Goal: Task Accomplishment & Management: Use online tool/utility

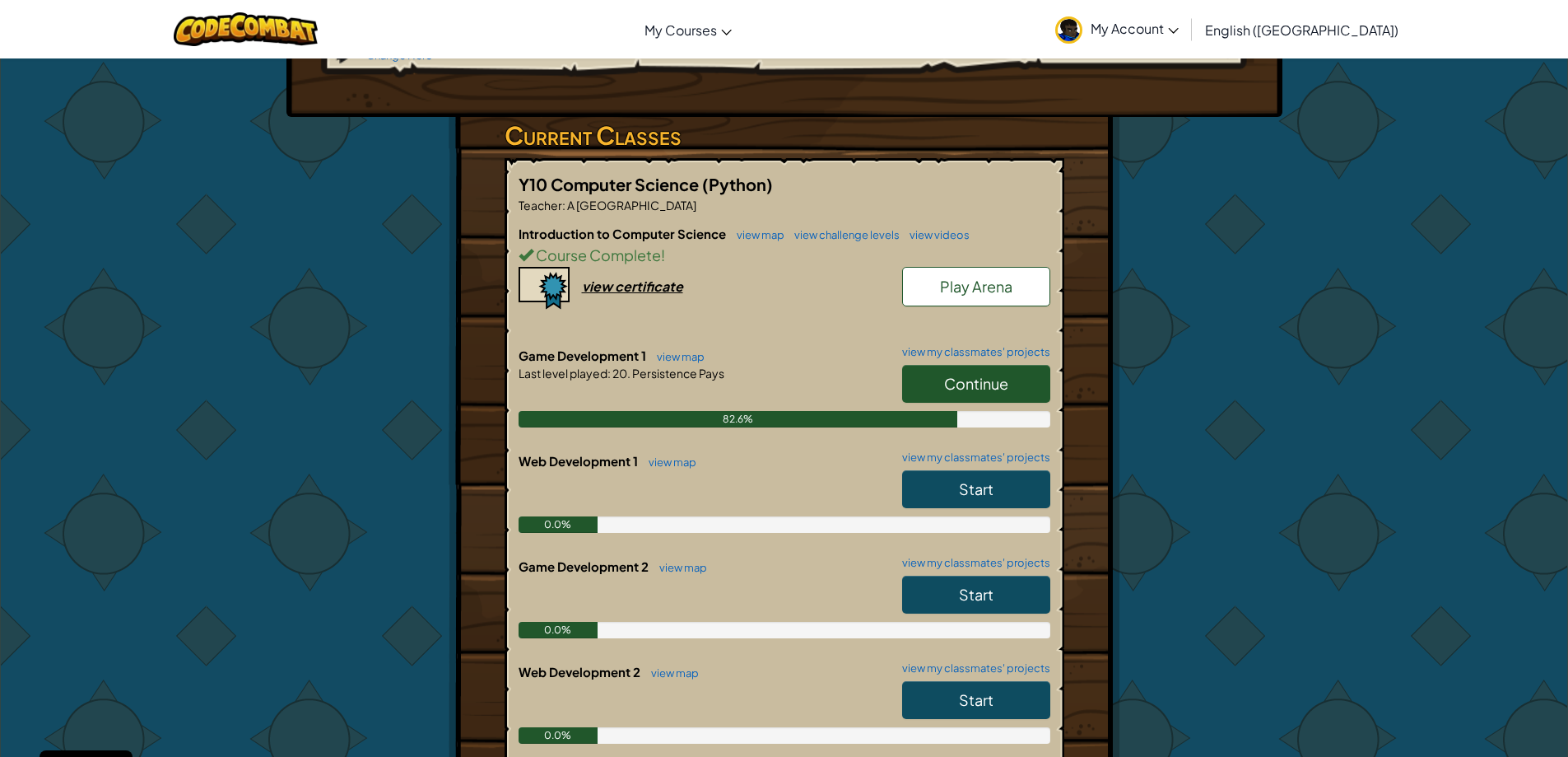
scroll to position [247, 0]
click at [991, 367] on link "Continue" at bounding box center [976, 382] width 148 height 38
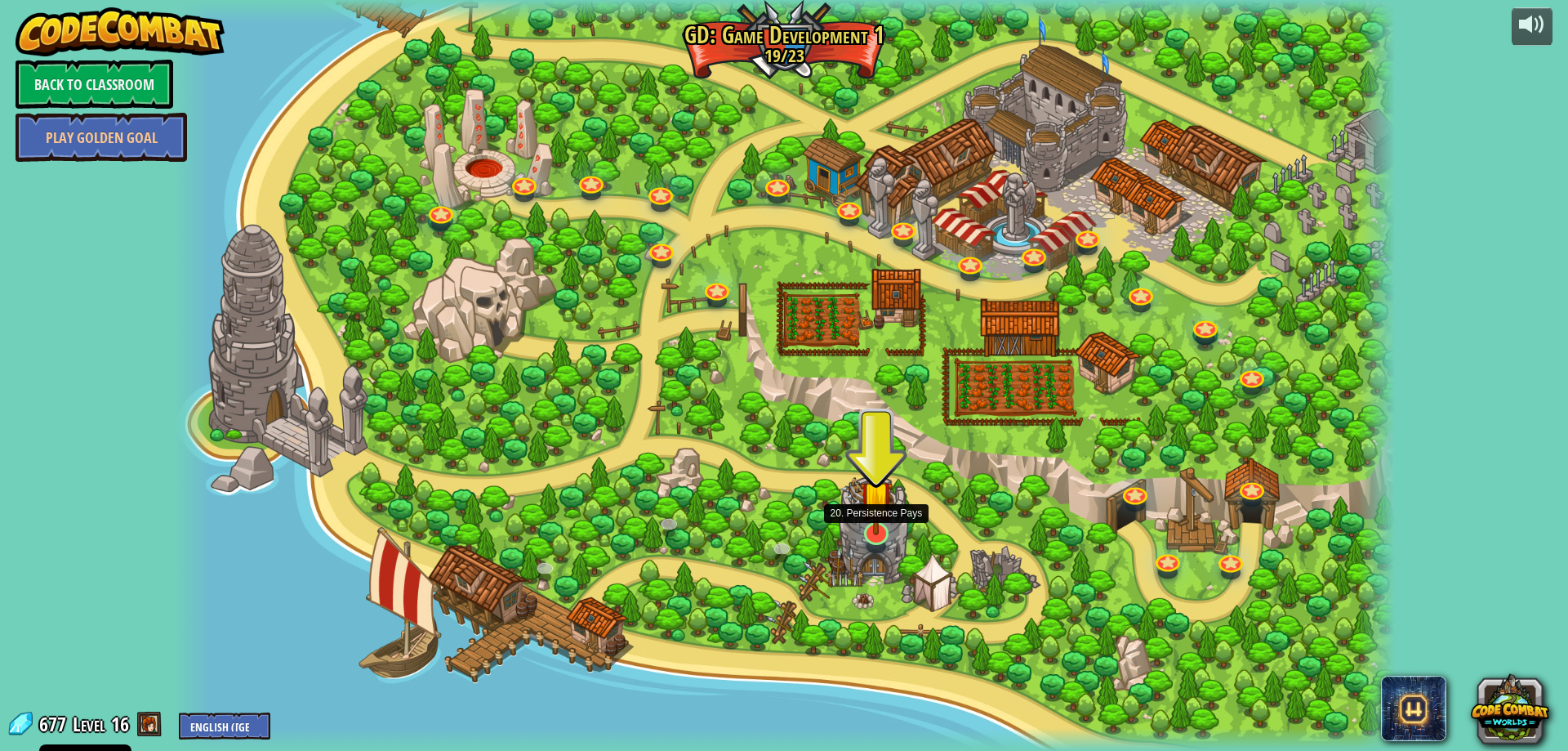
click at [890, 535] on img at bounding box center [876, 497] width 33 height 76
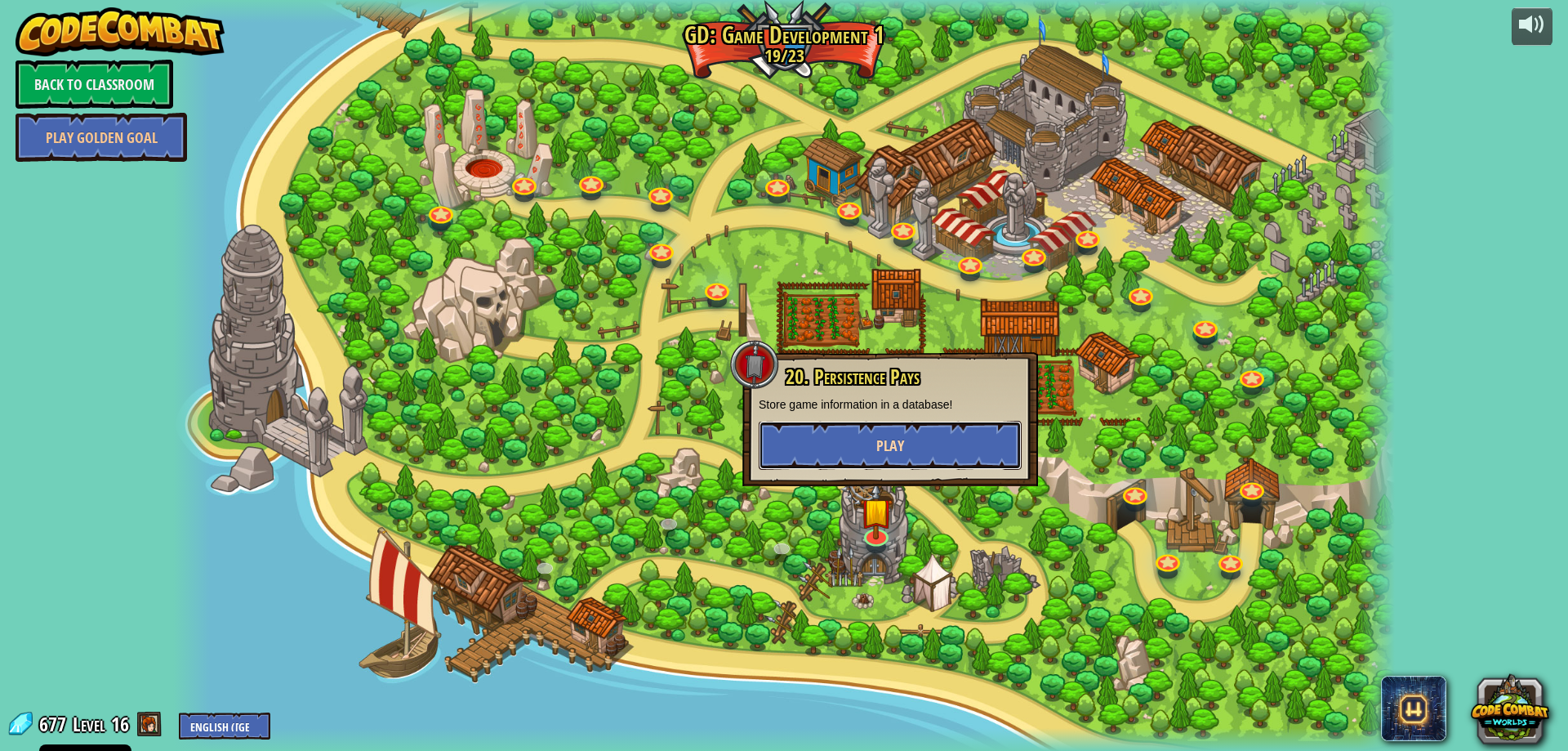
click at [824, 454] on button "Play" at bounding box center [890, 445] width 263 height 49
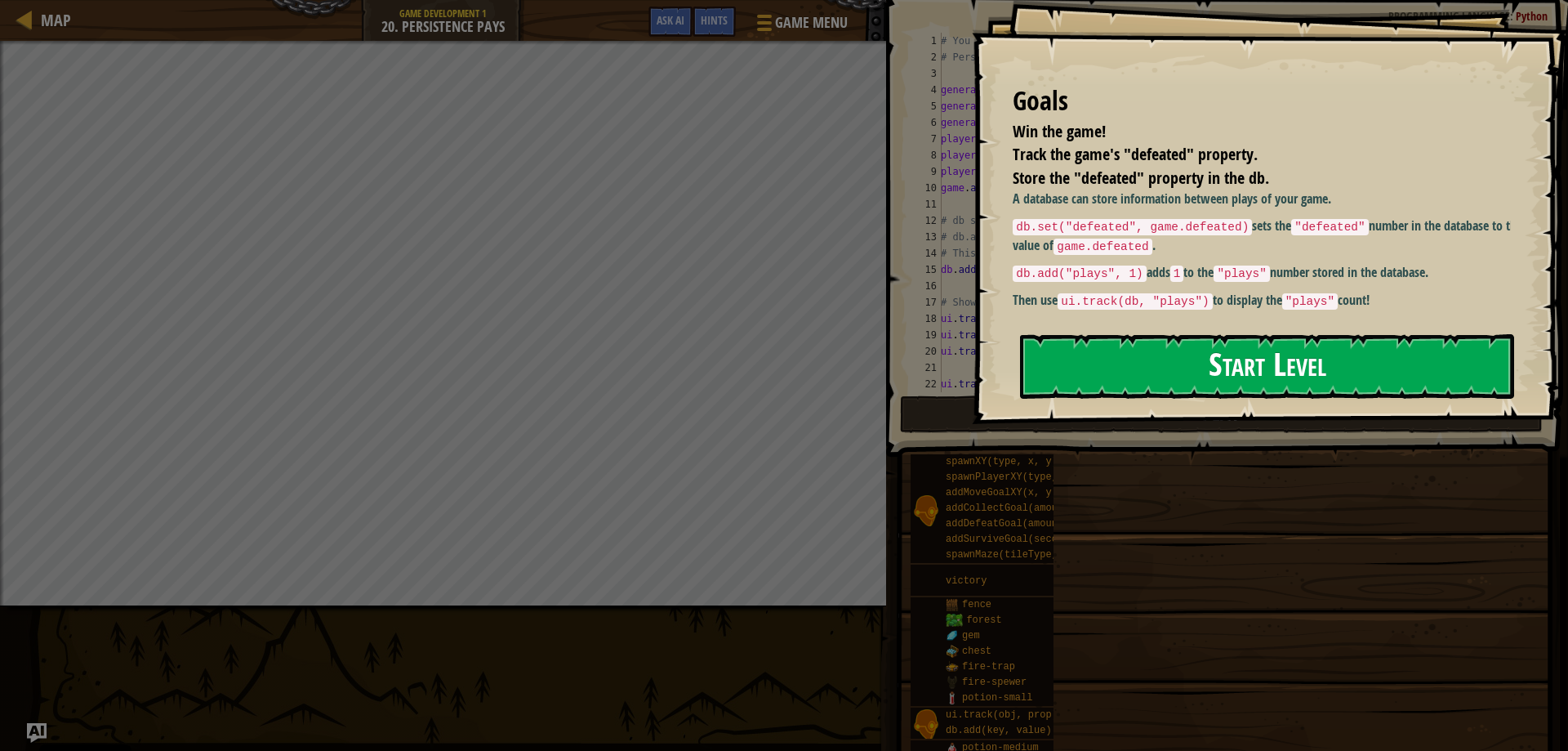
click at [1158, 353] on button "Start Level" at bounding box center [1267, 366] width 494 height 64
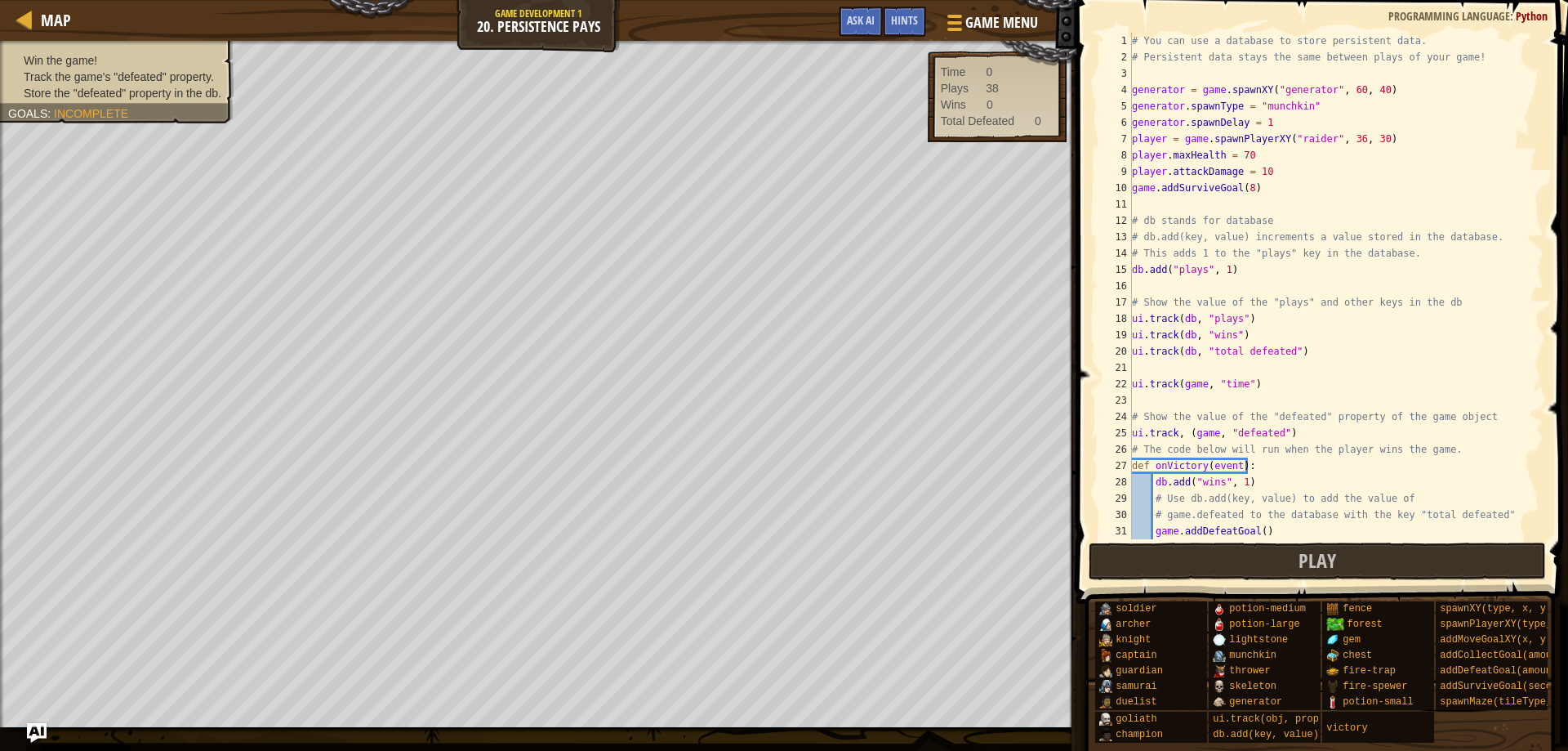
click at [1197, 206] on div "# You can use a database to store persistent data. # Persistent data stays the …" at bounding box center [1330, 302] width 402 height 539
click at [1212, 287] on div "# You can use a database to store persistent data. # Persistent data stays the …" at bounding box center [1330, 302] width 402 height 539
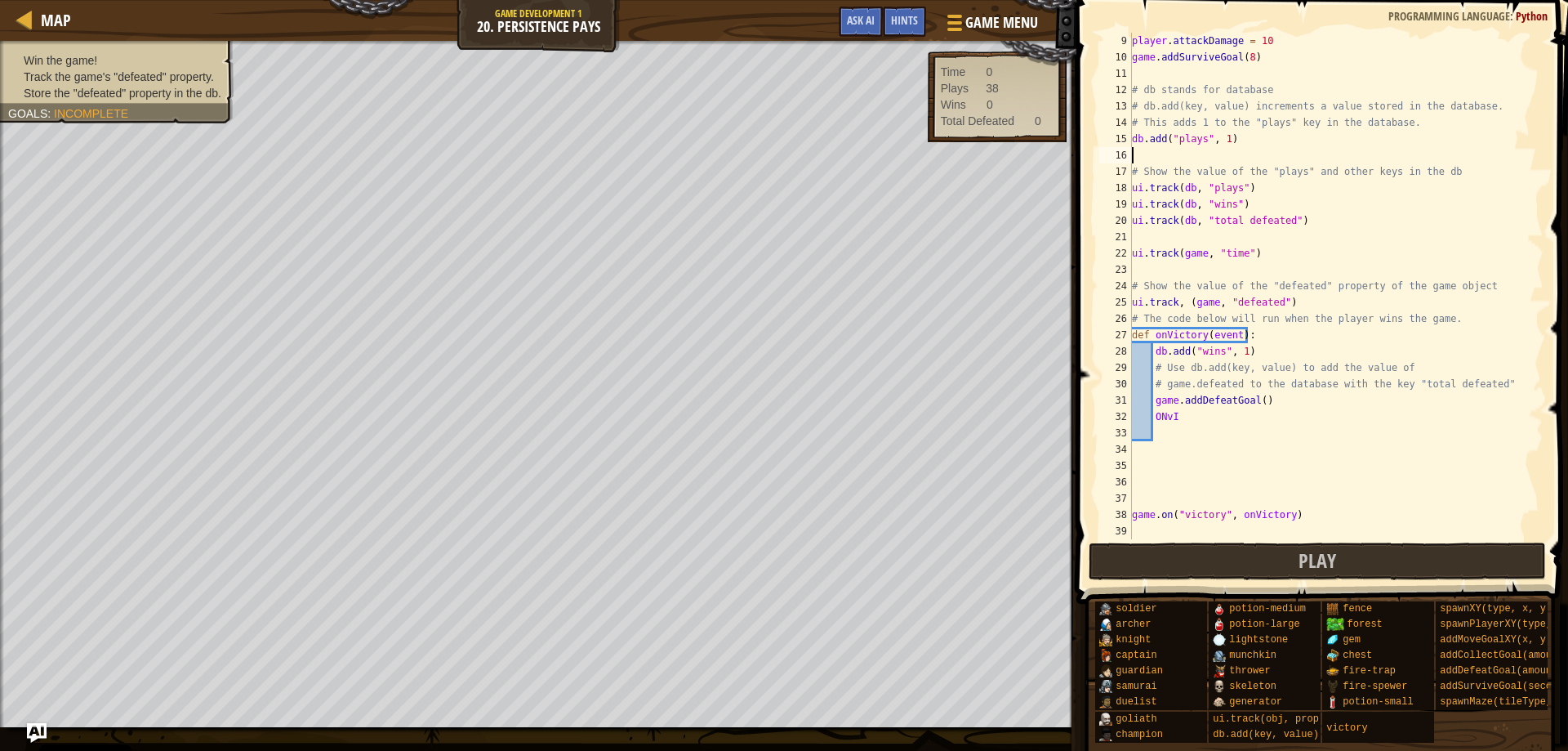
scroll to position [131, 0]
click at [1288, 550] on button "Play" at bounding box center [1318, 561] width 458 height 37
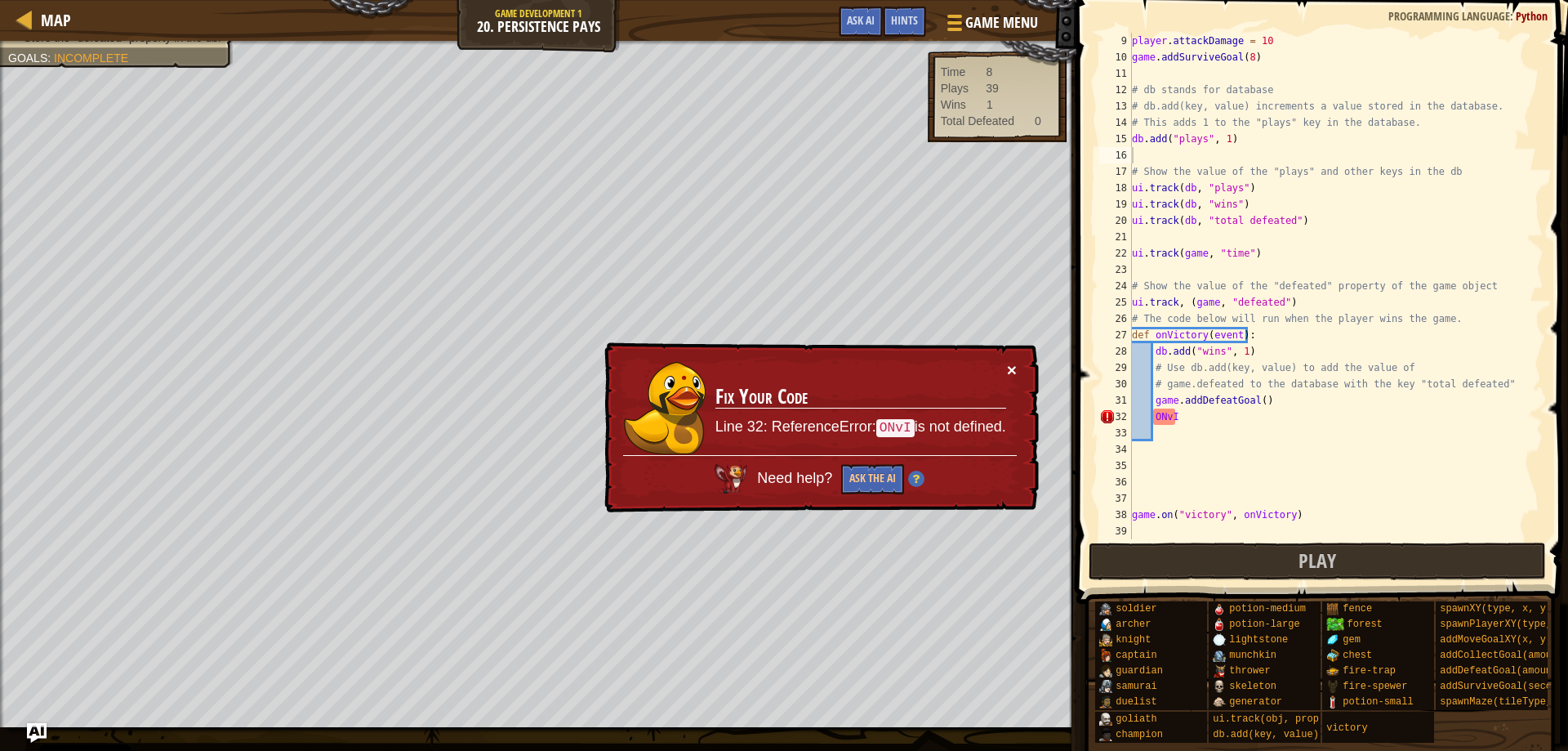
click at [1012, 364] on button "×" at bounding box center [1011, 369] width 10 height 17
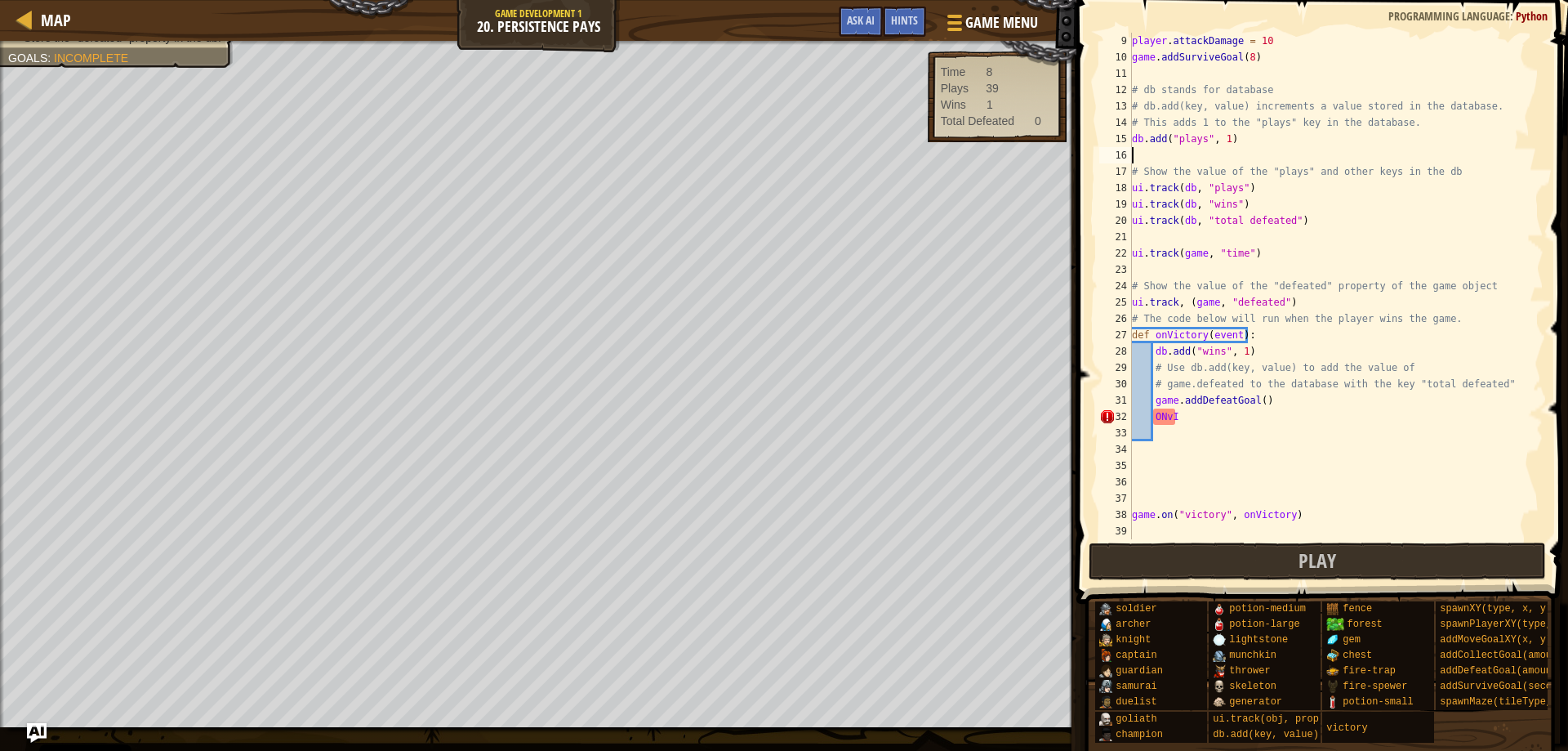
click at [1181, 422] on div "player . attackDamage = 10 game . addSurviveGoal ( 8 ) # db stands for database…" at bounding box center [1330, 302] width 402 height 539
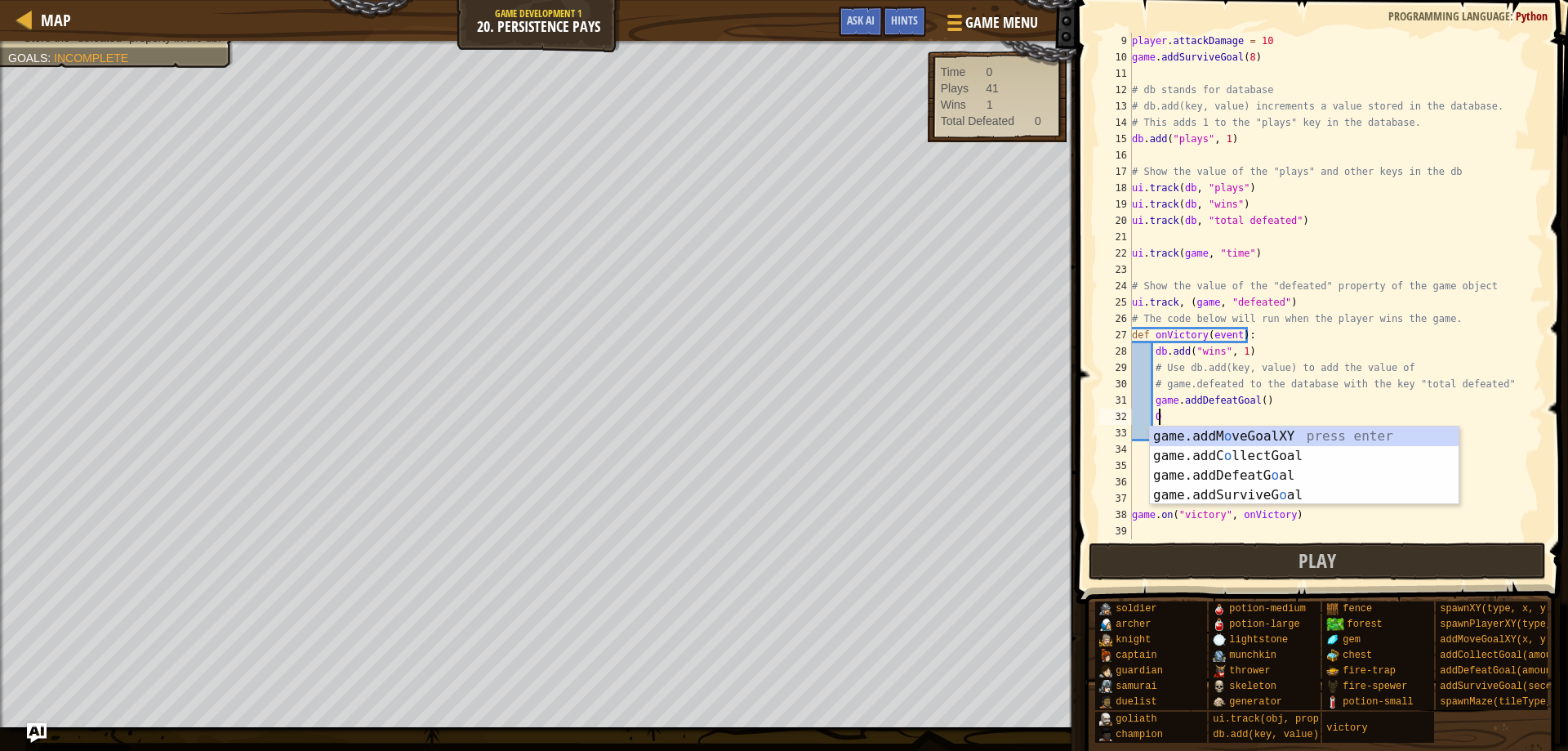
type textarea "O"
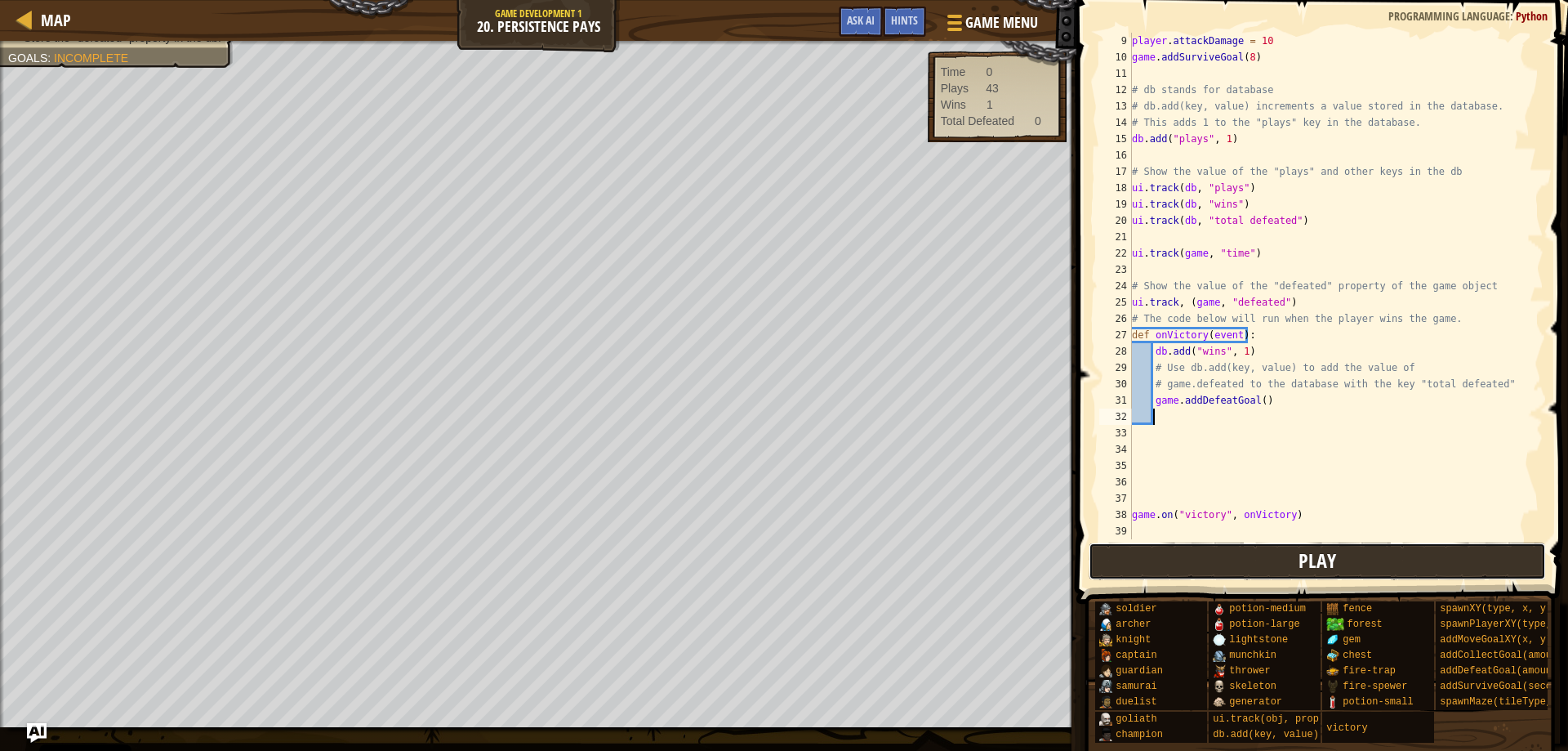
click at [1220, 570] on button "Play" at bounding box center [1318, 561] width 458 height 37
drag, startPoint x: 1173, startPoint y: 420, endPoint x: 1166, endPoint y: 419, distance: 7.1
click at [1166, 419] on div "player . attackDamage = 10 game . addSurviveGoal ( 8 ) # db stands for database…" at bounding box center [1330, 302] width 402 height 539
click at [1339, 391] on div "player . attackDamage = 10 game . addSurviveGoal ( 8 ) # db stands for database…" at bounding box center [1330, 302] width 402 height 539
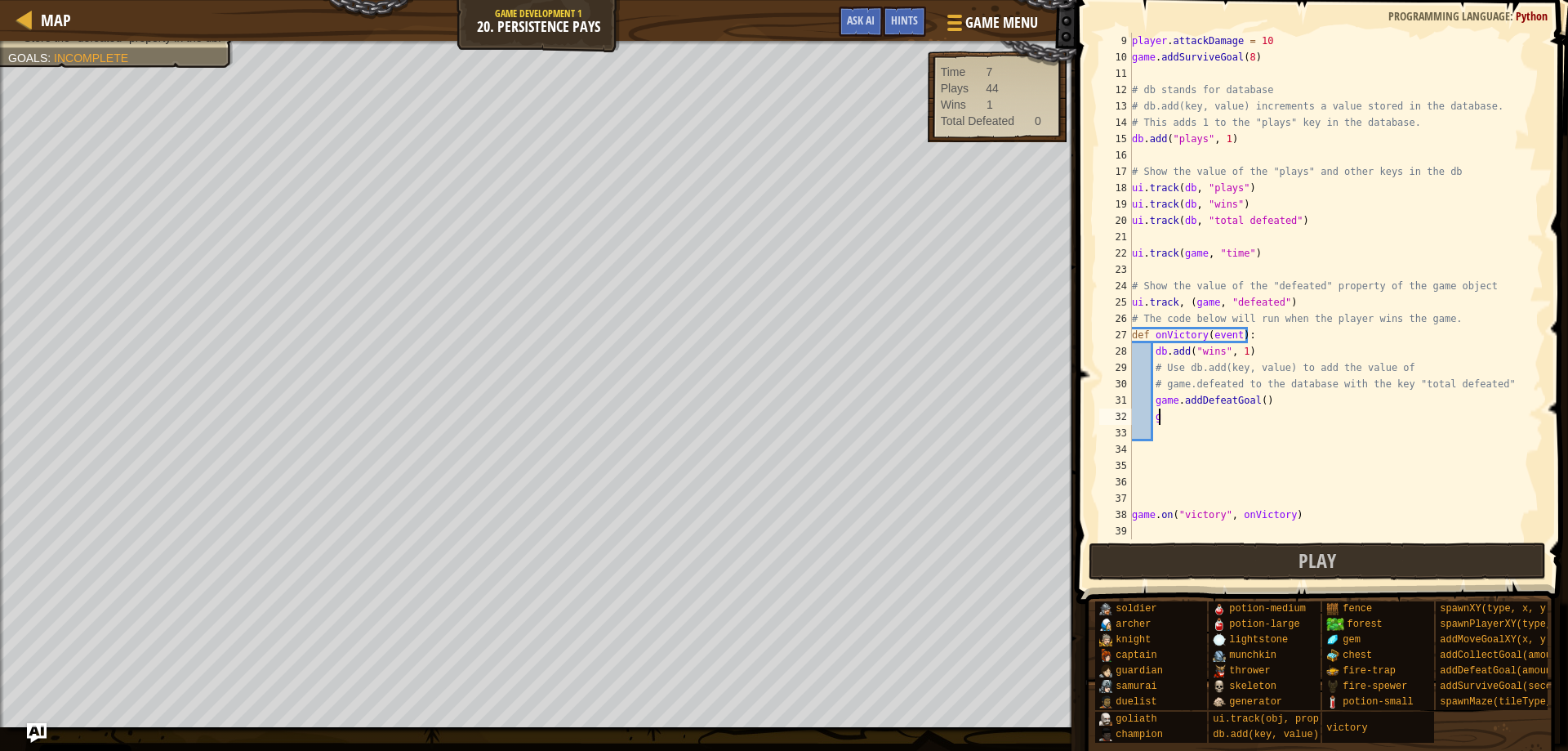
click at [1217, 423] on div "player . attackDamage = 10 game . addSurviveGoal ( 8 ) # db stands for database…" at bounding box center [1330, 302] width 402 height 539
type textarea "g"
click at [33, 727] on img "Ask AI" at bounding box center [37, 733] width 21 height 21
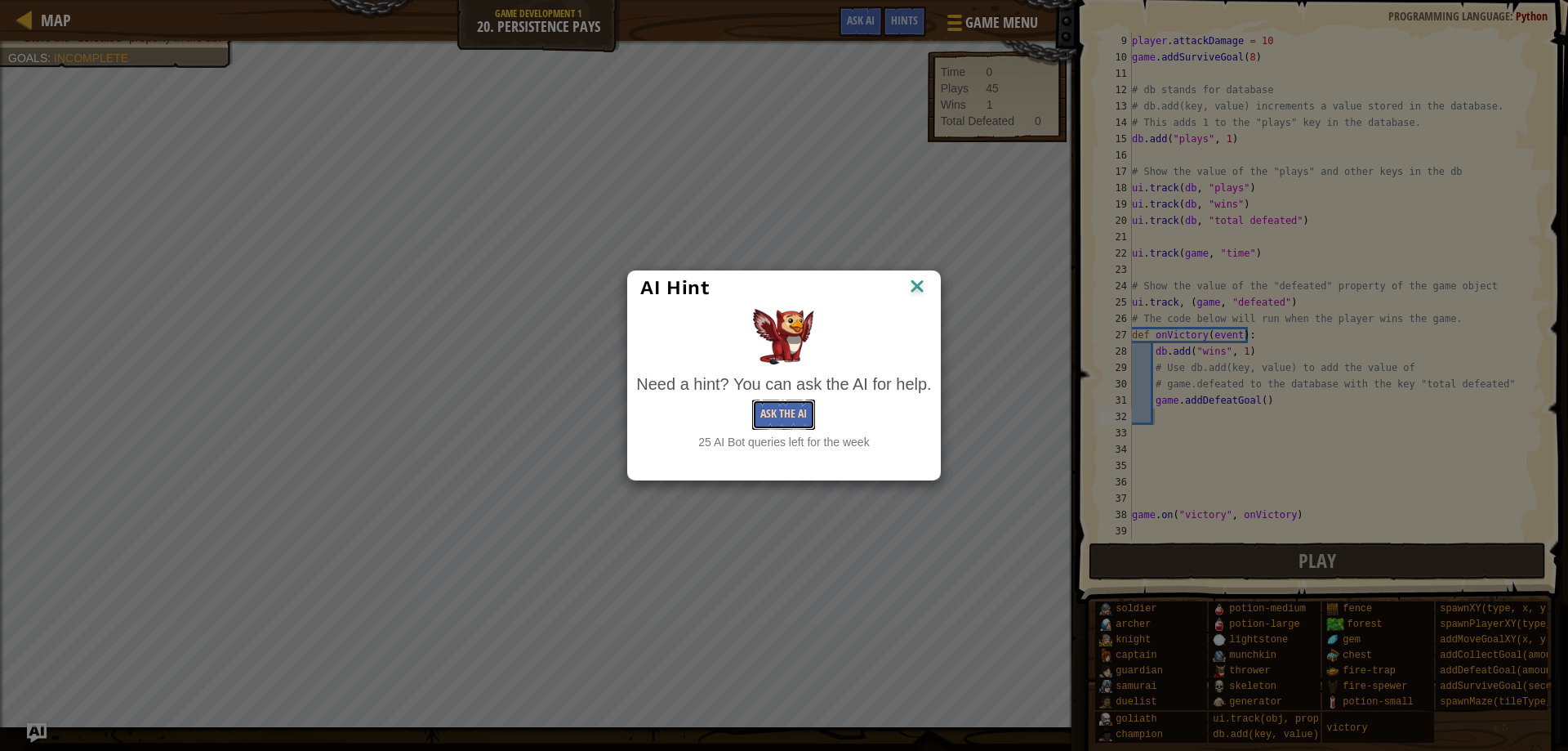
click at [791, 418] on button "Ask the AI" at bounding box center [783, 414] width 63 height 30
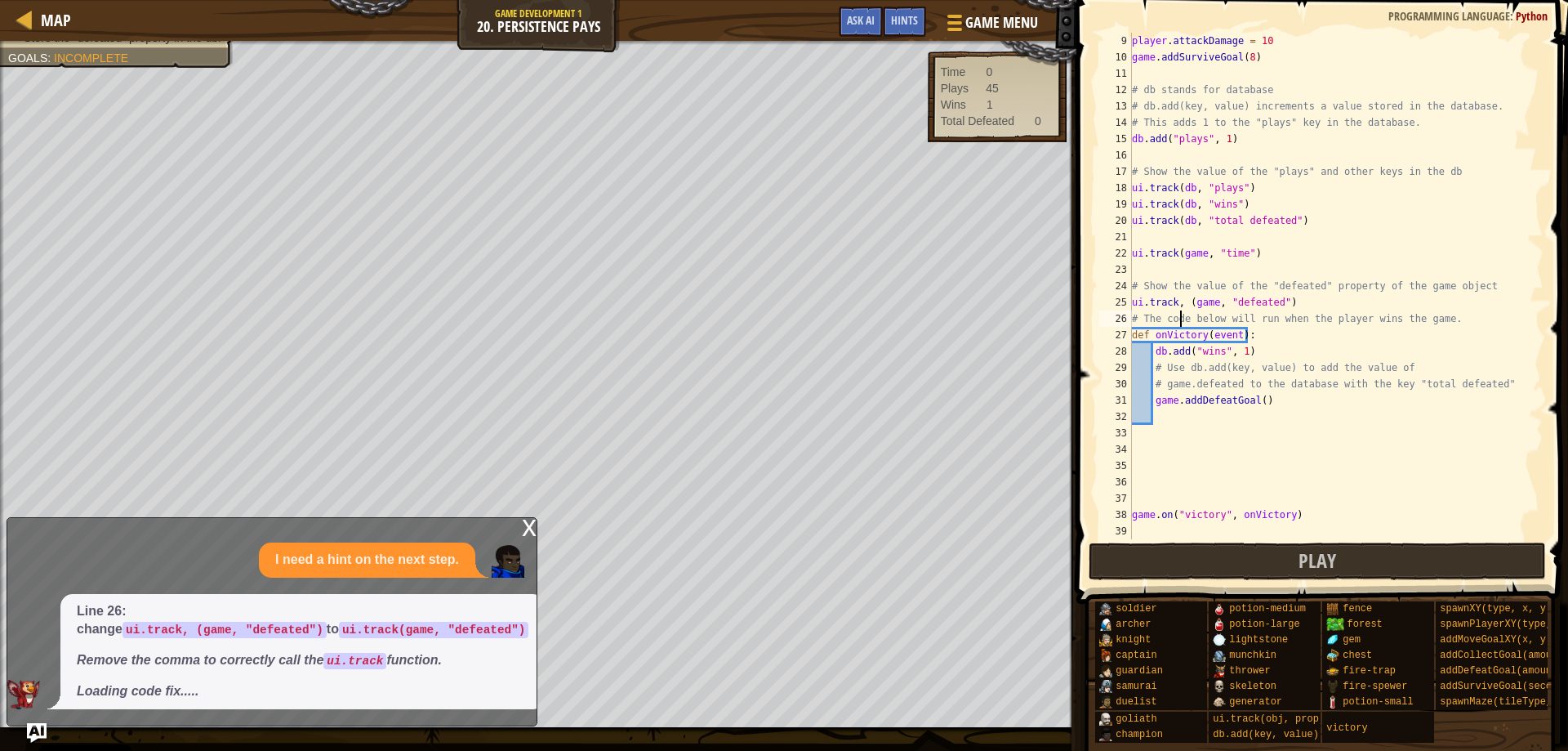
click at [1181, 321] on div "player . attackDamage = 10 game . addSurviveGoal ( 8 ) # db stands for database…" at bounding box center [1330, 302] width 402 height 539
click at [1176, 356] on div "player . attackDamage = 10 game . addSurviveGoal ( 8 ) # db stands for database…" at bounding box center [1330, 302] width 402 height 539
type textarea "db.add("wins", 1)"
click at [1173, 412] on div "player . attackDamage = 10 game . addSurviveGoal ( 8 ) # db stands for database…" at bounding box center [1330, 302] width 402 height 539
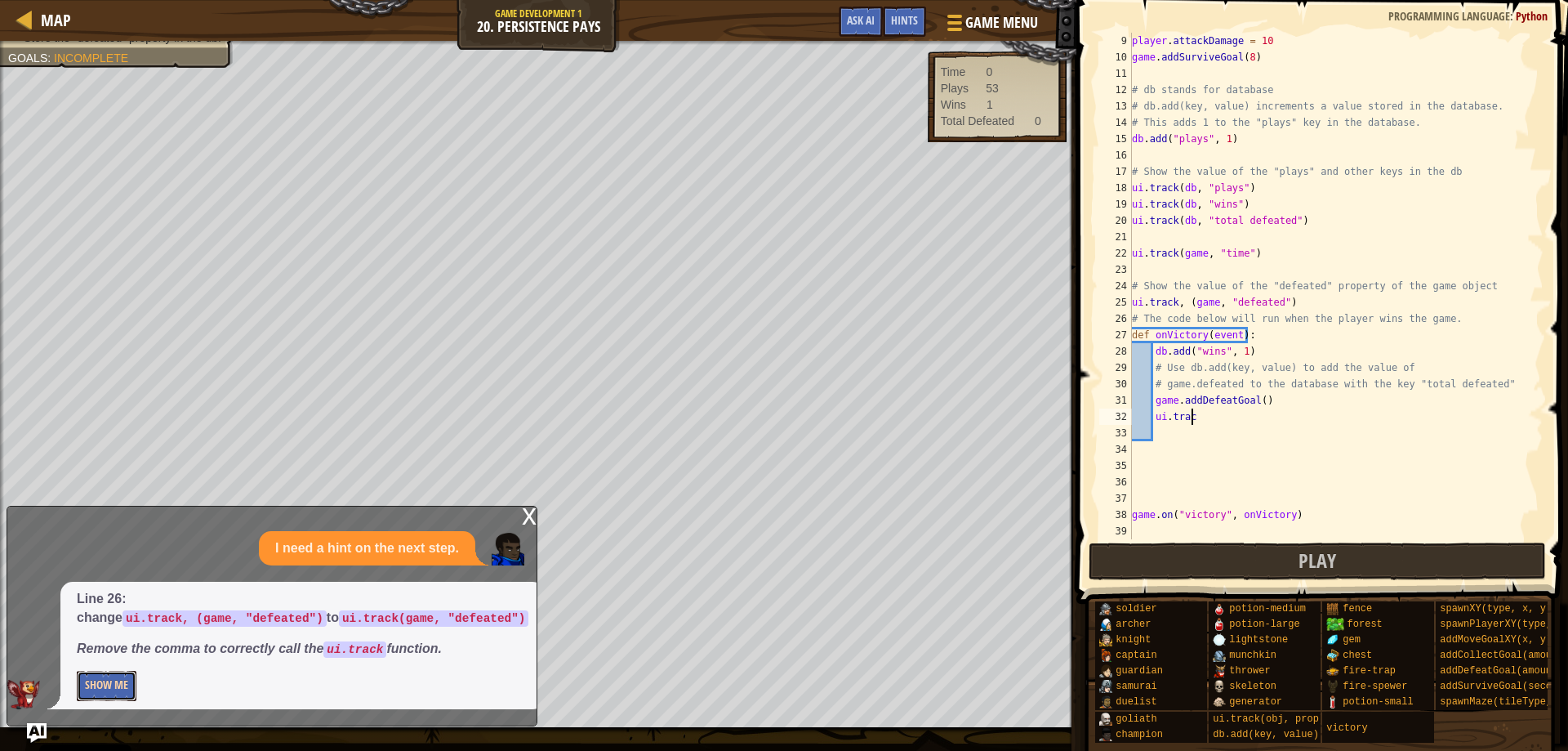
click at [110, 685] on button "Show Me" at bounding box center [106, 686] width 59 height 30
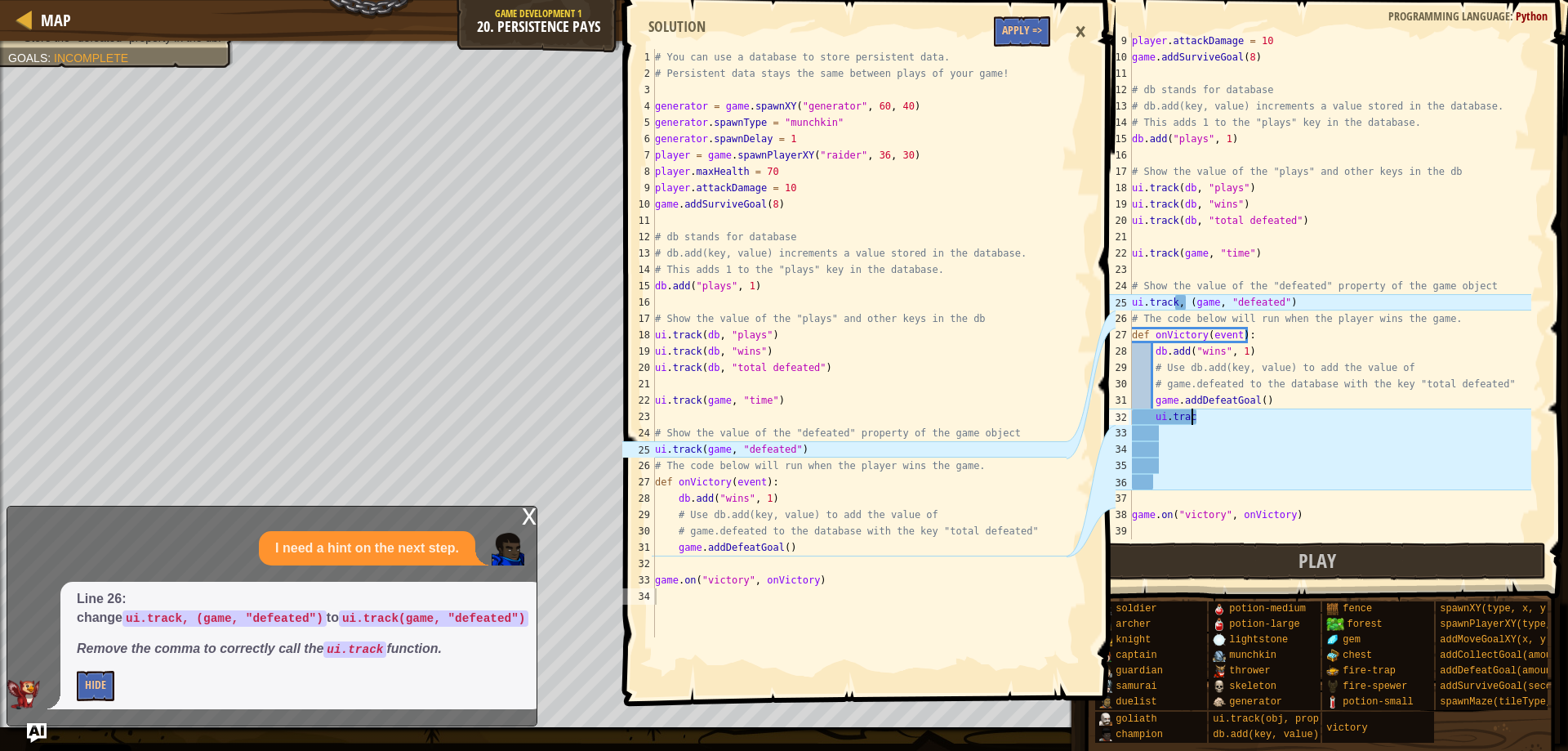
click at [1200, 424] on div "player . attackDamage = 10 game . addSurviveGoal ( 8 ) # db stands for database…" at bounding box center [1330, 302] width 402 height 539
type textarea "u"
click at [1185, 301] on div "player . attackDamage = 10 game . addSurviveGoal ( 8 ) # db stands for database…" at bounding box center [1330, 302] width 402 height 539
type textarea "ui.track(game, "defeated")"
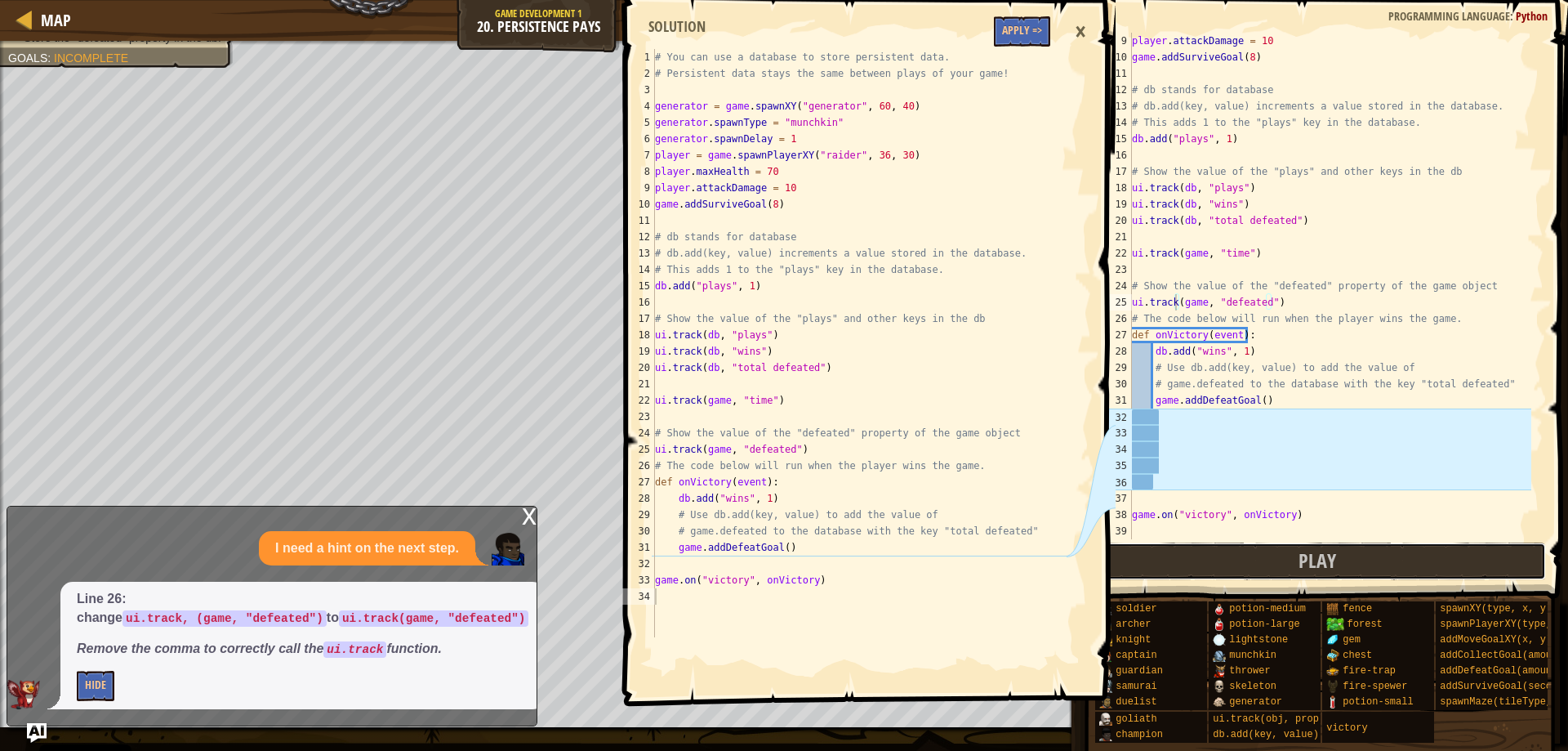
drag, startPoint x: 1205, startPoint y: 579, endPoint x: 1197, endPoint y: 574, distance: 9.4
click at [1207, 579] on button "Play" at bounding box center [1318, 561] width 458 height 37
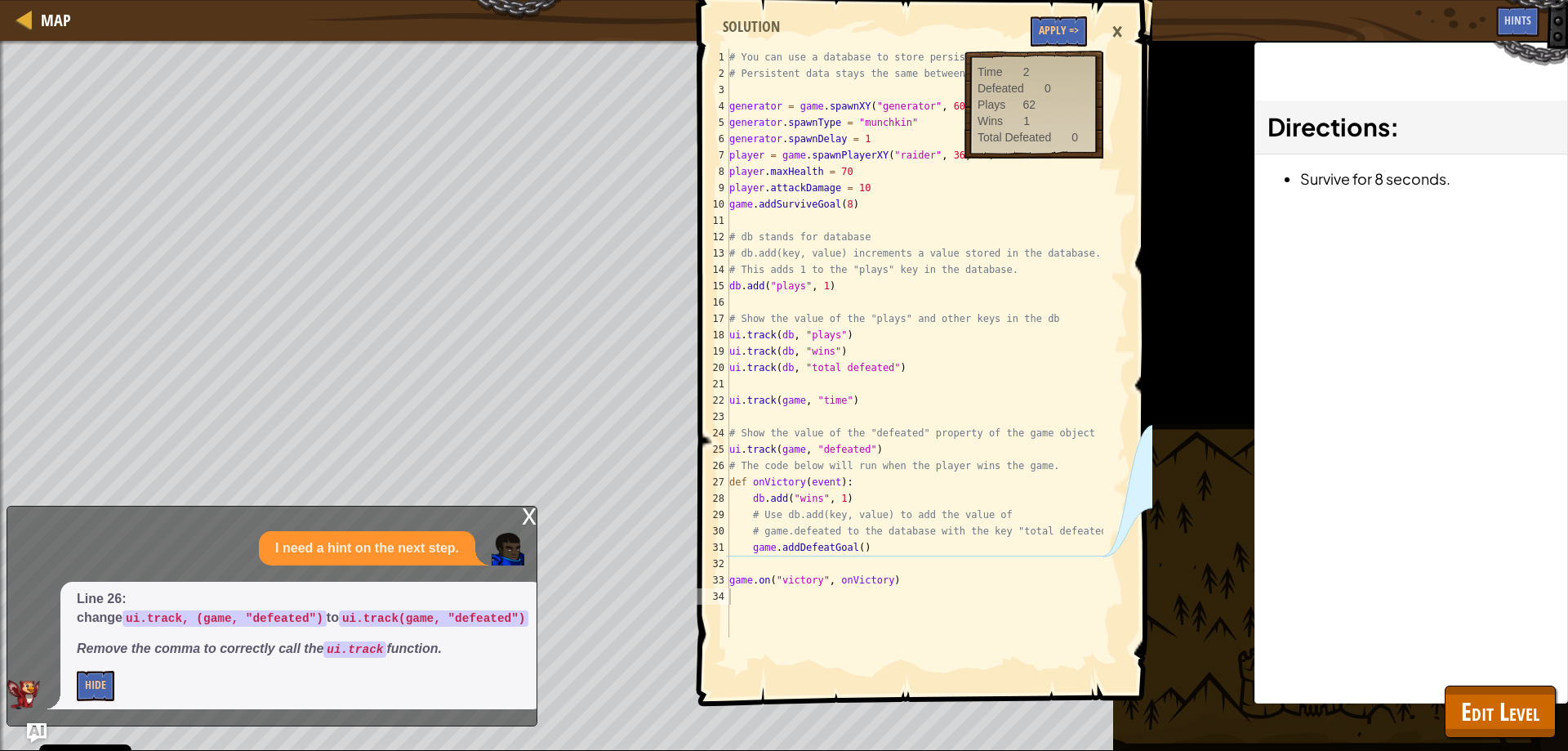
click at [1114, 27] on div "×" at bounding box center [1118, 31] width 28 height 37
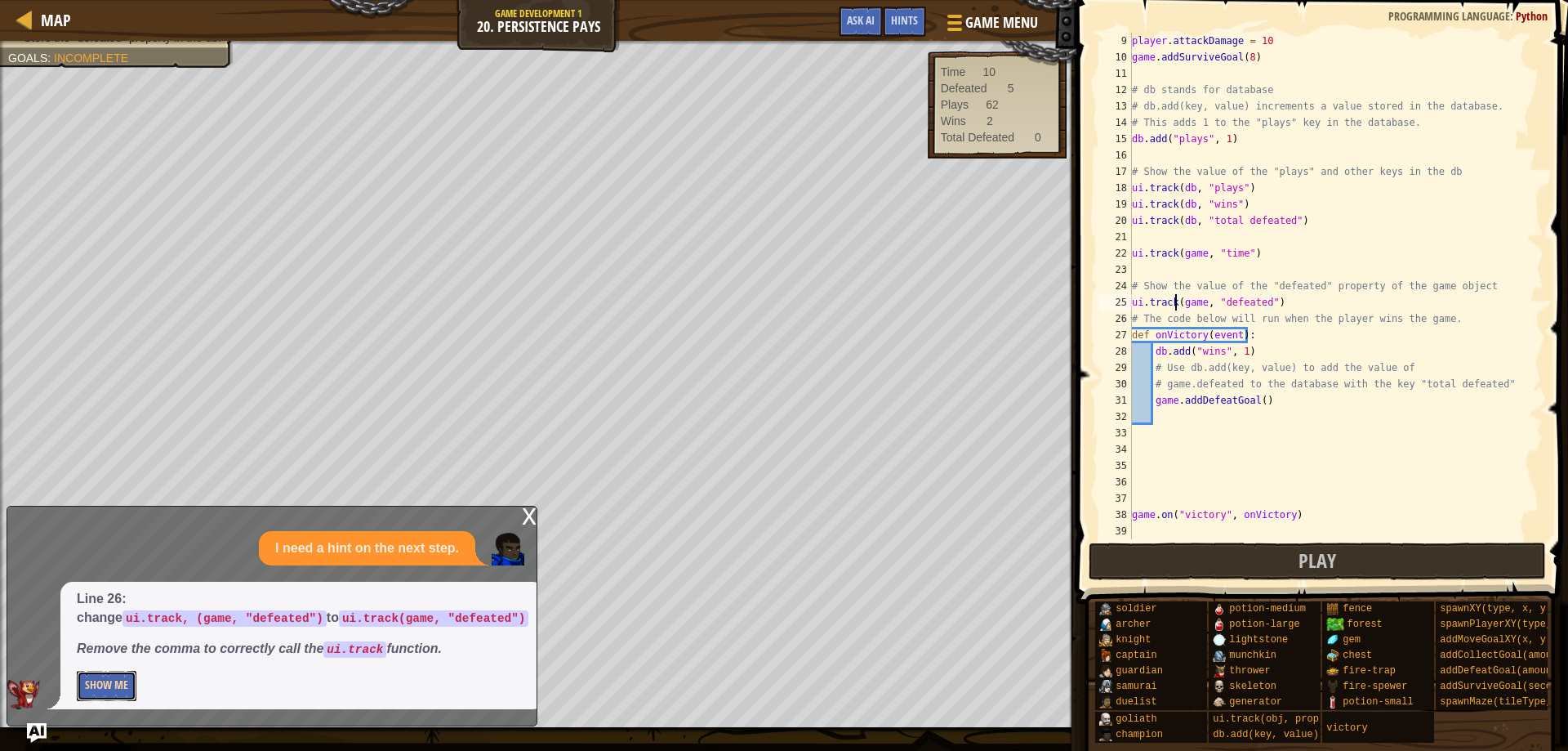
click at [101, 684] on button "Show Me" at bounding box center [106, 686] width 59 height 30
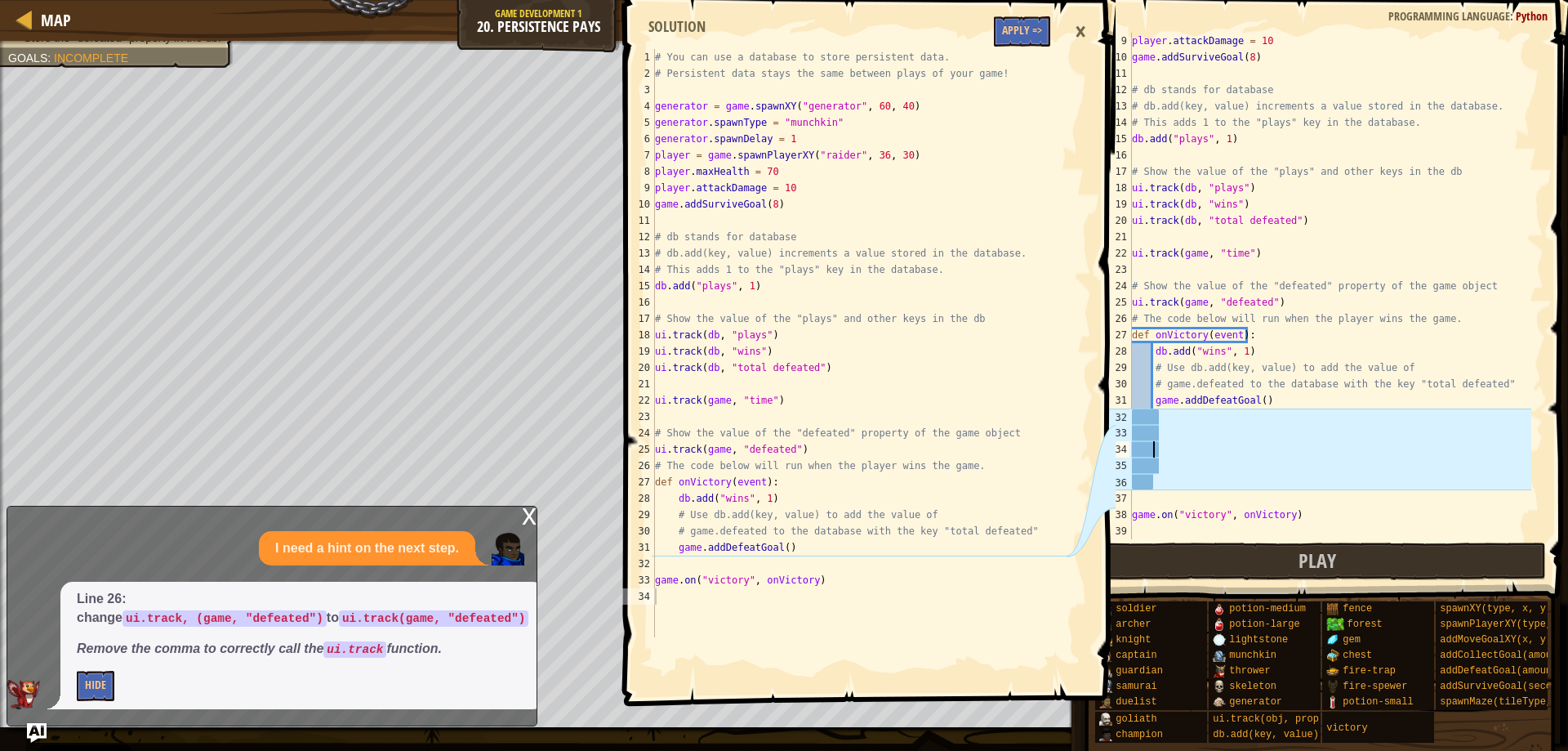
click at [1173, 450] on div "player . attackDamage = 10 game . addSurviveGoal ( 8 ) # db stands for database…" at bounding box center [1330, 302] width 402 height 539
click at [1179, 335] on div "player . attackDamage = 10 game . addSurviveGoal ( 8 ) # db stands for database…" at bounding box center [1330, 302] width 402 height 539
click at [1167, 407] on div "player . attackDamage = 10 game . addSurviveGoal ( 8 ) # db stands for database…" at bounding box center [1330, 302] width 402 height 539
type textarea "game.addDefeatGoal()"
click at [1200, 423] on div "player . attackDamage = 10 game . addSurviveGoal ( 8 ) # db stands for database…" at bounding box center [1330, 302] width 402 height 539
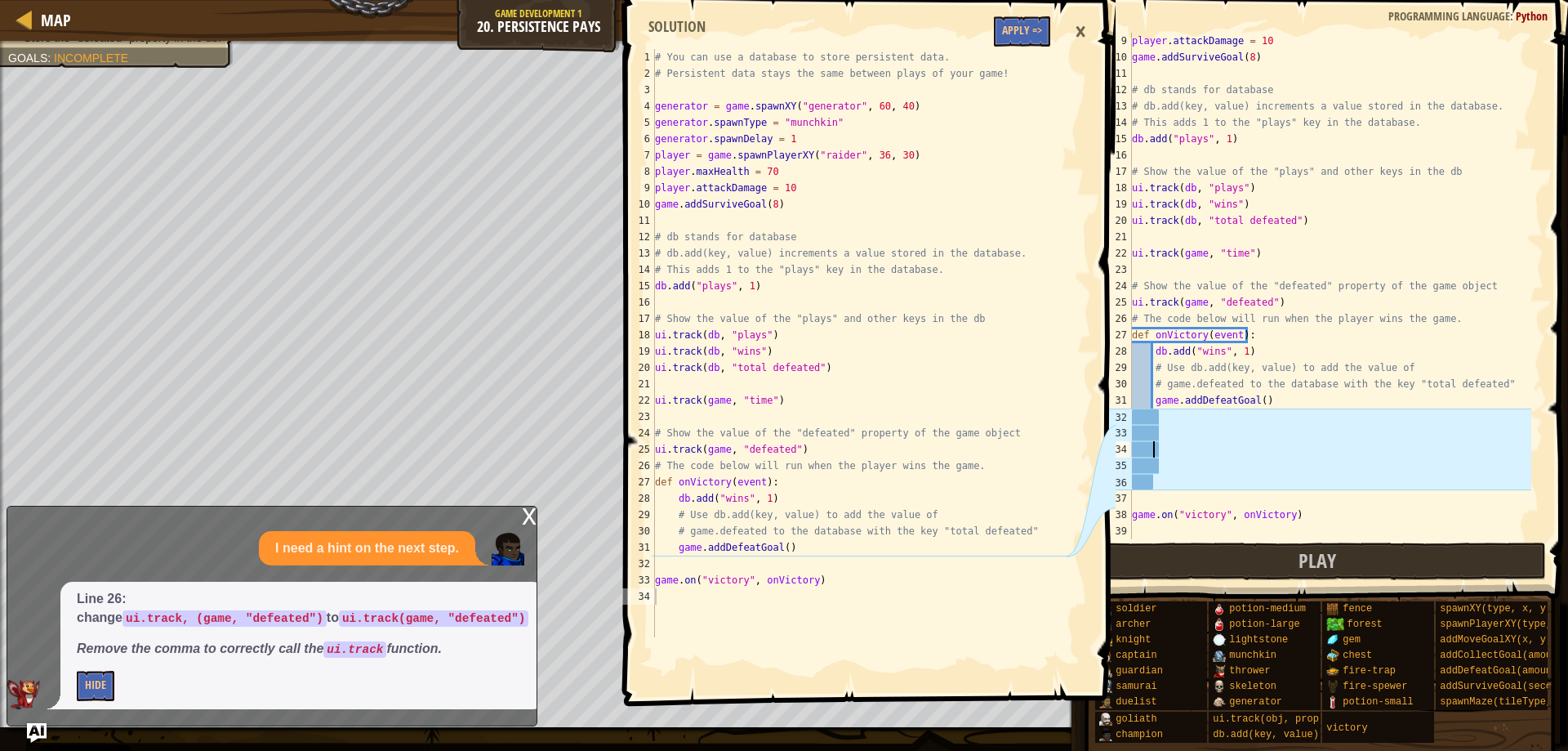
click at [1197, 441] on div "player . attackDamage = 10 game . addSurviveGoal ( 8 ) # db stands for database…" at bounding box center [1330, 302] width 402 height 539
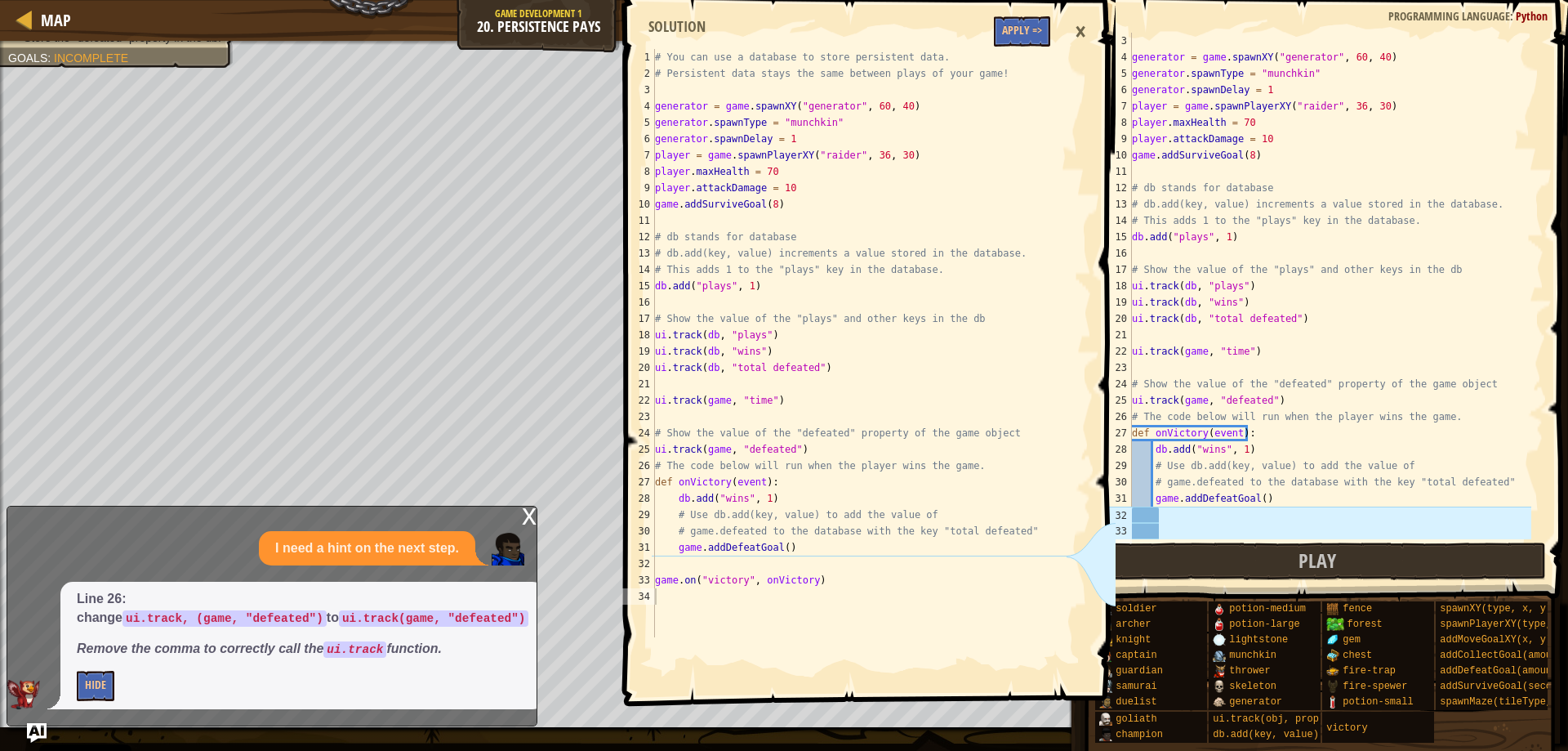
scroll to position [0, 0]
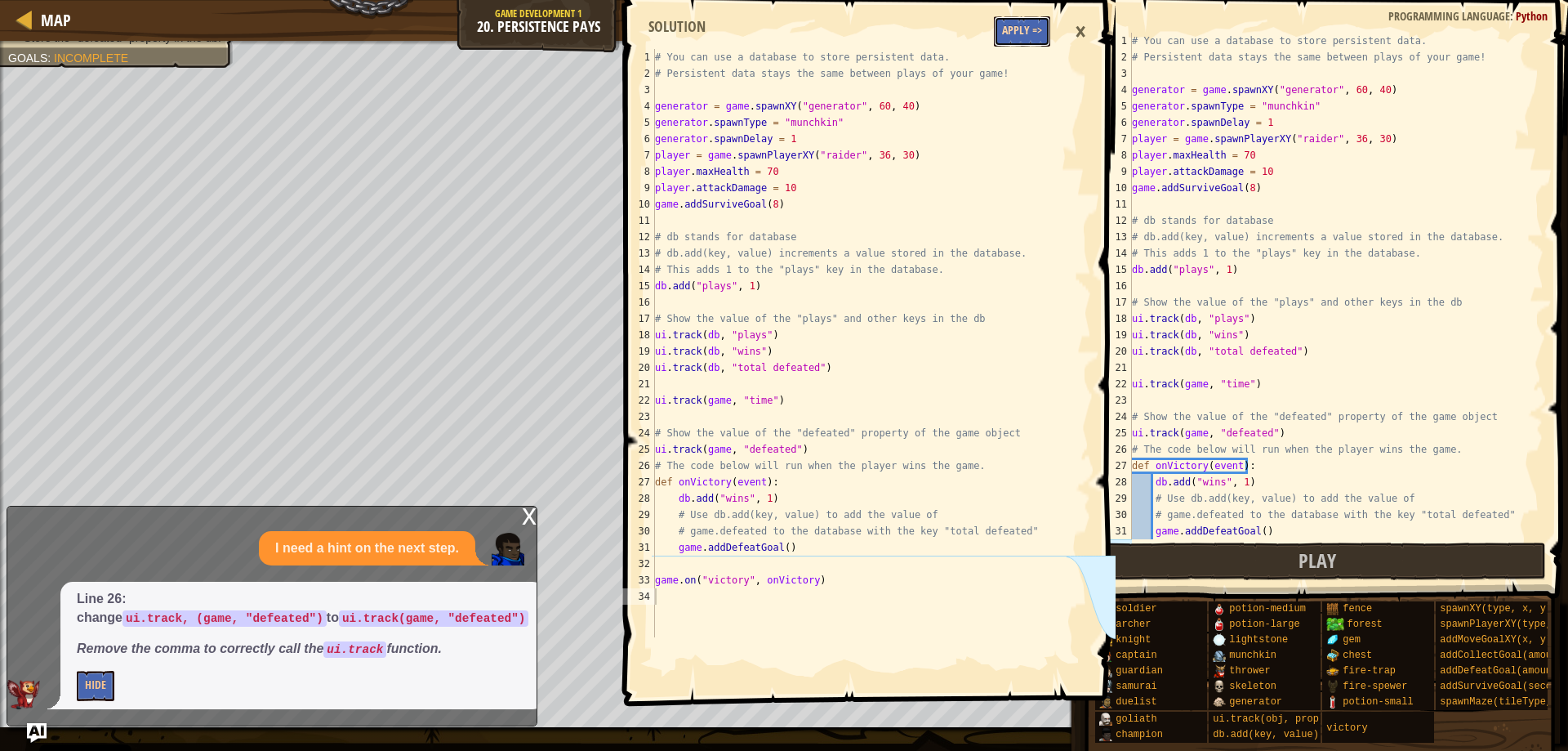
click at [1029, 33] on button "Apply =>" at bounding box center [1022, 31] width 57 height 30
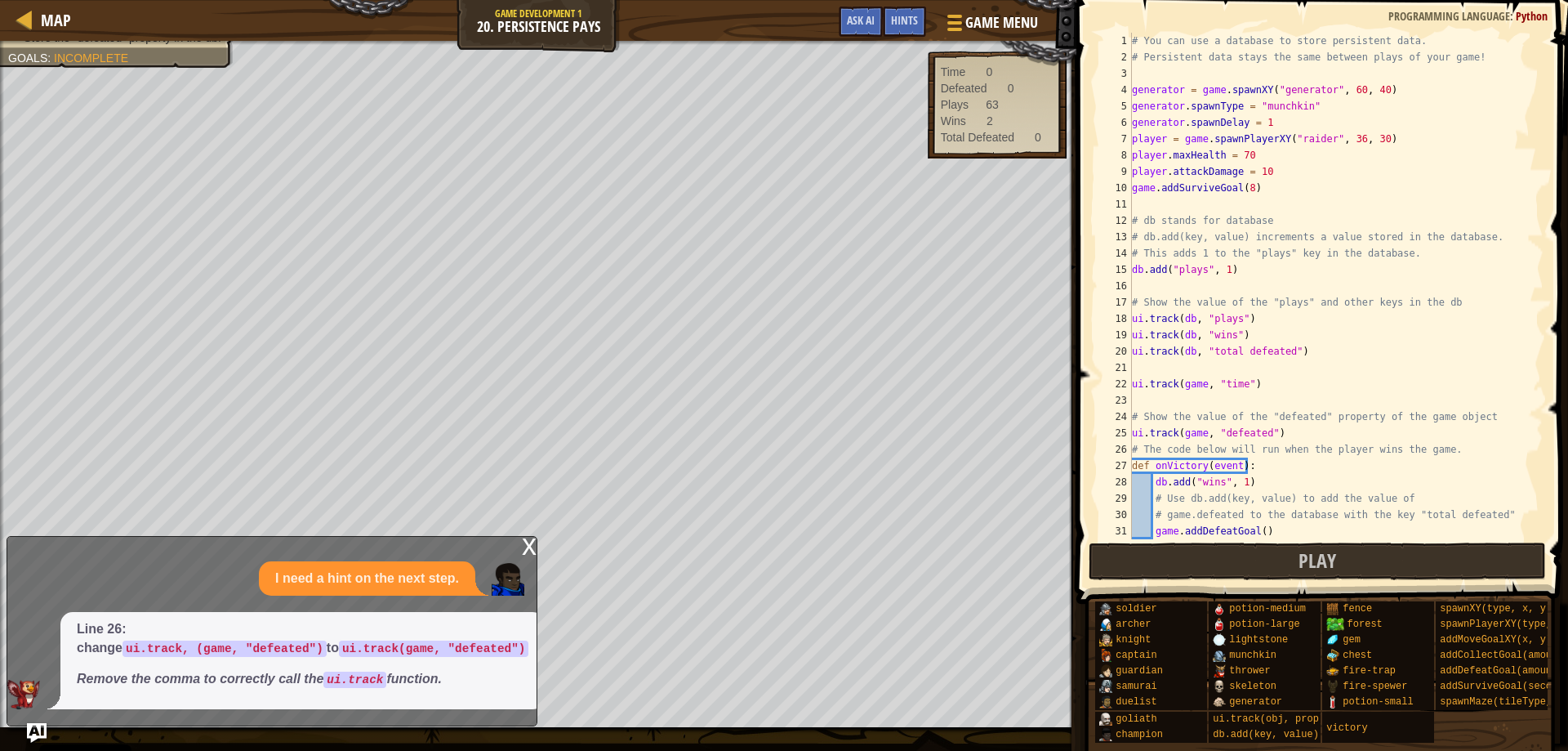
click at [527, 549] on div "x" at bounding box center [529, 545] width 15 height 17
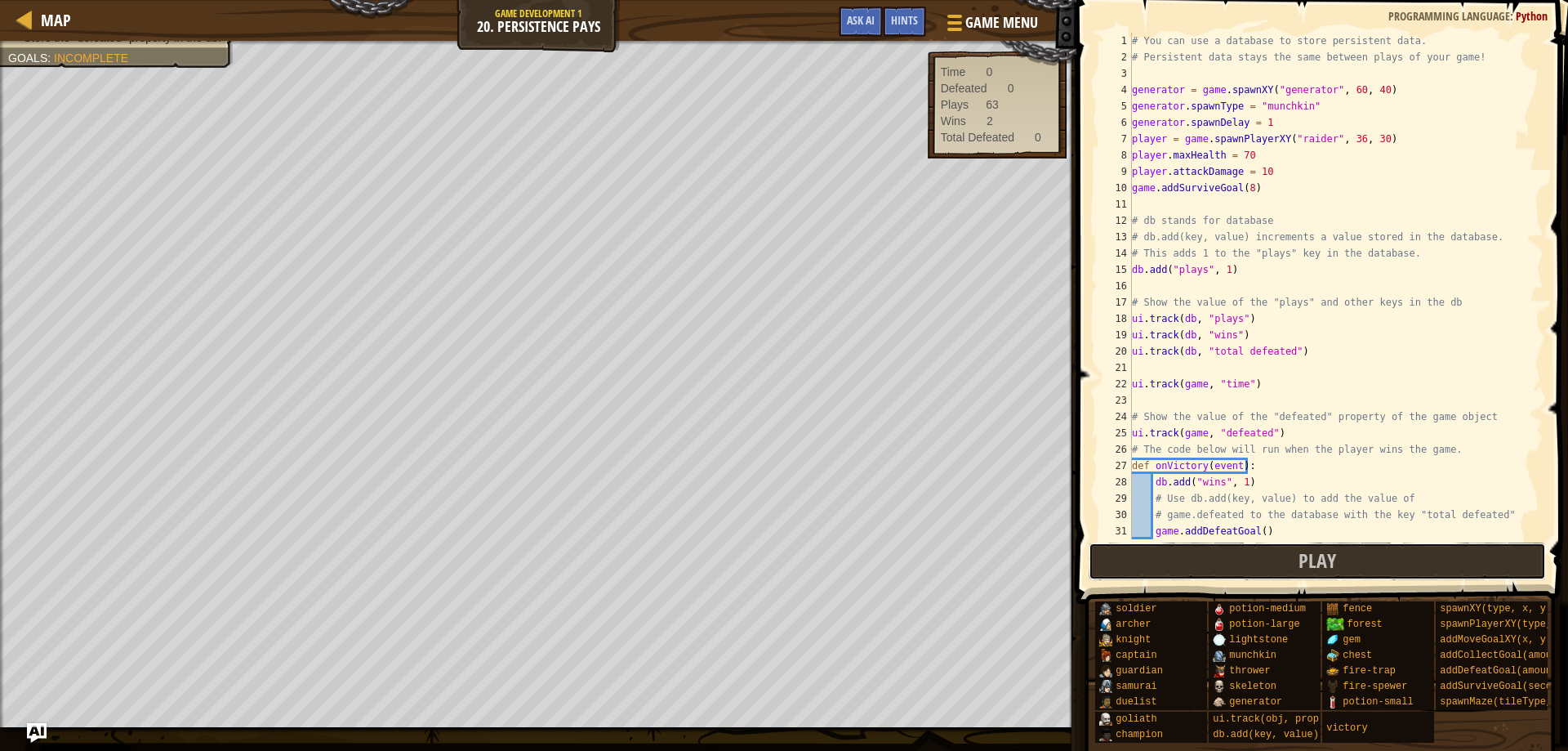
drag, startPoint x: 1175, startPoint y: 564, endPoint x: 1125, endPoint y: 539, distance: 55.9
click at [1173, 559] on button "Play" at bounding box center [1318, 561] width 458 height 37
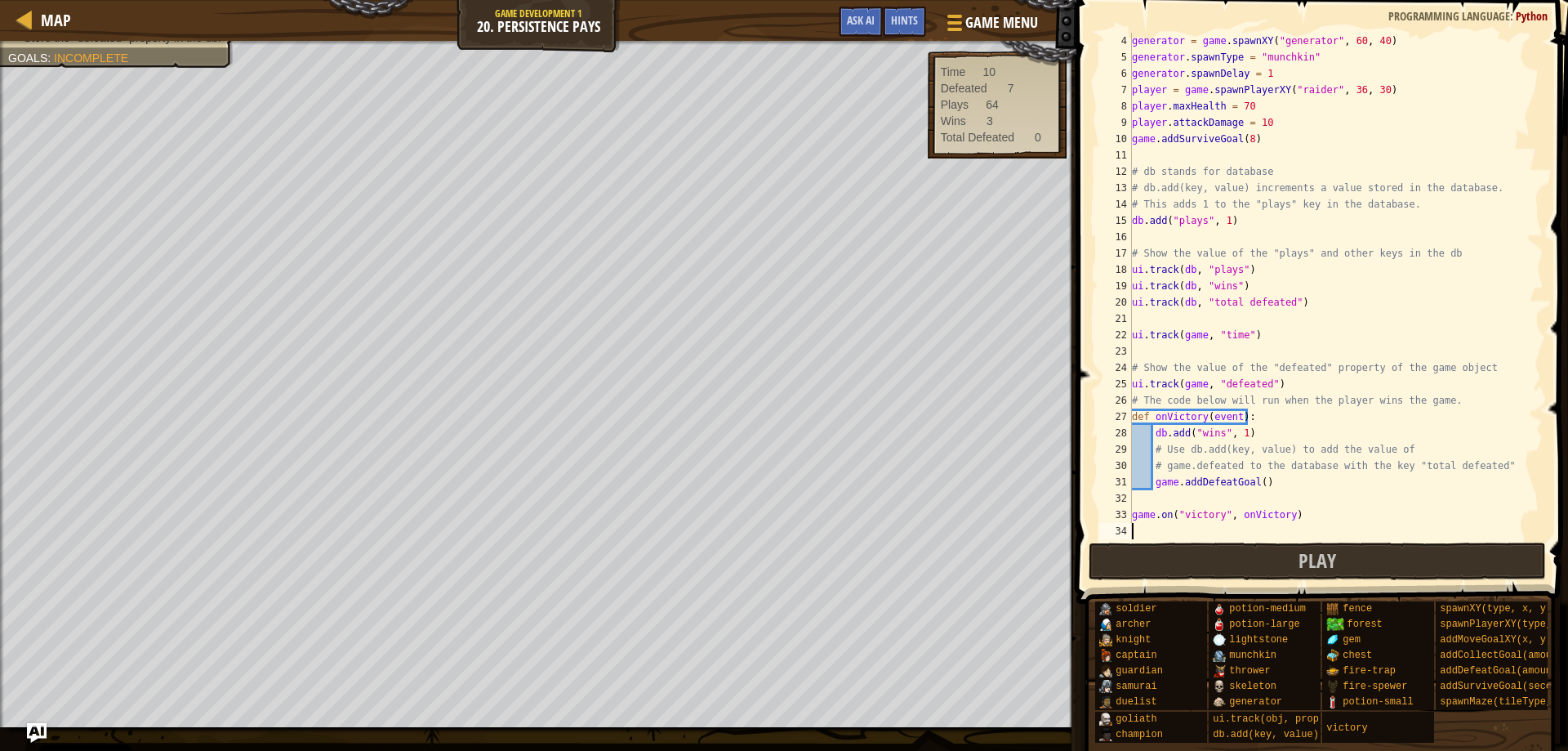
type textarea "g"
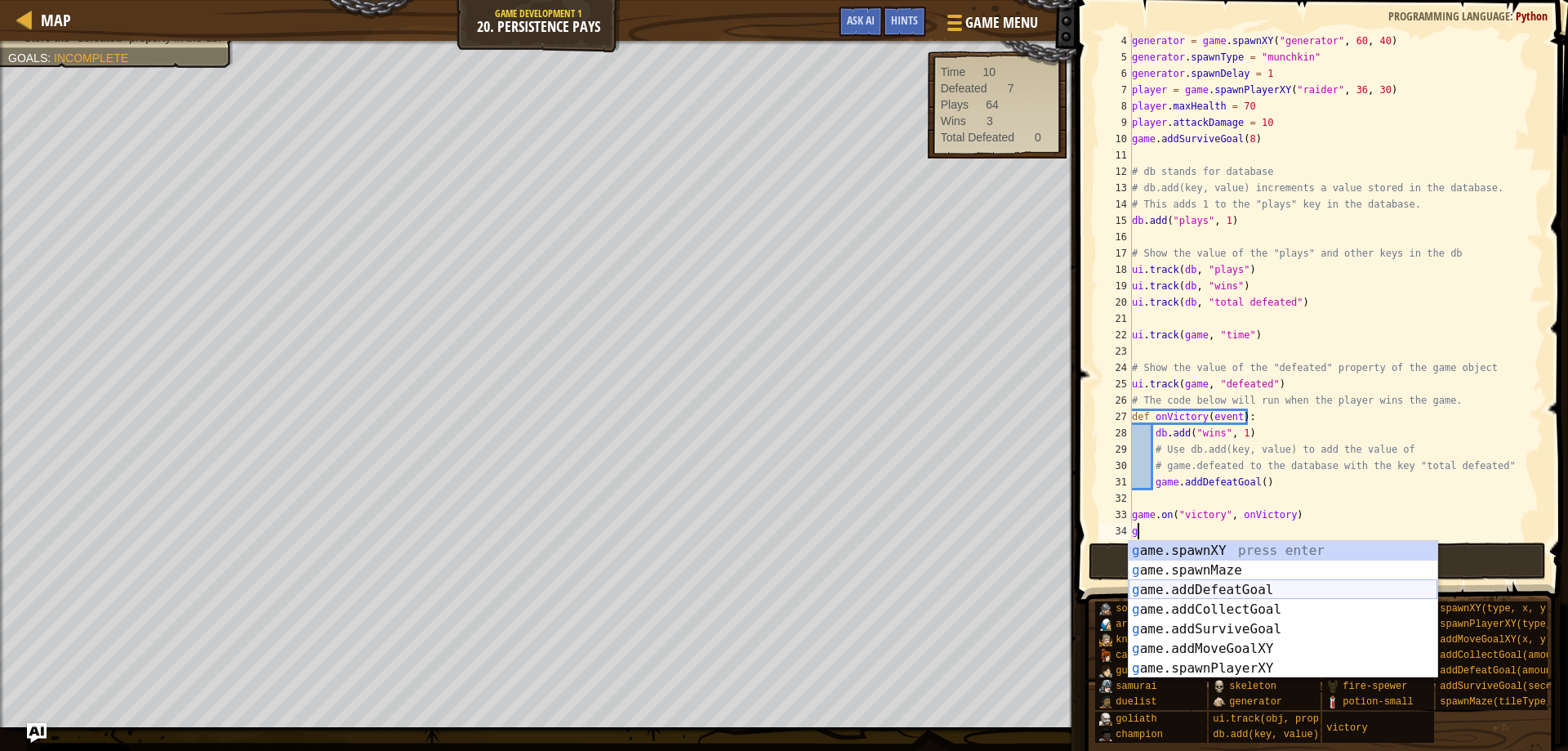
click at [1233, 592] on div "g ame.spawnXY press enter g ame.spawnMaze press enter g ame.addDefeatGoal press…" at bounding box center [1283, 629] width 308 height 177
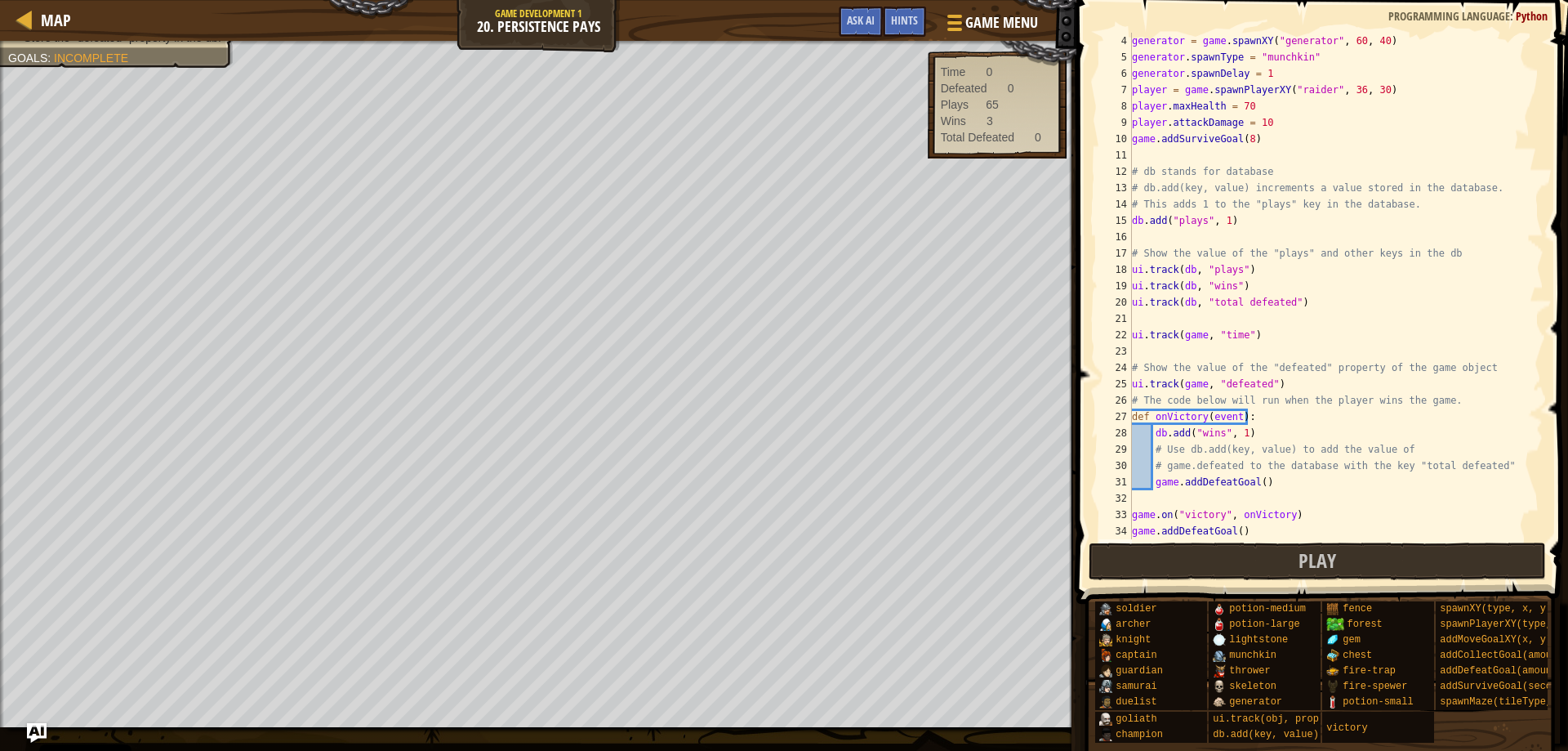
click at [1233, 530] on div "generator = game . spawnXY ( "generator" , 60 , 40 ) generator . spawnType = "m…" at bounding box center [1330, 302] width 402 height 539
click at [1223, 560] on button "Play" at bounding box center [1318, 561] width 458 height 37
type textarea "game.addDefeatGoal()"
drag, startPoint x: 1253, startPoint y: 524, endPoint x: 1131, endPoint y: 531, distance: 122.2
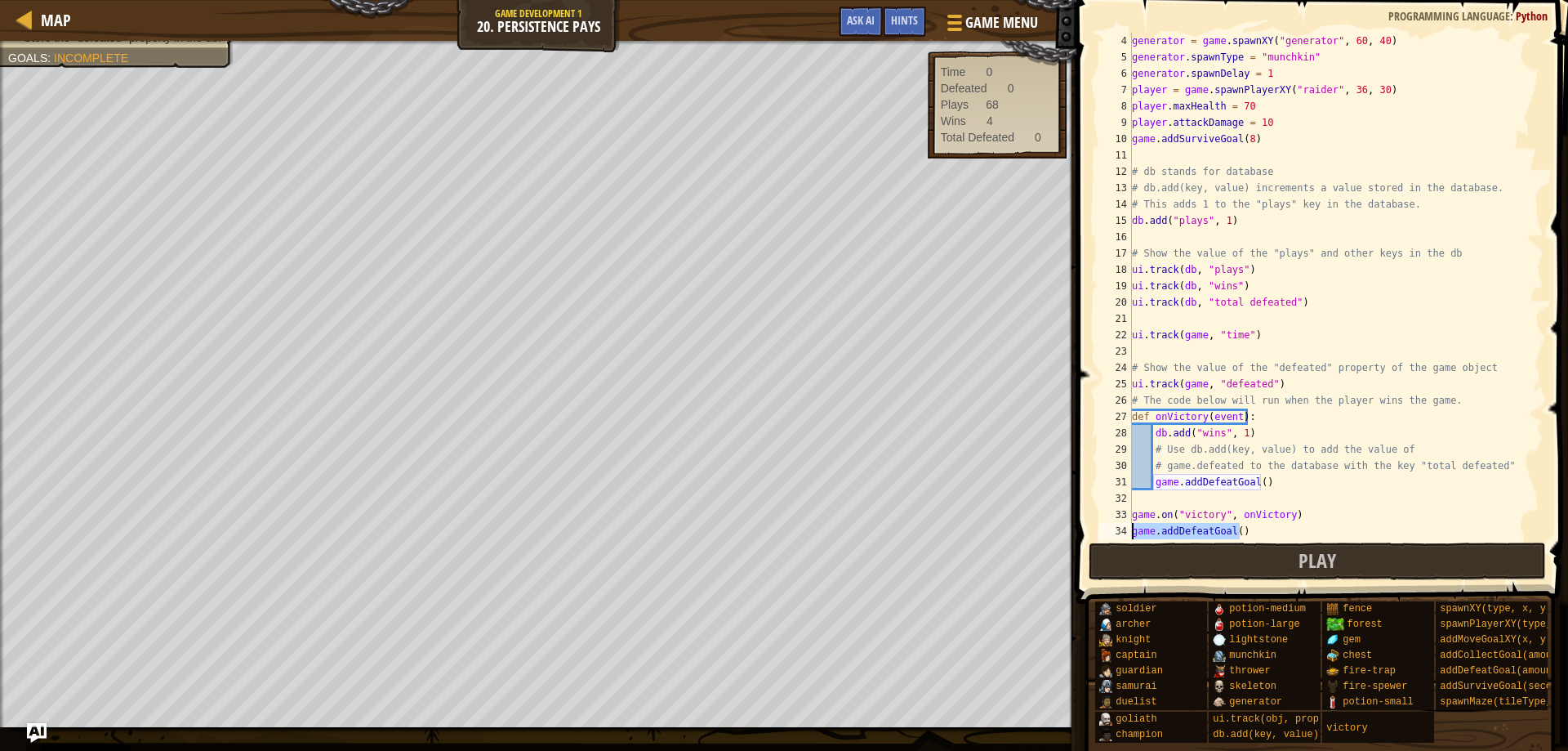
click at [1131, 531] on div "game.addDefeatGoal() 4 5 6 7 8 9 10 11 12 13 14 15 16 17 18 19 20 21 22 23 24 2…" at bounding box center [1320, 286] width 448 height 506
click at [1254, 484] on div "generator = game . spawnXY ( "generator" , 60 , 40 ) generator . spawnType = "m…" at bounding box center [1330, 302] width 402 height 539
type textarea "game.addDefeatGoal(5)"
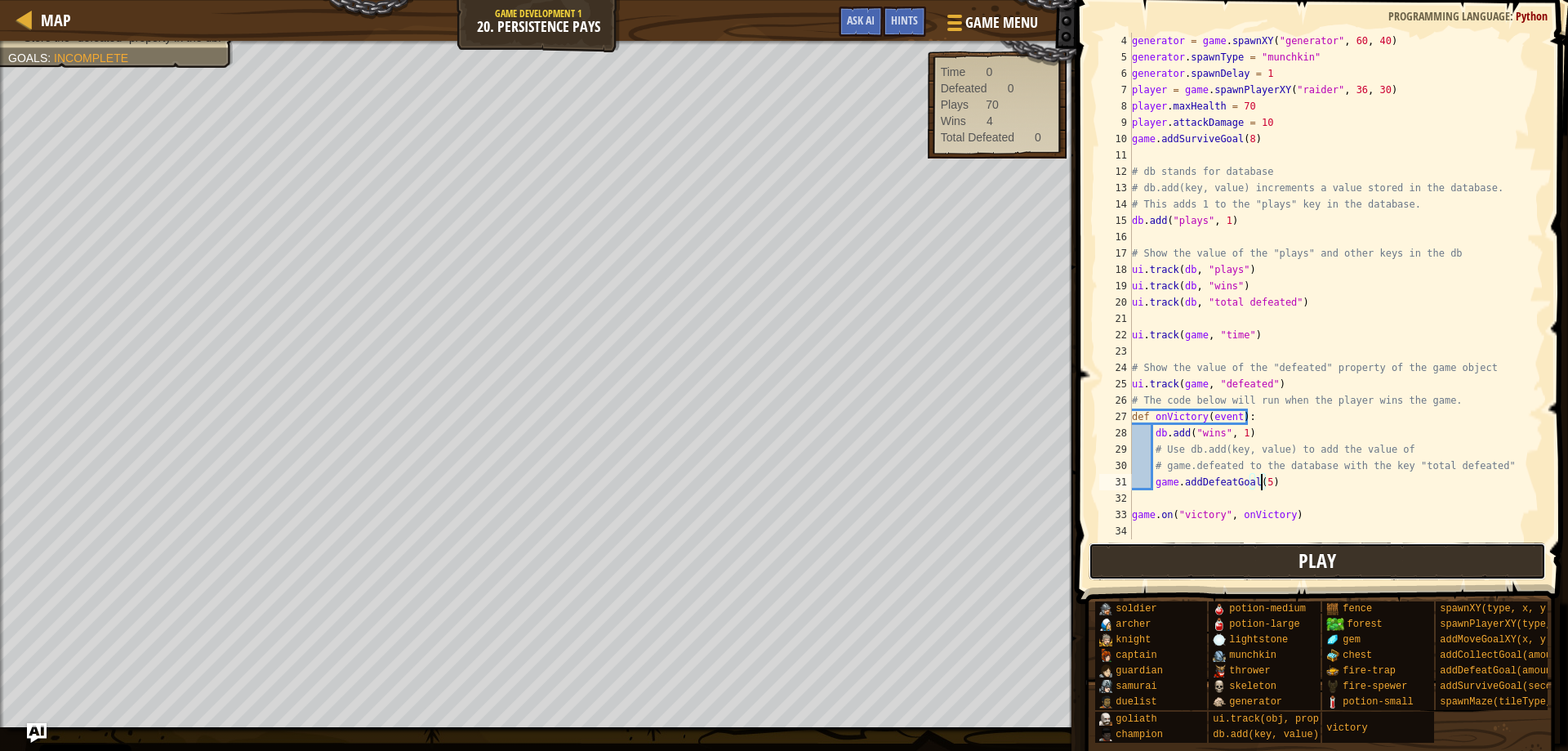
click at [1249, 565] on button "Play" at bounding box center [1318, 561] width 458 height 37
click at [897, 17] on span "Hints" at bounding box center [904, 20] width 27 height 16
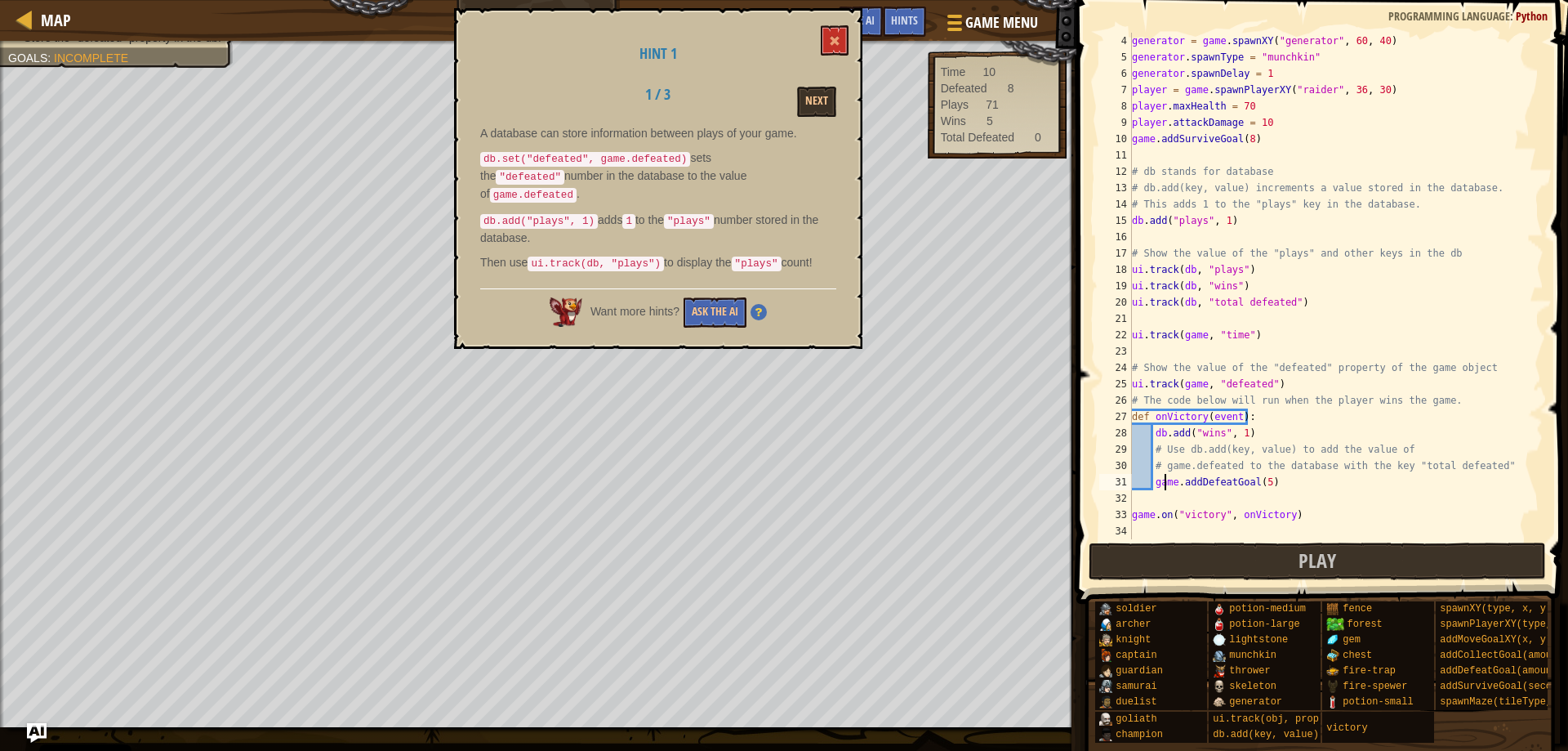
click at [1165, 487] on div "generator = game . spawnXY ( "generator" , 60 , 40 ) generator . spawnType = "m…" at bounding box center [1330, 302] width 402 height 539
click at [1149, 496] on div "generator = game . spawnXY ( "generator" , 60 , 40 ) generator . spawnType = "m…" at bounding box center [1330, 302] width 402 height 539
type textarea "db.set("defeated",game.defeated)"
click at [1223, 560] on button "Play" at bounding box center [1318, 561] width 458 height 37
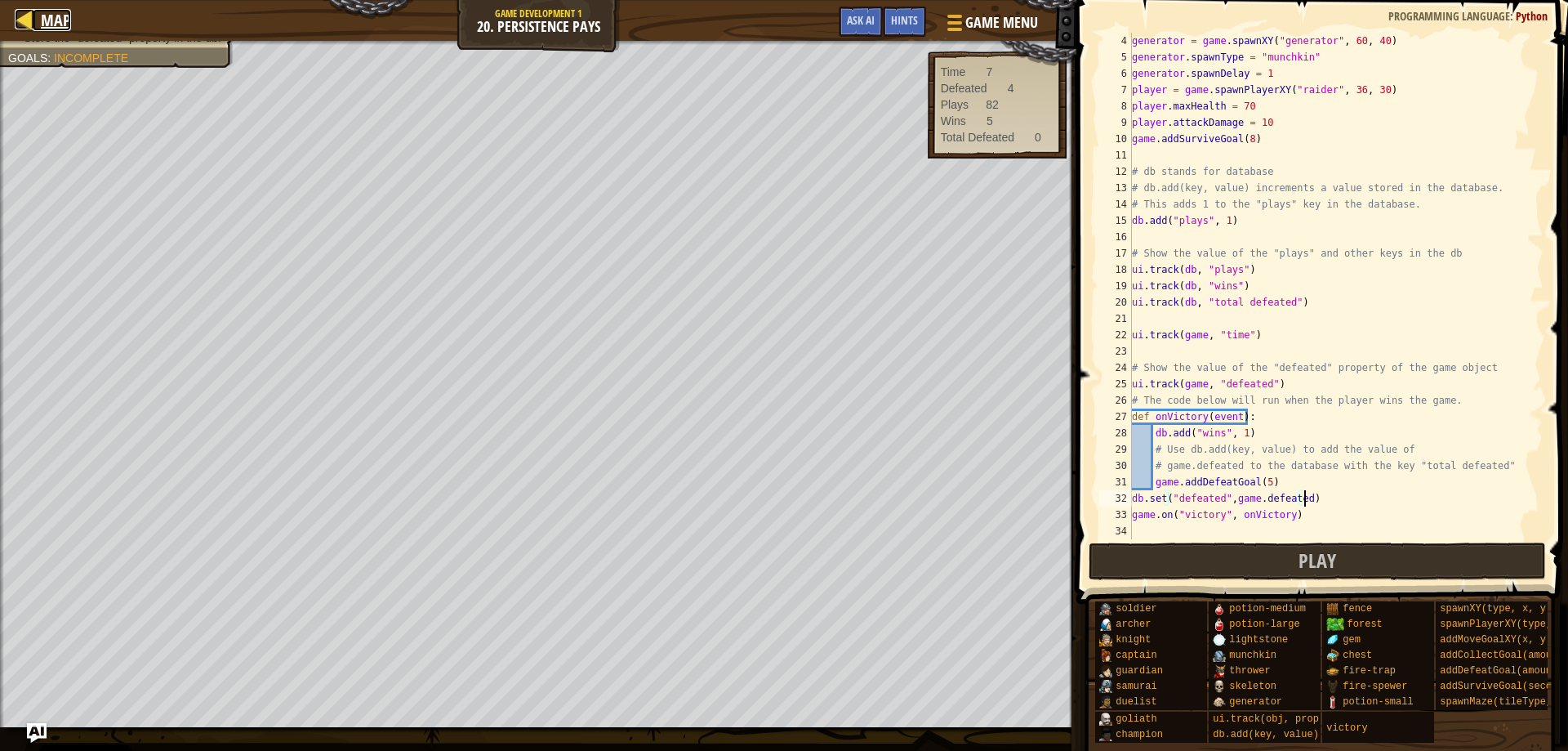
click at [40, 10] on link "Map" at bounding box center [52, 19] width 38 height 22
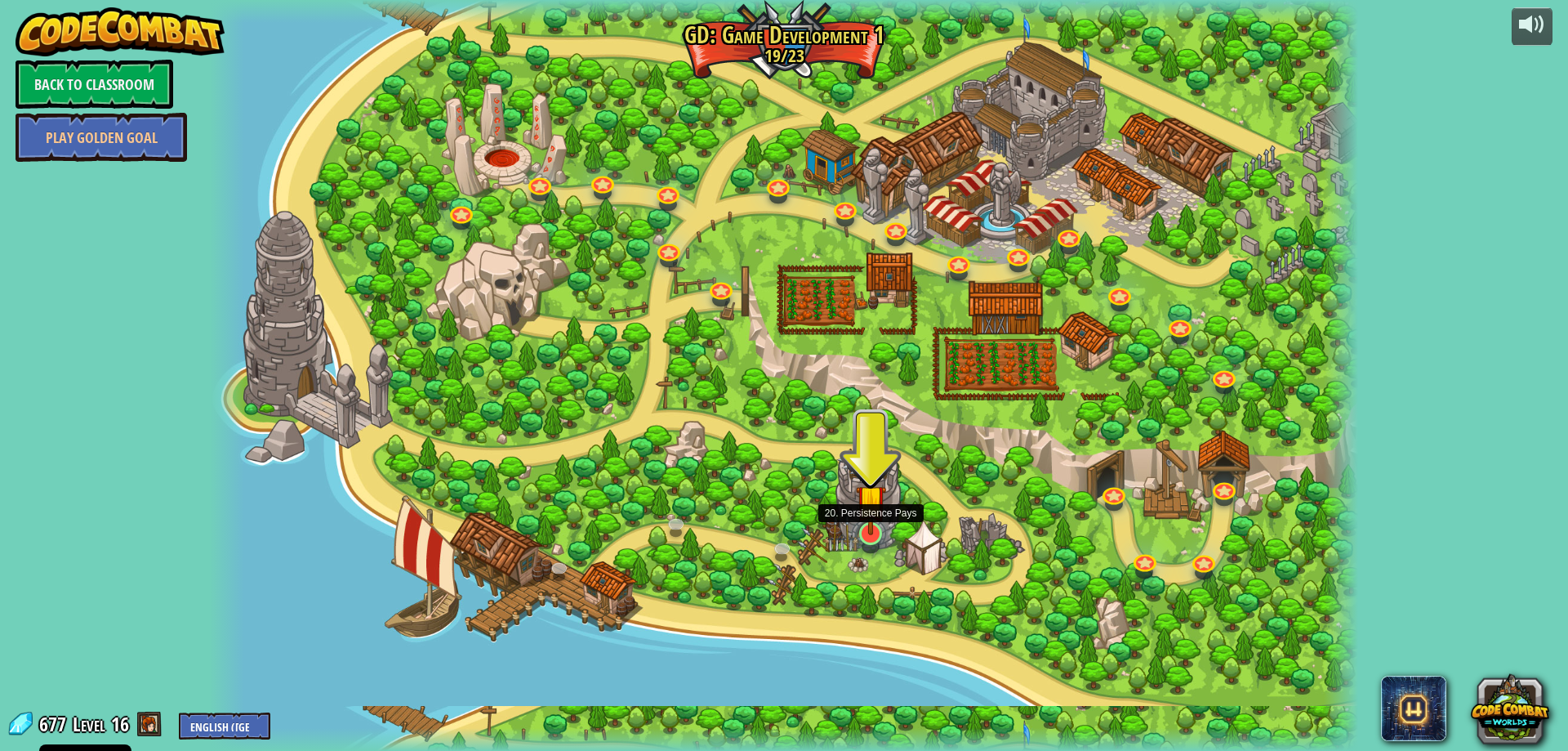
click at [868, 521] on img at bounding box center [872, 499] width 31 height 71
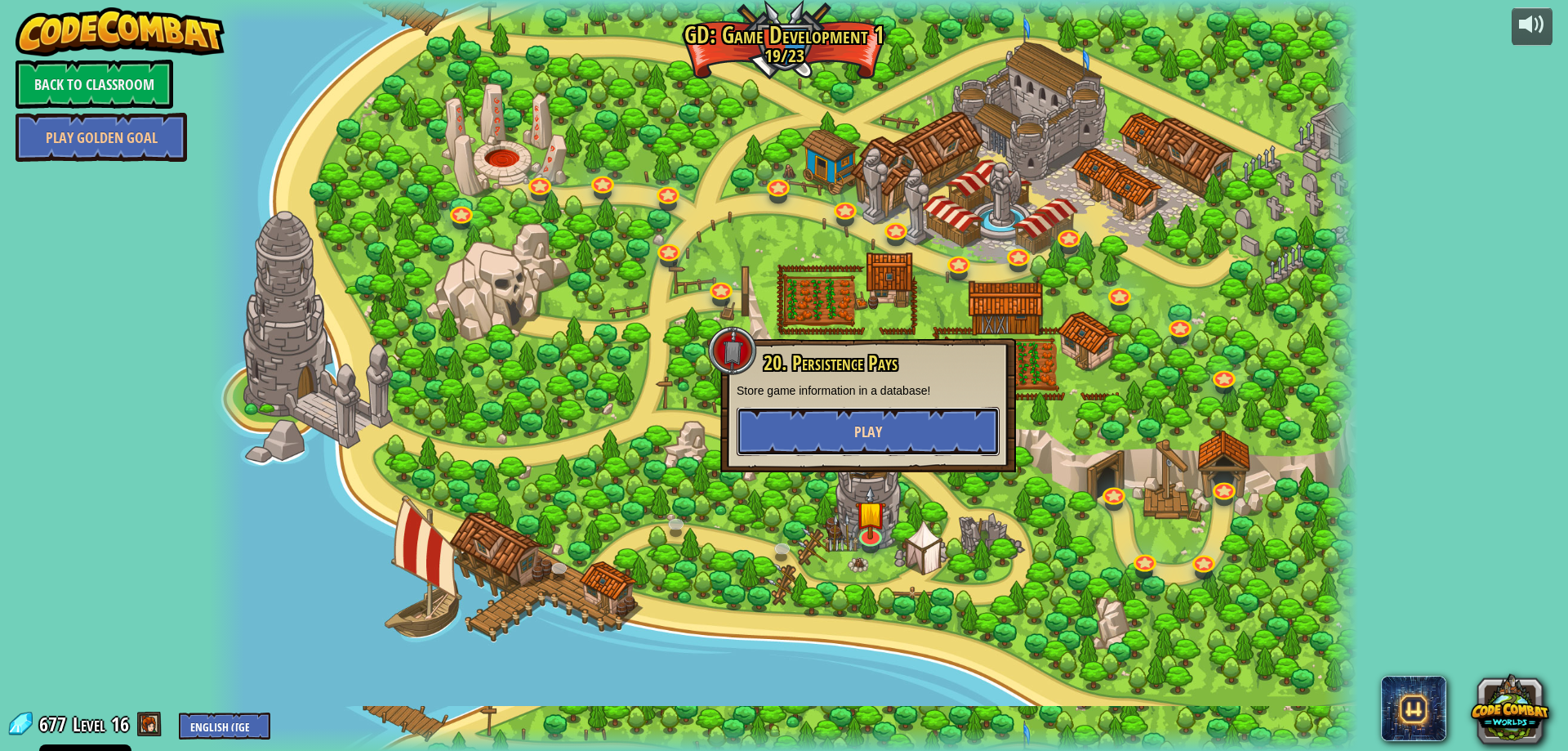
click at [828, 444] on button "Play" at bounding box center [868, 431] width 263 height 49
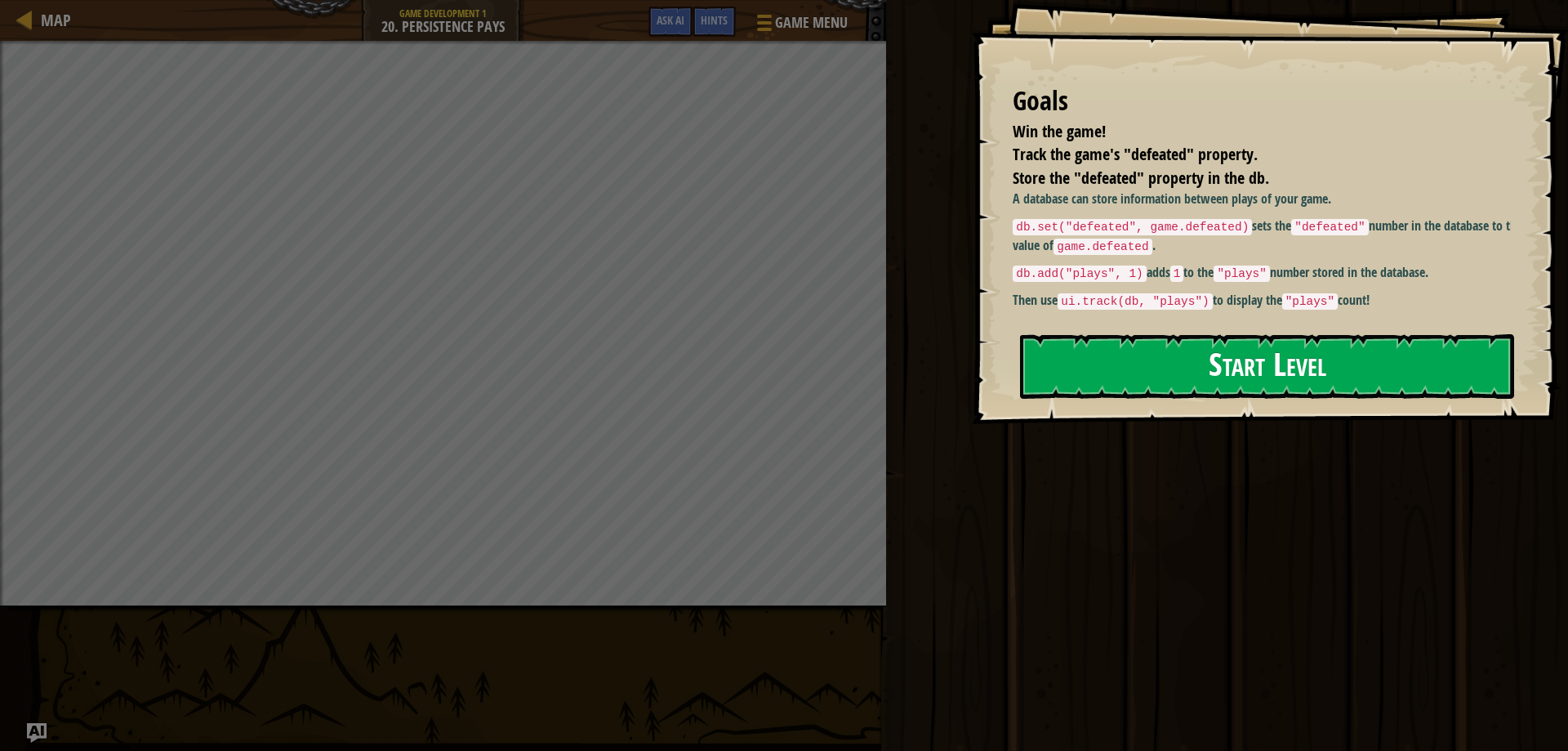
drag, startPoint x: 1121, startPoint y: 345, endPoint x: 1101, endPoint y: 331, distance: 24.4
click at [1119, 345] on button "Start Level" at bounding box center [1267, 366] width 494 height 64
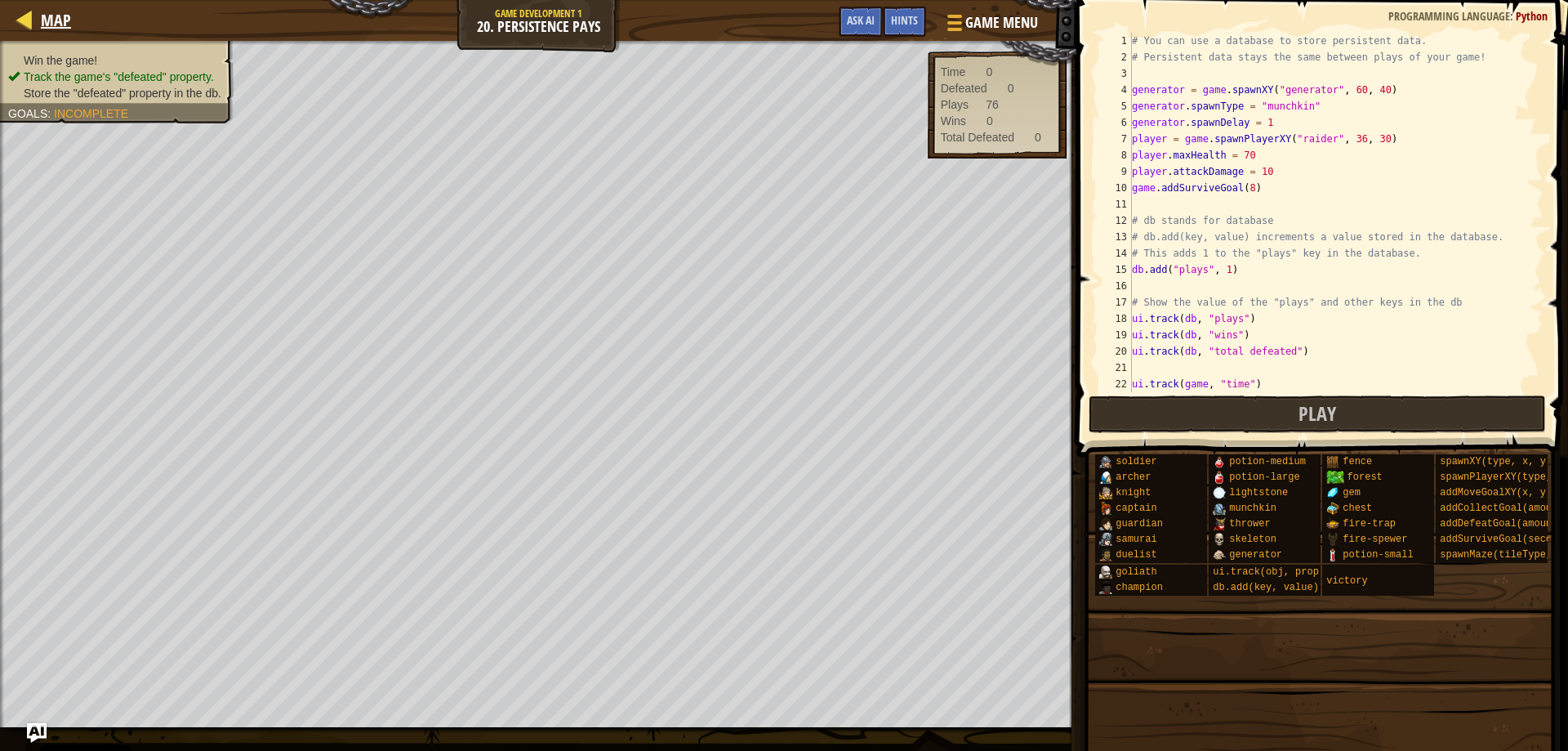
click at [65, 3] on div "Map" at bounding box center [52, 20] width 38 height 41
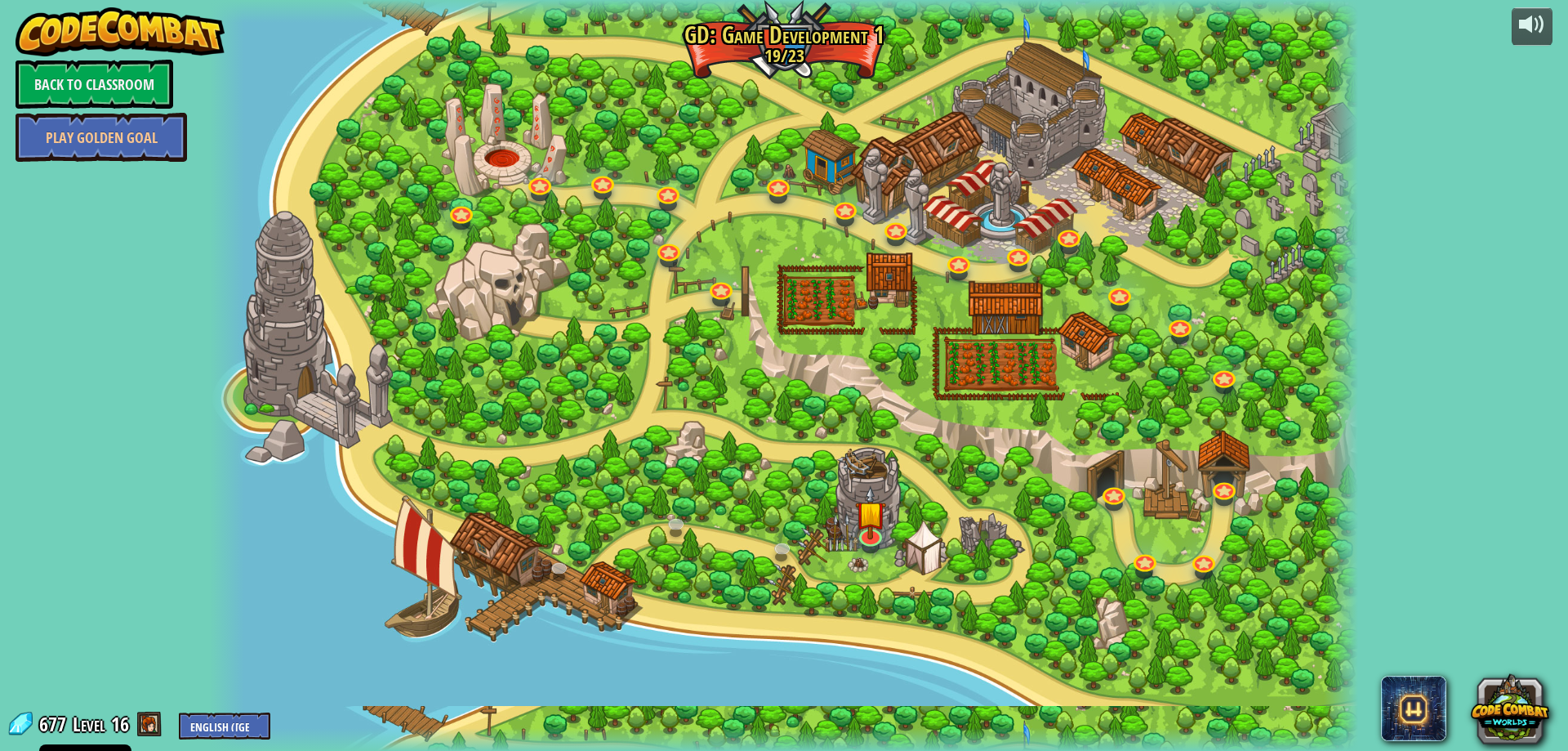
click at [686, 511] on div at bounding box center [784, 376] width 1148 height 751
click at [688, 509] on div at bounding box center [784, 376] width 1148 height 751
click at [877, 520] on img at bounding box center [872, 499] width 31 height 71
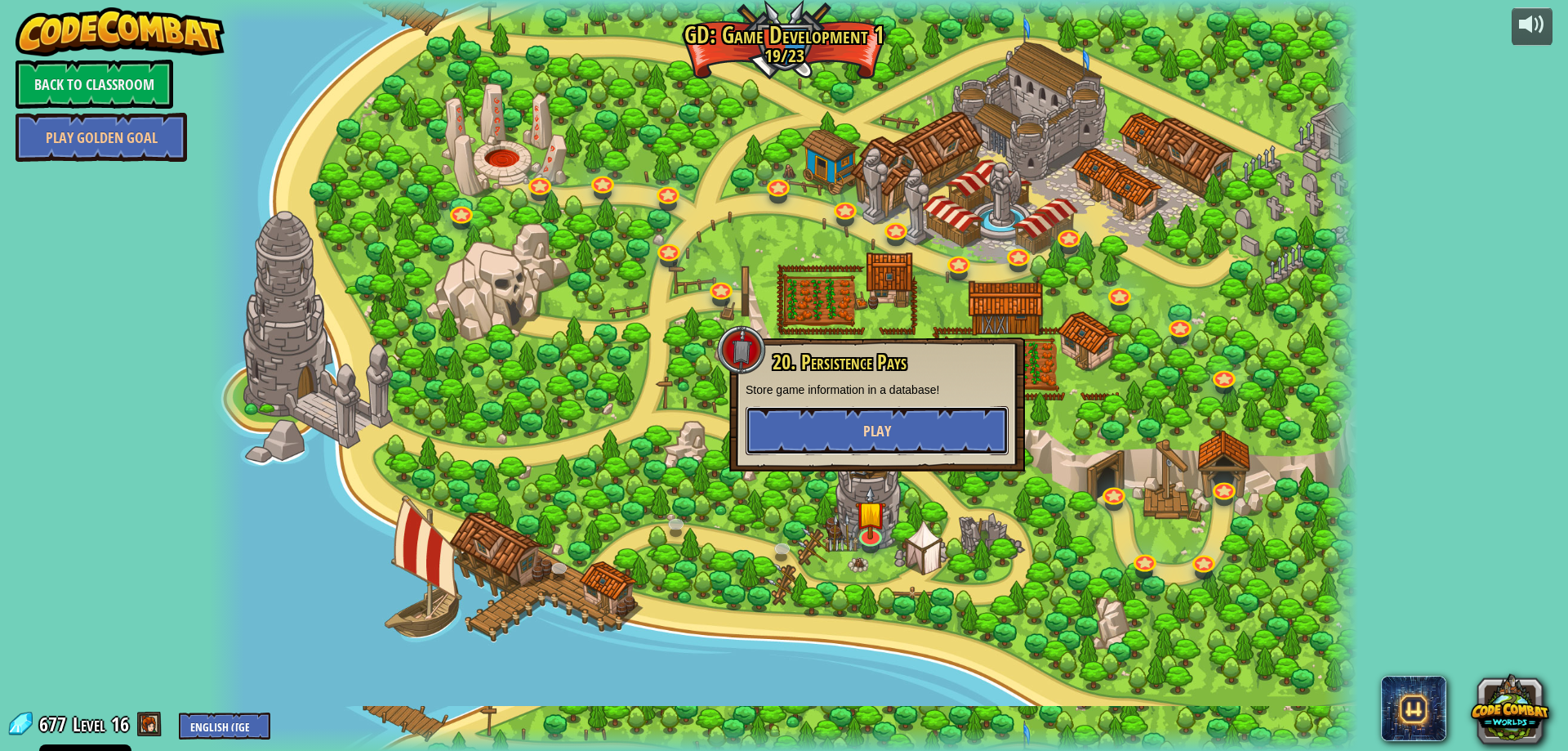
click at [853, 435] on button "Play" at bounding box center [877, 430] width 263 height 49
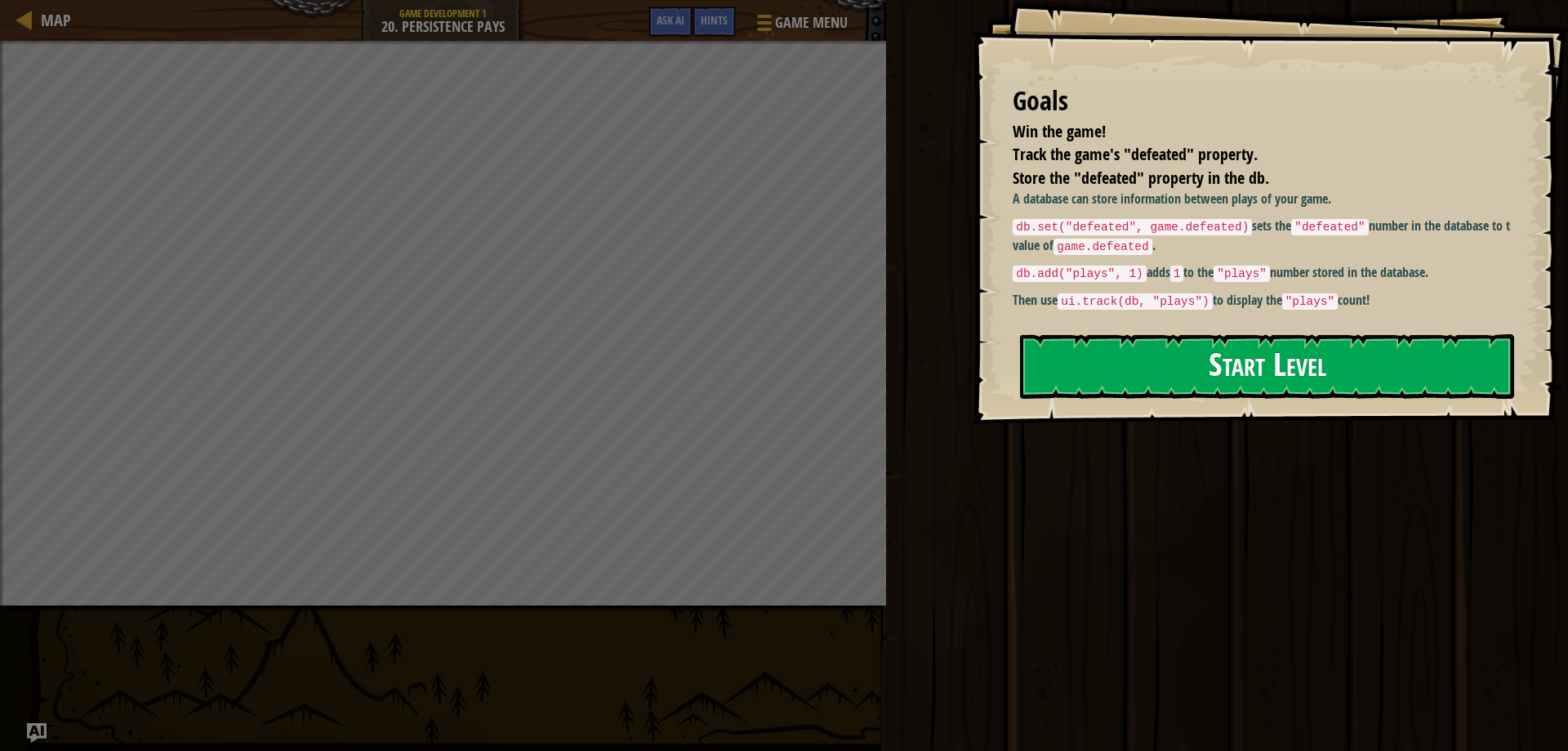
click at [1215, 384] on button "Start Level" at bounding box center [1267, 366] width 494 height 64
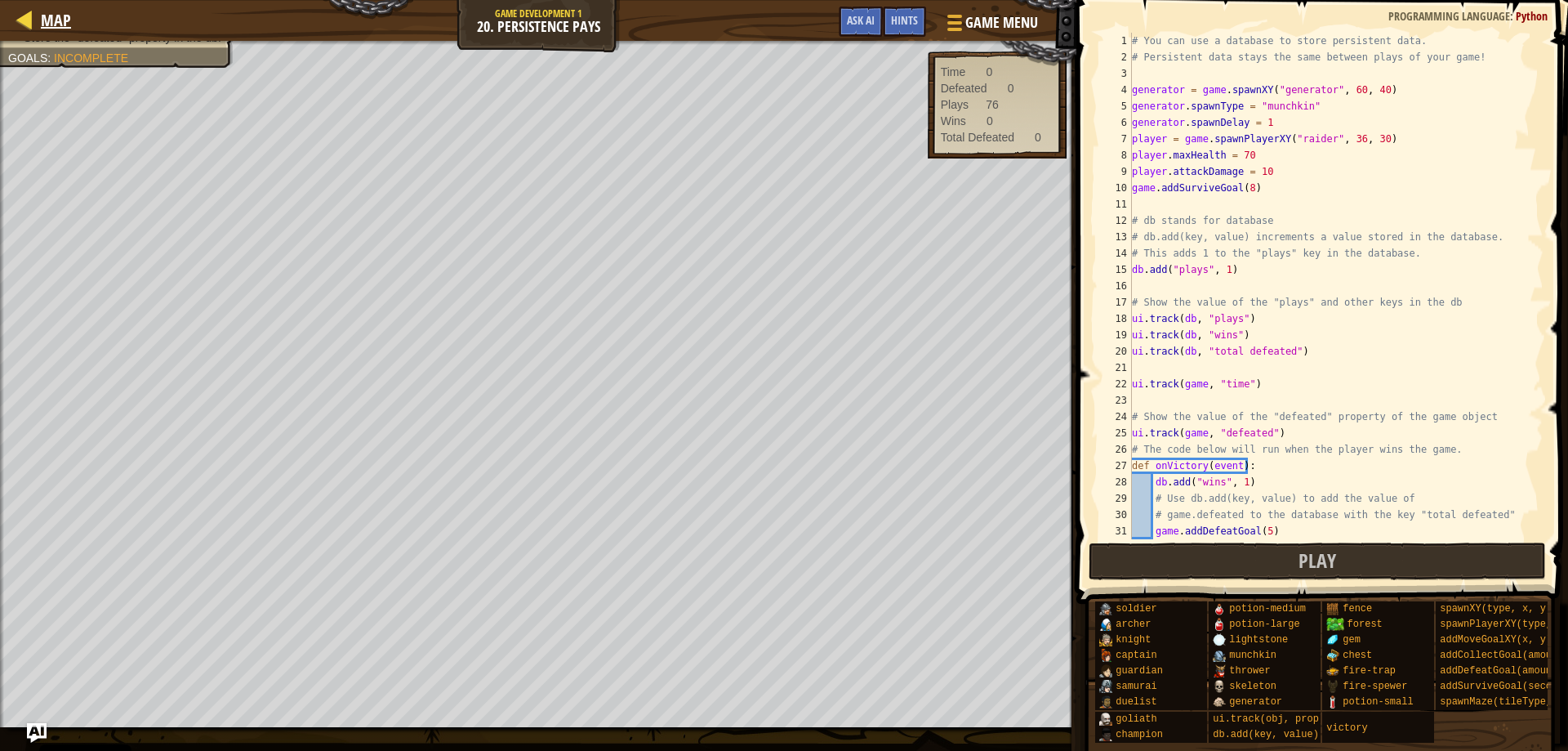
click at [44, 3] on div "Map" at bounding box center [52, 20] width 38 height 41
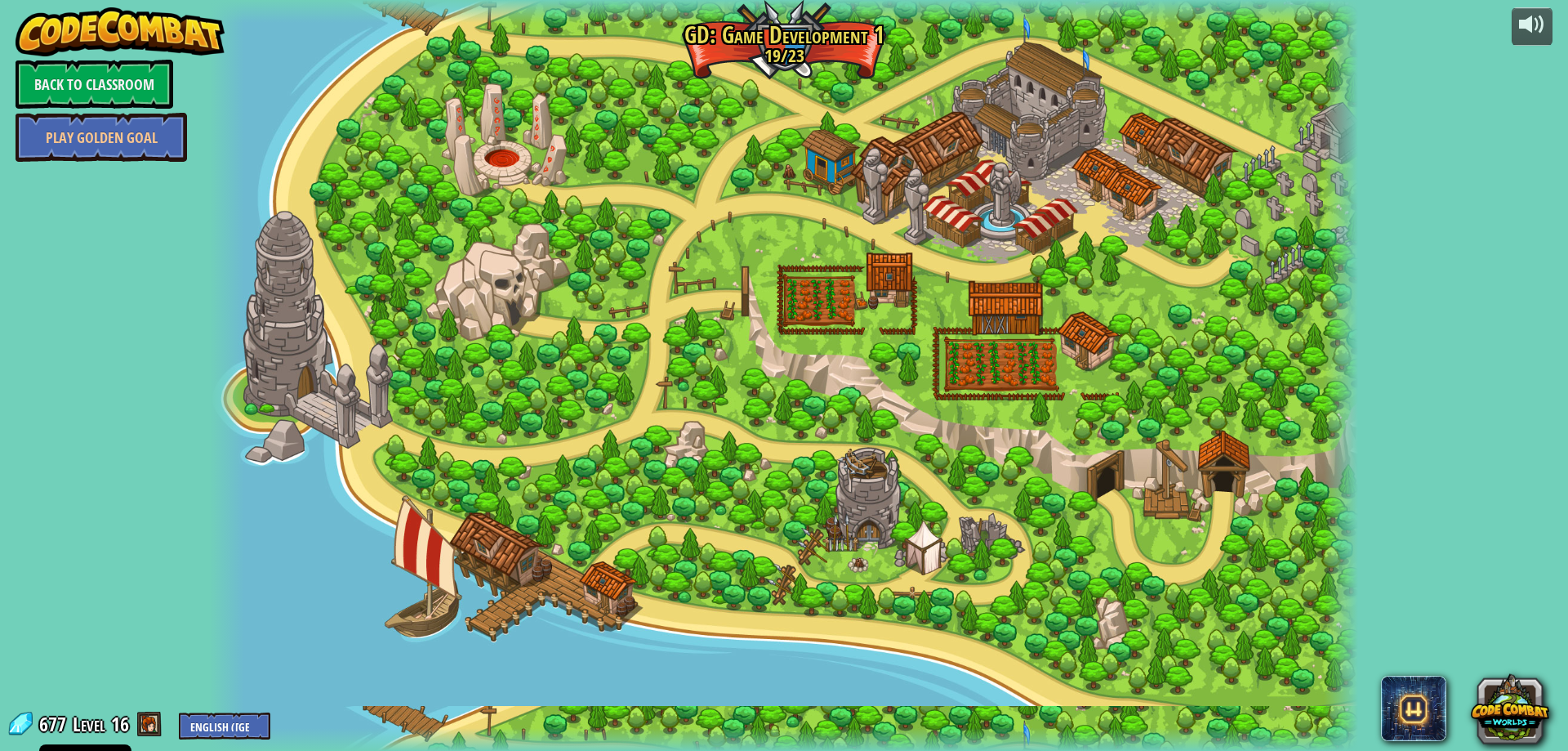
click at [692, 563] on div at bounding box center [784, 376] width 1148 height 751
drag, startPoint x: 654, startPoint y: 524, endPoint x: 676, endPoint y: 520, distance: 22.4
click at [659, 524] on div at bounding box center [784, 376] width 1148 height 751
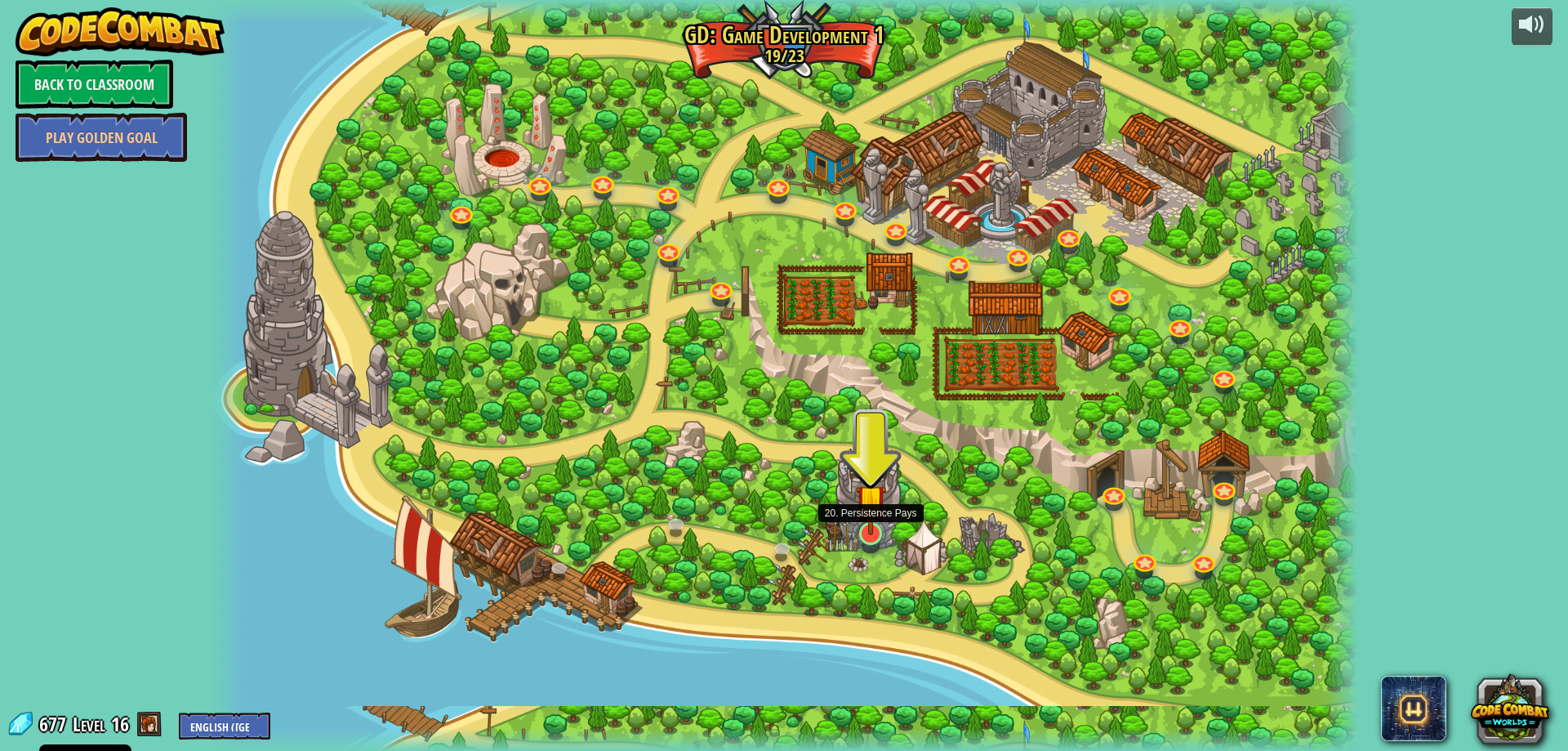
click at [876, 536] on div at bounding box center [870, 533] width 23 height 23
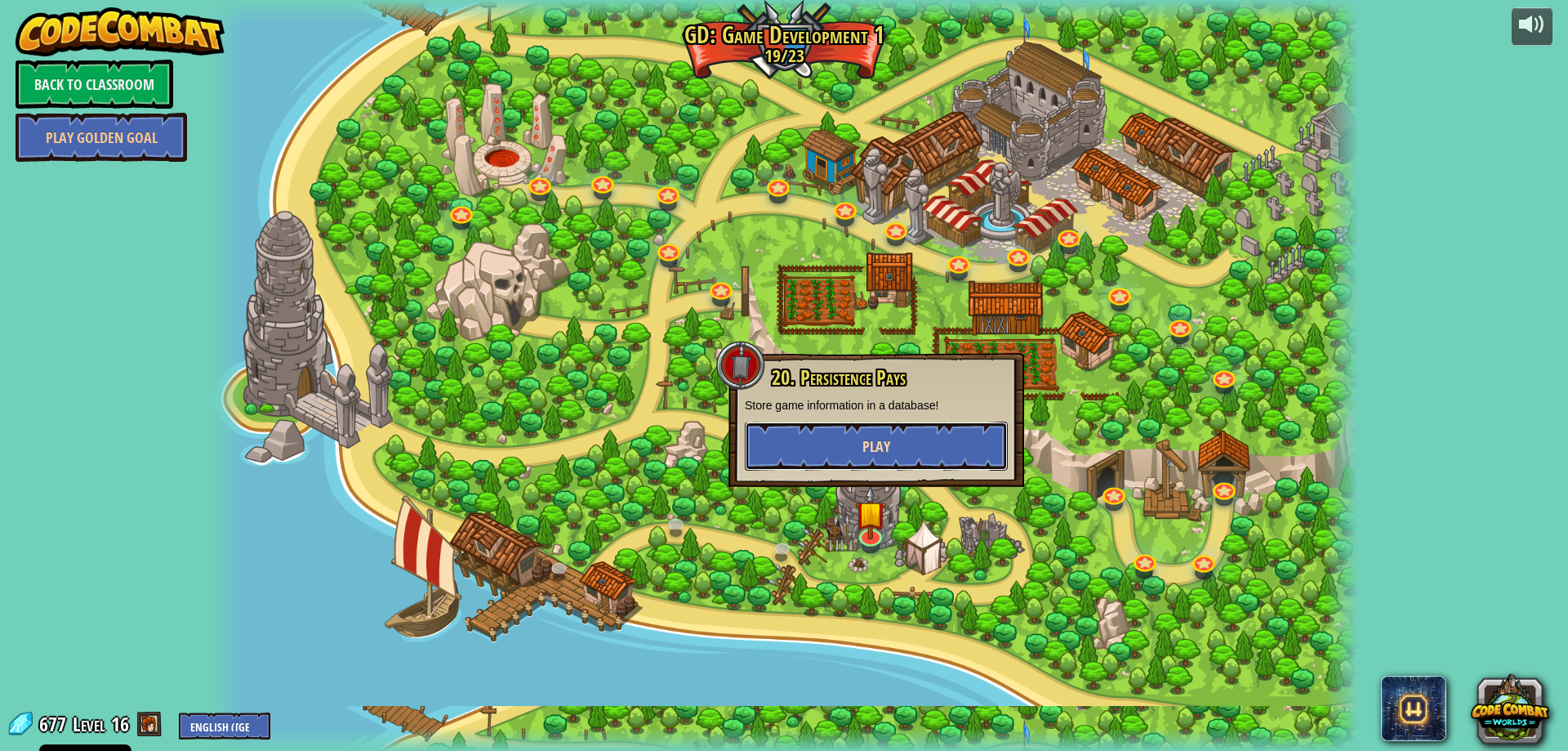
click at [844, 468] on button "Play" at bounding box center [876, 446] width 263 height 49
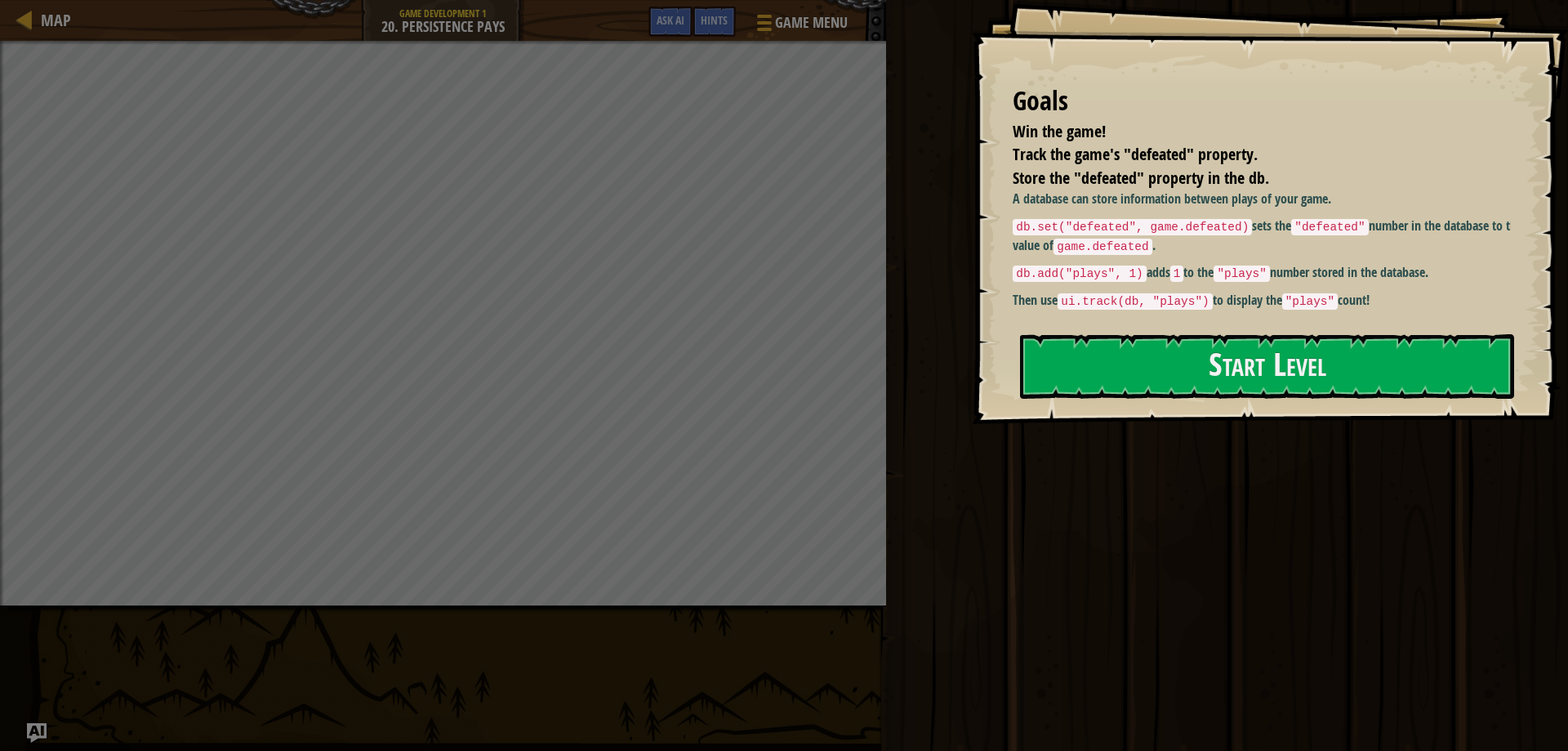
drag, startPoint x: 1007, startPoint y: 269, endPoint x: 1038, endPoint y: 263, distance: 31.6
drag, startPoint x: 1038, startPoint y: 263, endPoint x: 916, endPoint y: 250, distance: 122.7
click at [916, 250] on div "Play Done" at bounding box center [1225, 371] width 686 height 742
drag, startPoint x: 1019, startPoint y: 227, endPoint x: 1150, endPoint y: 240, distance: 131.6
click at [1150, 240] on p "db.set("defeated", game.defeated) sets the "defeated" number in the database to…" at bounding box center [1268, 235] width 510 height 38
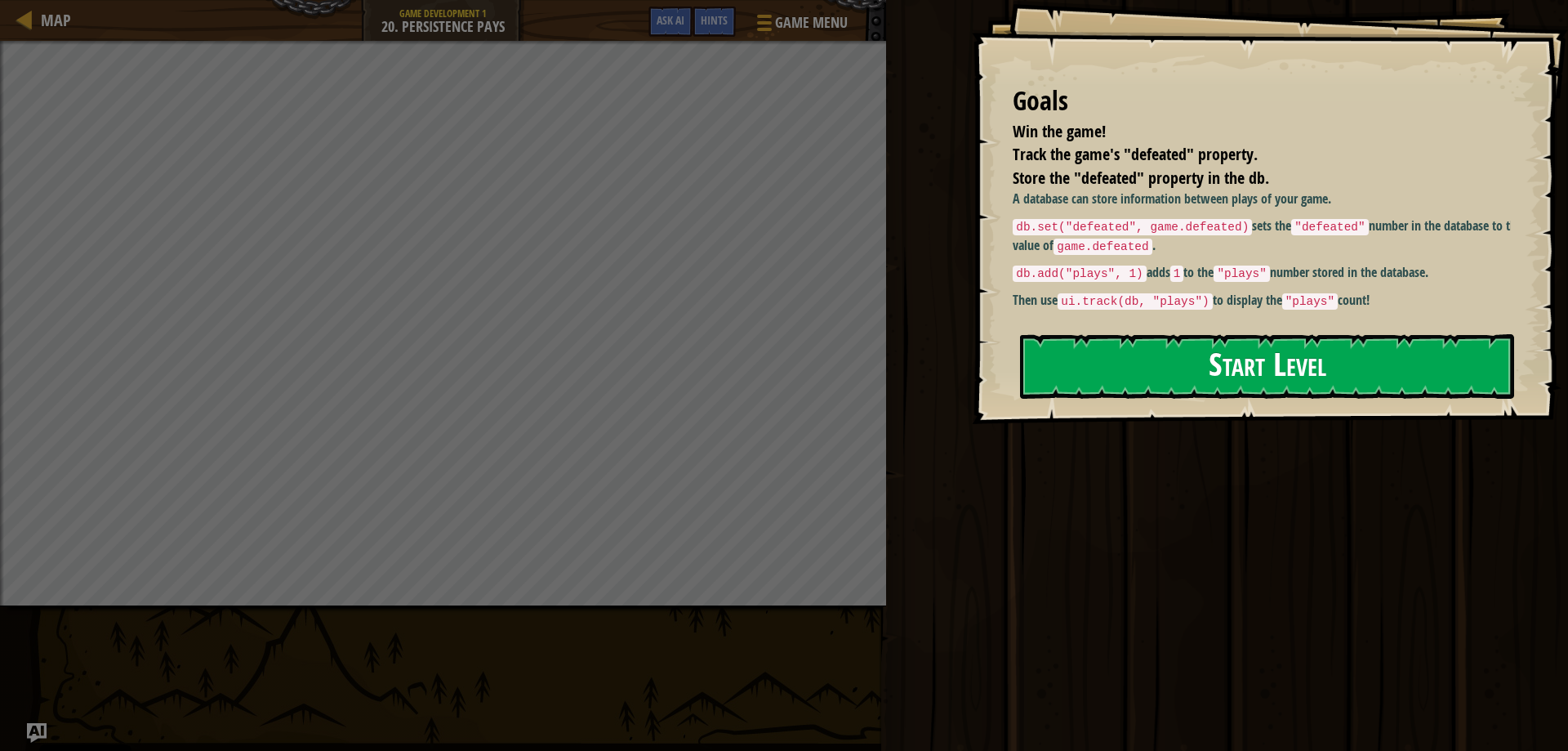
click at [1150, 360] on button "Start Level" at bounding box center [1267, 366] width 494 height 64
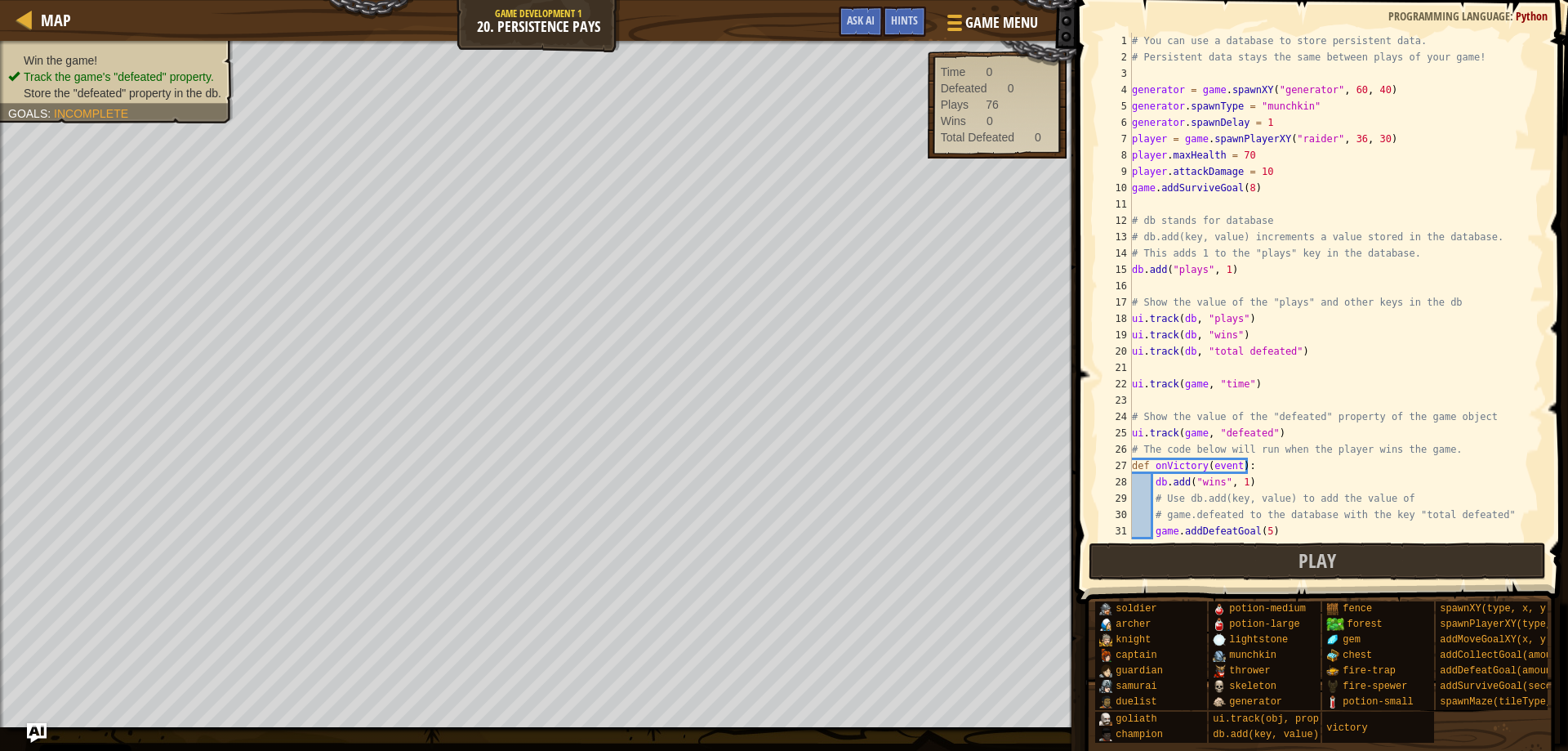
click at [1187, 391] on div "# You can use a database to store persistent data. # Persistent data stays the …" at bounding box center [1330, 302] width 402 height 539
click at [1227, 381] on div "# You can use a database to store persistent data. # Persistent data stays the …" at bounding box center [1330, 302] width 402 height 539
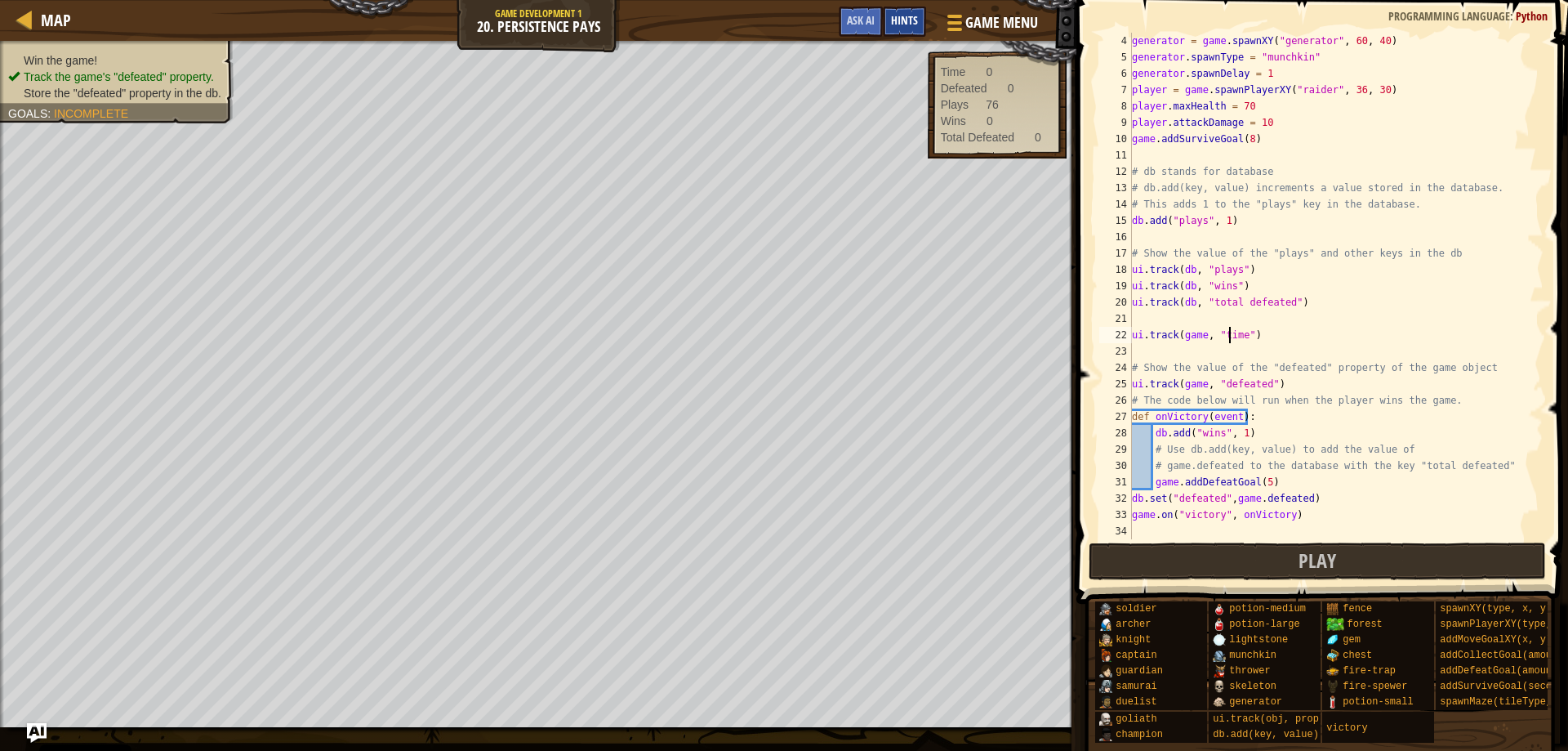
click at [902, 21] on span "Hints" at bounding box center [904, 20] width 27 height 16
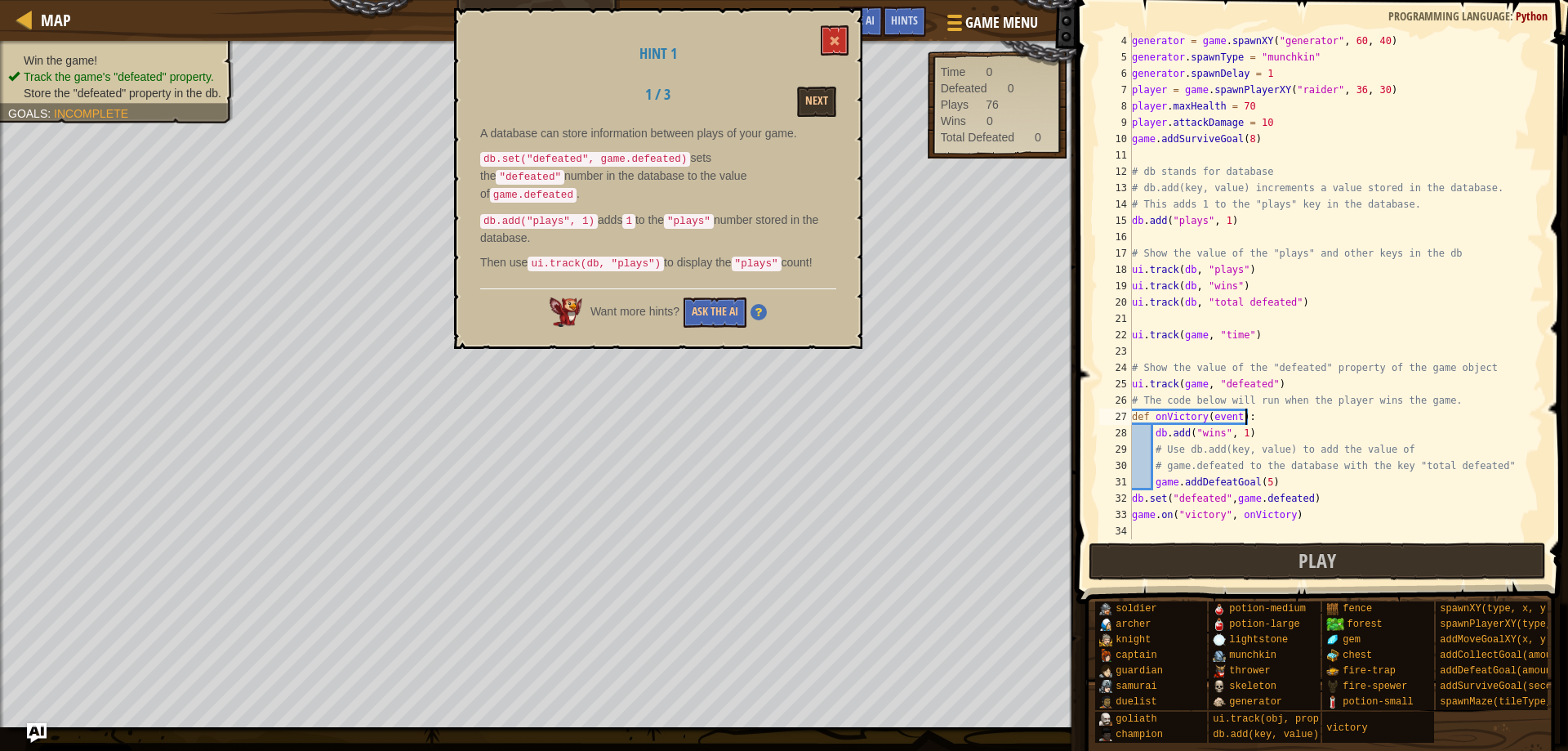
click at [1309, 419] on div "generator = game . spawnXY ( "generator" , 60 , 40 ) generator . spawnType = "m…" at bounding box center [1330, 302] width 402 height 539
type textarea "def onVictory(event):"
click at [1151, 318] on div "generator = game . spawnXY ( "generator" , 60 , 40 ) generator . spawnType = "m…" at bounding box center [1330, 302] width 402 height 539
drag, startPoint x: 1274, startPoint y: 486, endPoint x: 1156, endPoint y: 490, distance: 118.1
click at [1156, 490] on div "generator = game . spawnXY ( "generator" , 60 , 40 ) generator . spawnType = "m…" at bounding box center [1330, 302] width 402 height 539
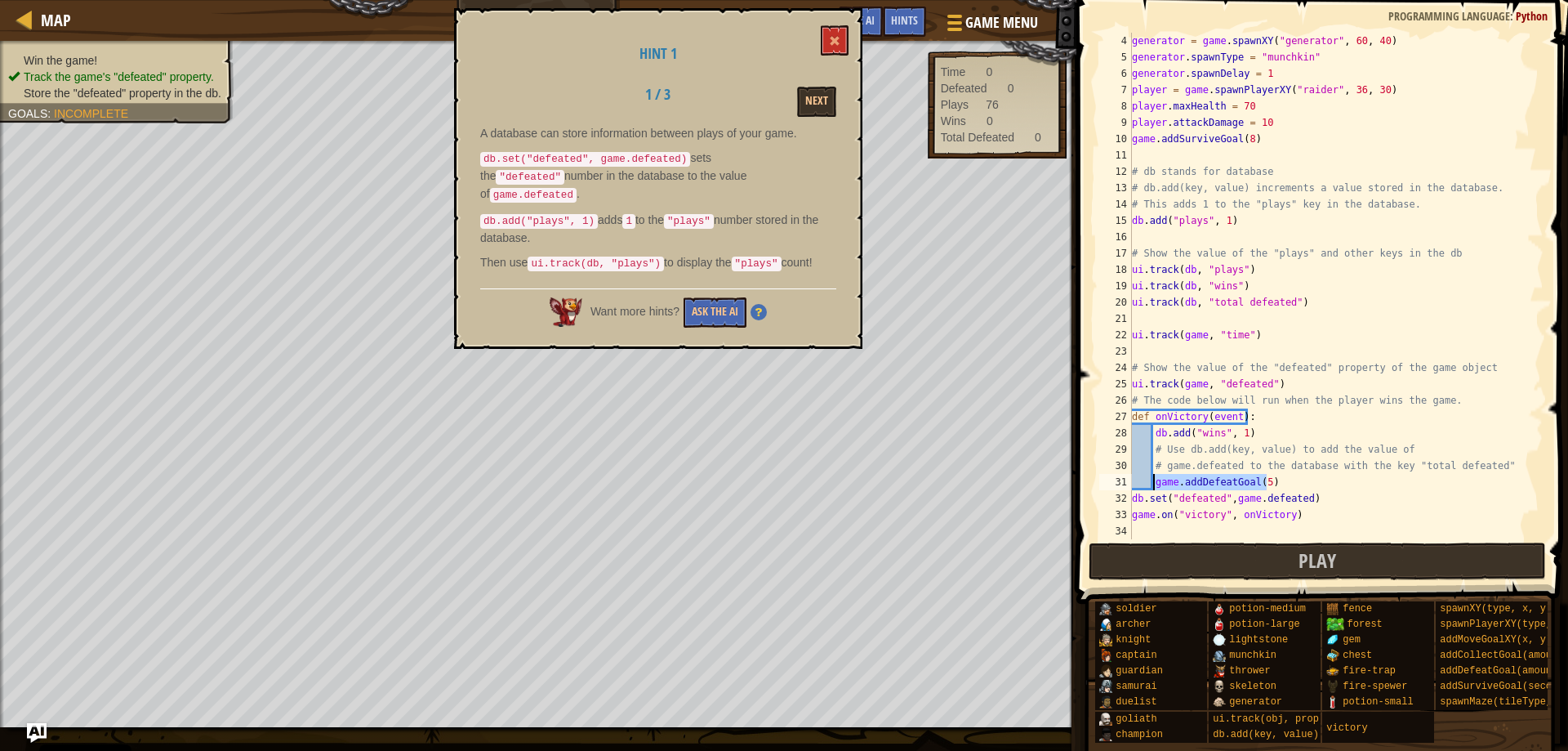
type textarea "C"
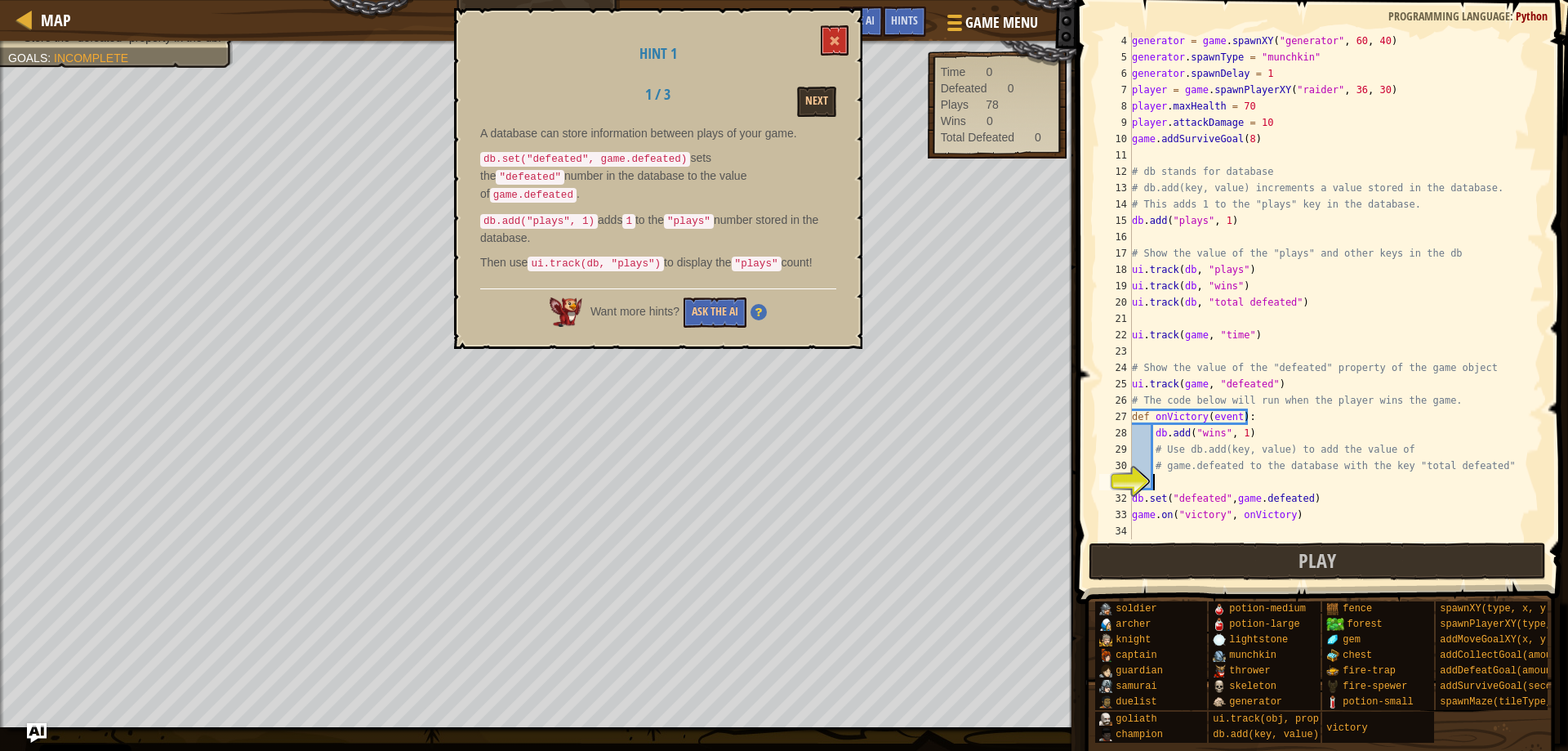
type textarea "V"
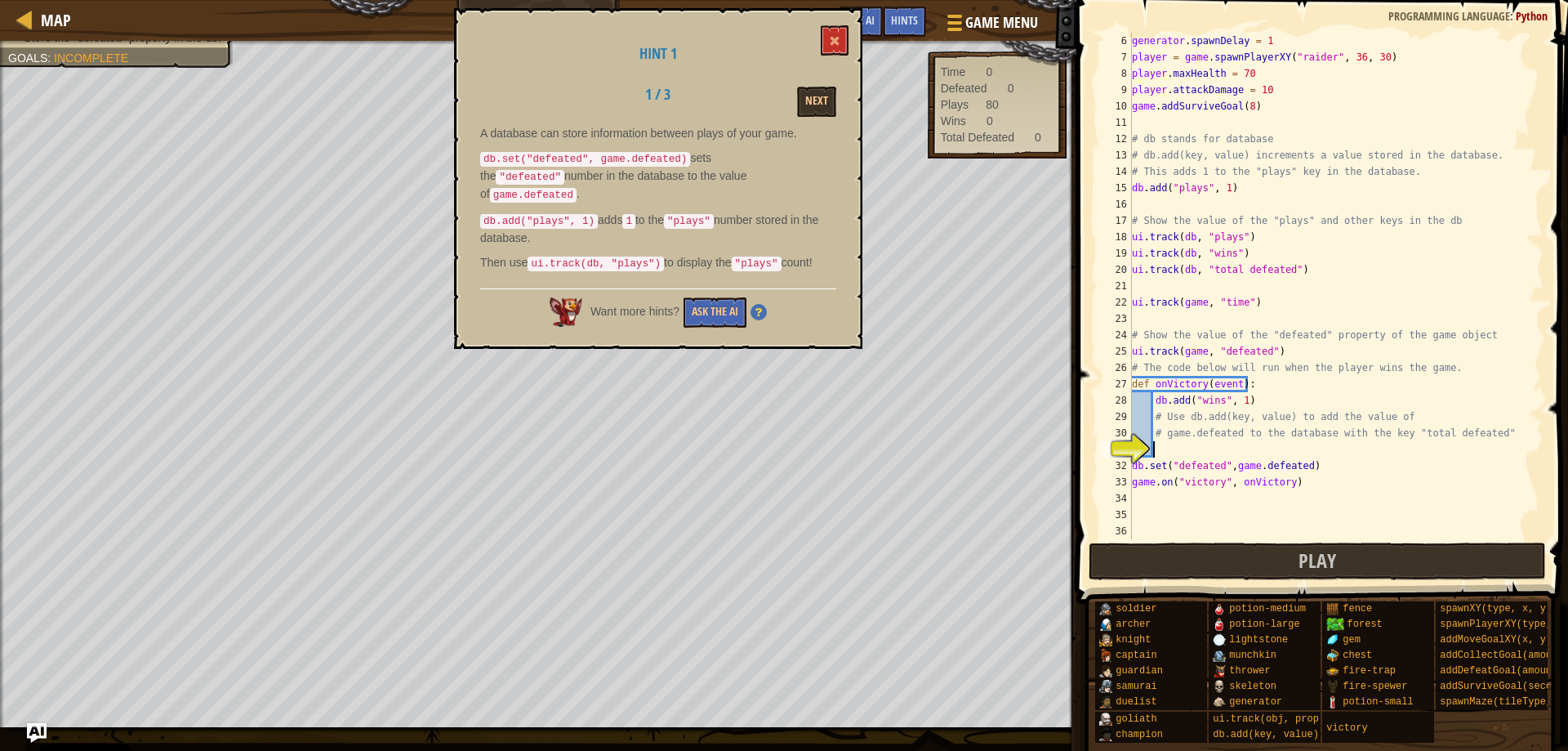
type textarea "g"
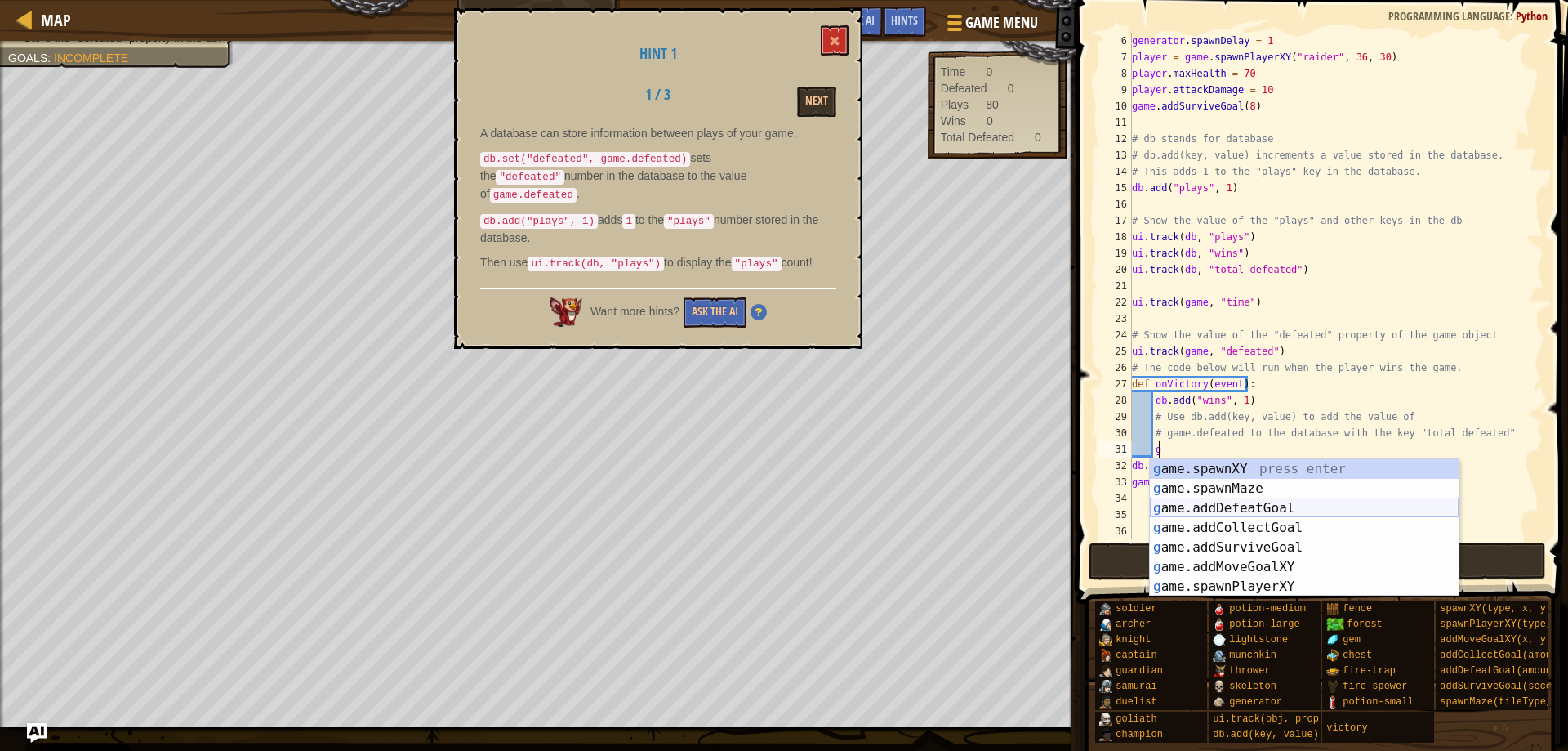
click at [1333, 509] on div "g ame.spawnXY press enter g ame.spawnMaze press enter g ame.addDefeatGoal press…" at bounding box center [1304, 547] width 308 height 177
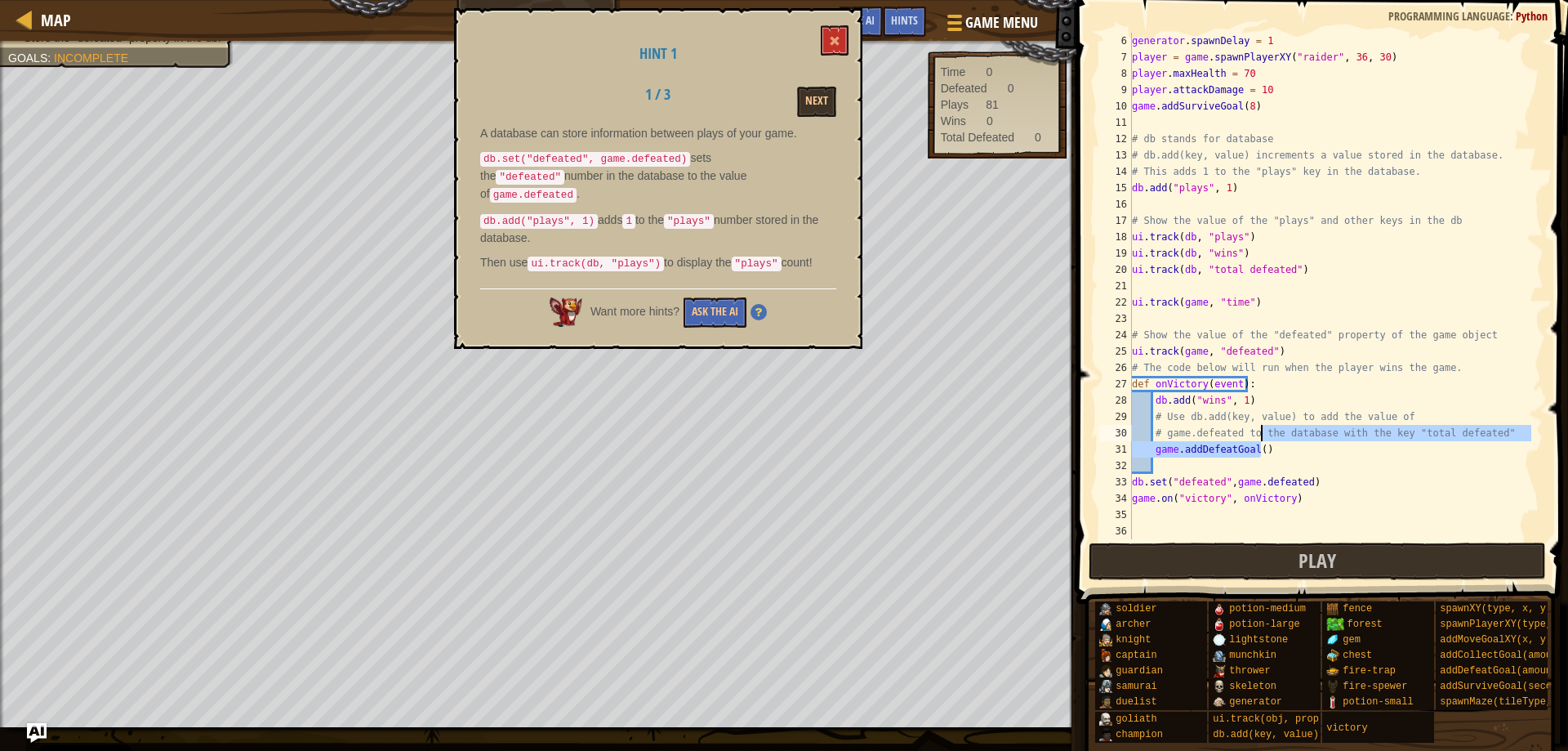
drag, startPoint x: 1282, startPoint y: 443, endPoint x: 1262, endPoint y: 440, distance: 20.2
click at [1262, 440] on div "generator . spawnDelay = 1 player = game . spawnPlayerXY ( "raider" , 36 , 30 )…" at bounding box center [1330, 302] width 402 height 539
click at [1274, 446] on div "generator . spawnDelay = 1 player = game . spawnPlayerXY ( "raider" , 36 , 30 )…" at bounding box center [1330, 286] width 402 height 506
type textarea "game.addDefeatGoal()"
drag, startPoint x: 1269, startPoint y: 447, endPoint x: 1152, endPoint y: 451, distance: 117.1
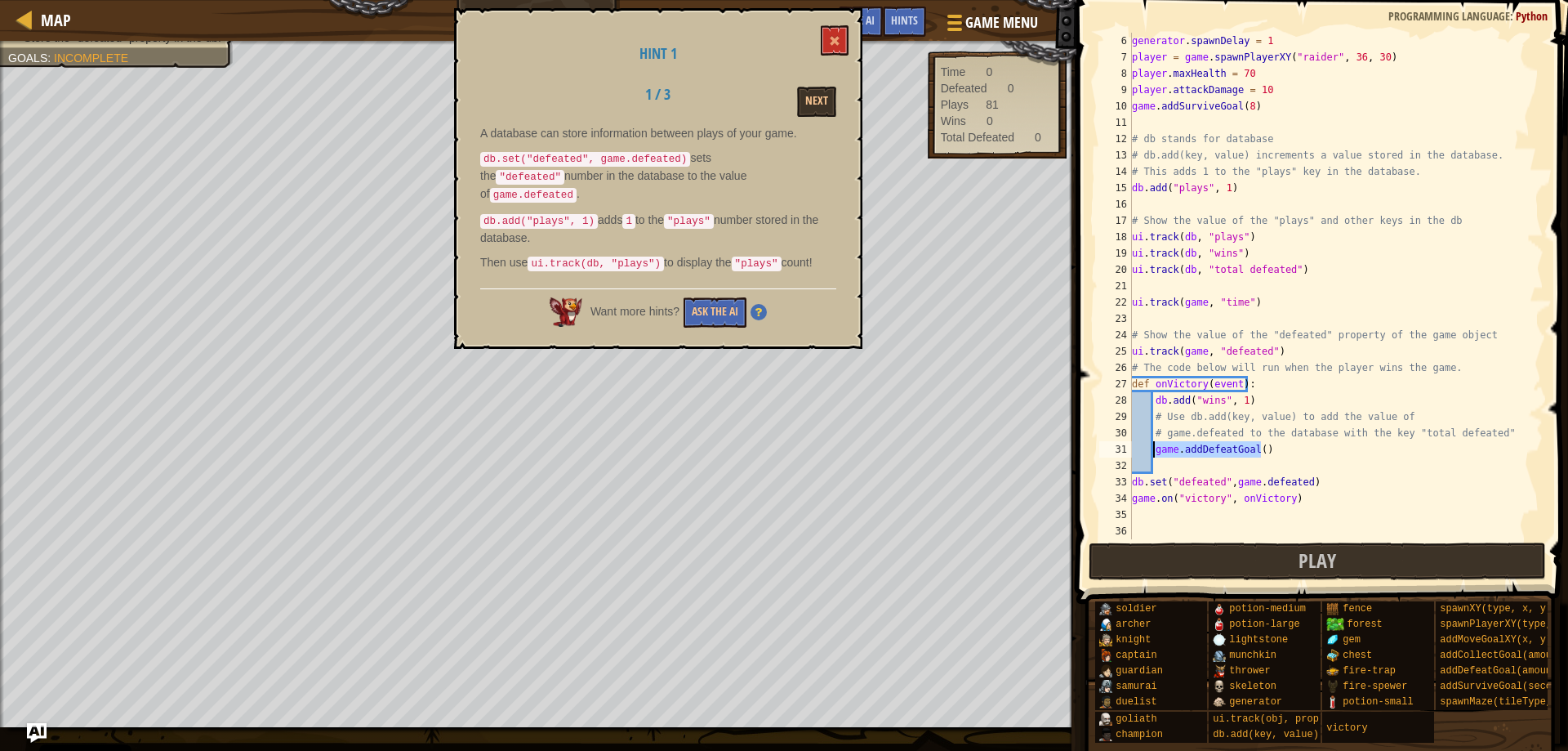
click at [1152, 451] on div "generator . spawnDelay = 1 player = game . spawnPlayerXY ( "raider" , 36 , 30 )…" at bounding box center [1330, 302] width 402 height 539
type textarea "g"
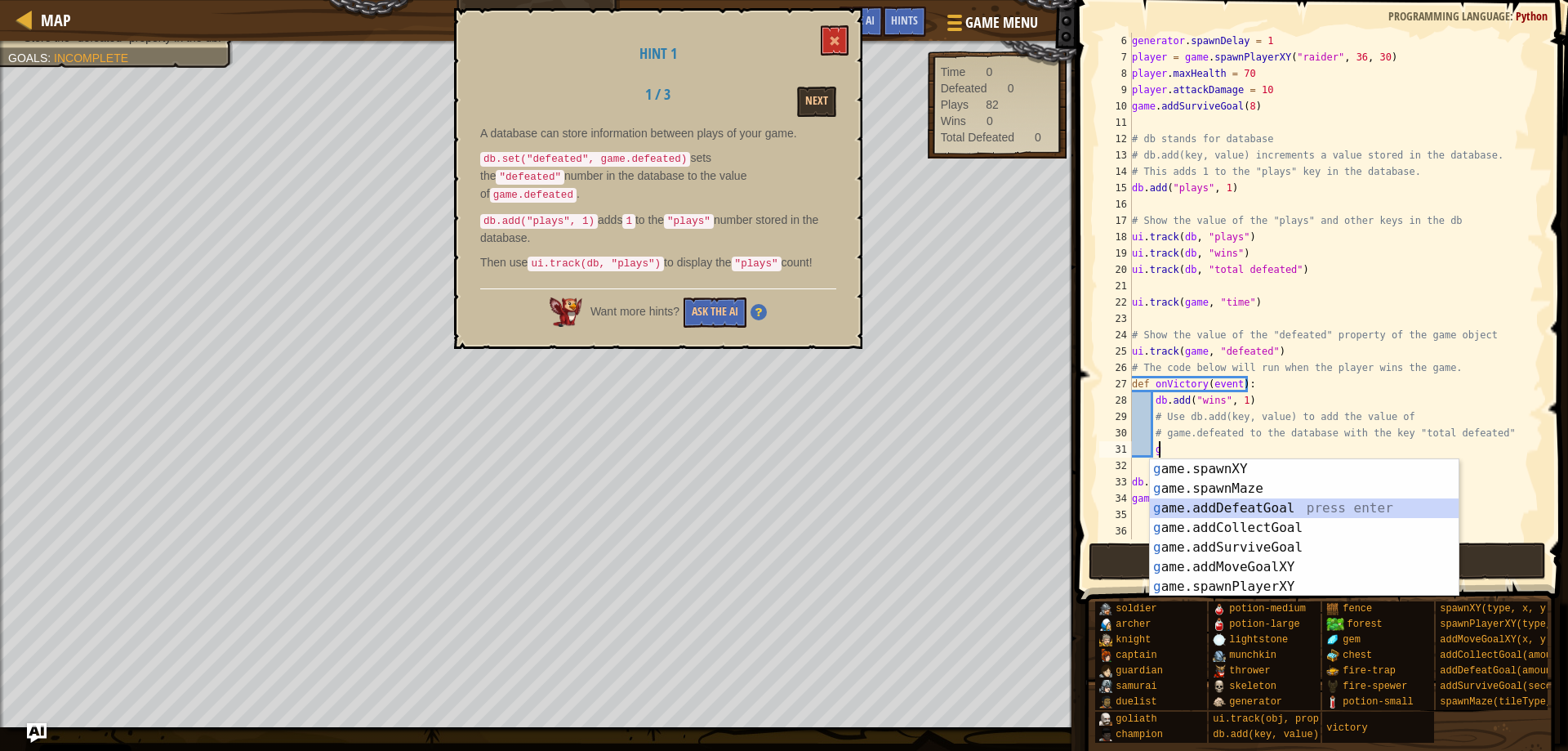
click at [1243, 510] on div "g ame.spawnXY press enter g ame.spawnMaze press enter g ame.addDefeatGoal press…" at bounding box center [1304, 547] width 308 height 177
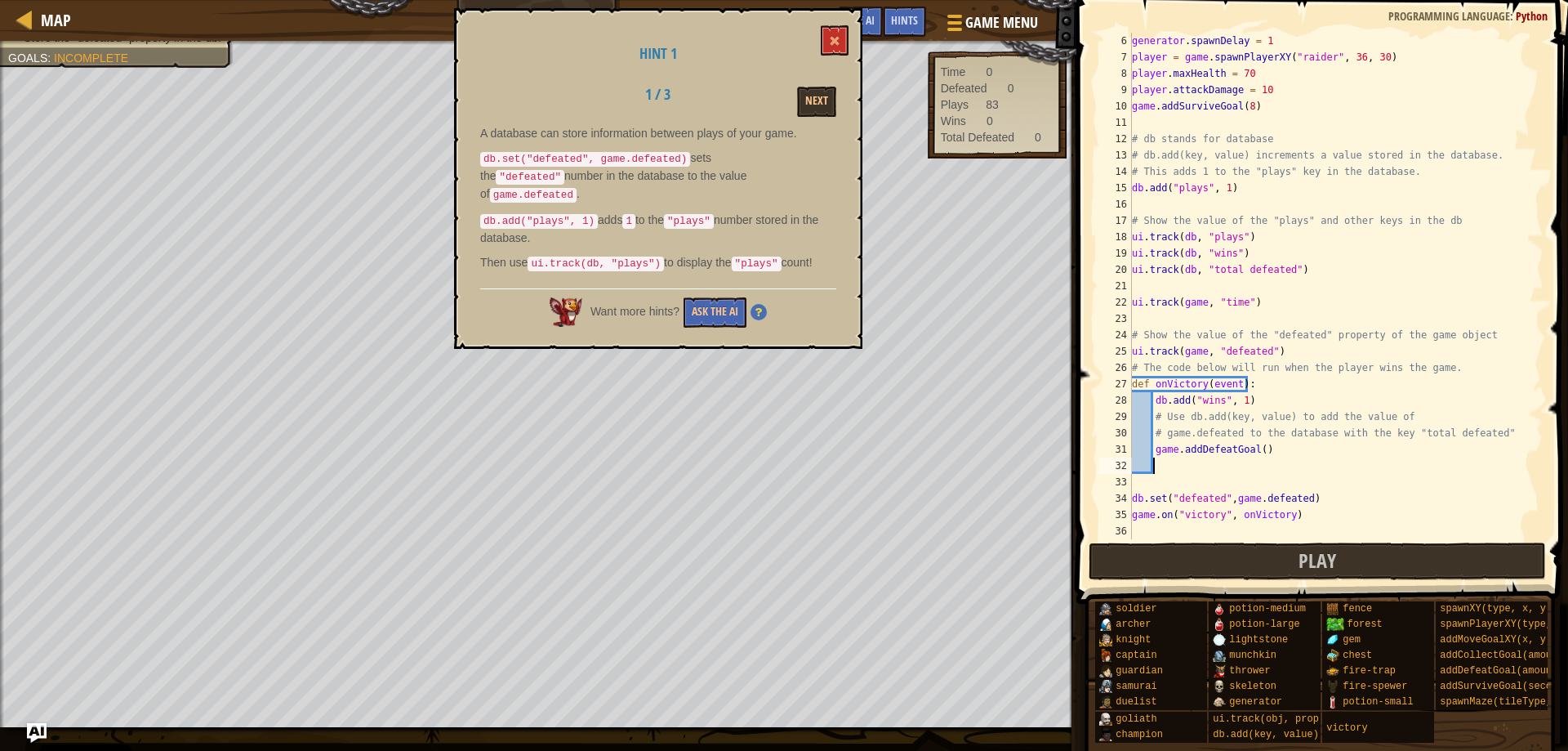
click at [1239, 453] on div "generator . spawnDelay = 1 player = game . spawnPlayerXY ( "raider" , 36 , 30 )…" at bounding box center [1330, 302] width 402 height 539
click at [1254, 453] on div "generator . spawnDelay = 1 player = game . spawnPlayerXY ( "raider" , 36 , 30 )…" at bounding box center [1330, 302] width 402 height 539
type textarea "game.addDefeatGoal("total defeated")"
click at [1199, 563] on button "Play" at bounding box center [1318, 561] width 458 height 37
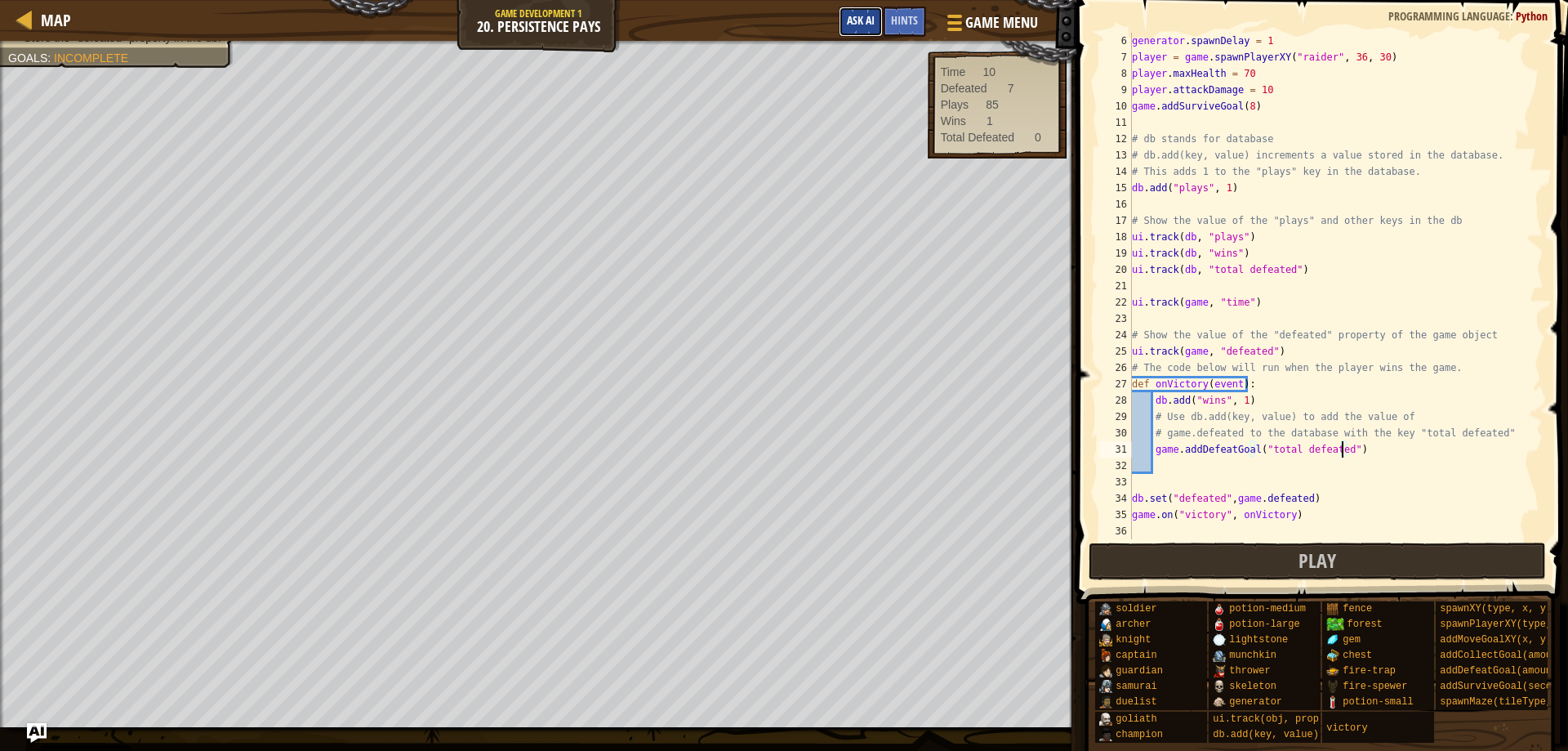
click at [874, 21] on button "Ask AI" at bounding box center [861, 22] width 44 height 30
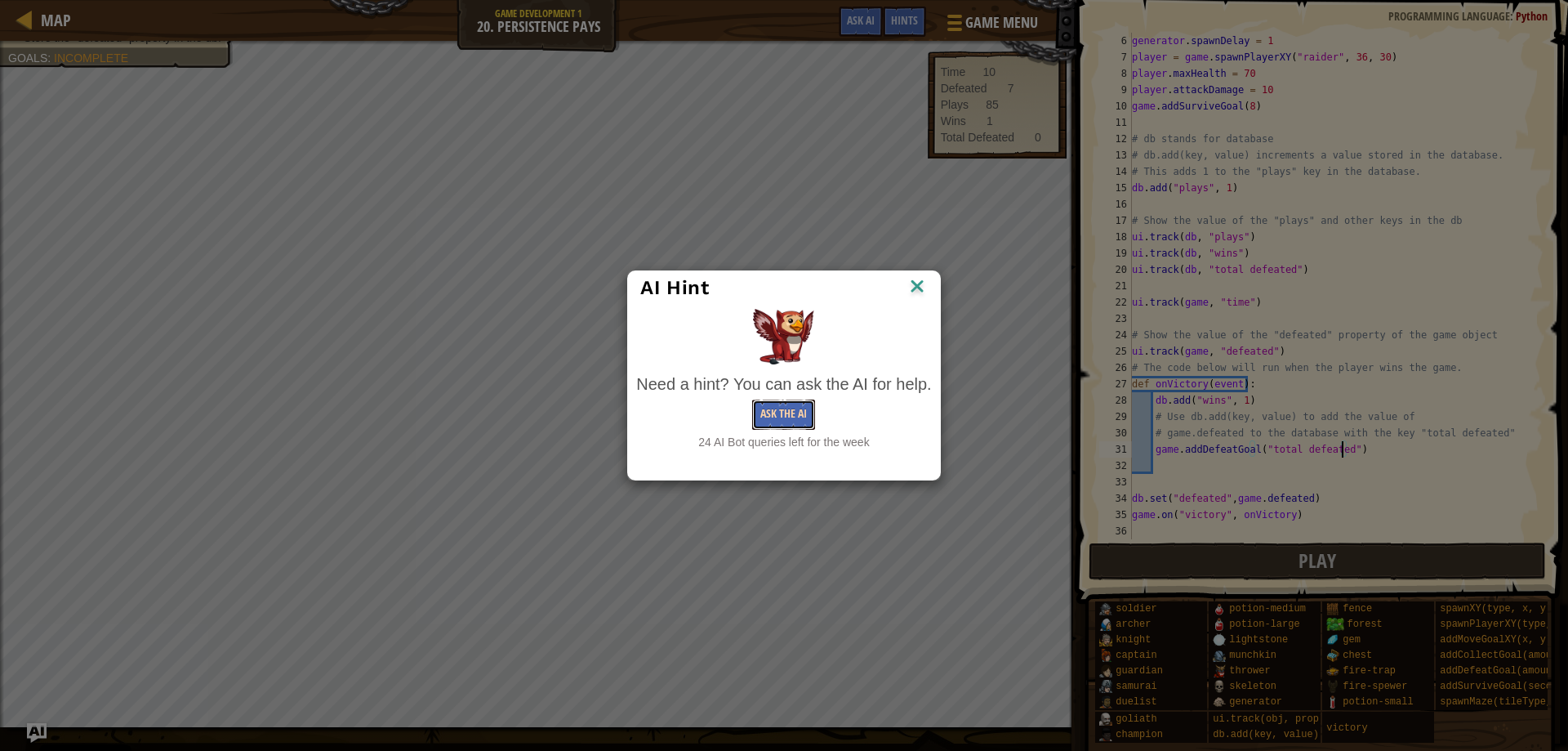
click at [791, 425] on button "Ask the AI" at bounding box center [783, 414] width 63 height 30
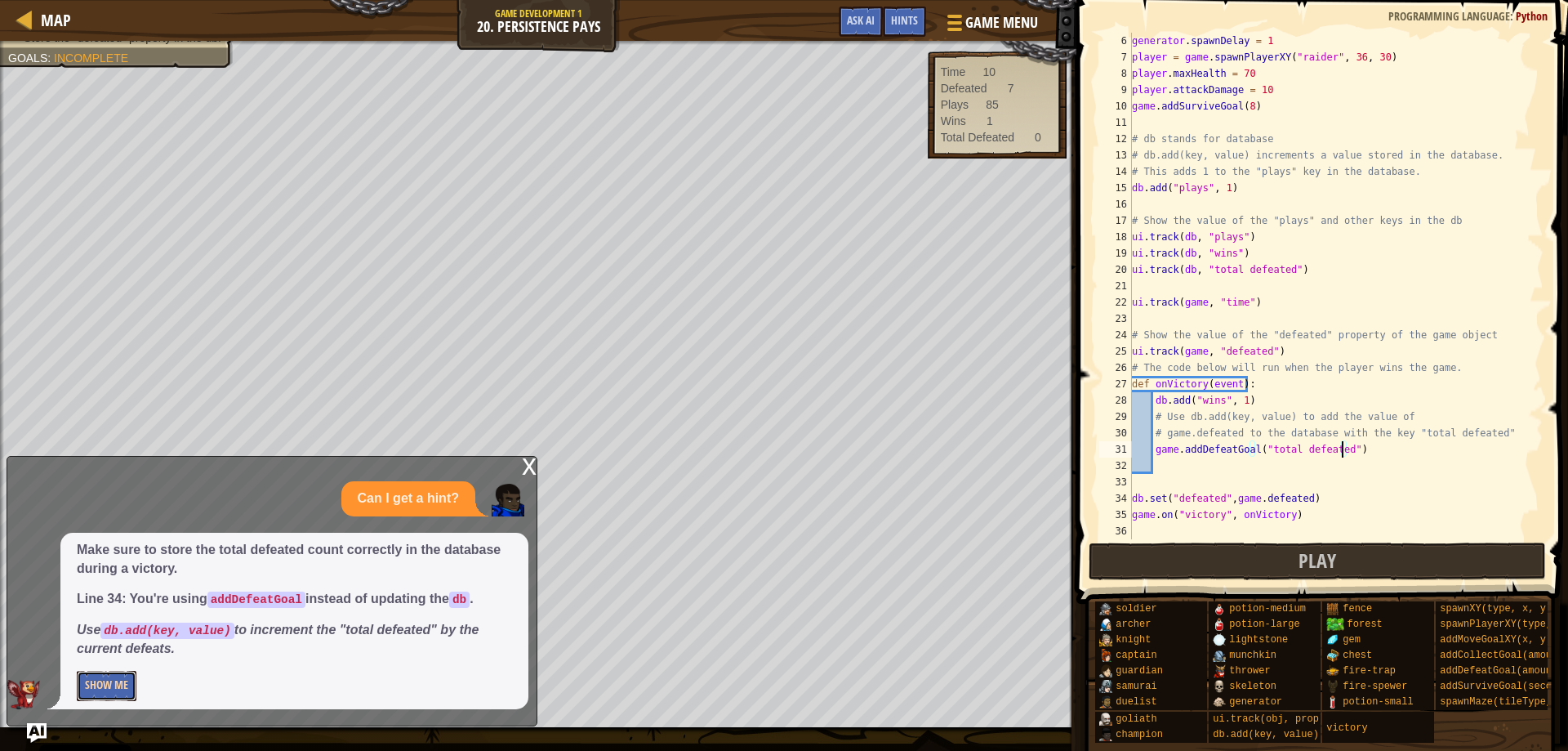
click at [86, 687] on button "Show Me" at bounding box center [106, 686] width 59 height 30
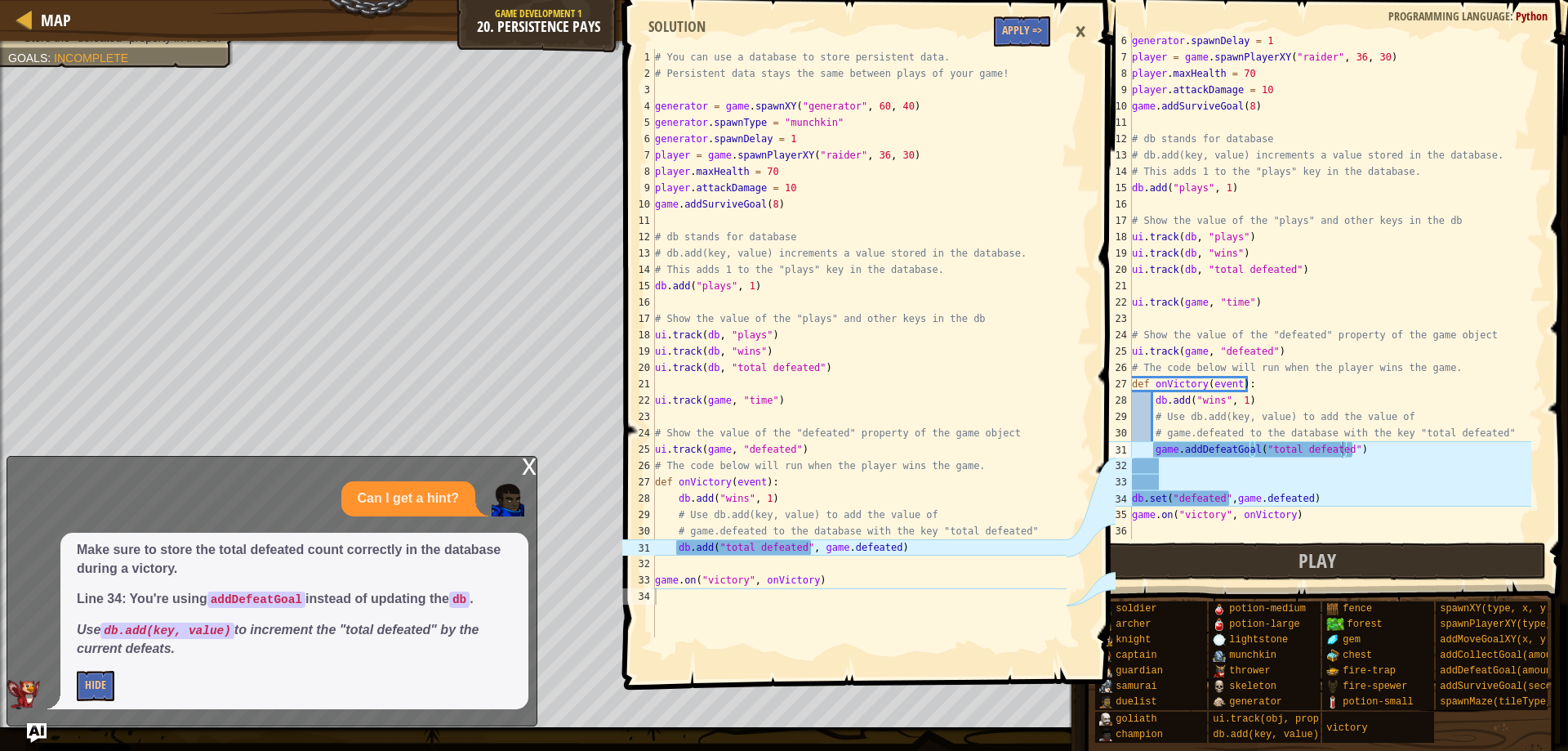
type textarea "db.add("total defeated", game.defeated)"
drag, startPoint x: 674, startPoint y: 546, endPoint x: 890, endPoint y: 545, distance: 216.0
click at [890, 545] on div "# You can use a database to store persistent data. # Persistent data stays the …" at bounding box center [859, 359] width 415 height 621
click at [932, 566] on div "# You can use a database to store persistent data. # Persistent data stays the …" at bounding box center [859, 359] width 415 height 621
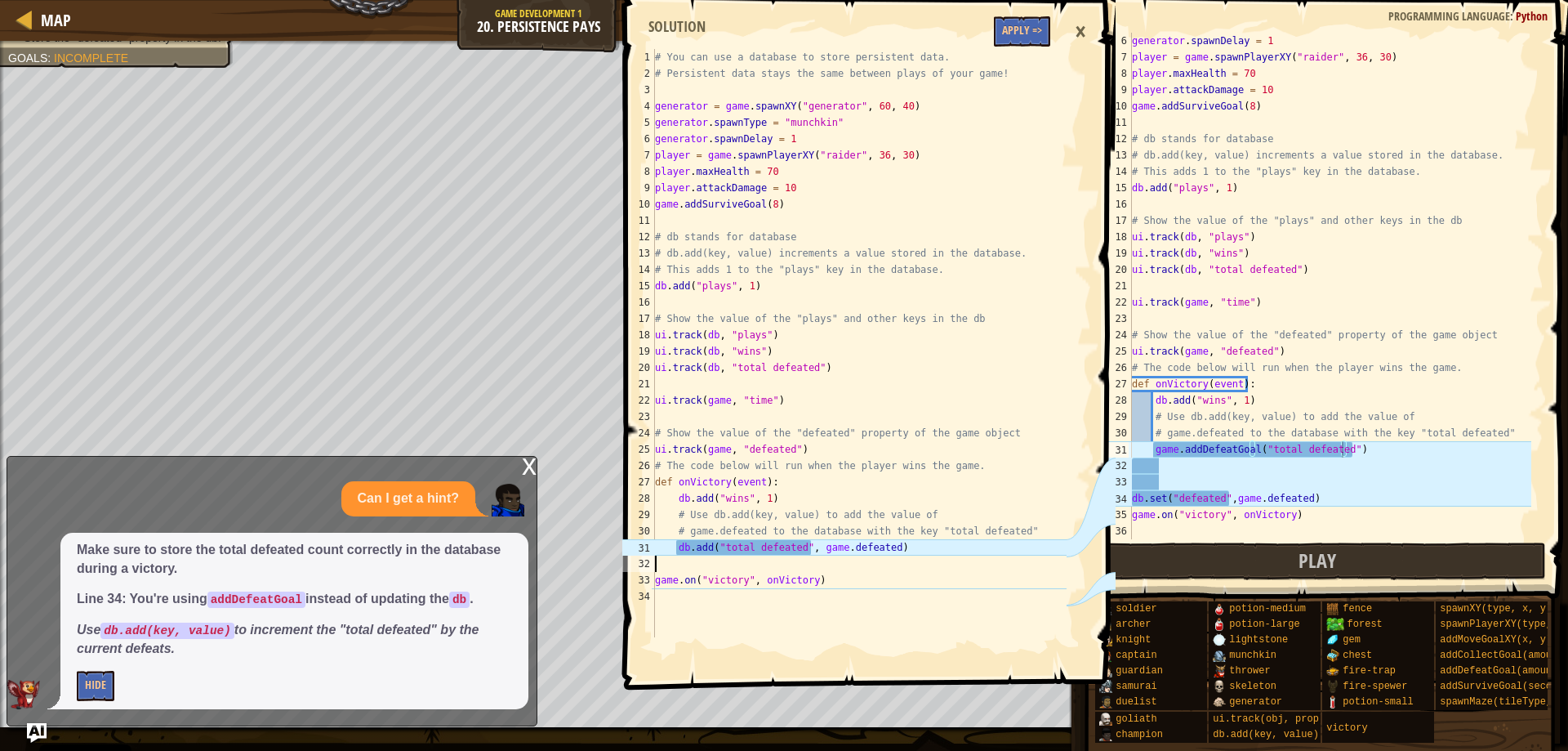
click at [1160, 466] on div "generator . spawnDelay = 1 player = game . spawnPlayerXY ( "raider" , 36 , 30 )…" at bounding box center [1330, 302] width 402 height 539
drag, startPoint x: 1154, startPoint y: 451, endPoint x: 1357, endPoint y: 452, distance: 203.0
click at [1357, 452] on div "generator . spawnDelay = 1 player = game . spawnPlayerXY ( "raider" , 36 , 30 )…" at bounding box center [1330, 302] width 402 height 539
type textarea "game.addDefeatGoal("total defeated")"
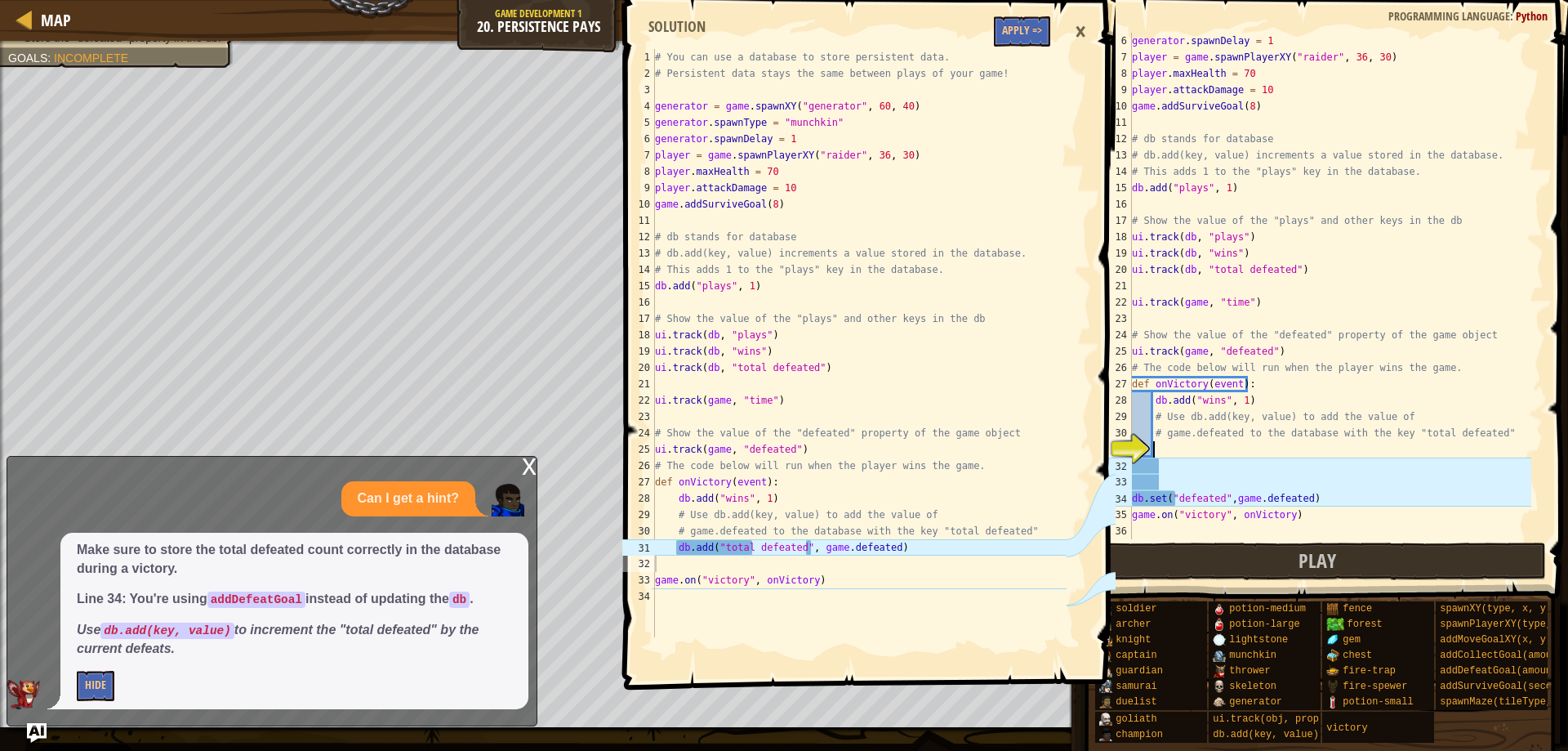
scroll to position [7, 0]
paste textarea "db.add("total defeated", game.defeated)"
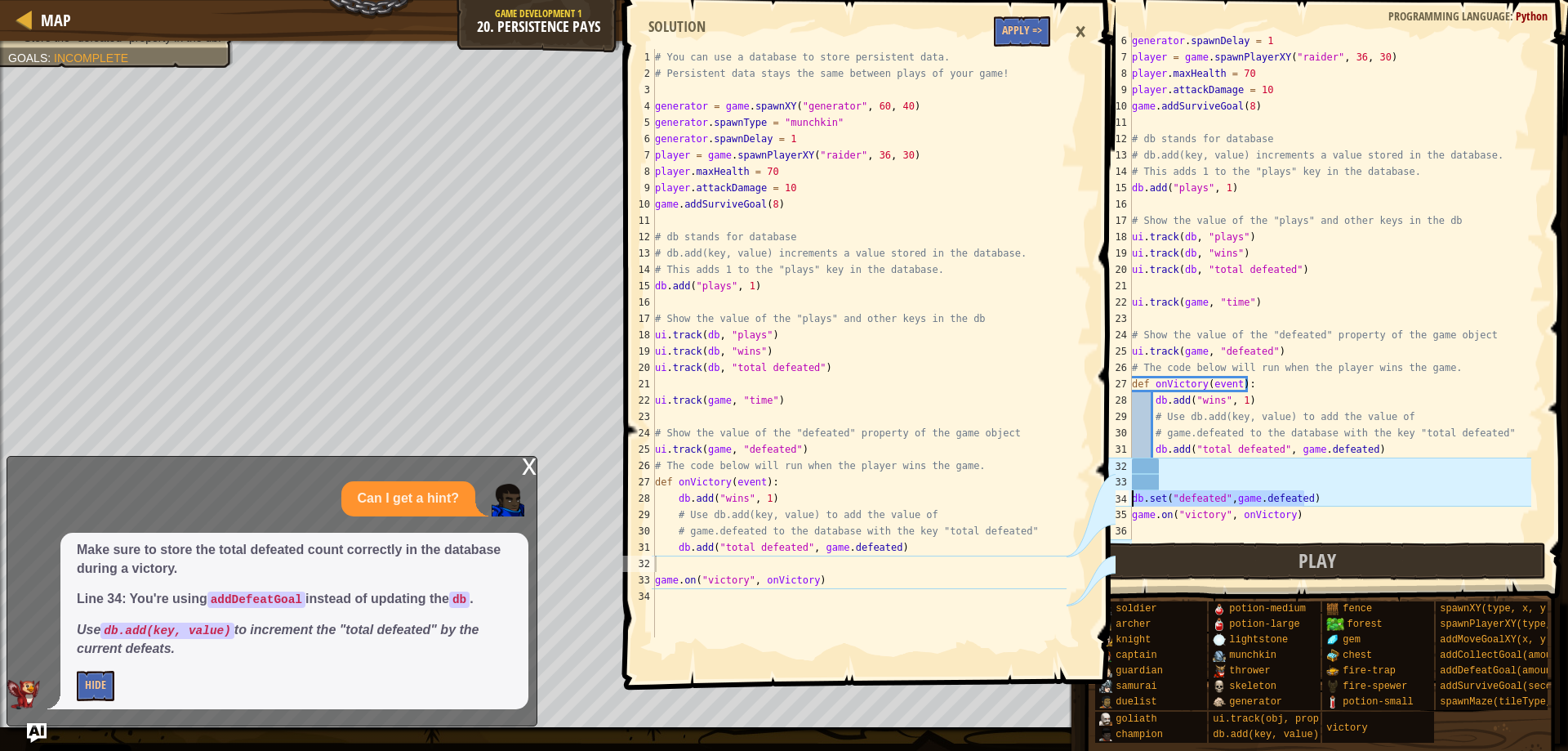
drag, startPoint x: 1308, startPoint y: 494, endPoint x: 1131, endPoint y: 494, distance: 177.0
click at [1131, 494] on div "db.add("total defeated", game.defeated) 6 7 8 9 10 11 12 13 14 15 16 17 18 19 2…" at bounding box center [1320, 286] width 448 height 506
type textarea "db.set("defeated",game.defeated)"
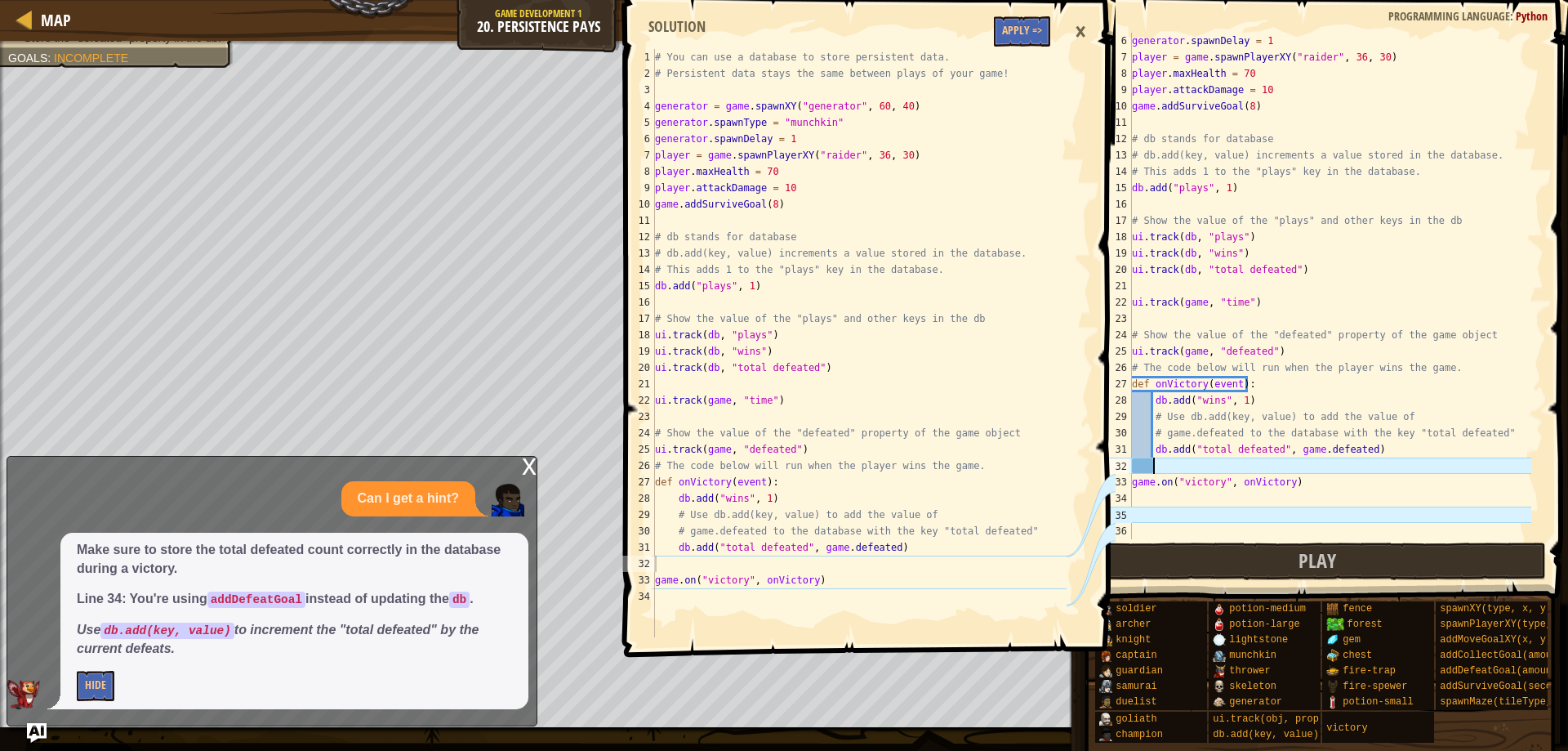
click at [1157, 491] on div "generator . spawnDelay = 1 player = game . spawnPlayerXY ( "raider" , 36 , 30 )…" at bounding box center [1330, 302] width 402 height 539
click at [1147, 469] on div "generator . spawnDelay = 1 player = game . spawnPlayerXY ( "raider" , 36 , 30 )…" at bounding box center [1330, 302] width 402 height 539
click at [1172, 486] on div "generator . spawnDelay = 1 player = game . spawnPlayerXY ( "raider" , 36 , 30 )…" at bounding box center [1330, 302] width 402 height 539
type textarea "game.on("victory", onVictory)"
drag, startPoint x: 1007, startPoint y: 37, endPoint x: 1007, endPoint y: 29, distance: 8.0
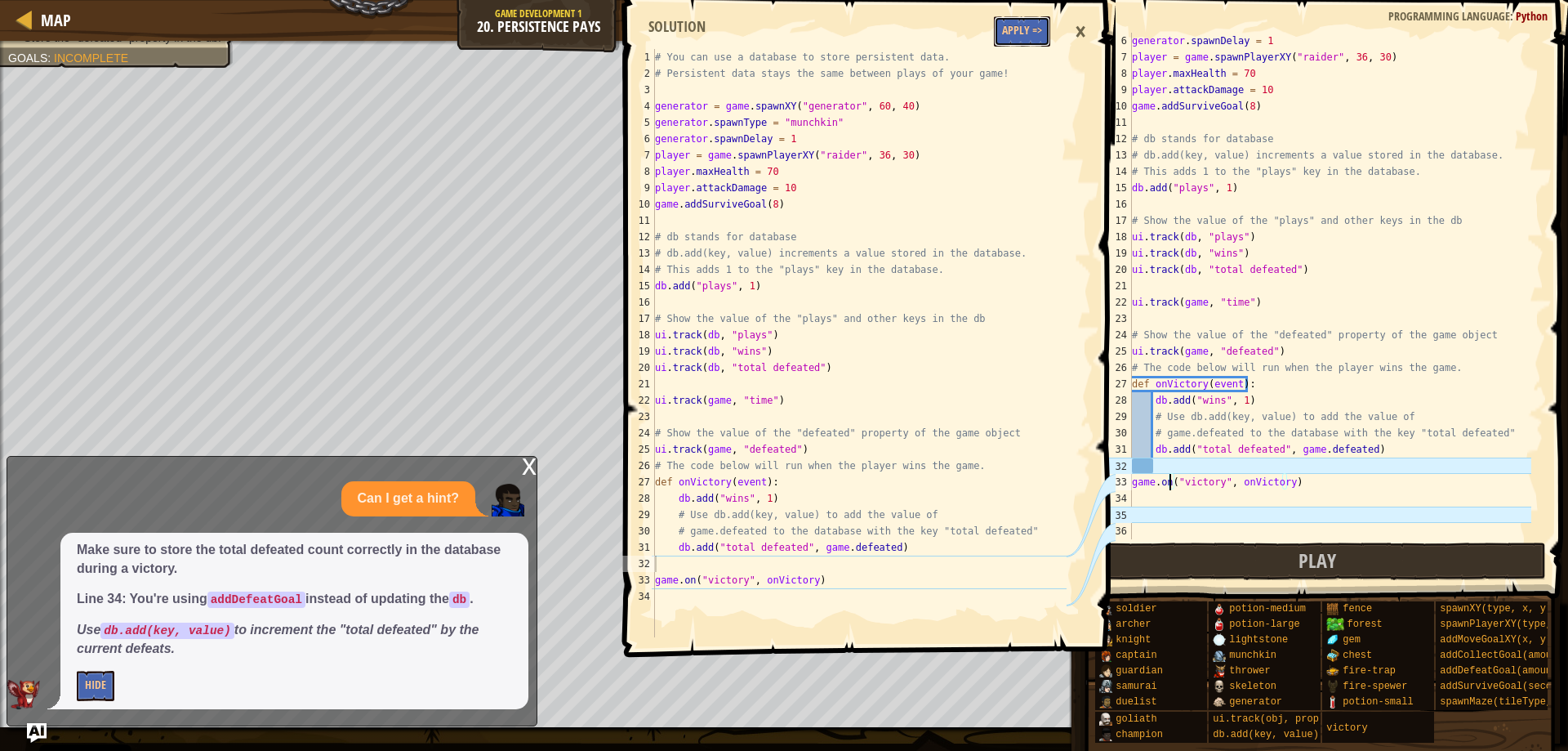
click at [1008, 32] on button "Apply =>" at bounding box center [1022, 31] width 57 height 30
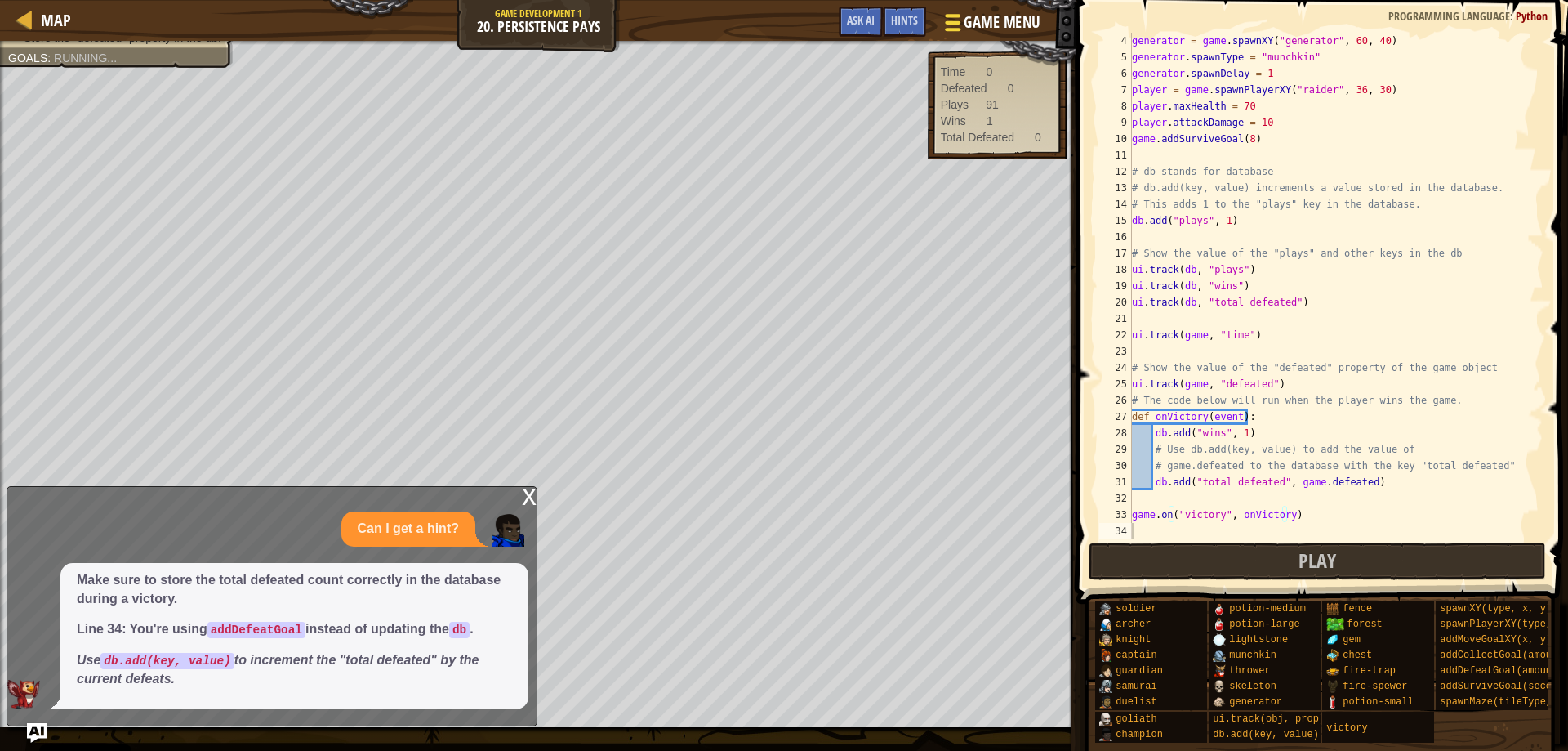
scroll to position [49, 0]
click at [520, 497] on div "x Can I get a hint? Make sure to store the total defeated count correctly in th…" at bounding box center [272, 606] width 531 height 240
click at [524, 501] on div "x" at bounding box center [529, 495] width 15 height 17
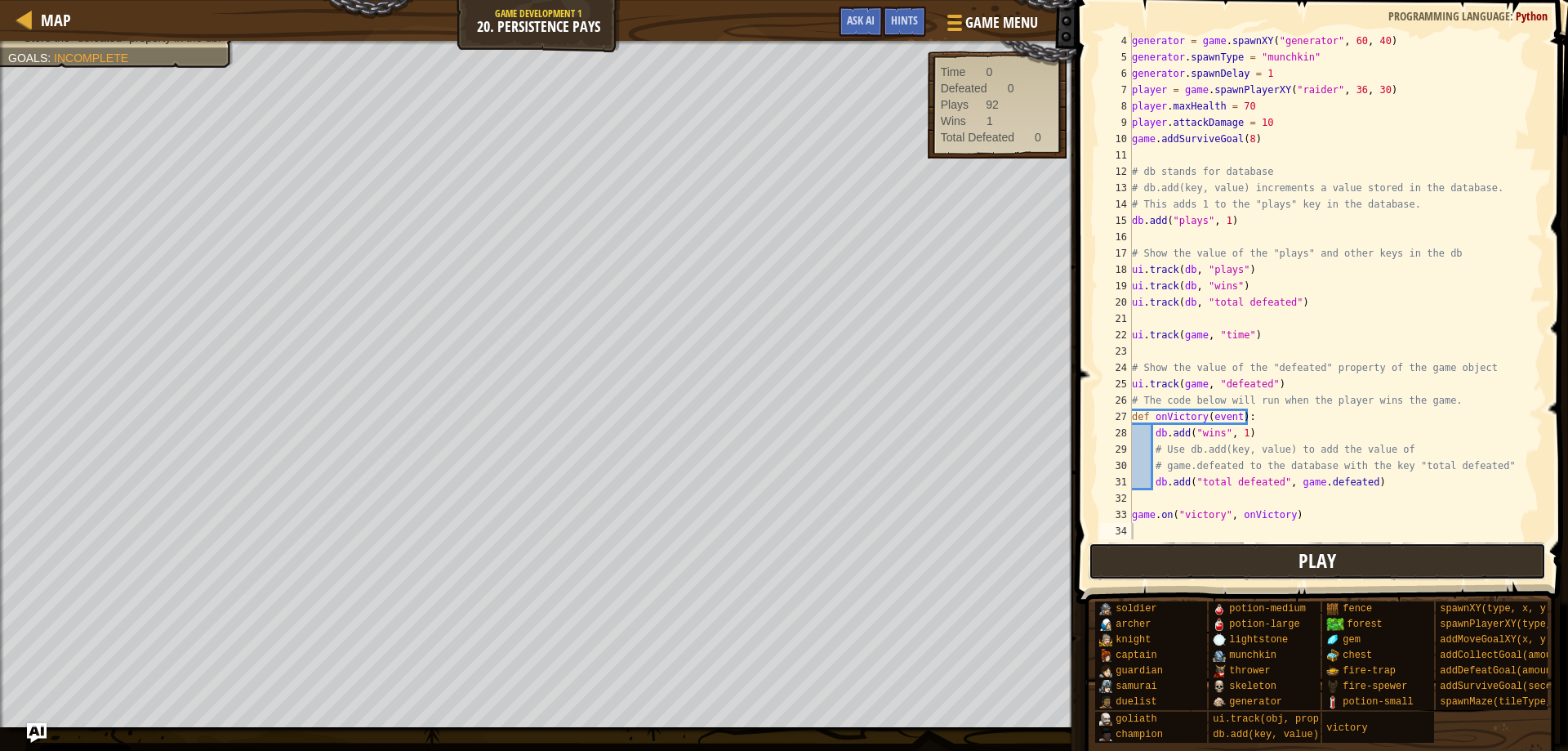
click at [1157, 560] on button "Play" at bounding box center [1318, 561] width 458 height 37
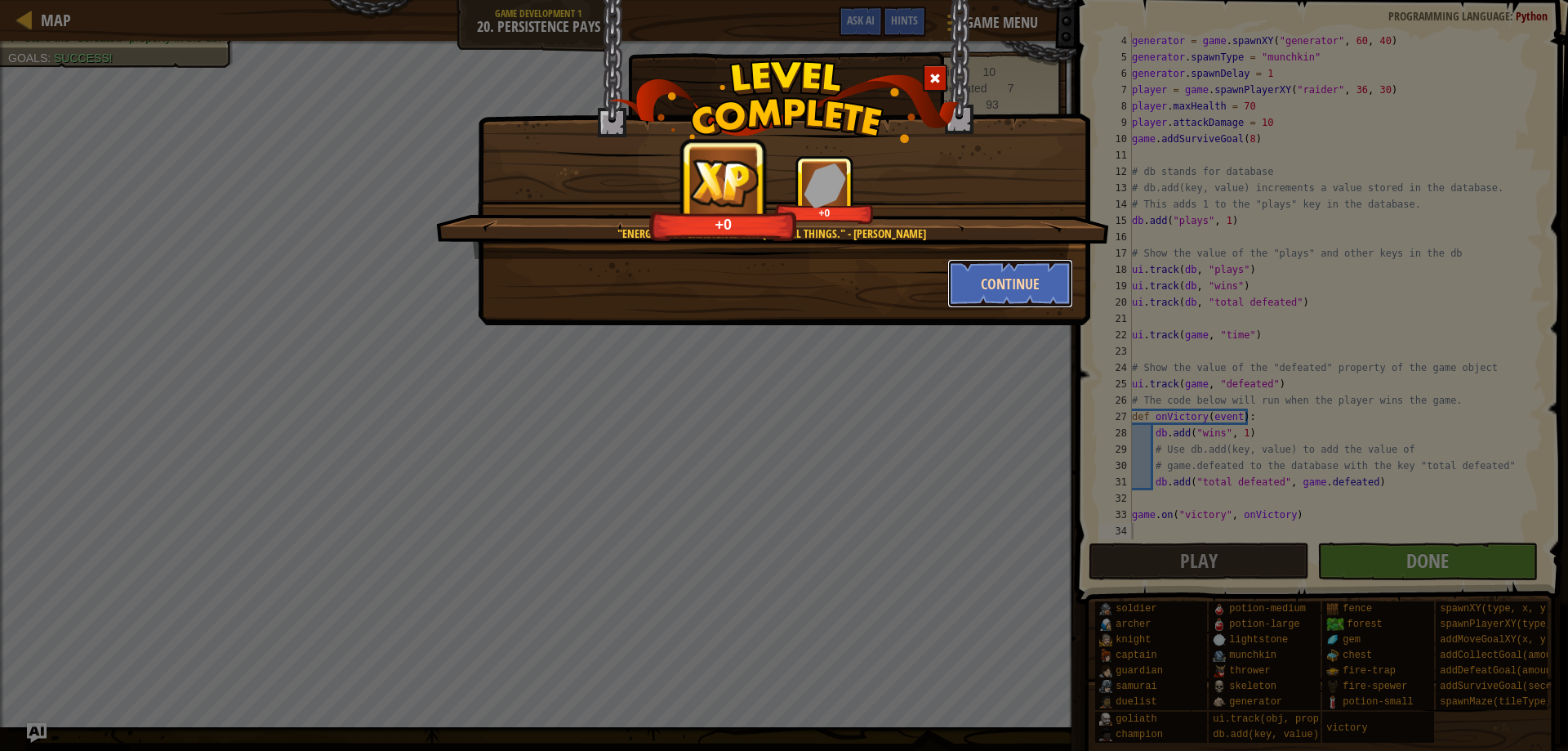
click at [1024, 263] on button "Continue" at bounding box center [1010, 283] width 126 height 49
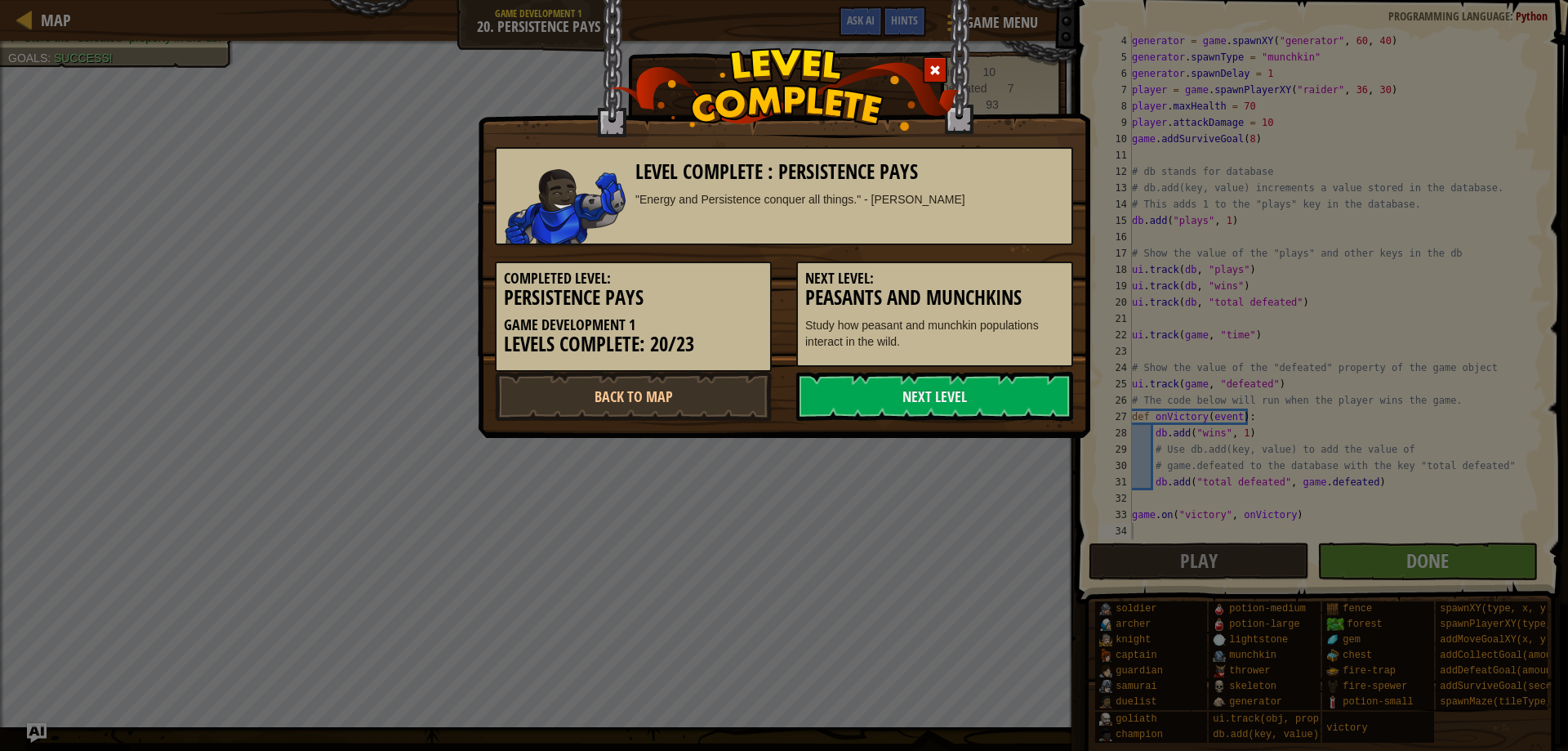
click at [1009, 276] on h5 "Next Level:" at bounding box center [934, 278] width 259 height 17
click at [868, 396] on link "Next Level" at bounding box center [935, 396] width 277 height 49
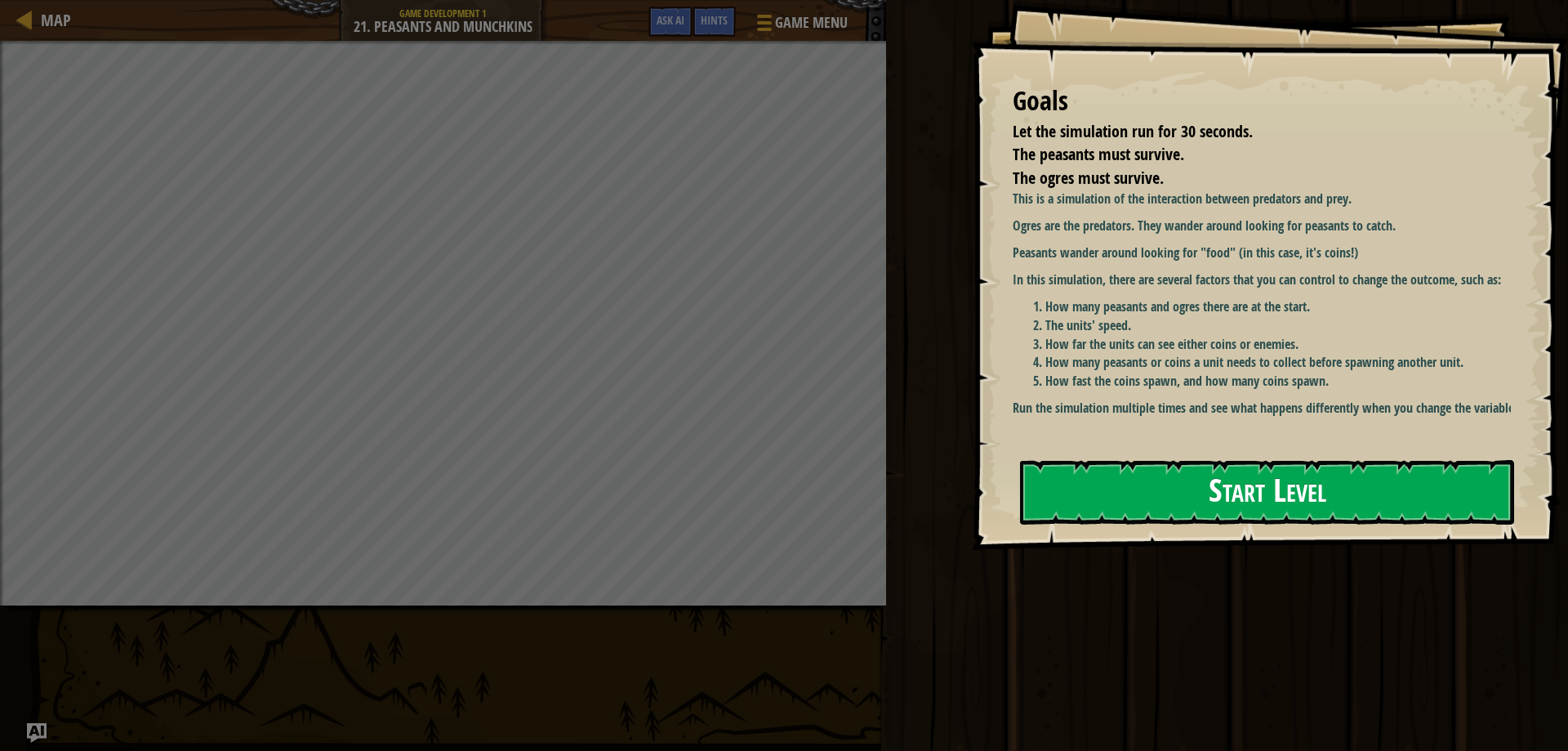
click at [1156, 499] on button "Start Level" at bounding box center [1267, 492] width 494 height 64
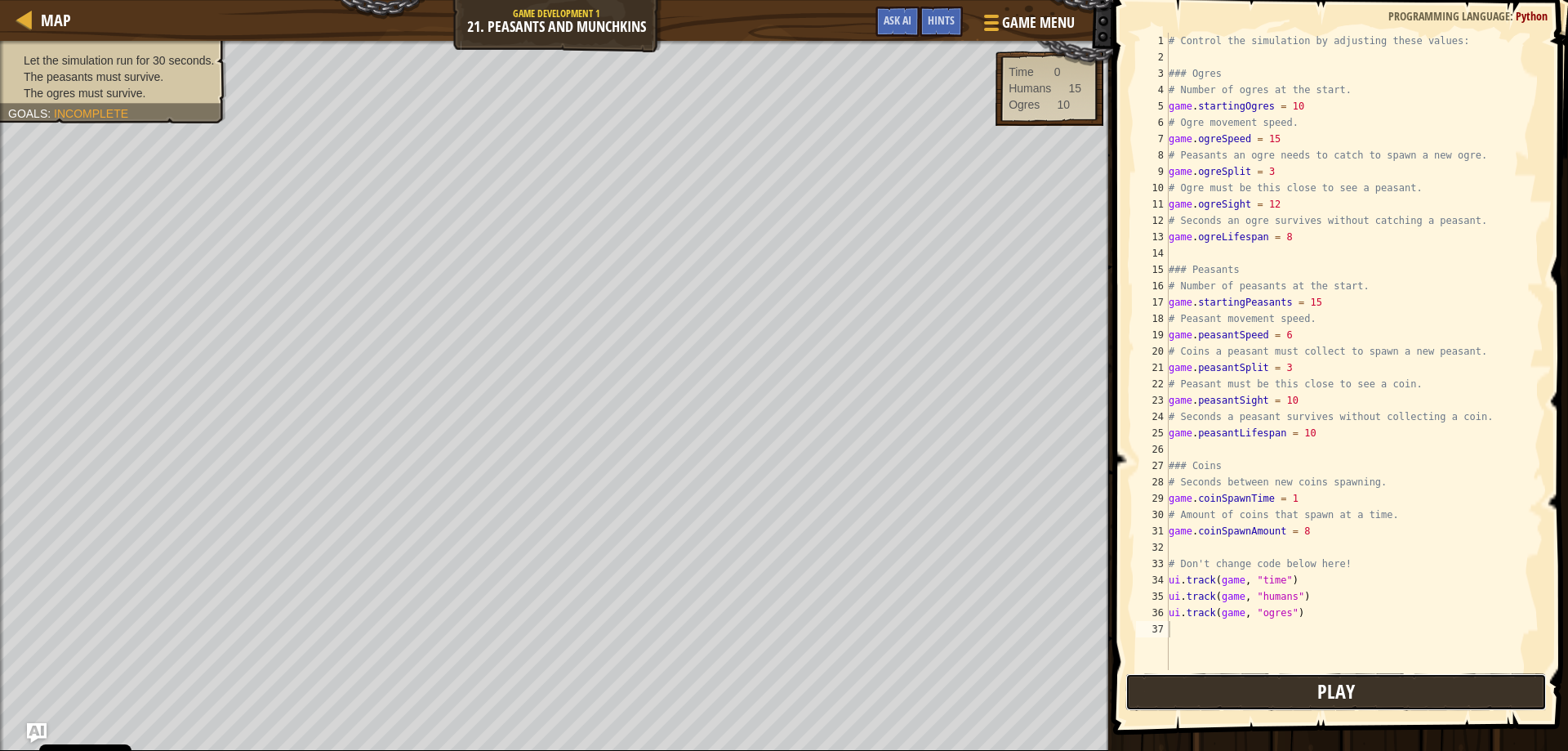
click at [1179, 697] on button "Play" at bounding box center [1336, 692] width 422 height 37
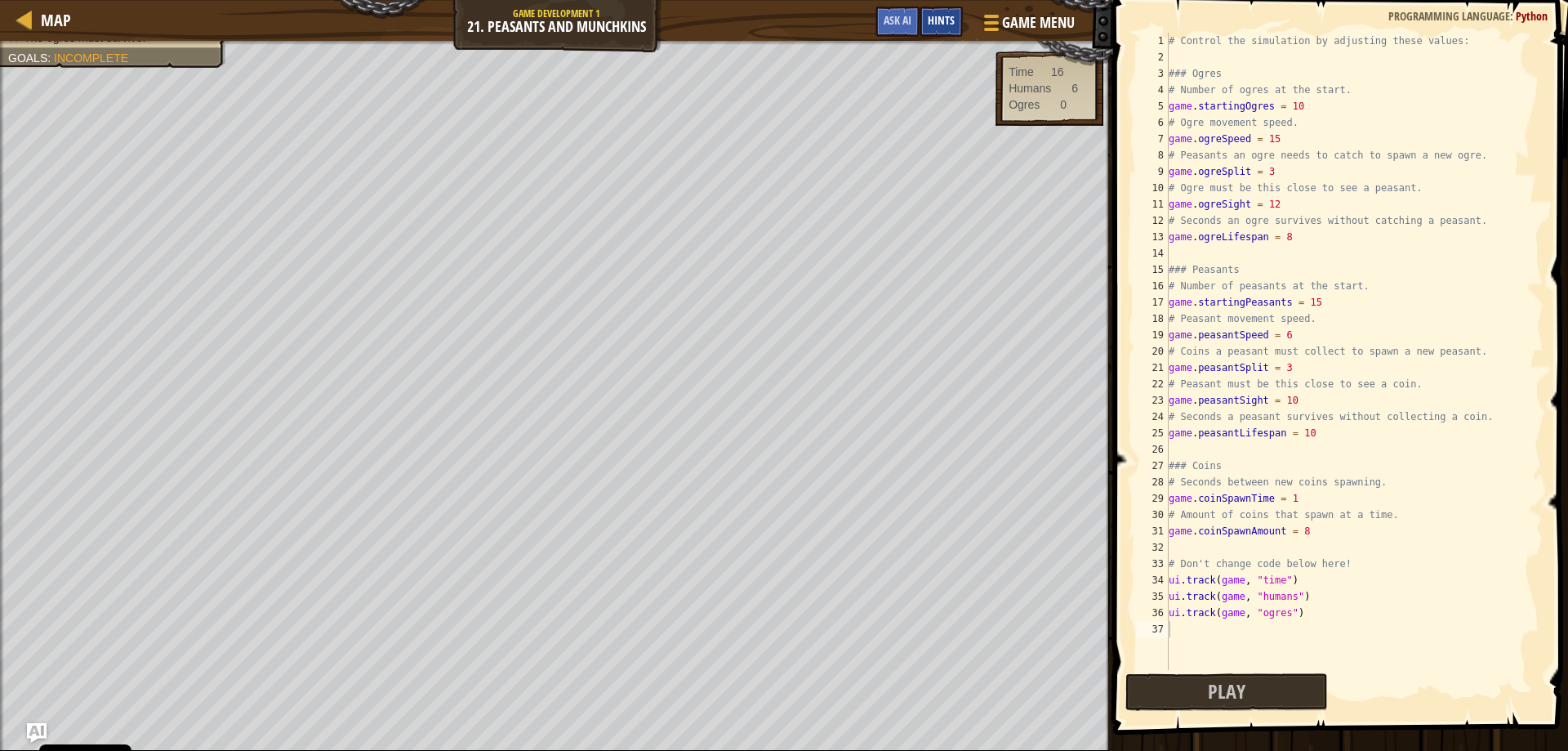
click at [958, 23] on div "Hints" at bounding box center [942, 22] width 44 height 30
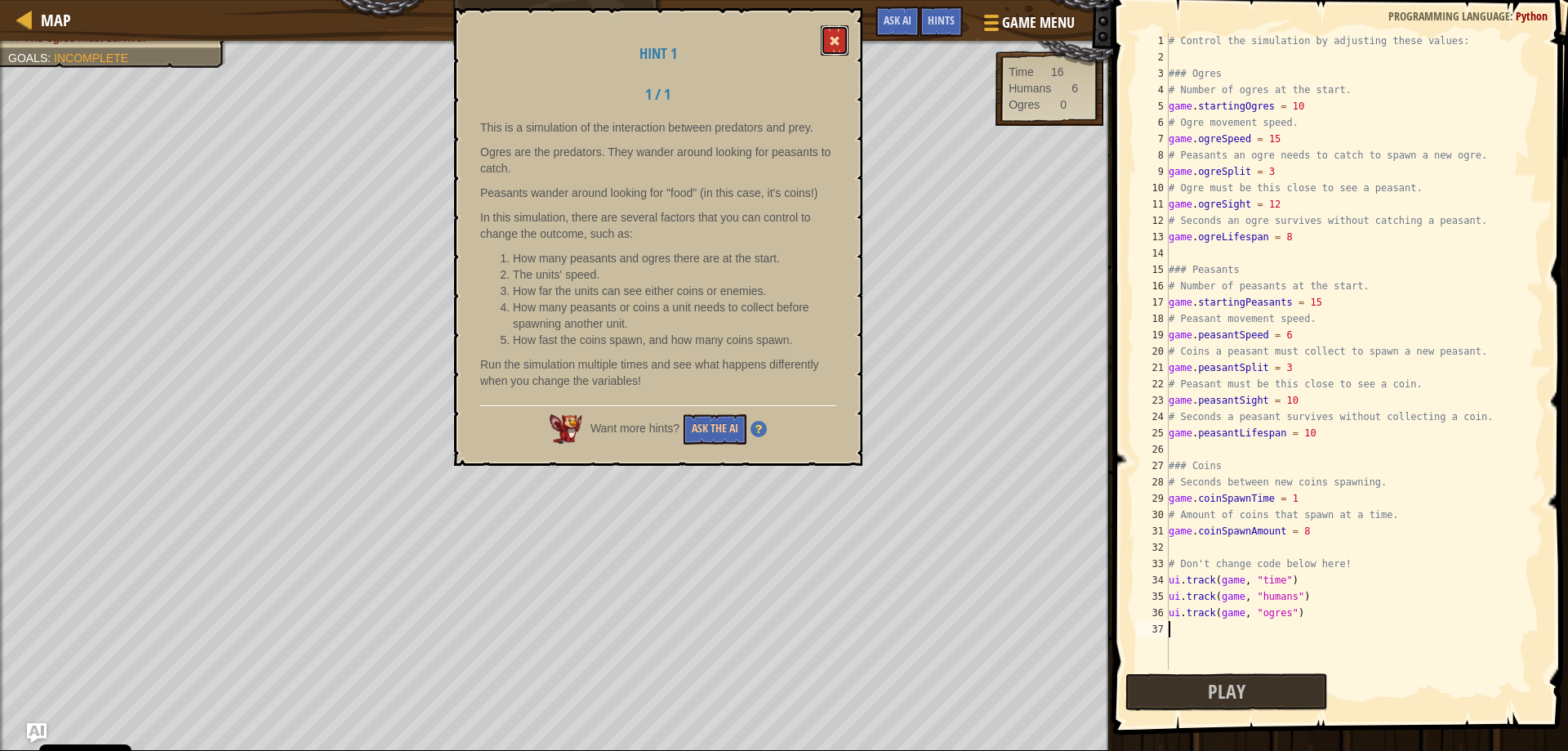
click at [847, 38] on button at bounding box center [835, 40] width 28 height 30
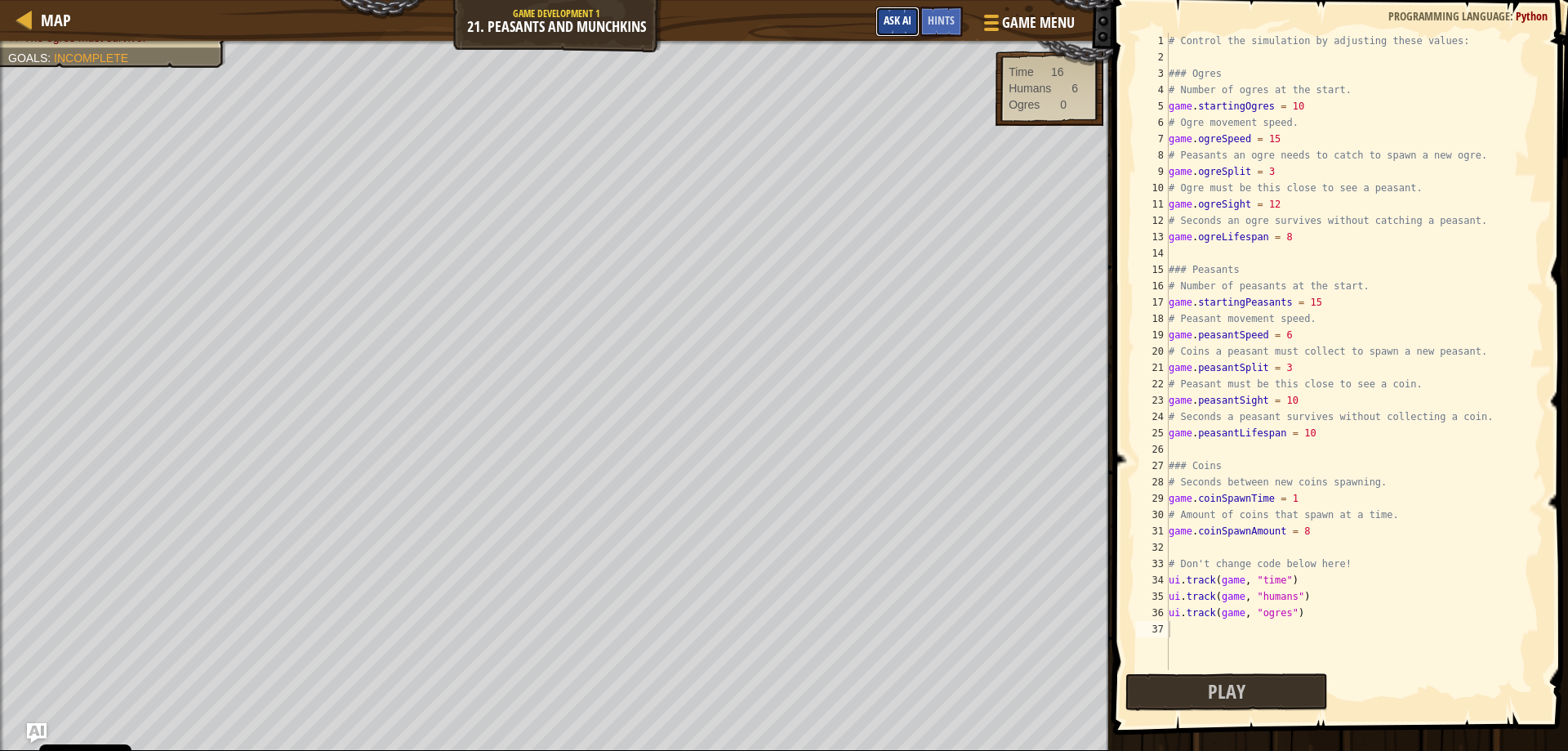
click at [888, 18] on span "Ask AI" at bounding box center [897, 20] width 28 height 16
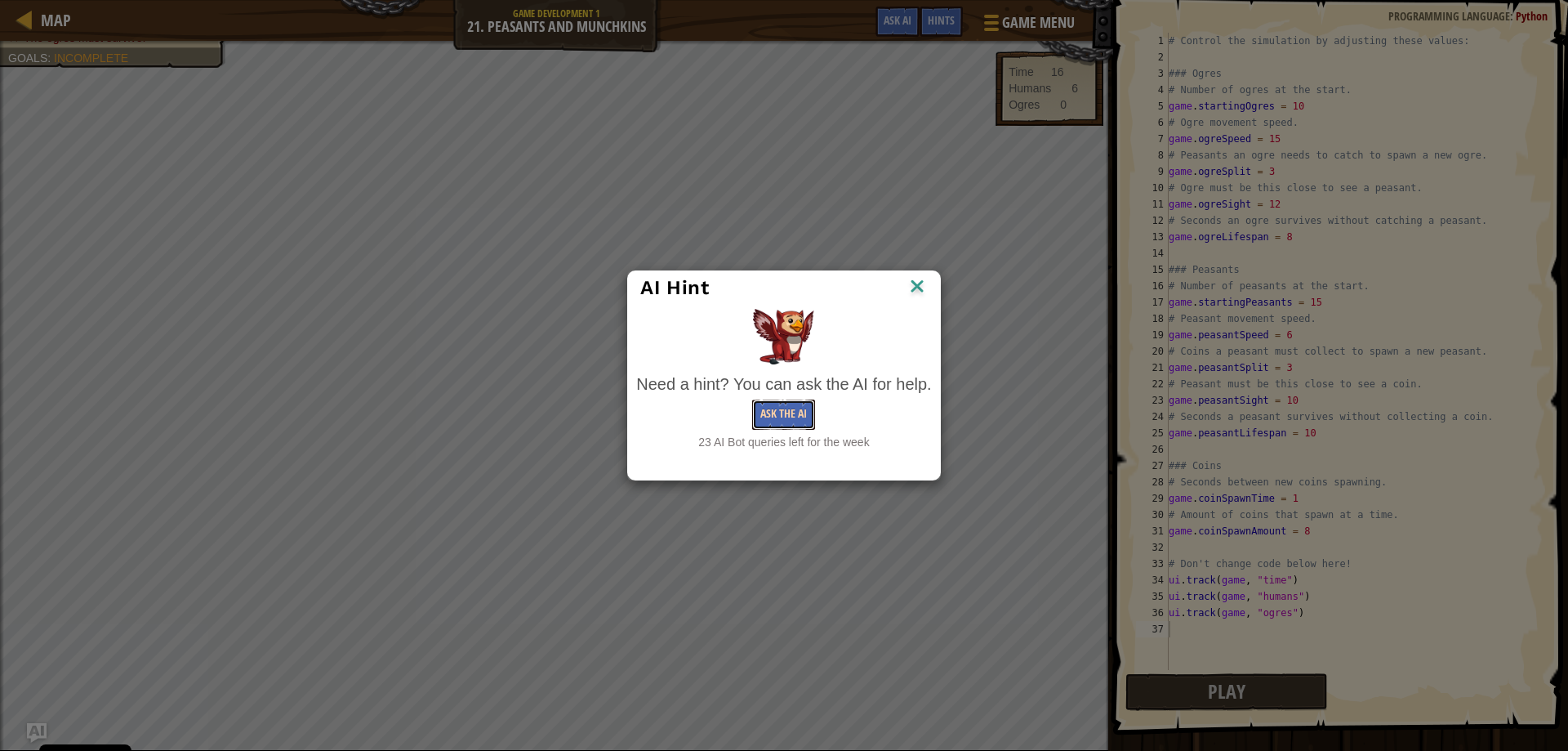
click at [785, 411] on button "Ask the AI" at bounding box center [783, 414] width 63 height 30
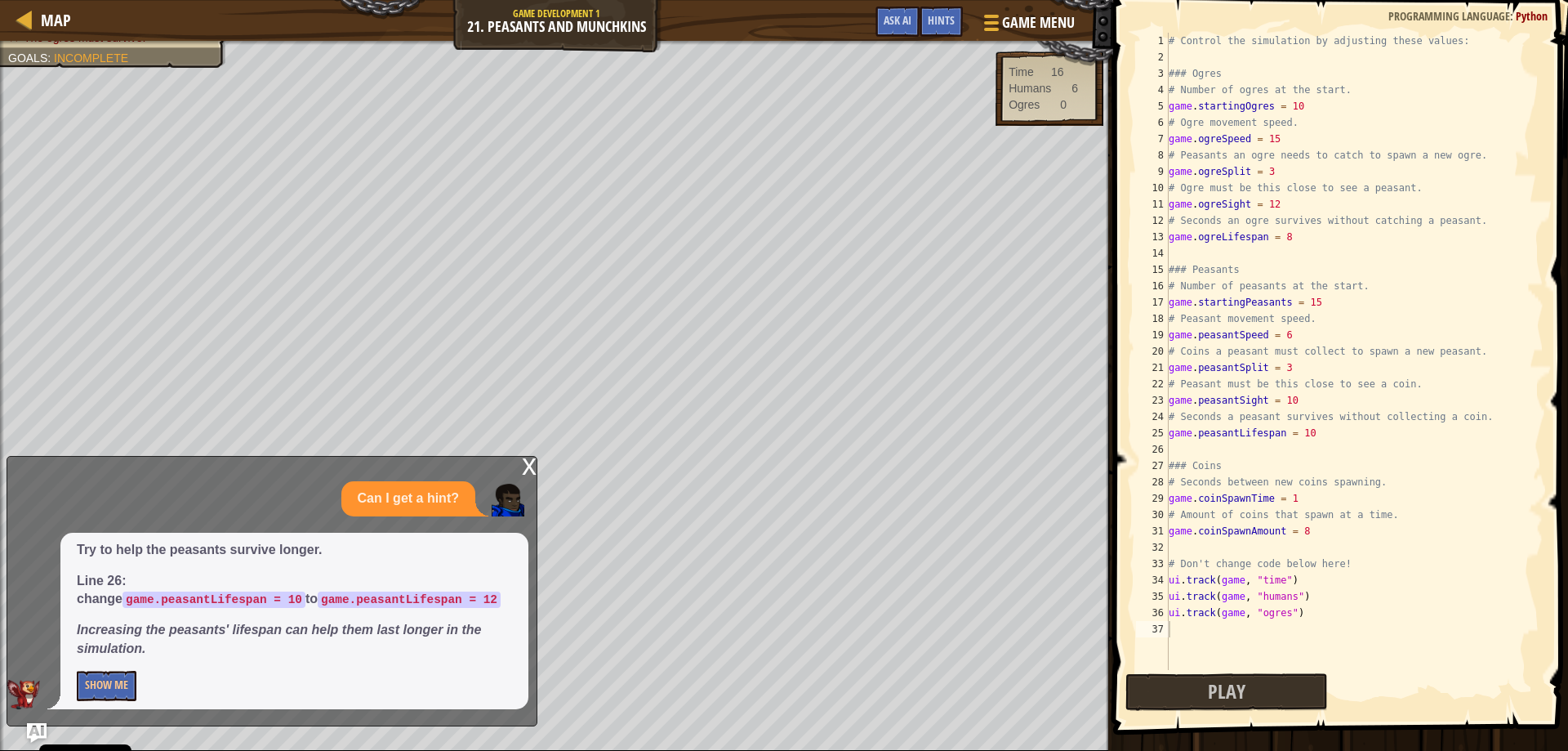
click at [73, 693] on div "Try to help the peasants survive longer. Line 26: change game.peasantLifespan =…" at bounding box center [294, 620] width 468 height 177
click at [139, 678] on p "Show Me" at bounding box center [294, 686] width 436 height 30
click at [125, 684] on button "Show Me" at bounding box center [106, 686] width 59 height 30
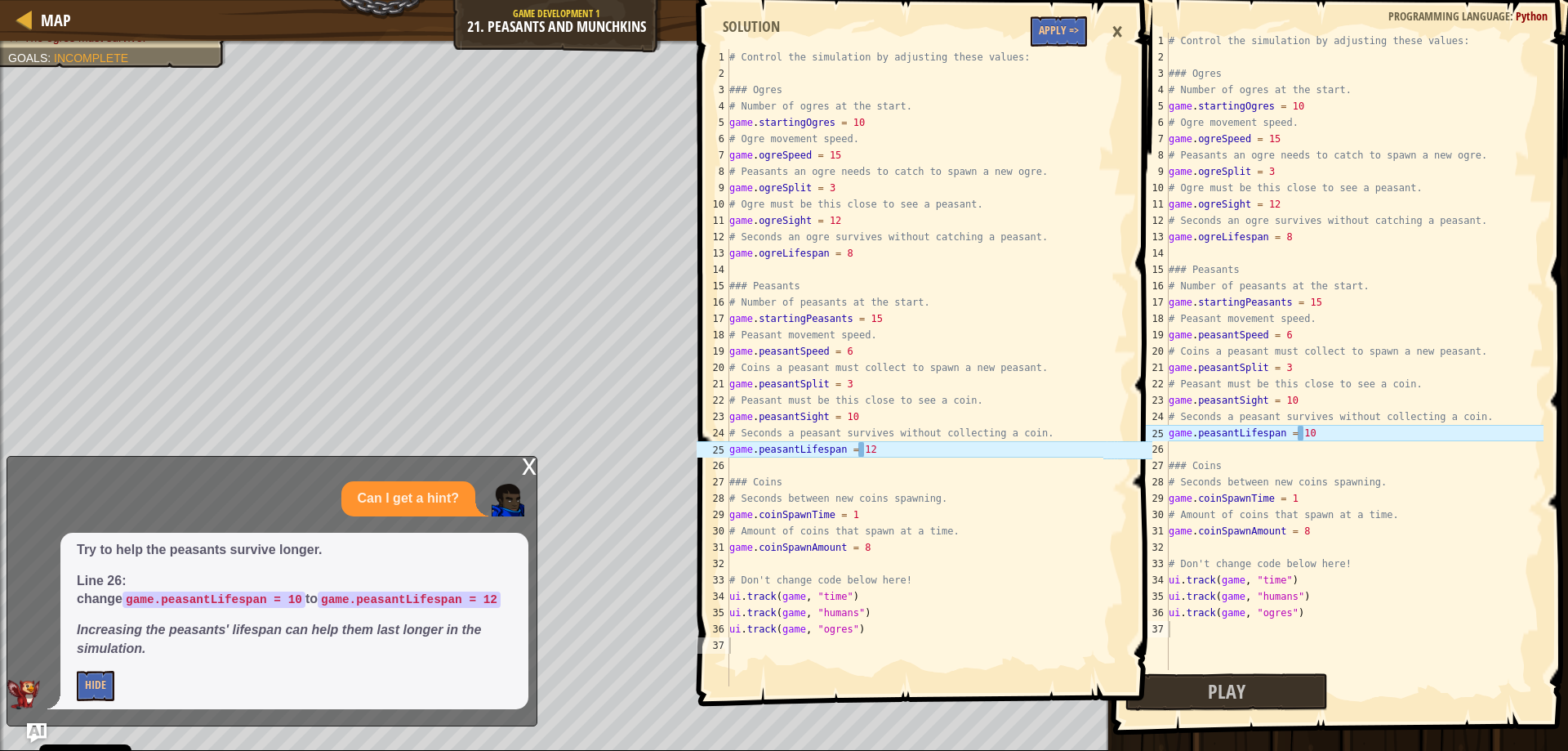
click at [1304, 430] on div "# Control the simulation by adjusting these values: ### Ogres # Number of ogres…" at bounding box center [1355, 368] width 378 height 670
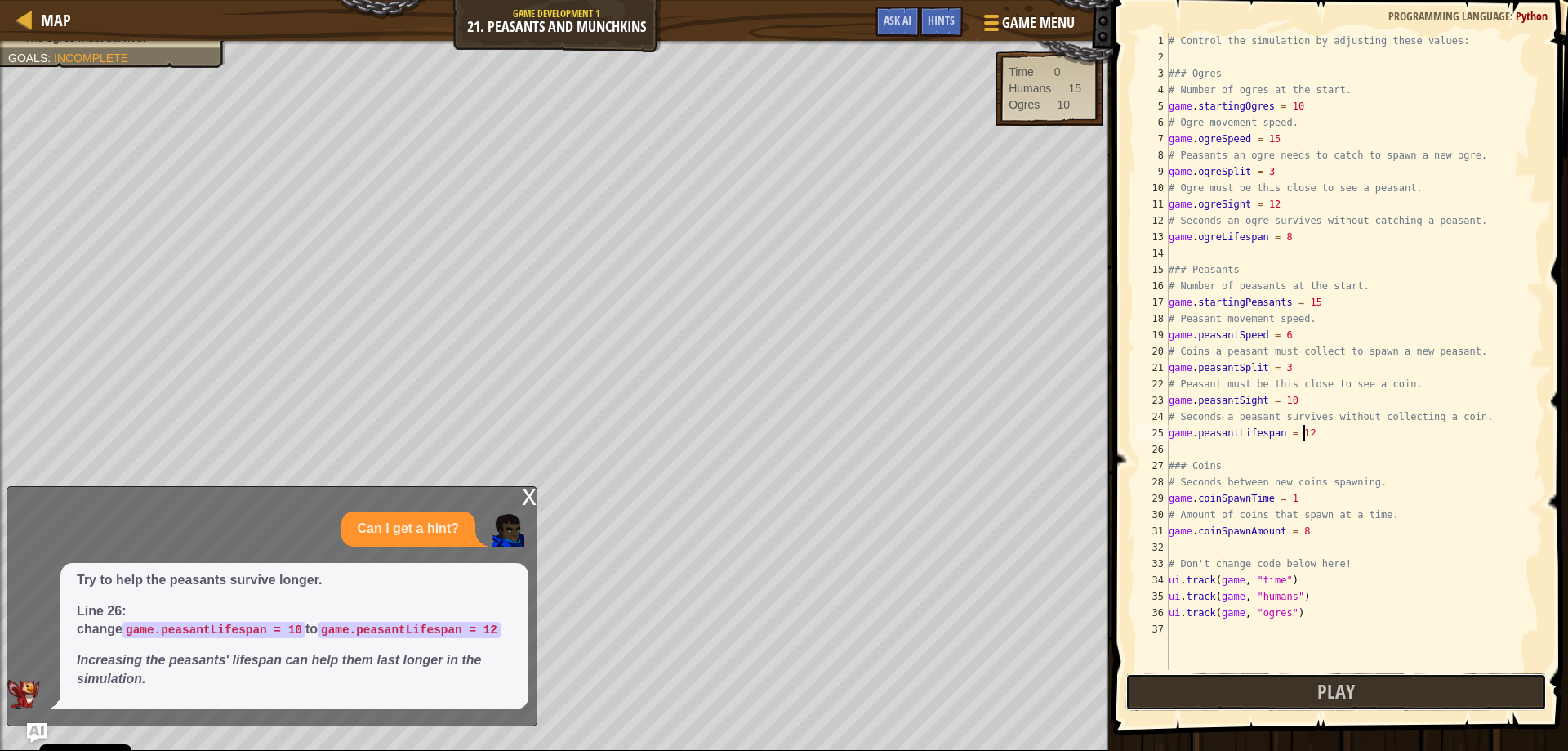
drag, startPoint x: 1239, startPoint y: 700, endPoint x: 1227, endPoint y: 684, distance: 20.0
click at [1238, 700] on button "Play" at bounding box center [1336, 692] width 422 height 37
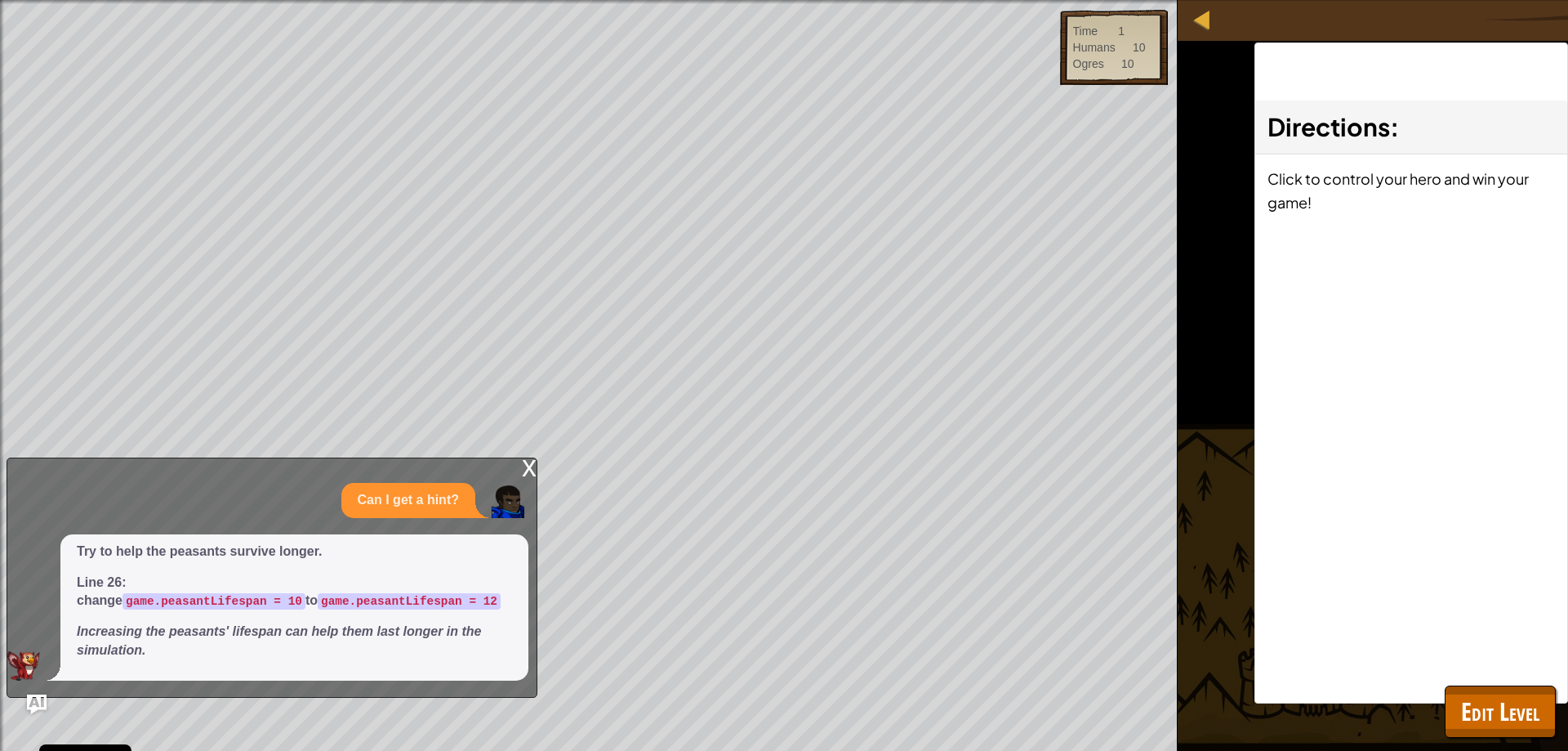
click at [524, 470] on div "x" at bounding box center [529, 466] width 15 height 17
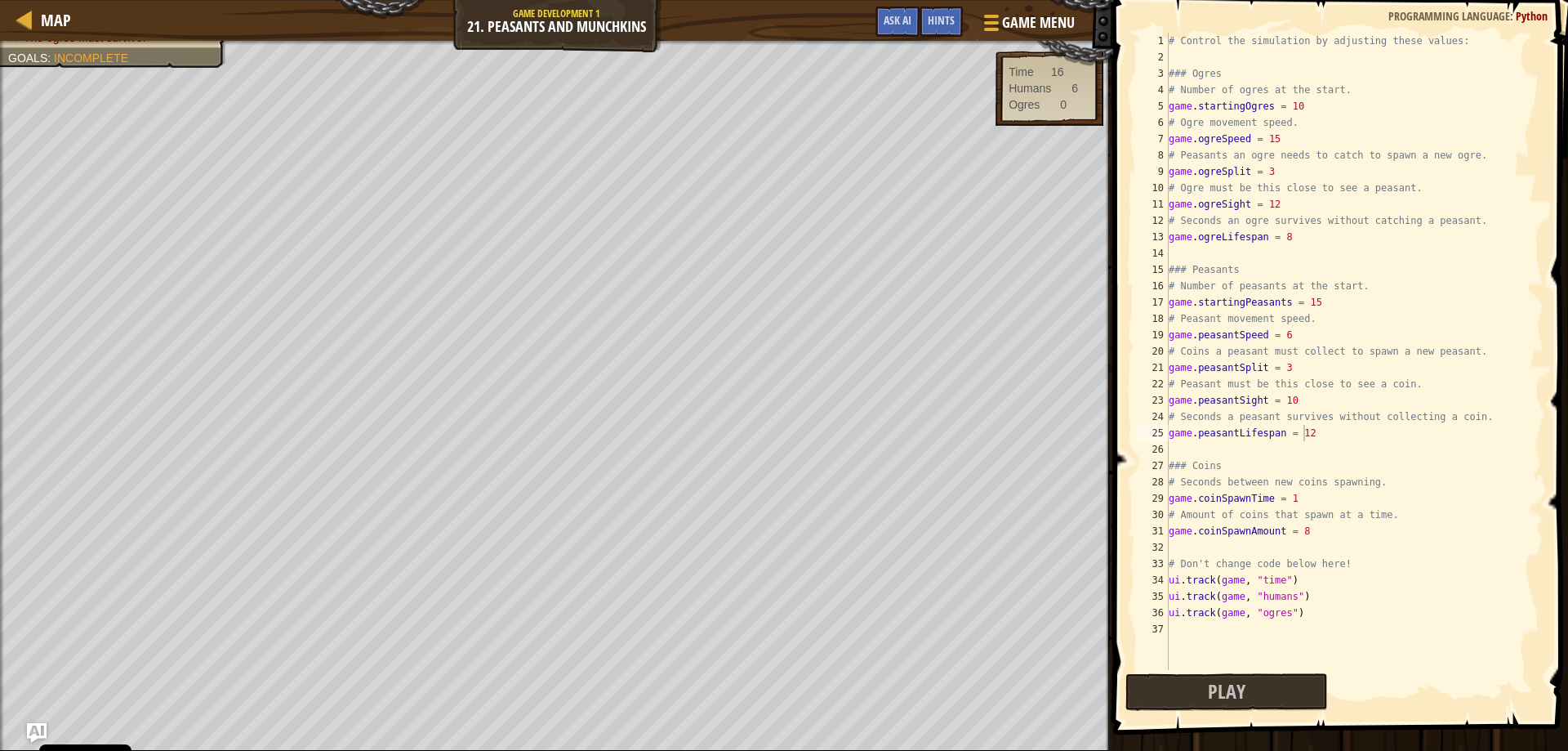
scroll to position [7, 10]
click at [1299, 110] on div "# Control the simulation by adjusting these values: ### Ogres # Number of ogres…" at bounding box center [1355, 368] width 378 height 670
click at [1396, 707] on button "Play" at bounding box center [1336, 692] width 422 height 37
click at [1315, 304] on div "# Control the simulation by adjusting these values: ### Ogres # Number of ogres…" at bounding box center [1355, 368] width 378 height 670
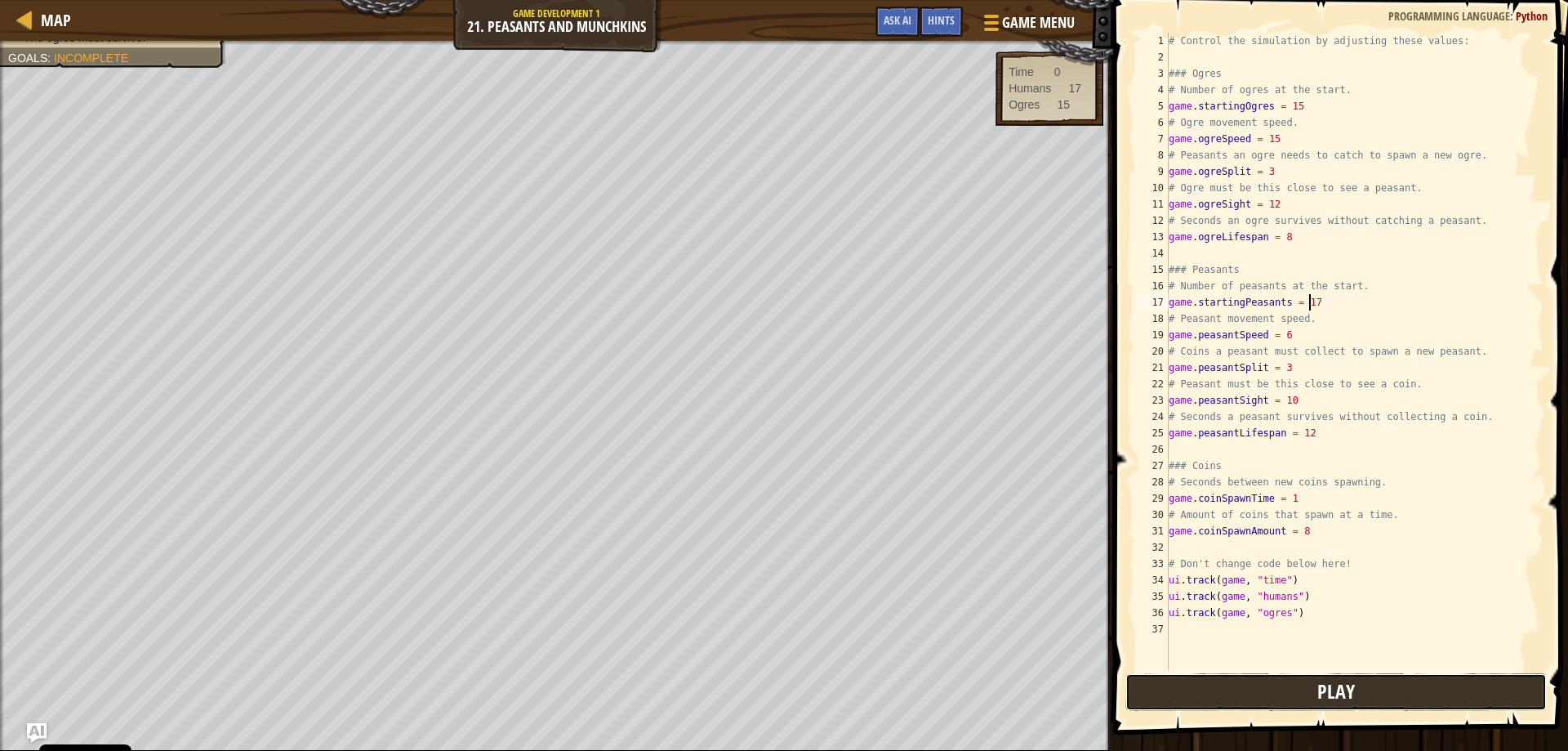
click at [1267, 700] on button "Play" at bounding box center [1336, 692] width 422 height 37
click at [1291, 499] on div "# Control the simulation by adjusting these values: ### Ogres # Number of ogres…" at bounding box center [1355, 368] width 378 height 670
click at [1315, 530] on div "# Control the simulation by adjusting these values: ### Ogres # Number of ogres…" at bounding box center [1355, 368] width 378 height 670
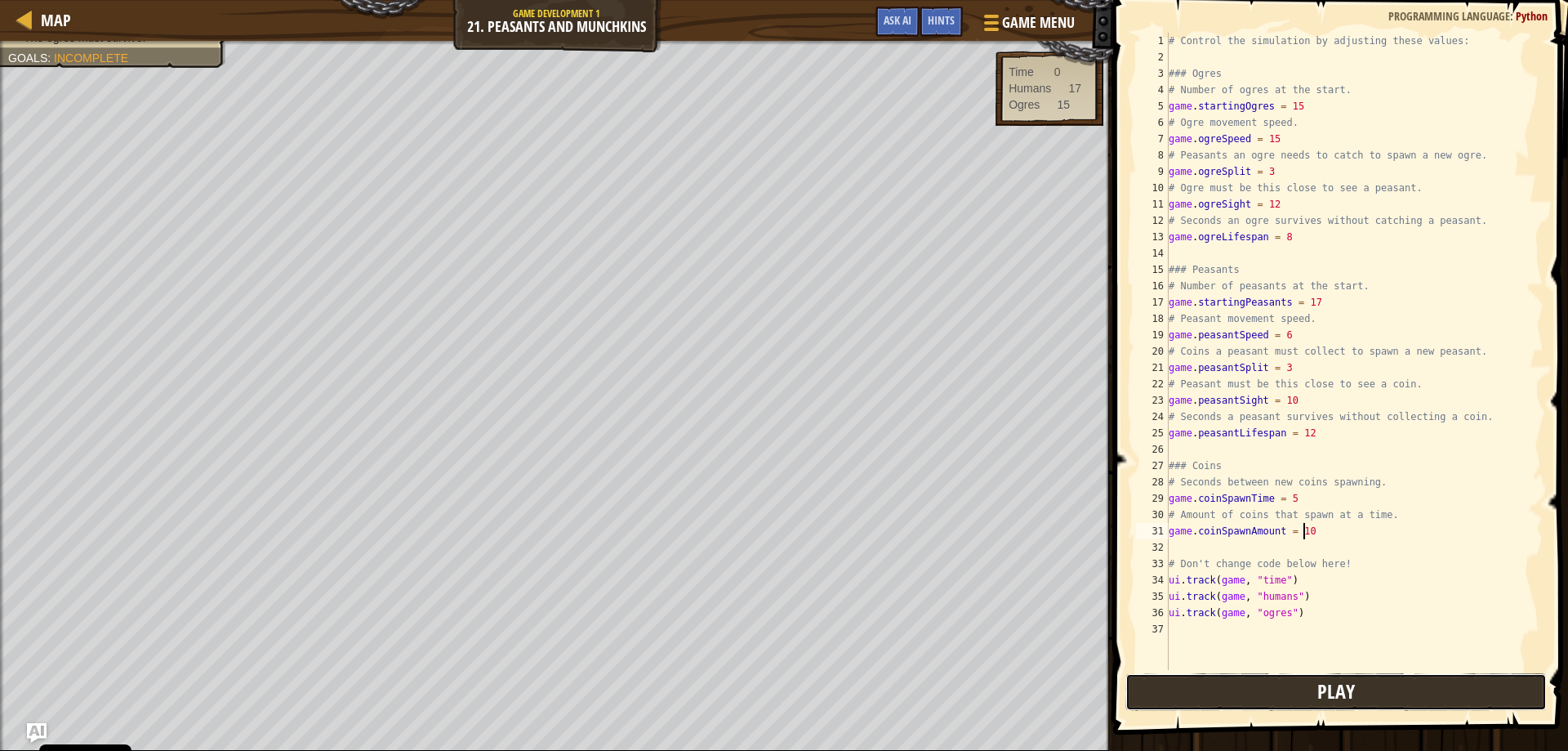
click at [1404, 679] on button "Play" at bounding box center [1336, 692] width 422 height 37
click at [1186, 706] on button "Play" at bounding box center [1227, 692] width 203 height 37
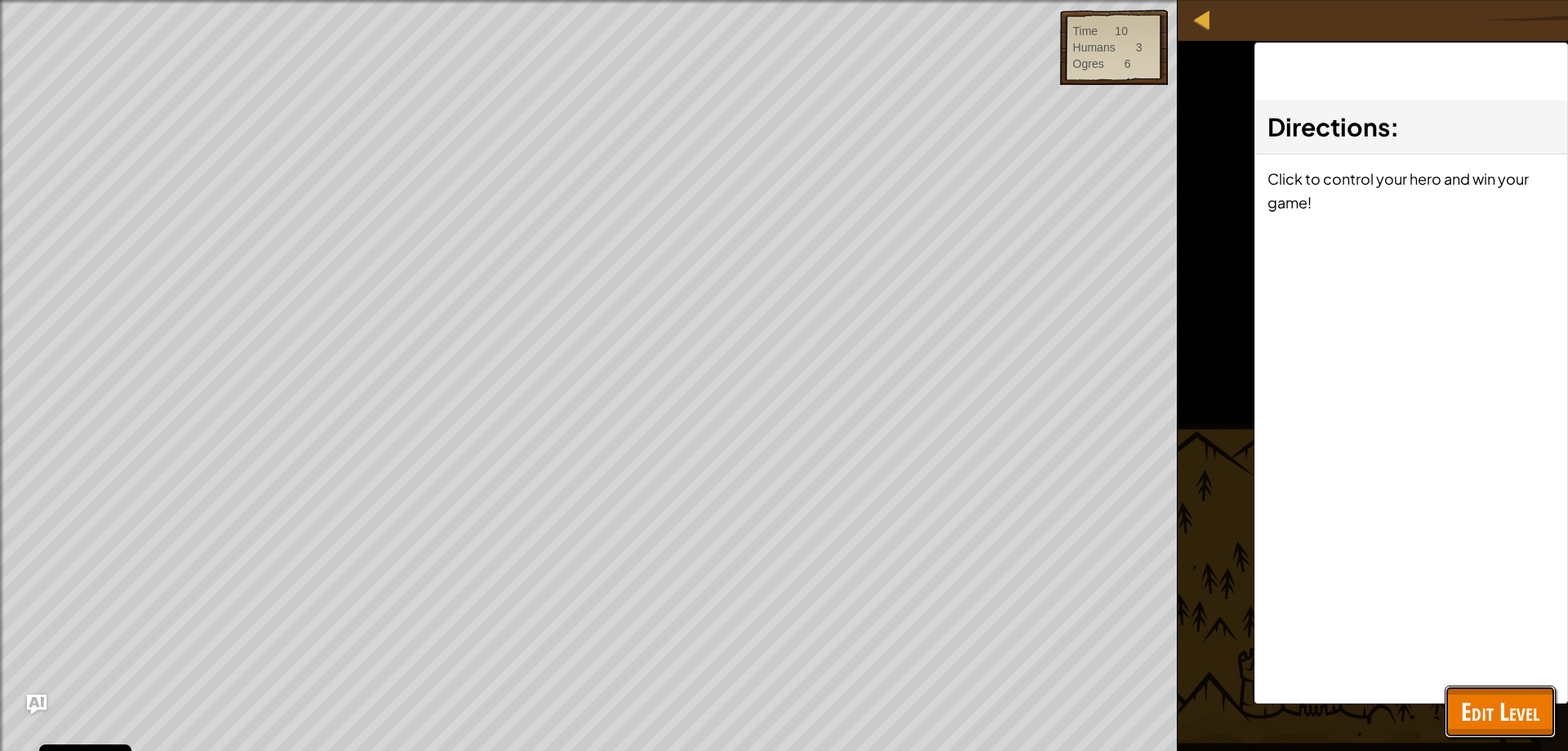
click at [1483, 705] on span "Edit Level" at bounding box center [1500, 711] width 78 height 33
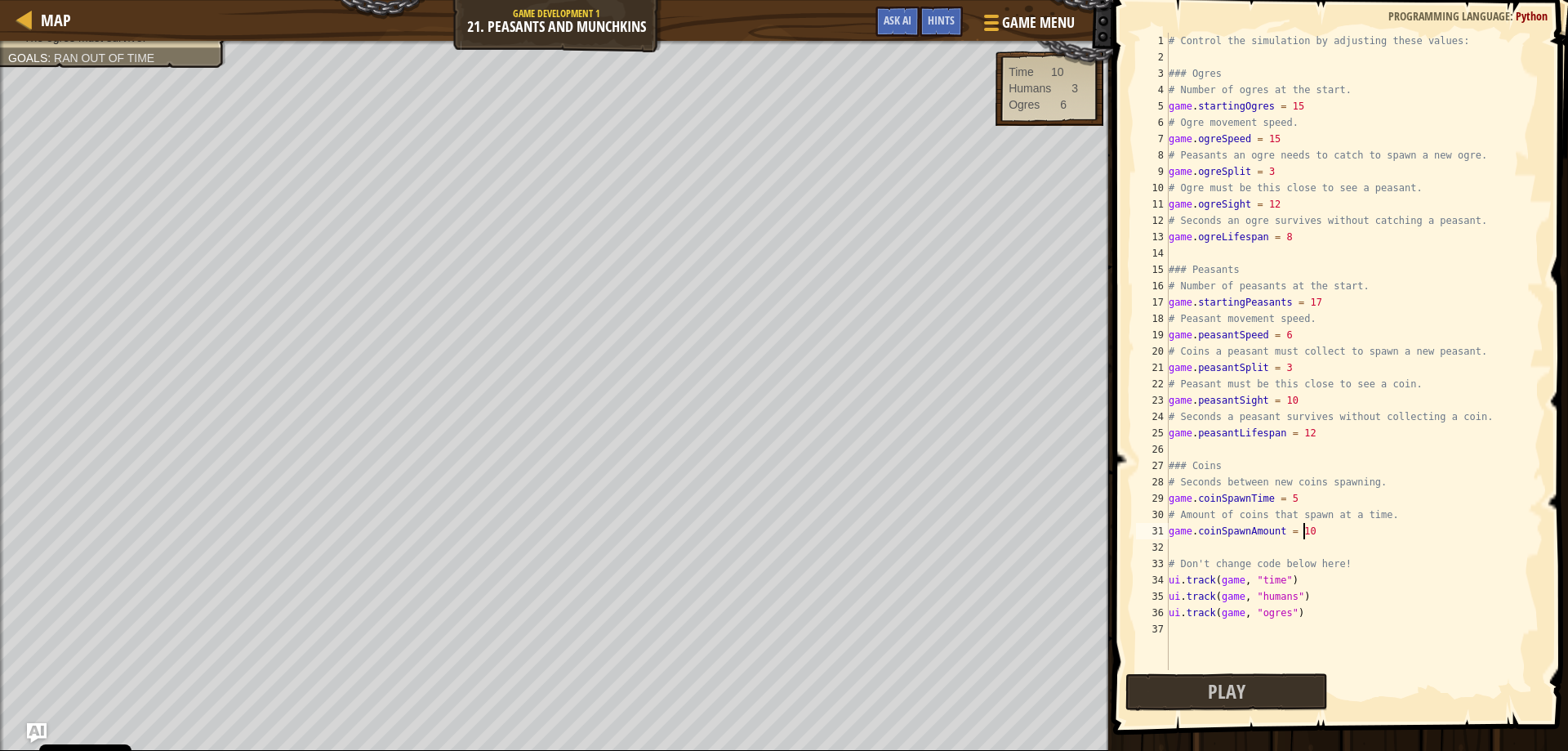
click at [1318, 530] on div "# Control the simulation by adjusting these values: ### Ogres # Number of ogres…" at bounding box center [1355, 368] width 378 height 670
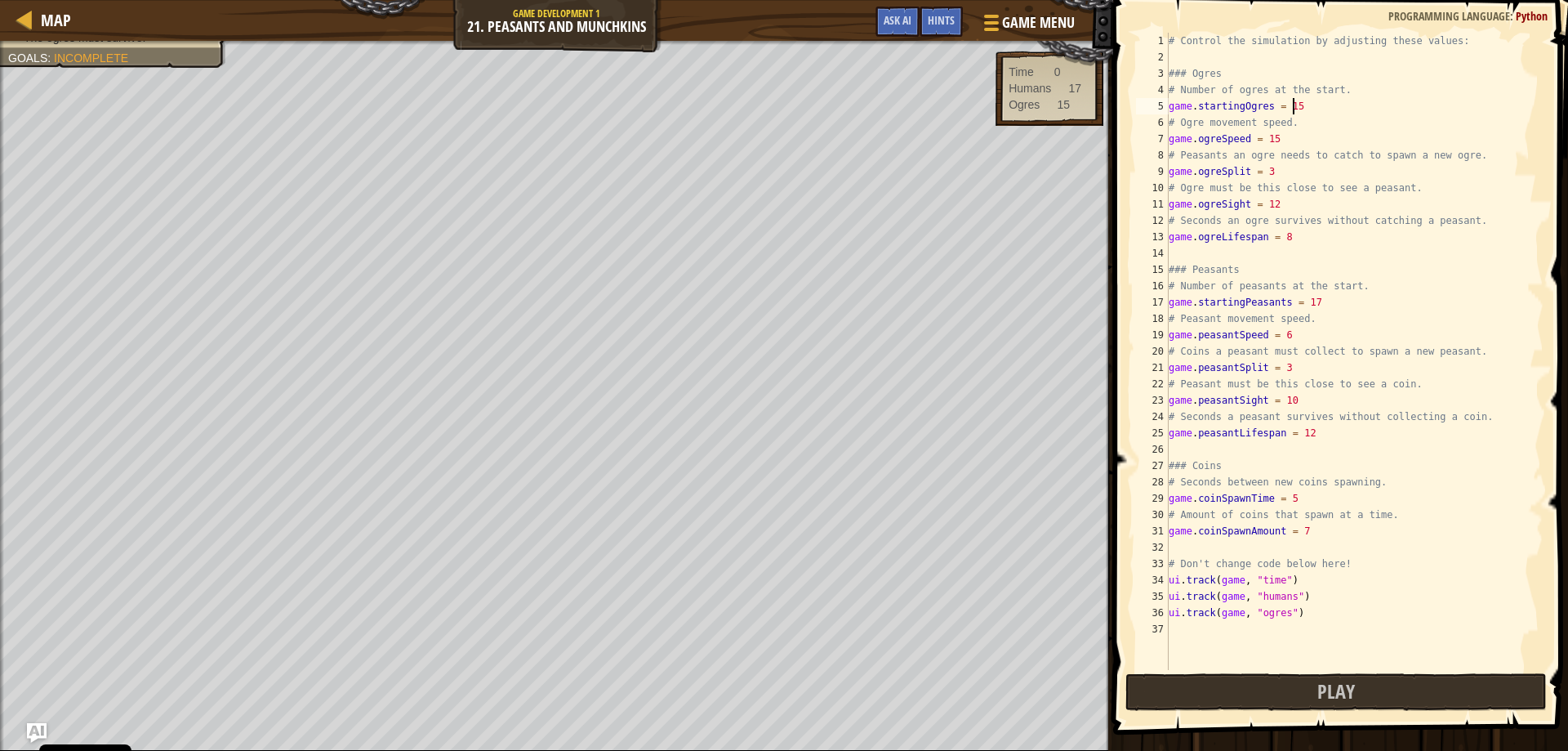
click at [1312, 112] on div "# Control the simulation by adjusting these values: ### Ogres # Number of ogres…" at bounding box center [1355, 368] width 378 height 670
click at [1328, 304] on div "# Control the simulation by adjusting these values: ### Ogres # Number of ogres…" at bounding box center [1355, 368] width 378 height 670
click at [1166, 681] on button "Play" at bounding box center [1336, 692] width 422 height 37
click at [1355, 313] on div "# Control the simulation by adjusting these values: ### Ogres # Number of ogres…" at bounding box center [1355, 368] width 378 height 670
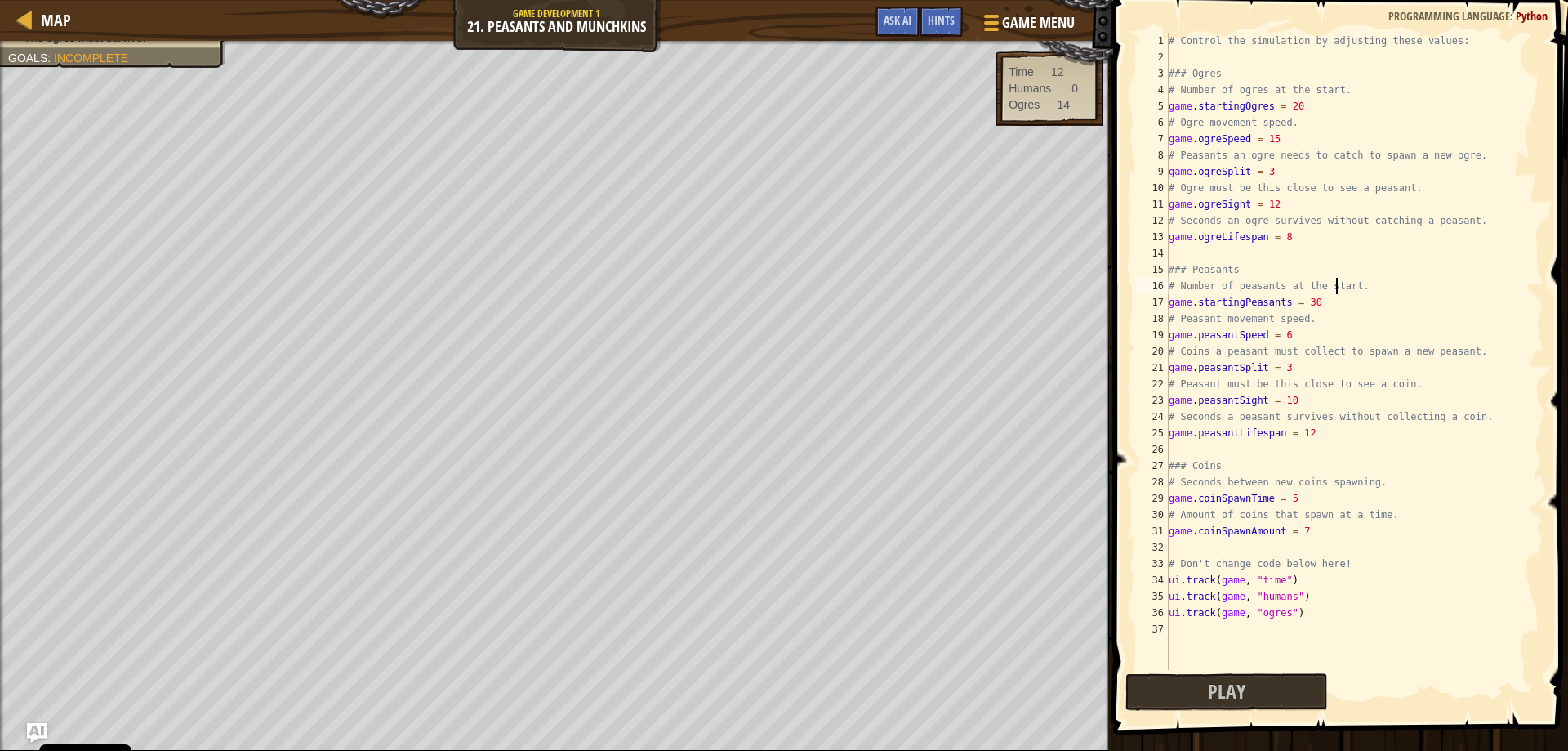
click at [1336, 292] on div "# Control the simulation by adjusting these values: ### Ogres # Number of ogres…" at bounding box center [1355, 368] width 378 height 670
click at [1335, 301] on div "# Control the simulation by adjusting these values: ### Ogres # Number of ogres…" at bounding box center [1355, 368] width 378 height 670
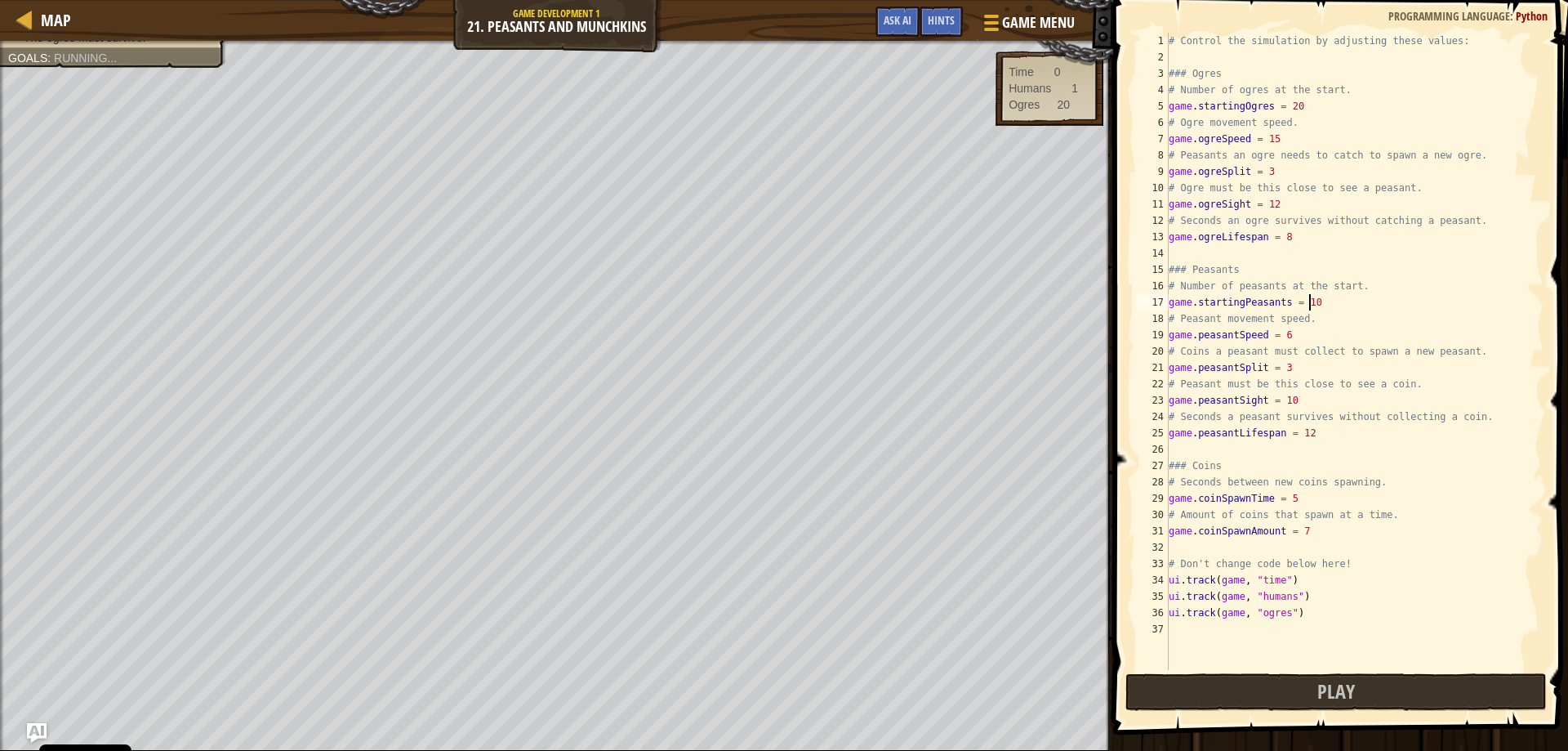
scroll to position [7, 11]
click at [1202, 691] on button "Play" at bounding box center [1336, 692] width 422 height 37
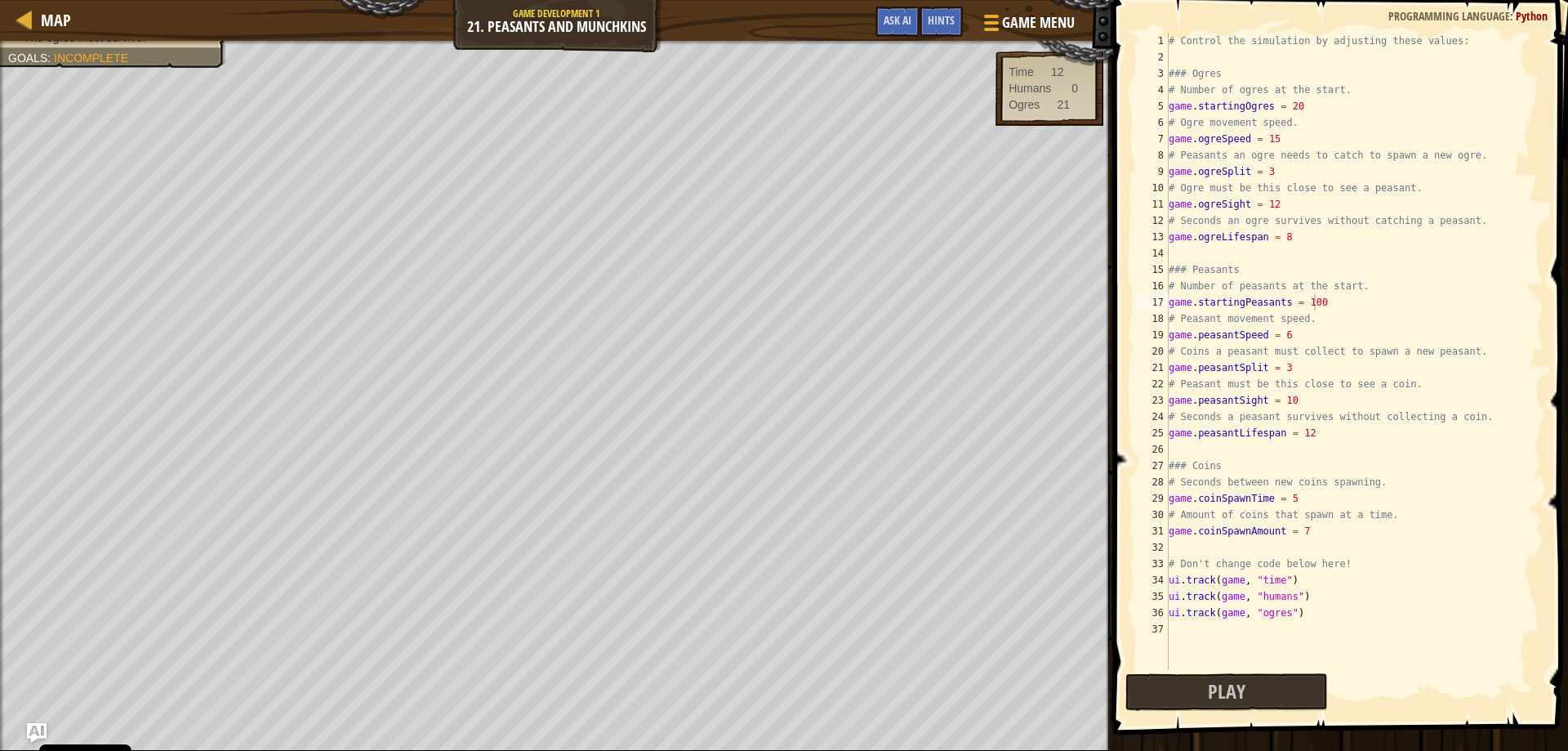
scroll to position [7, 10]
click at [1299, 105] on div "# Control the simulation by adjusting these values: ### Ogres # Number of ogres…" at bounding box center [1355, 368] width 378 height 670
type textarea "game.startingOgres = 5"
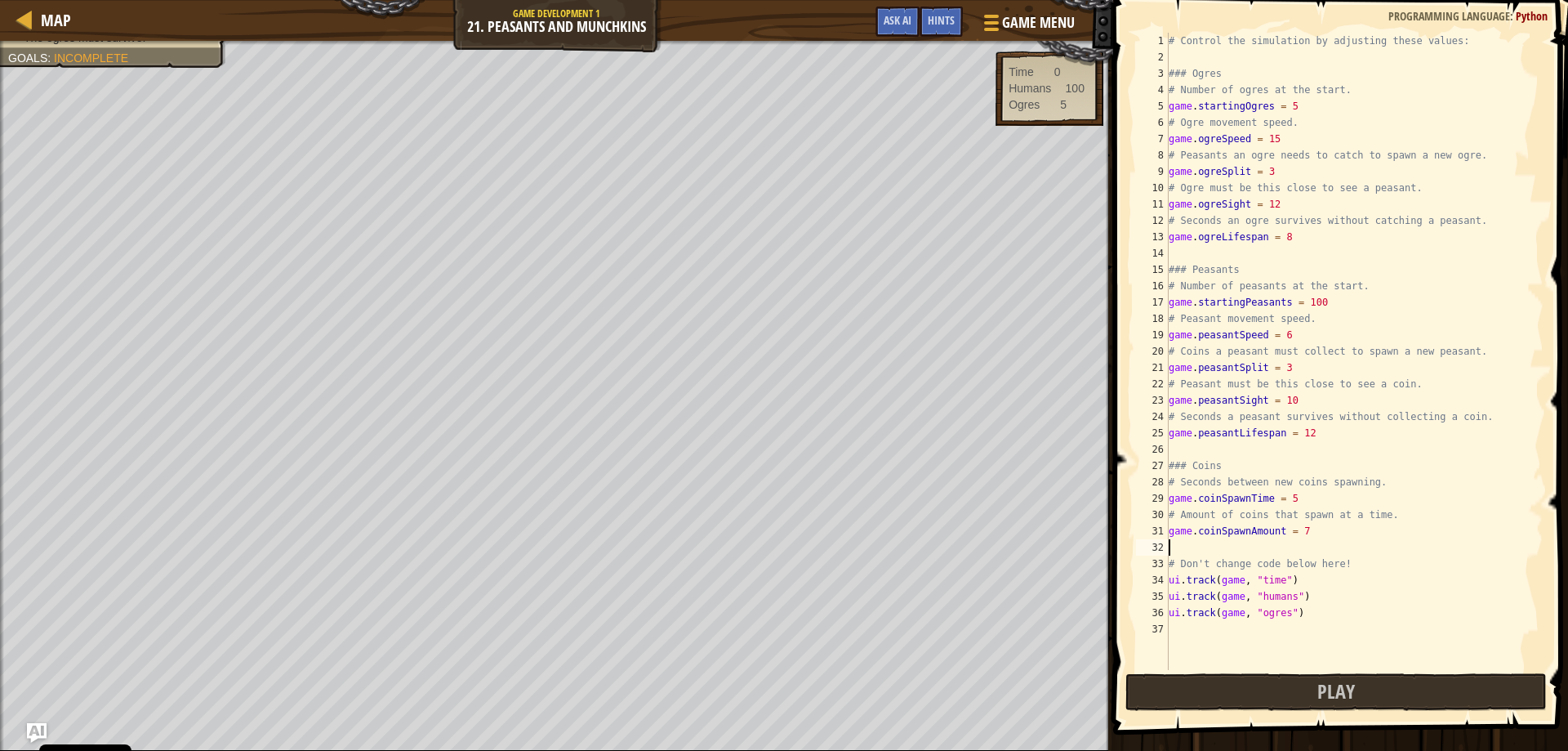
drag, startPoint x: 1321, startPoint y: 544, endPoint x: 1281, endPoint y: 606, distance: 73.8
drag, startPoint x: 1281, startPoint y: 606, endPoint x: 1295, endPoint y: 687, distance: 82.2
click at [1295, 687] on button "Play" at bounding box center [1336, 692] width 422 height 37
click at [1291, 112] on div "# Control the simulation by adjusting these values: ### Ogres # Number of ogres…" at bounding box center [1355, 368] width 378 height 670
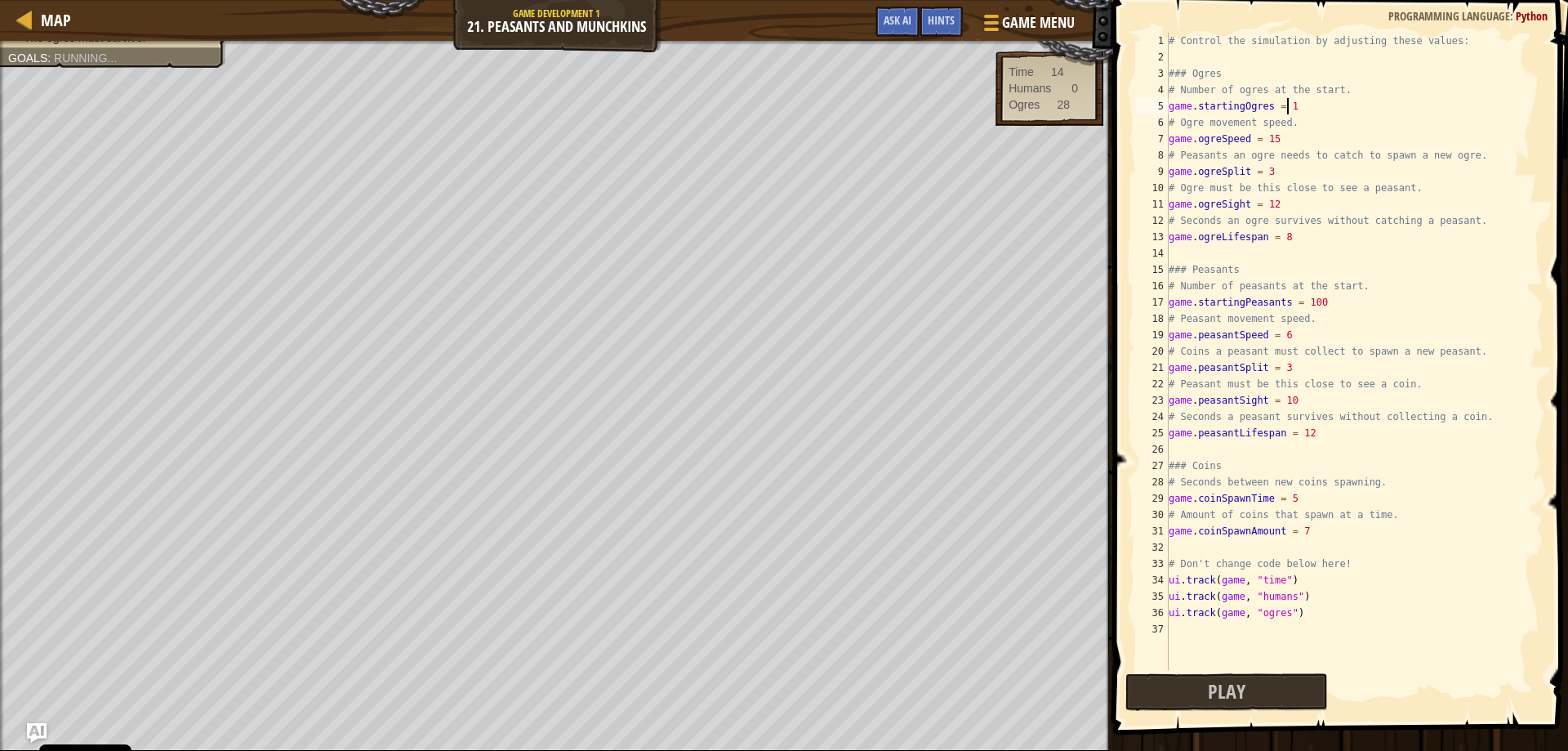
scroll to position [7, 9]
click at [1321, 673] on button "Play" at bounding box center [1336, 692] width 422 height 37
click at [1325, 305] on div "# Control the simulation by adjusting these values: ### Ogres # Number of ogres…" at bounding box center [1355, 368] width 378 height 670
click at [1153, 677] on button "Play" at bounding box center [1336, 692] width 422 height 37
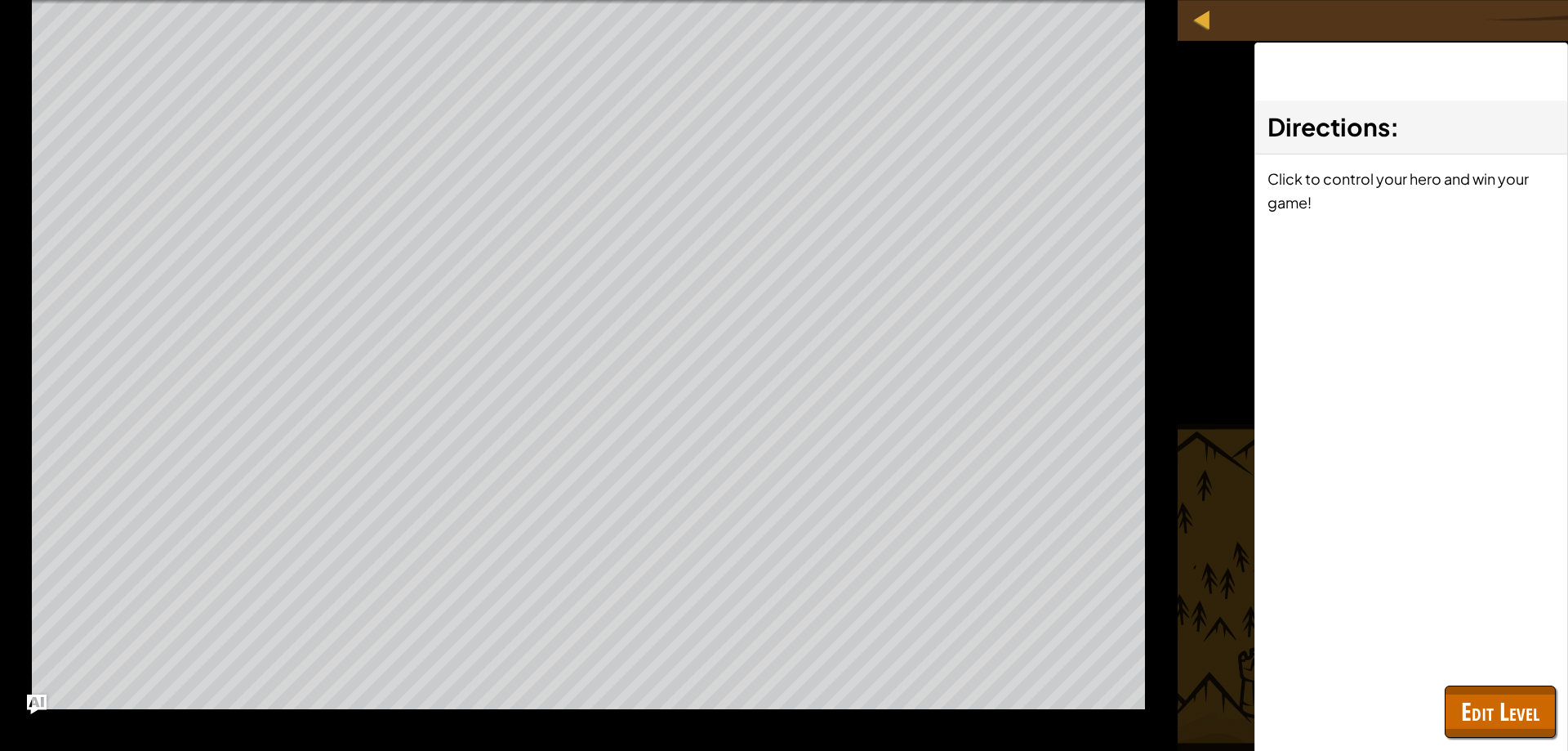
click at [1470, 703] on span "Edit Level" at bounding box center [1500, 711] width 78 height 33
click at [0, 0] on span at bounding box center [0, 0] width 0 height 0
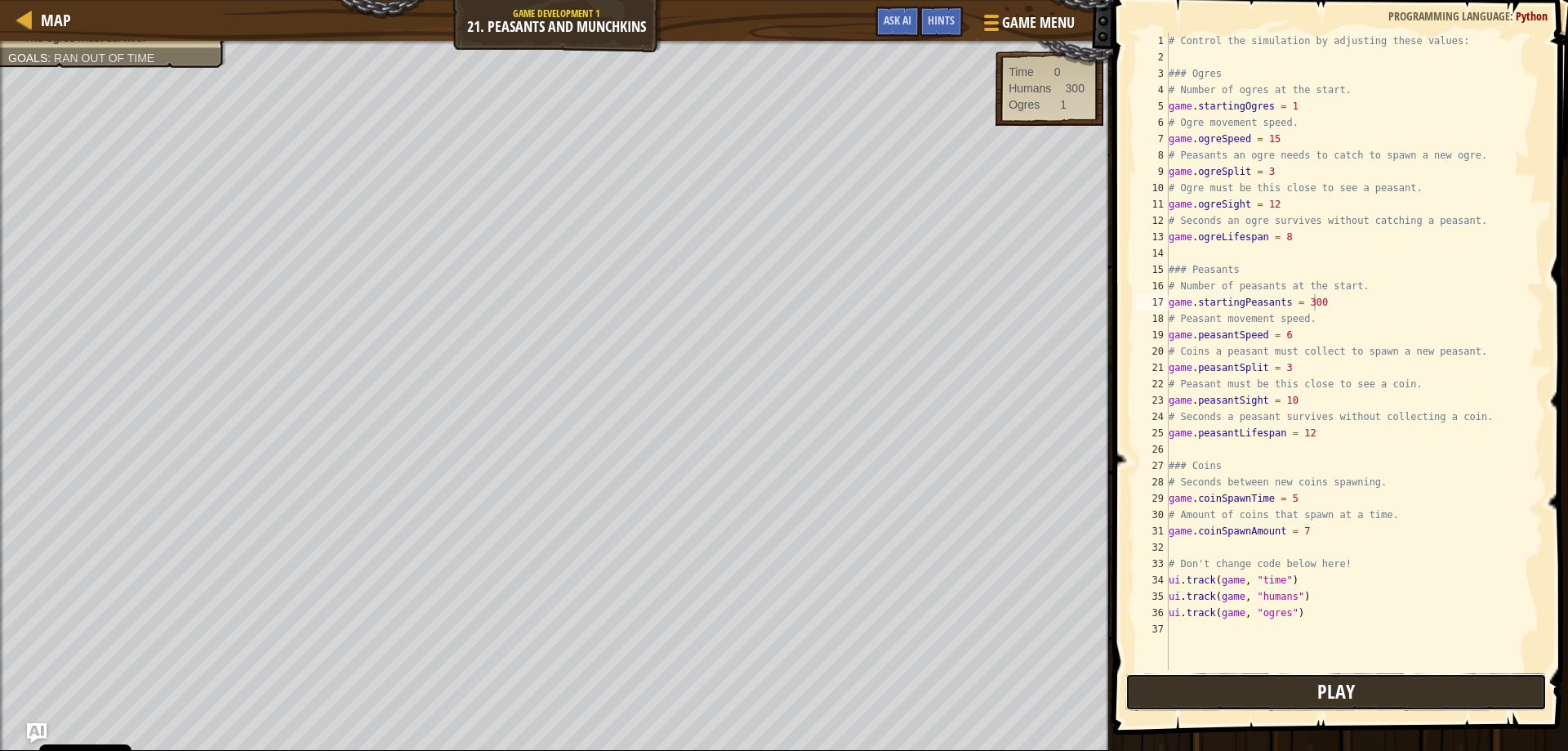
click at [1200, 699] on button "Play" at bounding box center [1336, 692] width 422 height 37
click at [0, 0] on span "Edit Level" at bounding box center [0, 0] width 0 height 0
click at [124, 13] on div "Map Game Development 1 21. Peasants and Munchkins Game Menu Done Hints Ask AI" at bounding box center [557, 20] width 1113 height 41
click at [1188, 19] on span at bounding box center [1342, 344] width 468 height 782
click at [103, 20] on div "Map Game Development 1 21. Peasants and Munchkins Game Menu Done Hints Ask AI" at bounding box center [557, 20] width 1113 height 41
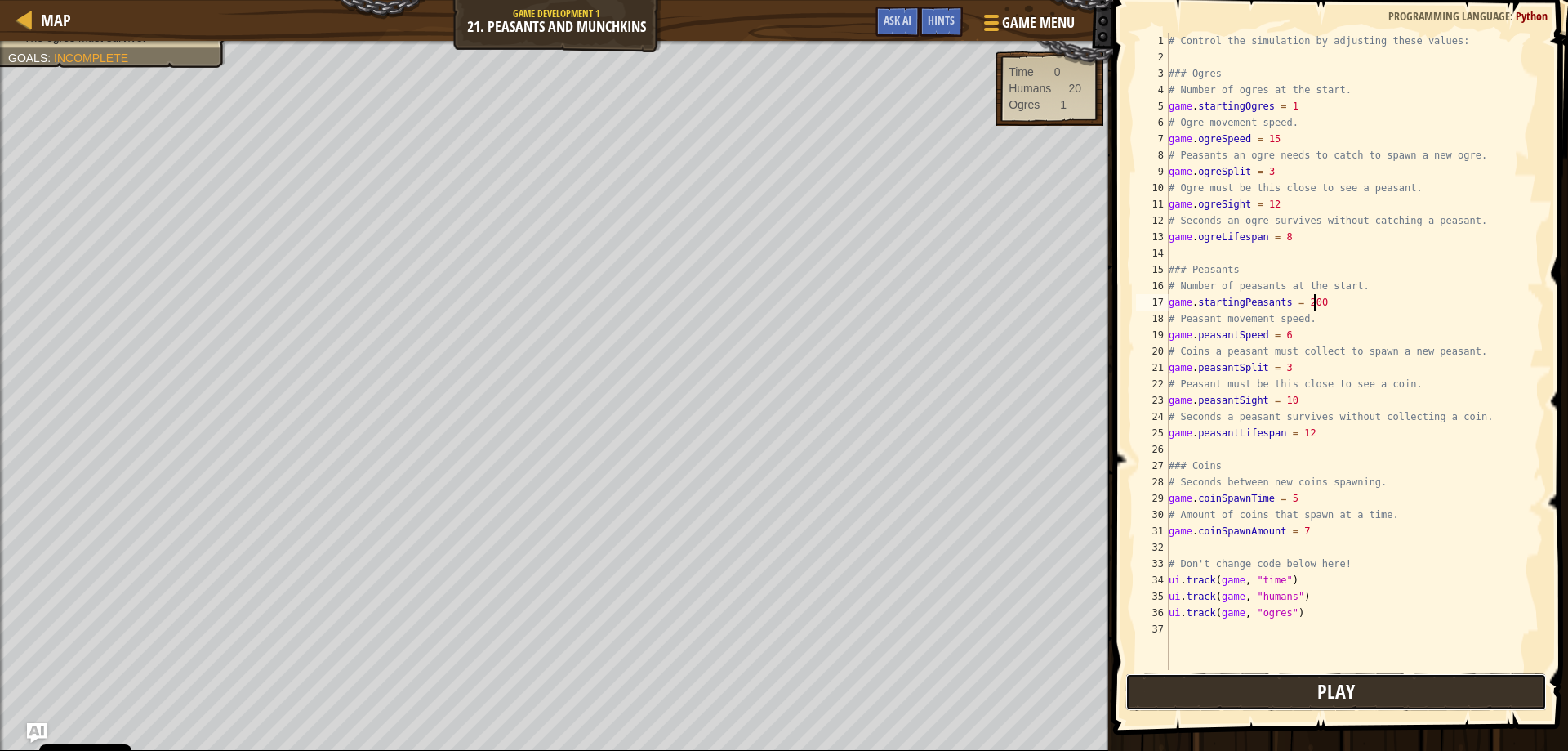
click at [1449, 683] on button "Play" at bounding box center [1336, 692] width 422 height 37
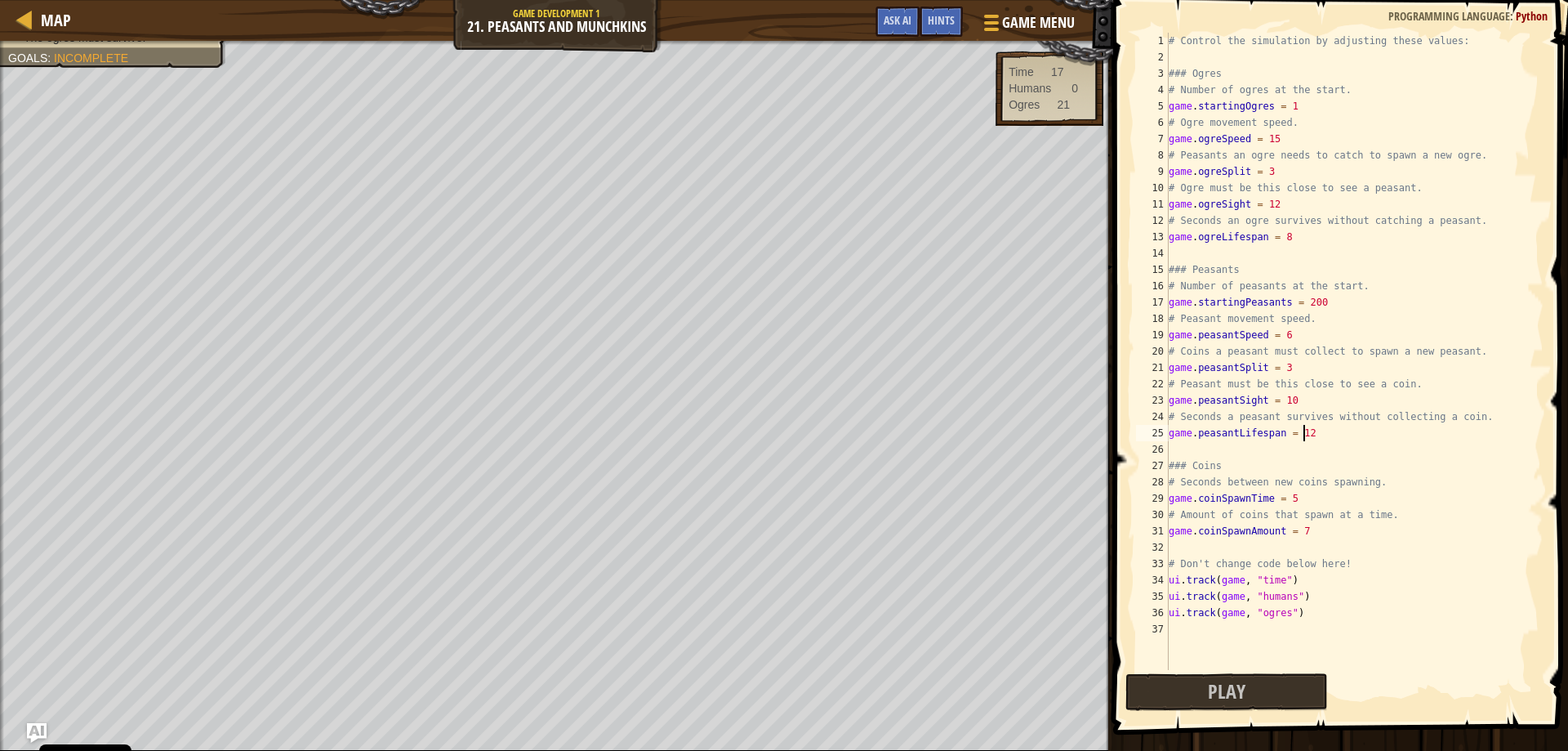
scroll to position [7, 10]
click at [1341, 433] on div "# Control the simulation by adjusting these values: ### Ogres # Number of ogres…" at bounding box center [1355, 368] width 378 height 670
click at [1303, 242] on div "# Control the simulation by adjusting these values: ### Ogres # Number of ogres…" at bounding box center [1355, 368] width 378 height 670
type textarea "game.ogreLifespan = 8"
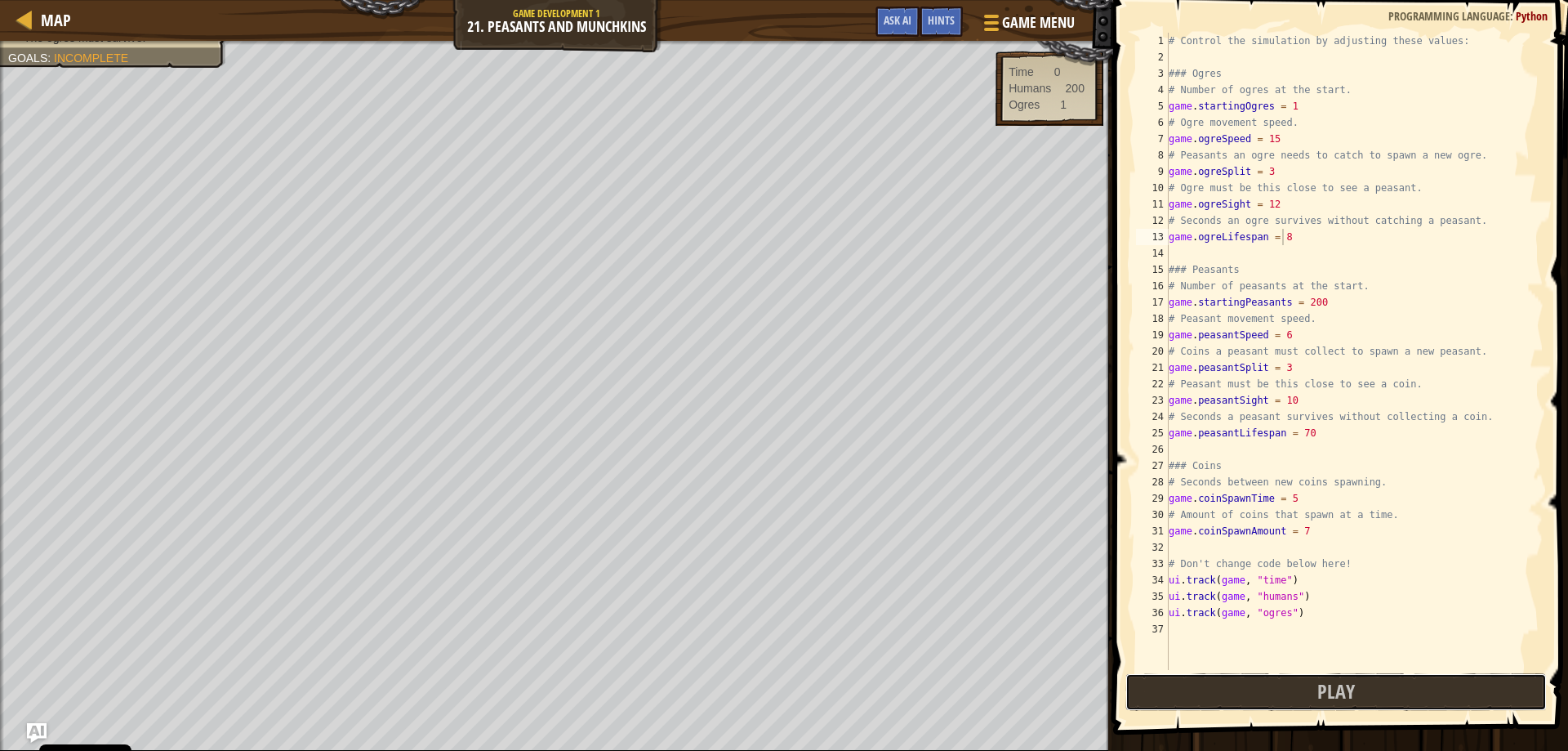
drag, startPoint x: 1239, startPoint y: 682, endPoint x: 1226, endPoint y: 667, distance: 19.8
click at [1236, 683] on button "Play" at bounding box center [1336, 692] width 422 height 37
click at [35, 27] on div at bounding box center [24, 18] width 20 height 20
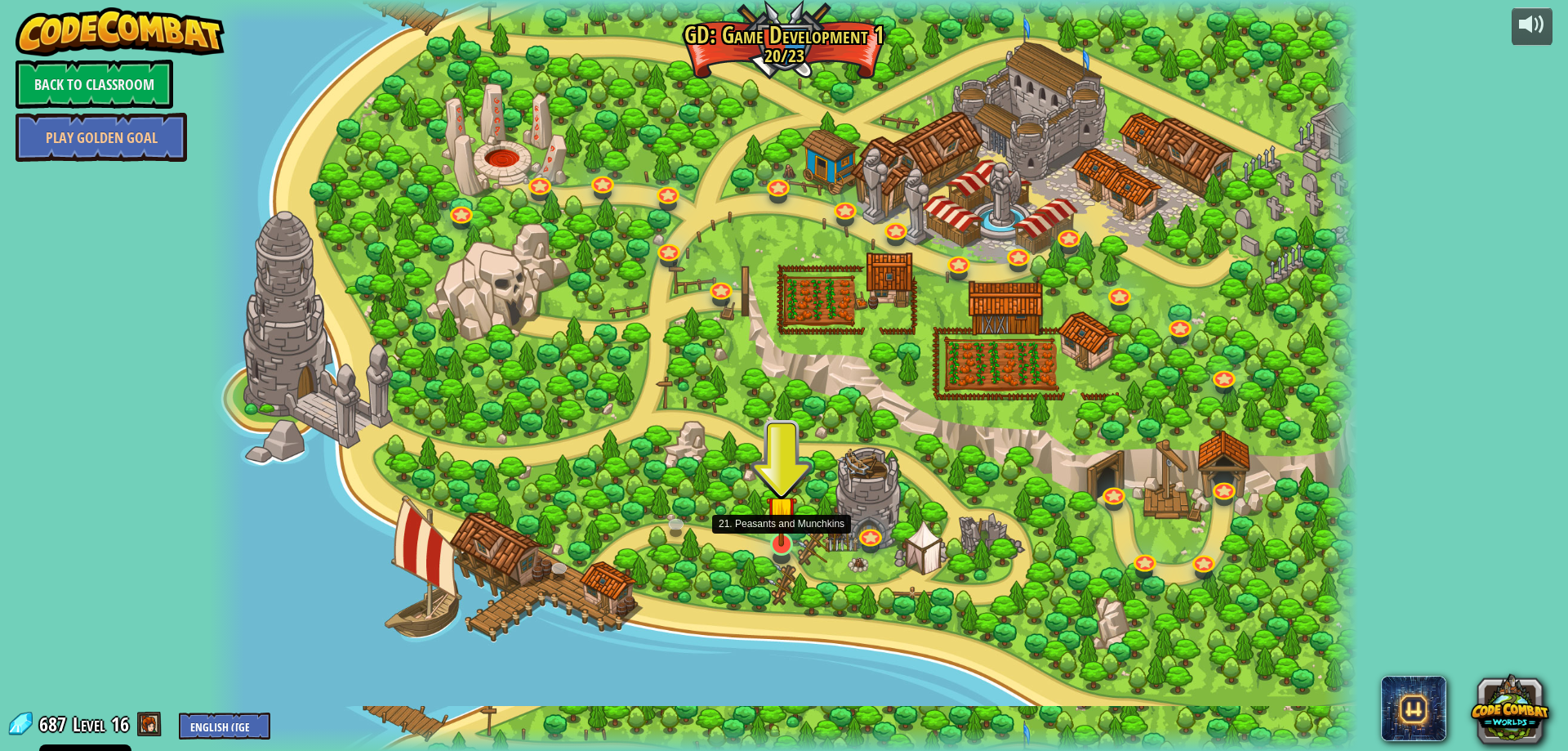
click at [784, 534] on img at bounding box center [781, 511] width 31 height 71
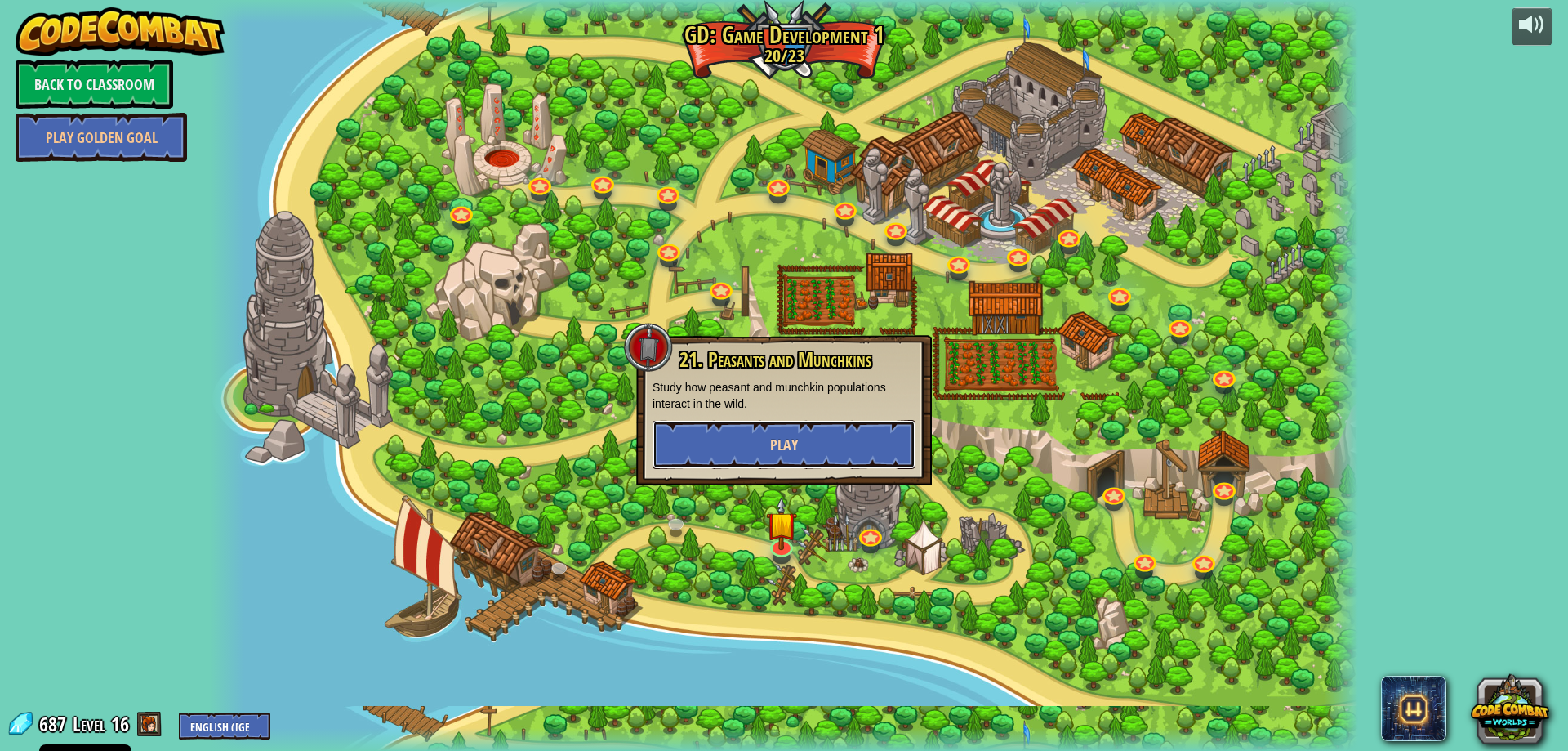
click at [791, 458] on button "Play" at bounding box center [784, 444] width 263 height 49
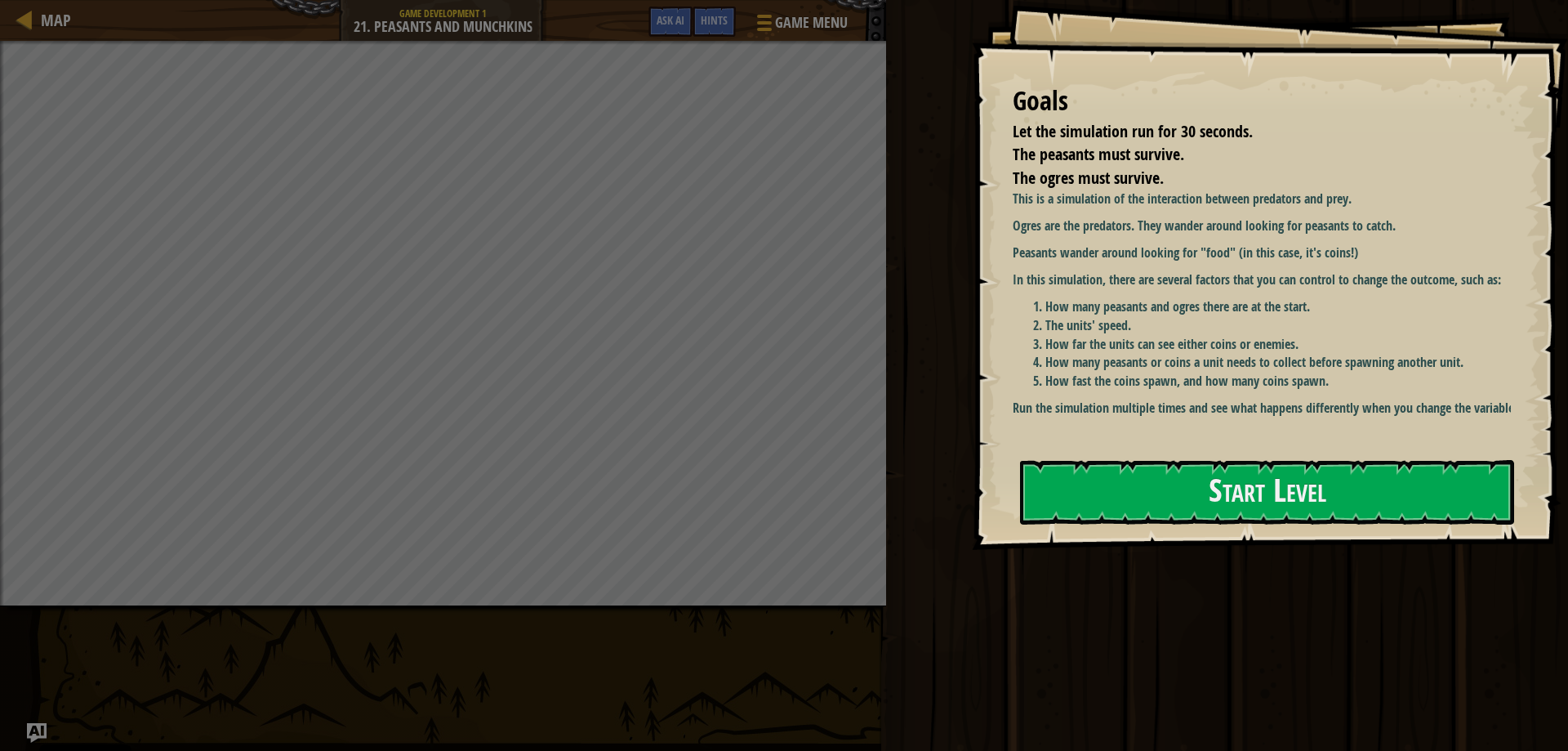
click at [1109, 308] on li "How many peasants and ogres there are at the start." at bounding box center [1284, 307] width 477 height 19
click at [1097, 471] on button "Start Level" at bounding box center [1267, 492] width 494 height 64
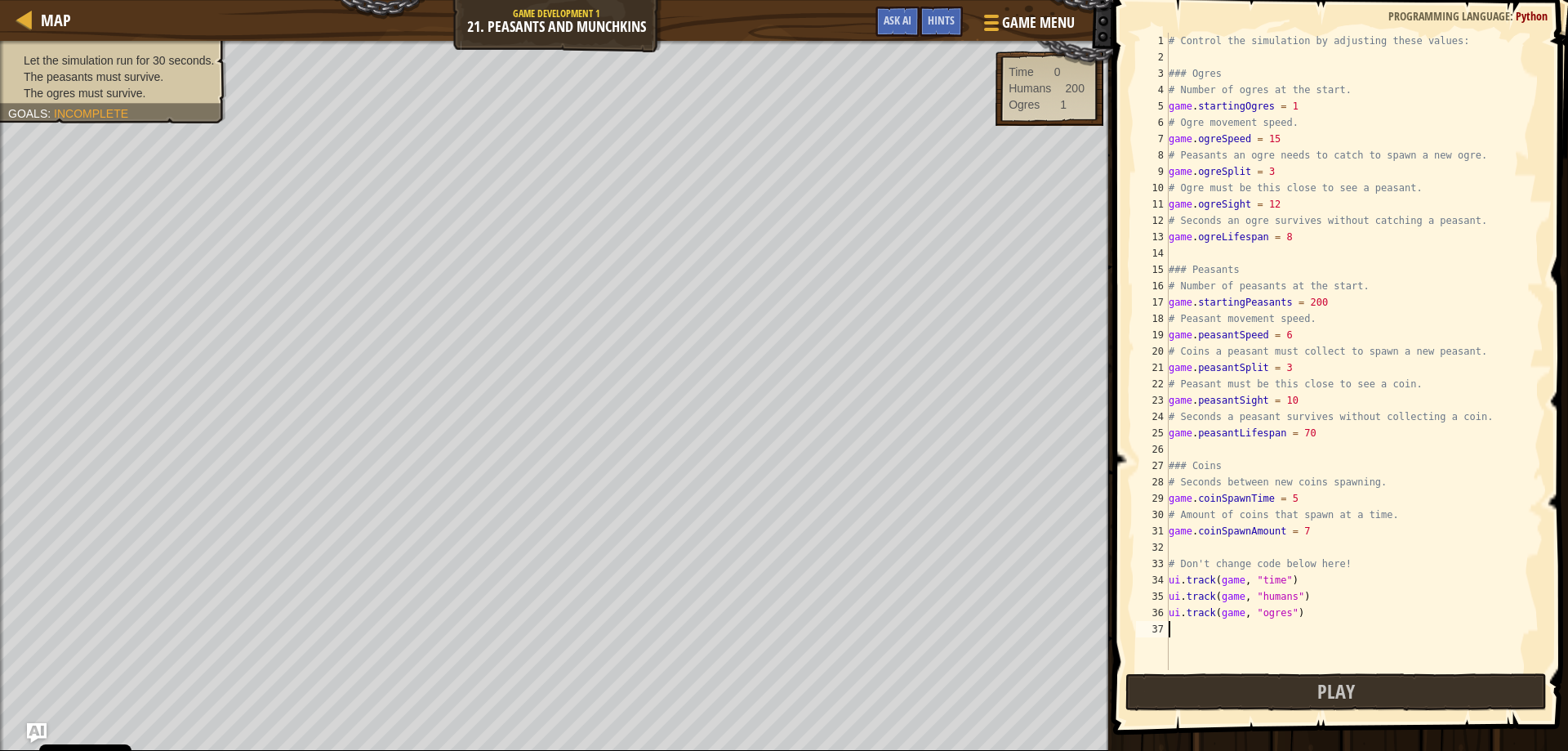
click at [1317, 300] on div "# Control the simulation by adjusting these values: ### Ogres # Number of ogres…" at bounding box center [1355, 368] width 378 height 670
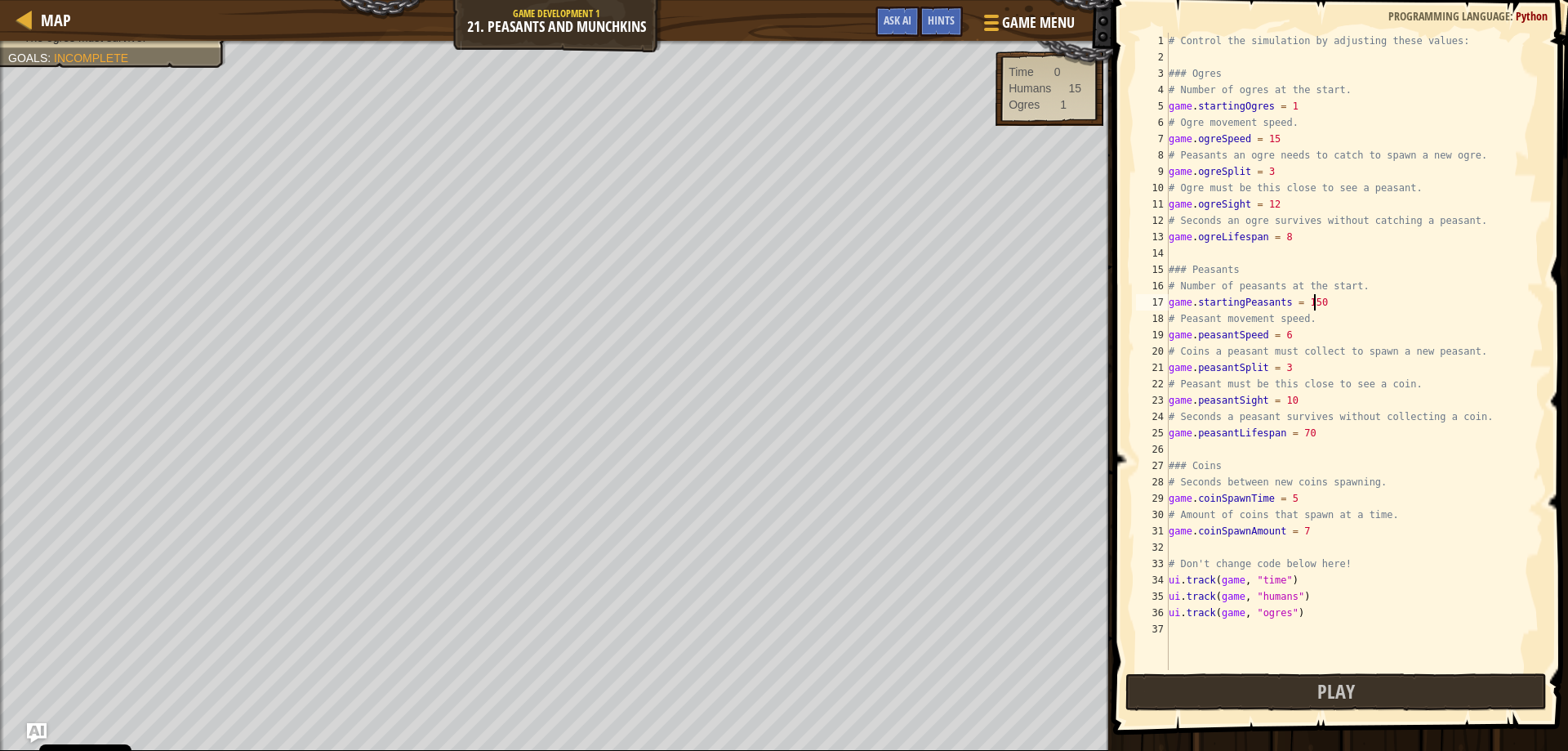
scroll to position [7, 11]
click at [1221, 700] on button "Play" at bounding box center [1336, 692] width 422 height 37
click at [1274, 177] on div "# Control the simulation by adjusting these values: ### Ogres # Number of ogres…" at bounding box center [1355, 368] width 378 height 670
type textarea "game.ogreSplit = 7"
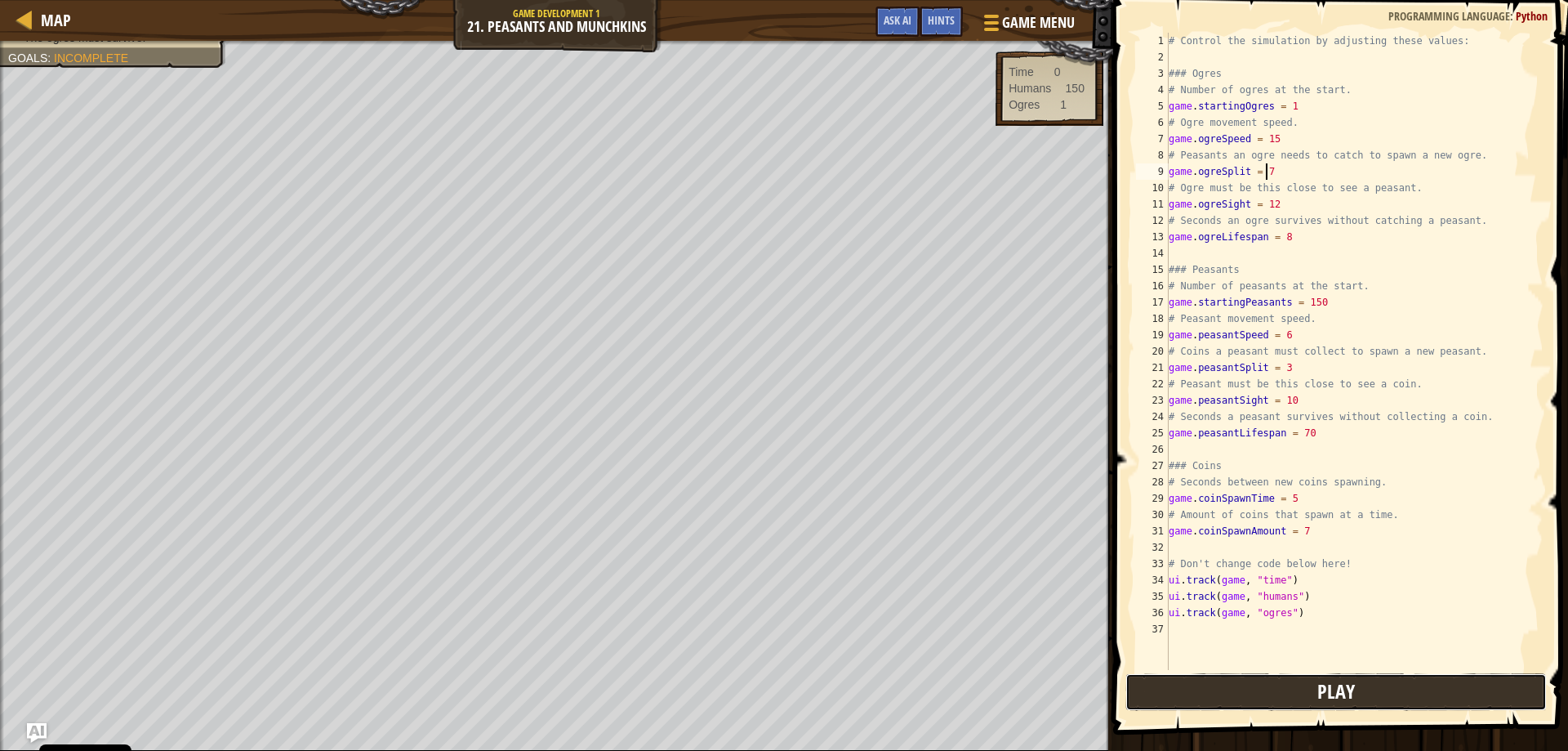
click at [1191, 693] on button "Play" at bounding box center [1336, 692] width 422 height 37
click at [1386, 703] on button "Done" at bounding box center [1437, 692] width 203 height 37
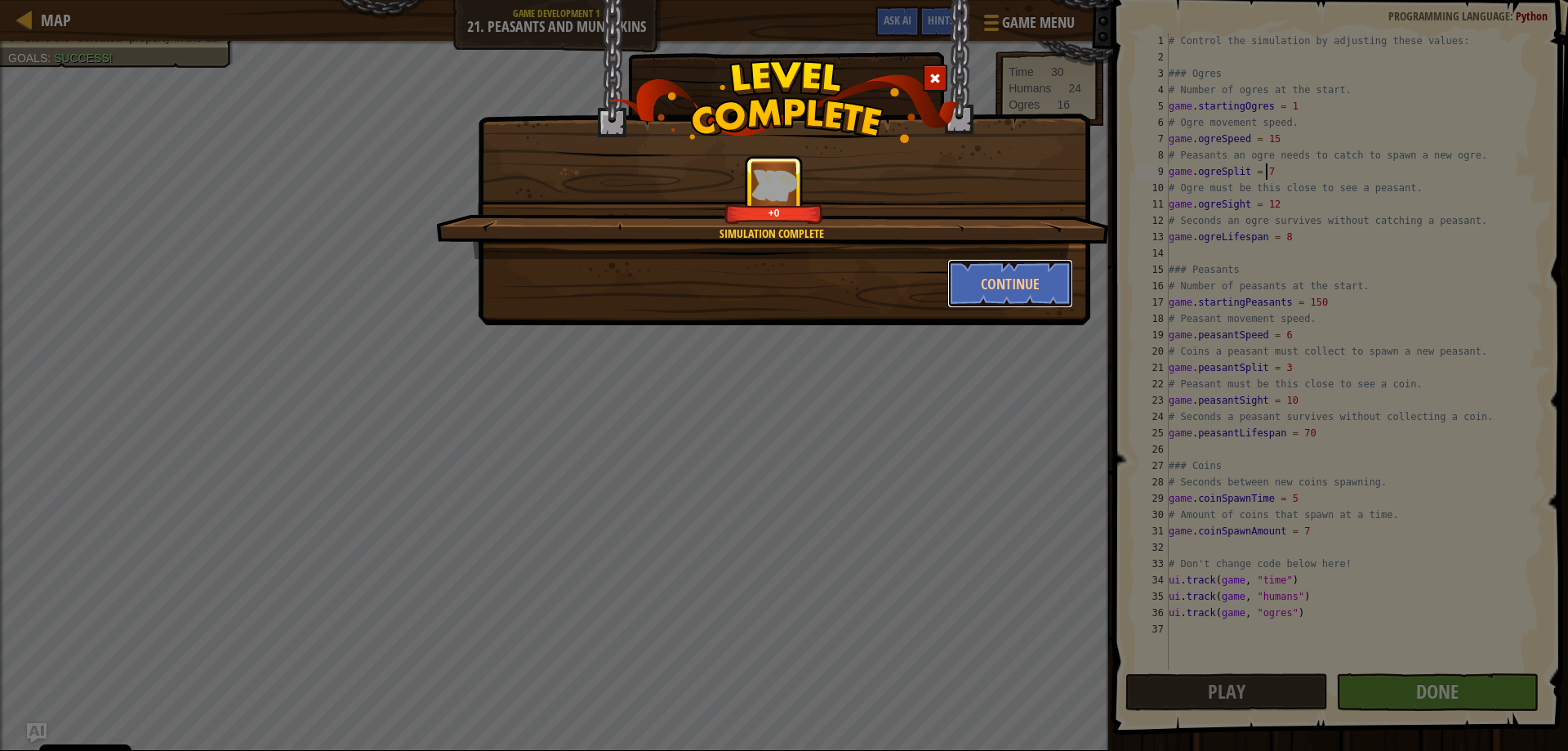
click at [1046, 298] on button "Continue" at bounding box center [1010, 283] width 126 height 49
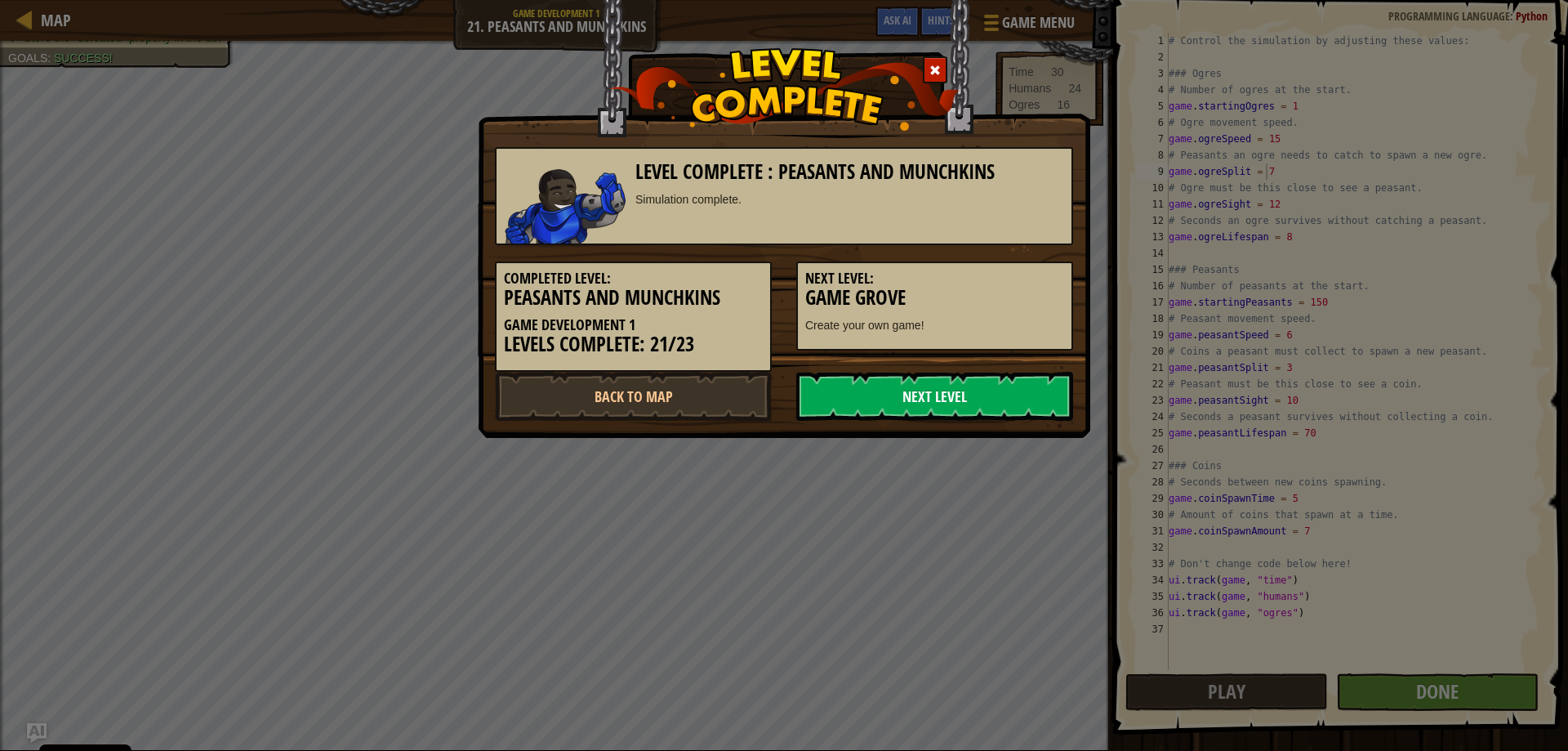
click at [847, 391] on link "Next Level" at bounding box center [935, 396] width 277 height 49
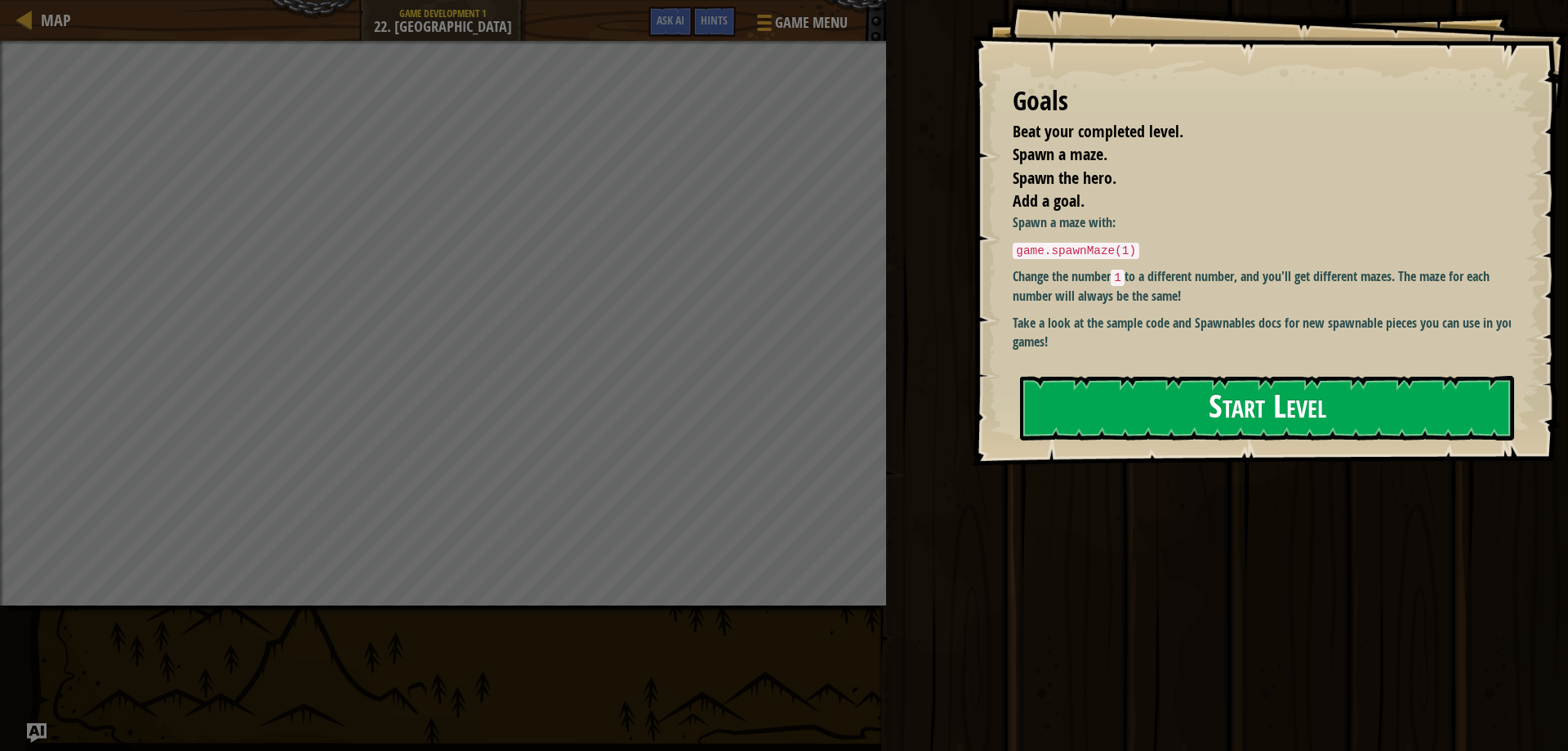
click at [1124, 407] on button "Start Level" at bounding box center [1267, 408] width 494 height 64
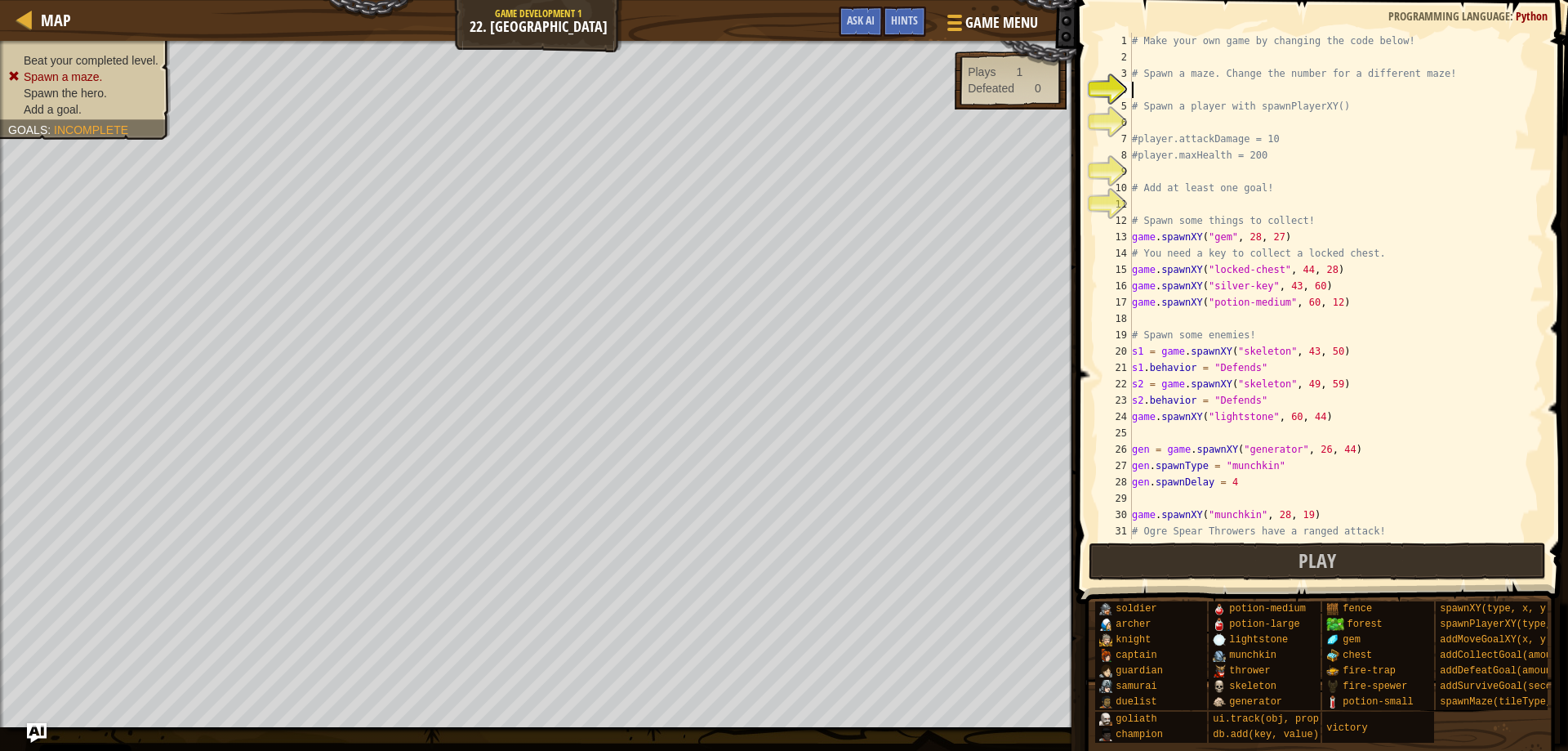
scroll to position [7, 0]
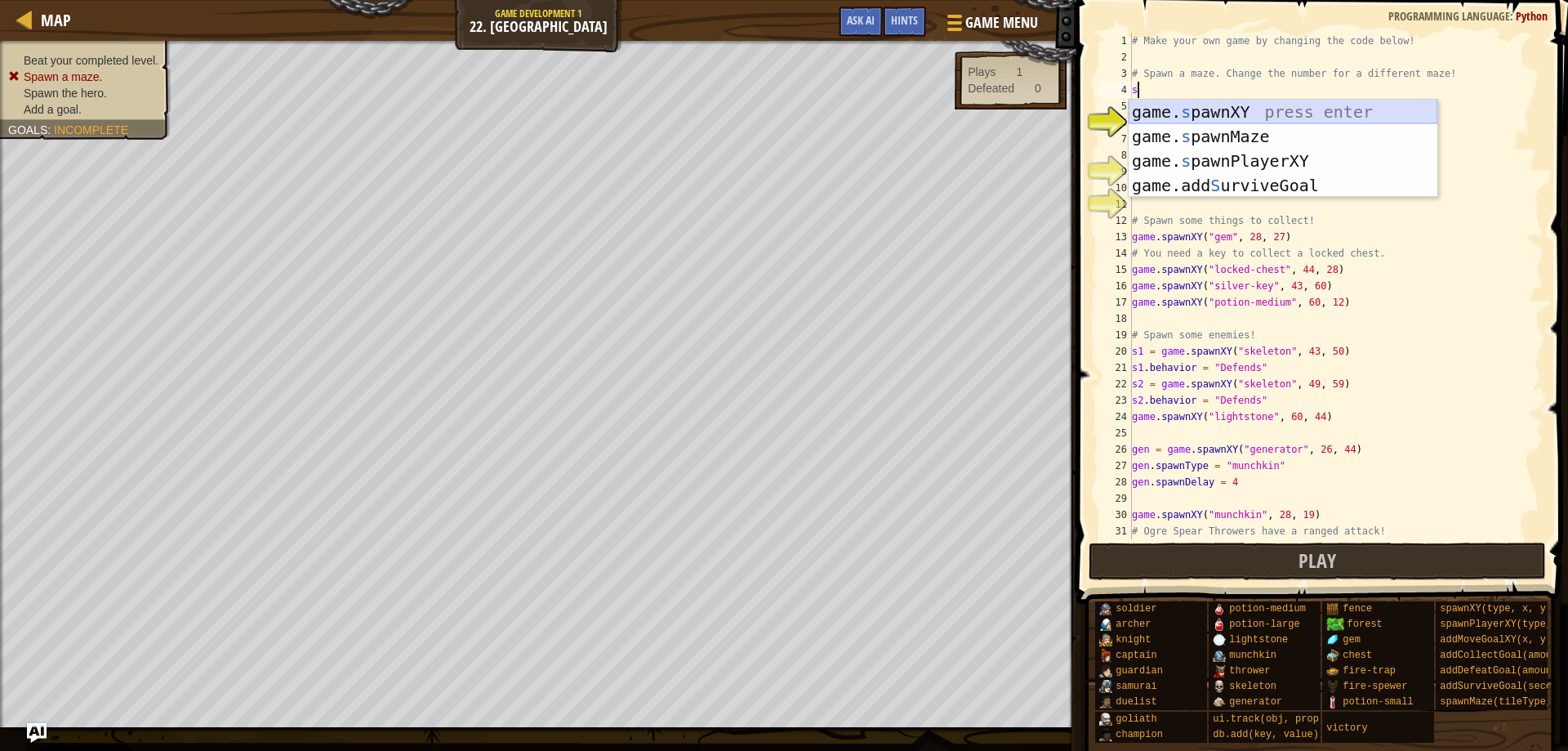
click at [1240, 105] on div "game. s pawnXY press enter game. s pawnMaze press enter game. s pawnPlayerXY pr…" at bounding box center [1283, 173] width 308 height 147
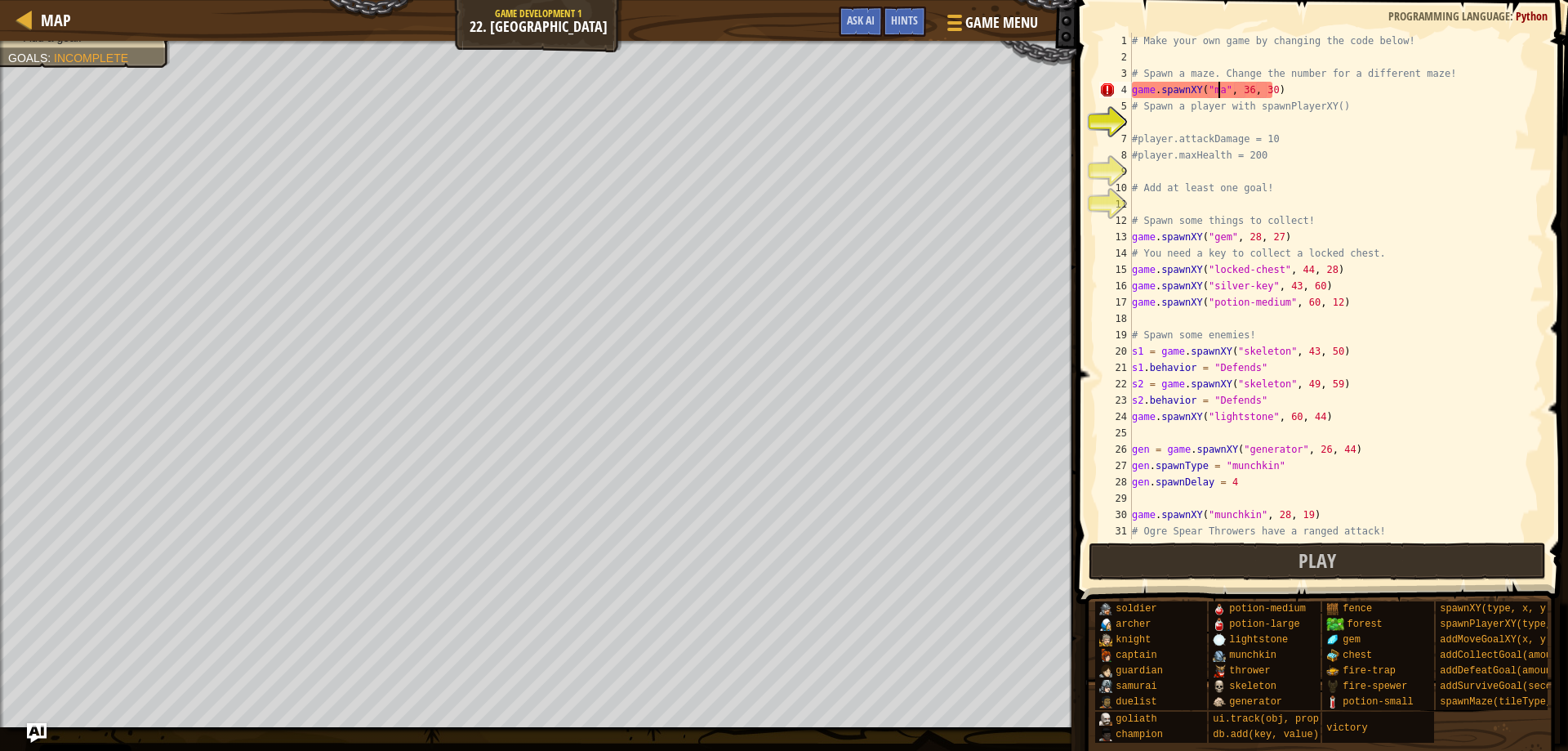
scroll to position [7, 7]
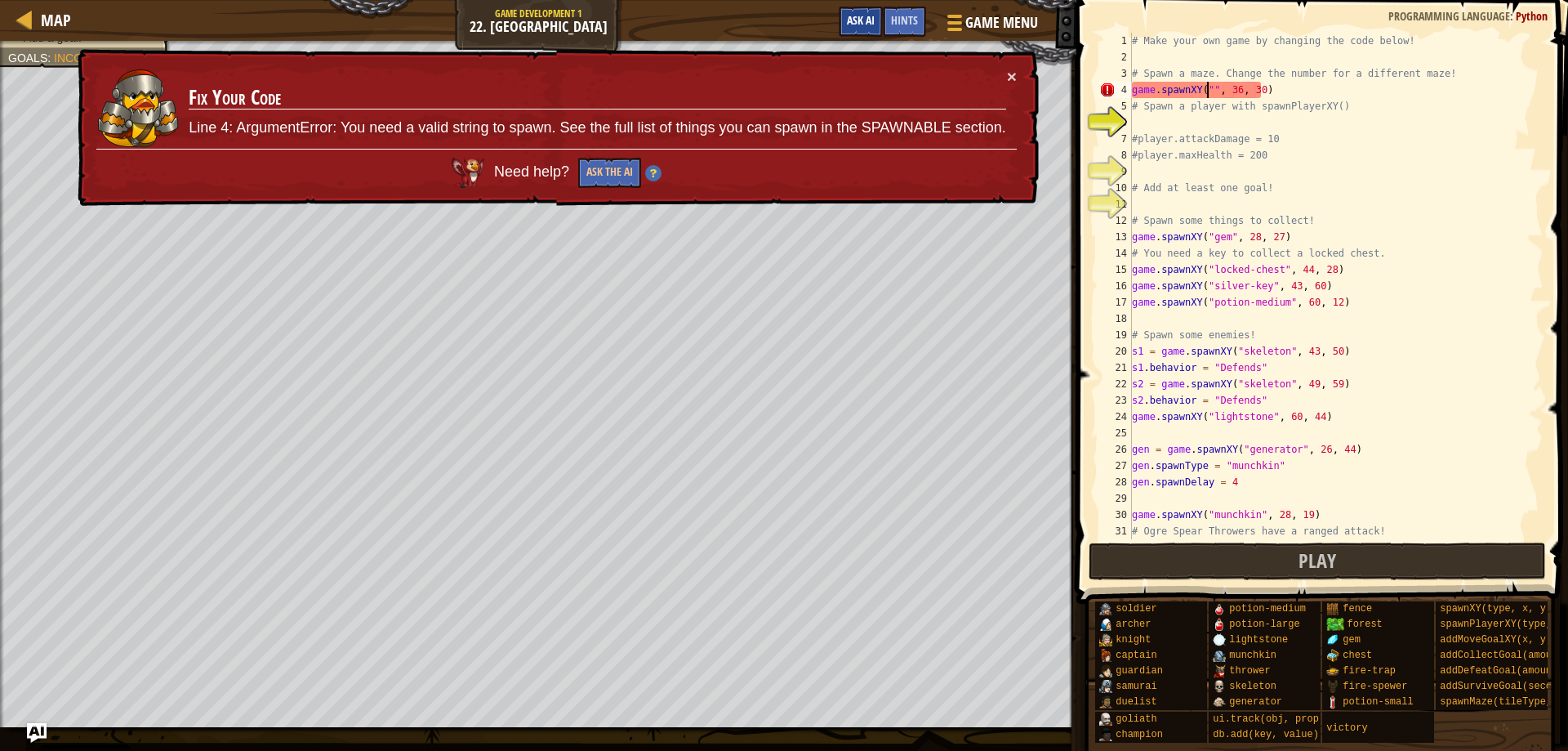
type textarea "game.spawnXY("", 36, 30)"
click at [869, 11] on button "Ask AI" at bounding box center [861, 22] width 44 height 30
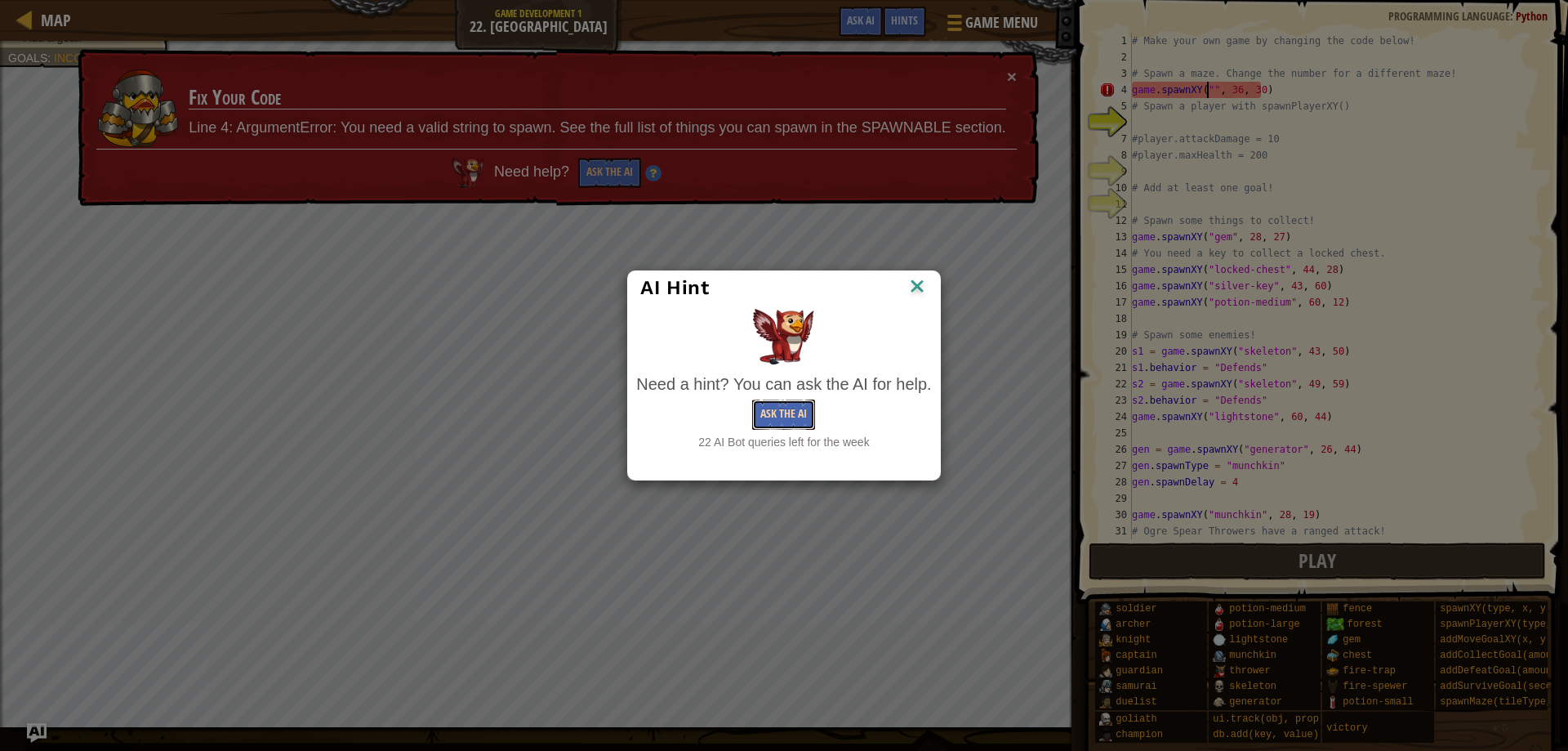
click at [790, 403] on button "Ask the AI" at bounding box center [783, 414] width 63 height 30
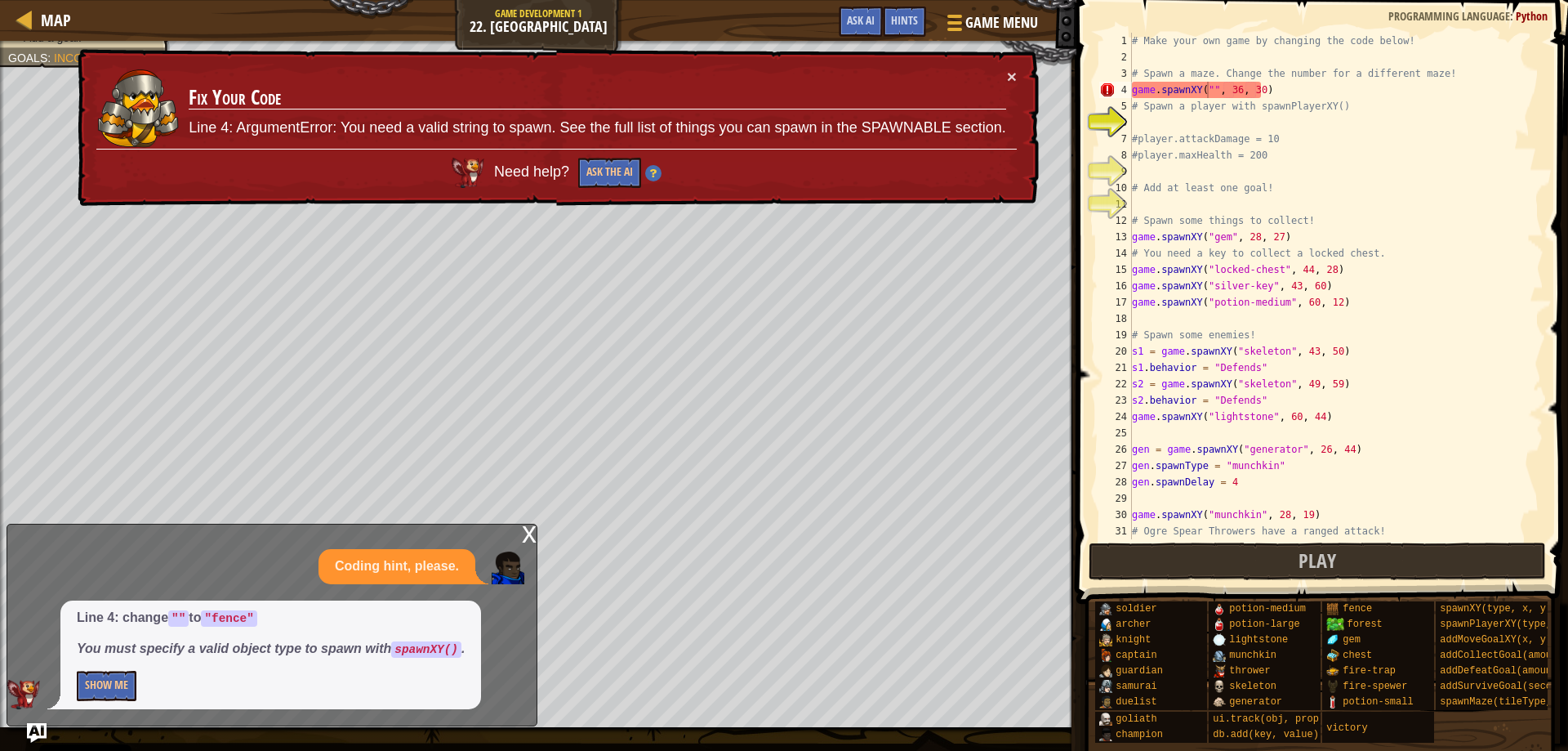
click at [145, 677] on p "Show Me" at bounding box center [270, 686] width 388 height 30
drag, startPoint x: 98, startPoint y: 684, endPoint x: 90, endPoint y: 684, distance: 8.0
click at [98, 684] on button "Show Me" at bounding box center [106, 686] width 59 height 30
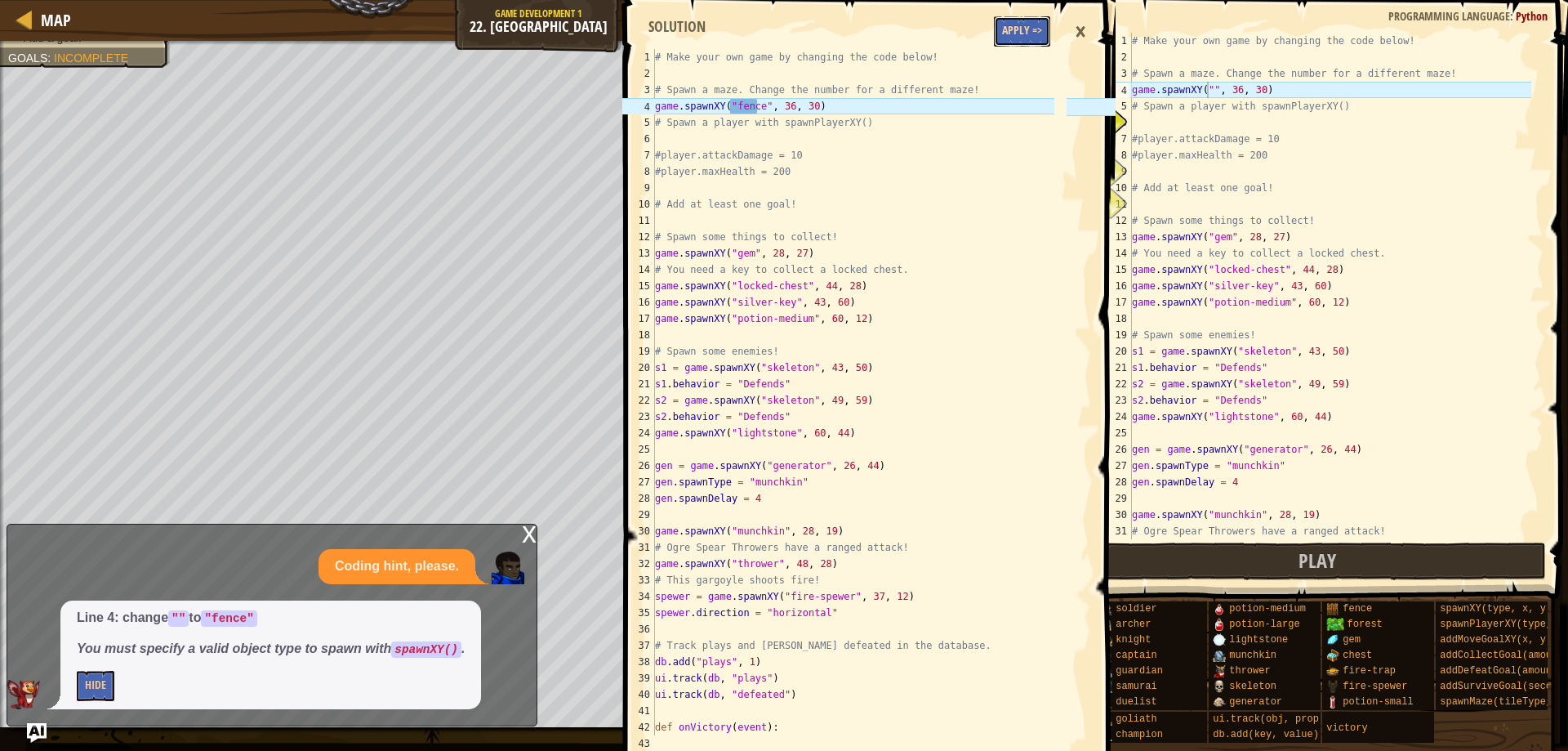
click at [1039, 33] on button "Apply =>" at bounding box center [1022, 31] width 57 height 30
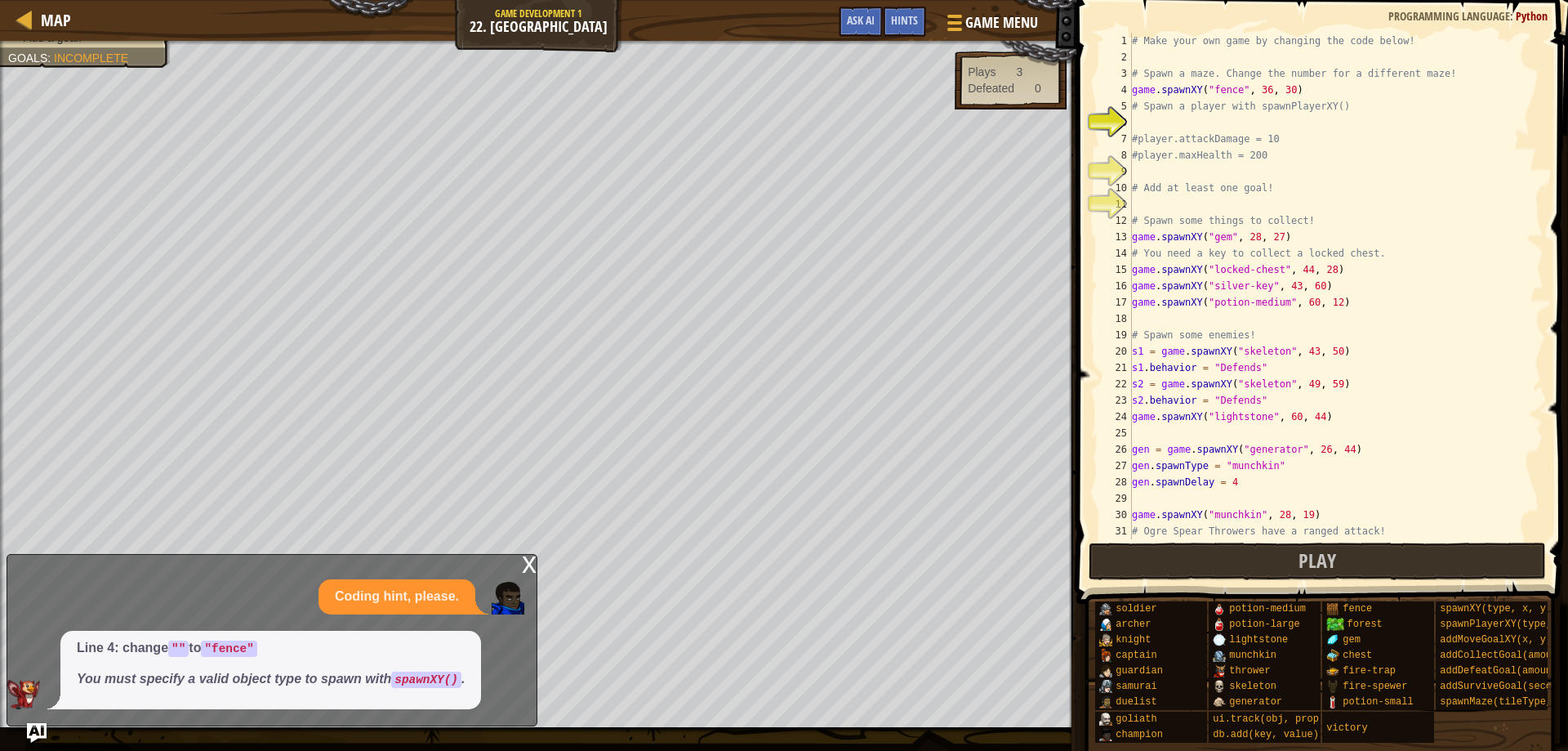
click at [527, 567] on div "x" at bounding box center [529, 563] width 15 height 17
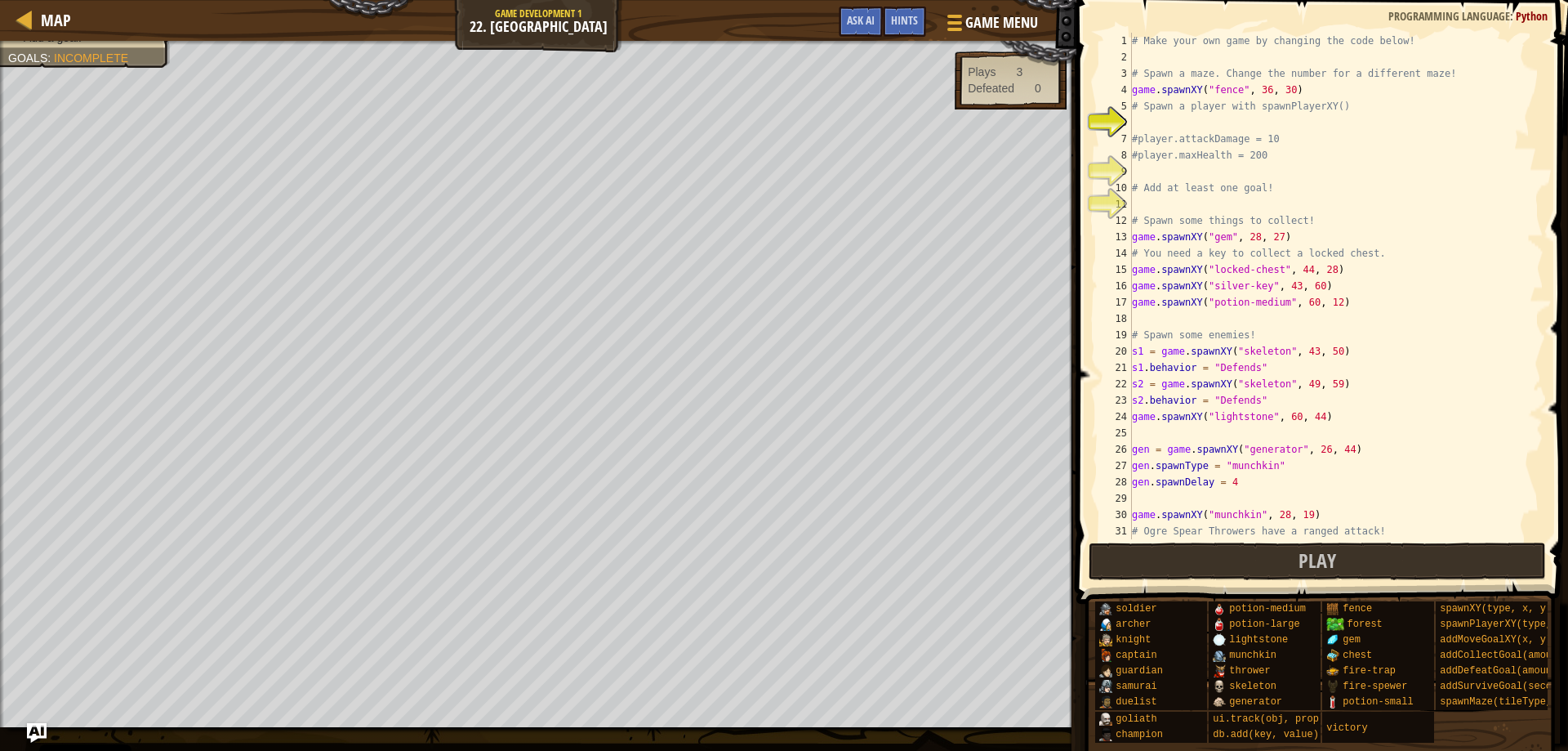
scroll to position [7, 0]
click at [1165, 124] on div "# Make your own game by changing the code below! # Spawn a maze. Change the num…" at bounding box center [1330, 302] width 402 height 539
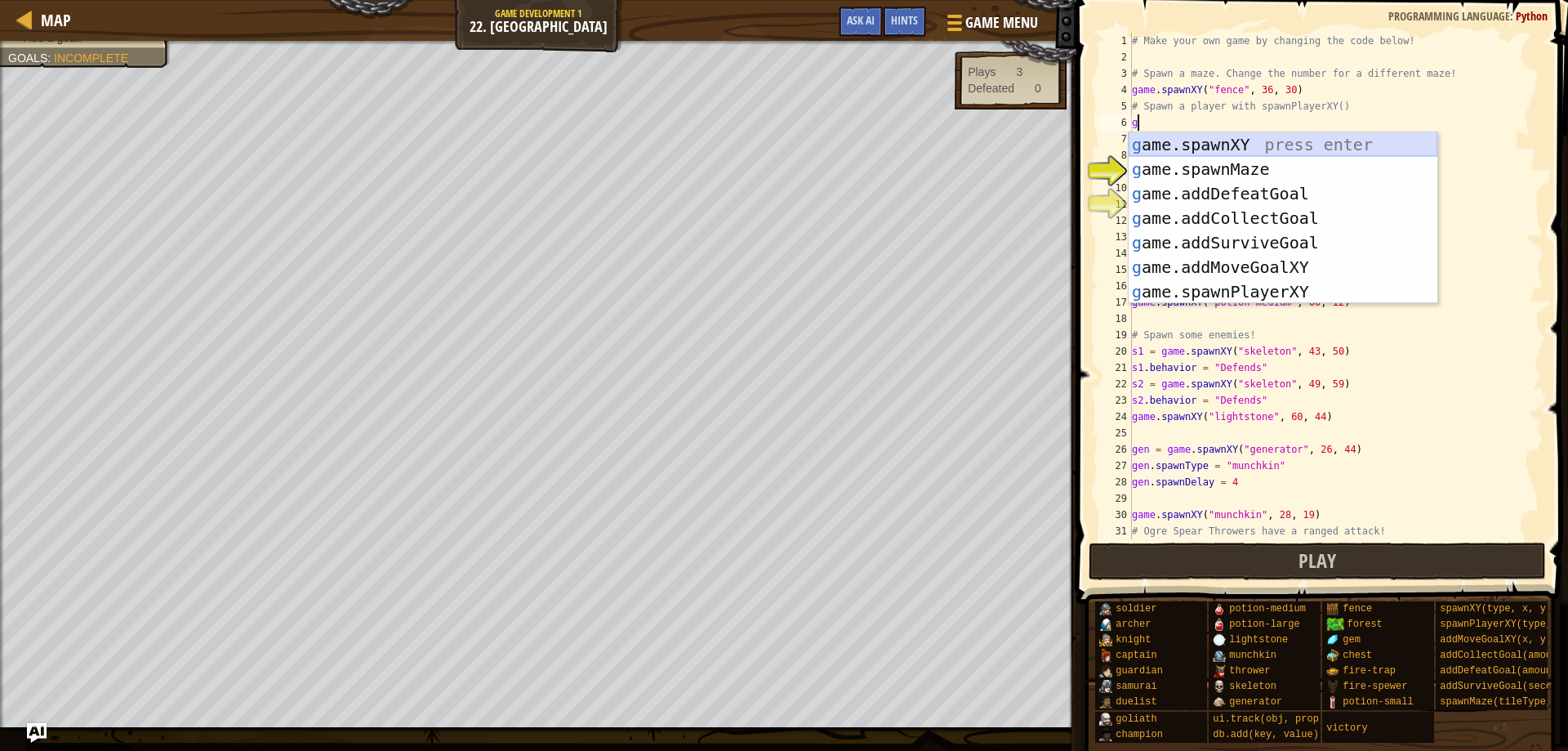
click at [1201, 145] on div "g ame.spawnXY press enter g ame.spawnMaze press enter g ame.addDefeatGoal press…" at bounding box center [1283, 242] width 308 height 220
type textarea "game.spawnXY("fence", 36, 30)"
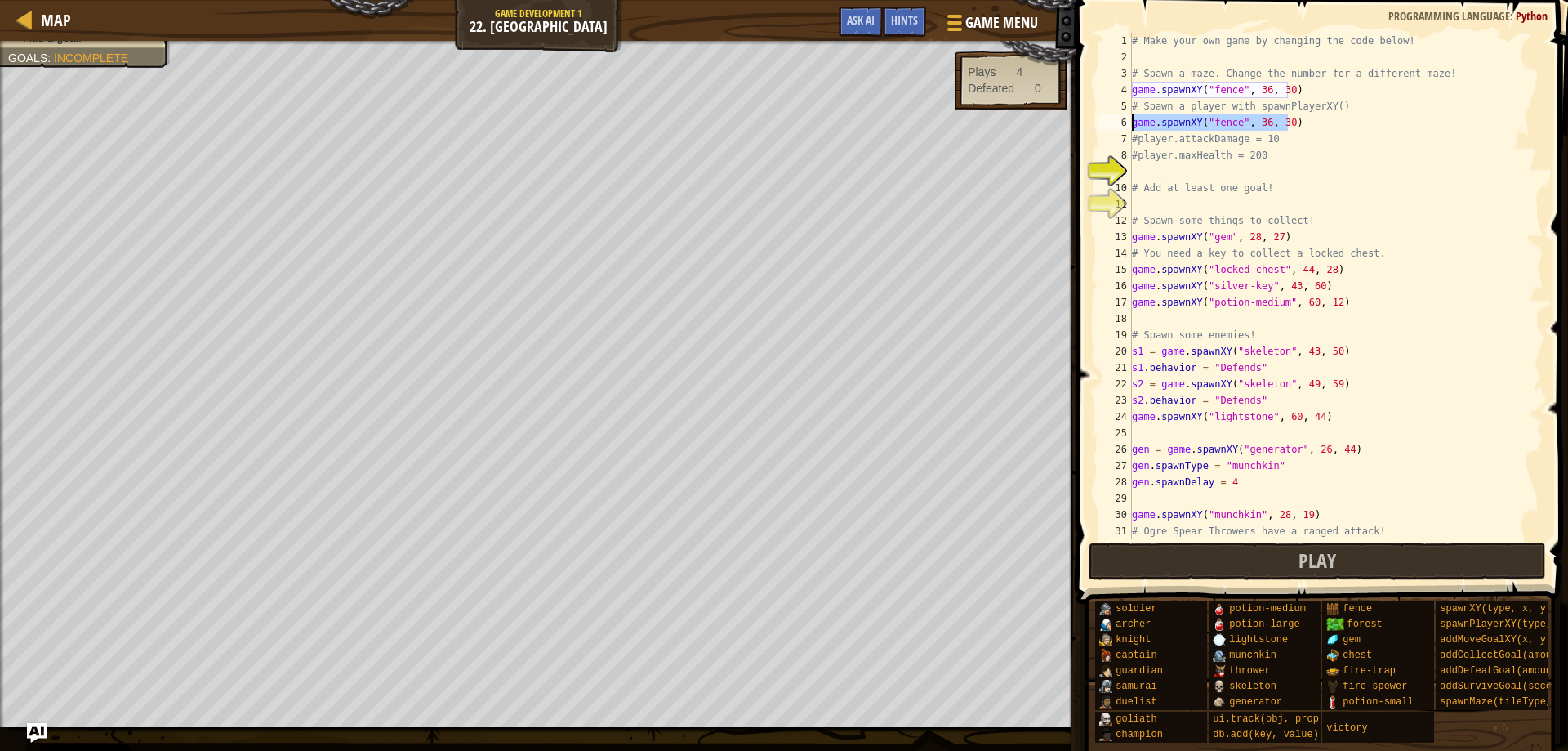
drag, startPoint x: 1301, startPoint y: 118, endPoint x: 1131, endPoint y: 125, distance: 170.1
click at [1131, 125] on div "game.spawnXY("fence", 36, 30) 1 2 3 4 5 6 7 8 9 10 11 12 13 14 15 16 17 18 19 2…" at bounding box center [1320, 286] width 448 height 506
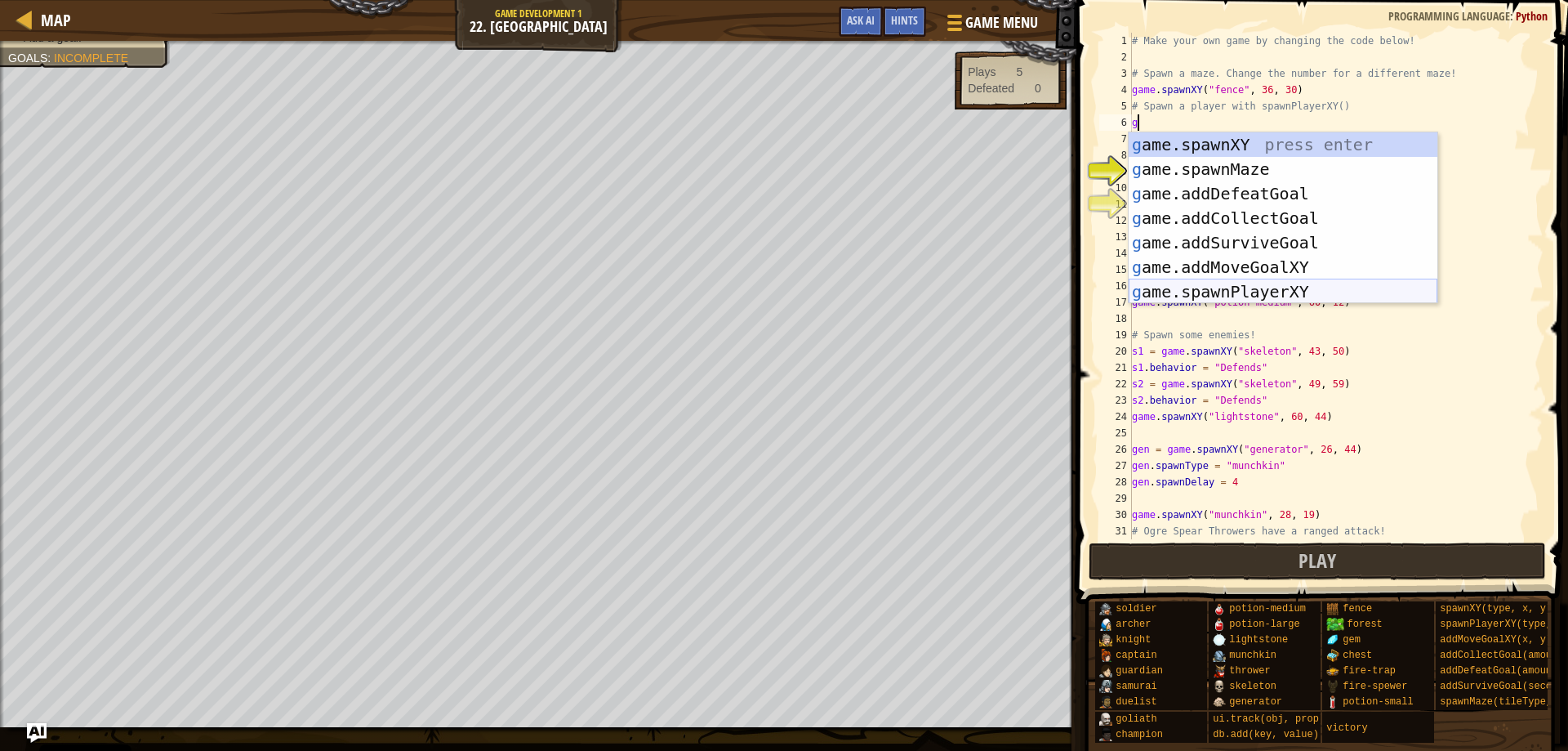
click at [1224, 292] on div "g ame.spawnXY press enter g ame.spawnMaze press enter g ame.addDefeatGoal press…" at bounding box center [1283, 242] width 308 height 220
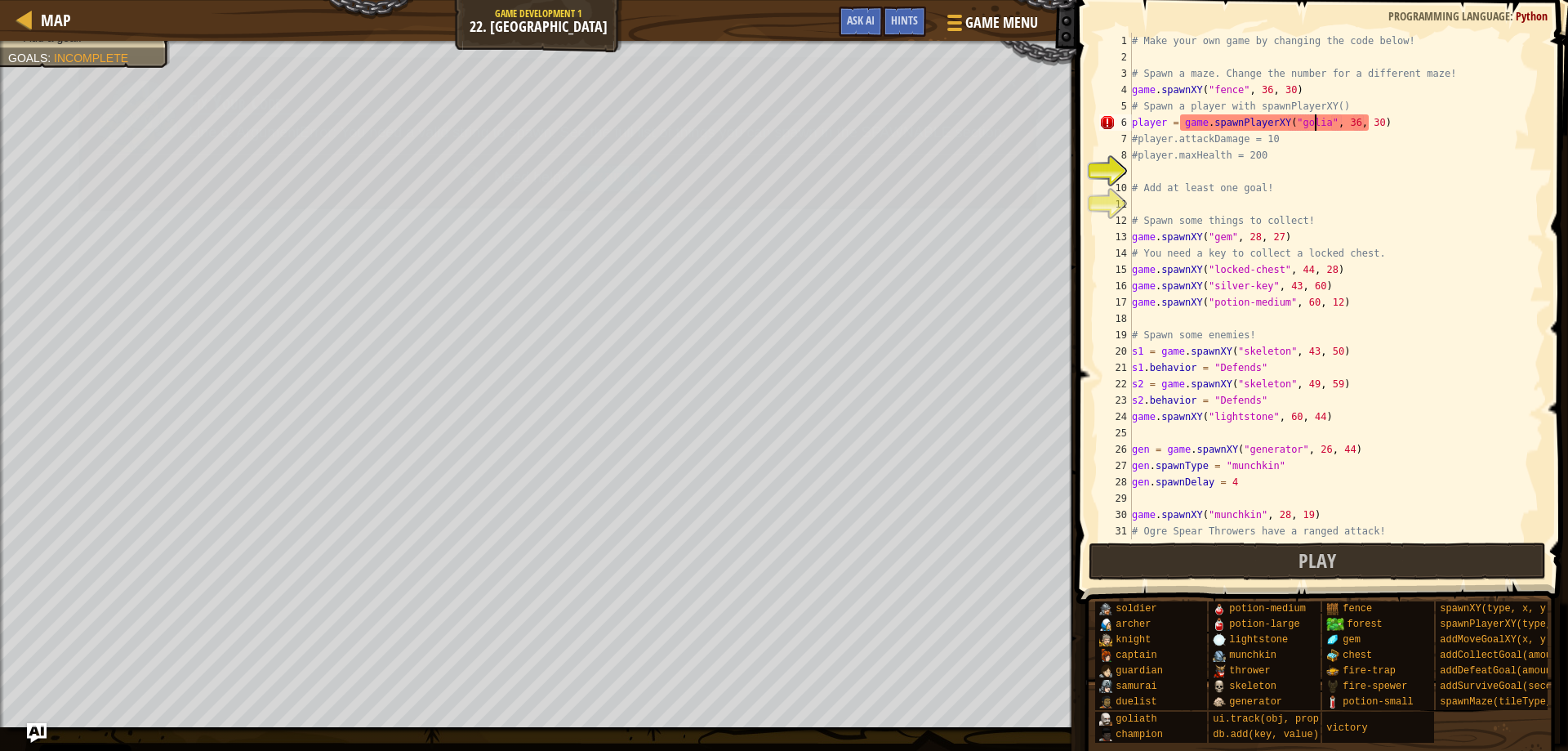
scroll to position [7, 16]
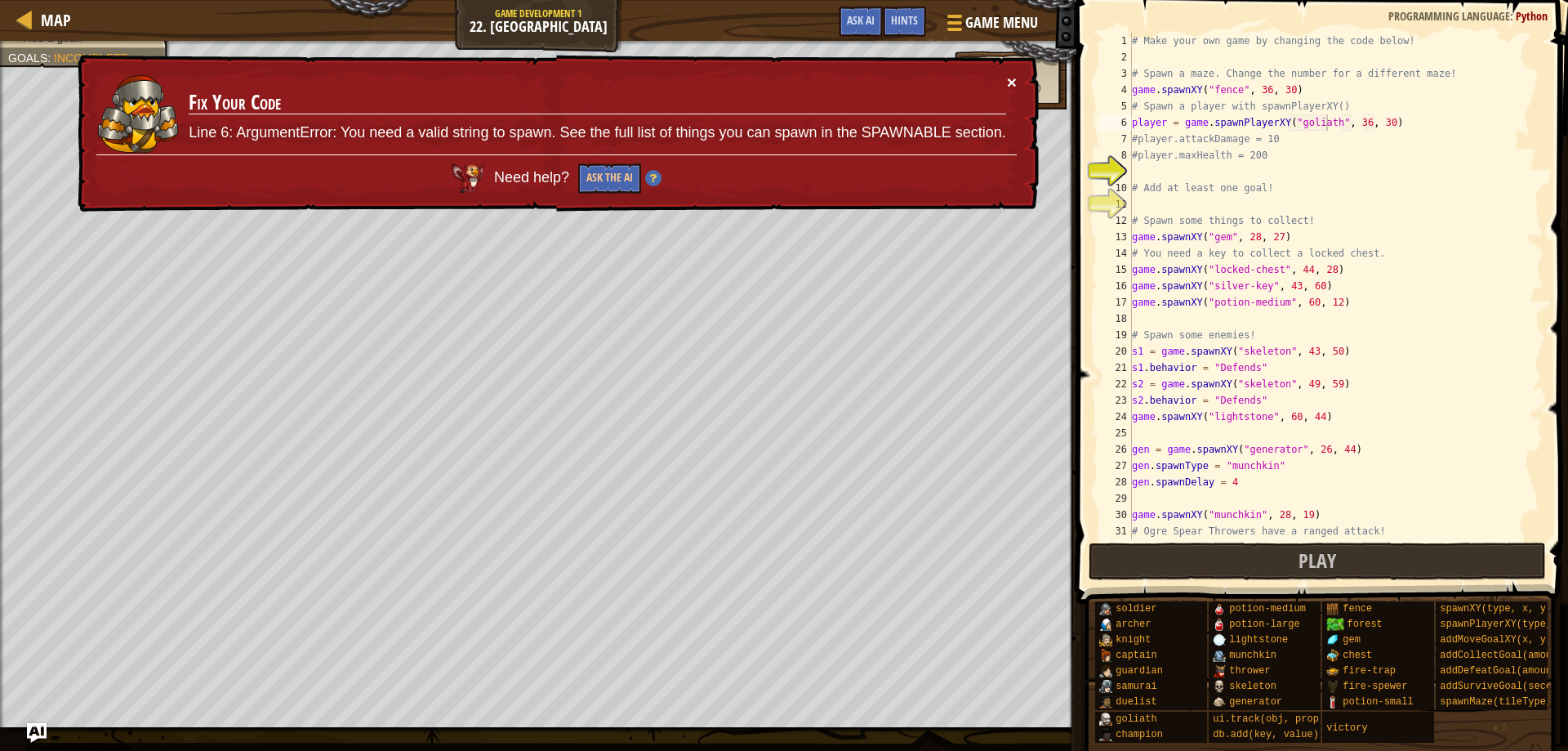
click at [1010, 84] on button "×" at bounding box center [1011, 82] width 10 height 17
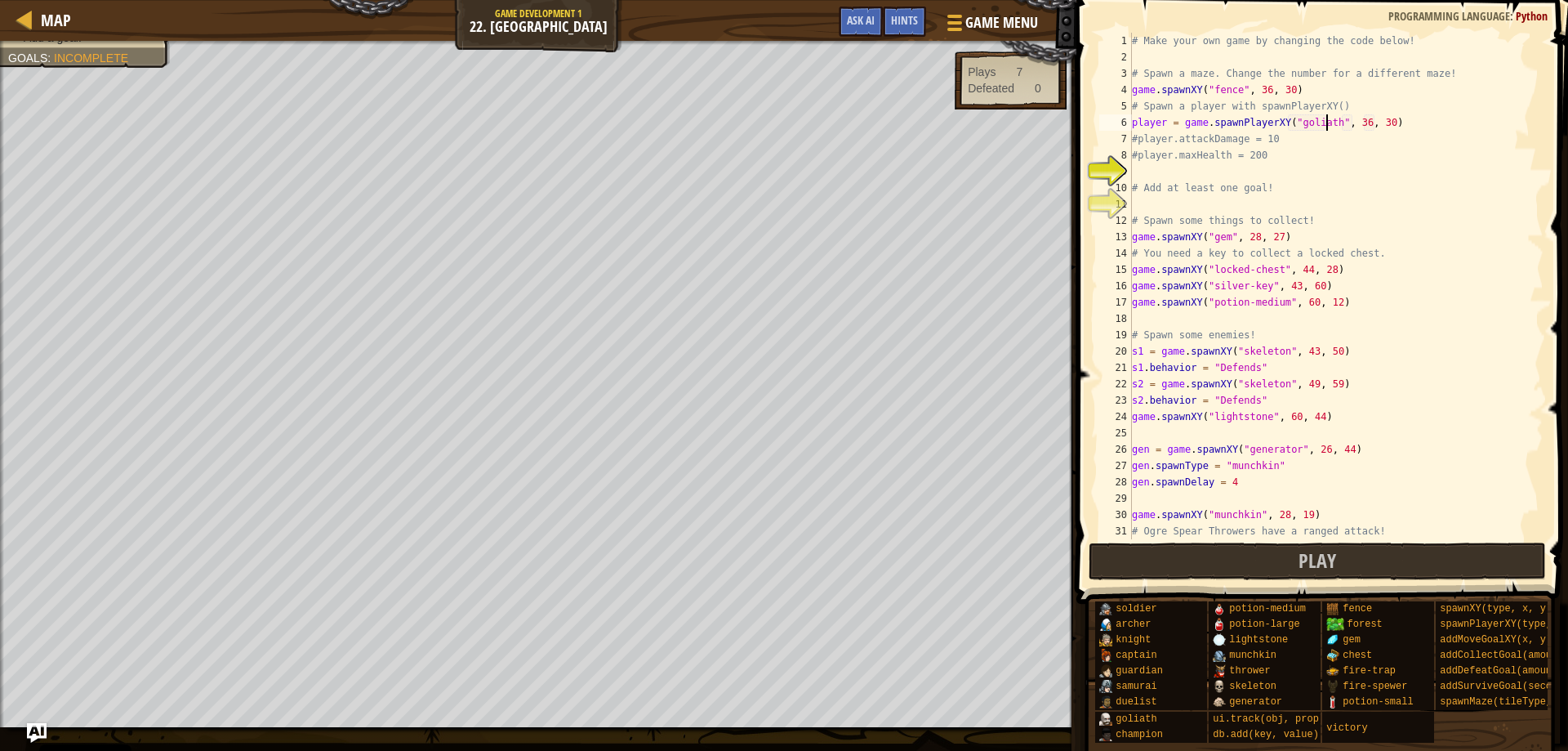
click at [1131, 163] on div "8" at bounding box center [1116, 155] width 33 height 17
type textarea "#player.maxHealth = 200"
click at [1143, 176] on div "# Make your own game by changing the code below! # Spawn a maze. Change the num…" at bounding box center [1330, 302] width 402 height 539
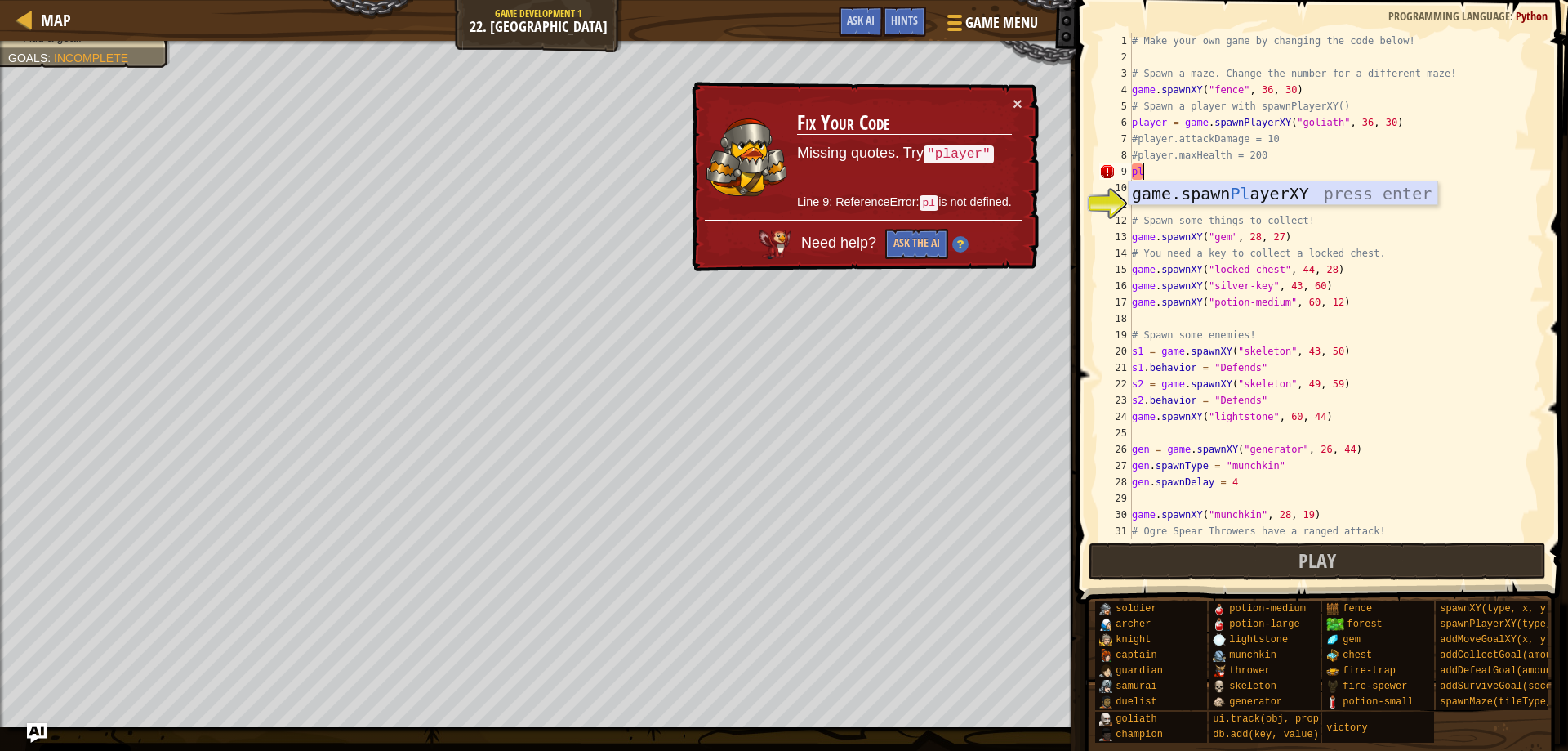
type textarea "p"
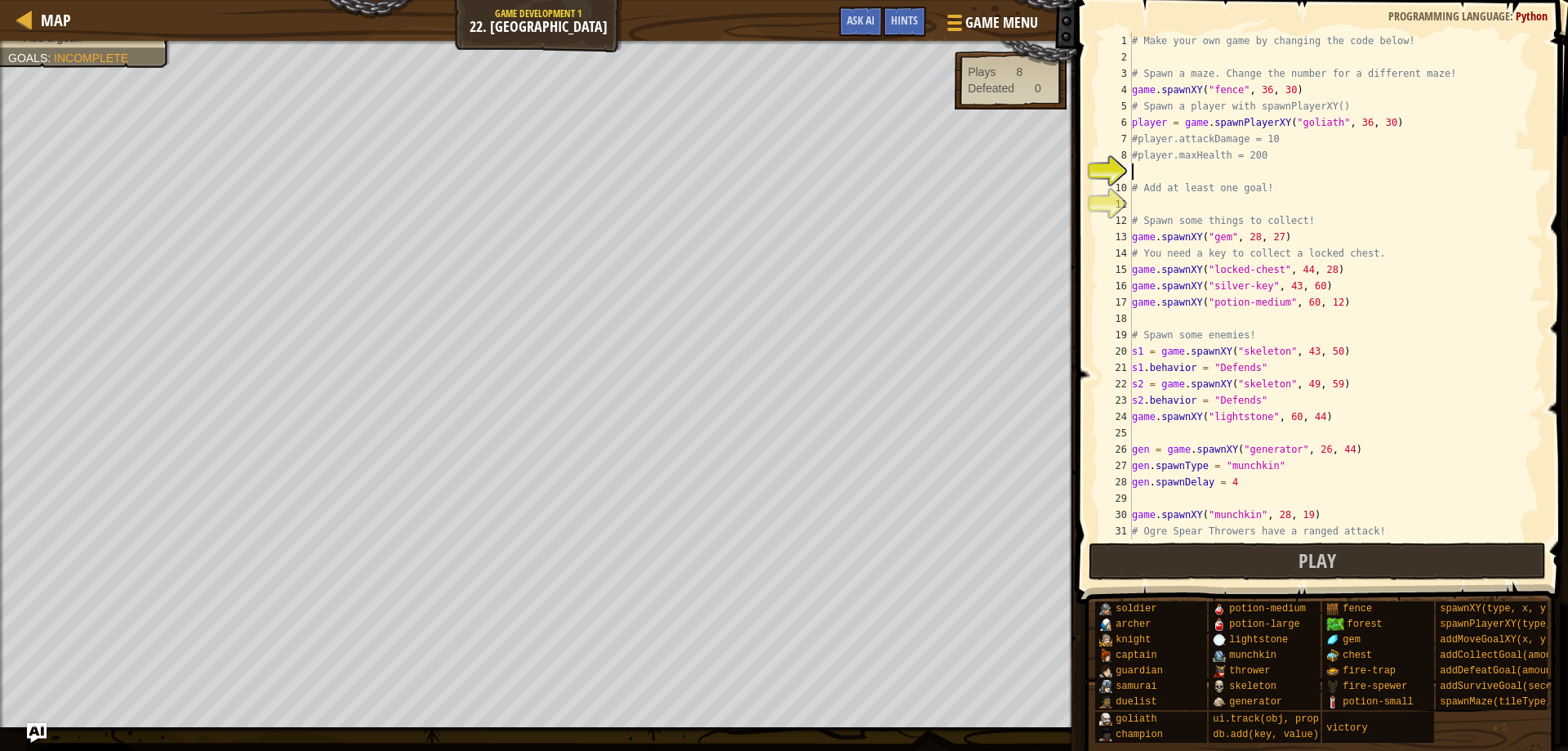
type textarea "#"
type textarea "#player.maxHealth = 200"
type textarea "g"
click at [1146, 216] on div "# Make your own game by changing the code below! # Spawn a maze. Change the num…" at bounding box center [1330, 302] width 402 height 539
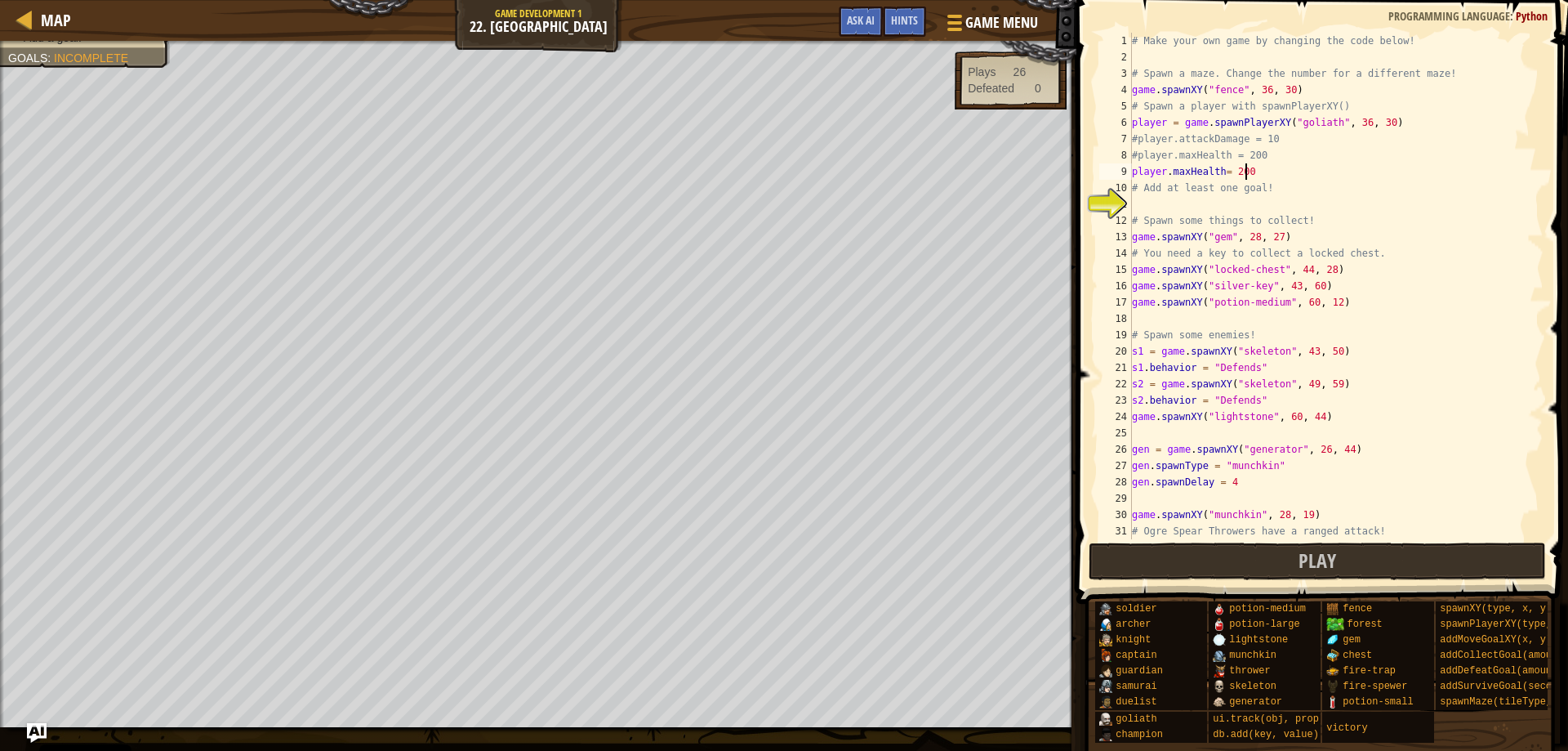
type textarea "# Spawn some things to collect!"
click at [1138, 205] on div "# Make your own game by changing the code below! # Spawn a maze. Change the num…" at bounding box center [1330, 302] width 402 height 539
type textarea "g"
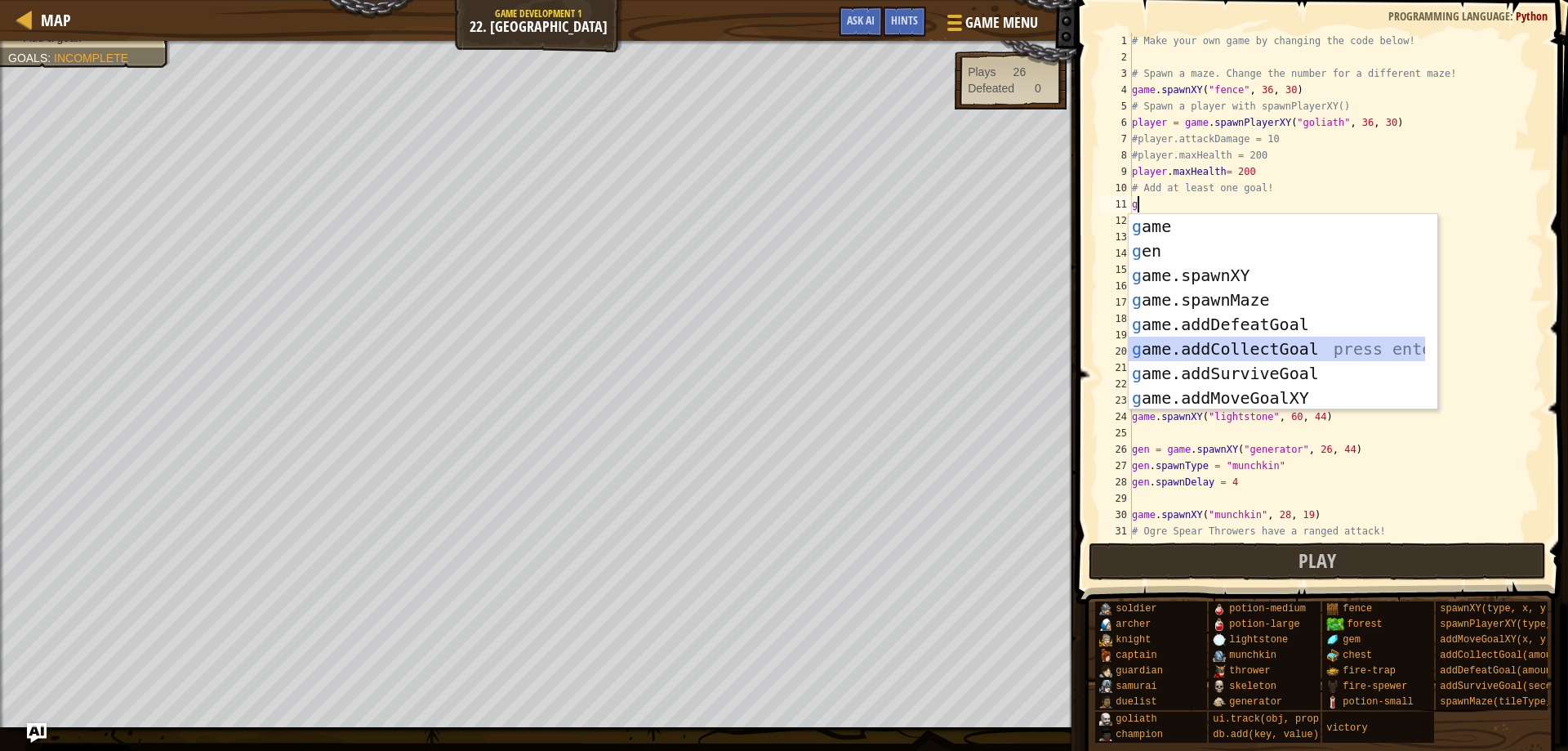
click at [1248, 356] on div "g ame press enter g en press enter g ame.spawnXY press enter g ame.spawnMaze pr…" at bounding box center [1283, 336] width 308 height 245
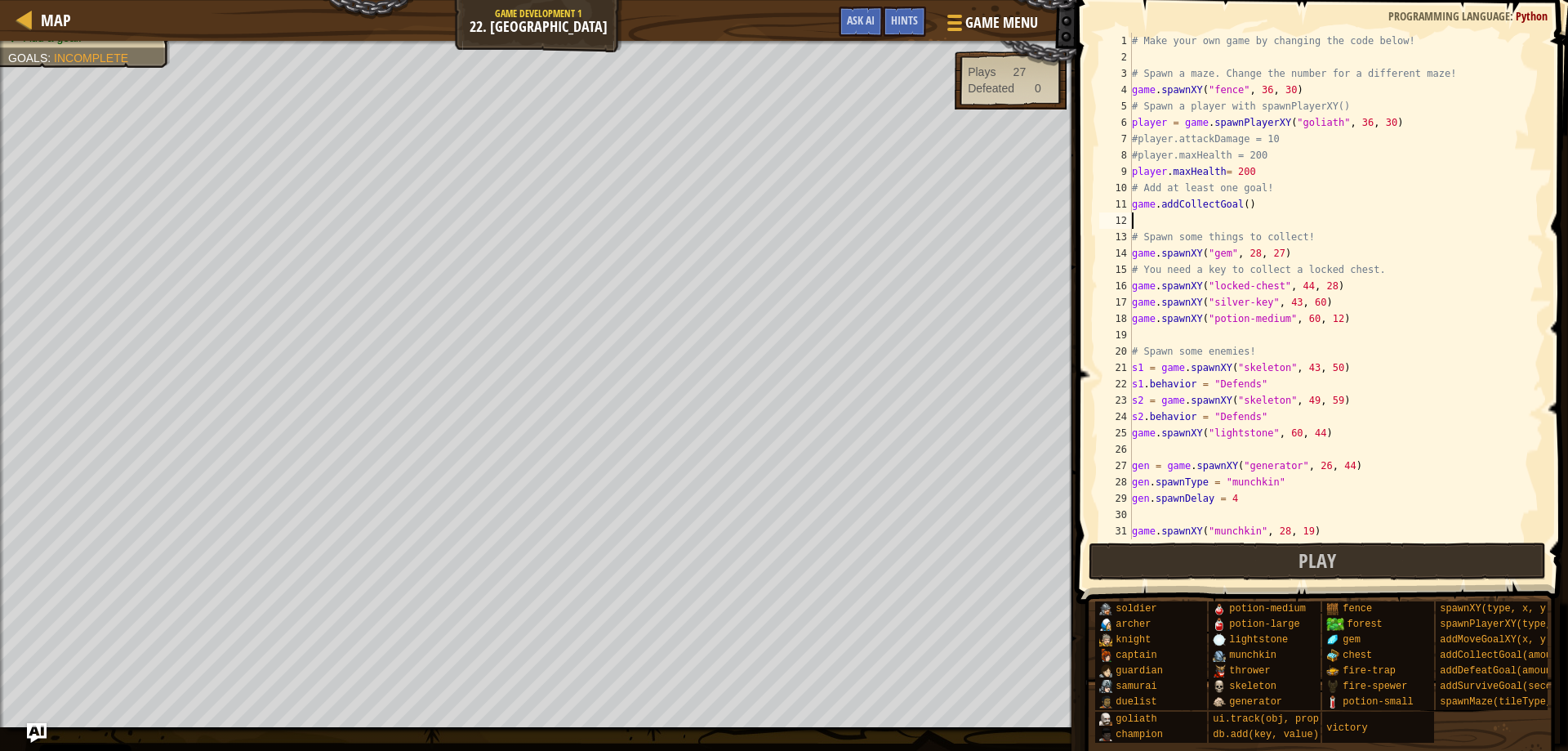
click at [1240, 204] on div "# Make your own game by changing the code below! # Spawn a maze. Change the num…" at bounding box center [1330, 302] width 402 height 539
click at [1173, 236] on div "# Make your own game by changing the code below! # Spawn a maze. Change the num…" at bounding box center [1330, 302] width 402 height 539
click at [1274, 551] on button "Play" at bounding box center [1318, 561] width 458 height 37
click at [1230, 93] on div "# Make your own game by changing the code below! # Spawn a maze. Change the num…" at bounding box center [1330, 302] width 402 height 539
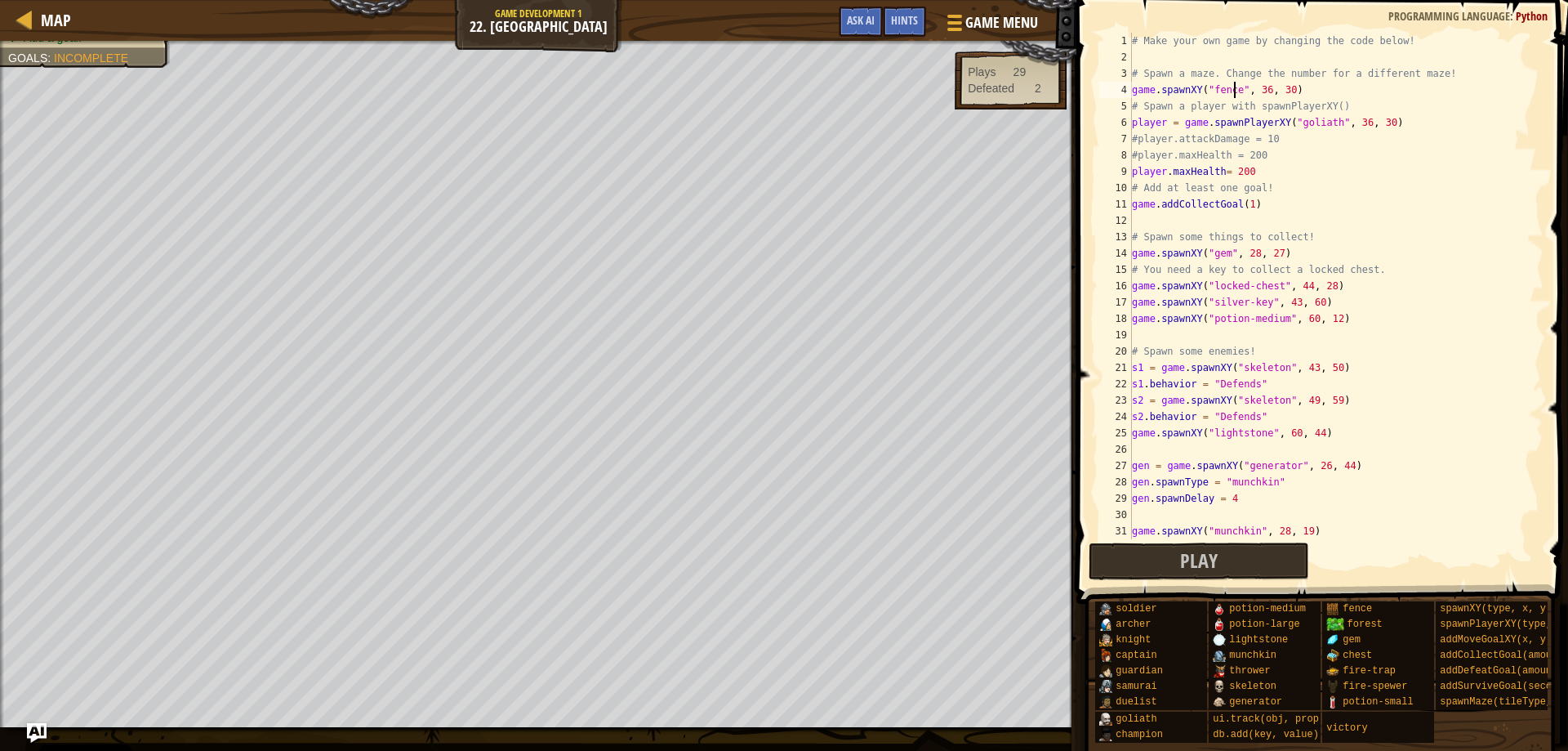
click at [1236, 94] on div "# Make your own game by changing the code below! # Spawn a maze. Change the num…" at bounding box center [1330, 302] width 402 height 539
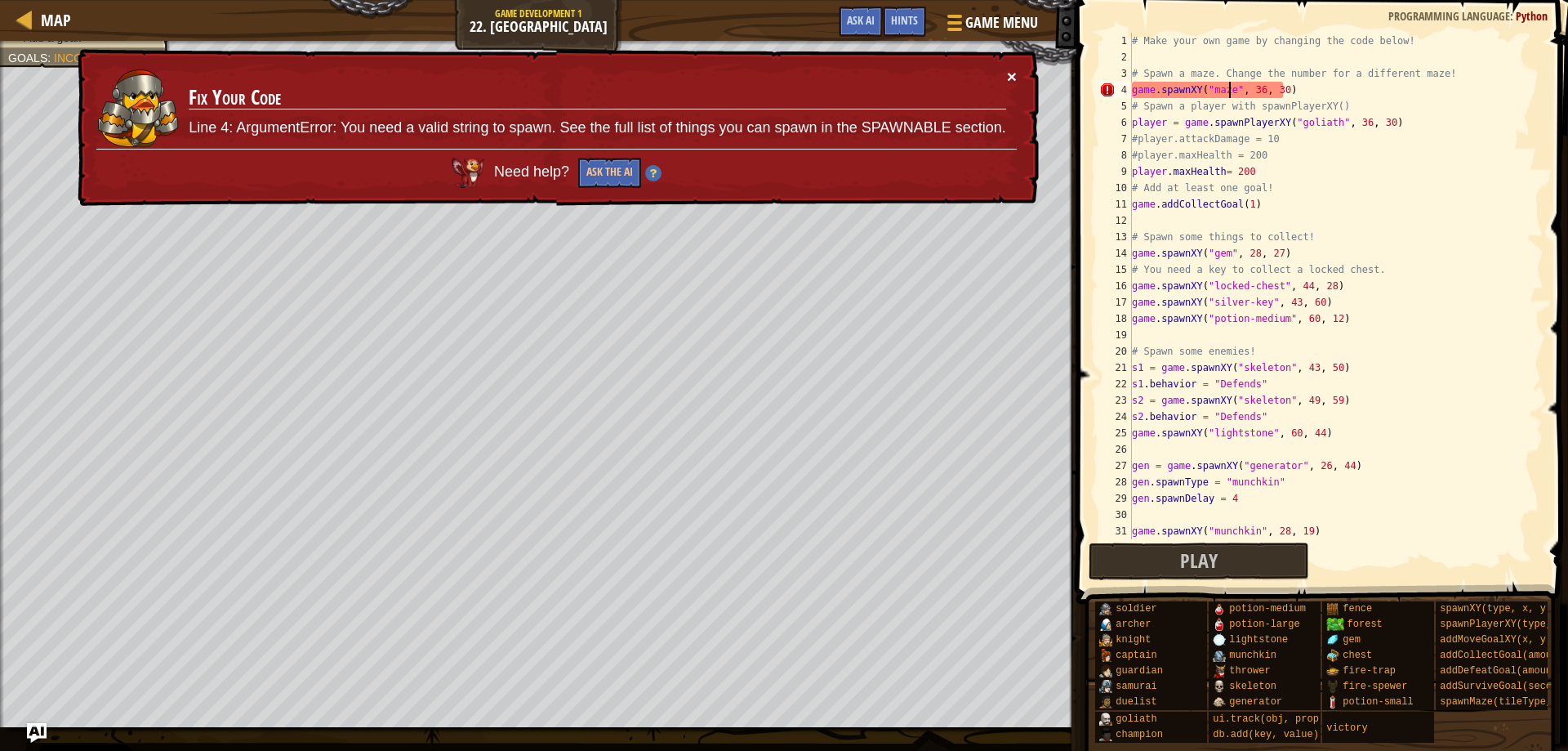
click at [1012, 68] on button "×" at bounding box center [1011, 77] width 10 height 17
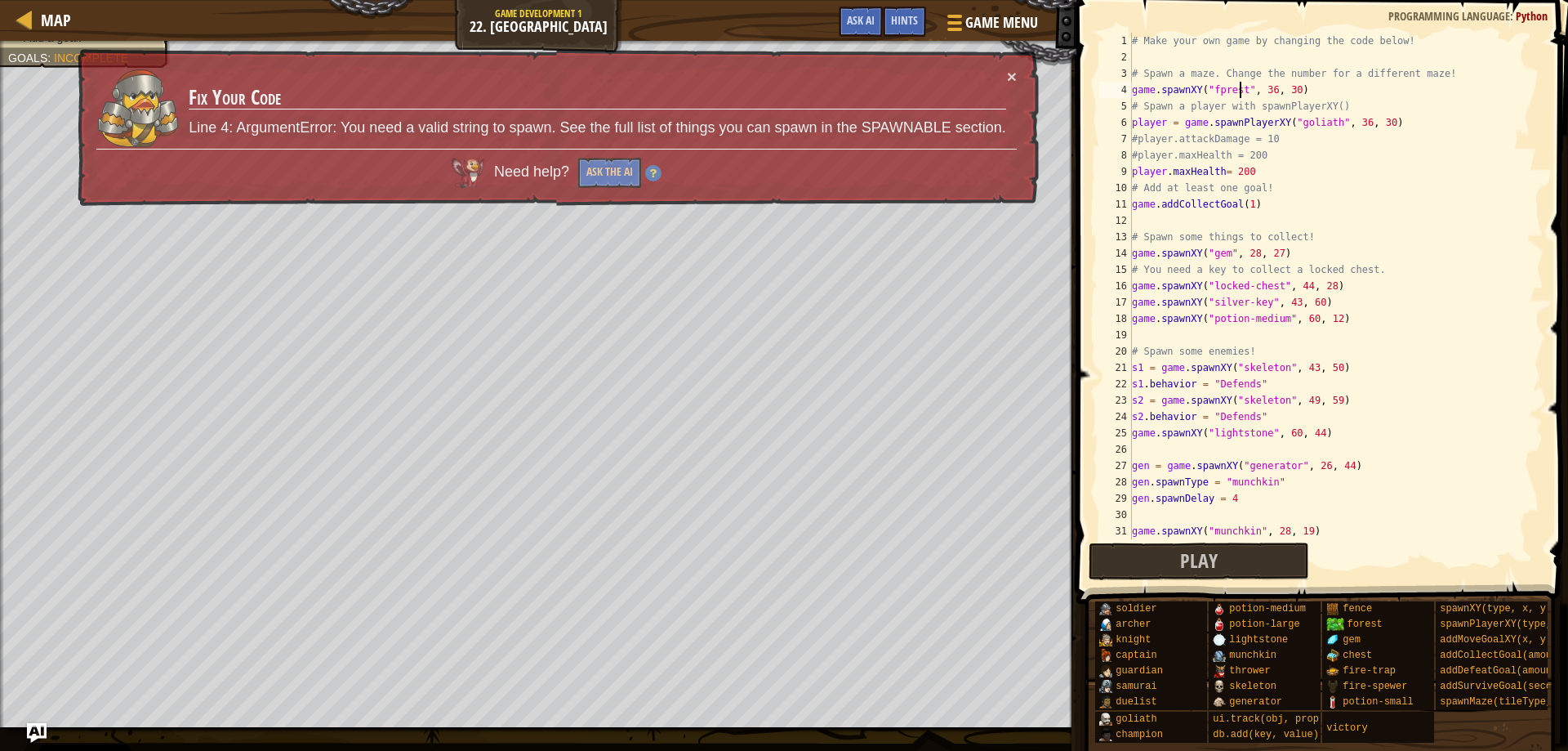
scroll to position [7, 9]
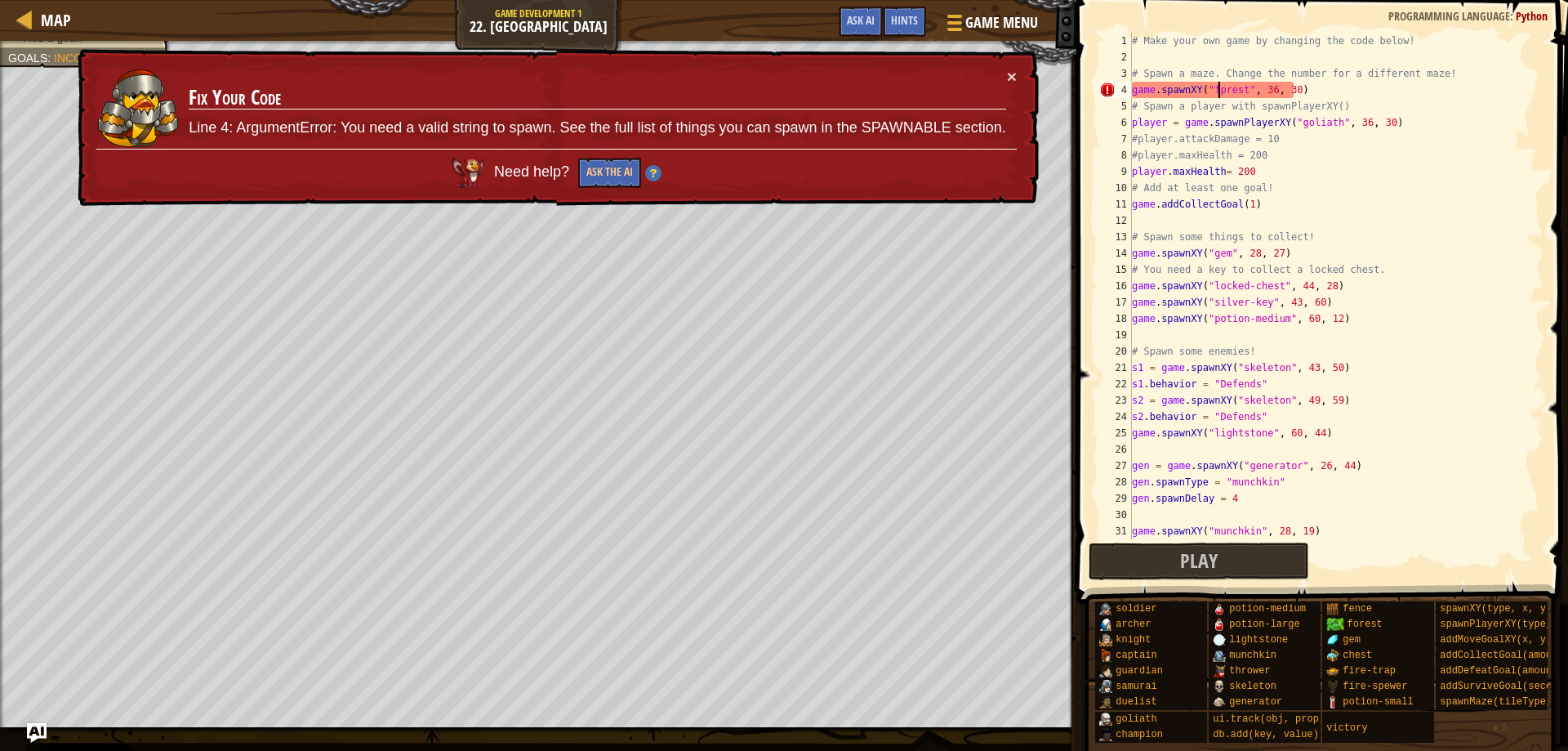
click at [1216, 97] on div "# Make your own game by changing the code below! # Spawn a maze. Change the num…" at bounding box center [1330, 302] width 402 height 539
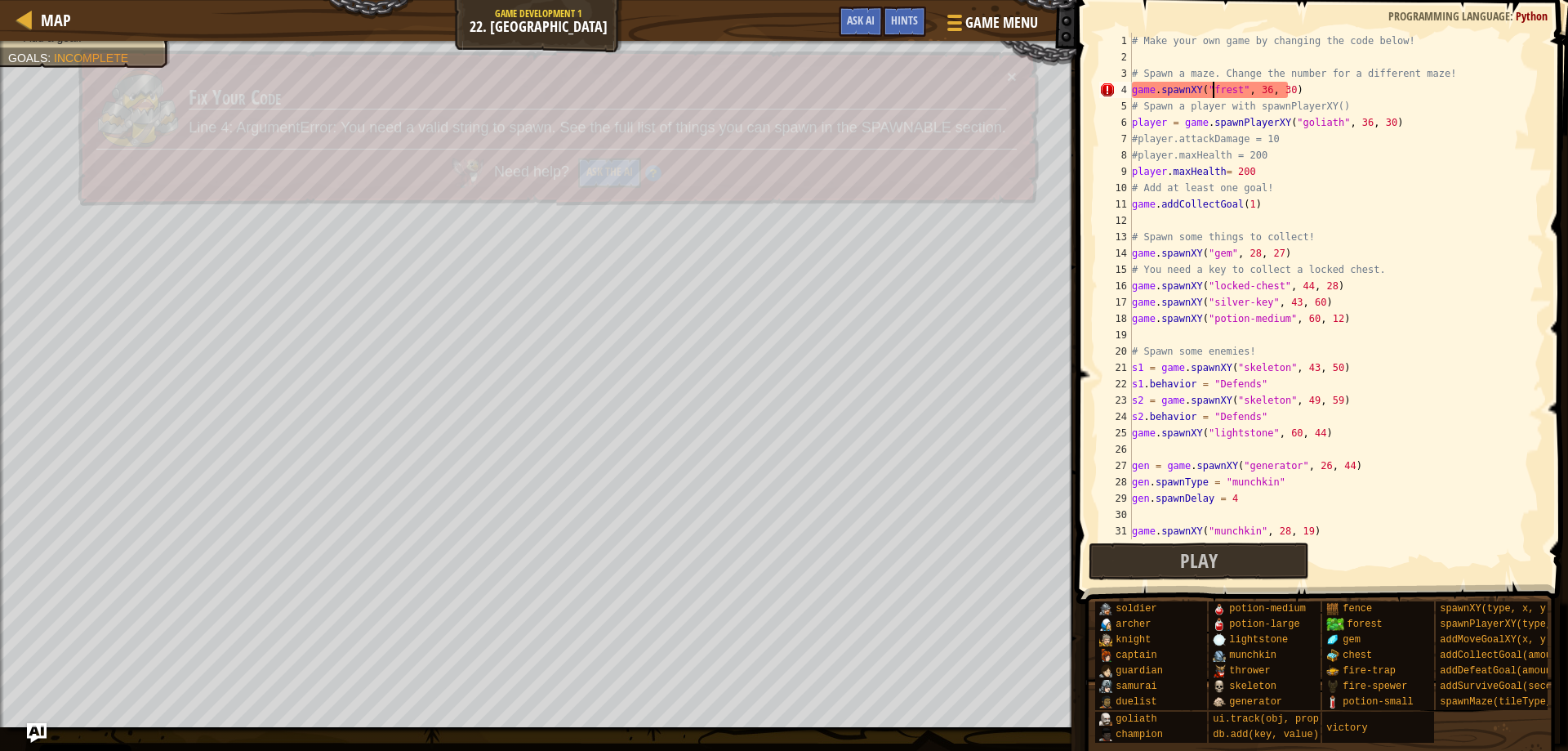
scroll to position [7, 7]
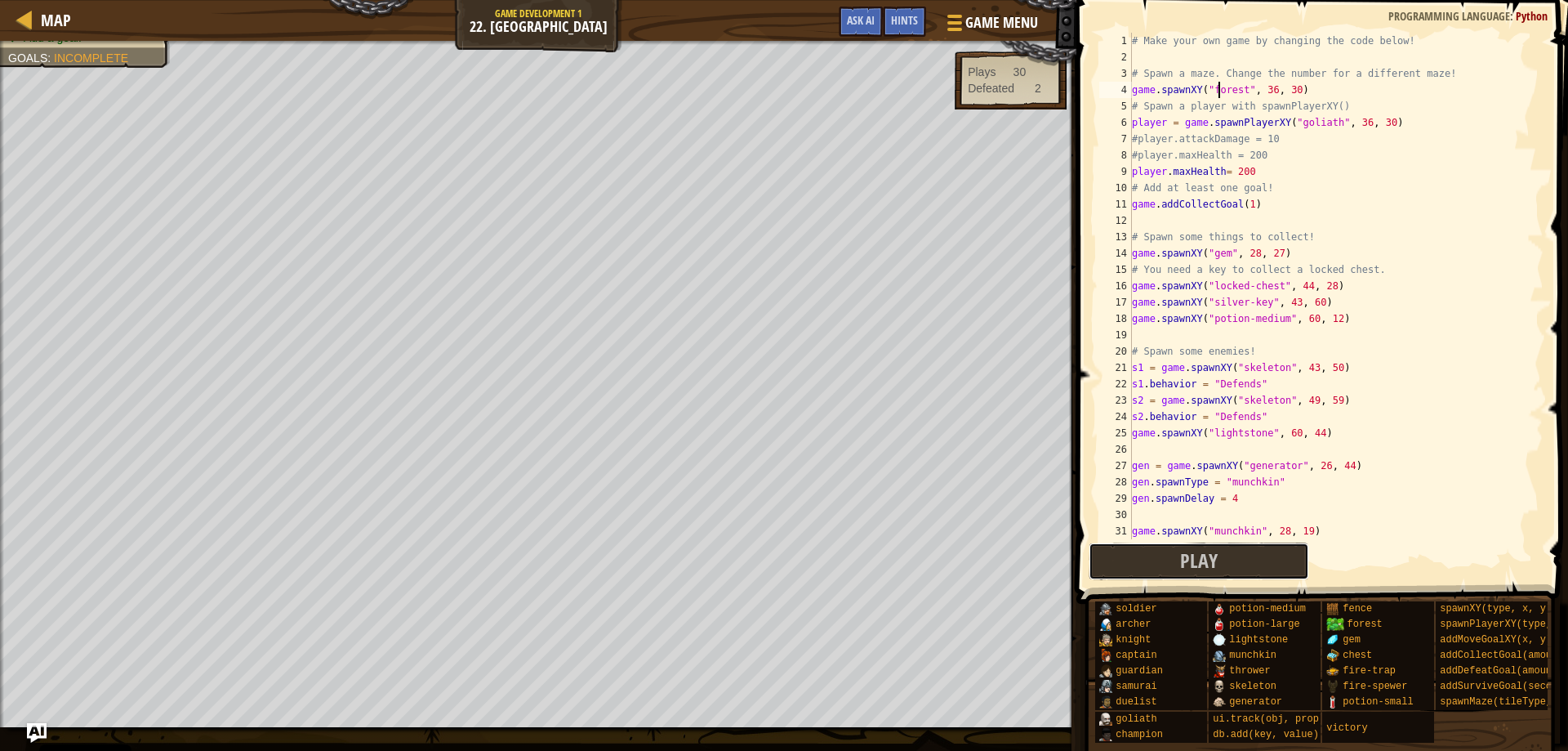
click at [1225, 561] on button "Play" at bounding box center [1199, 561] width 220 height 37
click at [1239, 87] on div "# Make your own game by changing the code below! # Spawn a maze. Change the num…" at bounding box center [1330, 302] width 402 height 539
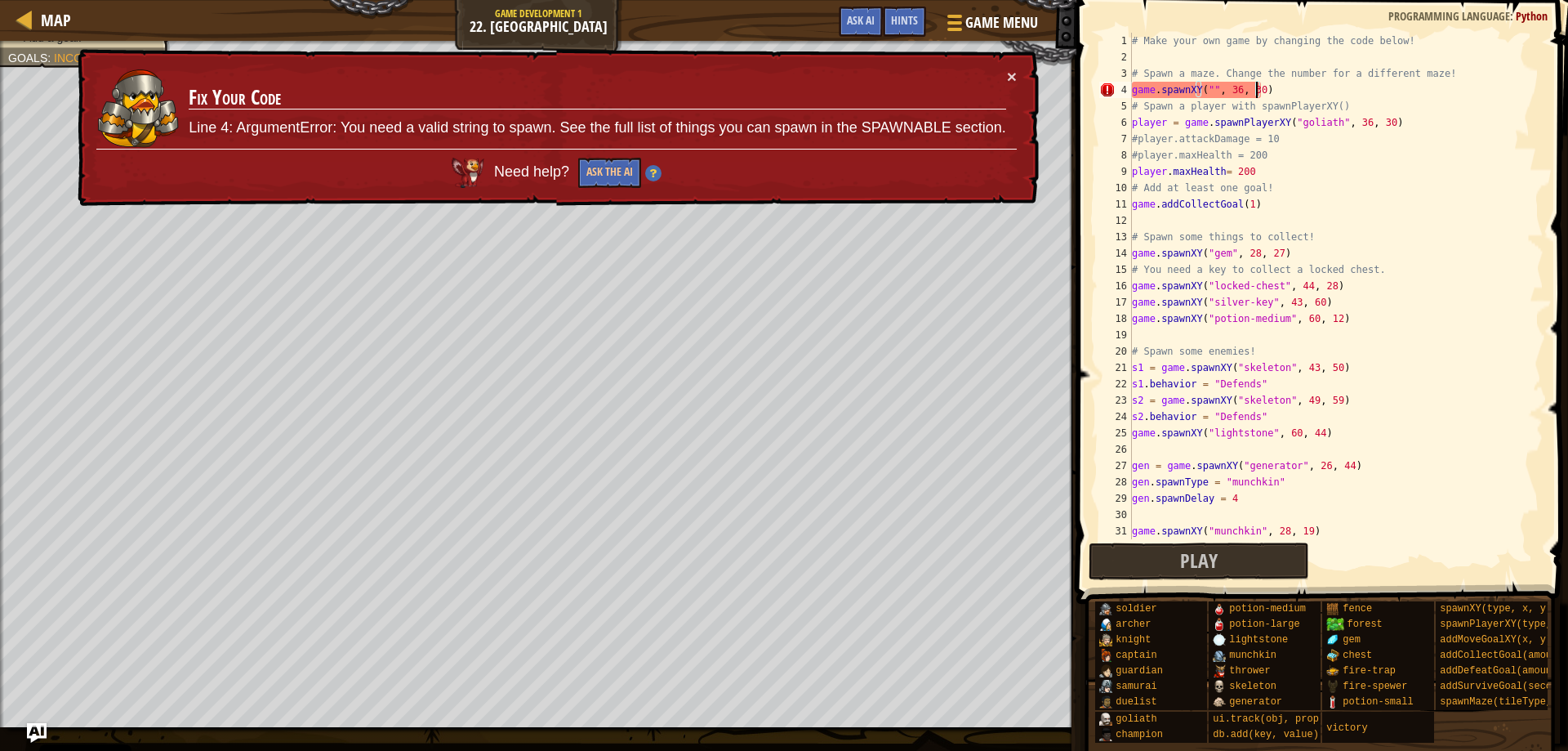
click at [1254, 90] on div "# Make your own game by changing the code below! # Spawn a maze. Change the num…" at bounding box center [1330, 302] width 402 height 539
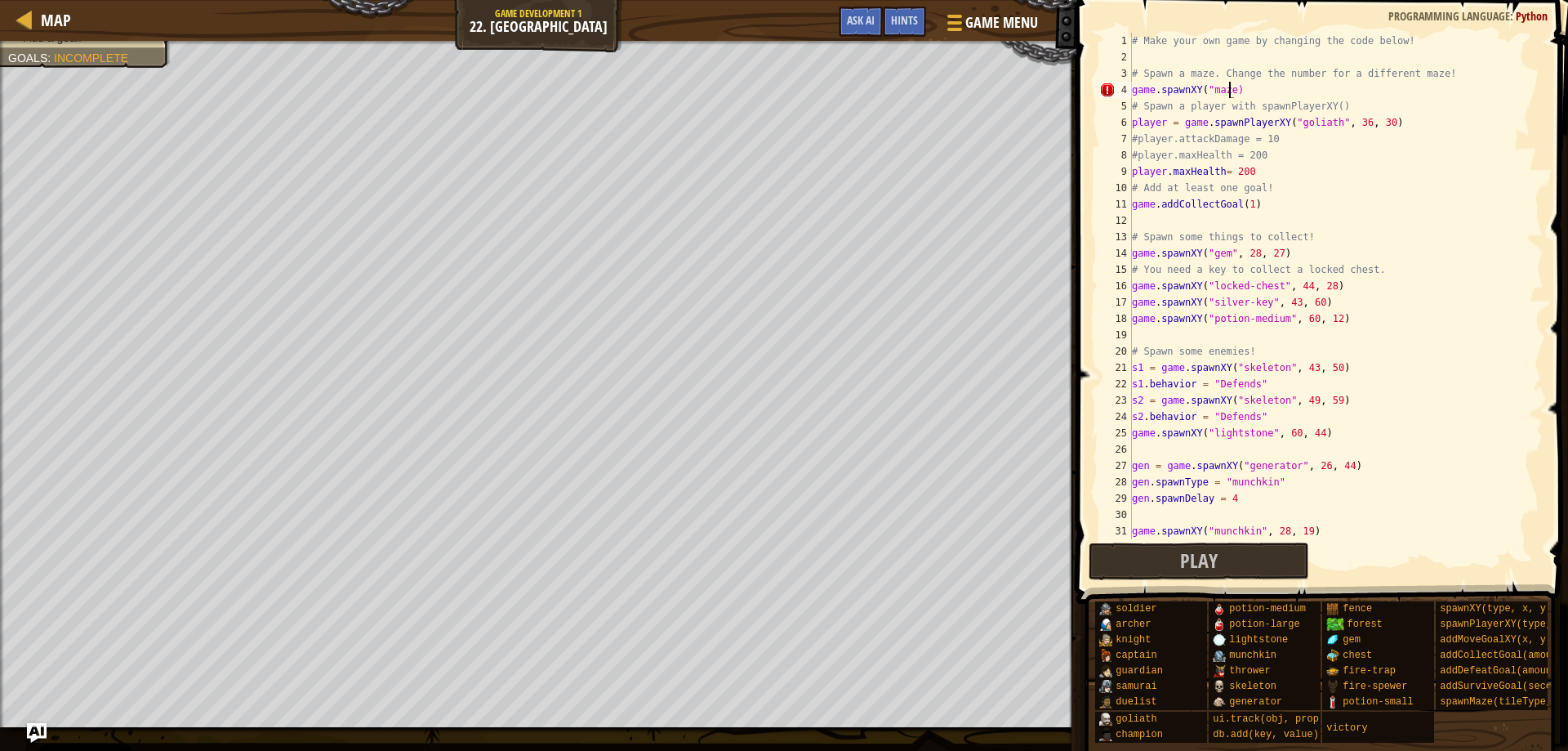
scroll to position [7, 8]
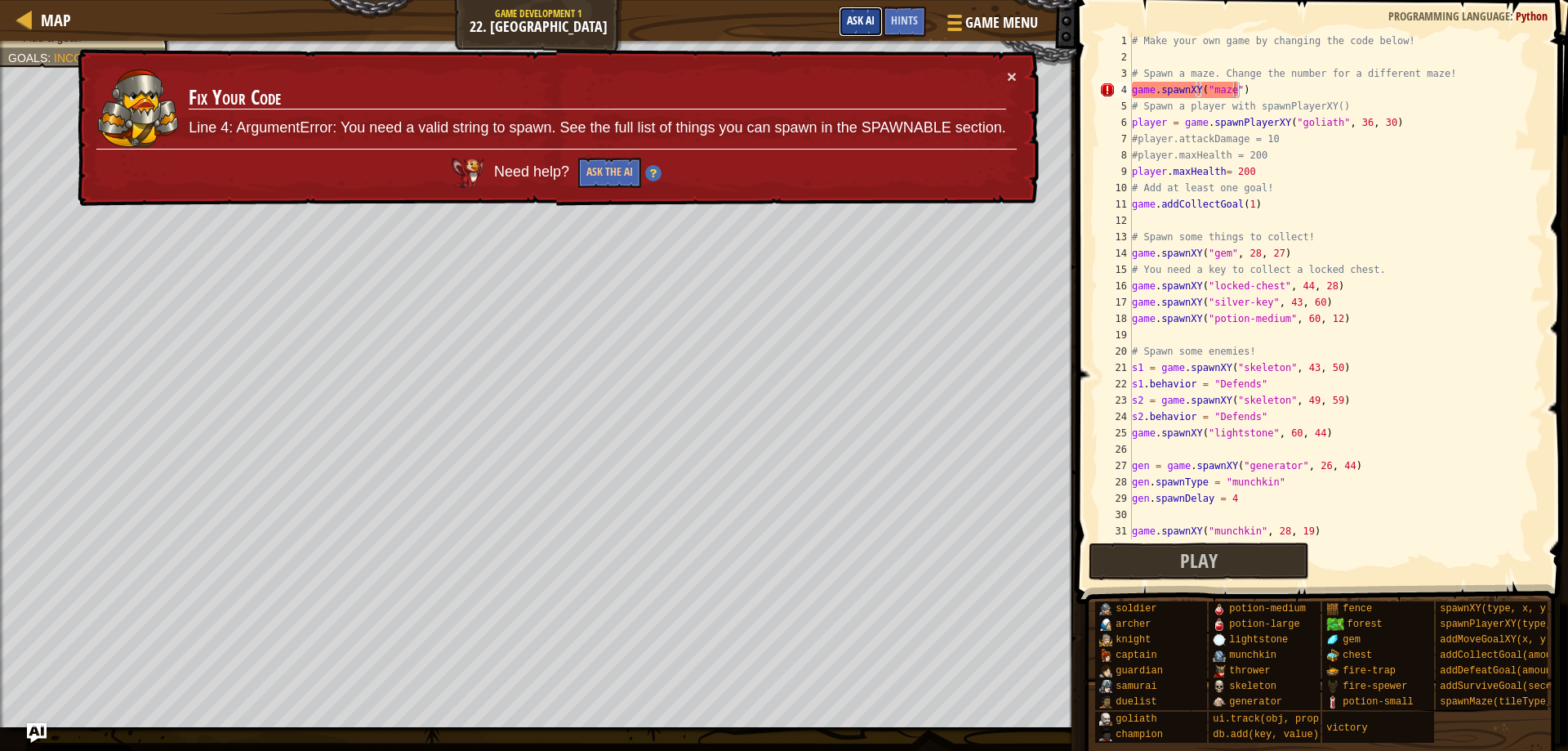
click at [862, 14] on span "Ask AI" at bounding box center [861, 20] width 28 height 16
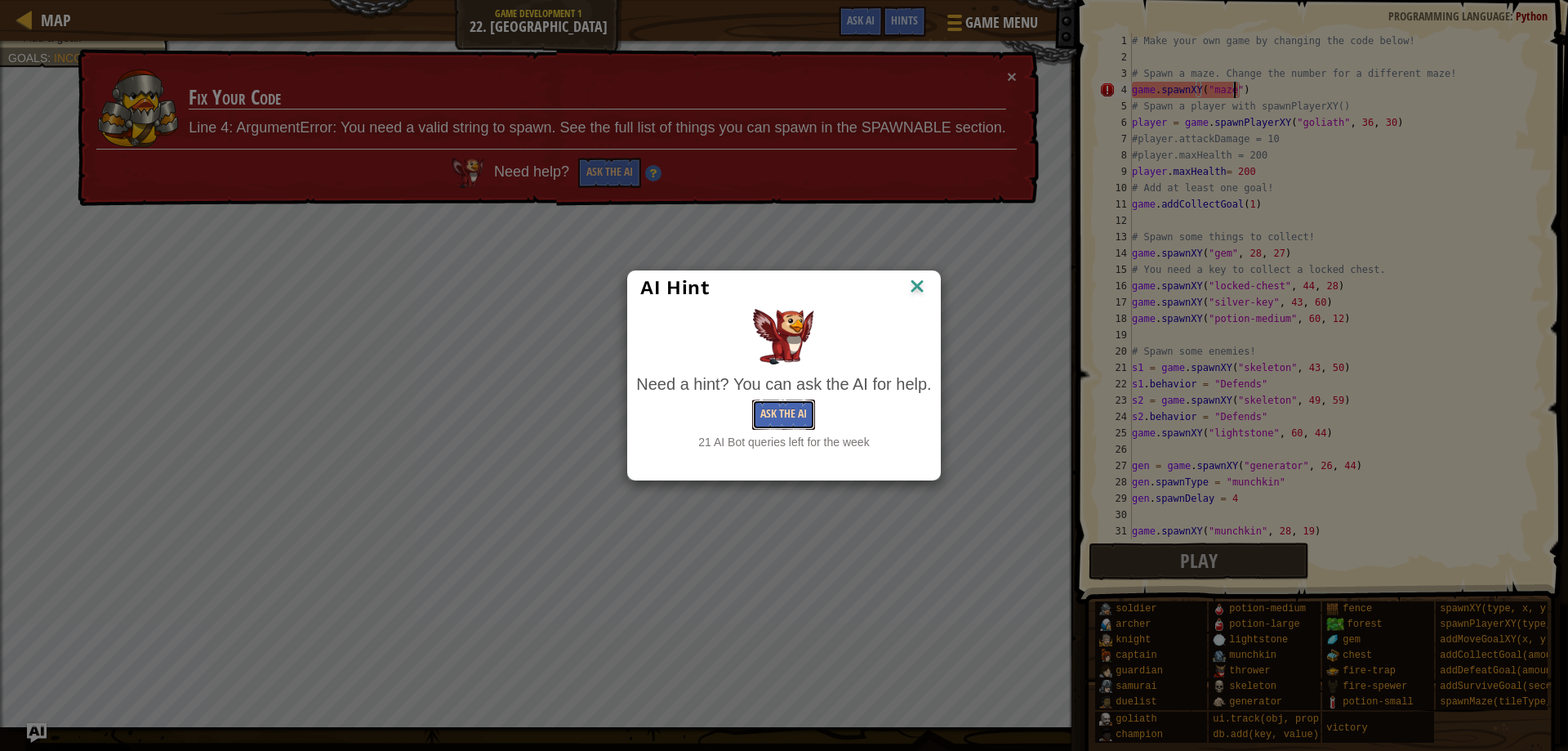
click at [797, 419] on button "Ask the AI" at bounding box center [783, 414] width 63 height 30
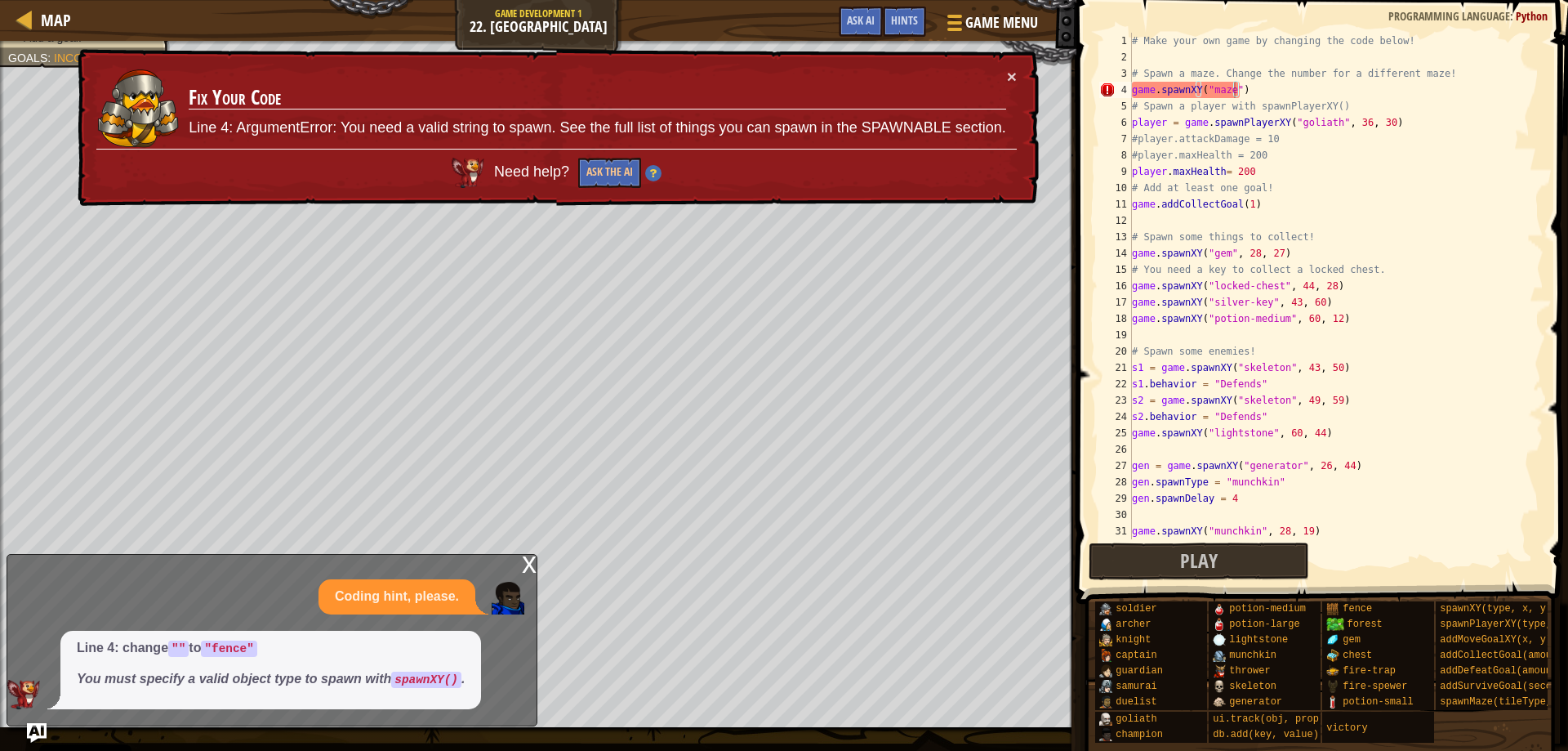
click at [449, 656] on p "Line 4: change "" to "fence"" at bounding box center [270, 648] width 388 height 19
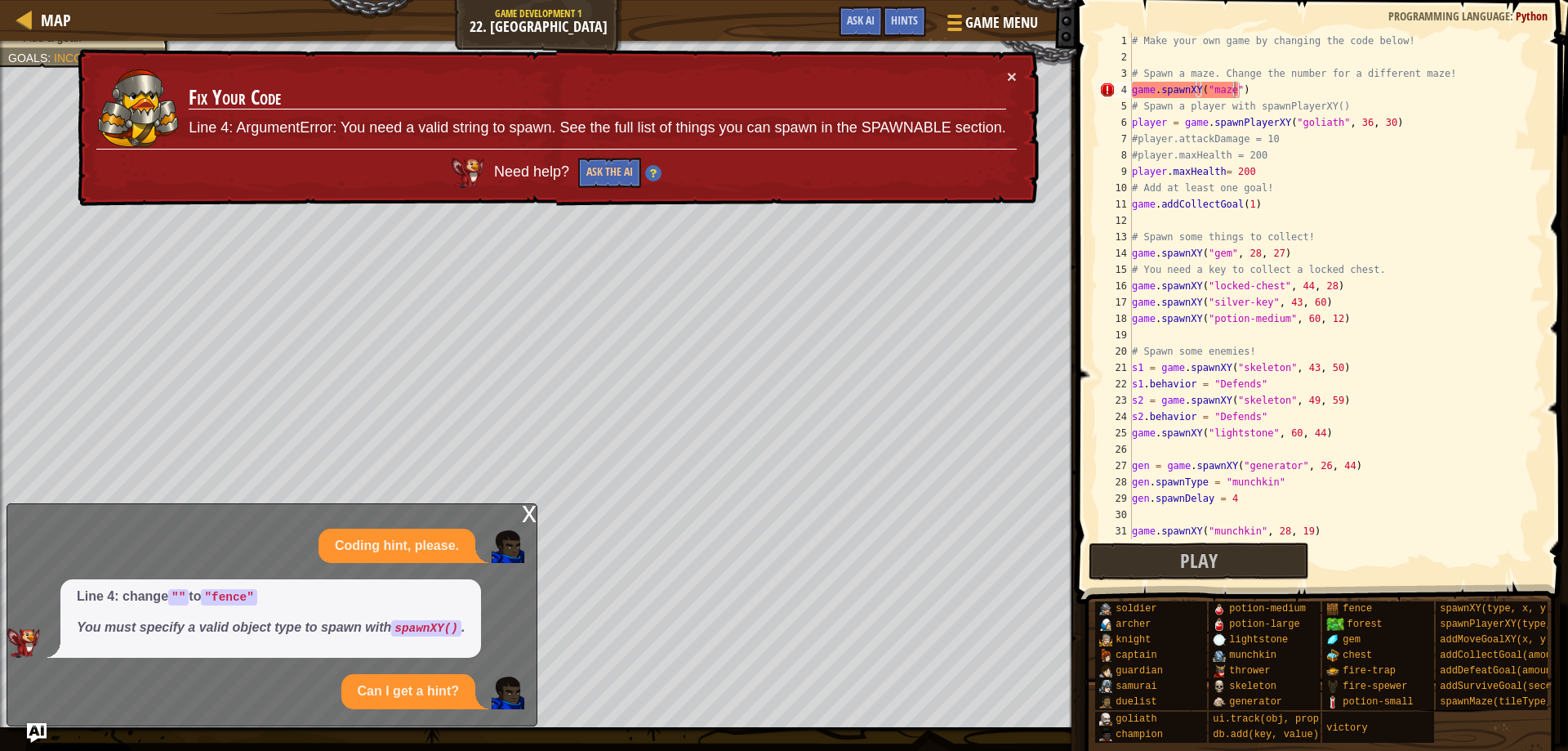
click at [456, 635] on code "spawnXY()" at bounding box center [426, 628] width 71 height 17
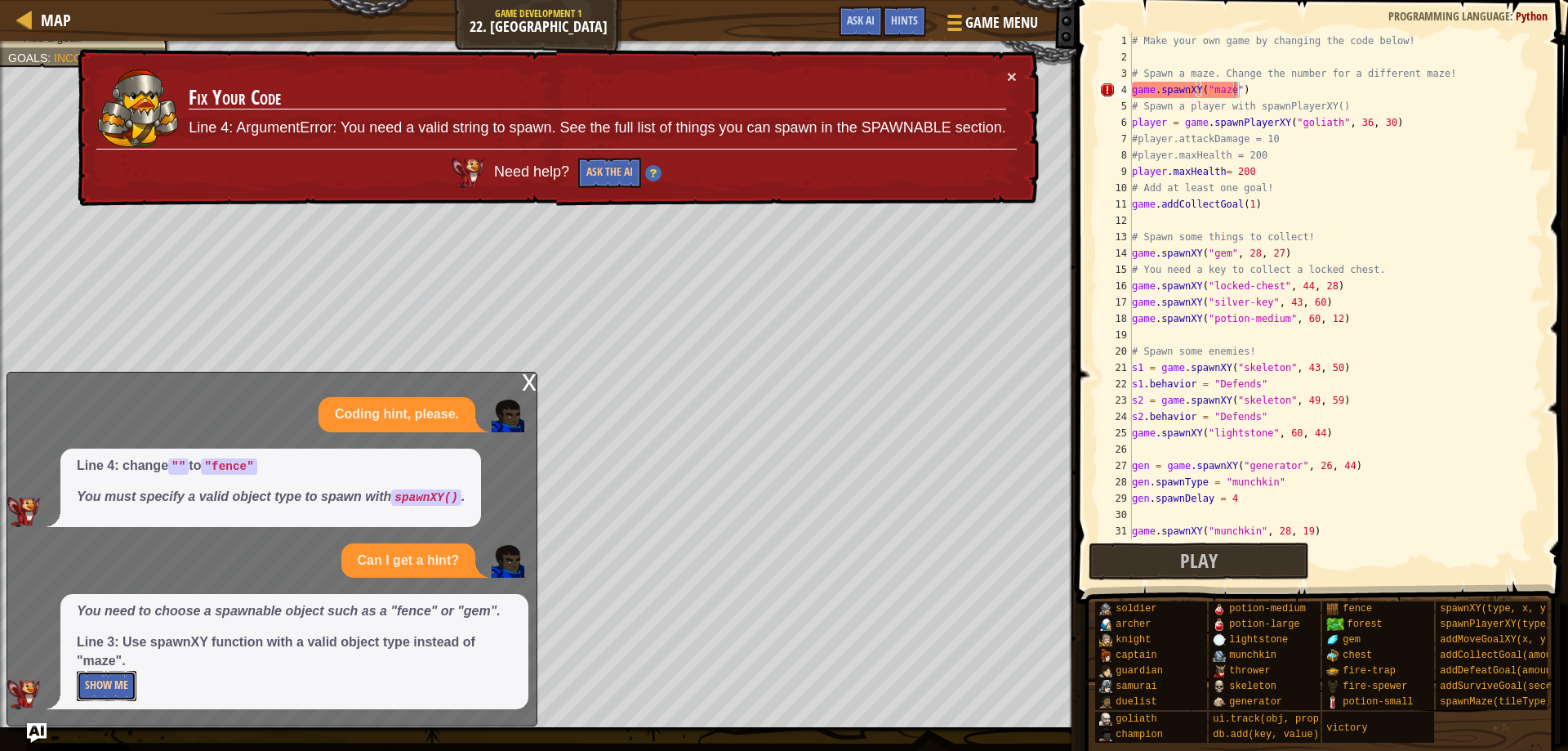
click at [123, 687] on button "Show Me" at bounding box center [106, 686] width 59 height 30
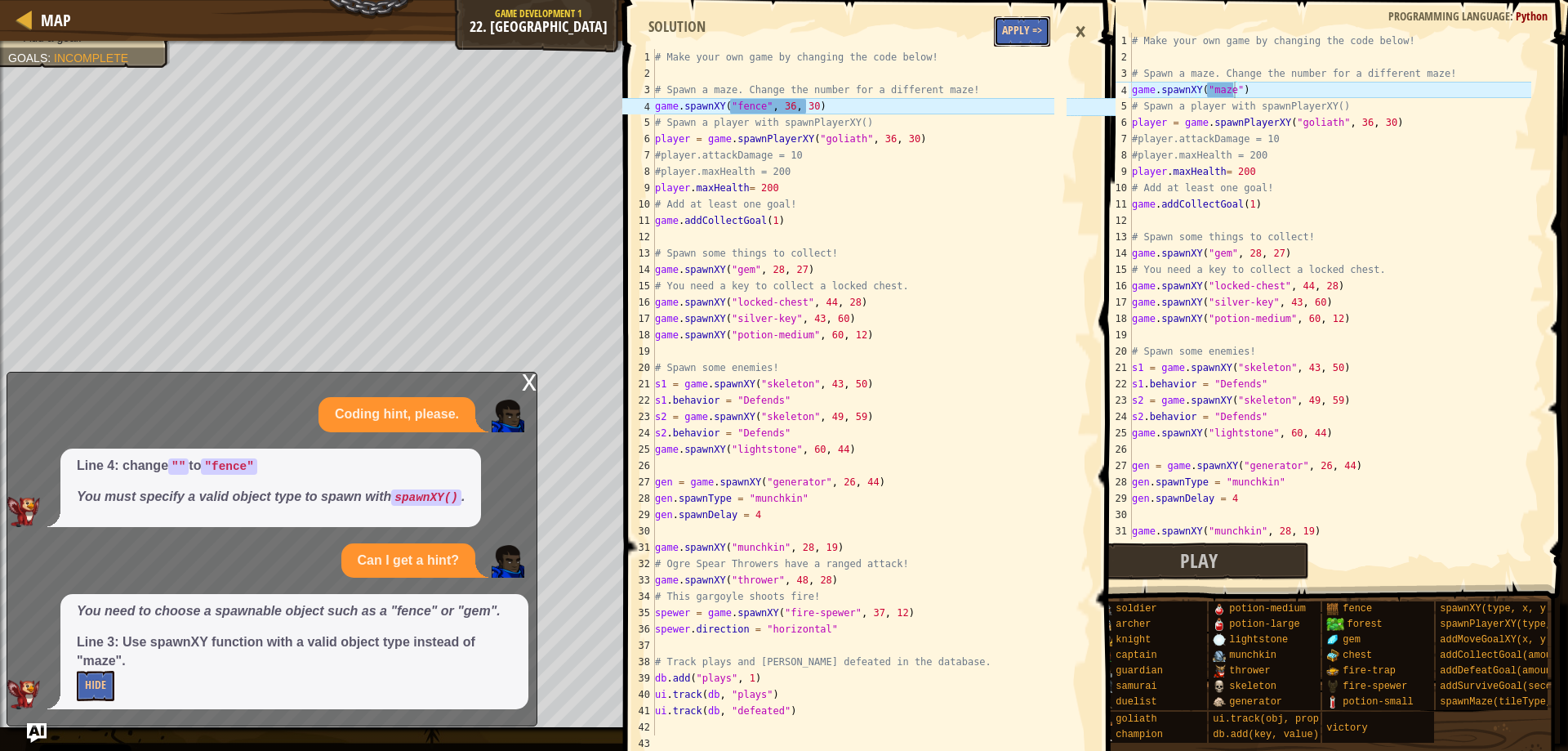
click at [1011, 35] on button "Apply =>" at bounding box center [1022, 31] width 57 height 30
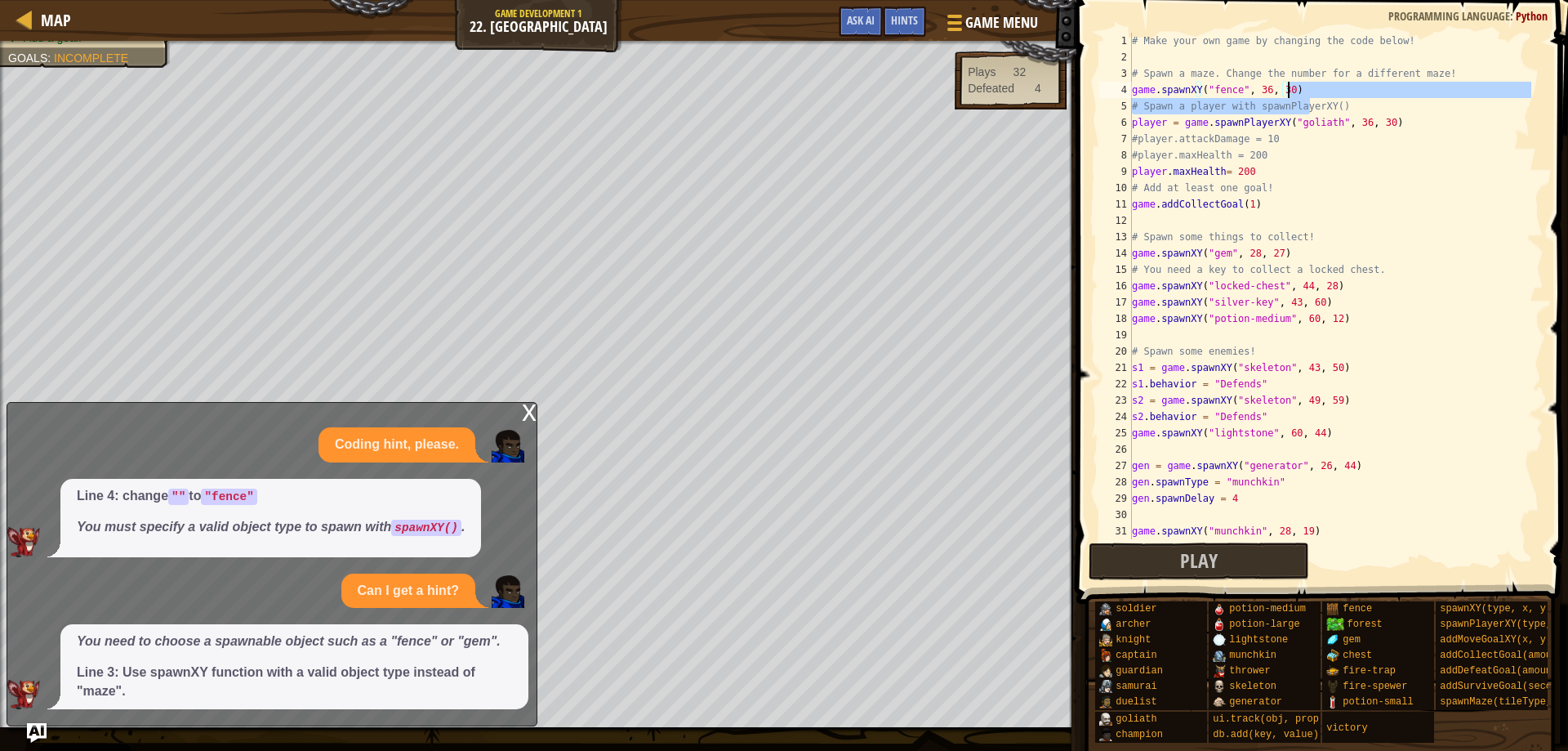
drag, startPoint x: 1312, startPoint y: 98, endPoint x: 1288, endPoint y: 97, distance: 24.0
click at [1288, 98] on div "# Make your own game by changing the code below! # Spawn a maze. Change the num…" at bounding box center [1330, 302] width 402 height 539
click at [1292, 89] on div "# Make your own game by changing the code below! # Spawn a maze. Change the num…" at bounding box center [1330, 286] width 402 height 506
type textarea "game.spawnXY("fence", 36, 30)"
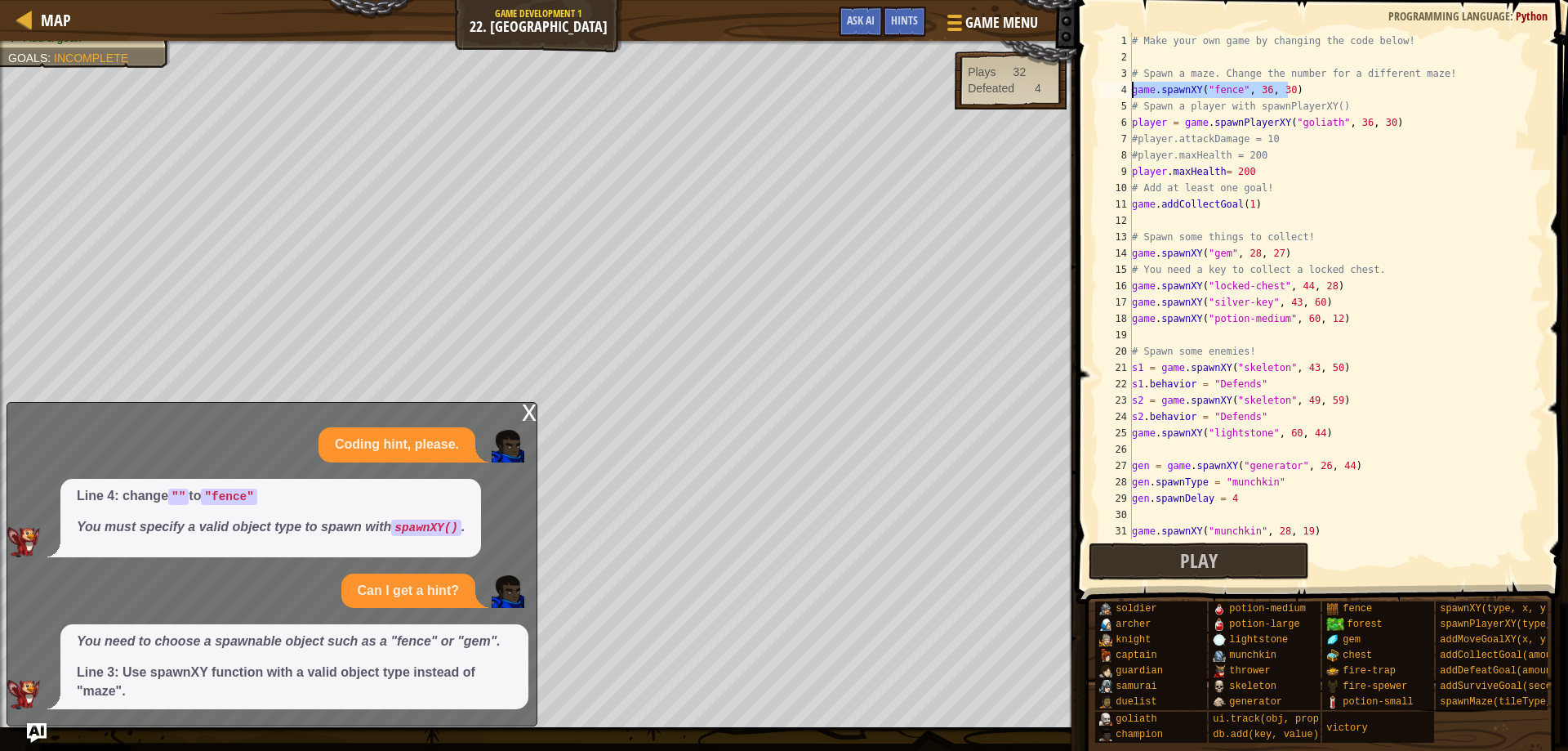
drag, startPoint x: 1292, startPoint y: 89, endPoint x: 1117, endPoint y: 85, distance: 175.0
click at [1116, 85] on div "game.spawnXY("fence", 36, 30) 1 2 3 4 5 6 7 8 9 10 11 12 13 14 15 16 17 18 19 2…" at bounding box center [1320, 286] width 448 height 506
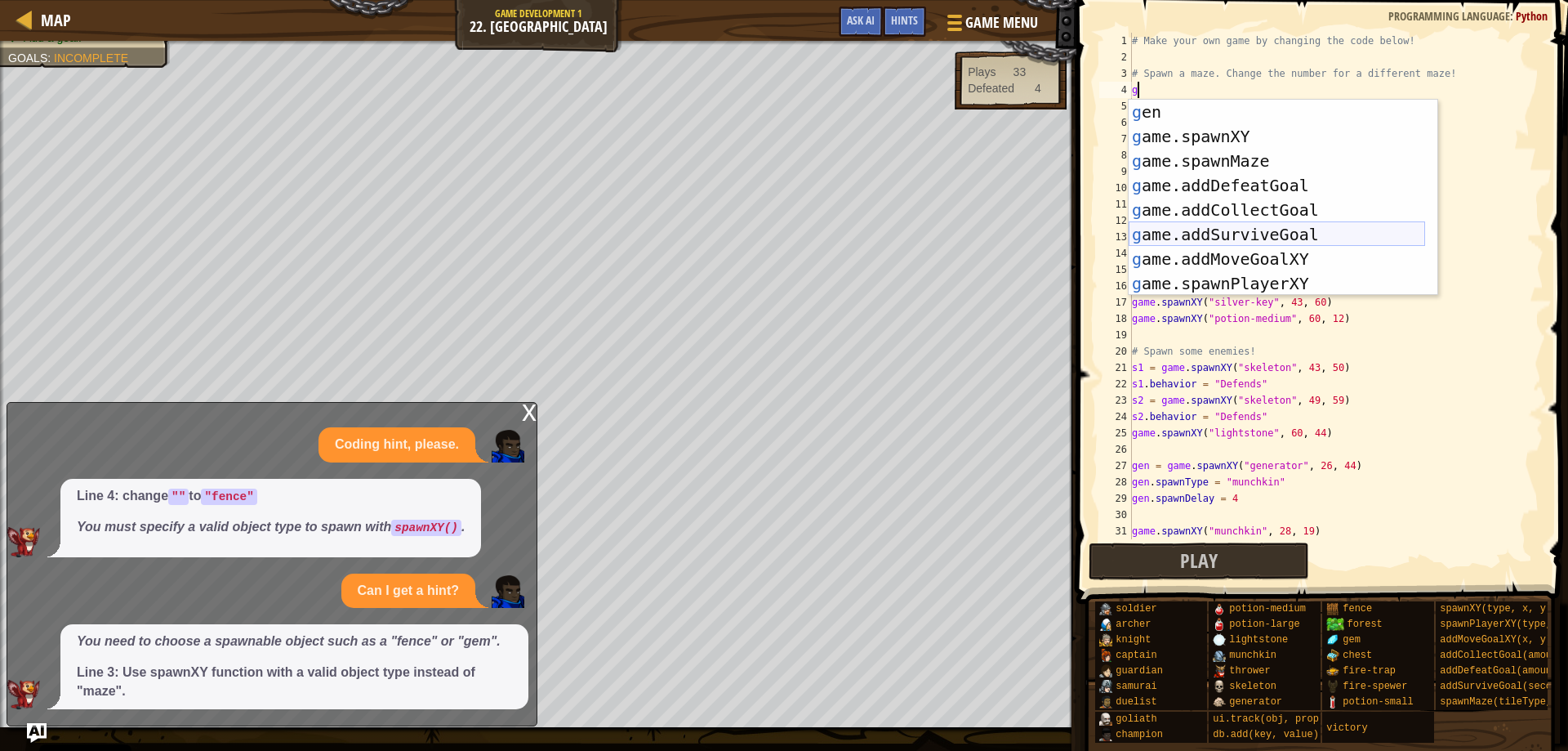
scroll to position [0, 0]
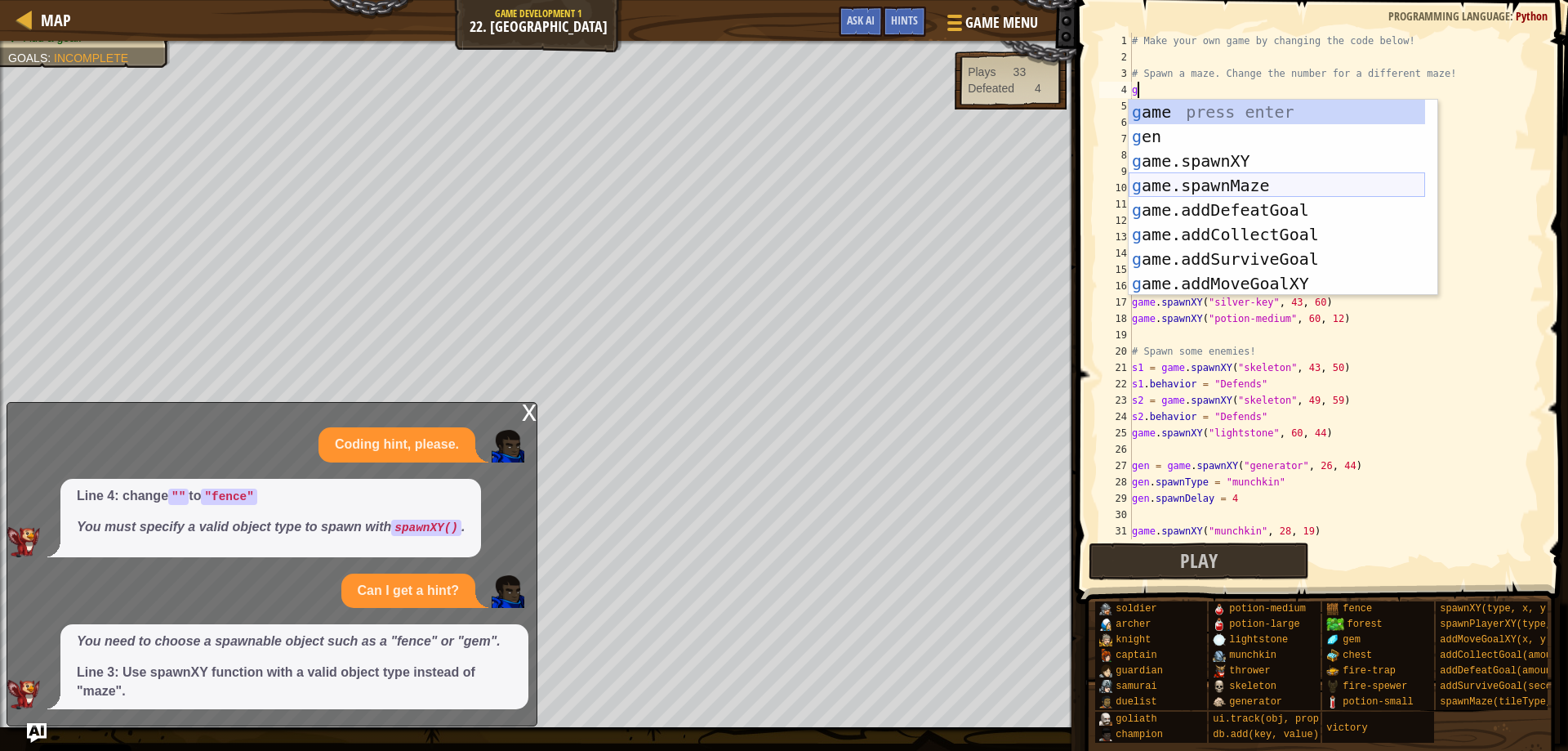
click at [1241, 186] on div "g ame press enter g en press enter g ame.spawnXY press enter g ame.spawnMaze pr…" at bounding box center [1277, 221] width 296 height 245
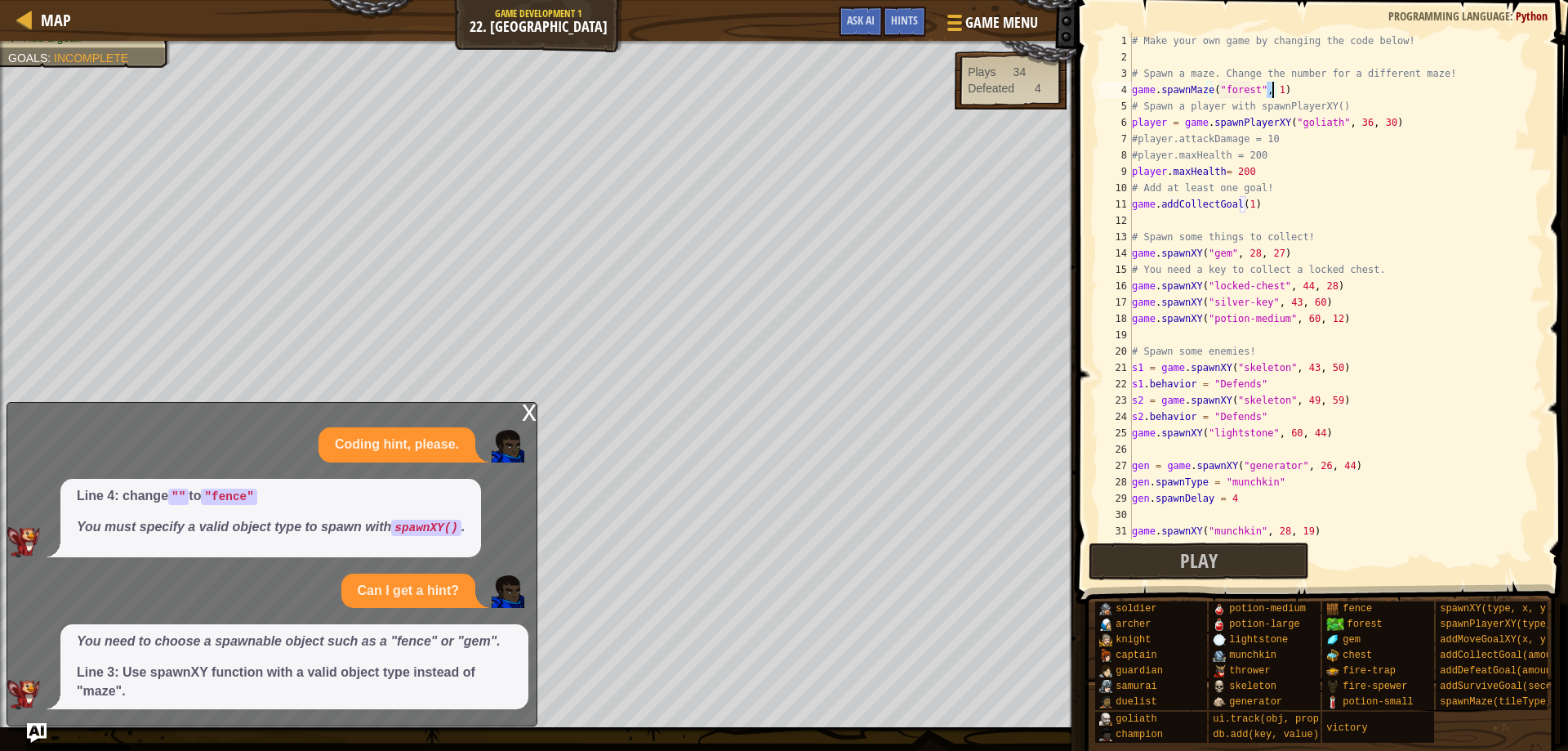
click at [530, 413] on div "x" at bounding box center [529, 410] width 15 height 17
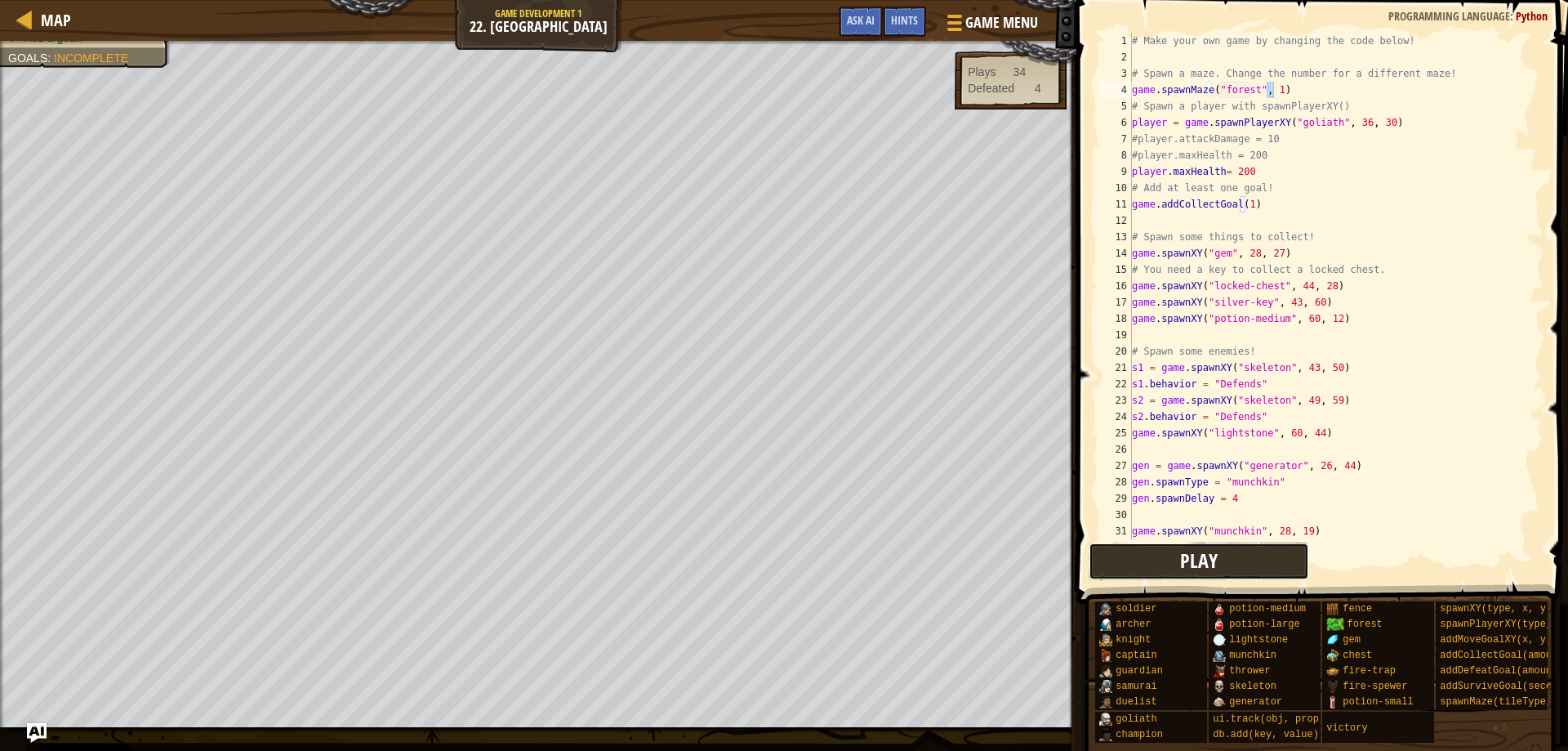
click at [1144, 556] on button "Play" at bounding box center [1199, 561] width 220 height 37
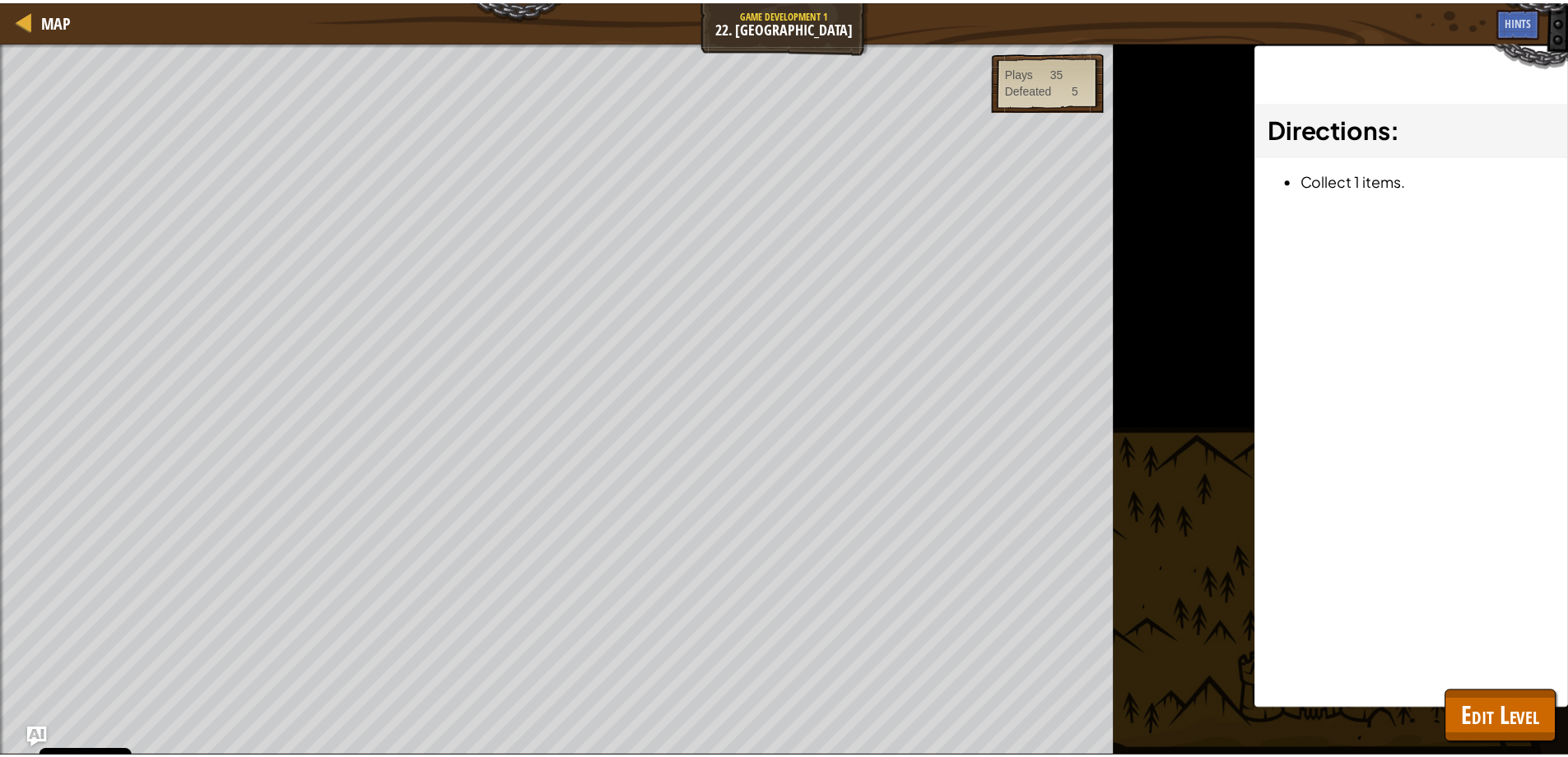
scroll to position [7, 13]
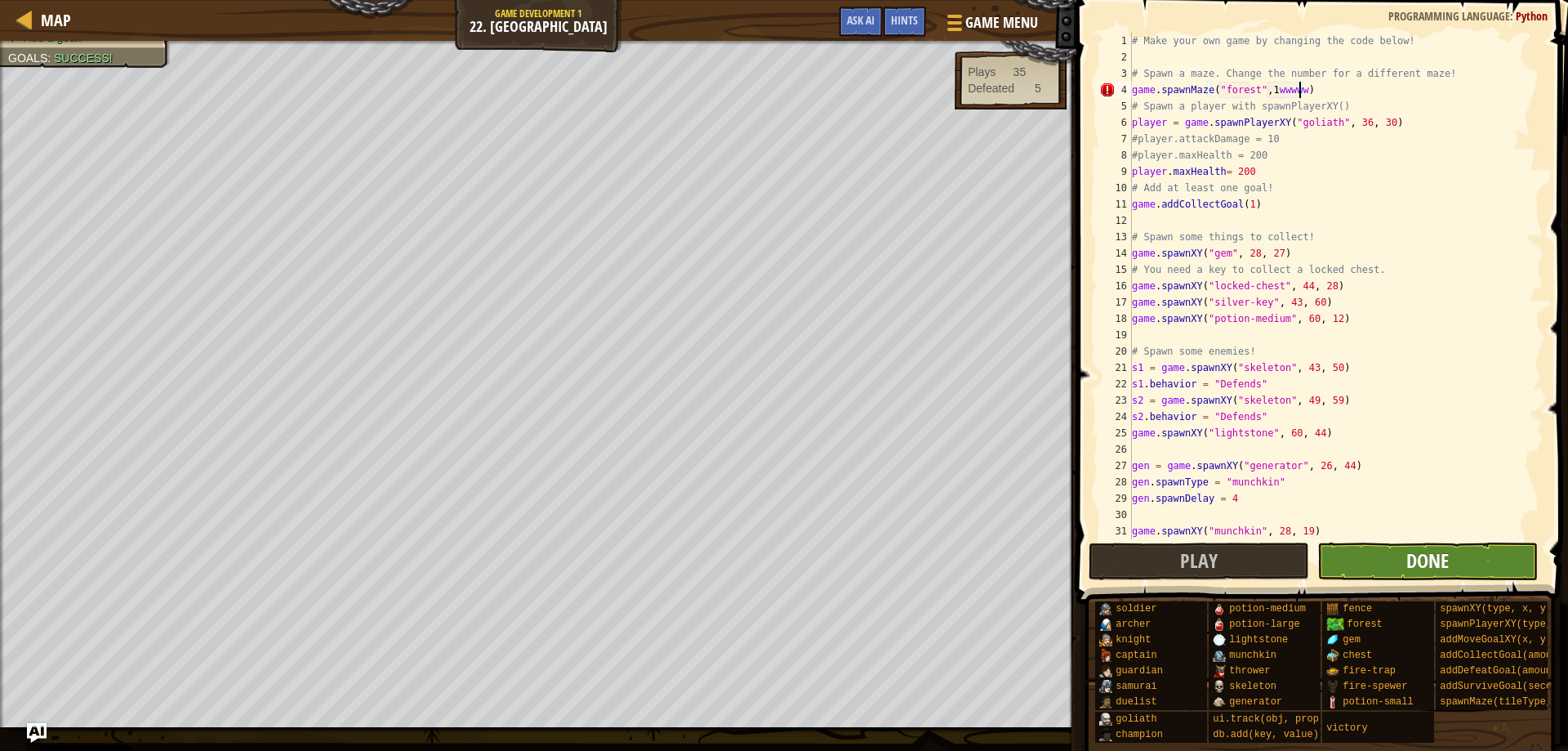
type textarea "game.spawnMaze("forest", 1wwwww)"
click at [1419, 566] on span "Done" at bounding box center [1427, 560] width 43 height 26
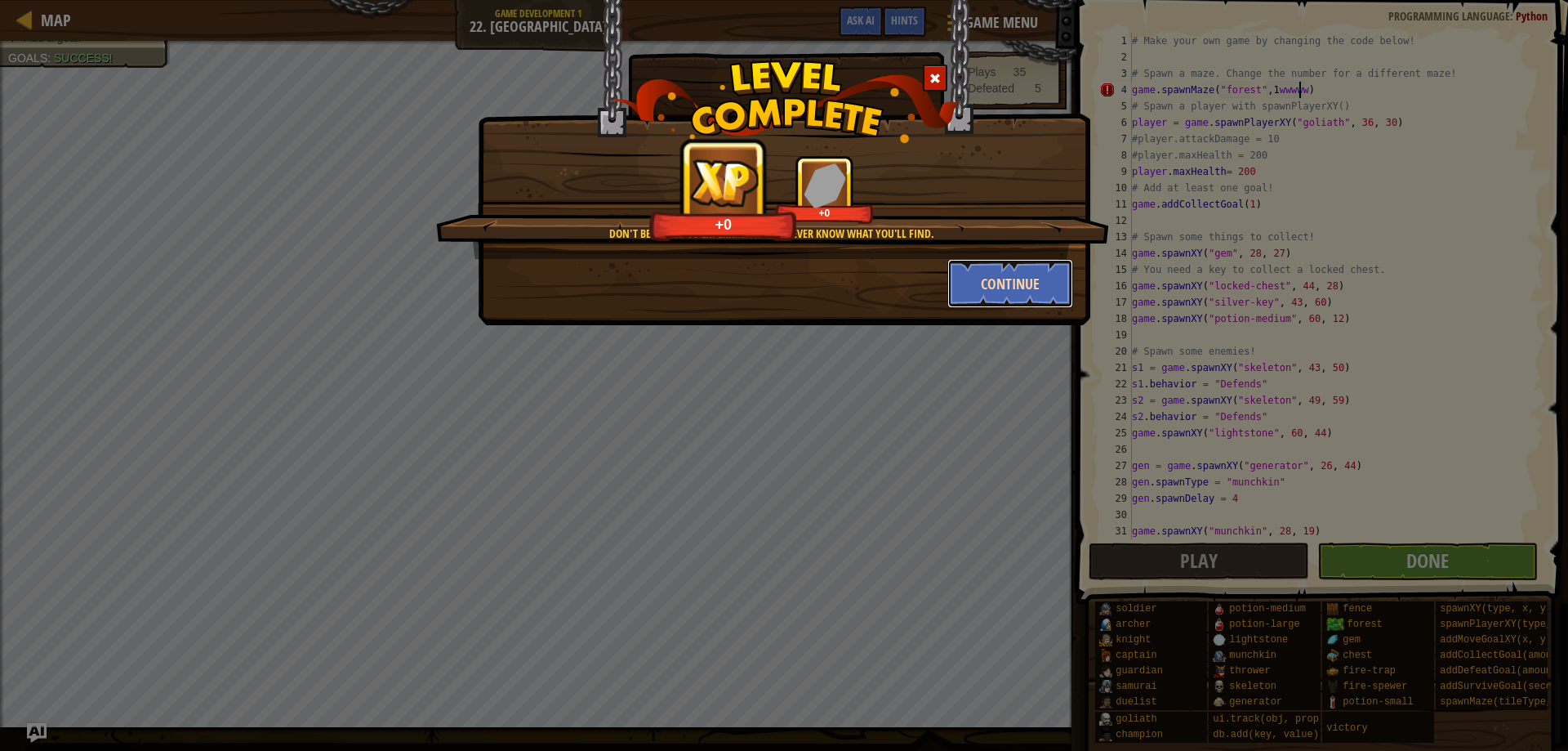
click at [964, 274] on button "Continue" at bounding box center [1010, 283] width 126 height 49
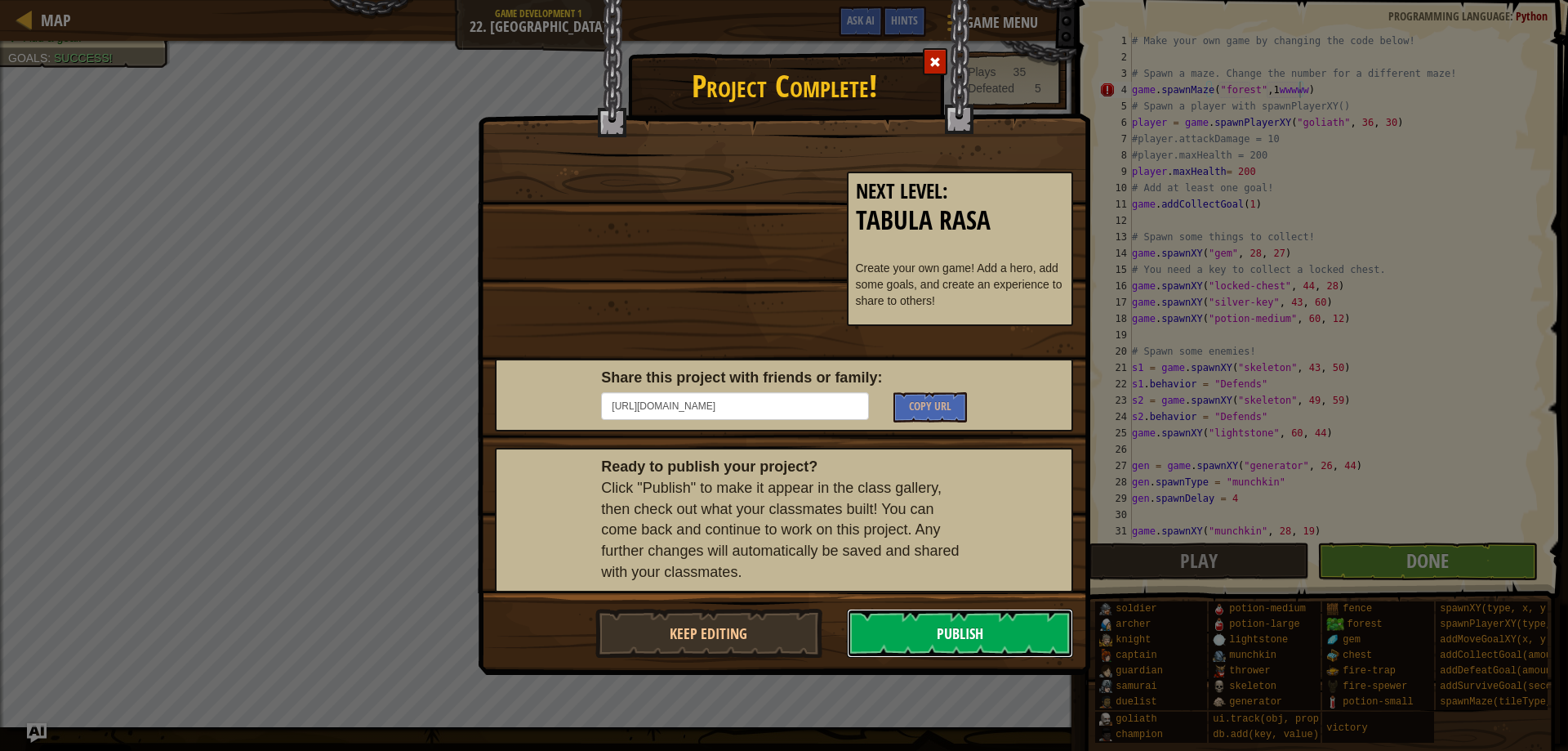
click at [943, 627] on button "Publish" at bounding box center [960, 633] width 227 height 49
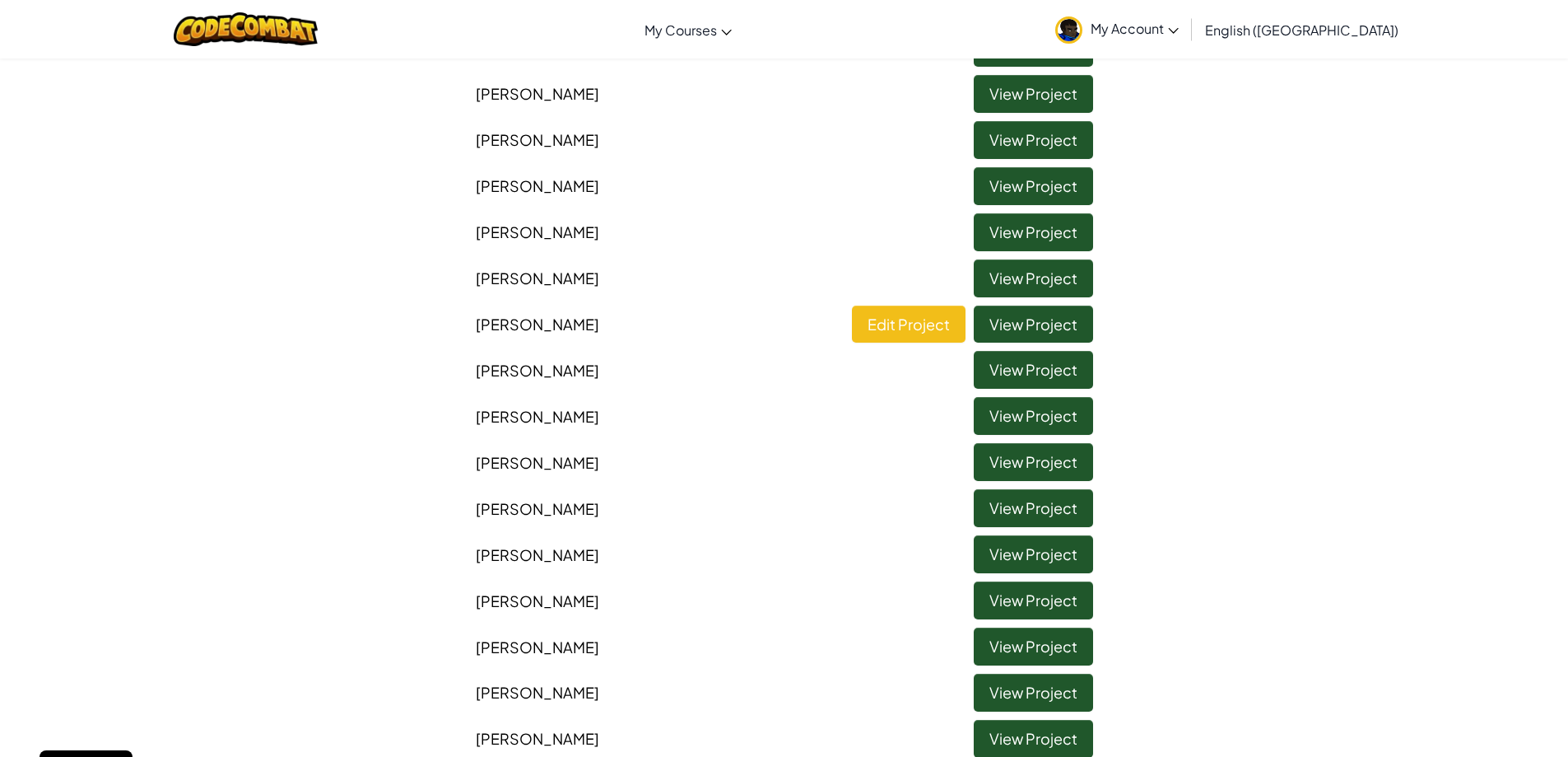
scroll to position [329, 0]
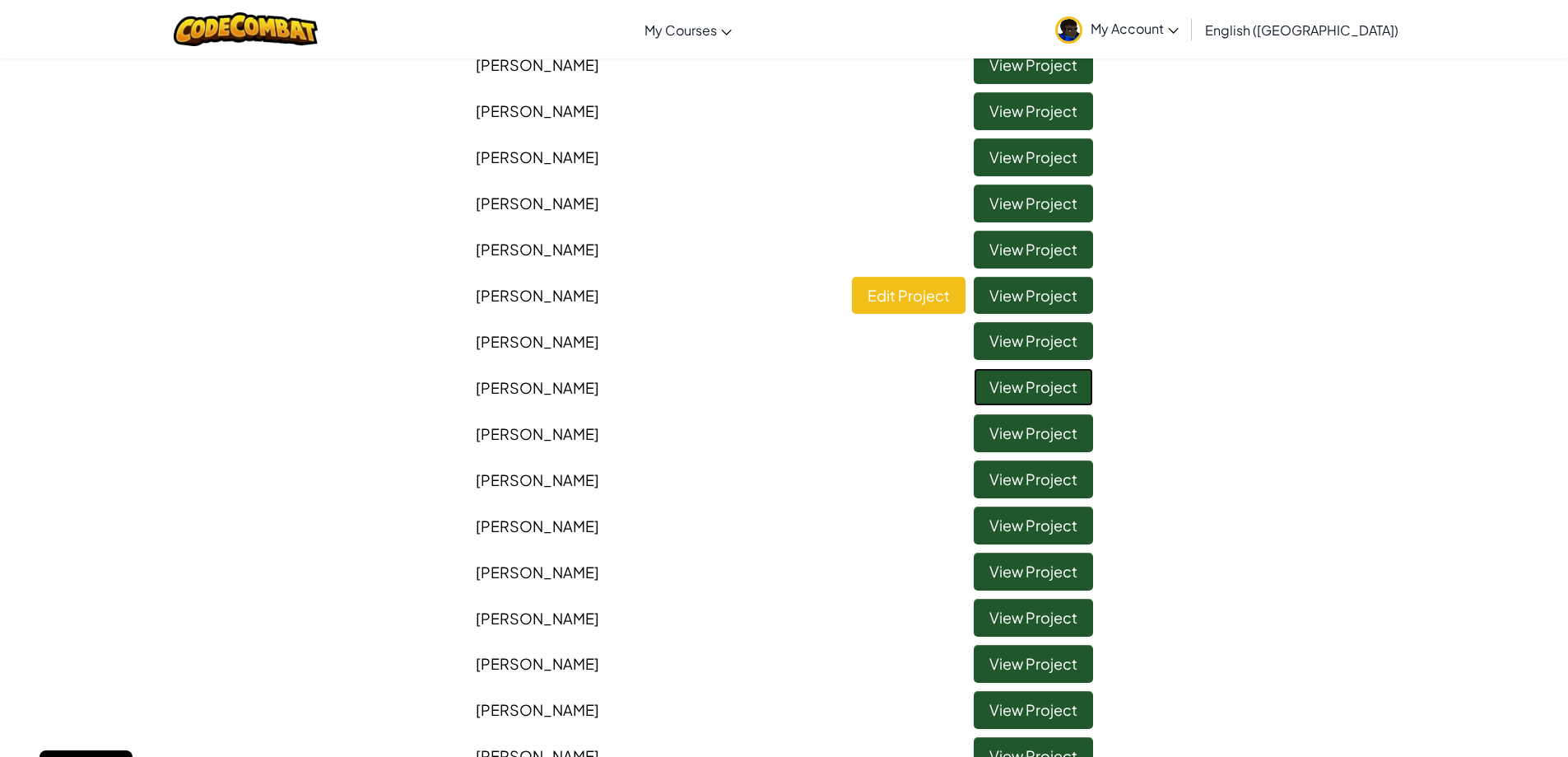
click at [990, 386] on link "View Project" at bounding box center [1033, 386] width 119 height 38
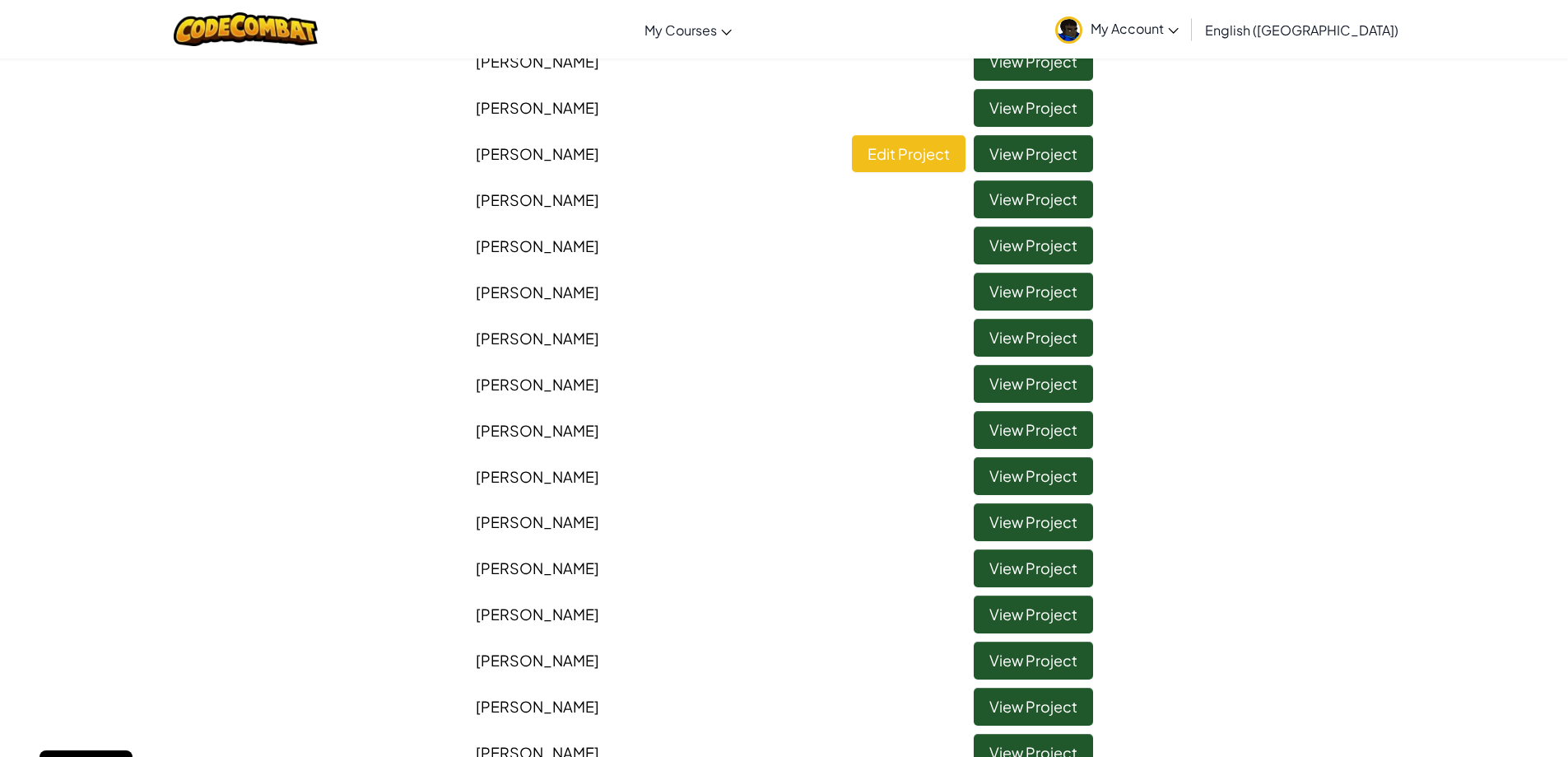
scroll to position [329, 0]
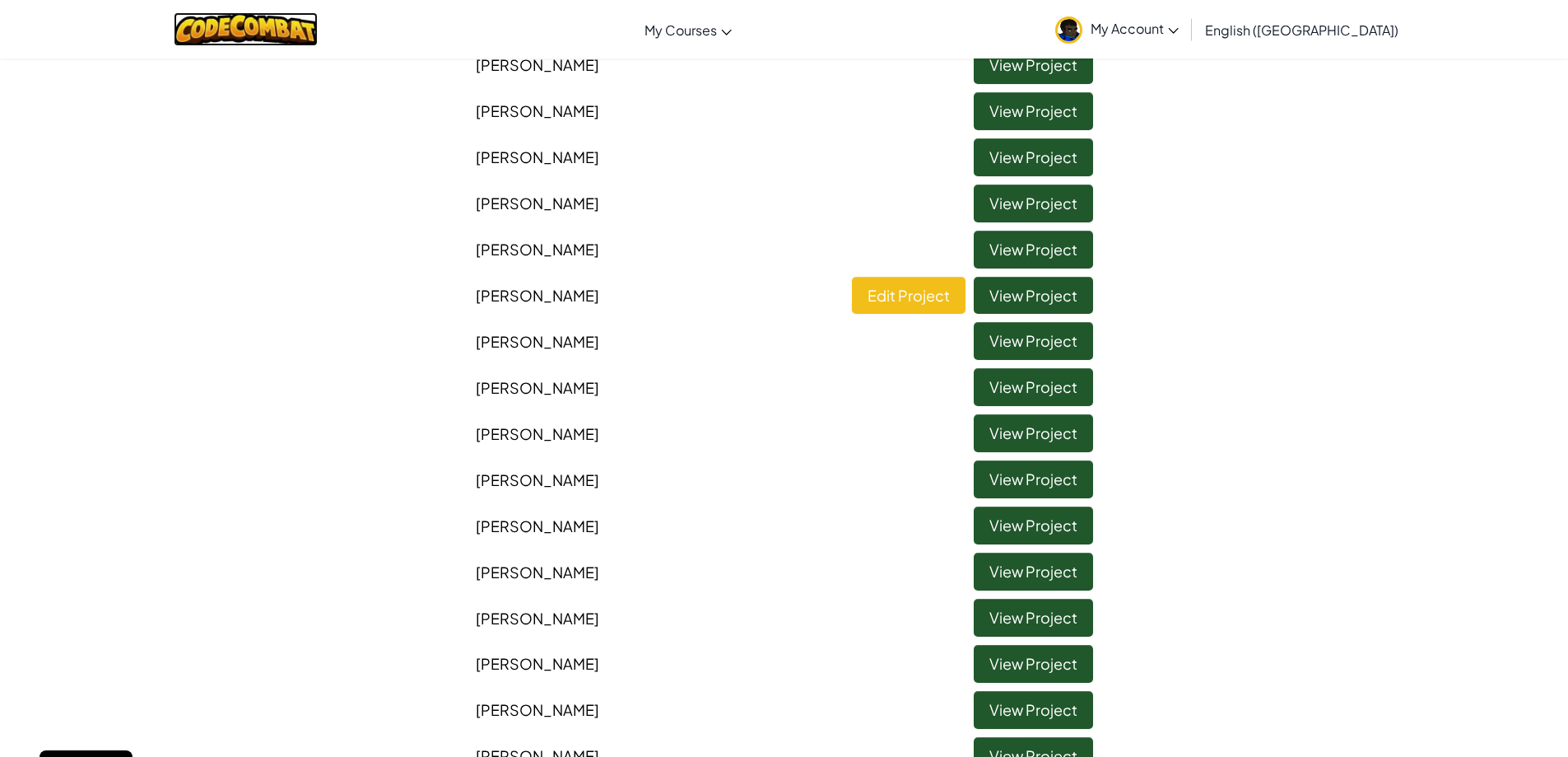
click at [310, 22] on img at bounding box center [246, 29] width 144 height 33
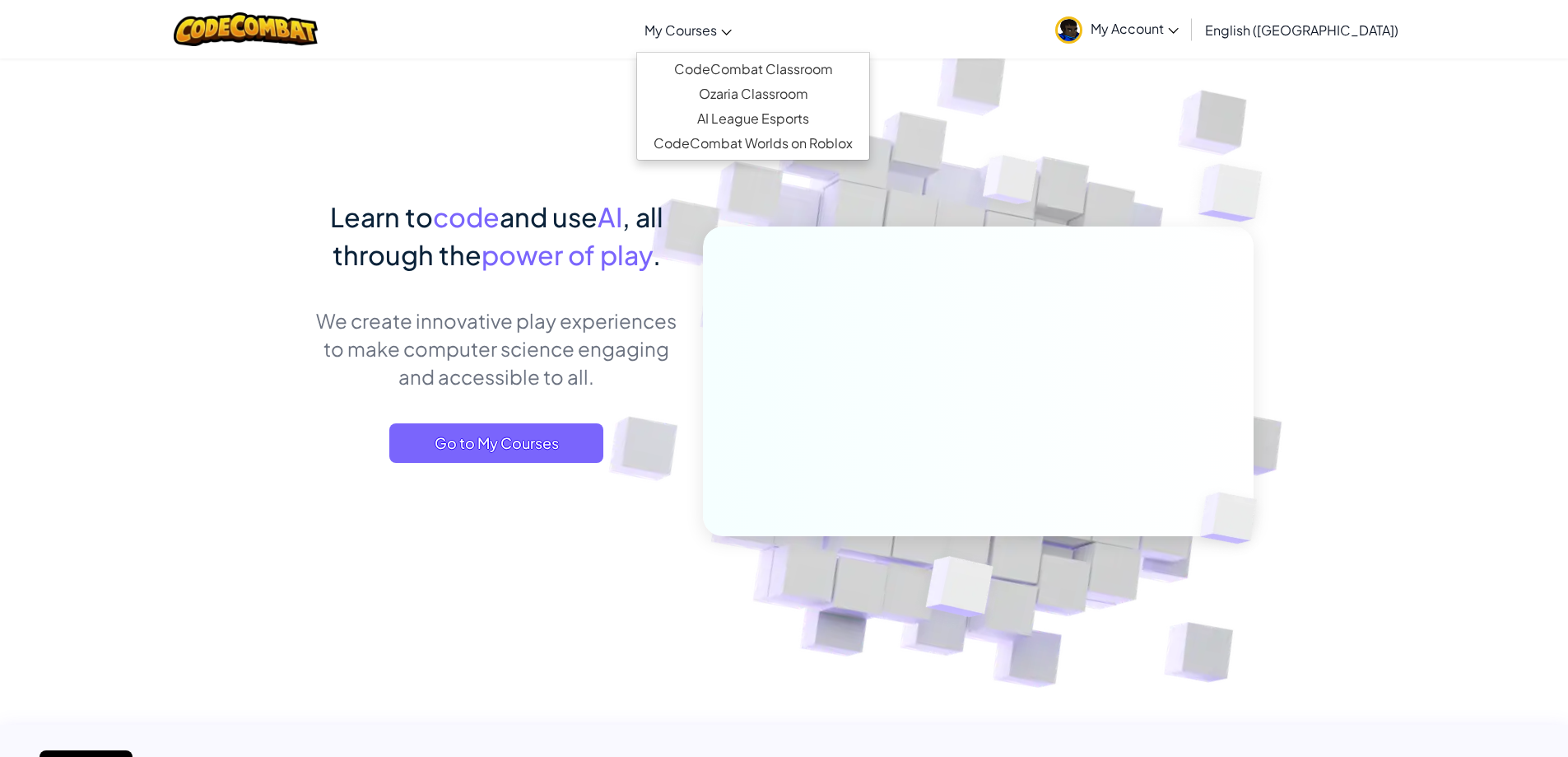
click at [717, 28] on span "My Courses" at bounding box center [680, 30] width 73 height 18
click at [760, 73] on link "CodeCombat Classroom" at bounding box center [753, 69] width 232 height 25
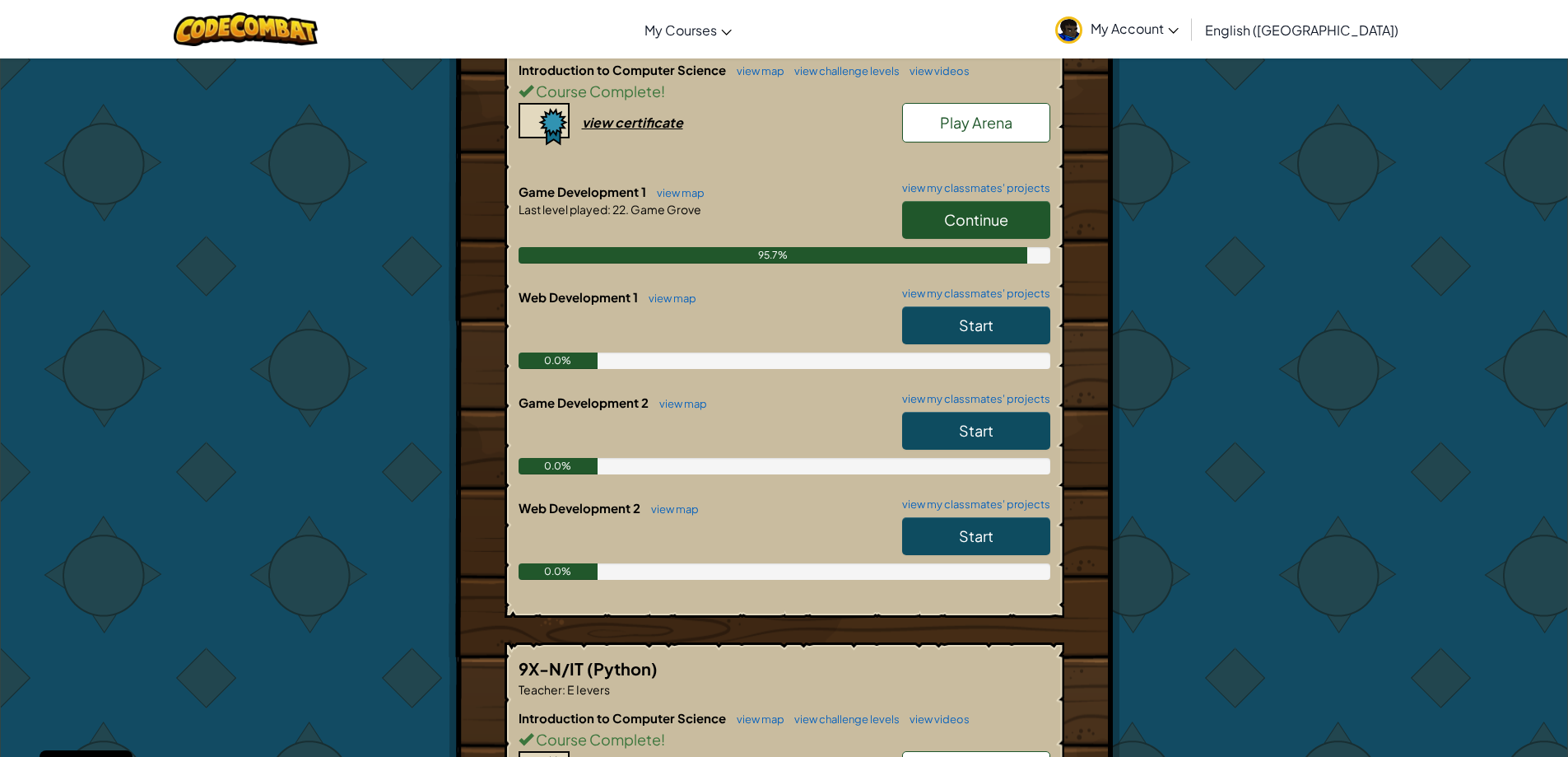
scroll to position [412, 0]
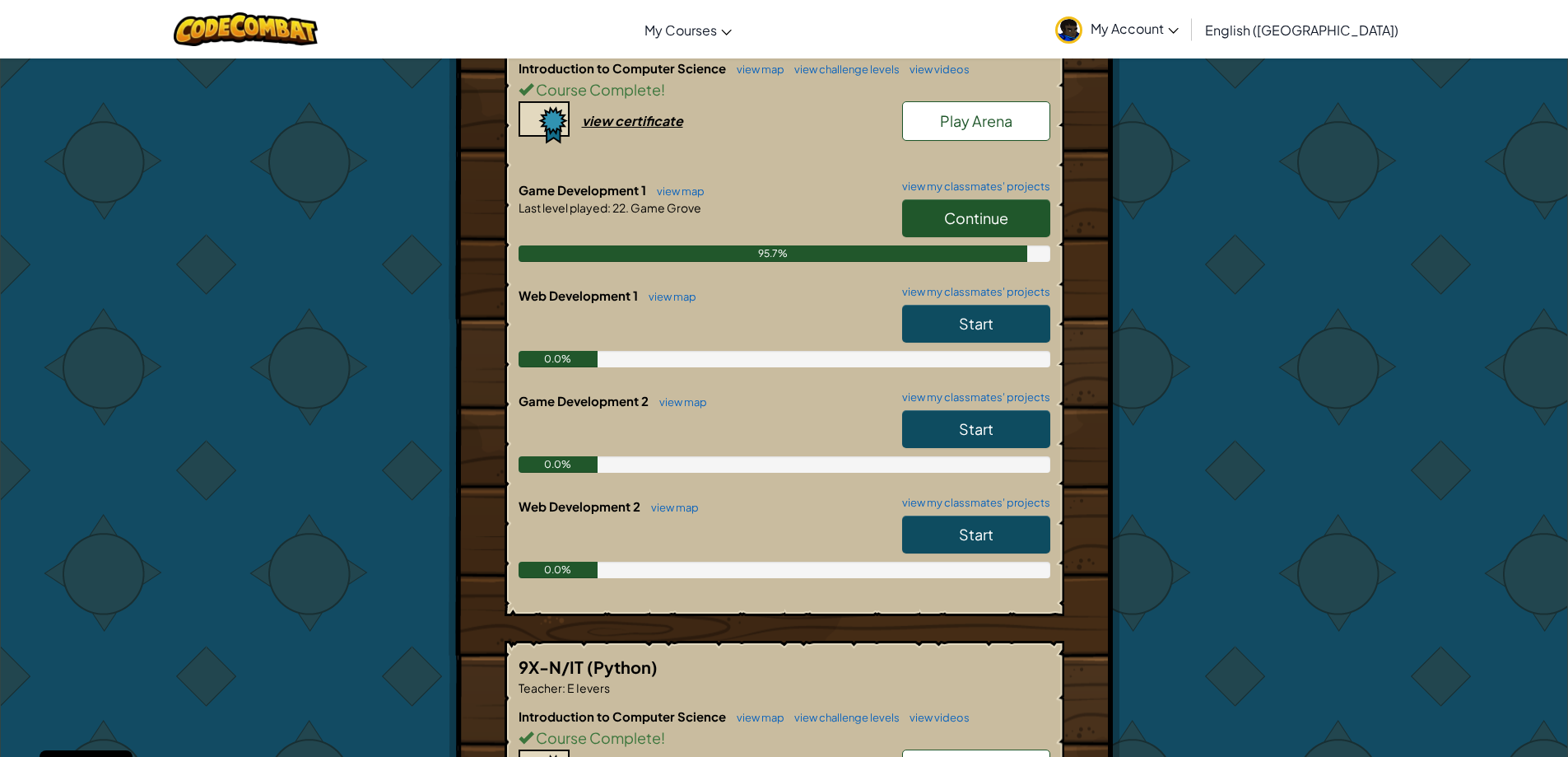
click at [953, 208] on span "Continue" at bounding box center [975, 218] width 64 height 19
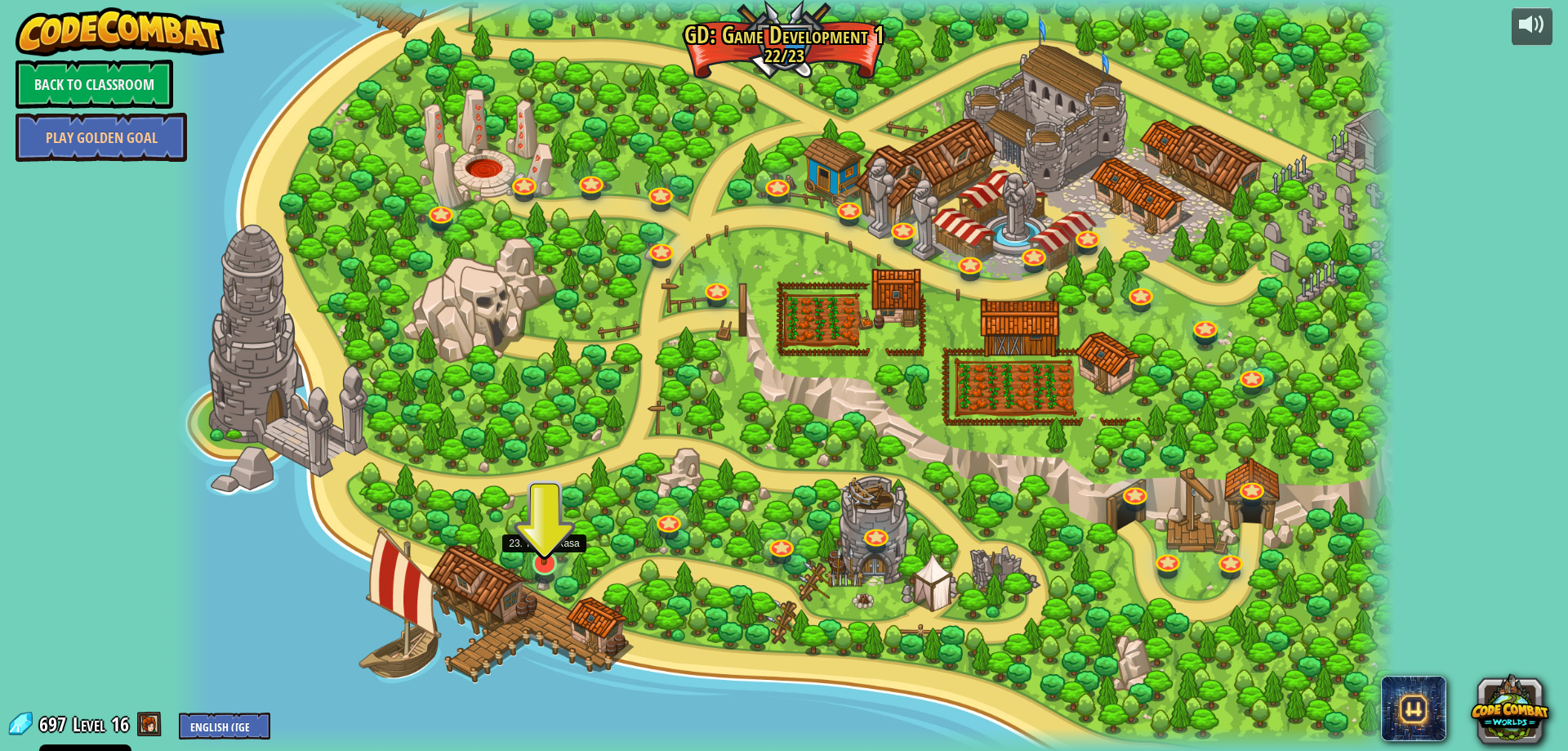
click at [553, 545] on img at bounding box center [544, 527] width 33 height 76
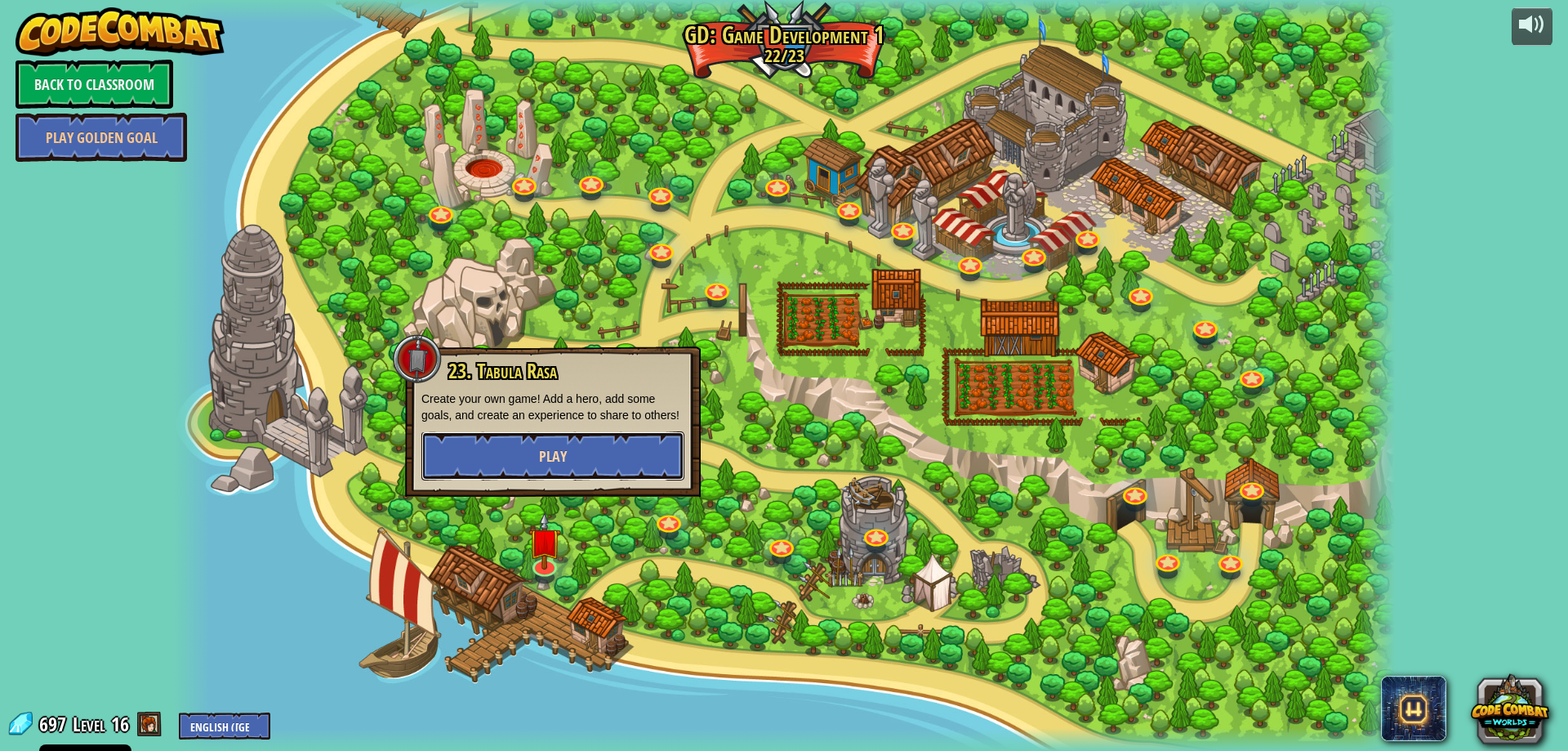
click at [537, 452] on button "Play" at bounding box center [553, 456] width 263 height 49
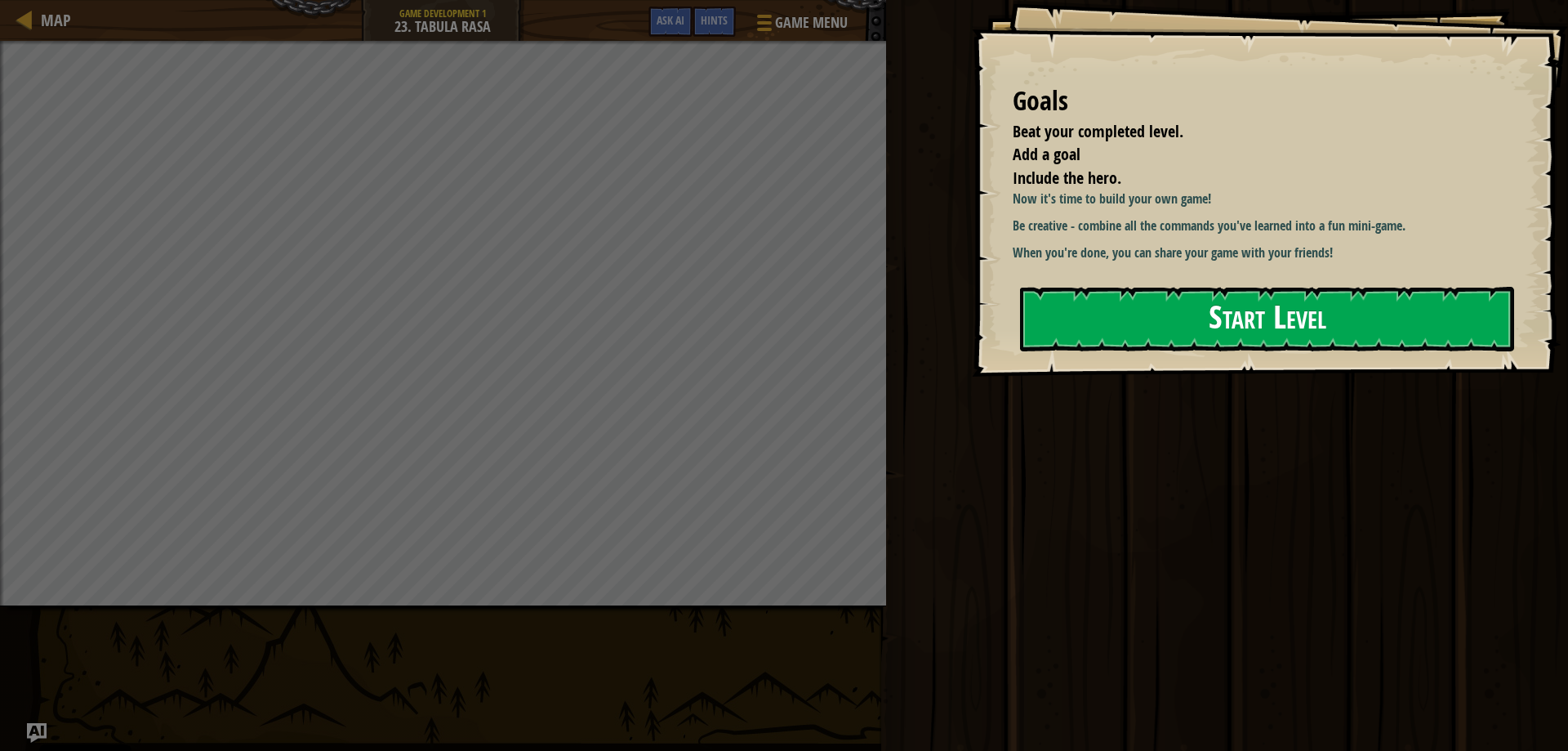
click at [1193, 312] on button "Start Level" at bounding box center [1267, 319] width 494 height 64
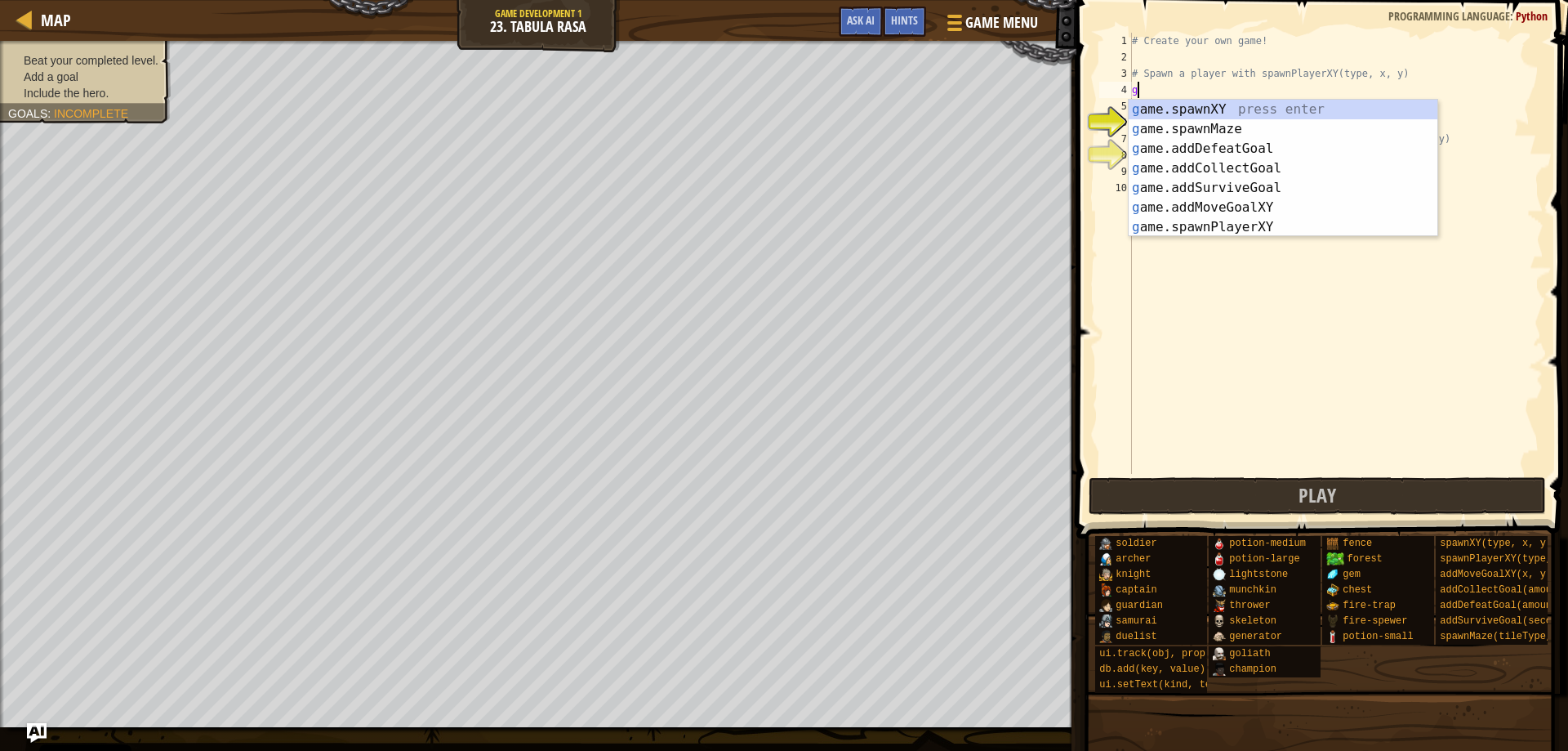
scroll to position [7, 0]
click at [1175, 223] on div "g ame.spawnXY press enter g ame.spawnMaze press enter g ame.addDefeatGoal press…" at bounding box center [1283, 187] width 308 height 177
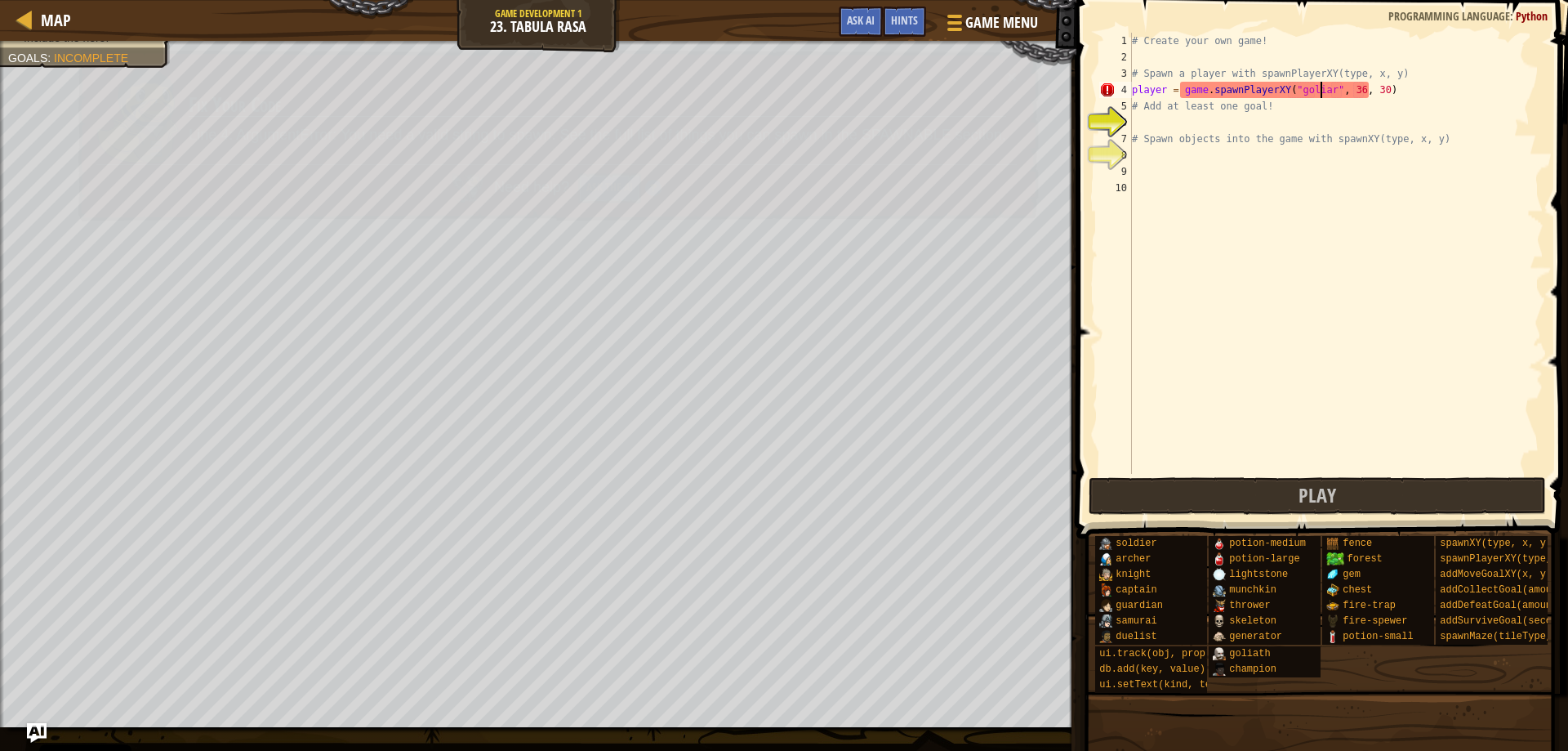
scroll to position [7, 16]
click at [1166, 132] on div "# Create your own game! # Spawn a player with spawnPlayerXY(type, x, y) player …" at bounding box center [1336, 270] width 415 height 474
type textarea "# Spawn objects into the game with spawnXY(type, x, y)"
click at [1172, 125] on div "# Create your own game! # Spawn a player with spawnPlayerXY(type, x, y) player …" at bounding box center [1336, 270] width 415 height 474
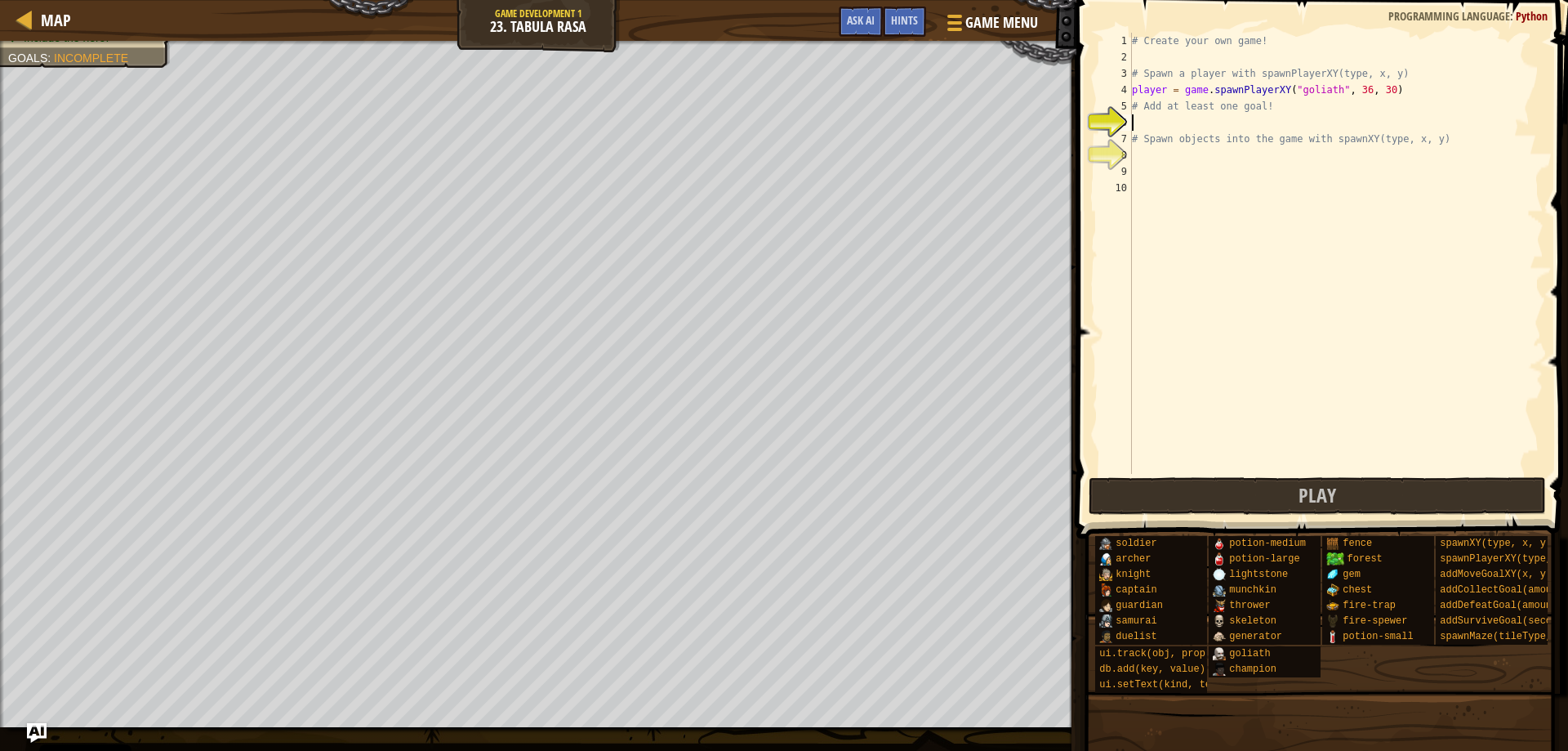
type textarea "g"
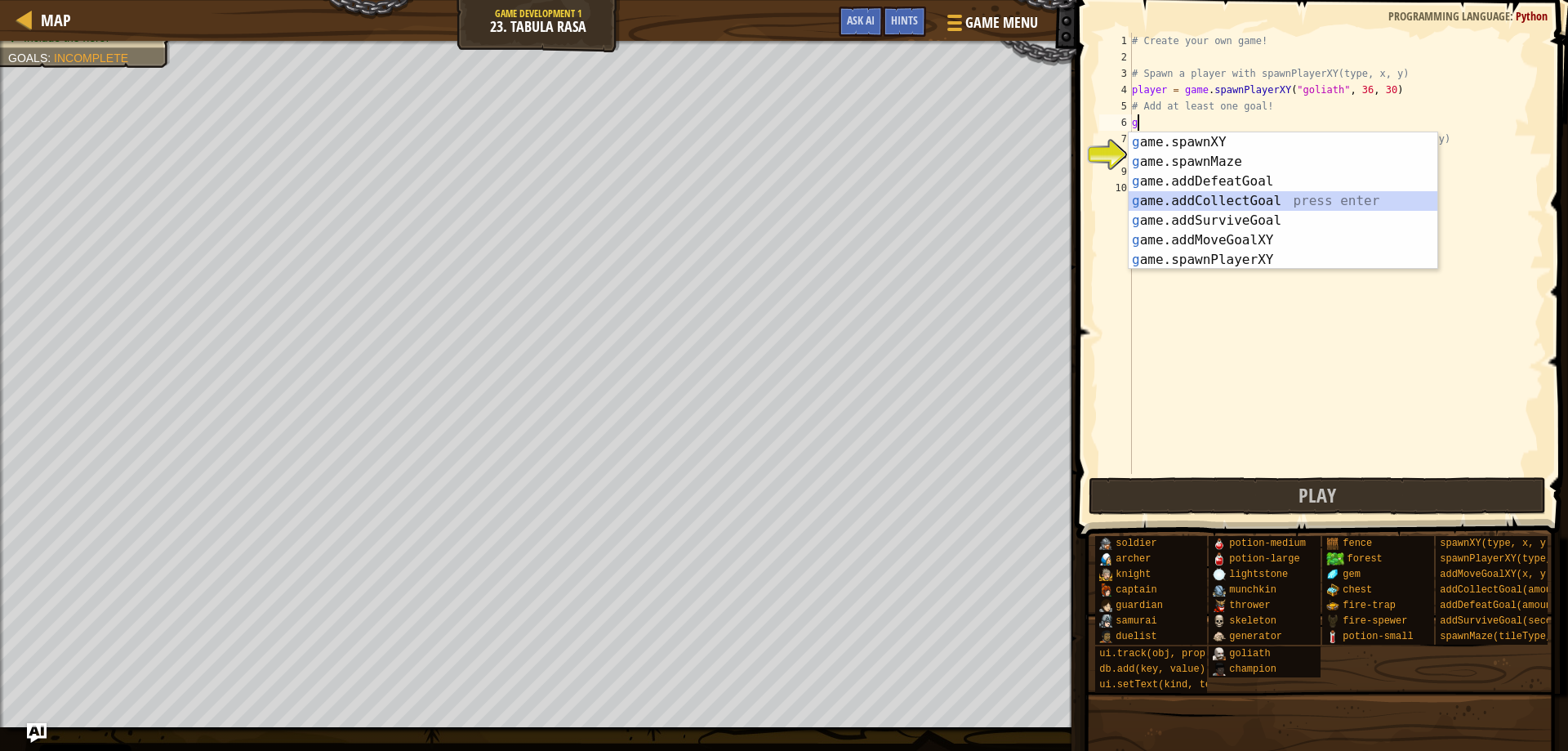
click at [1216, 206] on div "g ame.spawnXY press enter g ame.spawnMaze press enter g ame.addDefeatGoal press…" at bounding box center [1283, 220] width 308 height 177
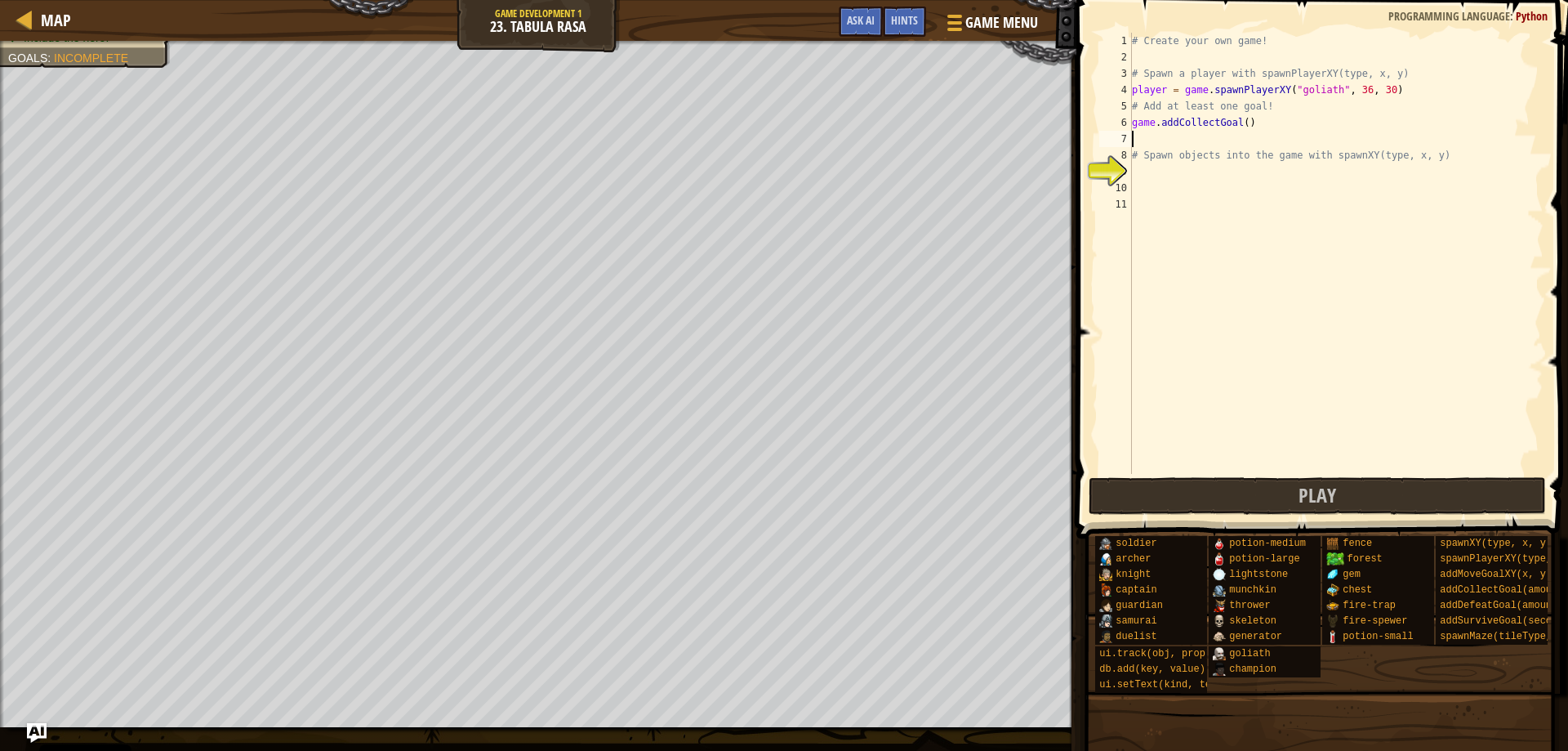
click at [1240, 119] on div "# Create your own game! # Spawn a player with spawnPlayerXY(type, x, y) player …" at bounding box center [1336, 270] width 415 height 474
type textarea "game.addCollectGoal(1)"
click at [1144, 135] on div "# Create your own game! # Spawn a player with spawnPlayerXY(type, x, y) player …" at bounding box center [1336, 270] width 415 height 474
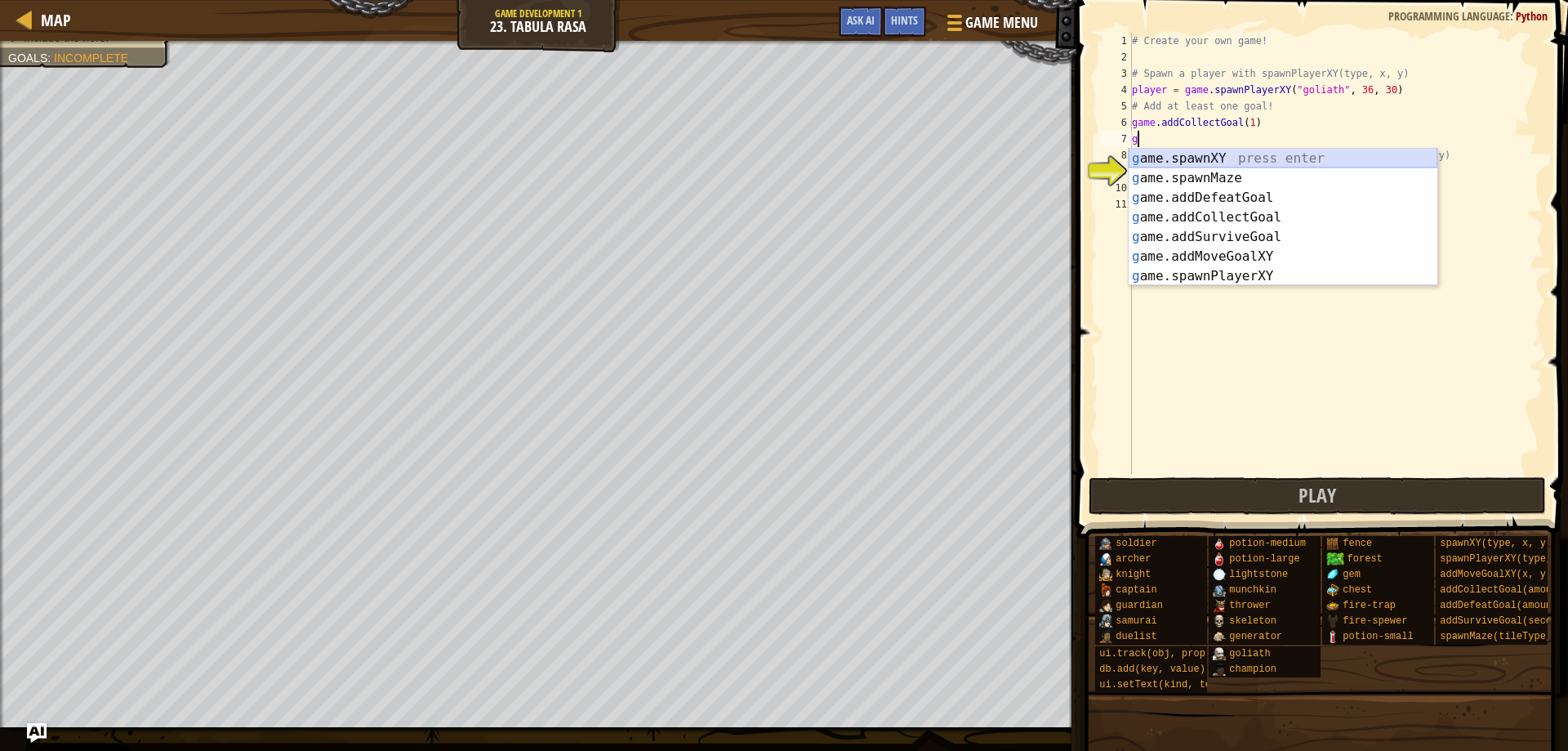
click at [1185, 162] on div "g ame.spawnXY press enter g ame.spawnMaze press enter g ame.addDefeatGoal press…" at bounding box center [1283, 237] width 308 height 177
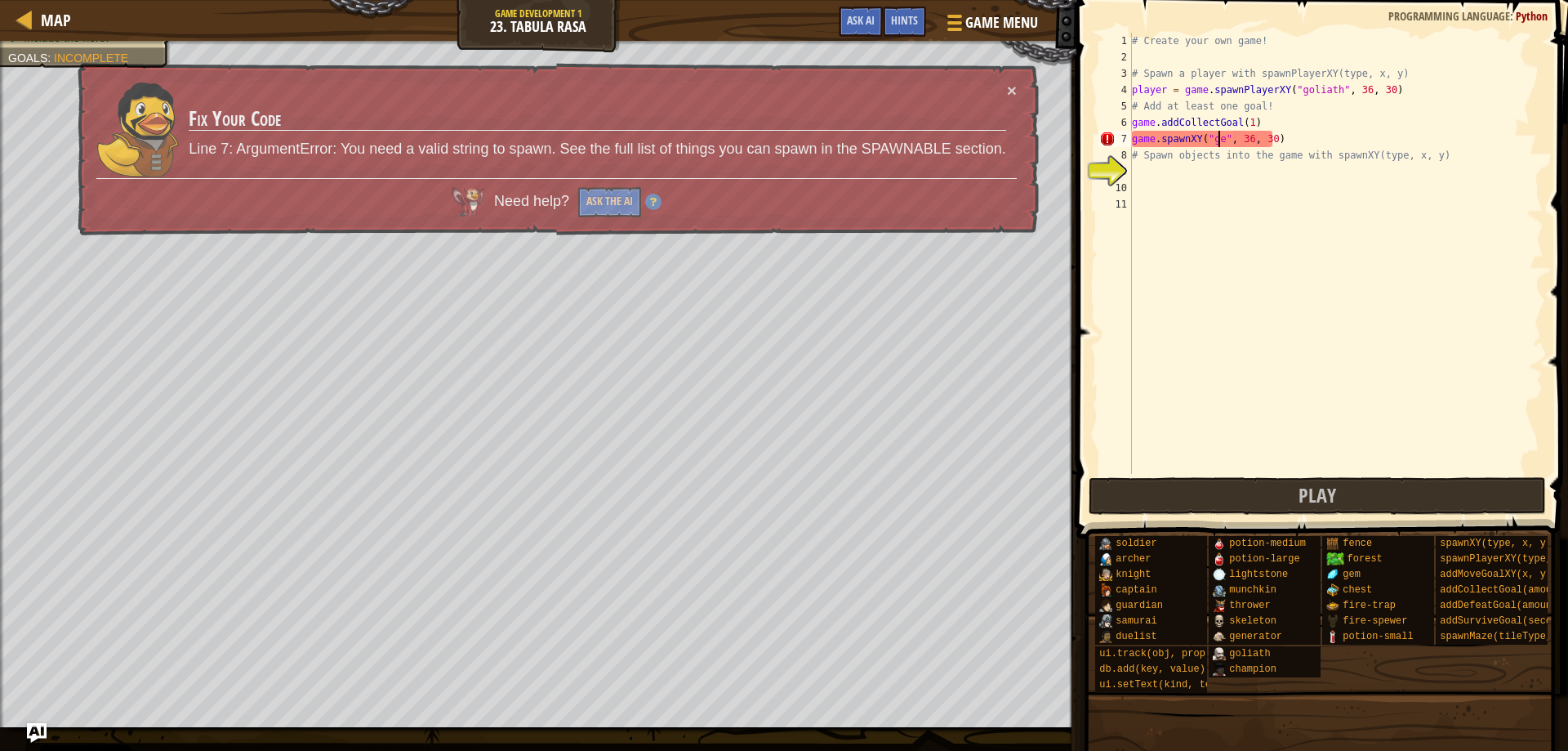
scroll to position [7, 7]
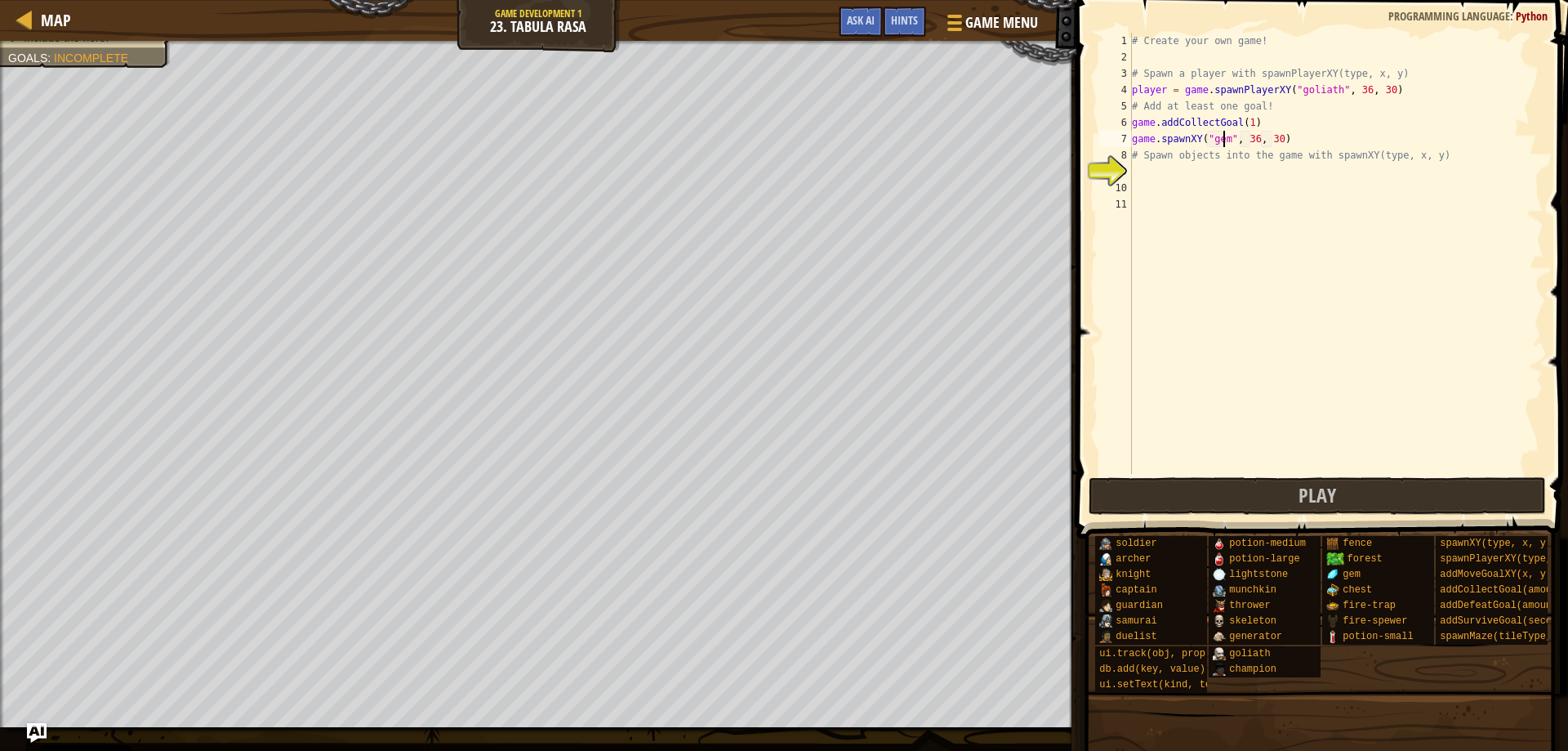
click at [1247, 141] on div "# Create your own game! # Spawn a player with spawnPlayerXY(type, x, y) player …" at bounding box center [1336, 270] width 415 height 474
click at [1250, 141] on div "# Create your own game! # Spawn a player with spawnPlayerXY(type, x, y) player …" at bounding box center [1336, 270] width 415 height 474
click at [1274, 139] on div "# Create your own game! # Spawn a player with spawnPlayerXY(type, x, y) player …" at bounding box center [1336, 270] width 415 height 474
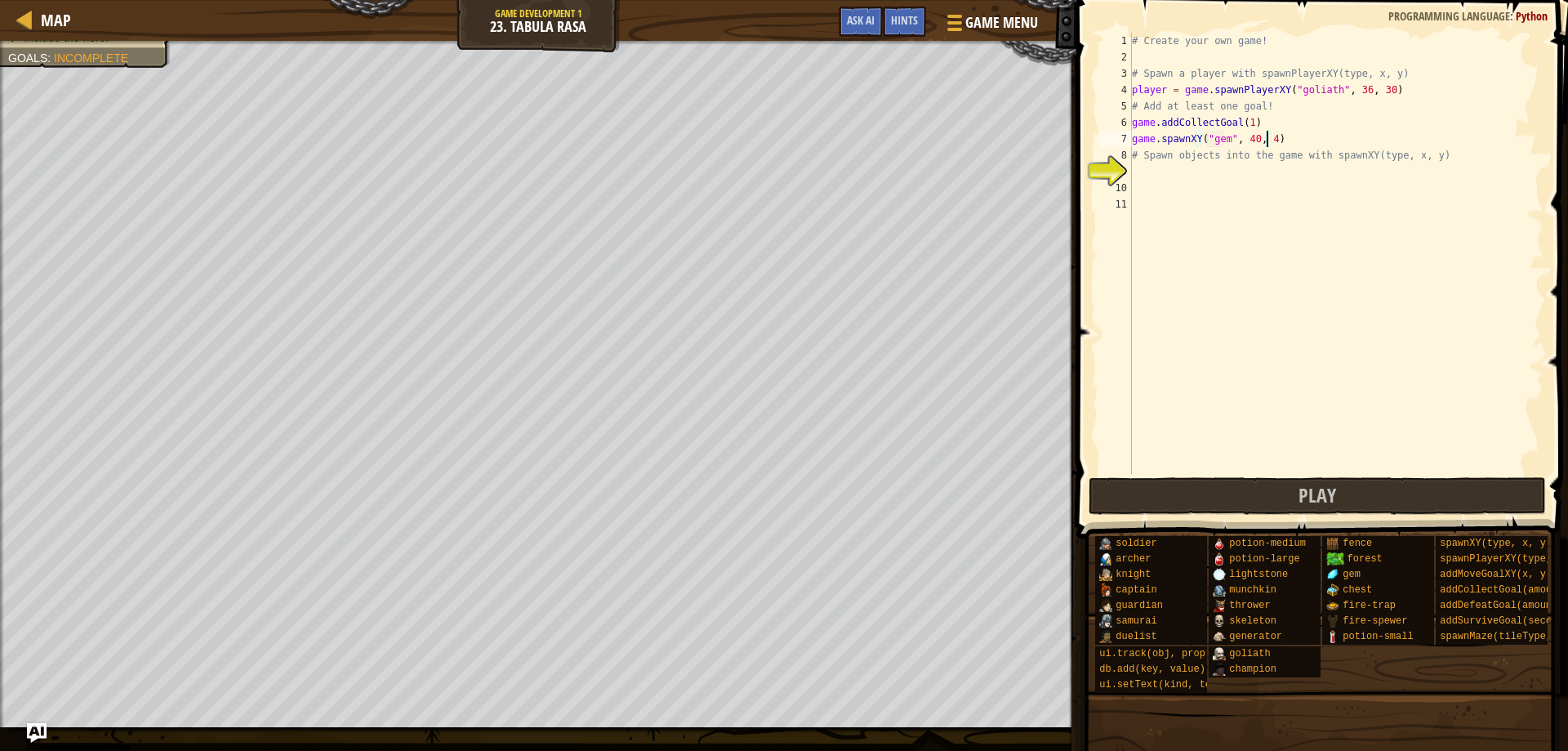
type textarea "game.spawnXY("gem", 40, 41)"
click at [1144, 187] on div "# Create your own game! # Spawn a player with spawnPlayerXY(type, x, y) player …" at bounding box center [1336, 270] width 415 height 474
click at [1134, 166] on div "# Create your own game! # Spawn a player with spawnPlayerXY(type, x, y) player …" at bounding box center [1336, 270] width 415 height 474
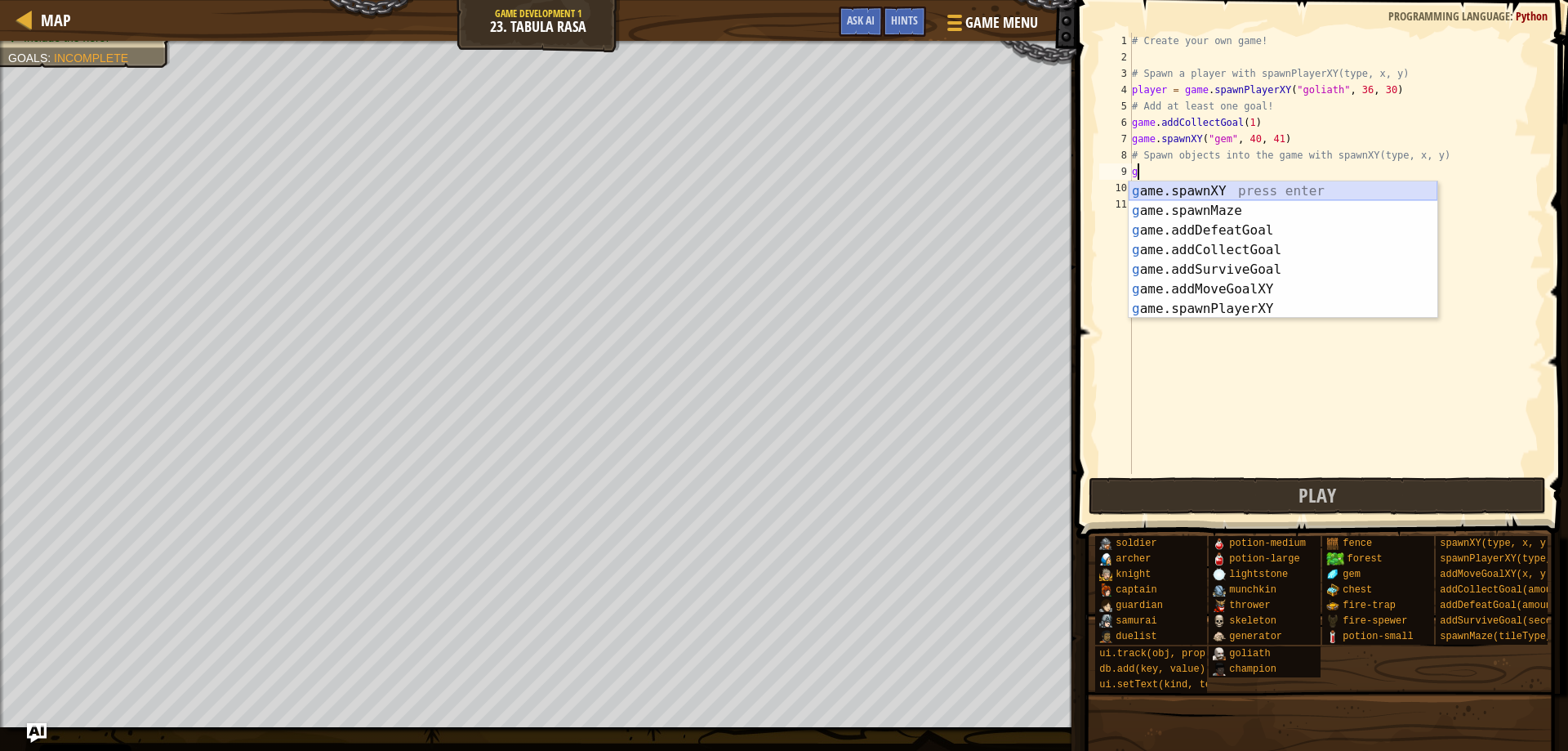
click at [1166, 193] on div "g ame.spawnXY press enter g ame.spawnMaze press enter g ame.addDefeatGoal press…" at bounding box center [1283, 269] width 308 height 177
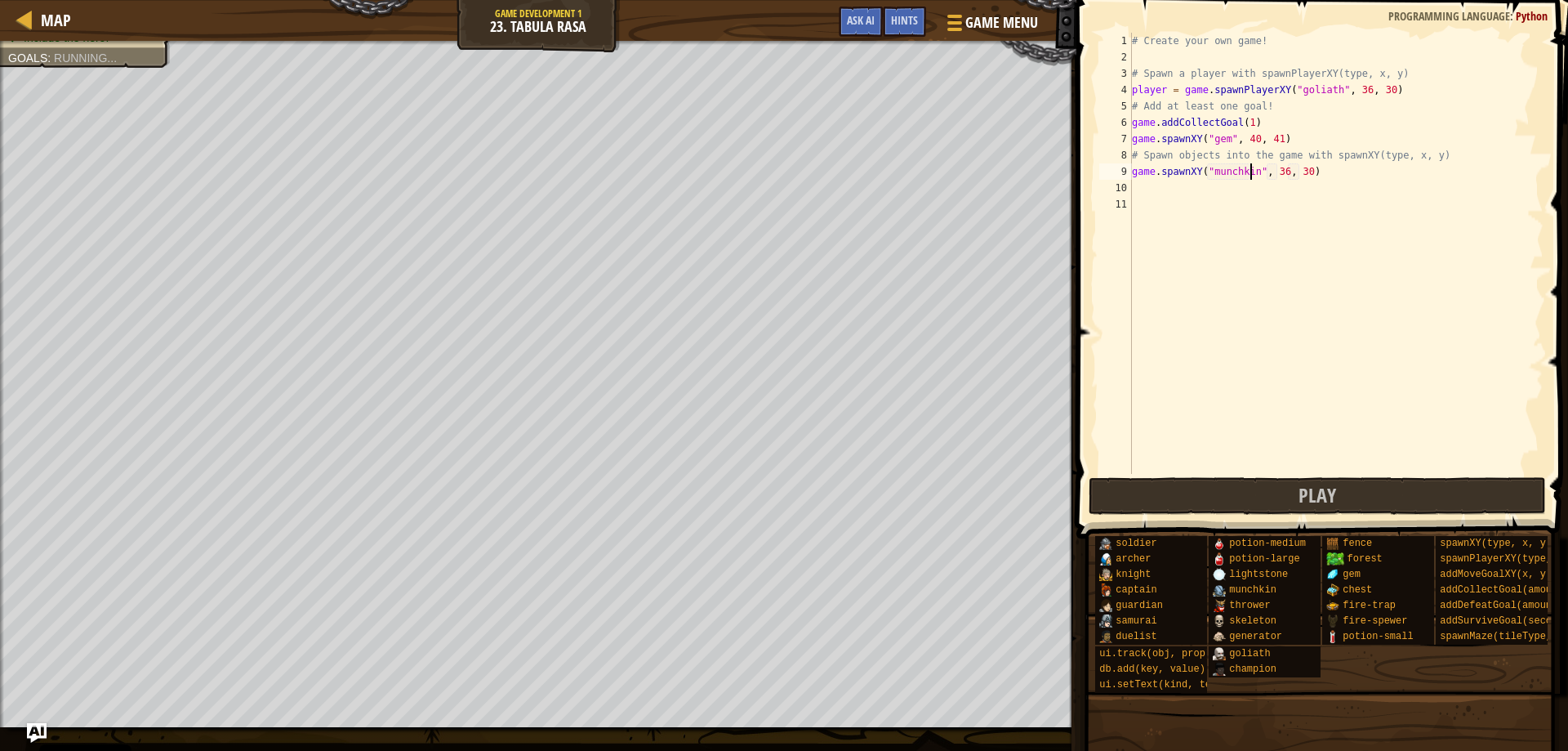
scroll to position [7, 10]
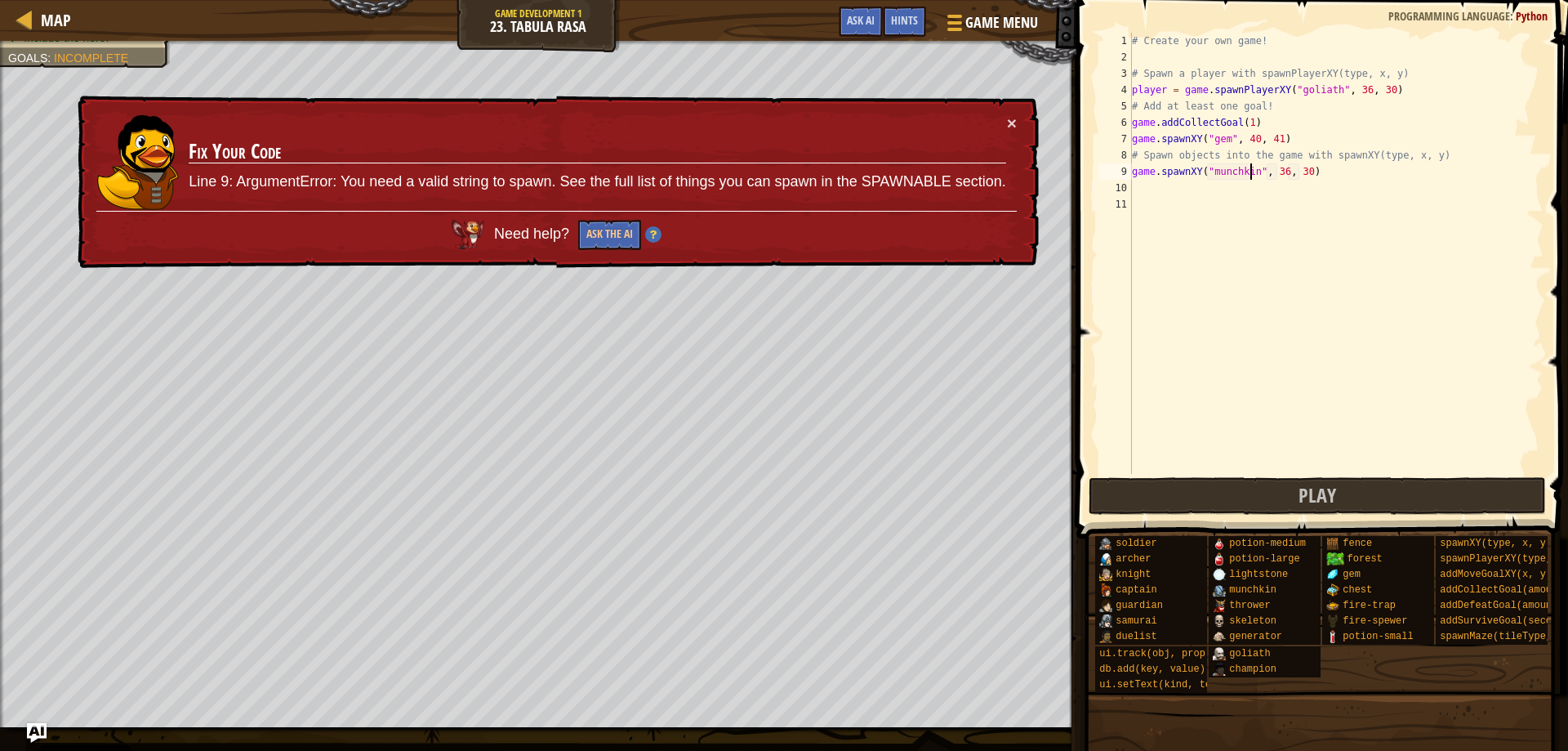
click at [1279, 172] on div "# Create your own game! # Spawn a player with spawnPlayerXY(type, x, y) player …" at bounding box center [1336, 270] width 415 height 474
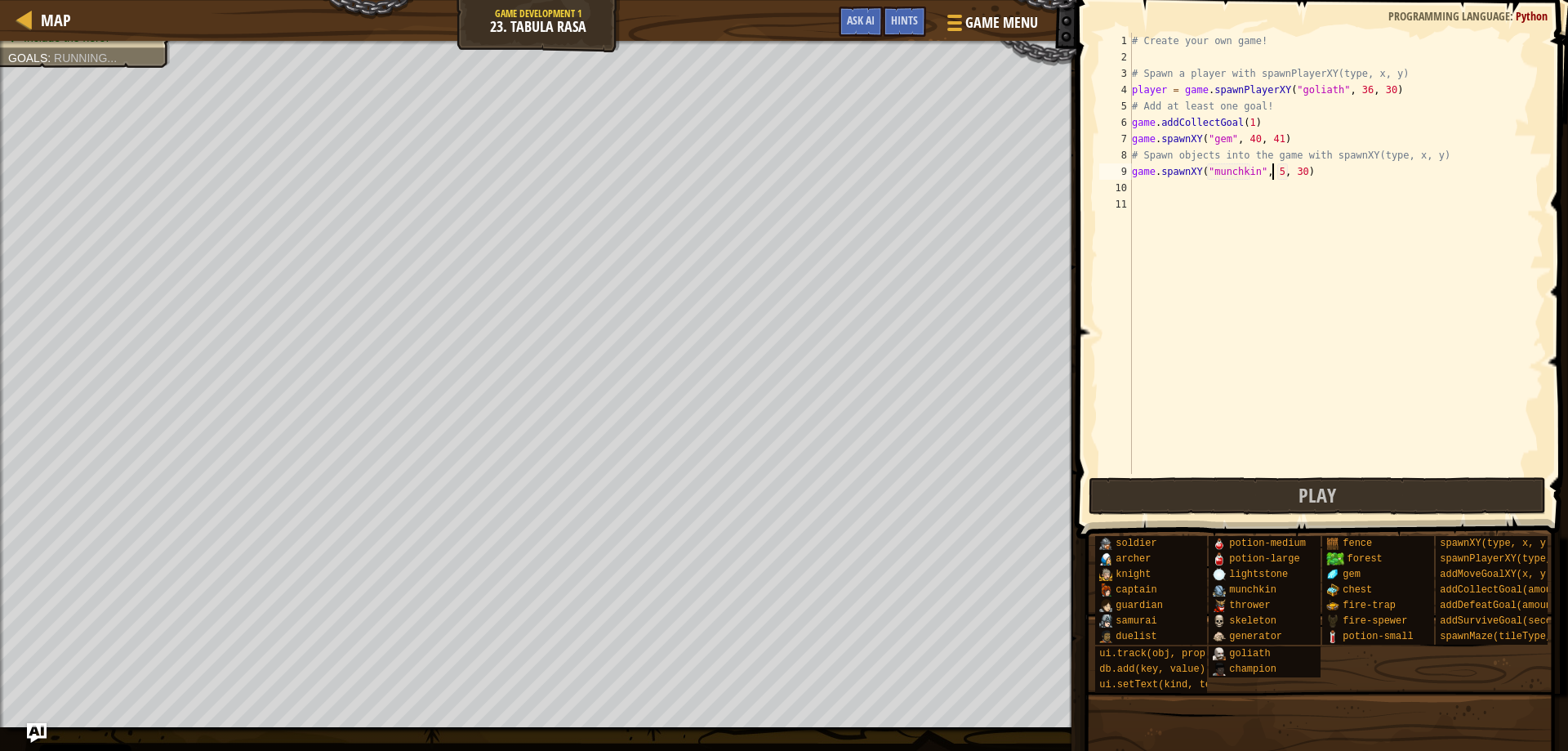
scroll to position [7, 11]
type textarea "game.spawnXY("munchkin", 50, 30)"
click at [1199, 193] on div "# Create your own game! # Spawn a player with spawnPlayerXY(type, x, y) player …" at bounding box center [1336, 270] width 415 height 474
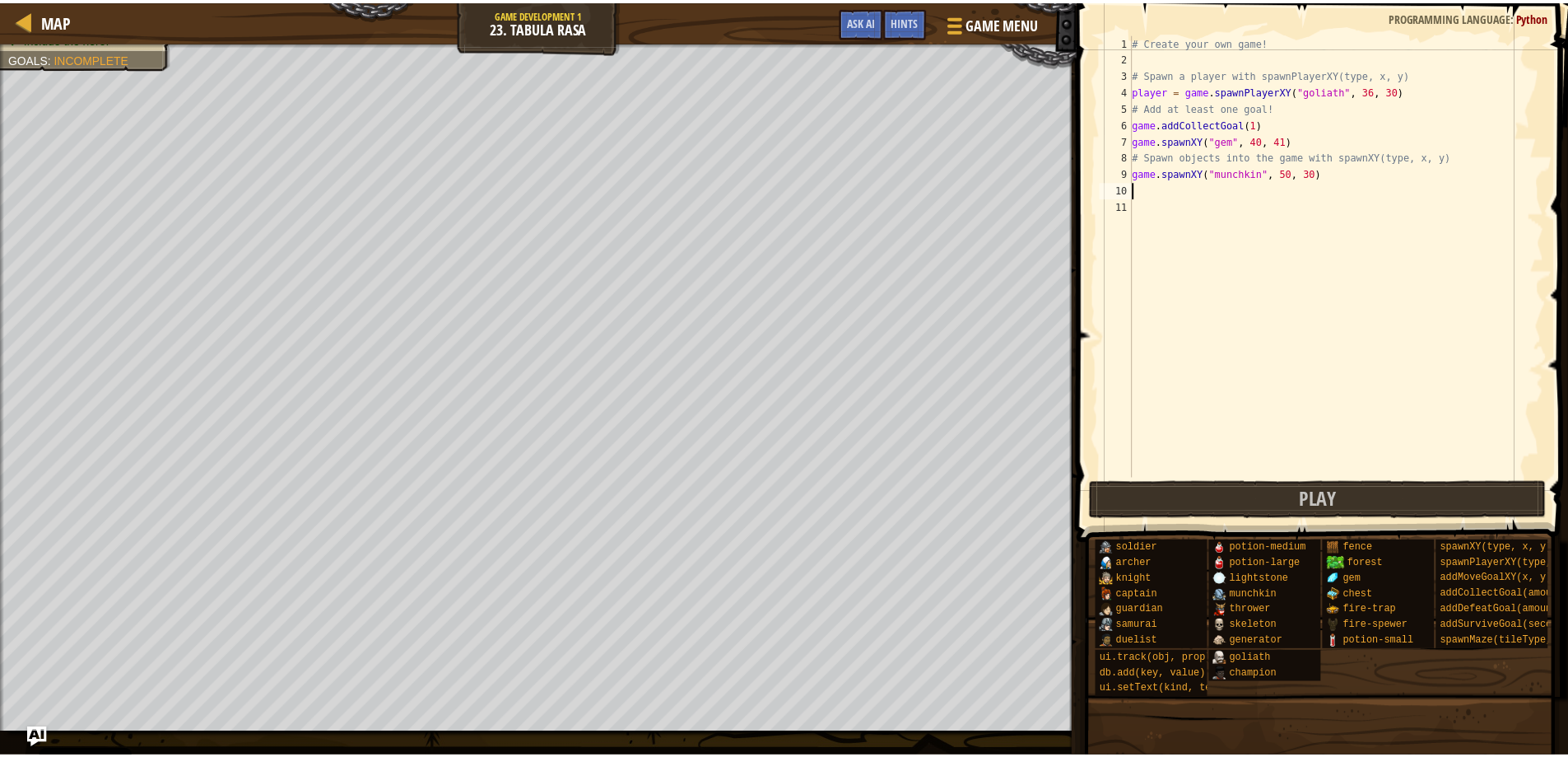
scroll to position [7, 0]
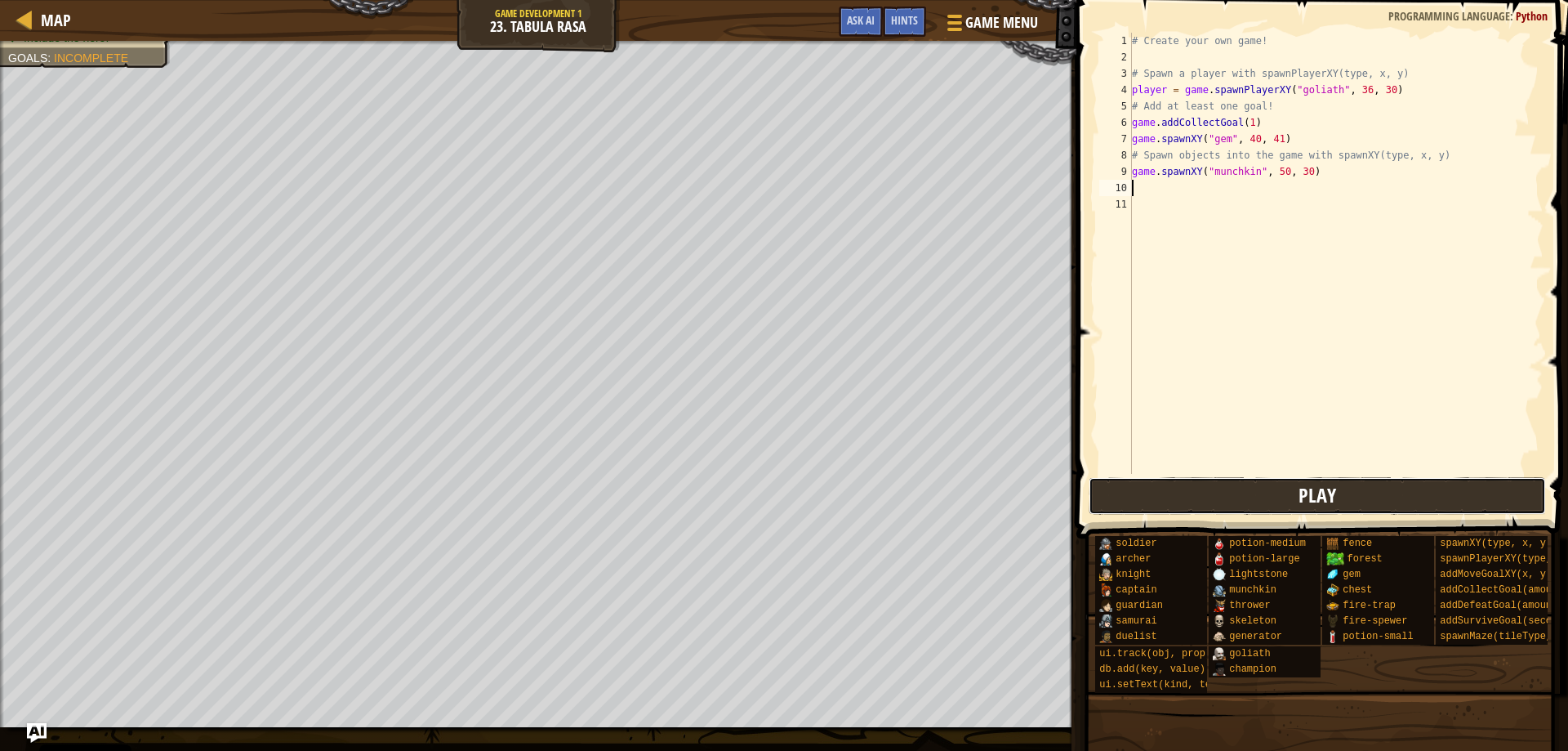
click at [1170, 499] on button "Play" at bounding box center [1318, 496] width 458 height 37
click at [1383, 506] on button "Done" at bounding box center [1427, 496] width 220 height 37
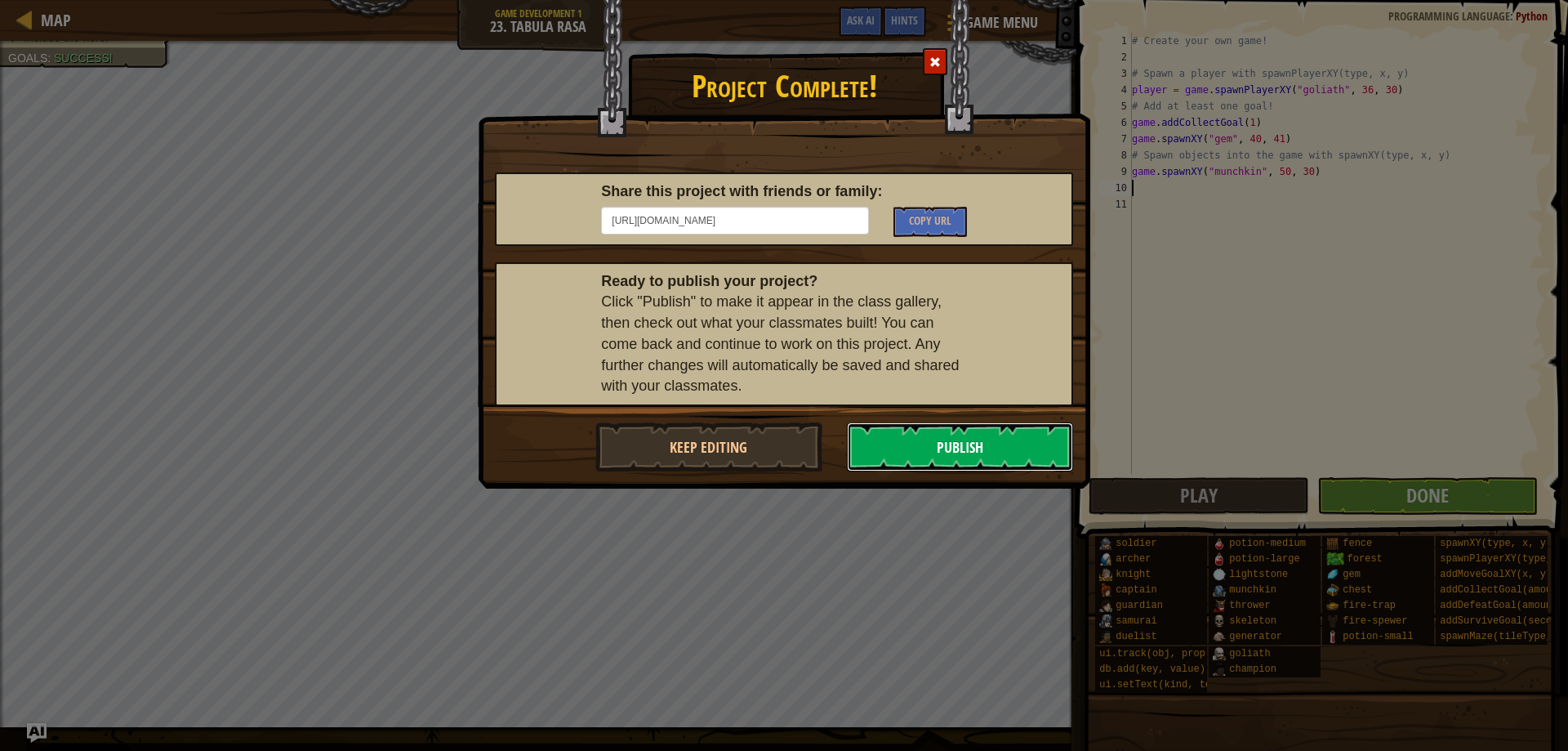
click at [919, 423] on button "Publish" at bounding box center [960, 447] width 227 height 49
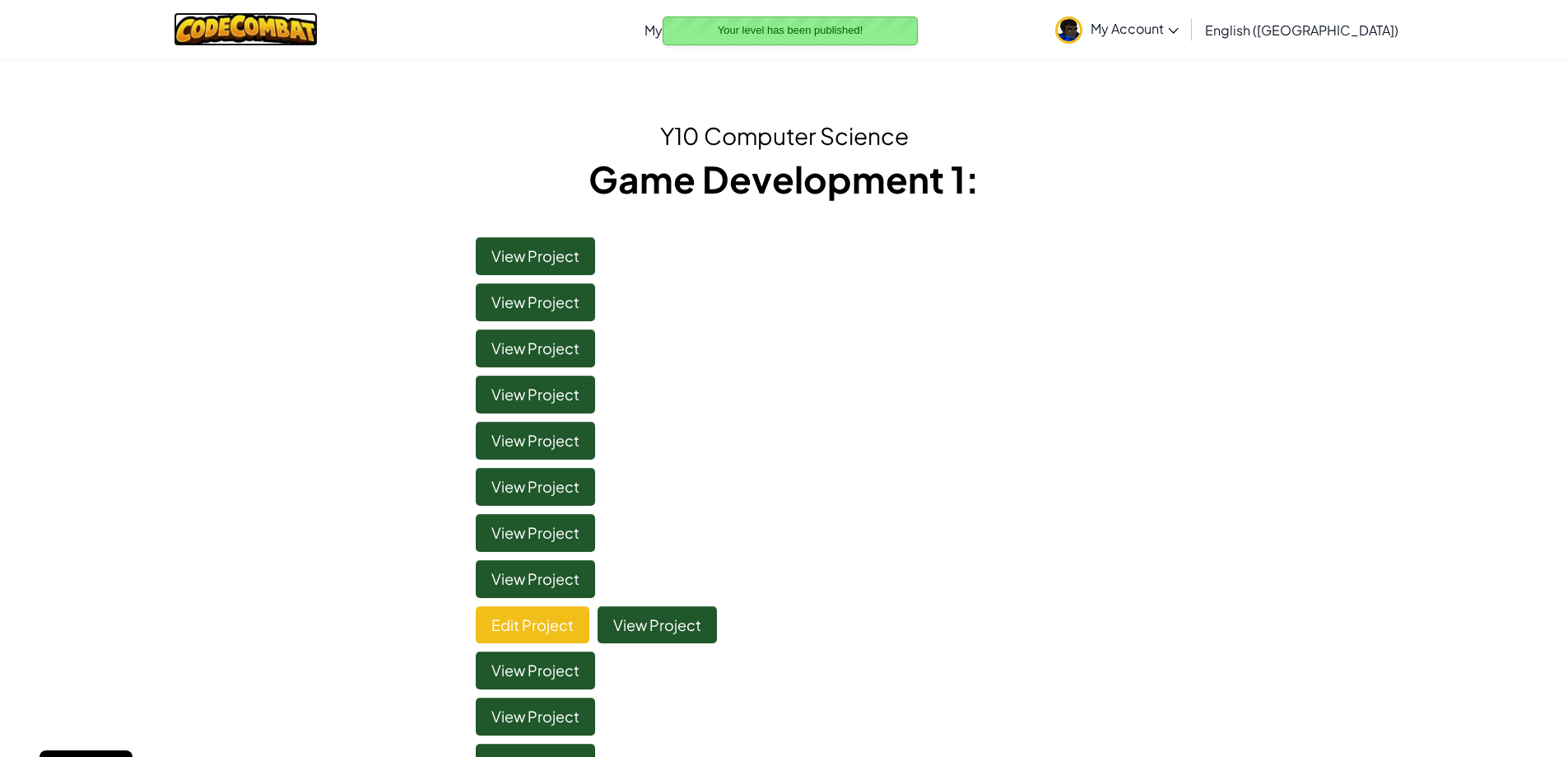
click at [258, 20] on img at bounding box center [246, 29] width 144 height 33
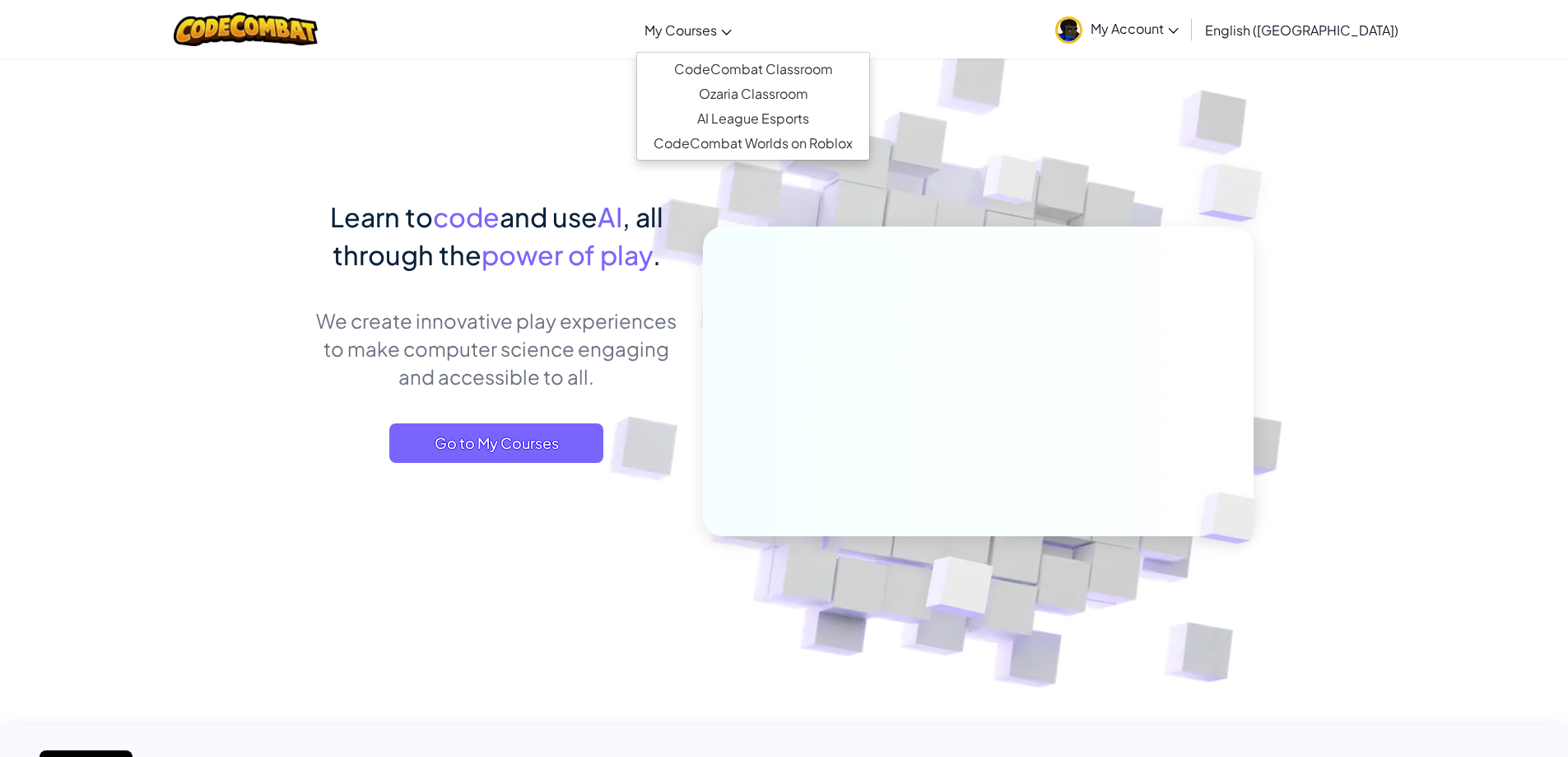
click at [740, 20] on link "My Courses" at bounding box center [688, 29] width 104 height 45
click at [795, 68] on link "CodeCombat Classroom" at bounding box center [753, 69] width 232 height 25
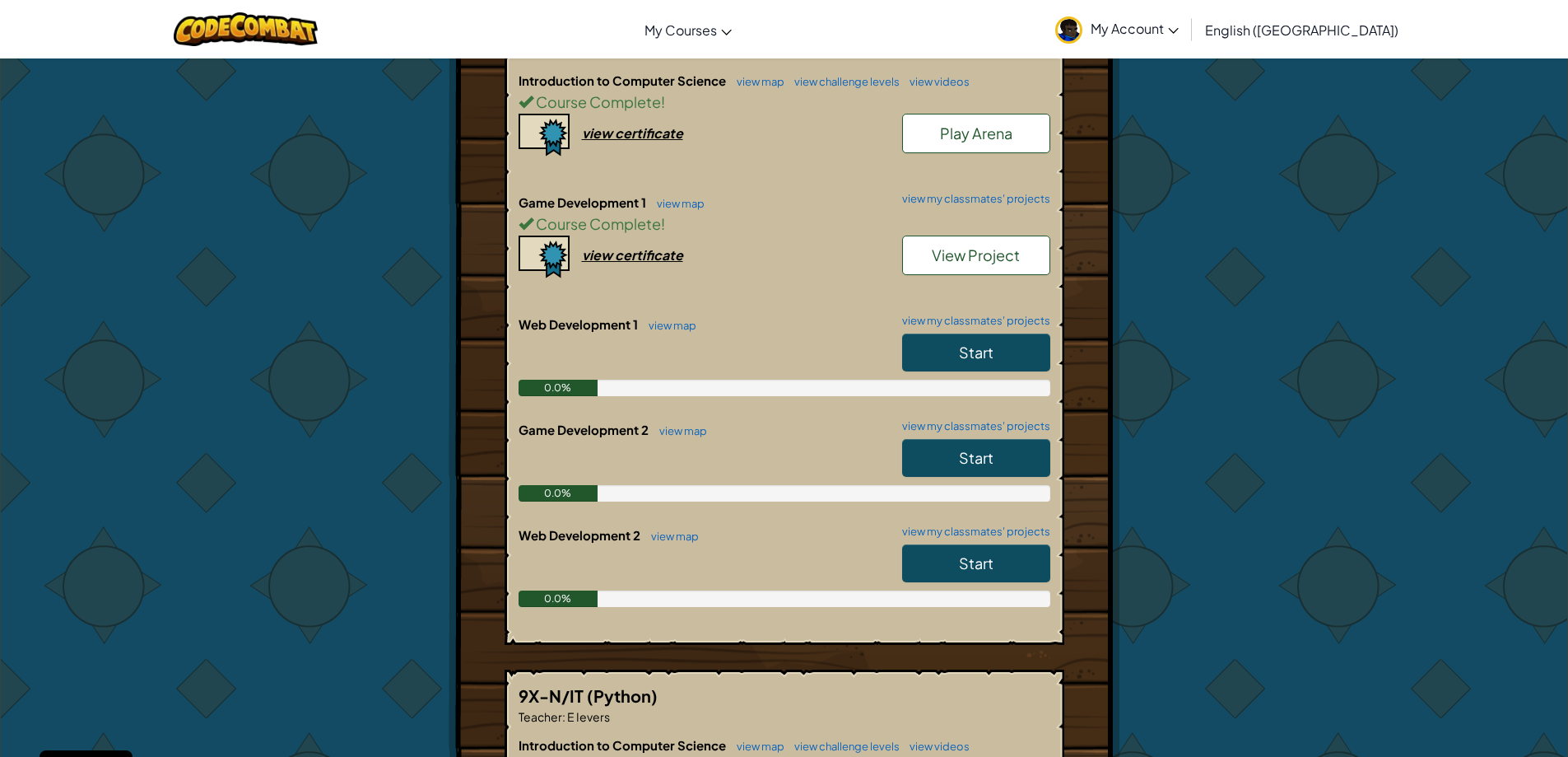
scroll to position [494, 0]
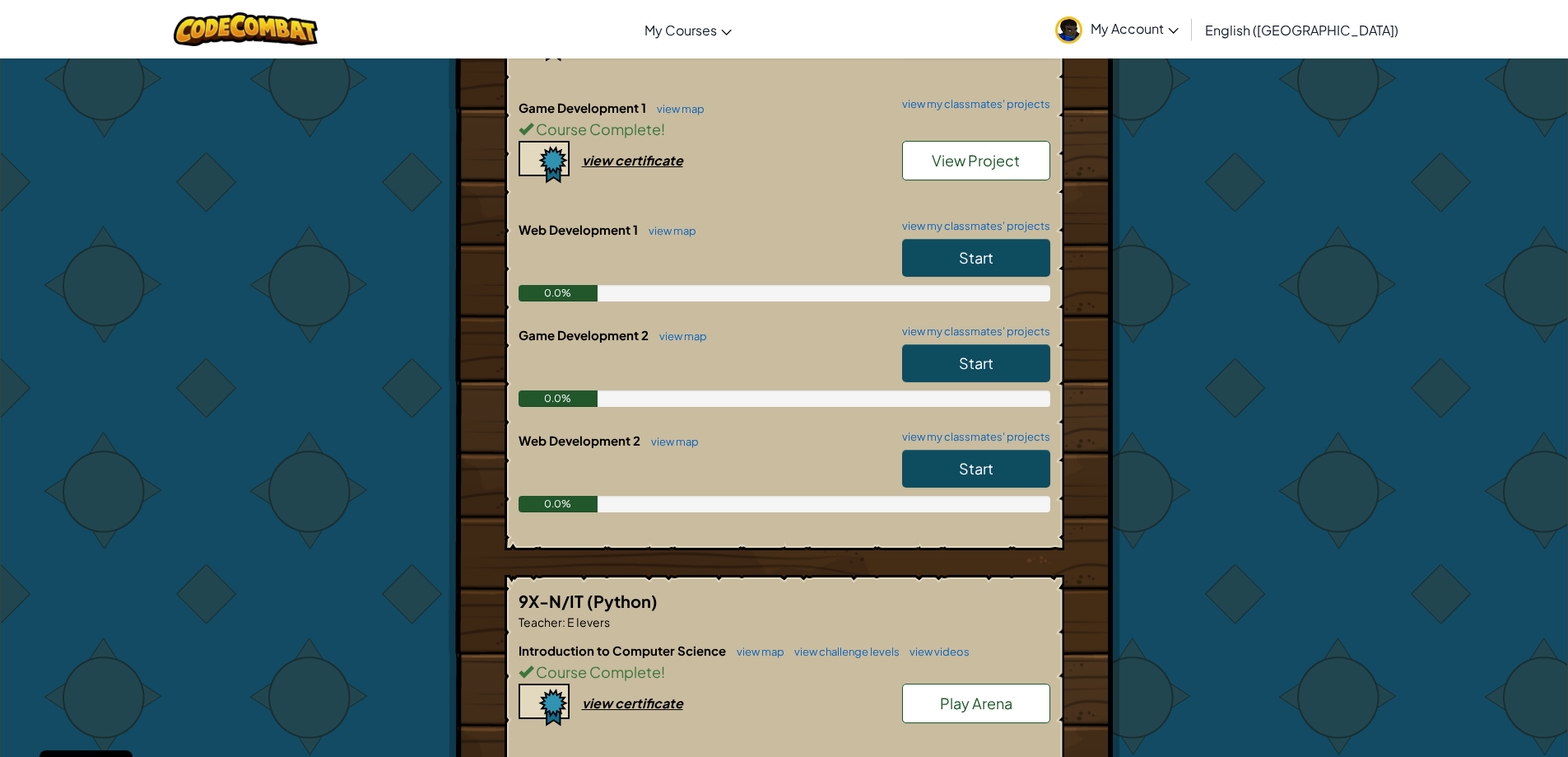
click at [1009, 239] on link "Start" at bounding box center [976, 257] width 148 height 38
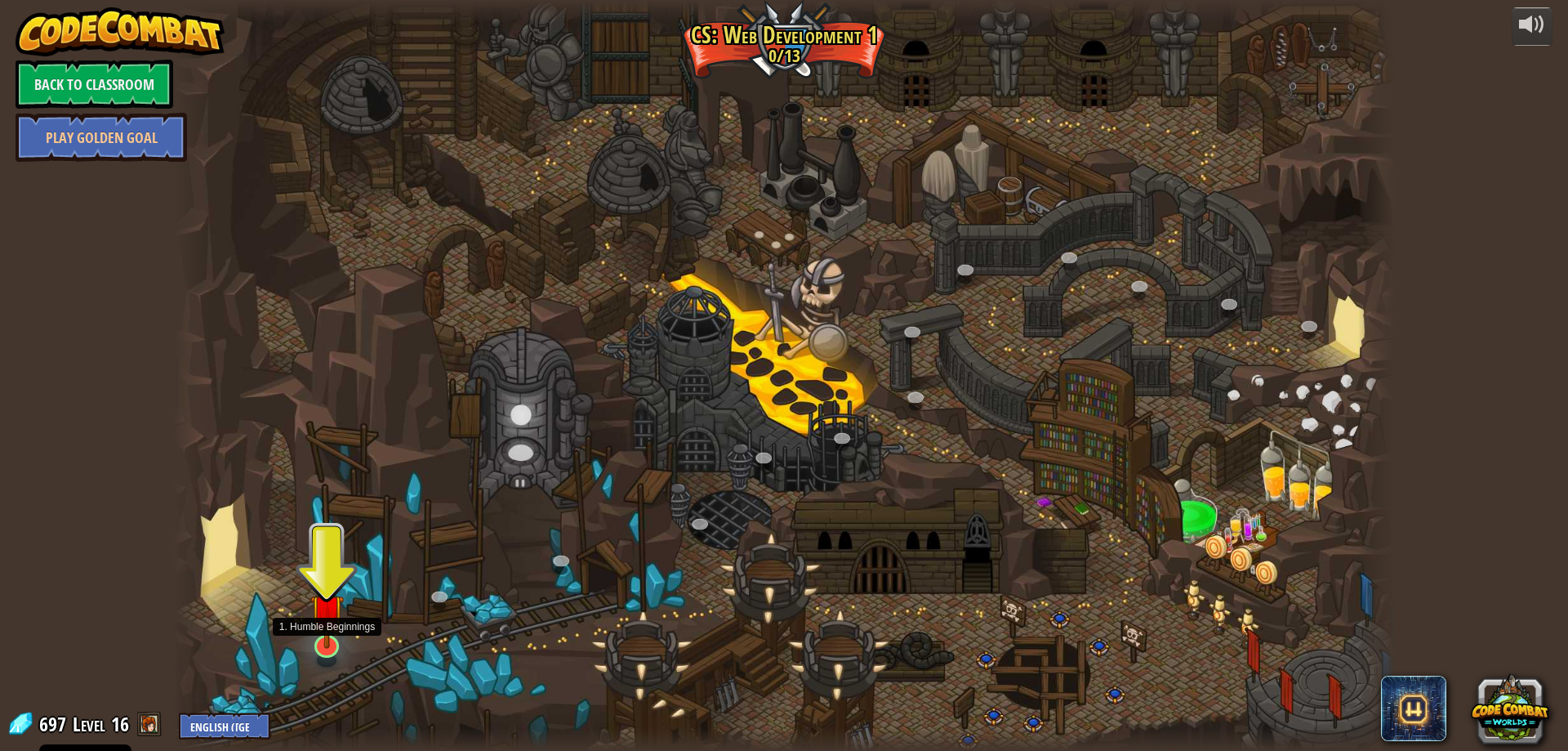
click at [321, 631] on img at bounding box center [327, 610] width 33 height 76
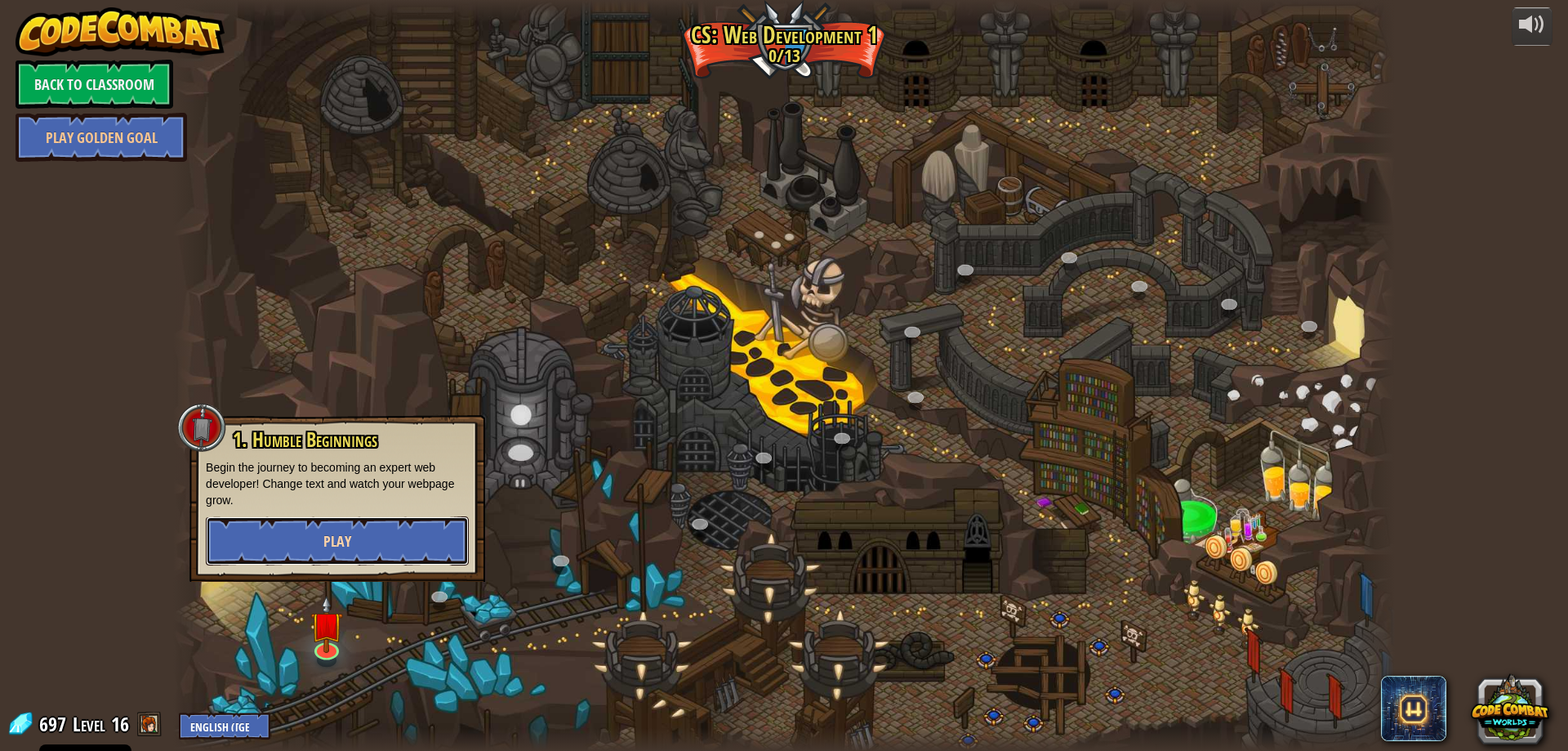
click at [321, 549] on button "Play" at bounding box center [337, 541] width 263 height 49
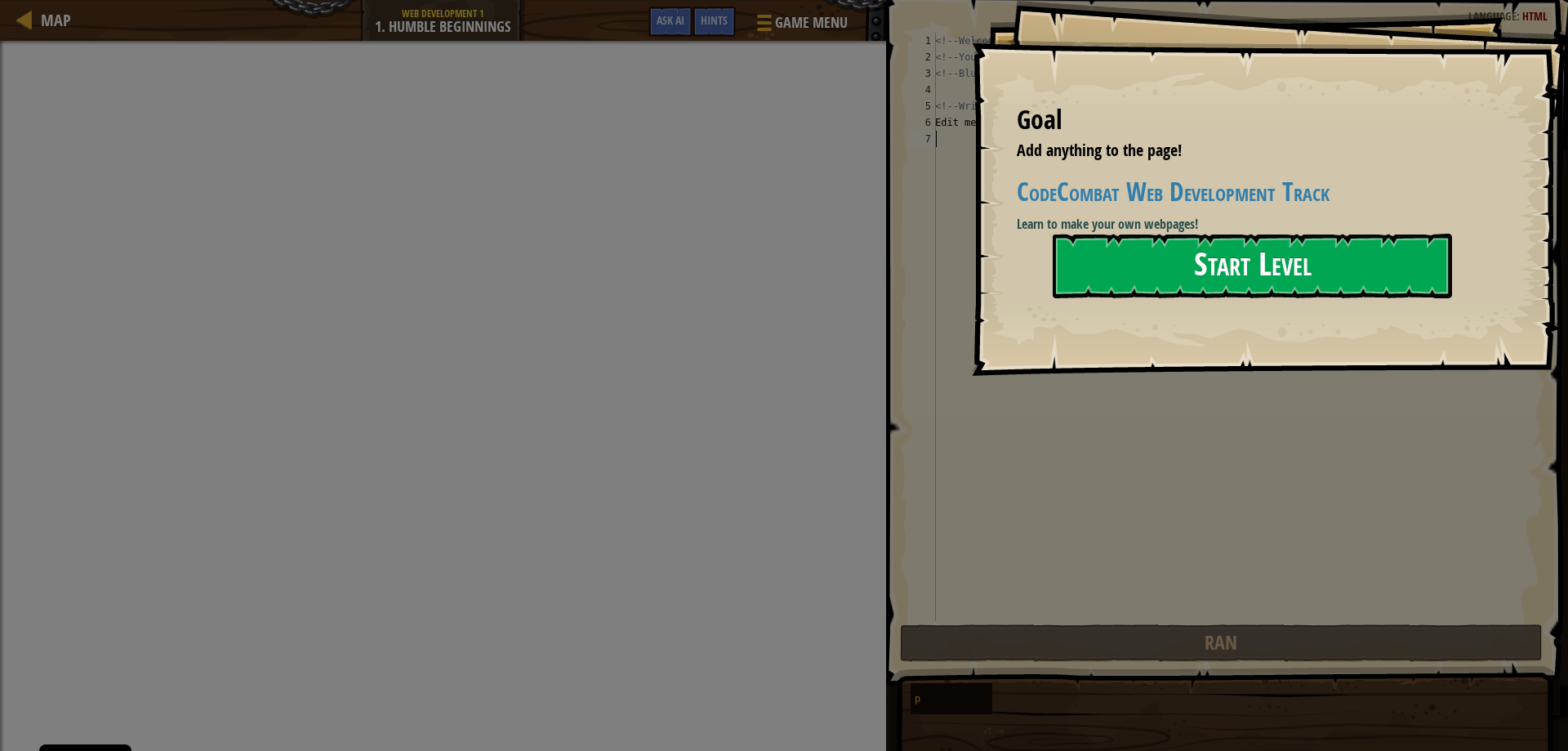
click at [1227, 275] on button "Start Level" at bounding box center [1252, 266] width 399 height 64
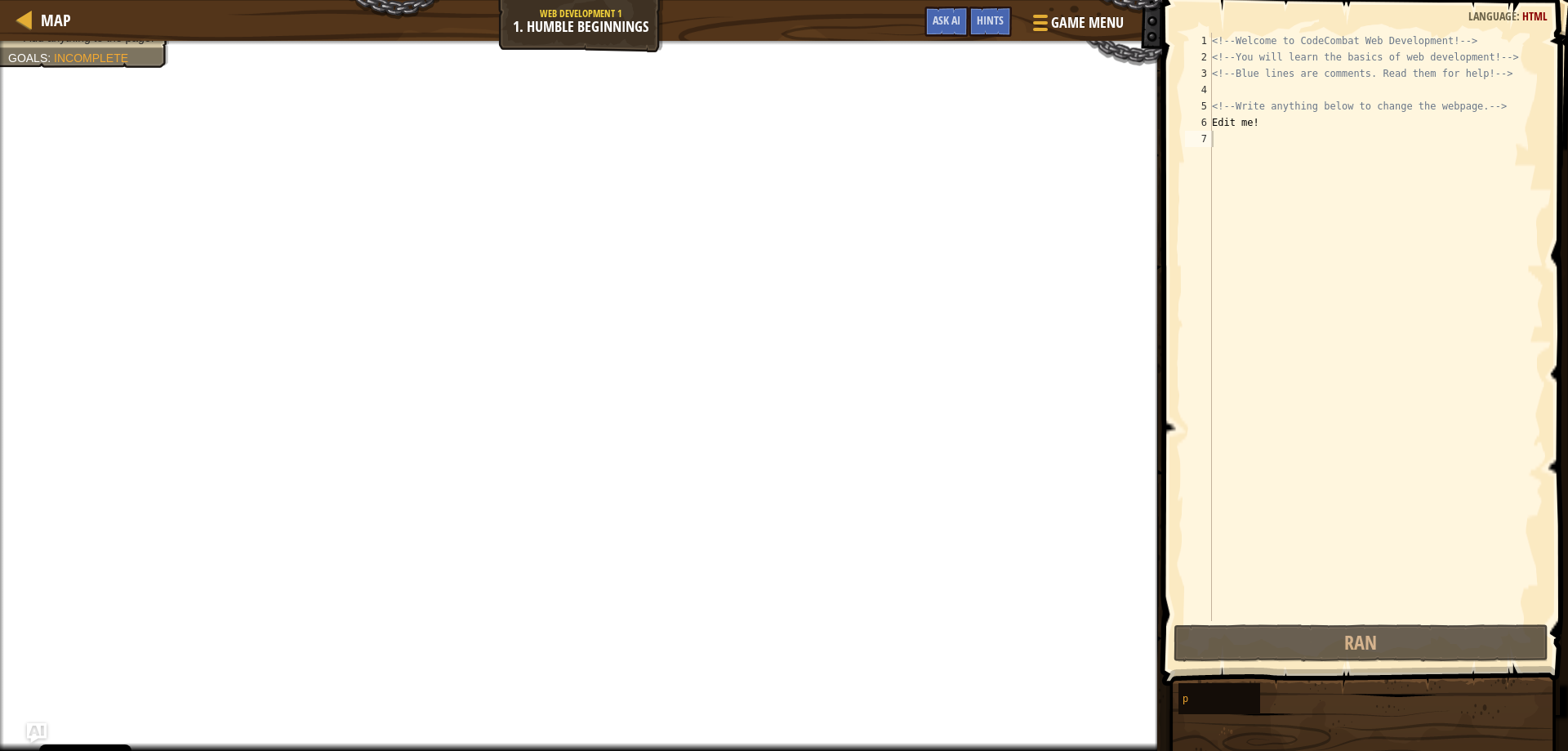
type textarea "Edit me!"
click at [1220, 130] on div "<!-- Welcome to CodeCombat Web Development! --> <!-- You will learn the basics …" at bounding box center [1376, 343] width 335 height 621
click at [1227, 141] on div "<!-- Welcome to CodeCombat Web Development! --> <!-- You will learn the basics …" at bounding box center [1376, 343] width 335 height 621
drag, startPoint x: 1261, startPoint y: 125, endPoint x: 1213, endPoint y: 123, distance: 48.0
click at [1213, 123] on div "<!-- Welcome to CodeCombat Web Development! --> <!-- You will learn the basics …" at bounding box center [1376, 343] width 335 height 621
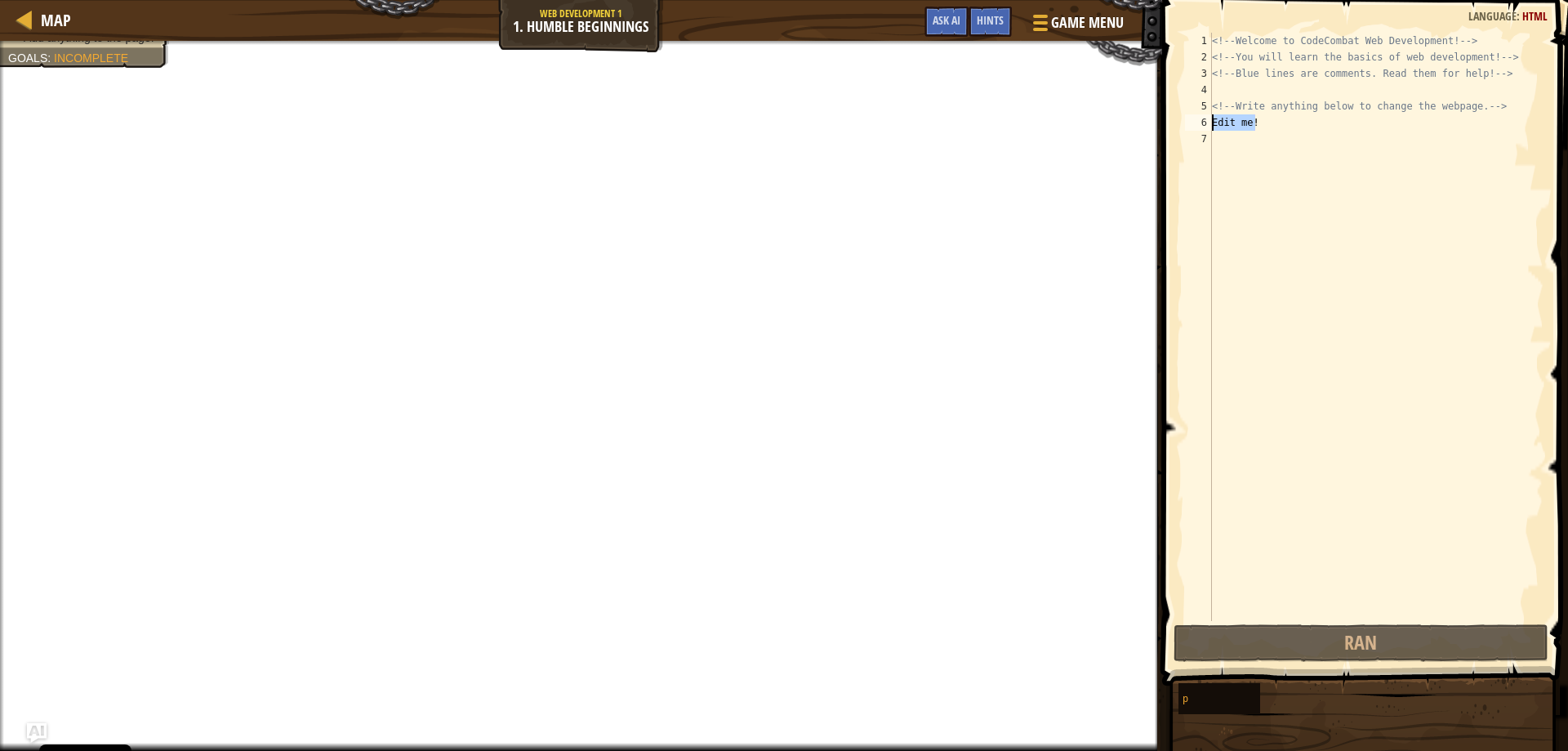
type textarea "Edit me!"
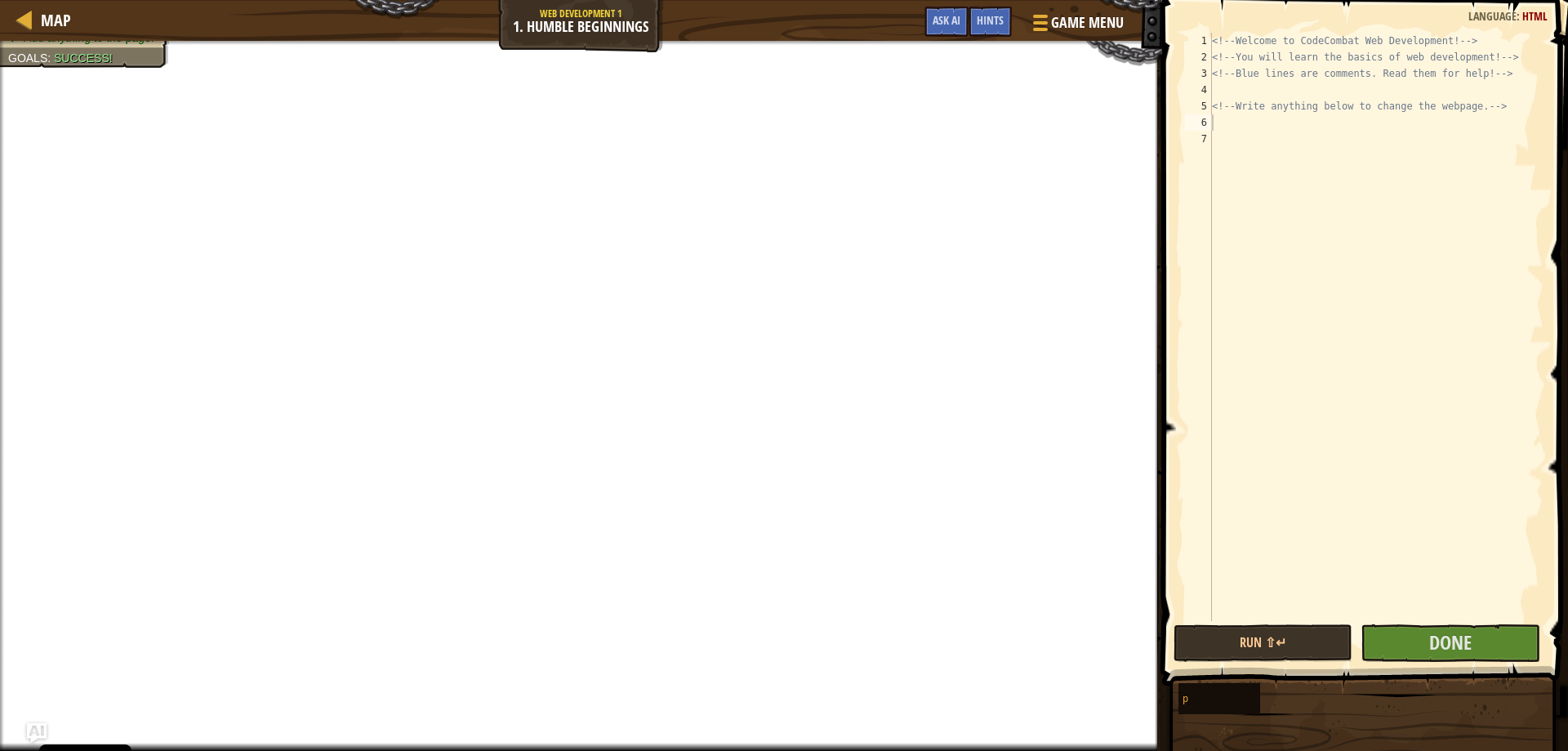
click at [1268, 121] on div "<!-- Welcome to CodeCombat Web Development! --> <!-- You will learn the basics …" at bounding box center [1376, 343] width 335 height 621
click at [1406, 660] on button "Done" at bounding box center [1450, 642] width 179 height 37
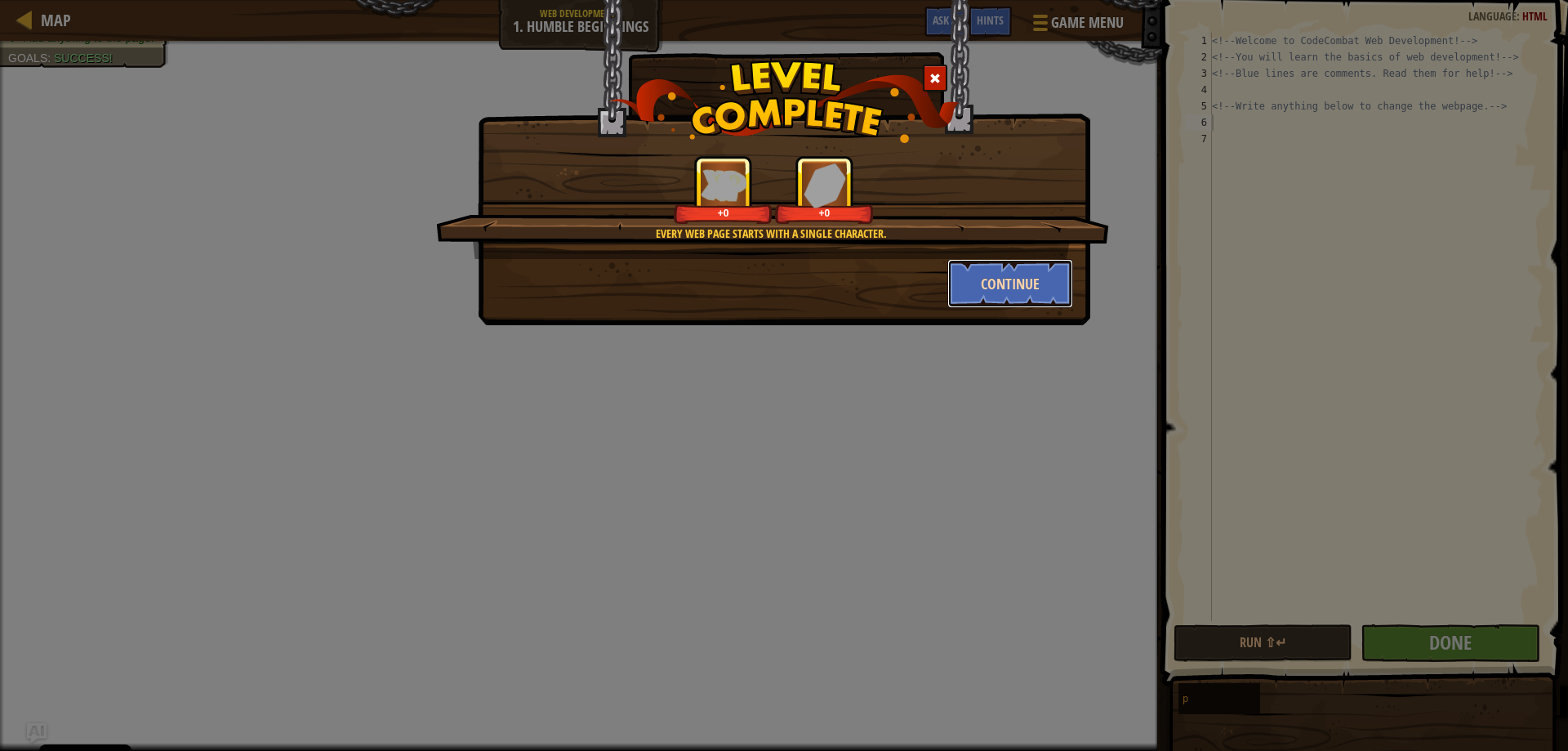
click at [997, 288] on button "Continue" at bounding box center [1010, 283] width 126 height 49
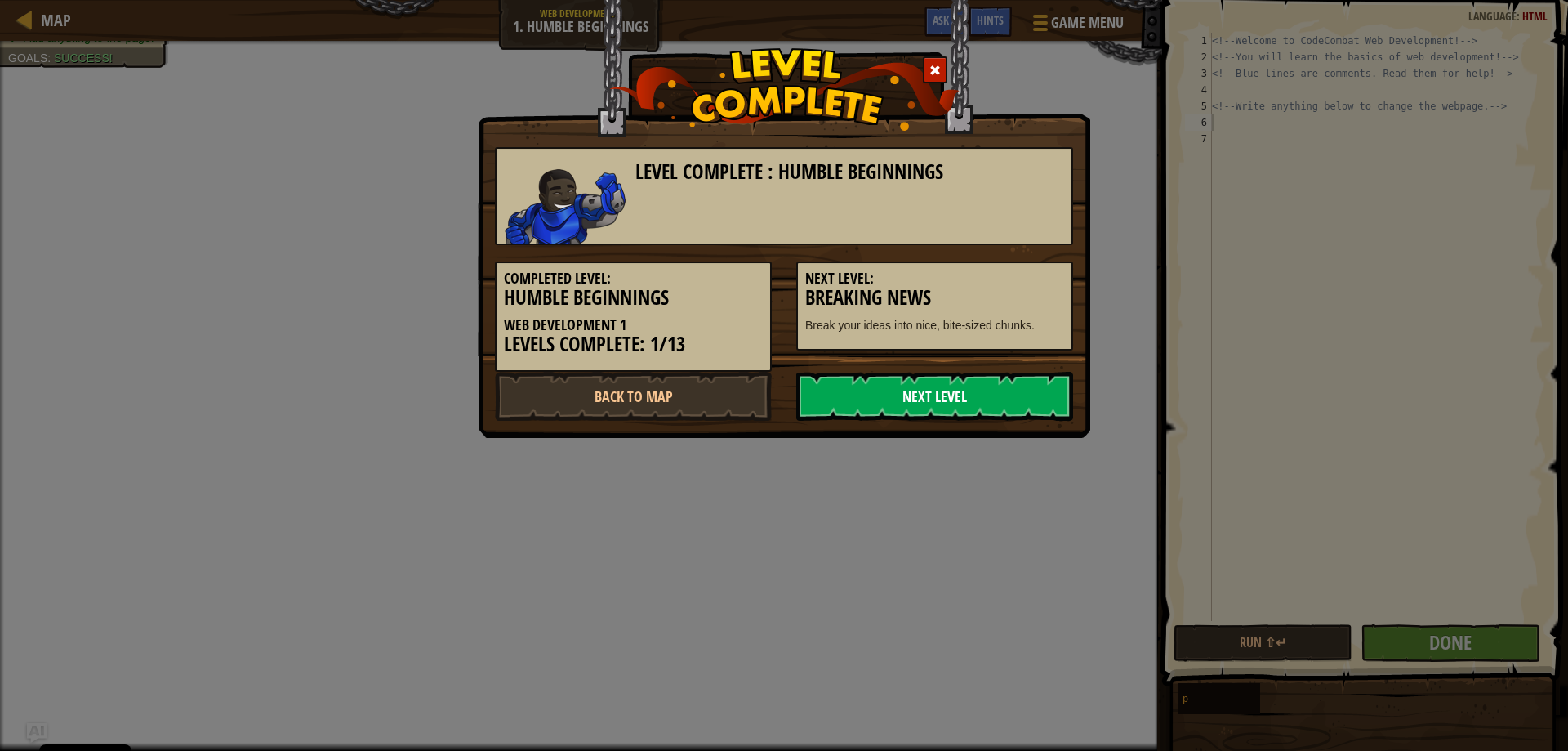
click at [862, 405] on link "Next Level" at bounding box center [935, 396] width 277 height 49
click at [849, 391] on link "Next Level" at bounding box center [935, 396] width 277 height 49
click at [848, 383] on link "Next Level" at bounding box center [935, 396] width 277 height 49
click at [849, 396] on link "Next Level" at bounding box center [935, 396] width 277 height 49
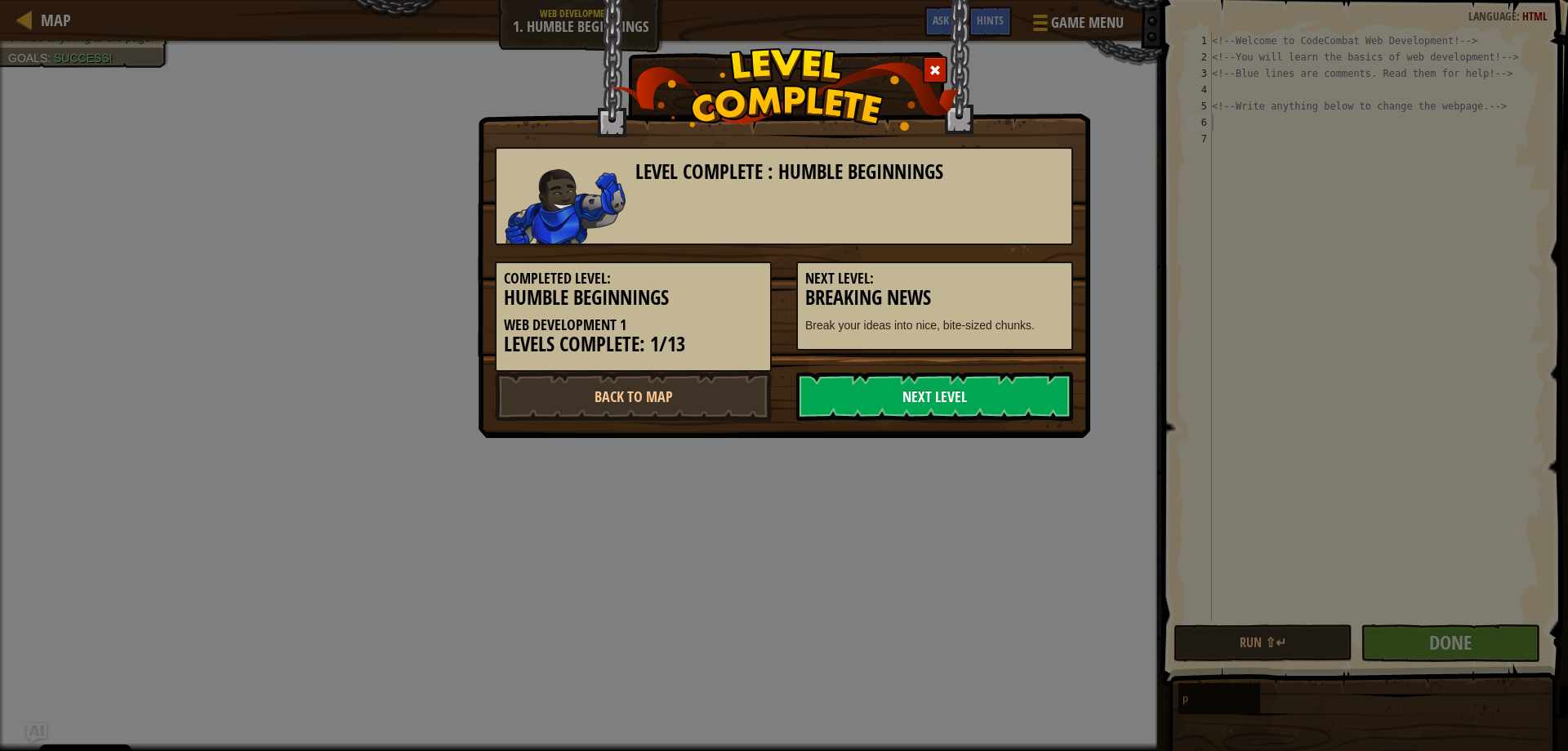
click at [849, 396] on link "Next Level" at bounding box center [935, 396] width 277 height 49
click at [850, 2] on body "Cookie Policy CodeCombat uses a few essential and non-essential cookies. Privac…" at bounding box center [784, 1] width 1568 height 2
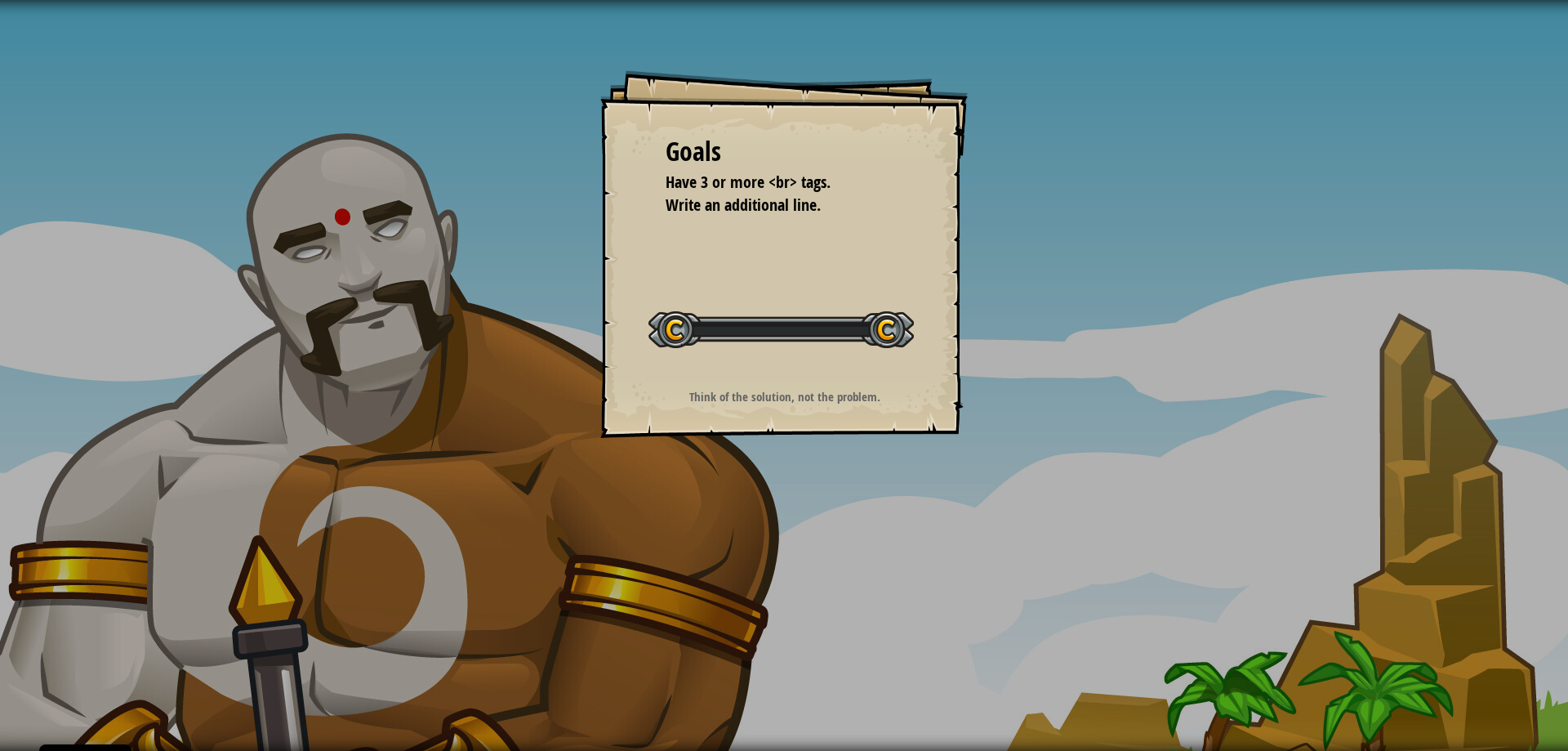
click at [853, 396] on strong "Think of the solution, not the problem." at bounding box center [784, 396] width 191 height 17
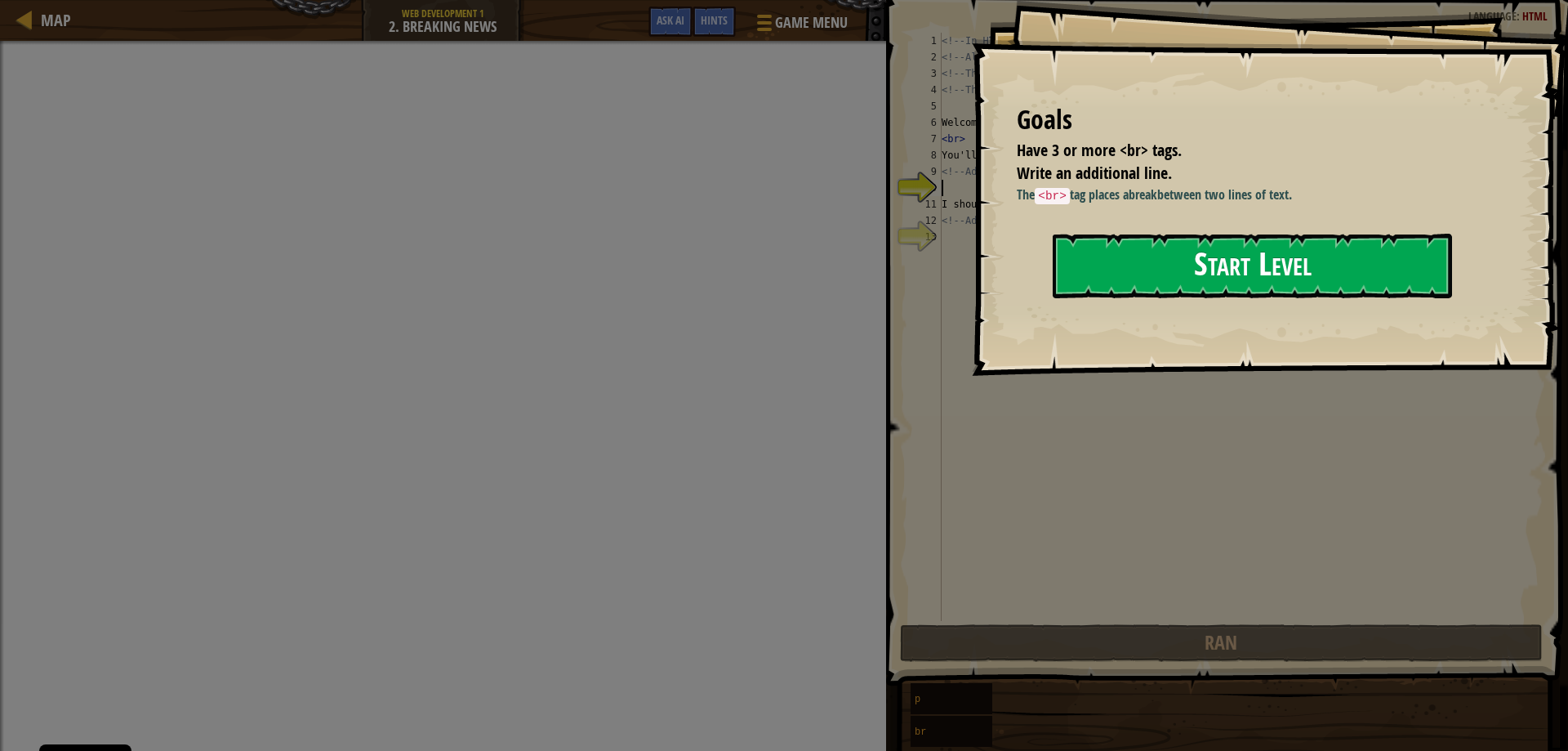
drag, startPoint x: 1253, startPoint y: 259, endPoint x: 1233, endPoint y: 260, distance: 20.0
click at [1236, 260] on button "Start Level" at bounding box center [1252, 266] width 399 height 64
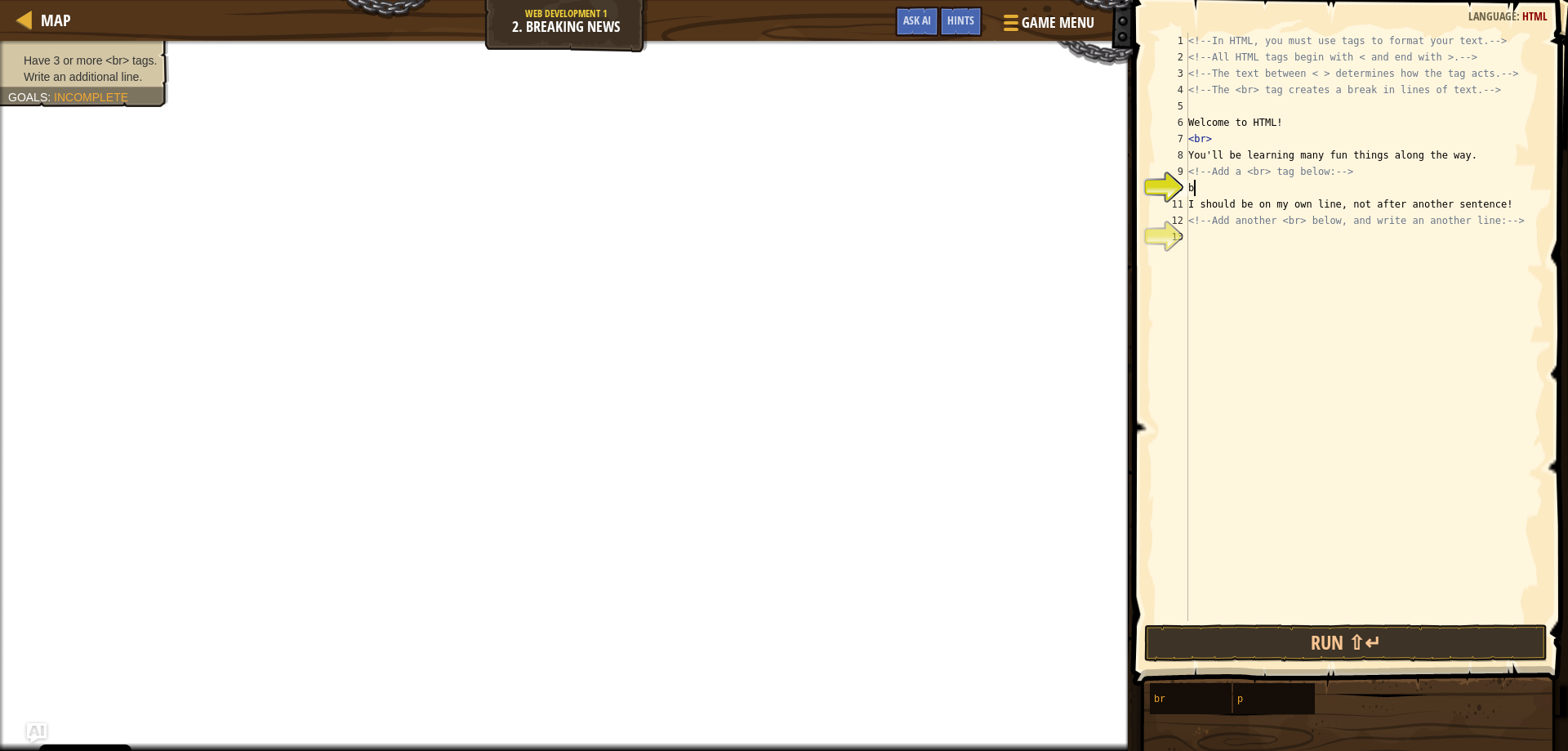
scroll to position [7, 0]
type textarea "br"
click at [1257, 246] on div "<!-- In HTML, you must use tags to format your text. --> <!-- All HTML tags beg…" at bounding box center [1364, 343] width 359 height 621
click at [1331, 639] on button "Run ⇧↵" at bounding box center [1345, 642] width 403 height 37
drag, startPoint x: 1317, startPoint y: 650, endPoint x: 1315, endPoint y: 641, distance: 9.2
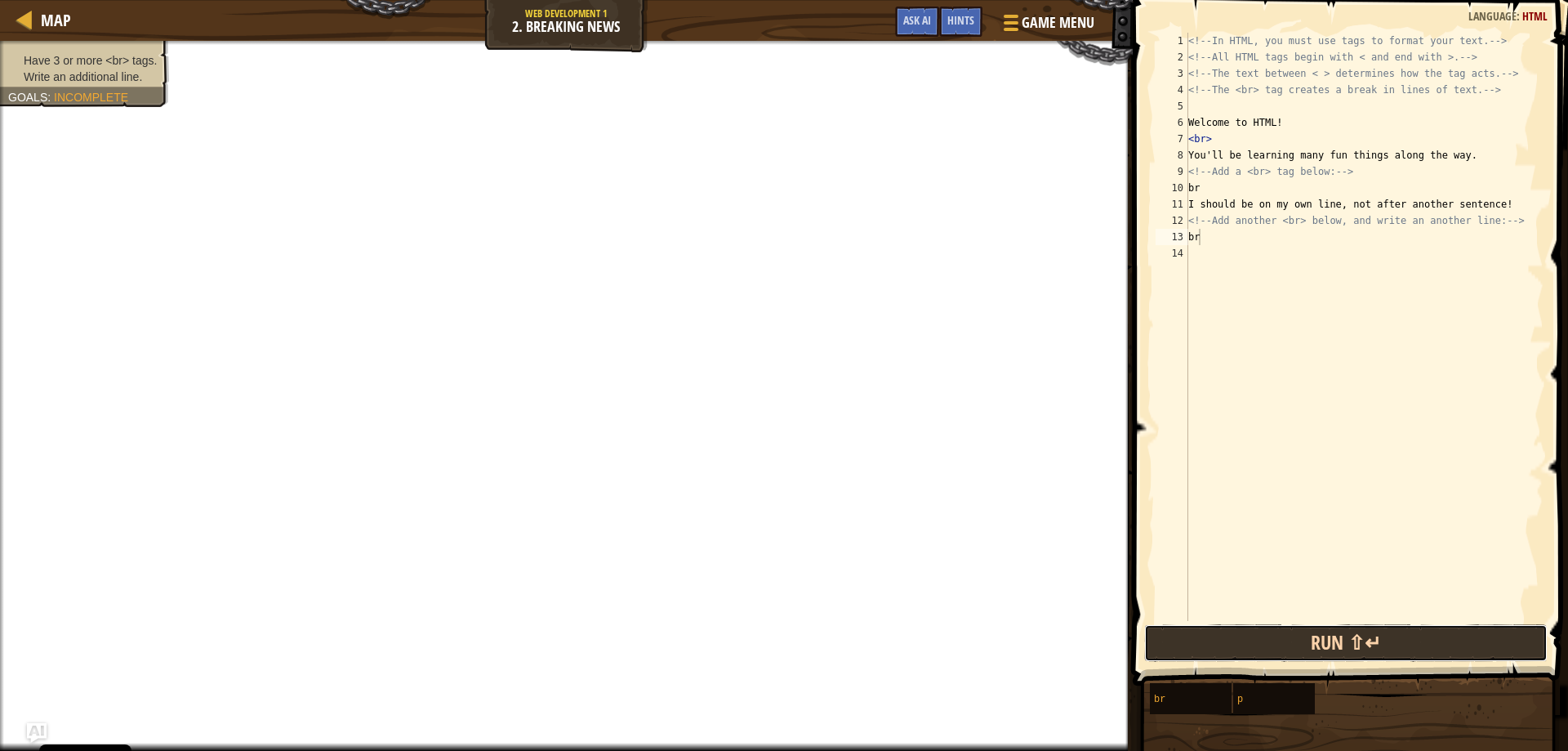
click at [1315, 642] on button "Run ⇧↵" at bounding box center [1345, 642] width 403 height 37
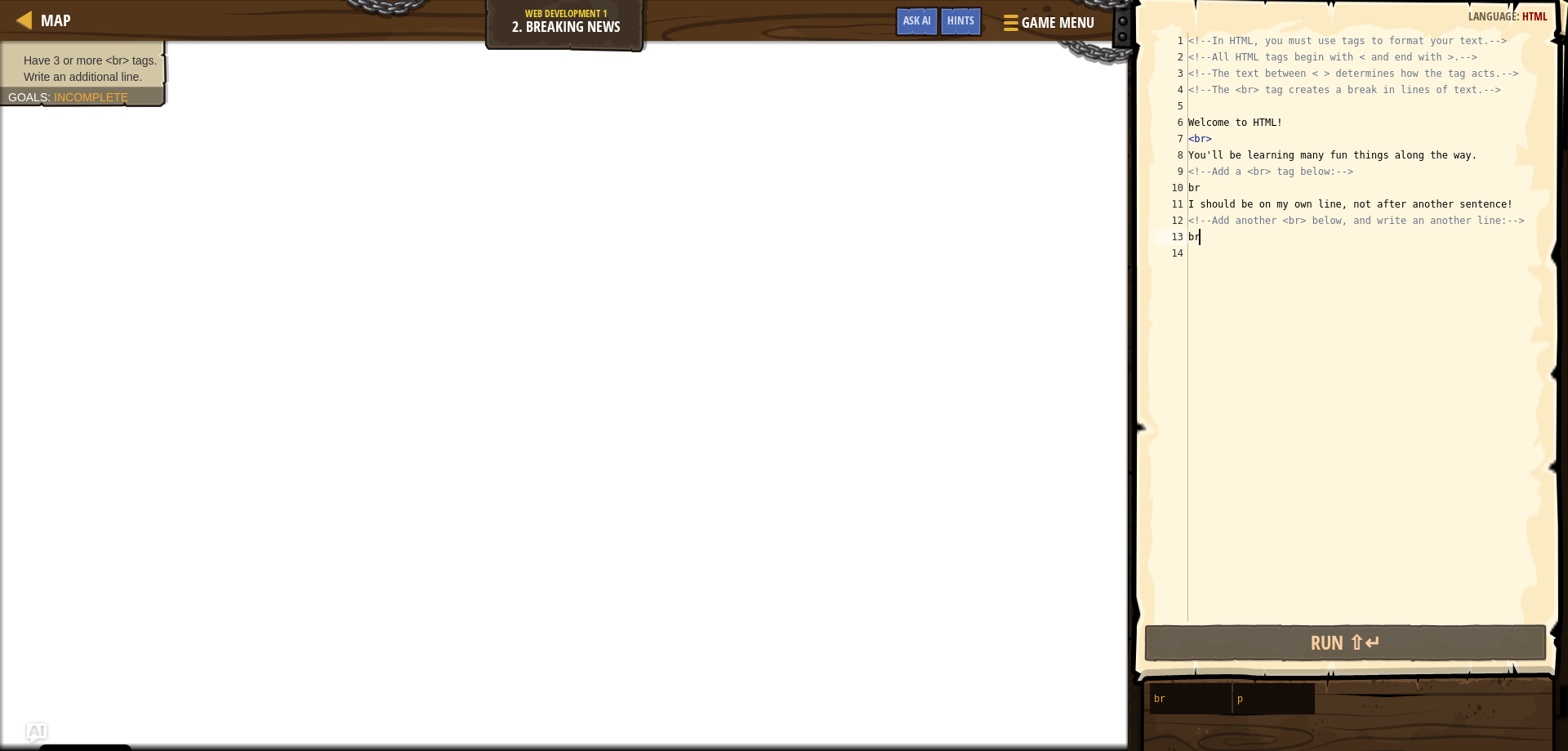
type textarea "b"
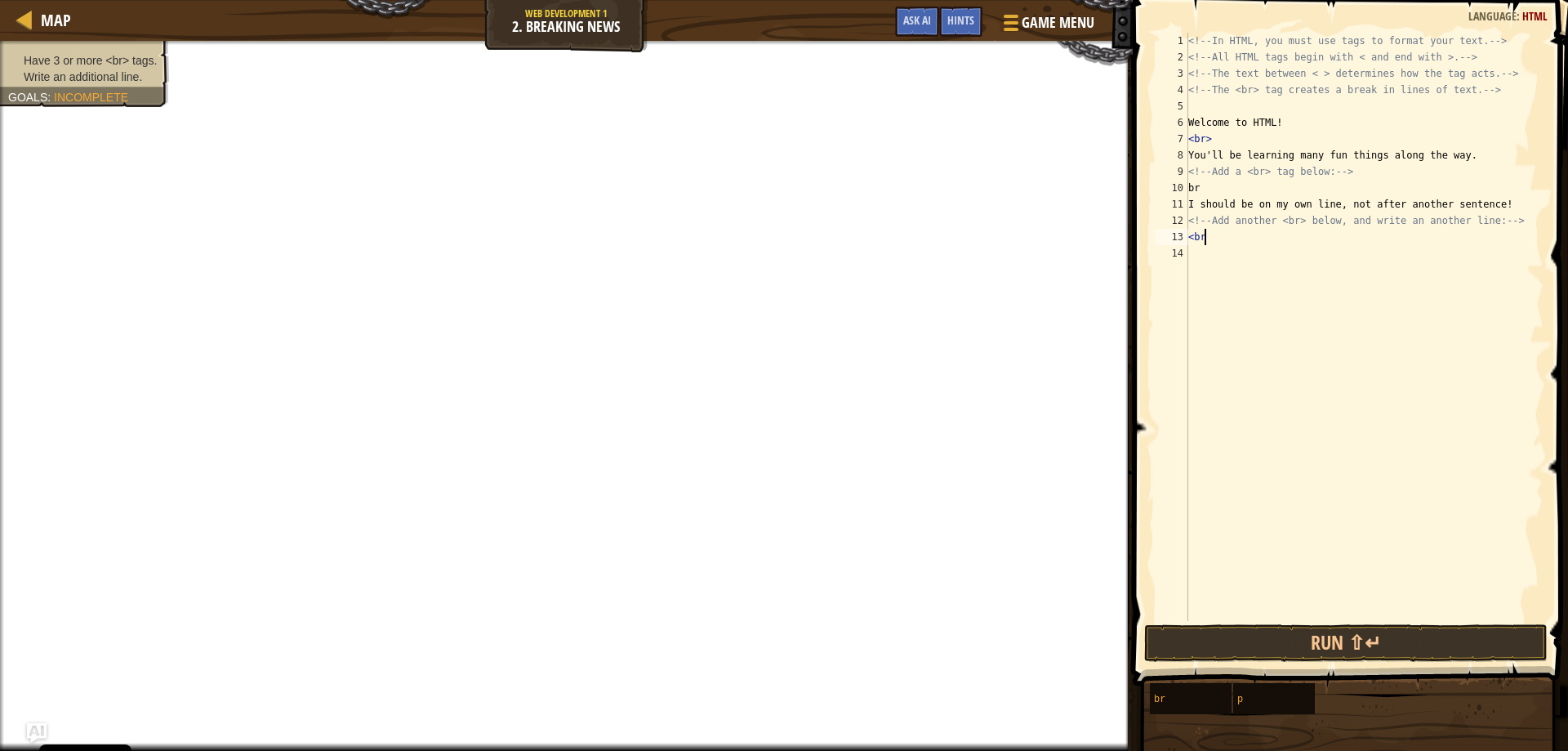
type textarea "<br>"
click at [1207, 190] on div "<!-- In HTML, you must use tags to format your text. --> <!-- All HTML tags beg…" at bounding box center [1364, 343] width 359 height 621
type textarea "b"
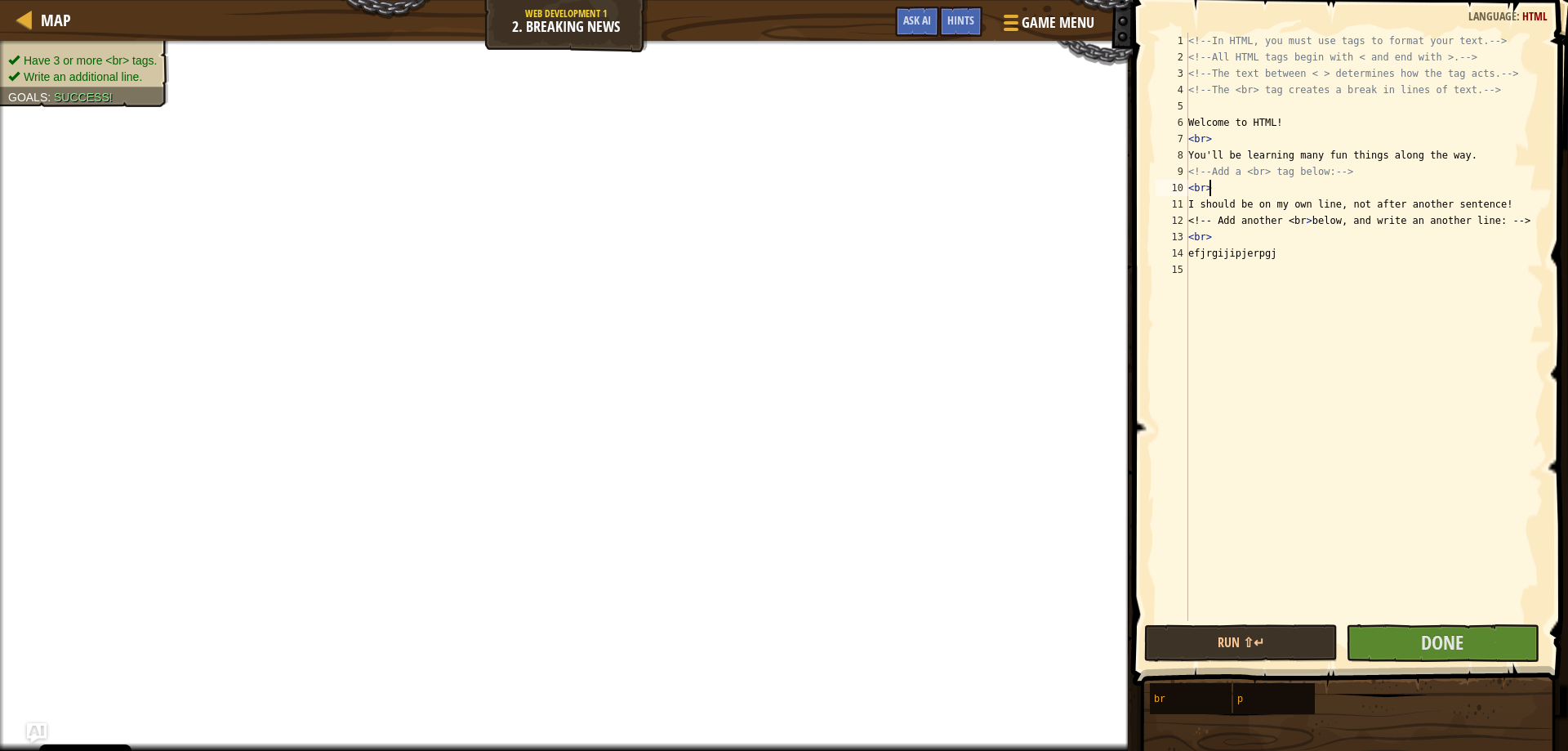
scroll to position [7, 1]
type textarea "<br>"
click at [1423, 631] on span "Done" at bounding box center [1442, 642] width 43 height 26
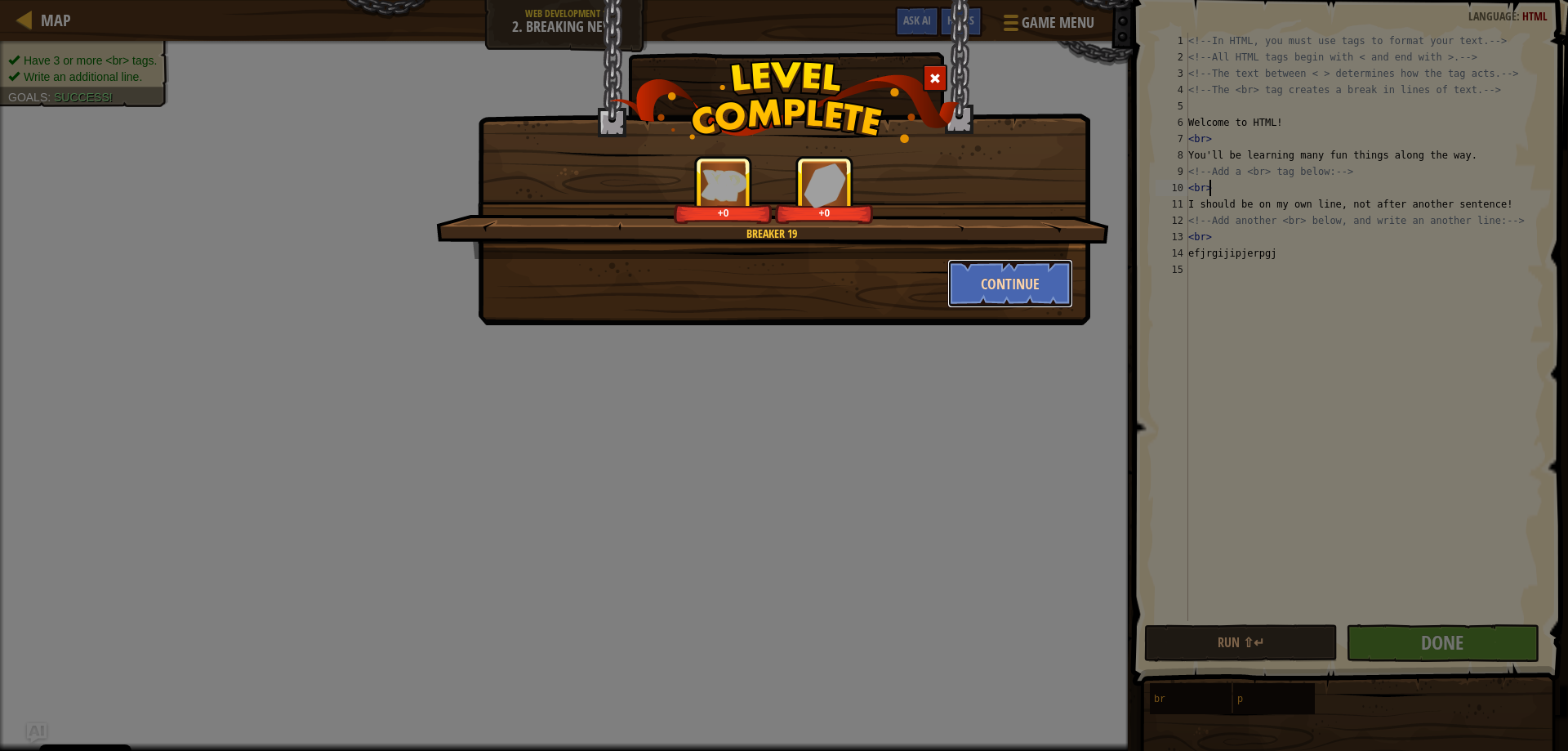
click at [1022, 296] on button "Continue" at bounding box center [1010, 283] width 126 height 49
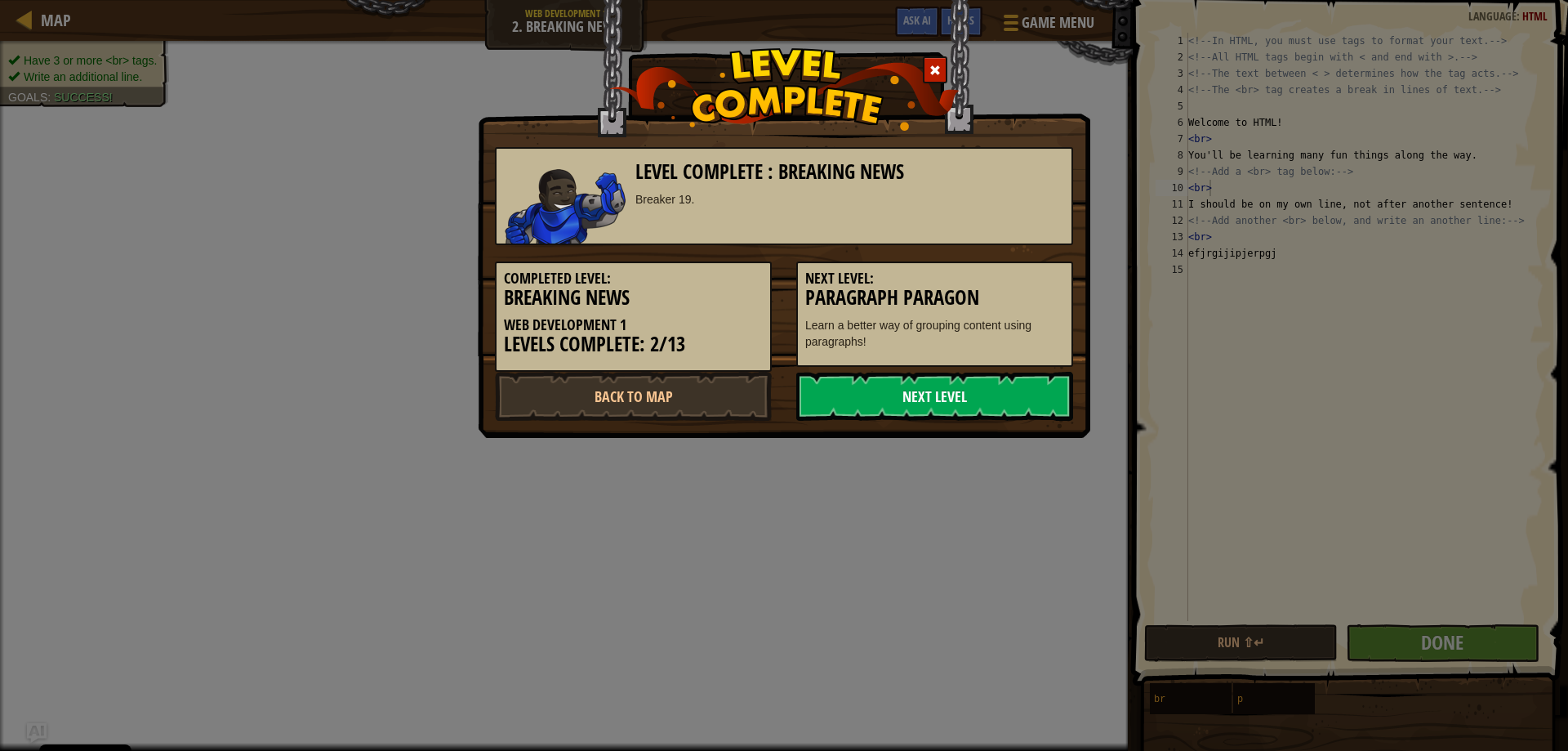
click at [879, 381] on link "Next Level" at bounding box center [935, 396] width 277 height 49
click at [875, 2] on body "Cookie Policy CodeCombat uses a few essential and non-essential cookies. Privac…" at bounding box center [784, 1] width 1568 height 2
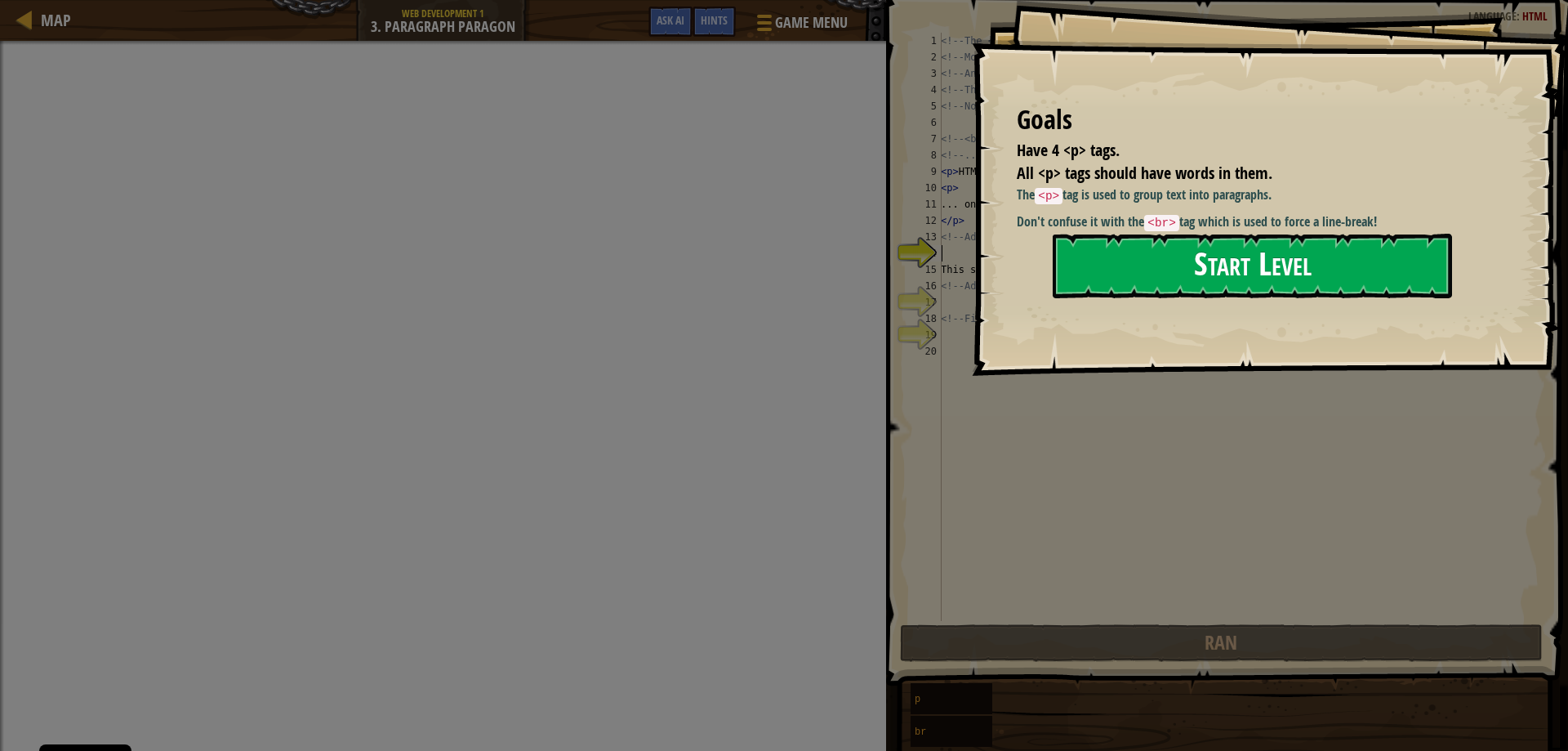
click at [1172, 262] on button "Start Level" at bounding box center [1252, 266] width 399 height 64
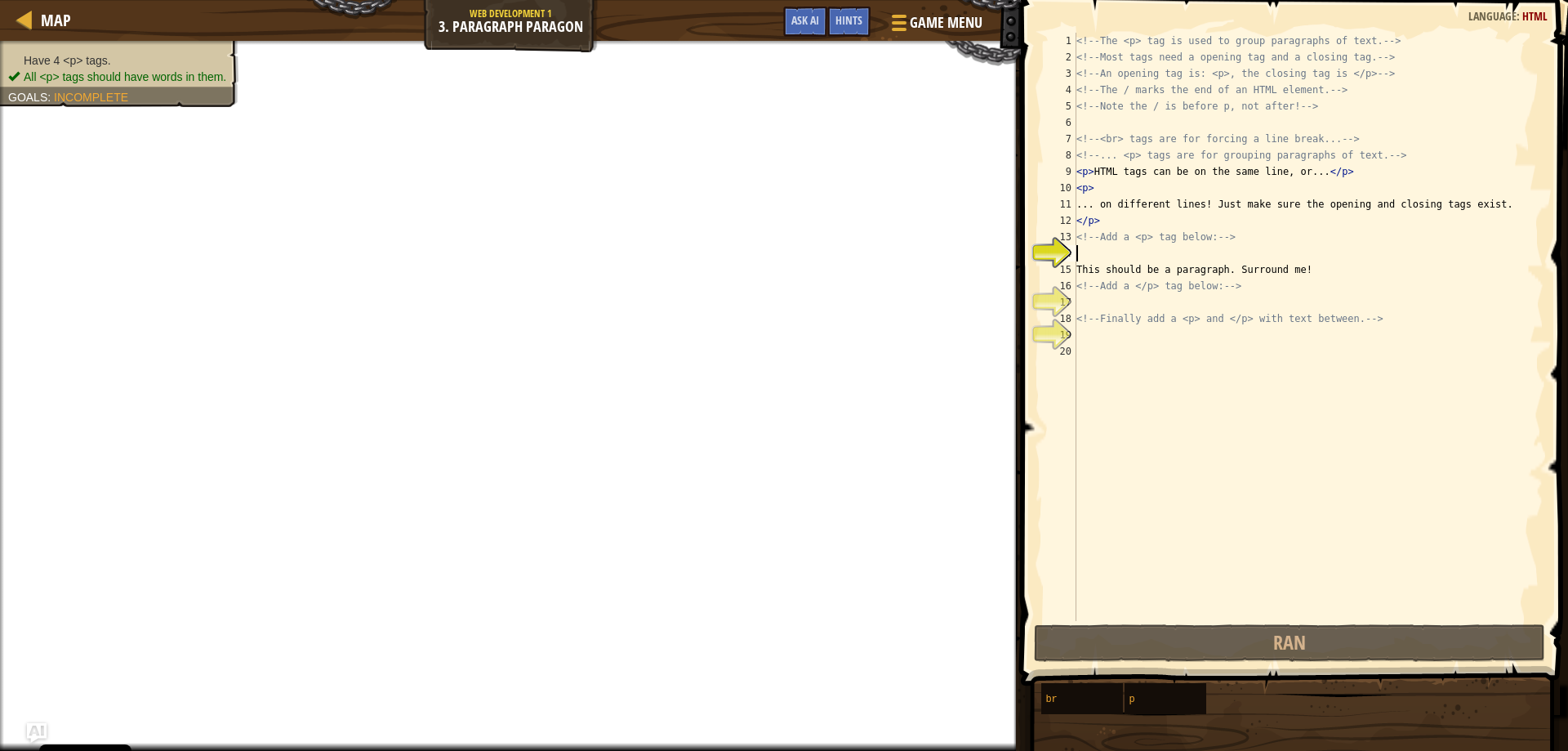
scroll to position [7, 0]
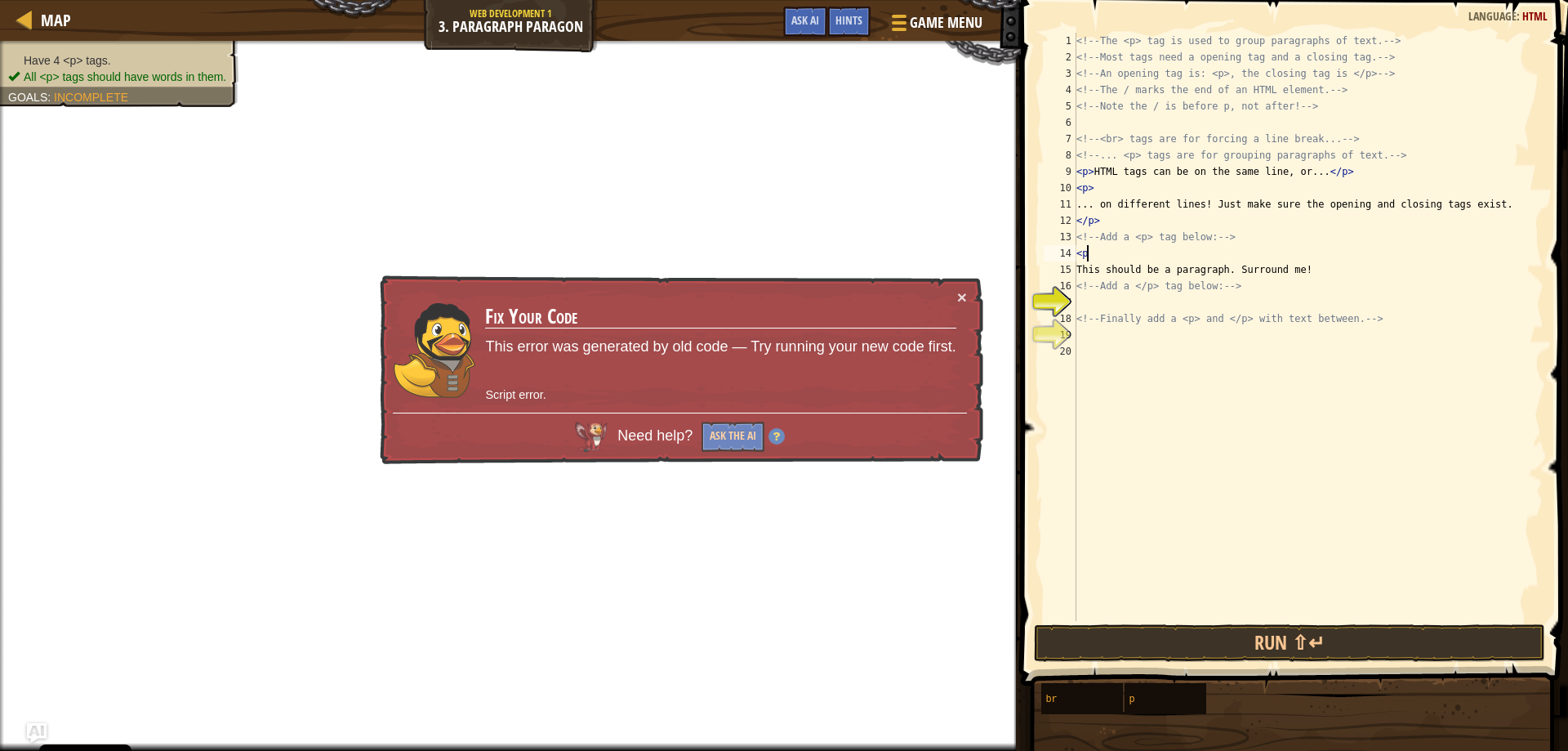
type textarea "<p>"
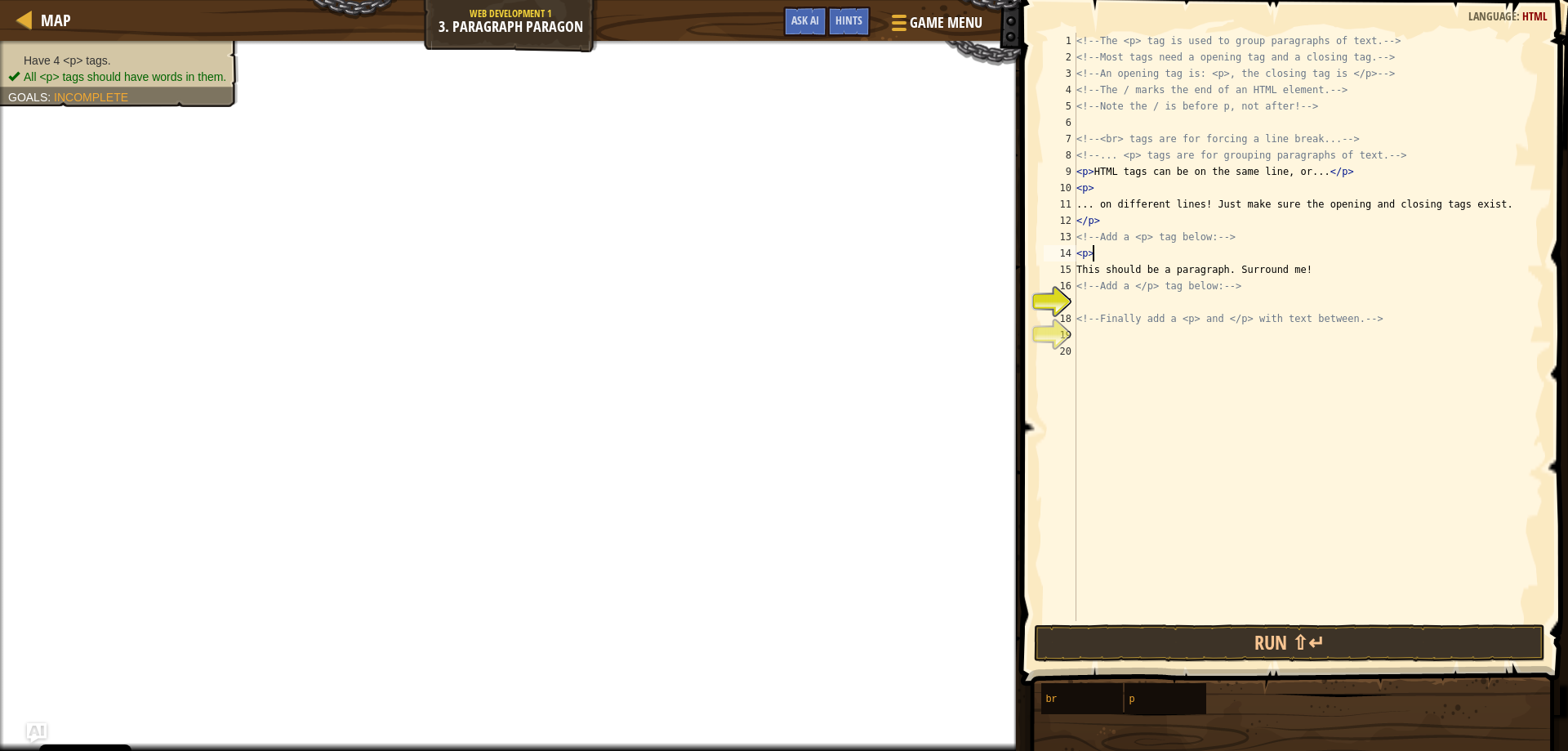
click at [1103, 305] on div "<!-- The <p> tag is used to group paragraphs of text. --> <!-- Most tags need a…" at bounding box center [1308, 343] width 470 height 621
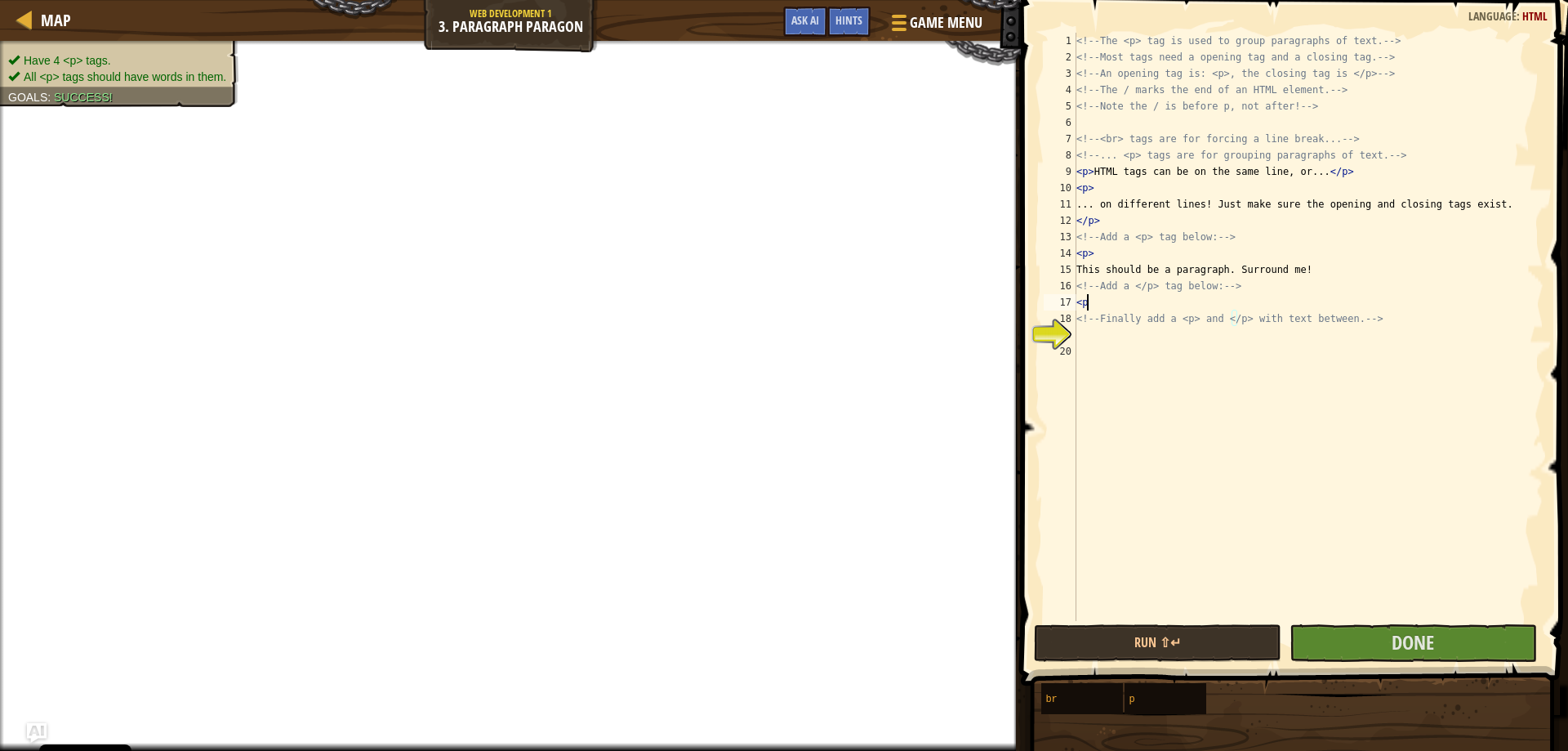
type textarea "<p>"
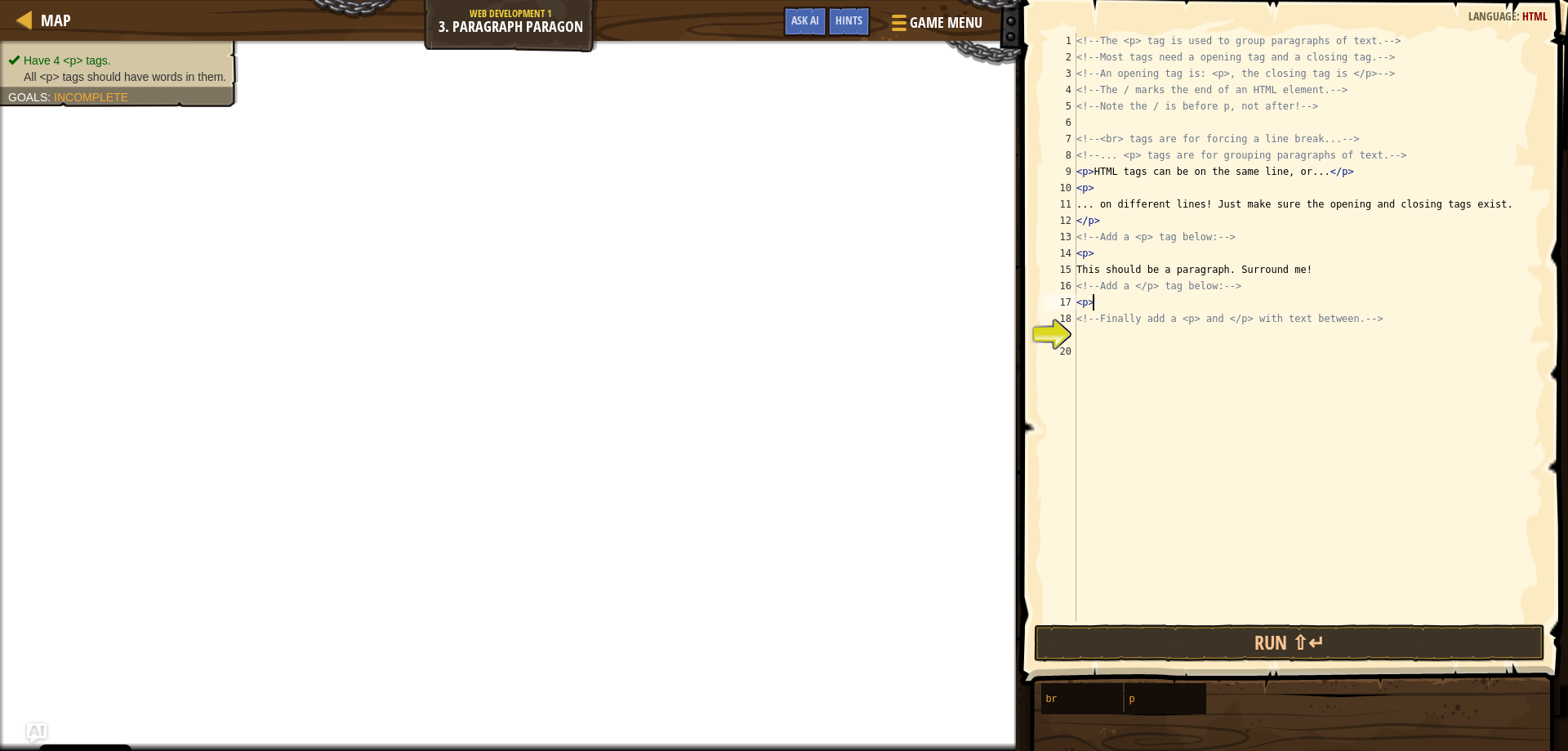
scroll to position [7, 1]
click at [1105, 350] on div "<!-- The <p> tag is used to group paragraphs of text. --> <!-- Most tags need a…" at bounding box center [1308, 343] width 470 height 621
click at [1106, 343] on div "<!-- The <p> tag is used to group paragraphs of text. --> <!-- Most tags need a…" at bounding box center [1308, 343] width 470 height 621
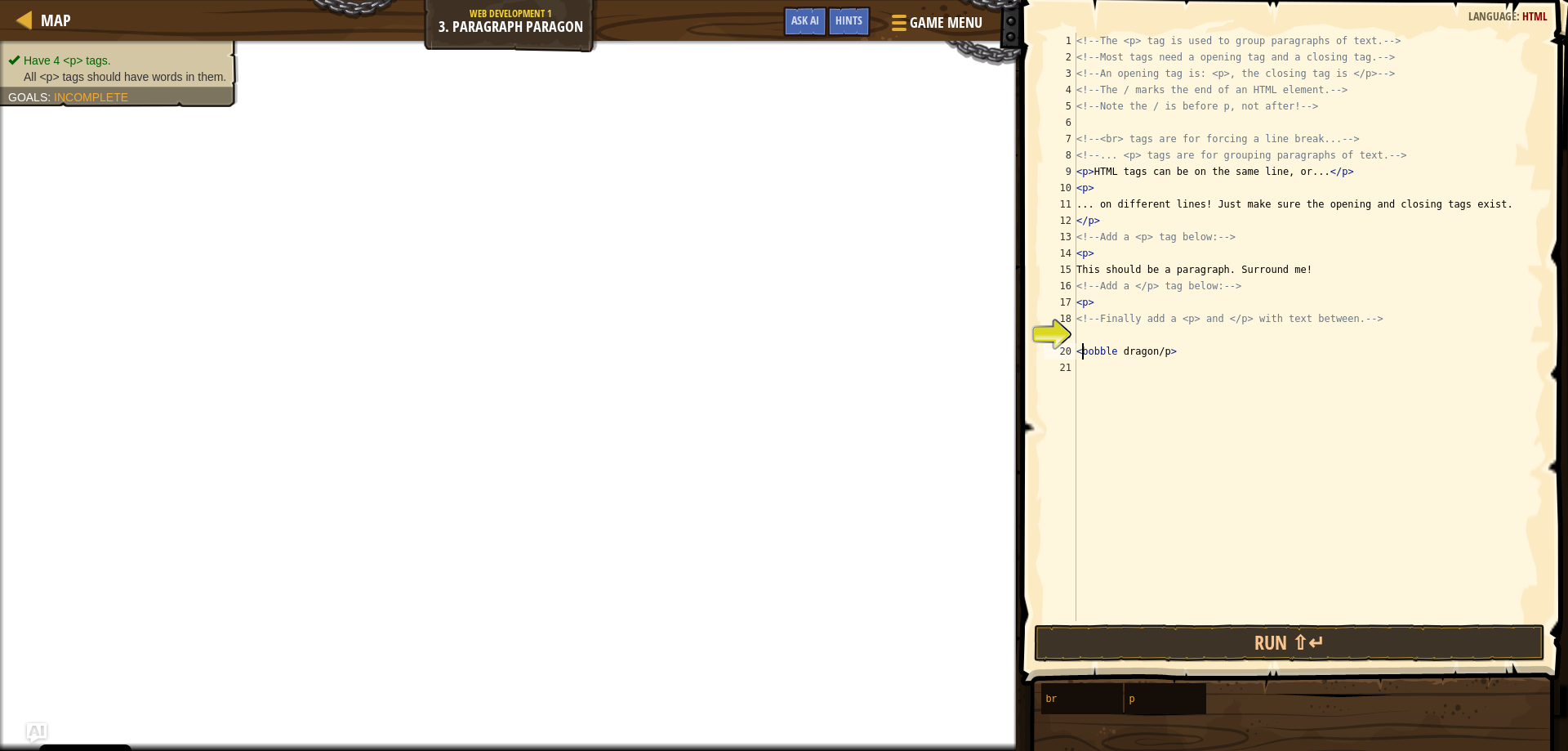
click at [1085, 343] on div "<!-- The <p> tag is used to group paragraphs of text. --> <!-- Most tags need a…" at bounding box center [1308, 343] width 470 height 621
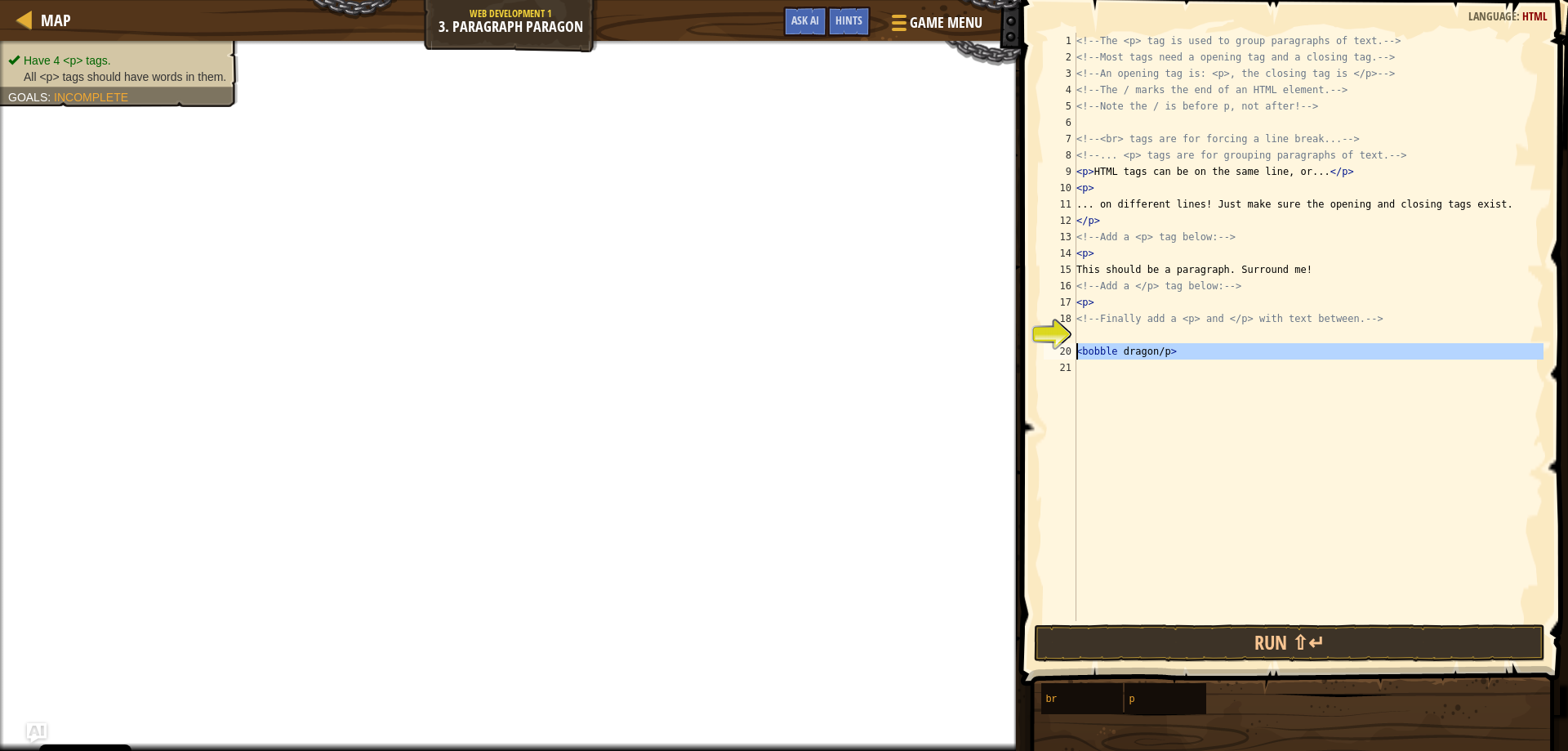
click at [1075, 348] on div "20" at bounding box center [1060, 351] width 33 height 17
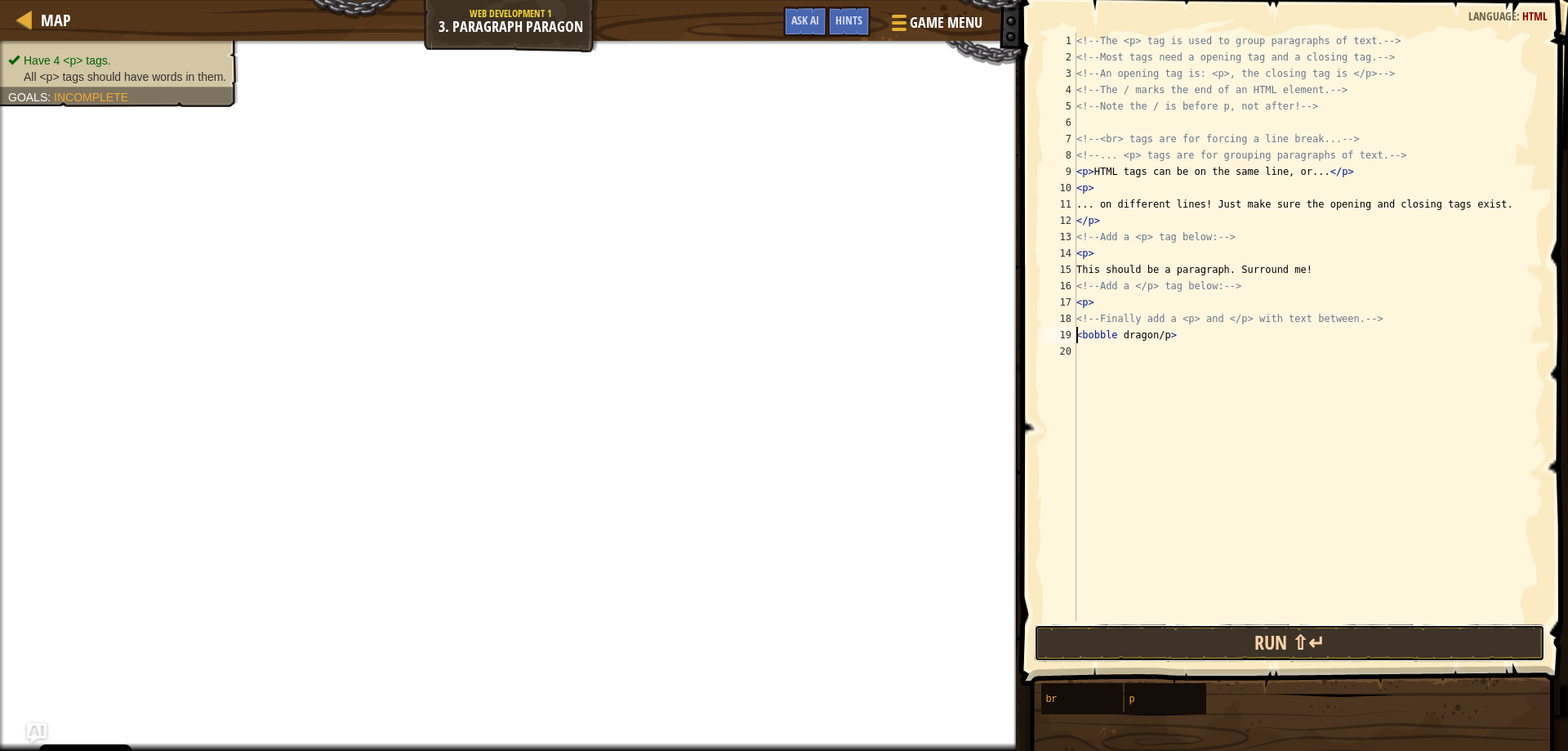
click at [1193, 637] on button "Run ⇧↵" at bounding box center [1290, 642] width 512 height 37
drag, startPoint x: 1201, startPoint y: 646, endPoint x: 1194, endPoint y: 642, distance: 8.1
click at [1195, 643] on button "Run ⇧↵" at bounding box center [1290, 642] width 512 height 37
click at [1194, 642] on button "Run ⇧↵" at bounding box center [1290, 642] width 512 height 37
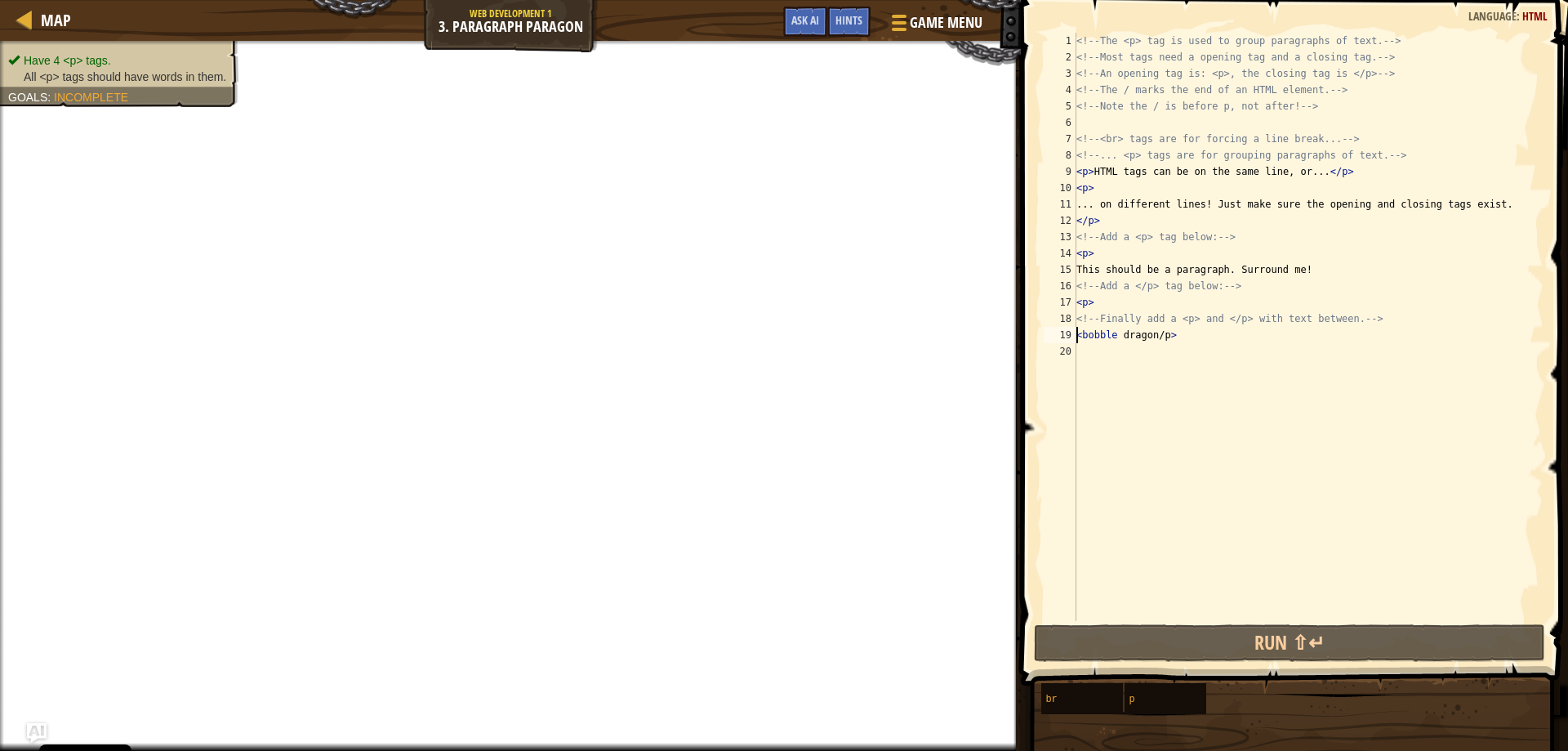
click at [1083, 301] on div "<!-- The <p> tag is used to group paragraphs of text. --> <!-- Most tags need a…" at bounding box center [1308, 343] width 470 height 621
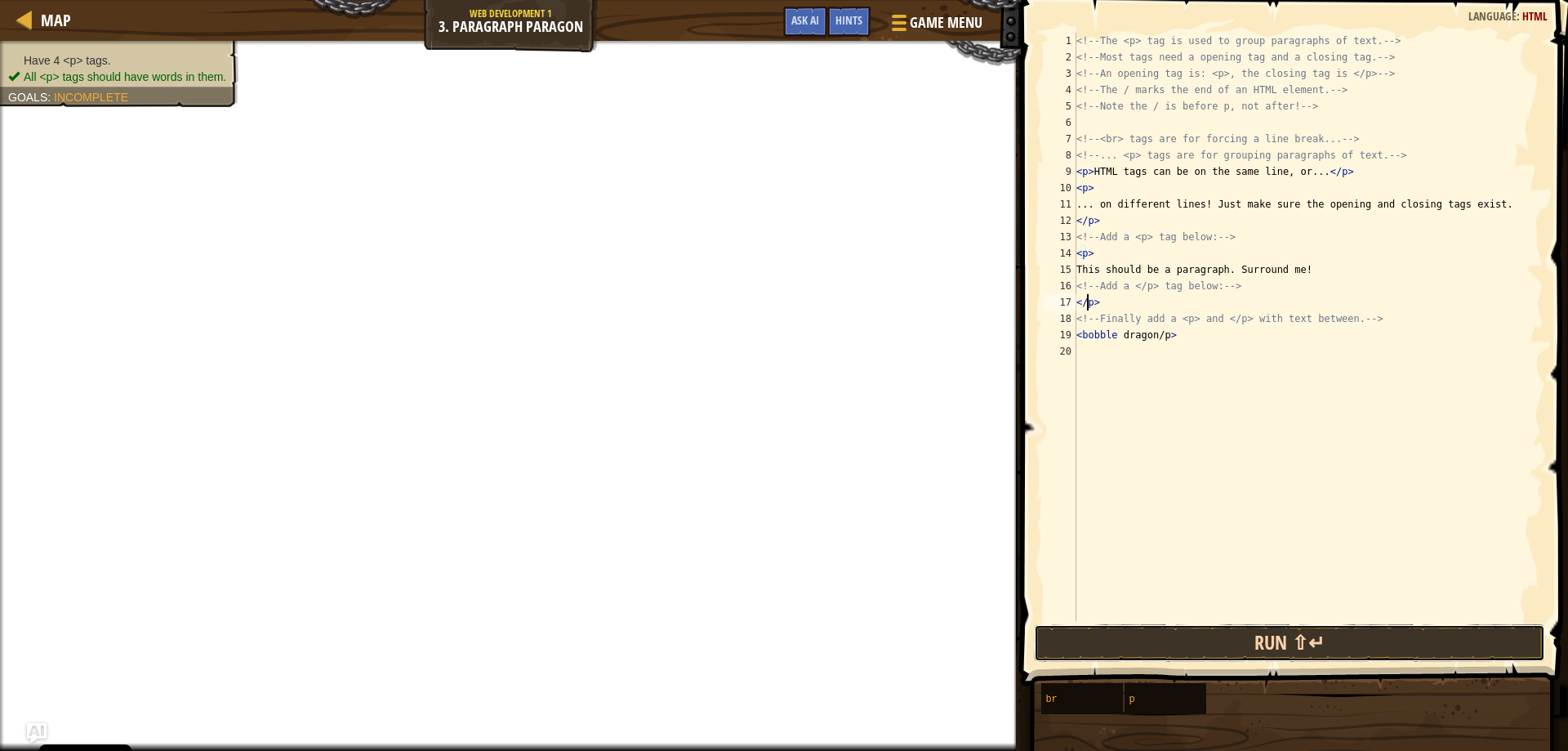
click at [1238, 633] on button "Run ⇧↵" at bounding box center [1290, 642] width 512 height 37
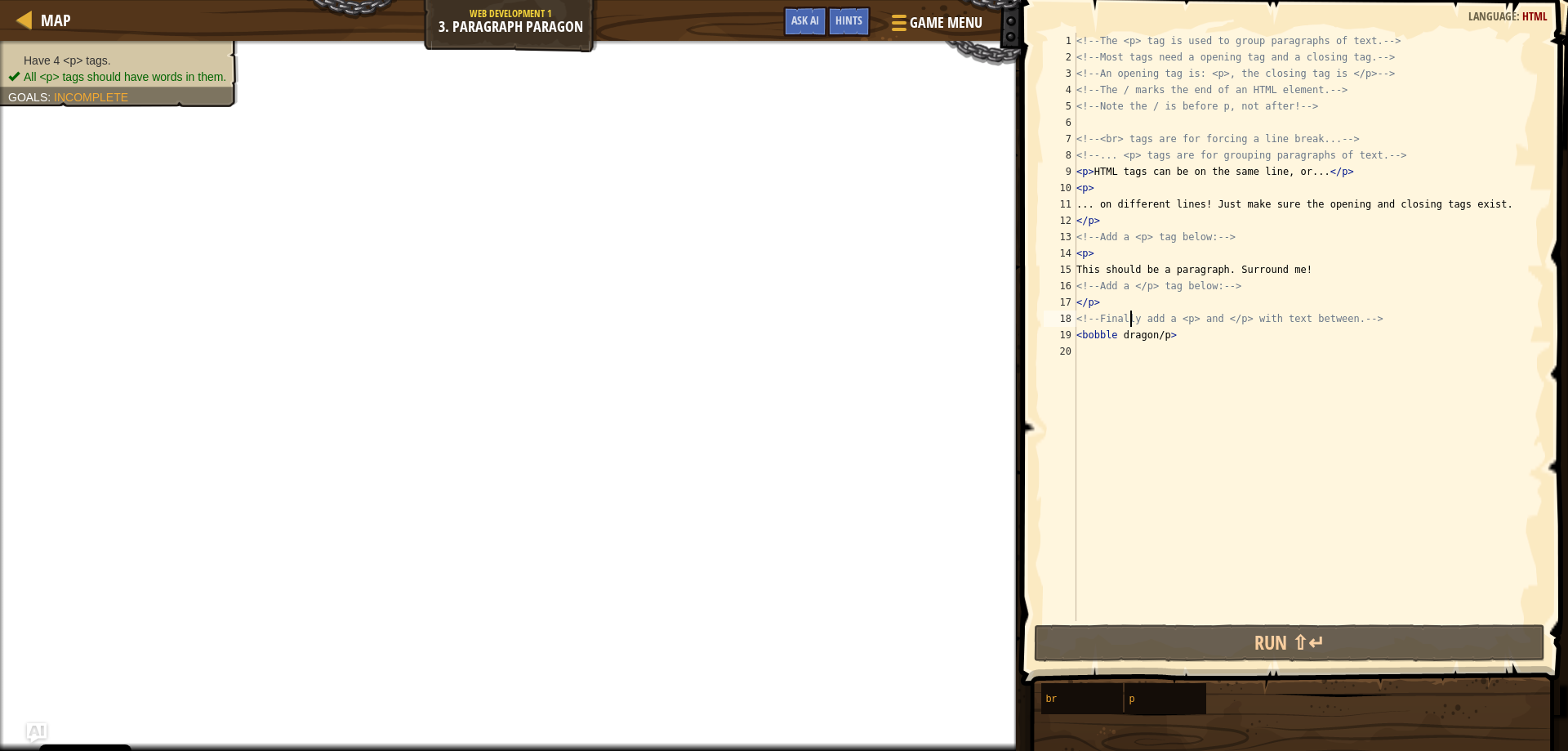
click at [1134, 315] on div "<!-- The <p> tag is used to group paragraphs of text. --> <!-- Most tags need a…" at bounding box center [1308, 343] width 470 height 621
click at [1131, 308] on div "<!-- The <p> tag is used to group paragraphs of text. --> <!-- Most tags need a…" at bounding box center [1308, 343] width 470 height 621
click at [1086, 268] on div "<!-- The <p> tag is used to group paragraphs of text. --> <!-- Most tags need a…" at bounding box center [1308, 343] width 470 height 621
type textarea "This should be a paragraph. Surround me!"
drag, startPoint x: 1335, startPoint y: 268, endPoint x: 1098, endPoint y: 271, distance: 237.0
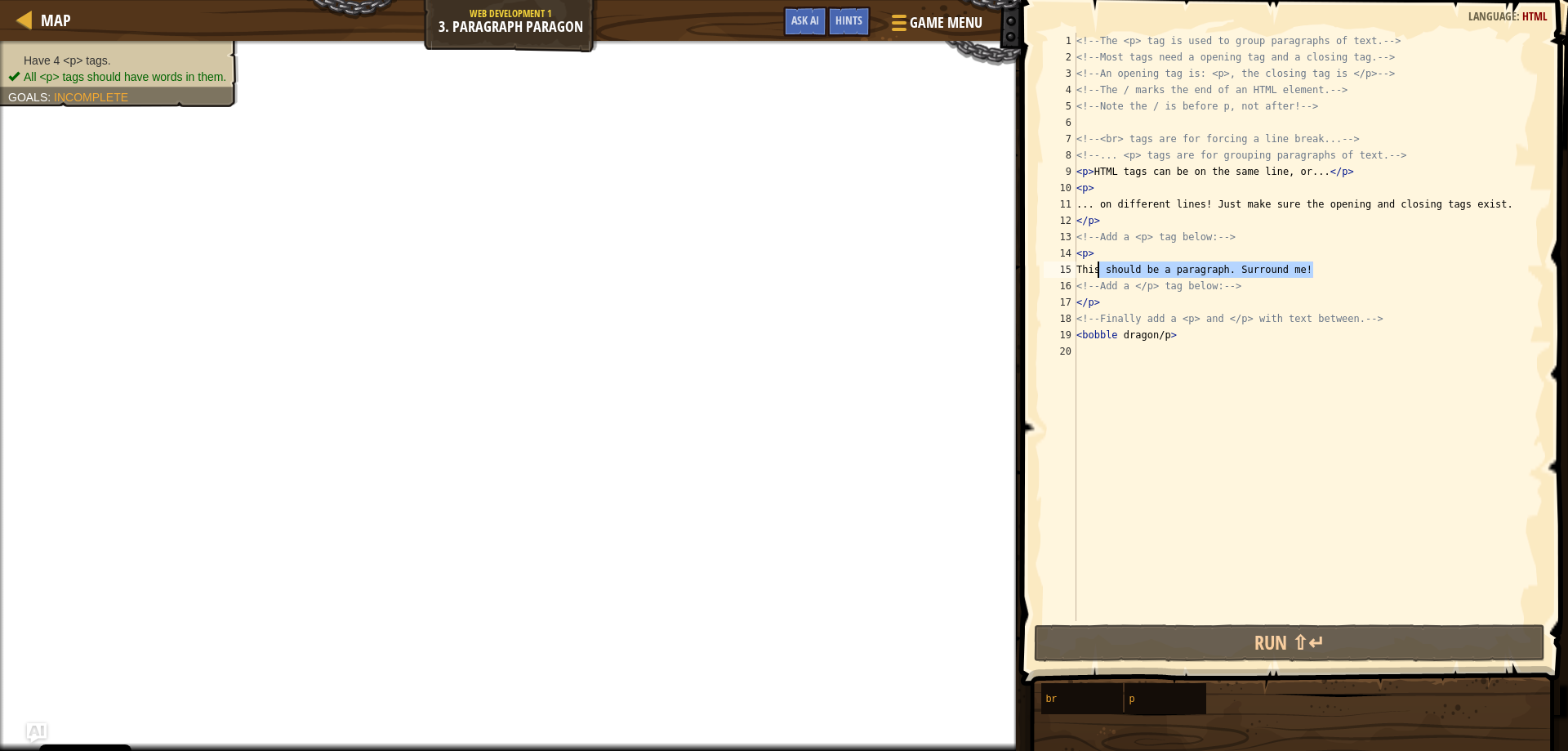
click at [1098, 271] on div "<!-- The <p> tag is used to group paragraphs of text. --> <!-- Most tags need a…" at bounding box center [1308, 343] width 470 height 621
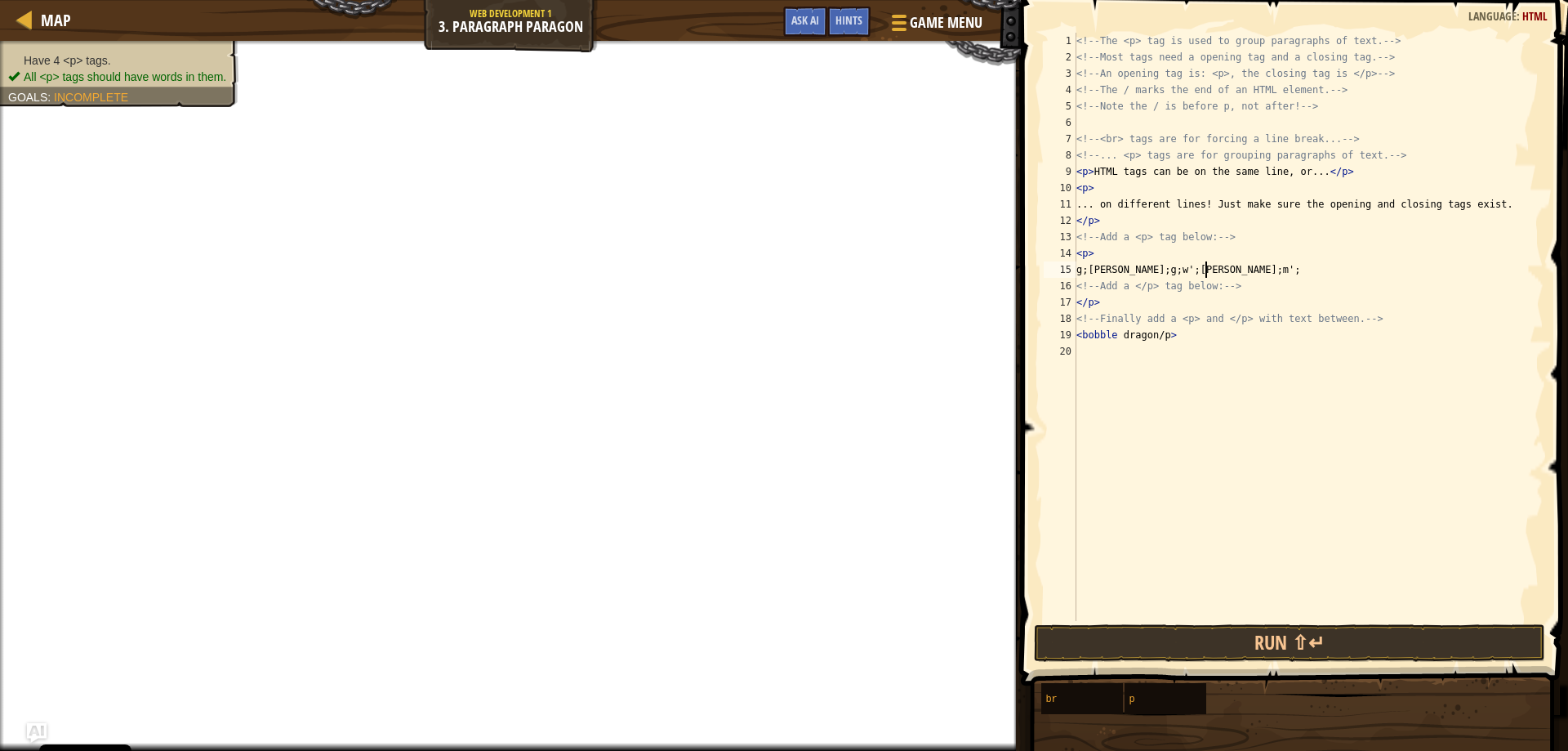
scroll to position [7, 10]
type textarea "g"
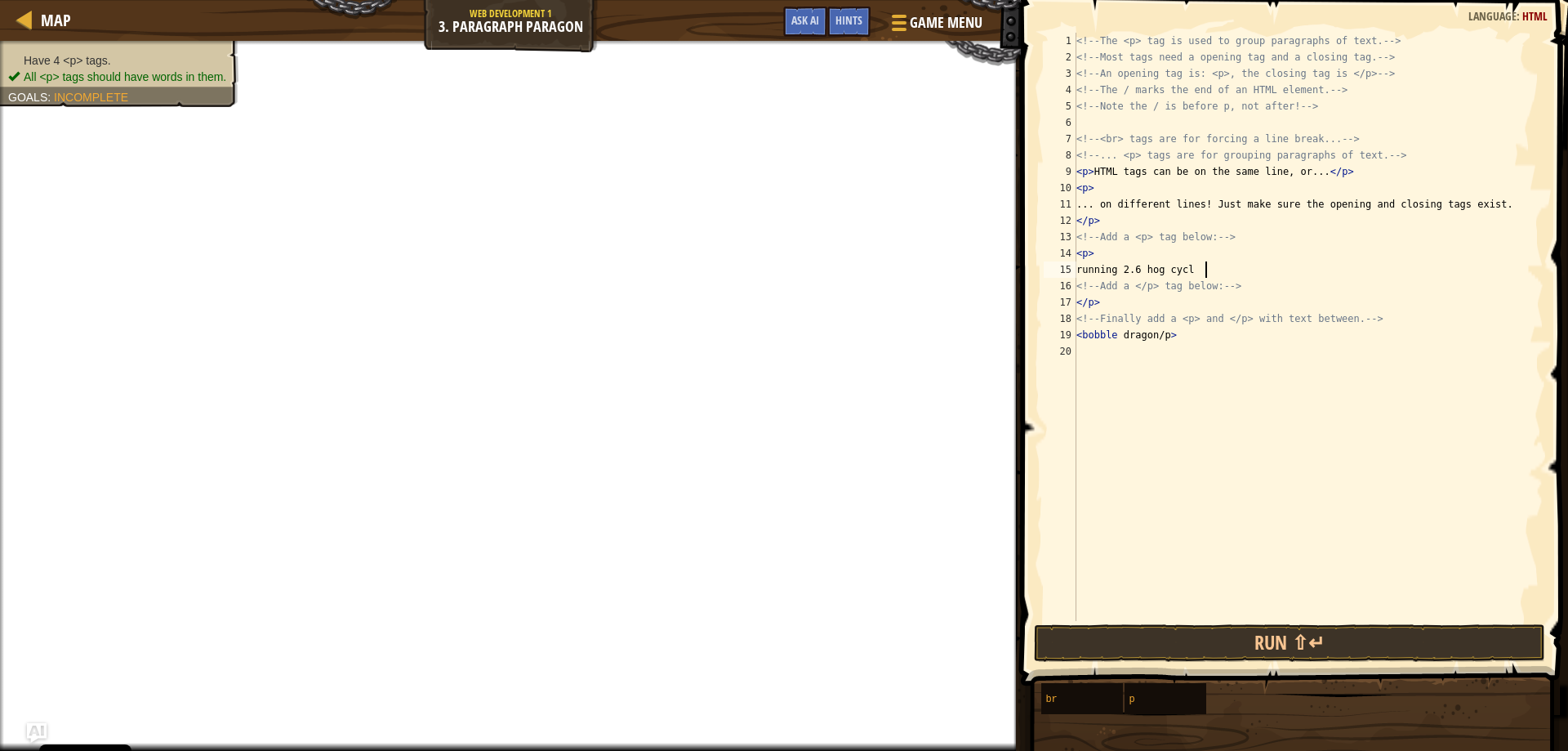
type textarea "running 2.6 hog cycle"
click at [1194, 346] on div "<!-- The <p> tag is used to group paragraphs of text. --> <!-- Most tags need a…" at bounding box center [1308, 343] width 470 height 621
click at [1148, 339] on div "<!-- The <p> tag is used to group paragraphs of text. --> <!-- Most tags need a…" at bounding box center [1308, 343] width 470 height 621
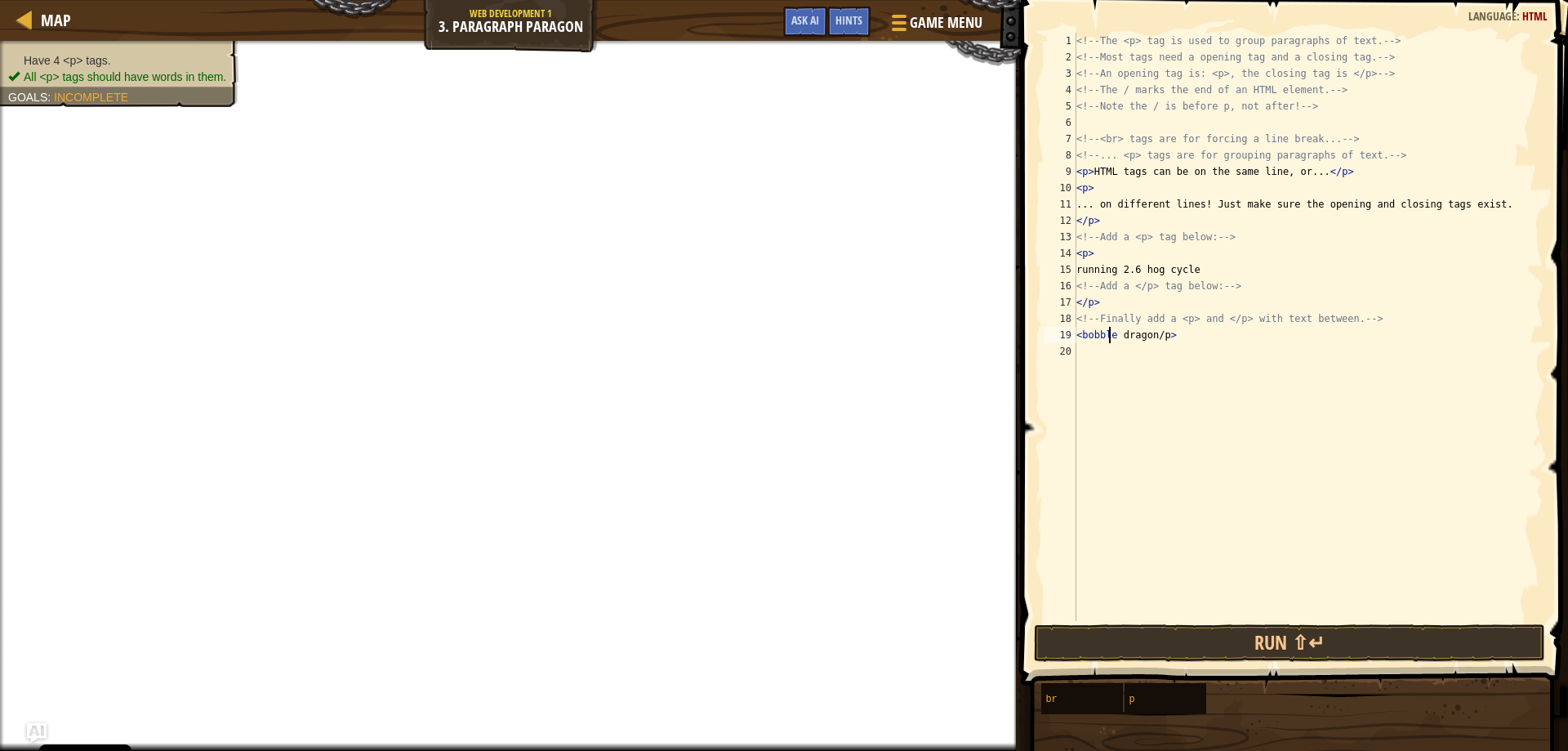
click at [1110, 335] on div "<!-- The <p> tag is used to group paragraphs of text. --> <!-- Most tags need a…" at bounding box center [1308, 343] width 470 height 621
click at [1119, 337] on div "<!-- The <p> tag is used to group paragraphs of text. --> <!-- Most tags need a…" at bounding box center [1308, 343] width 470 height 621
click at [1114, 336] on div "<!-- The <p> tag is used to group paragraphs of text. --> <!-- Most tags need a…" at bounding box center [1308, 343] width 470 height 621
click at [1198, 636] on button "Run ⇧↵" at bounding box center [1290, 642] width 512 height 37
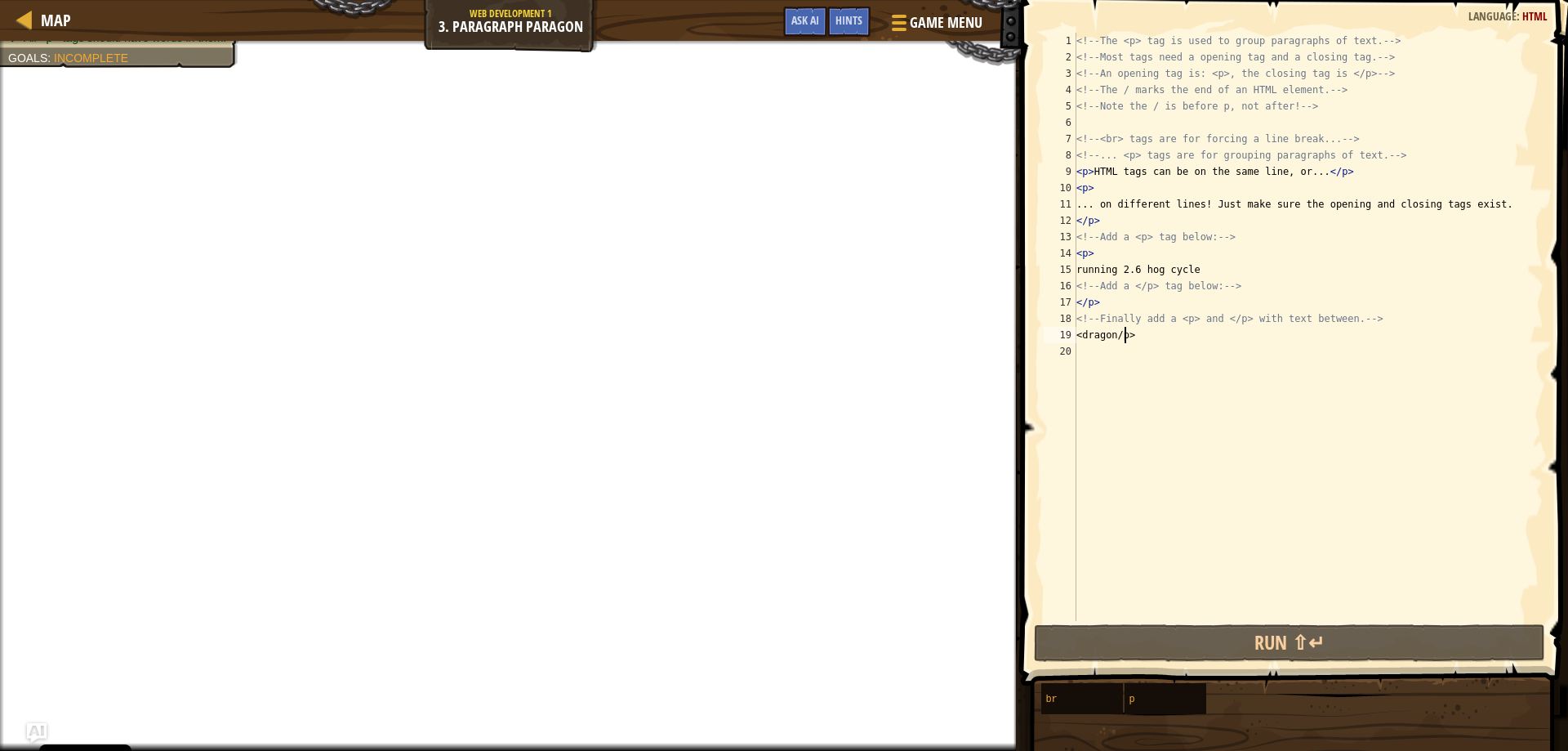
click at [1123, 335] on div "<!-- The <p> tag is used to group paragraphs of text. --> <!-- Most tags need a…" at bounding box center [1308, 343] width 470 height 621
click at [1121, 335] on div "< dragon/p> 1 2 3 4 5 6 7 8 9 10 11 12 13 14 15 16 17 18 19 20 <!-- The <p> tag…" at bounding box center [1292, 327] width 504 height 588
click at [1117, 335] on div "<!-- The <p> tag is used to group paragraphs of text. --> <!-- Most tags need a…" at bounding box center [1308, 343] width 470 height 621
click at [1118, 334] on div "<!-- The <p> tag is used to group paragraphs of text. --> <!-- Most tags need a…" at bounding box center [1308, 343] width 470 height 621
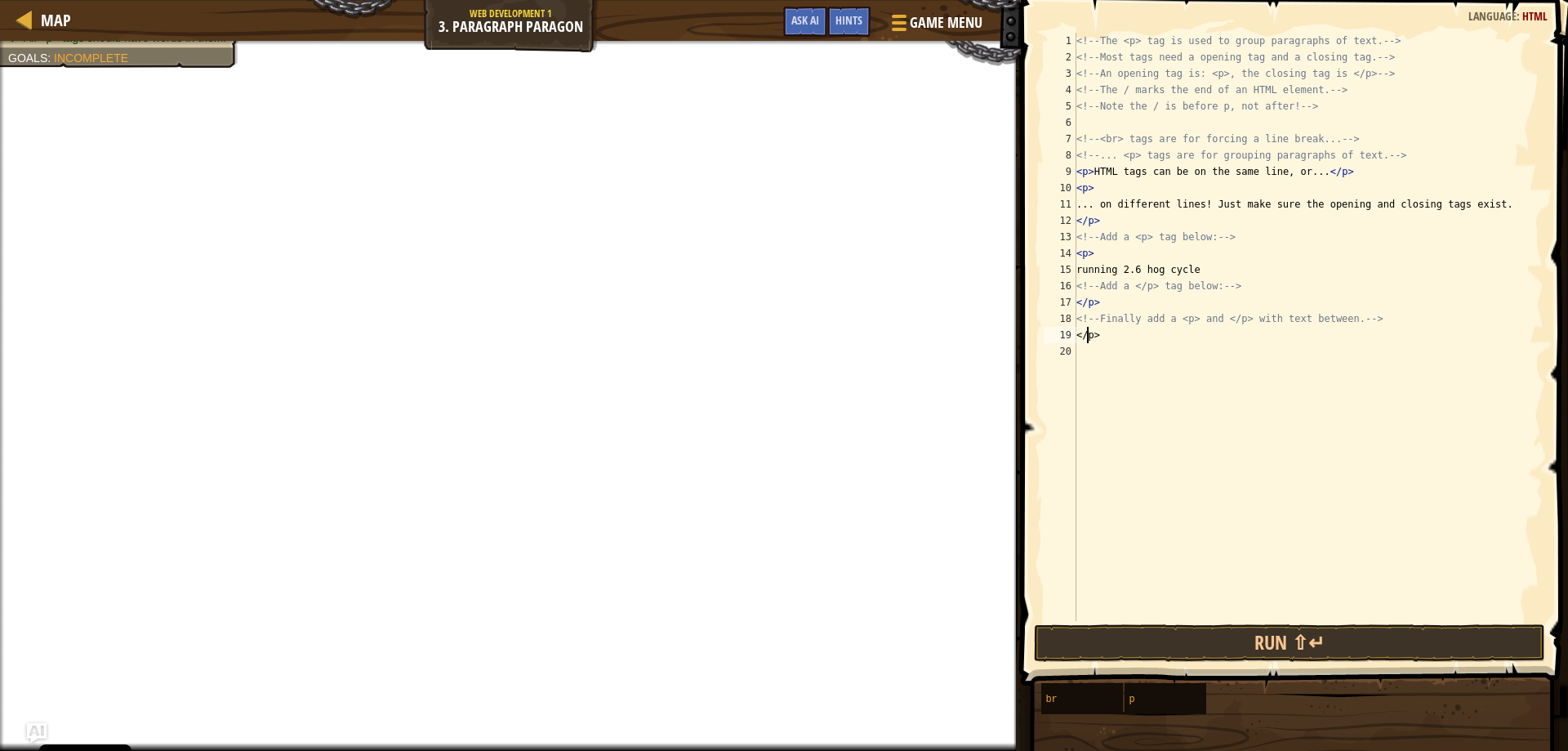
type textarea "</p>"
click at [1093, 345] on div "<!-- The <p> tag is used to group paragraphs of text. --> <!-- Most tags need a…" at bounding box center [1308, 343] width 470 height 621
select select "ace/mode/html"
select select "ace/theme/textmate"
select select "markbegin"
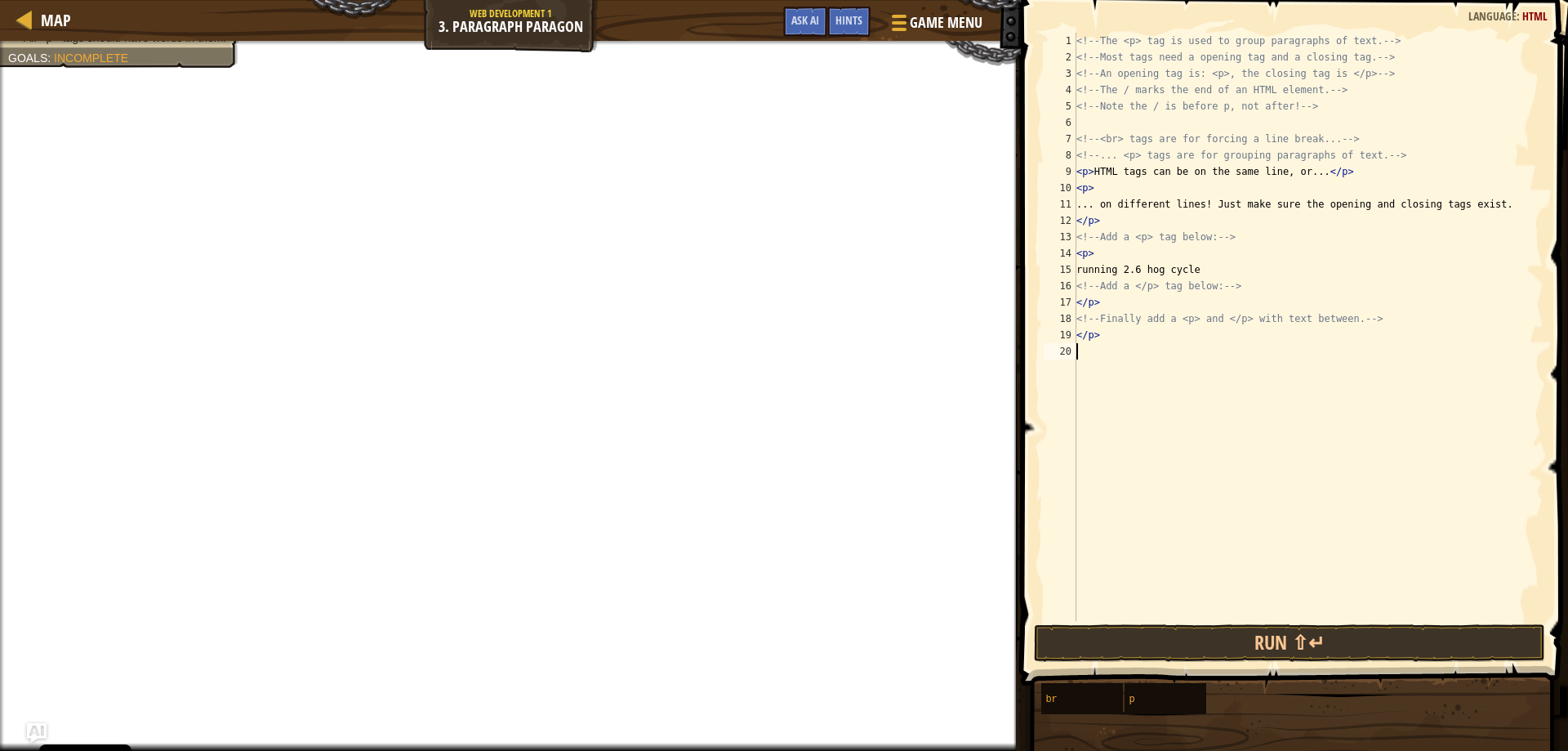
select select "true"
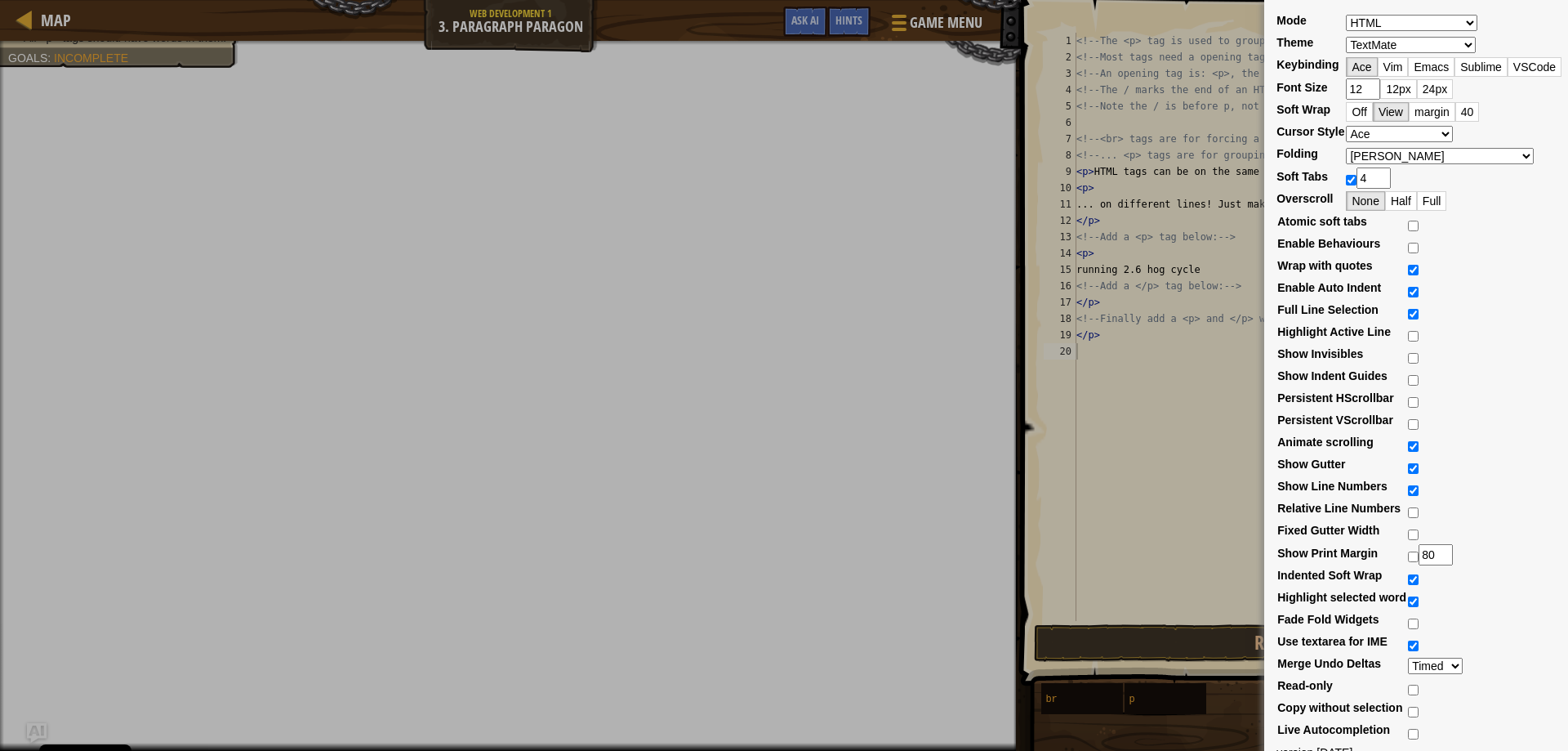
click at [1085, 358] on div "Mode ABAP ABC ActionScript [PERSON_NAME] Apache Conf Apex AQL AsciiDoc ASL Asse…" at bounding box center [784, 376] width 1568 height 751
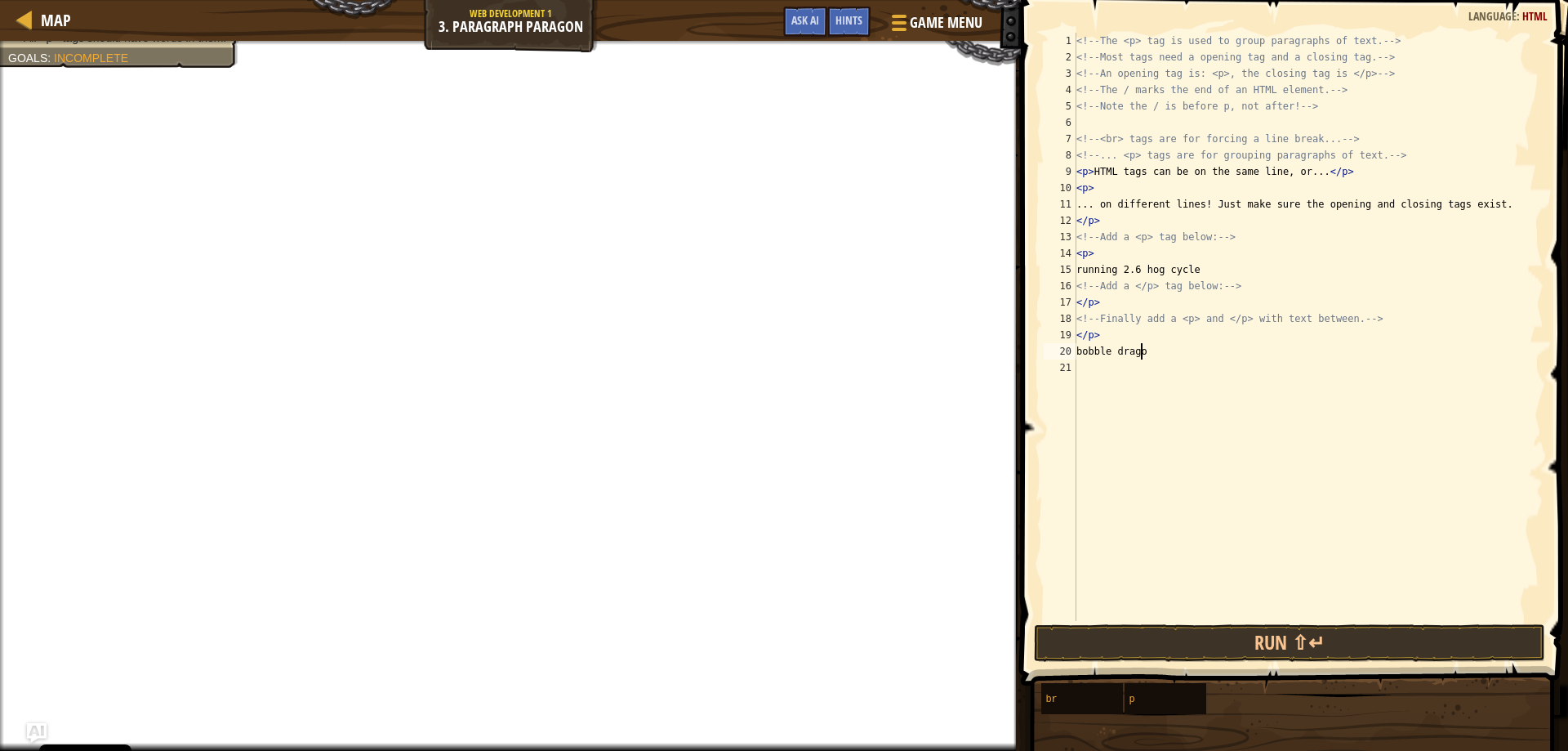
scroll to position [7, 5]
type textarea "bobble dragon"
type textarea "</p>"
click at [1247, 642] on button "Run ⇧↵" at bounding box center [1290, 642] width 512 height 37
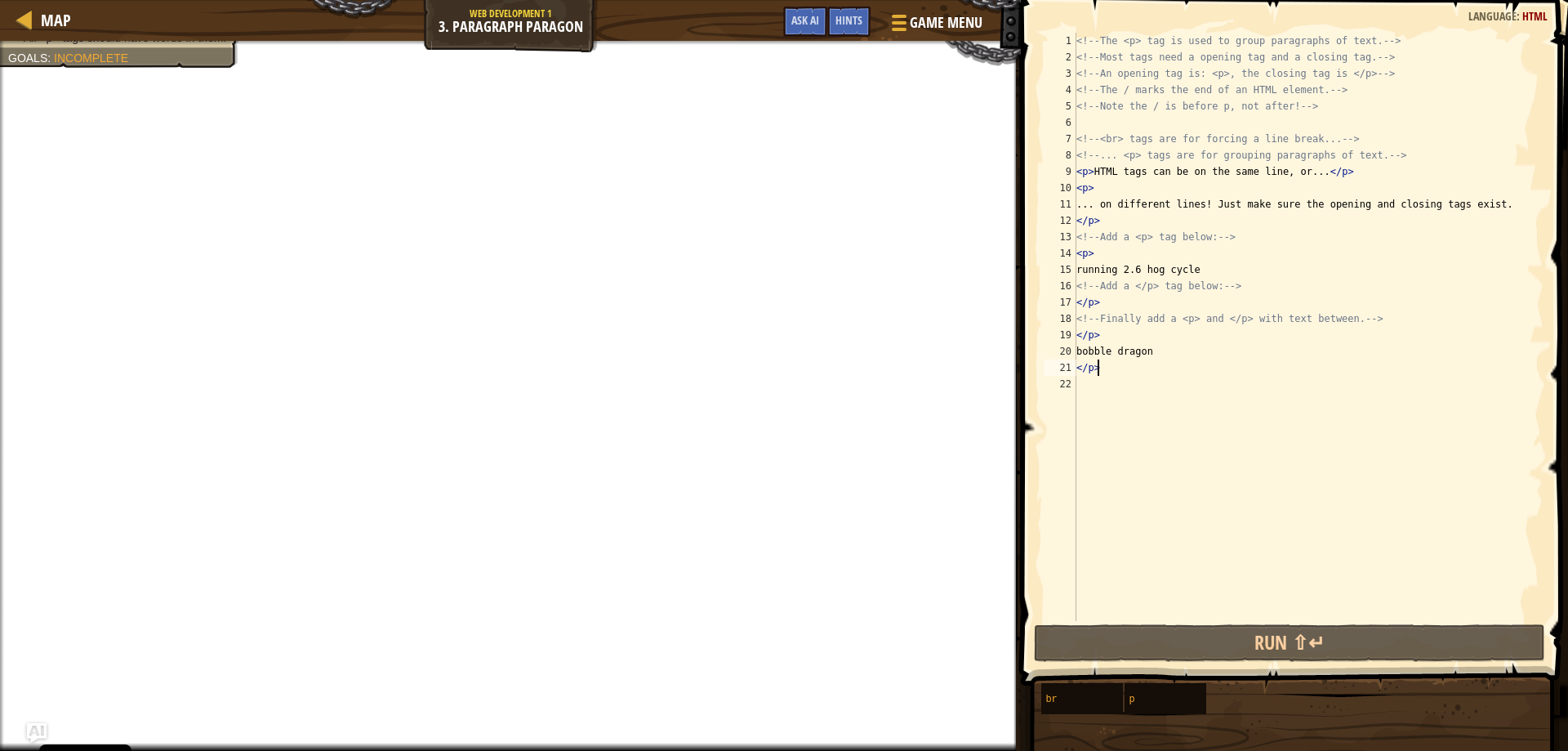
click at [1143, 377] on div "<!-- The <p> tag is used to group paragraphs of text. --> <!-- Most tags need a…" at bounding box center [1308, 343] width 470 height 621
click at [1085, 334] on div "<!-- The <p> tag is used to group paragraphs of text. --> <!-- Most tags need a…" at bounding box center [1308, 343] width 470 height 621
click at [1087, 334] on div "<!-- The <p> tag is used to group paragraphs of text. --> <!-- Most tags need a…" at bounding box center [1308, 343] width 470 height 621
type textarea "<p>"
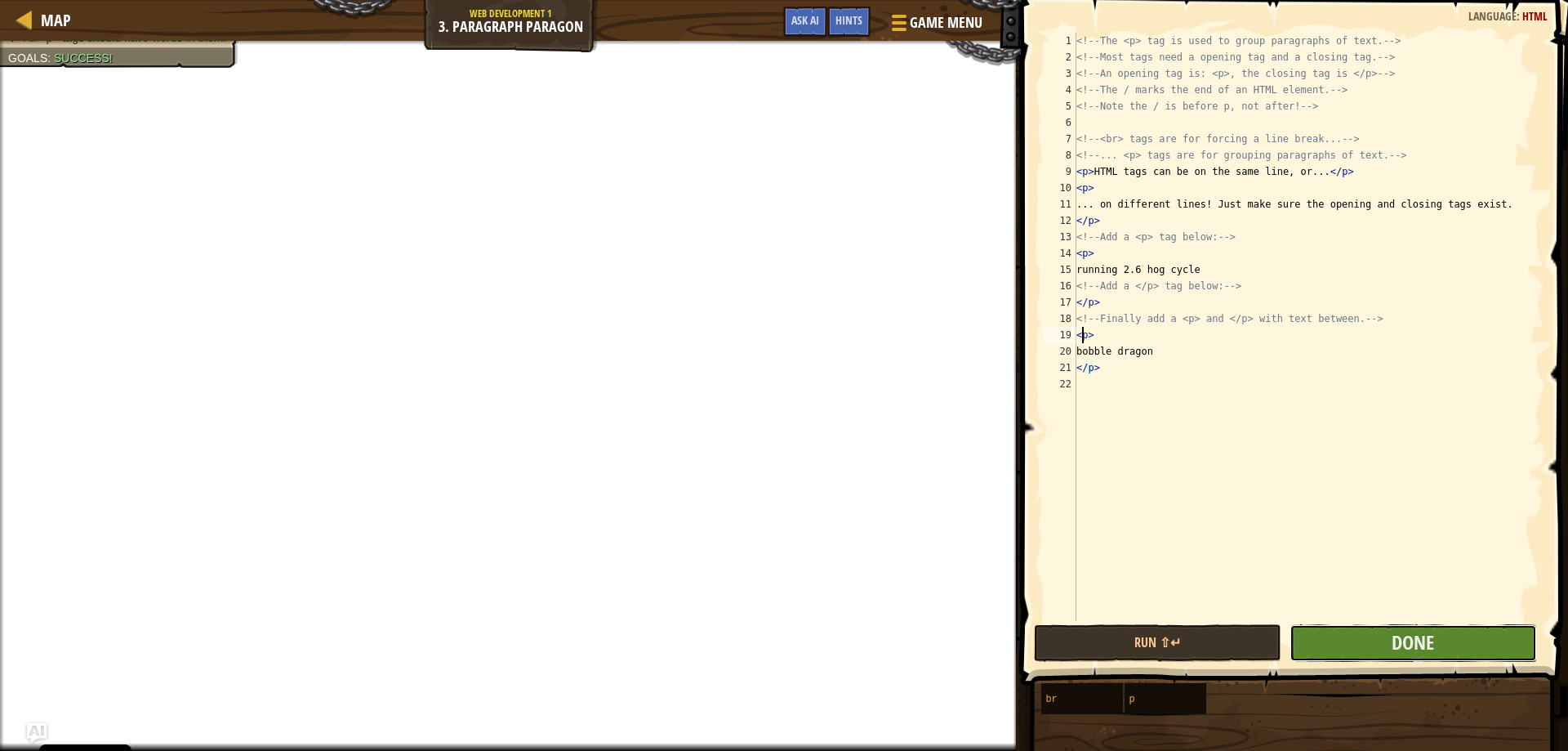
click at [1409, 658] on button "Done" at bounding box center [1413, 642] width 247 height 37
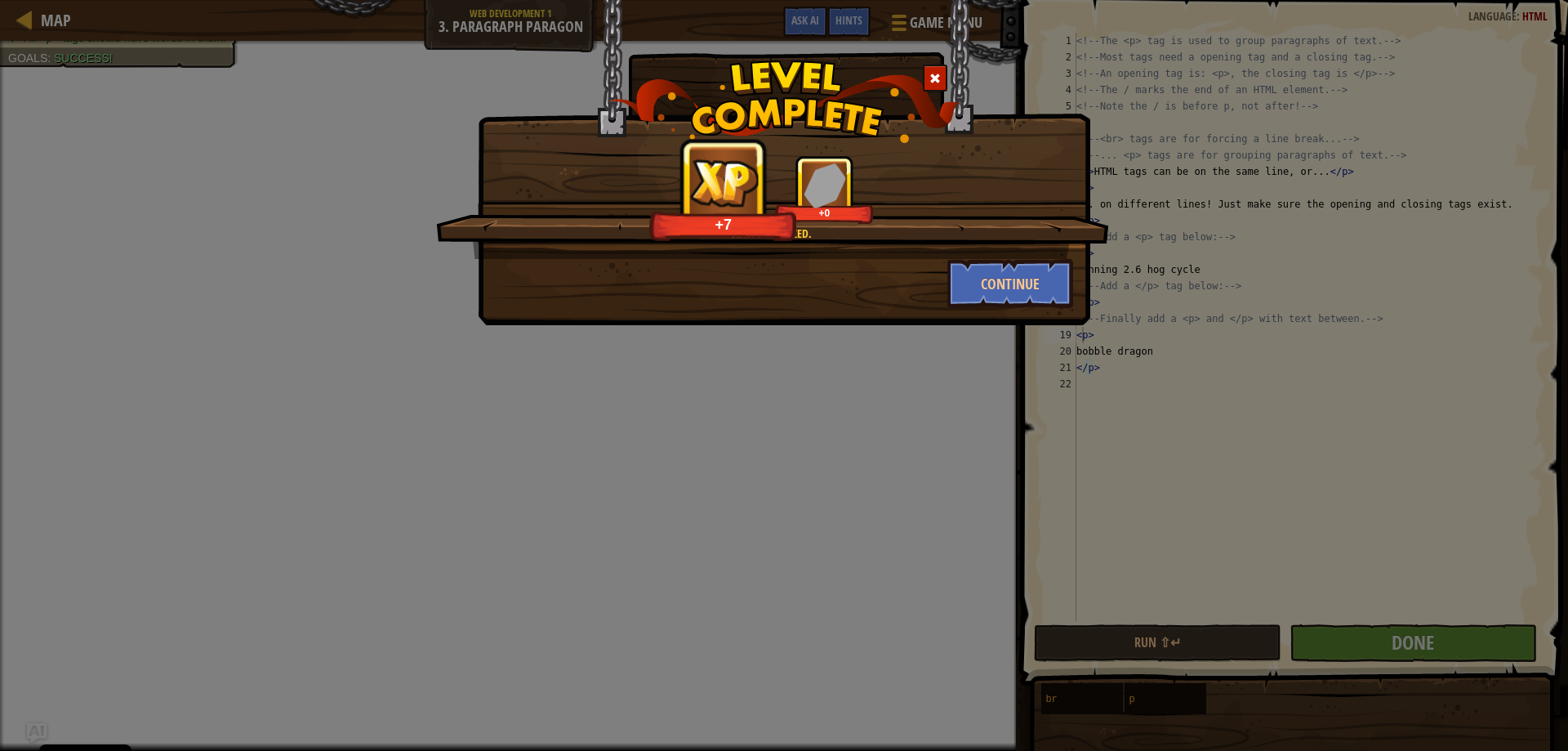
click at [1015, 321] on div "Text: organized. +7 +0 Continue" at bounding box center [783, 162] width 612 height 325
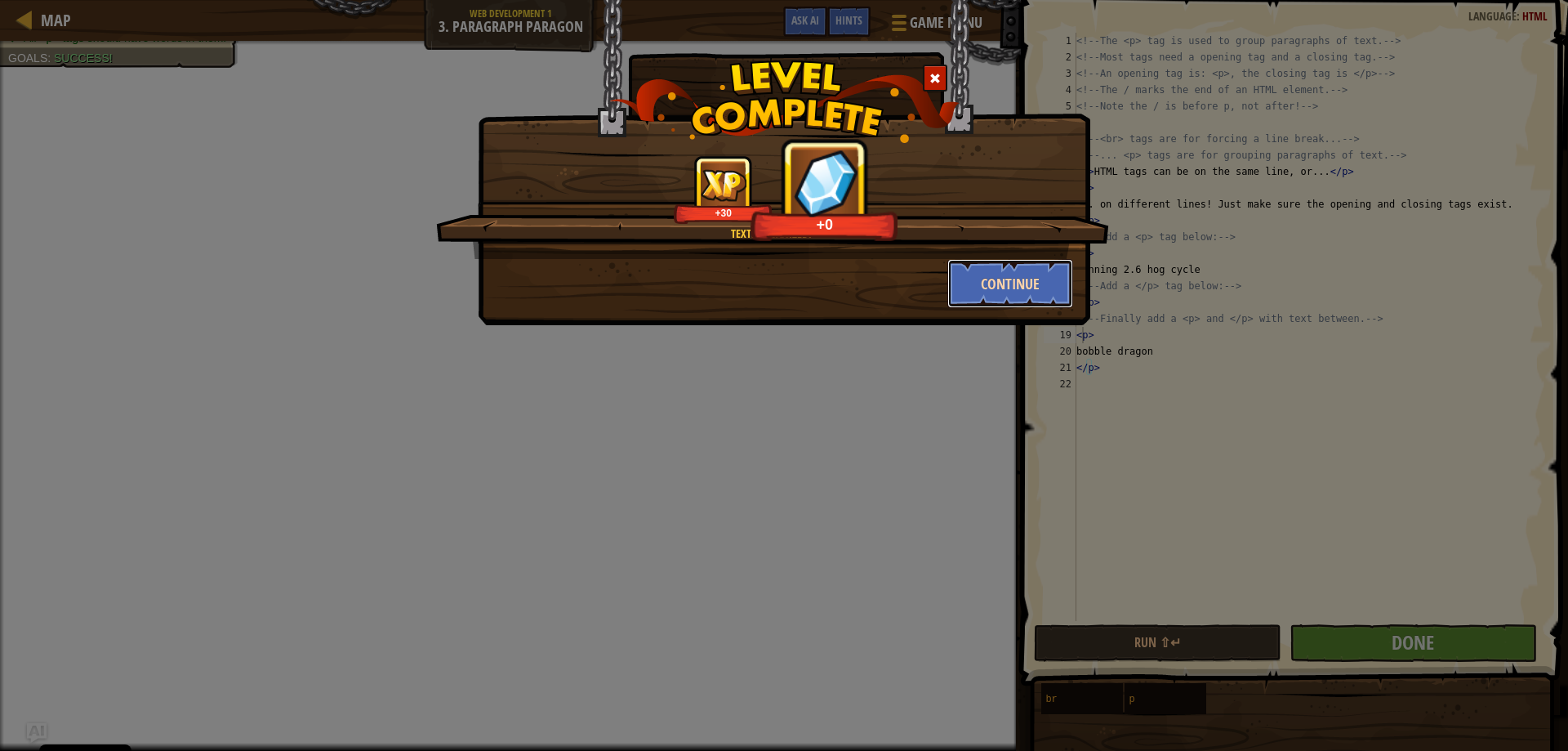
click at [1038, 268] on button "Continue" at bounding box center [1010, 283] width 126 height 49
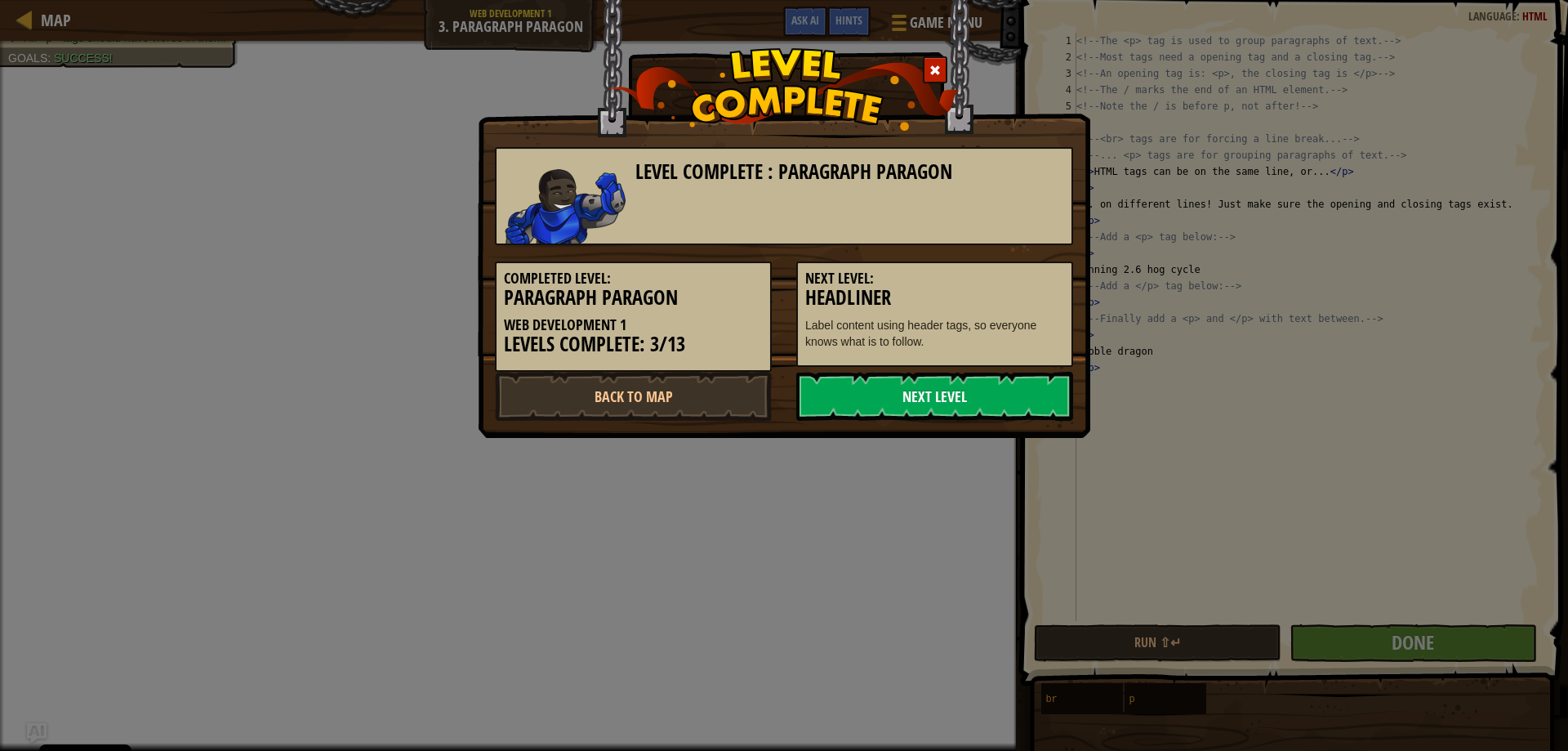
drag, startPoint x: 889, startPoint y: 398, endPoint x: 853, endPoint y: 416, distance: 40.2
click at [854, 417] on link "Next Level" at bounding box center [935, 396] width 277 height 49
click at [832, 377] on link "Next Level" at bounding box center [935, 396] width 277 height 49
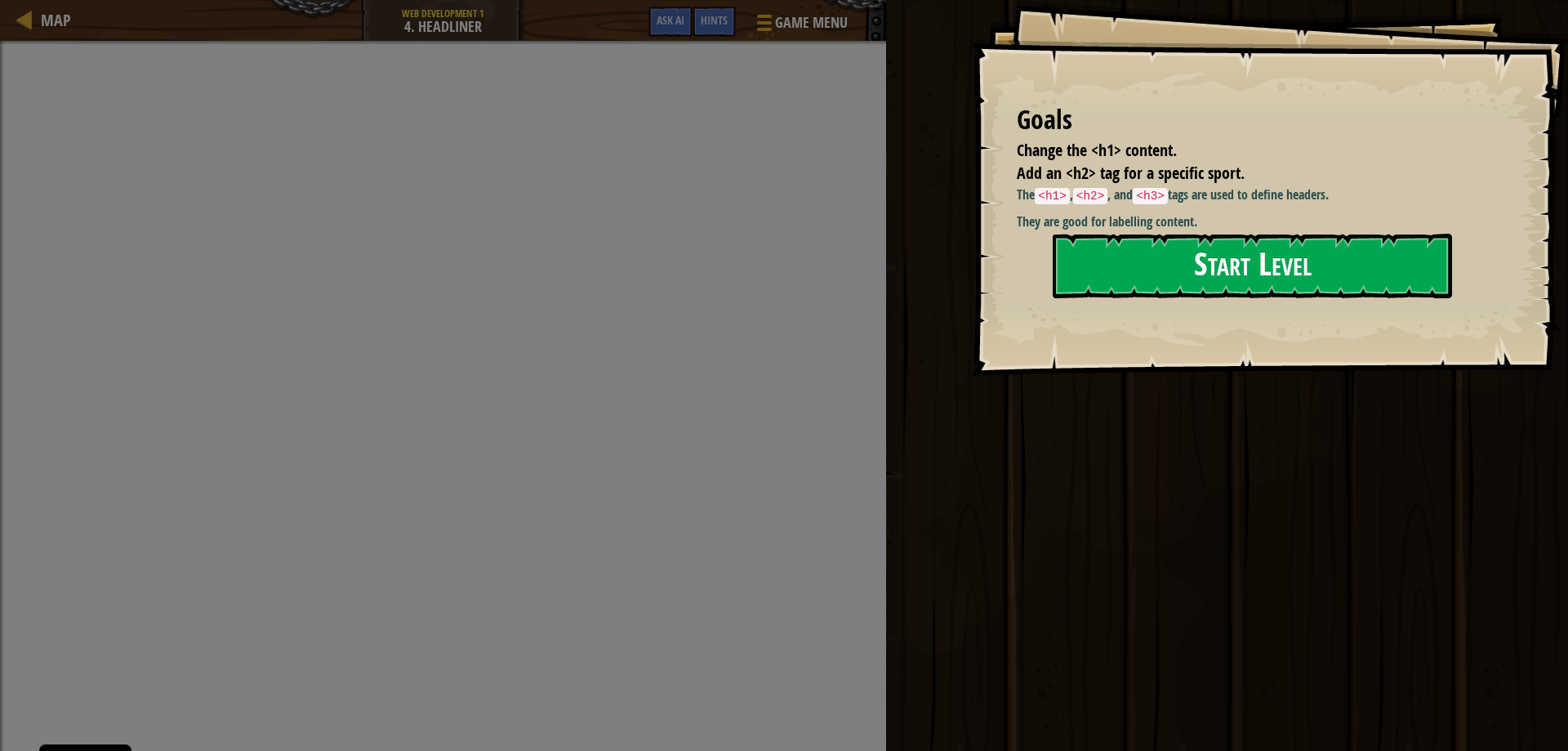
click at [1205, 293] on button "Start Level" at bounding box center [1252, 266] width 399 height 64
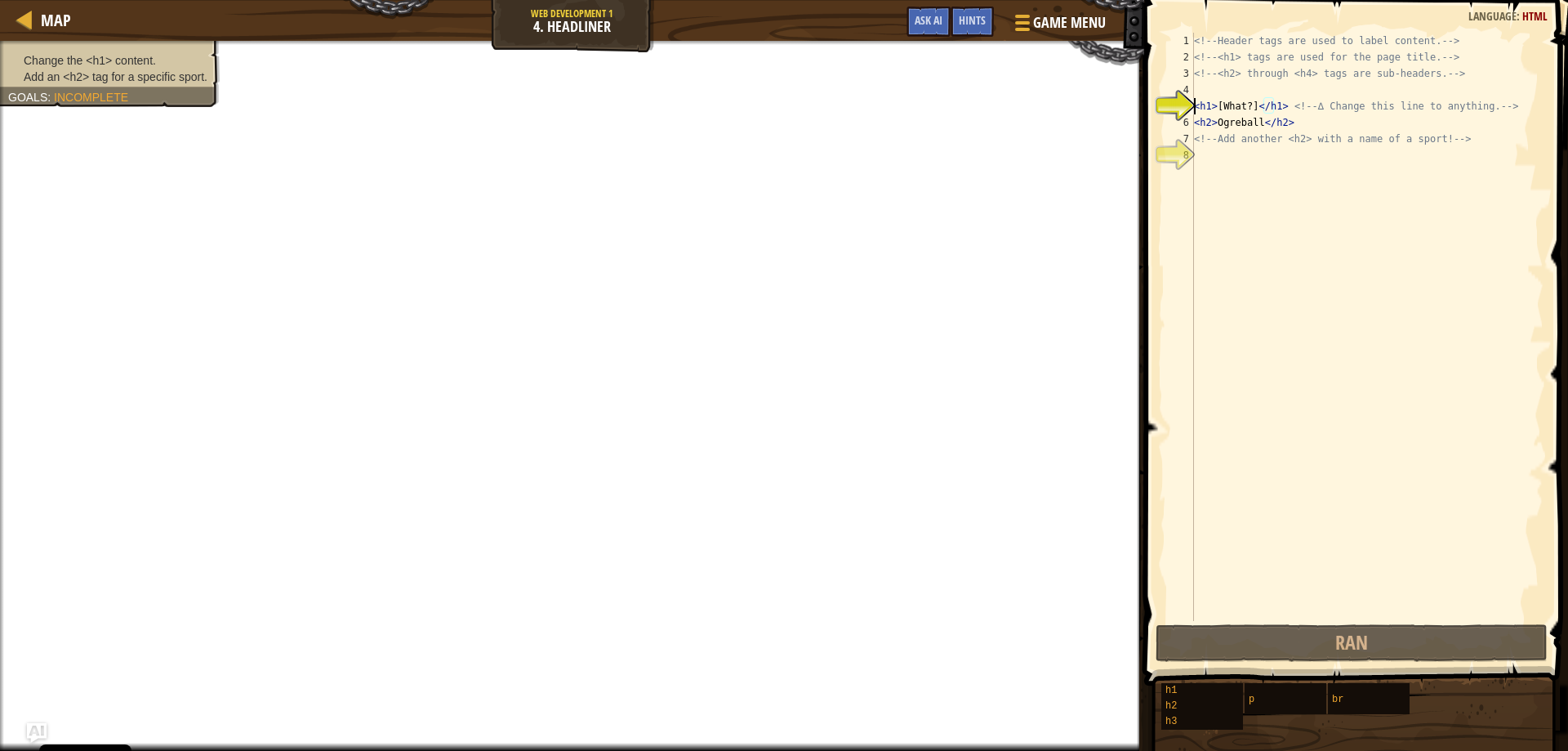
click at [1268, 98] on div "<!-- Header tags are used to label content. --> <!-- <h1> tags are used for the…" at bounding box center [1367, 343] width 353 height 621
click at [1202, 101] on div "<!-- Header tags are used to label content. --> <!-- <h1> tags are used for the…" at bounding box center [1367, 343] width 353 height 621
click at [909, 21] on button "Ask AI" at bounding box center [929, 22] width 44 height 30
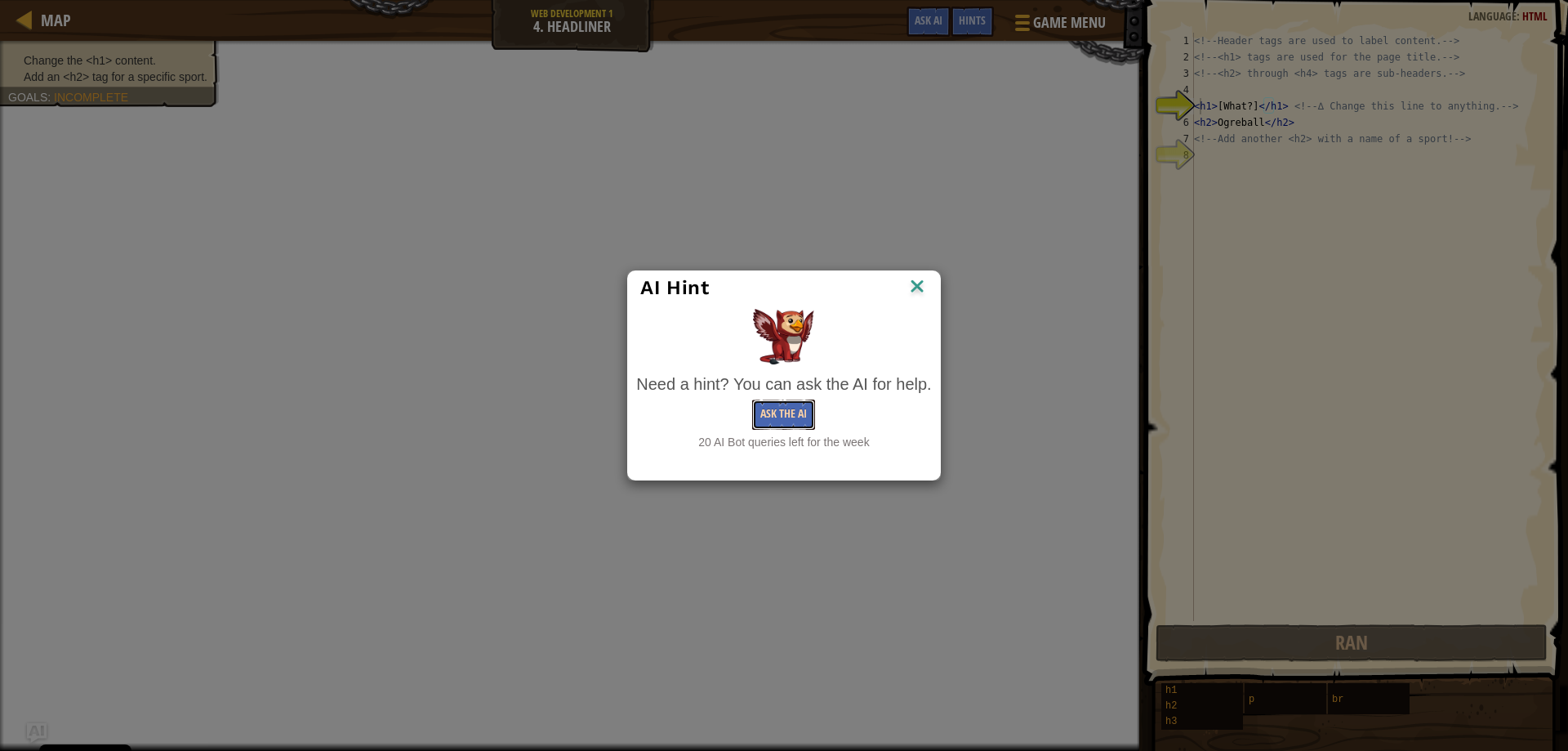
click at [794, 418] on button "Ask the AI" at bounding box center [783, 414] width 63 height 30
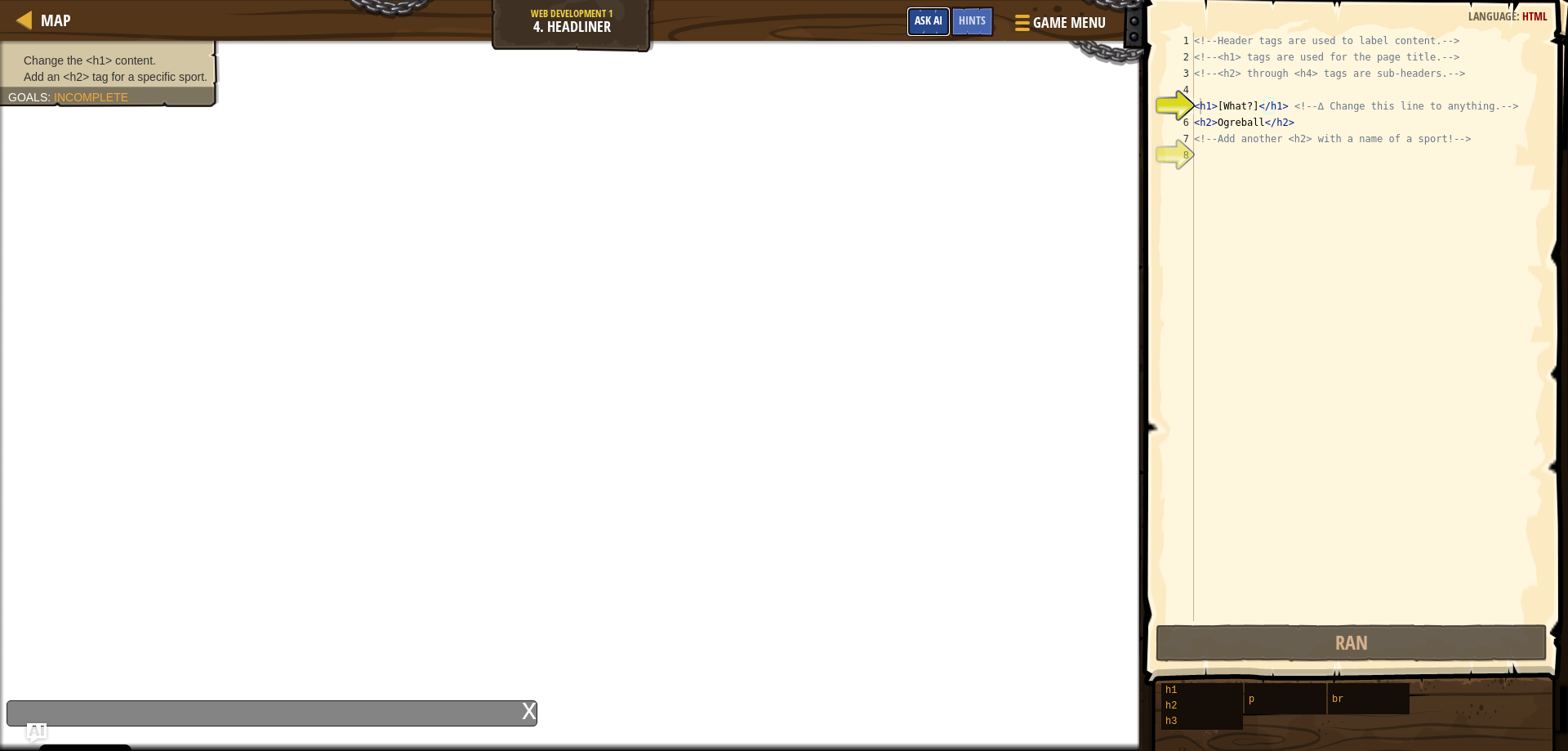
click at [908, 17] on button "Ask AI" at bounding box center [929, 22] width 44 height 30
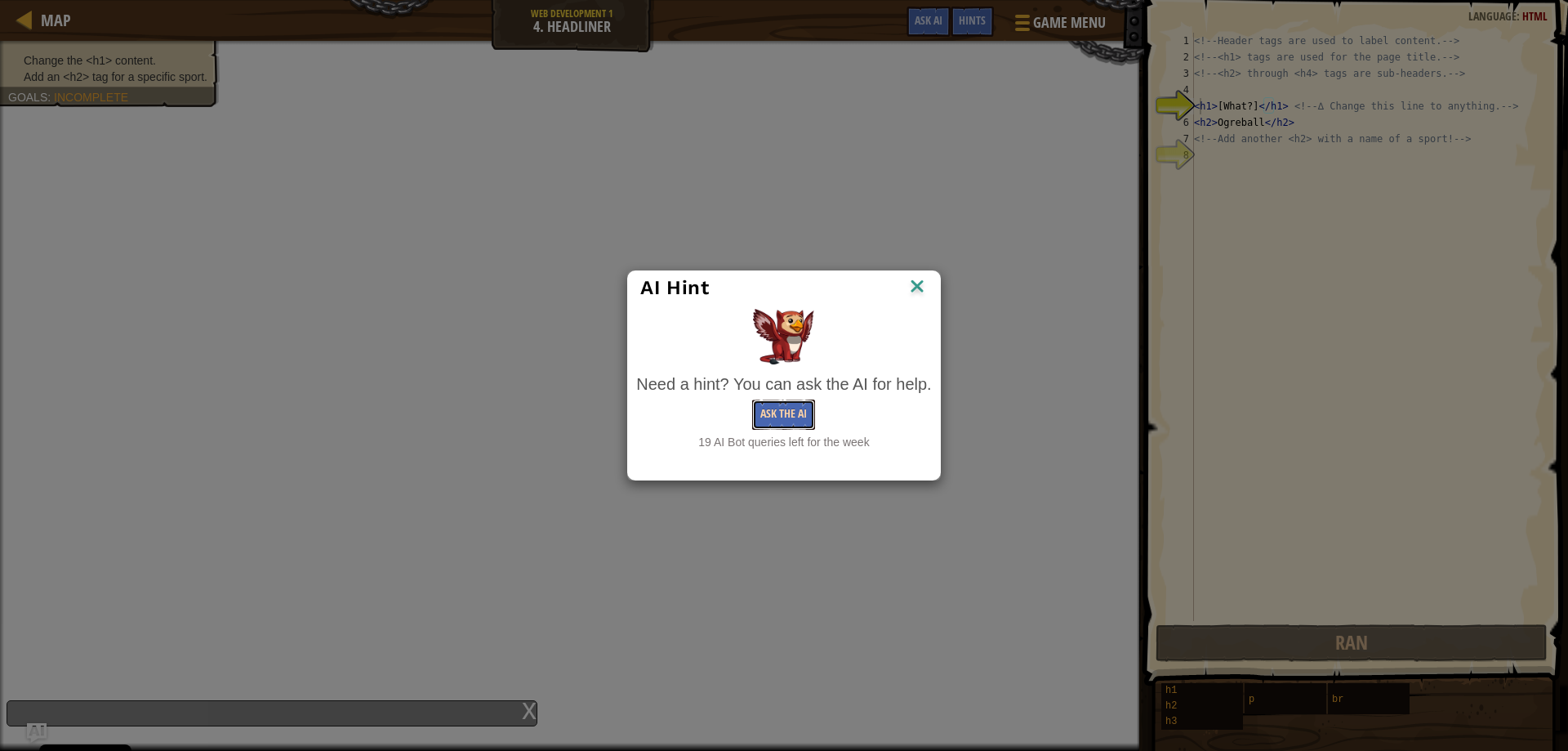
click at [769, 412] on button "Ask the AI" at bounding box center [783, 414] width 63 height 30
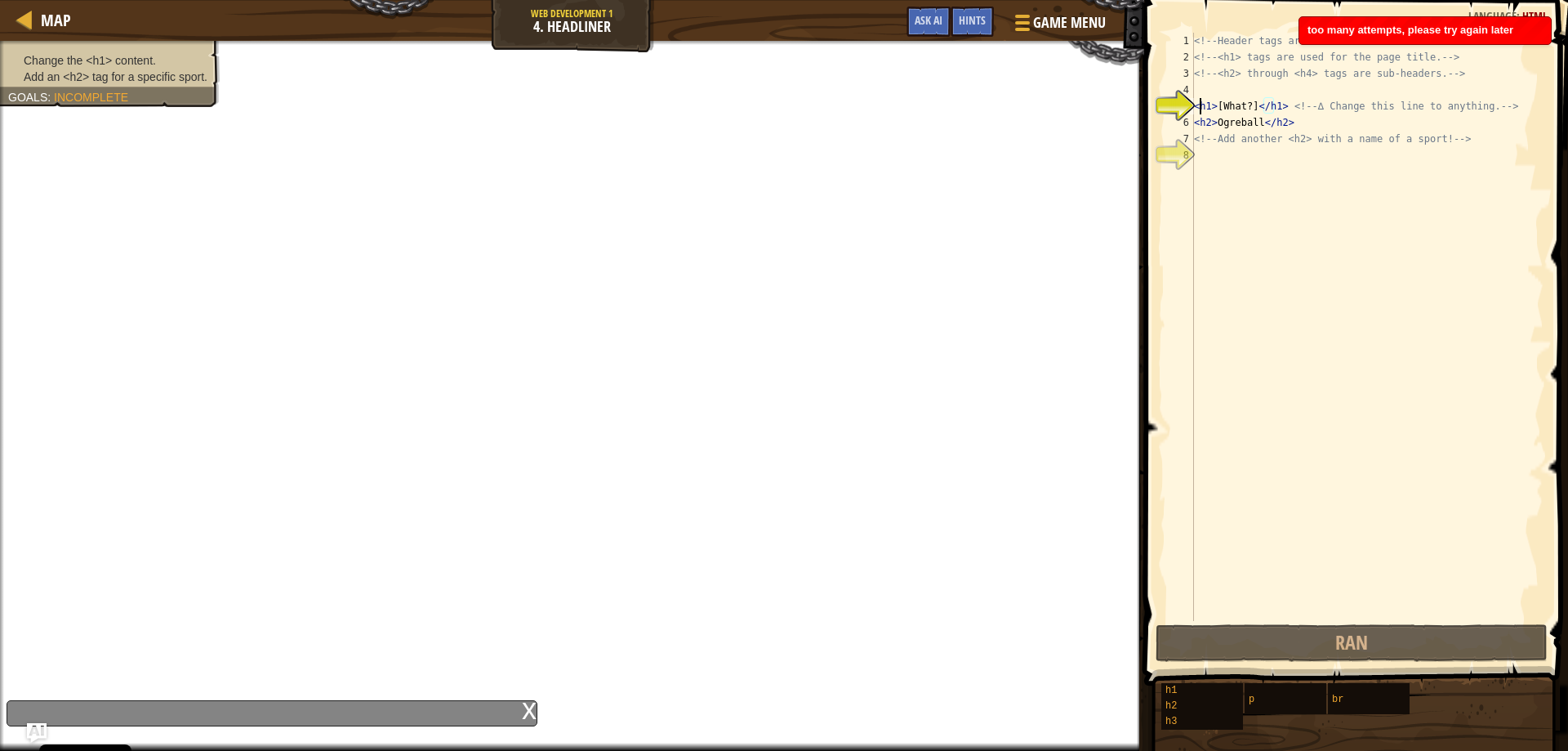
click at [1236, 96] on div "<!-- Header tags are used to label content. --> <!-- <h1> tags are used for the…" at bounding box center [1367, 343] width 353 height 621
click at [1243, 98] on div "<!-- Header tags are used to label content. --> <!-- <h1> tags are used for the…" at bounding box center [1367, 343] width 353 height 621
type textarea "<h1>[What?]</h1> <!-- ∆ Change this line to anything. -->"
click at [1253, 163] on div "<!-- Header tags are used to label content. --> <!-- <h1> tags are used for the…" at bounding box center [1367, 343] width 353 height 621
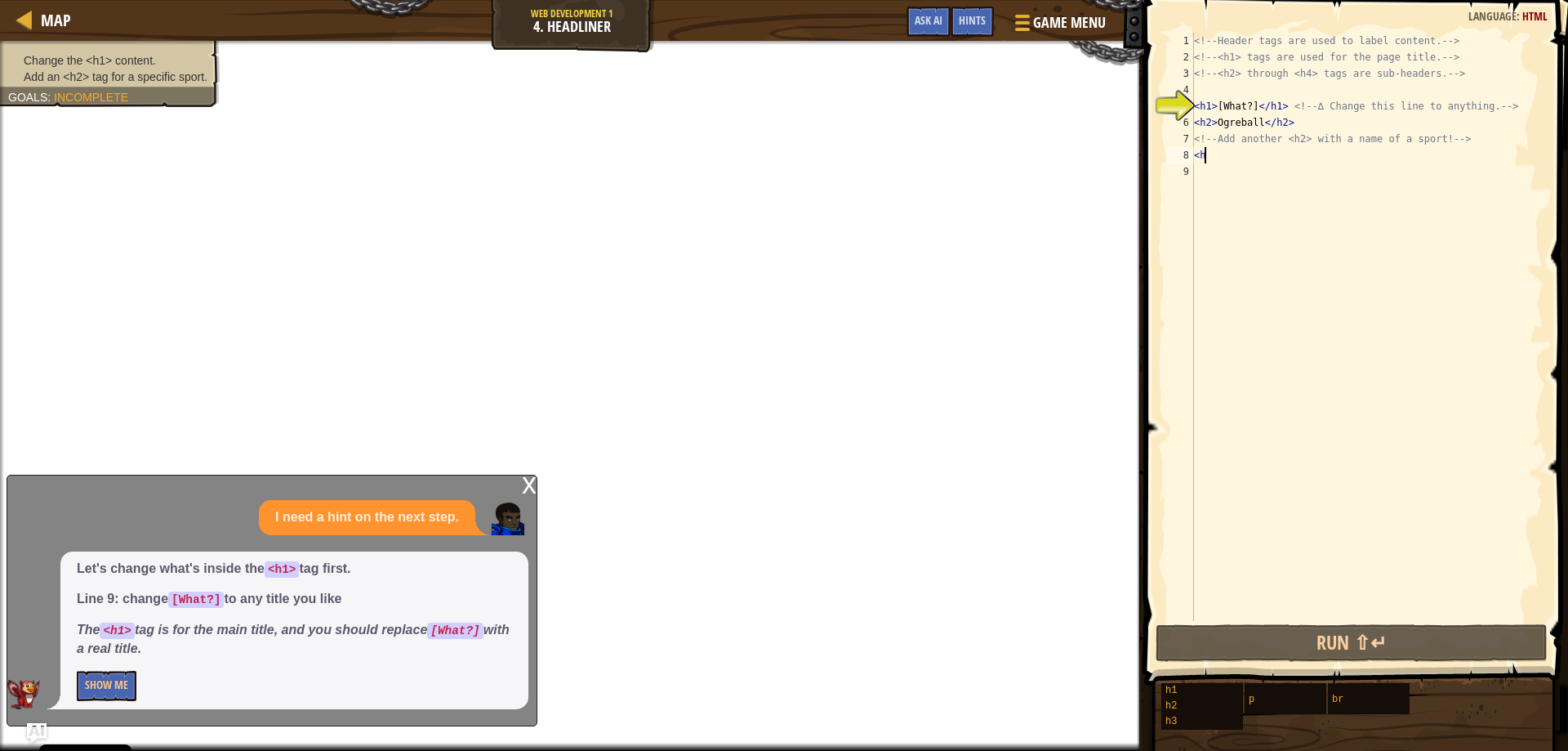
type textarea "<"
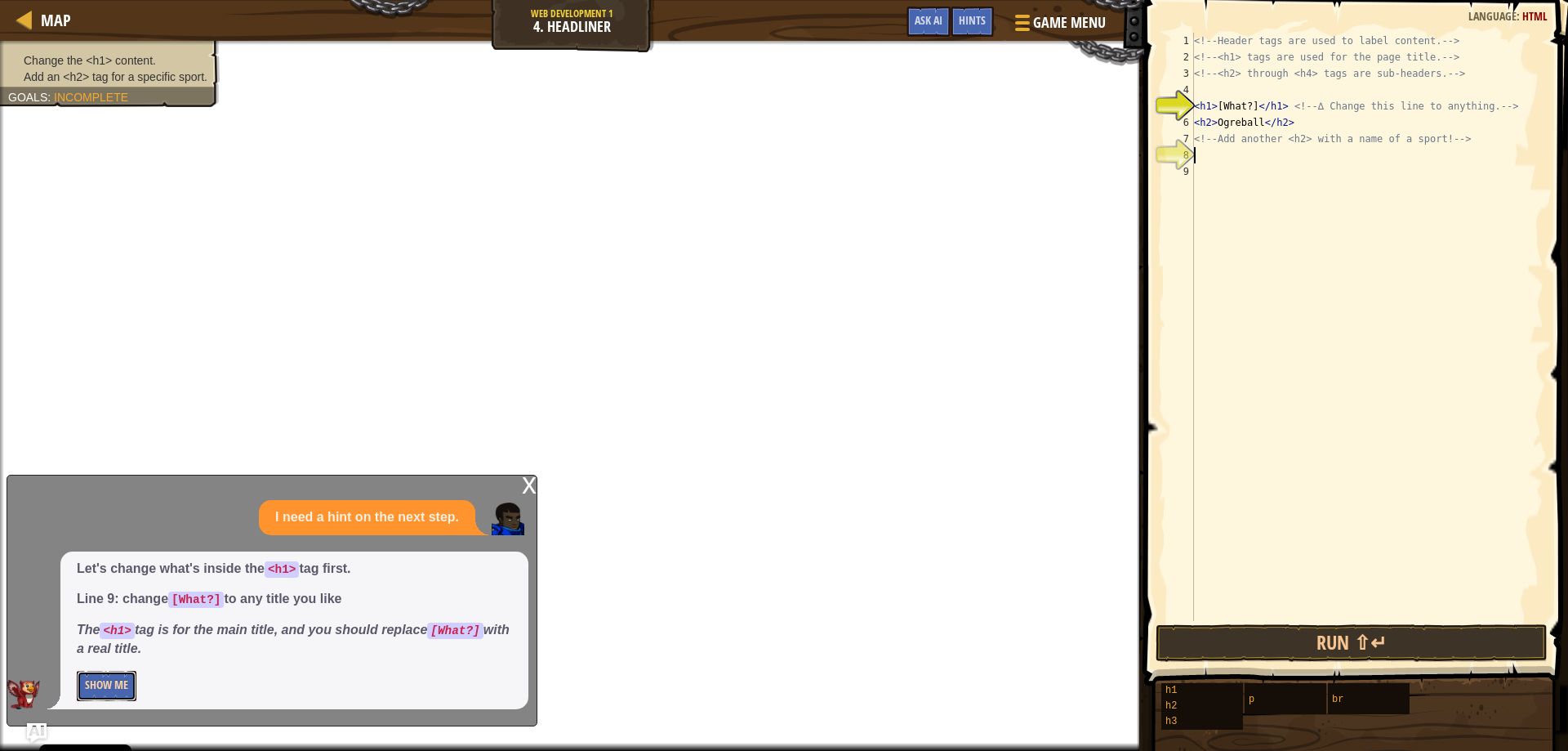
click at [113, 673] on button "Show Me" at bounding box center [106, 686] width 59 height 30
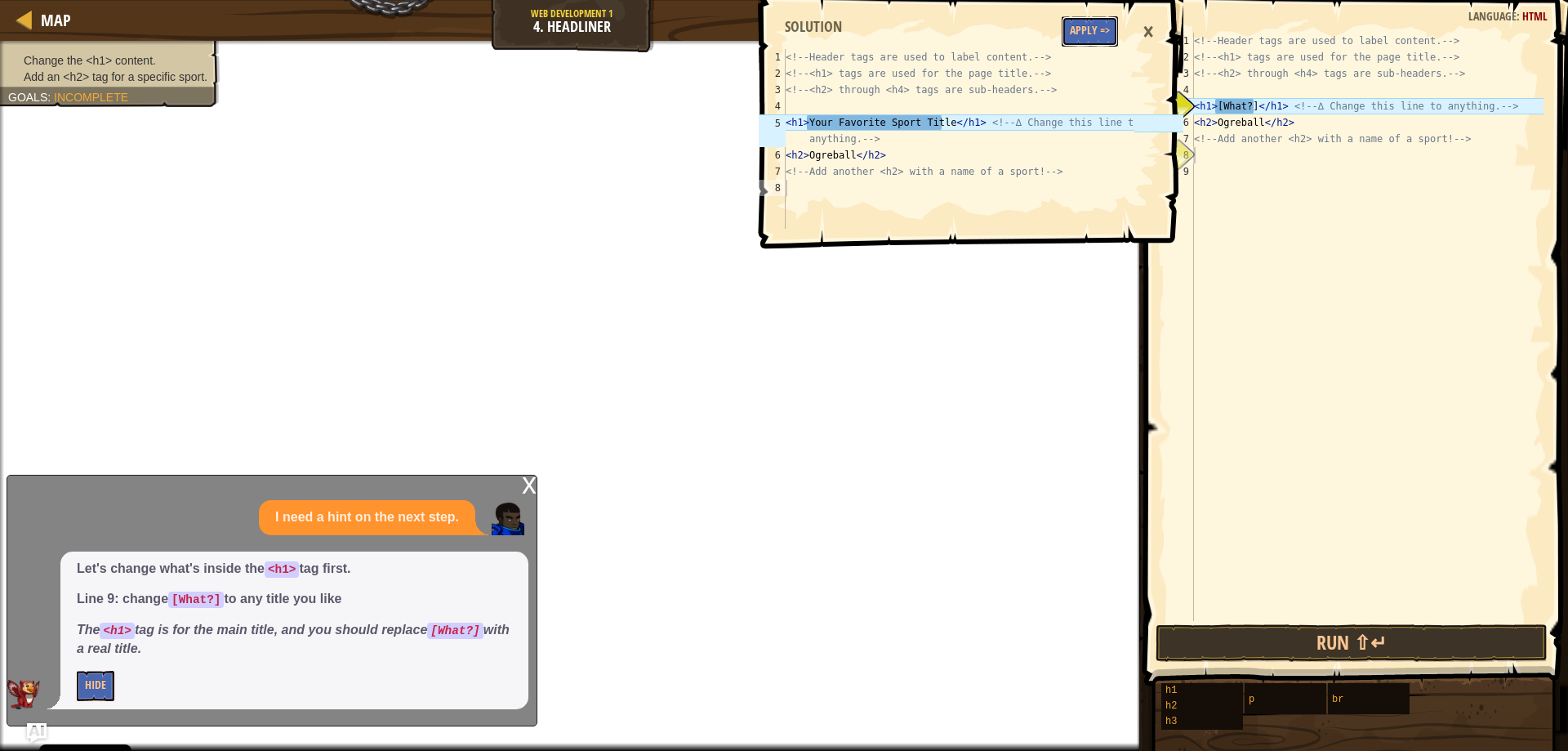
click at [1091, 22] on button "Apply =>" at bounding box center [1090, 31] width 57 height 30
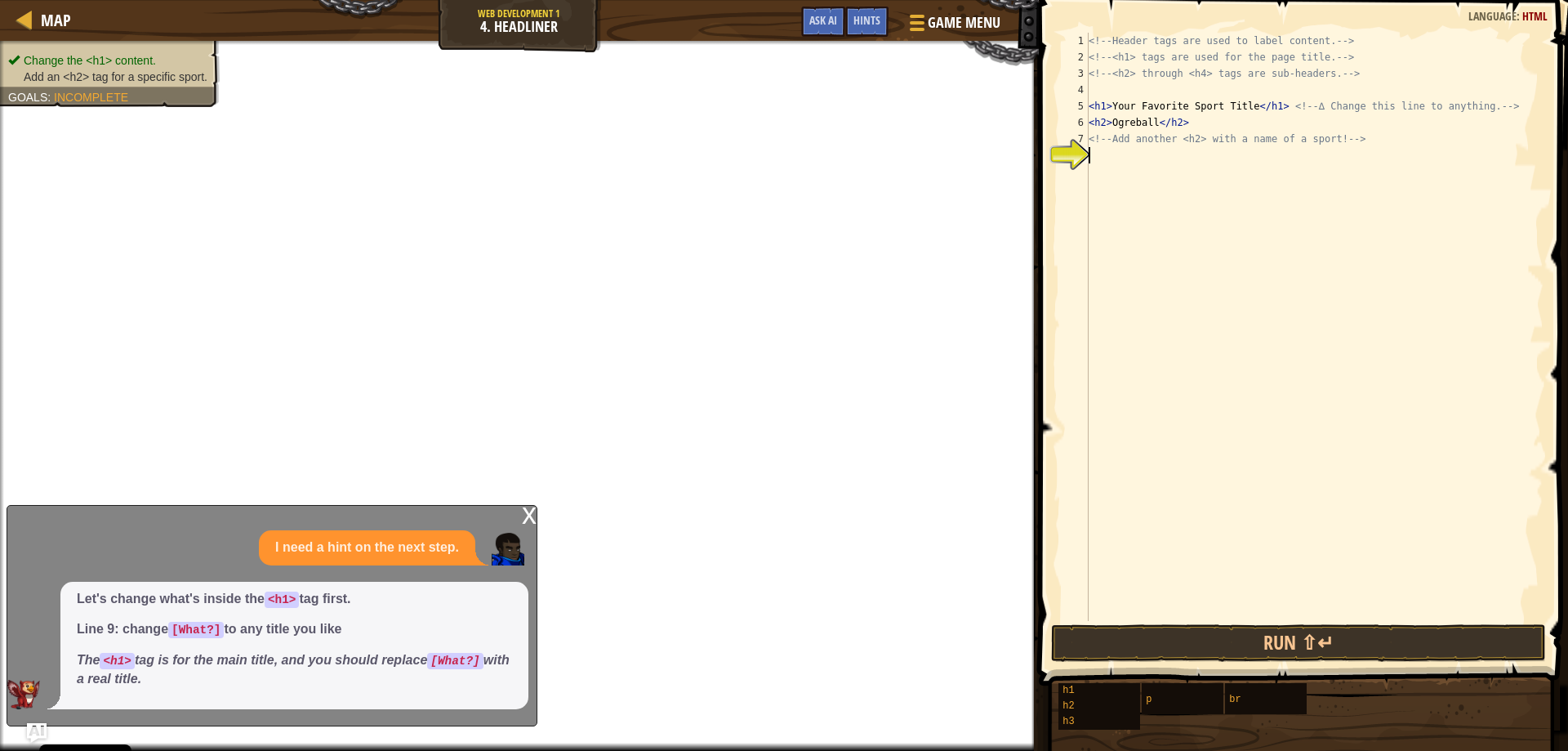
click at [1116, 153] on div "<!-- Header tags are used to label content. --> <!-- <h1> tags are used for the…" at bounding box center [1315, 343] width 458 height 621
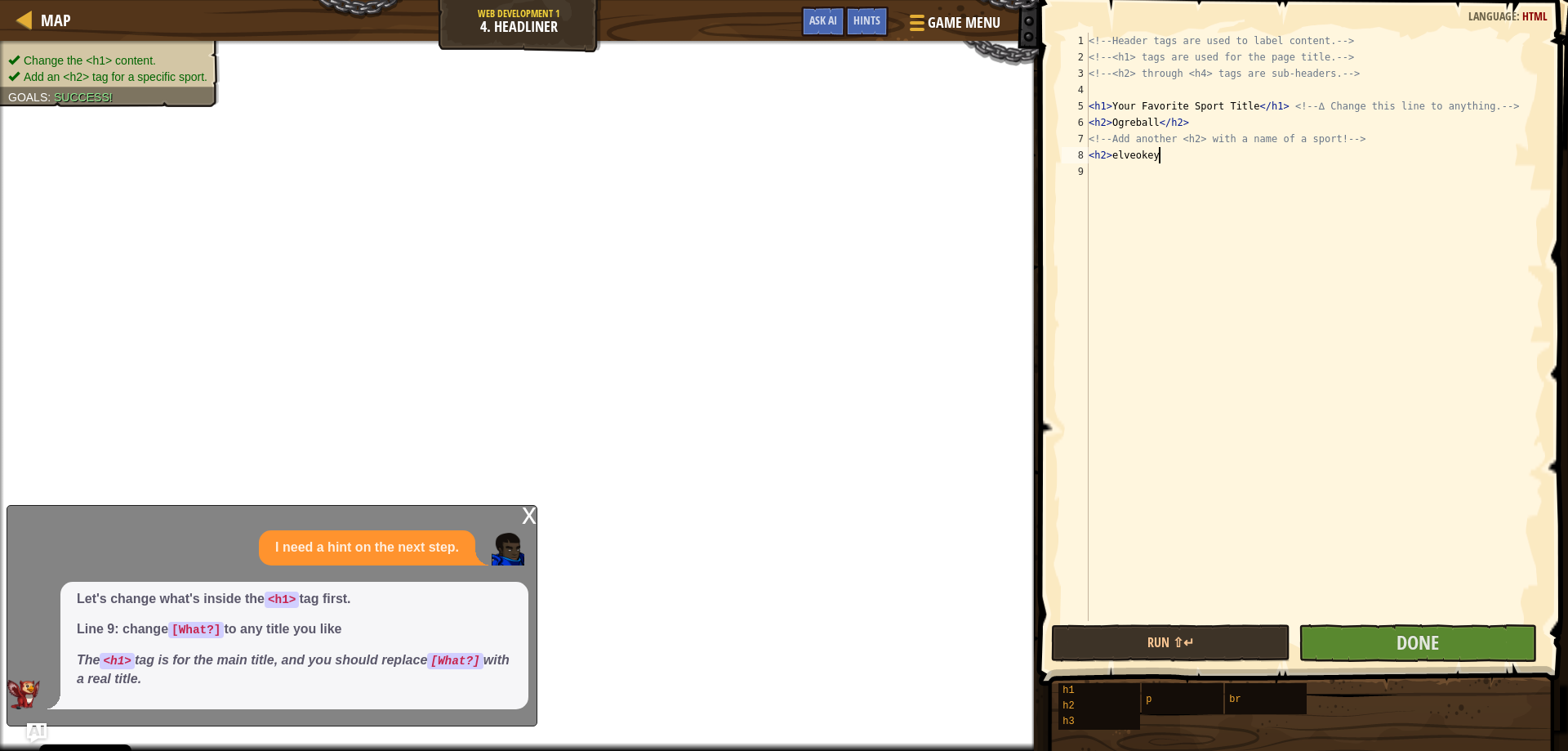
scroll to position [7, 5]
type textarea "<h2> elveokey"
click at [1402, 653] on span "Done" at bounding box center [1417, 642] width 43 height 26
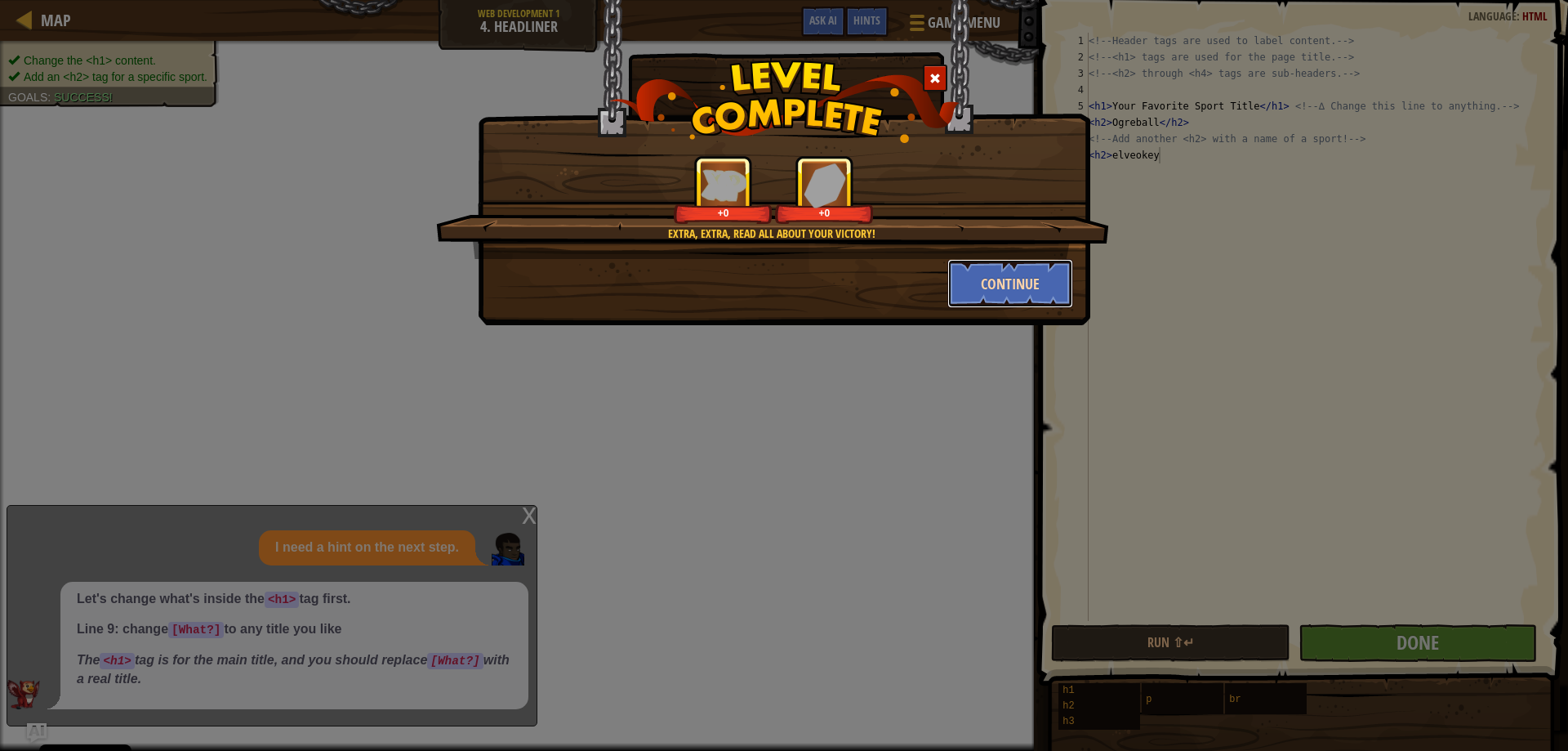
drag, startPoint x: 996, startPoint y: 286, endPoint x: 995, endPoint y: 277, distance: 9.1
click at [995, 277] on button "Continue" at bounding box center [1010, 283] width 126 height 49
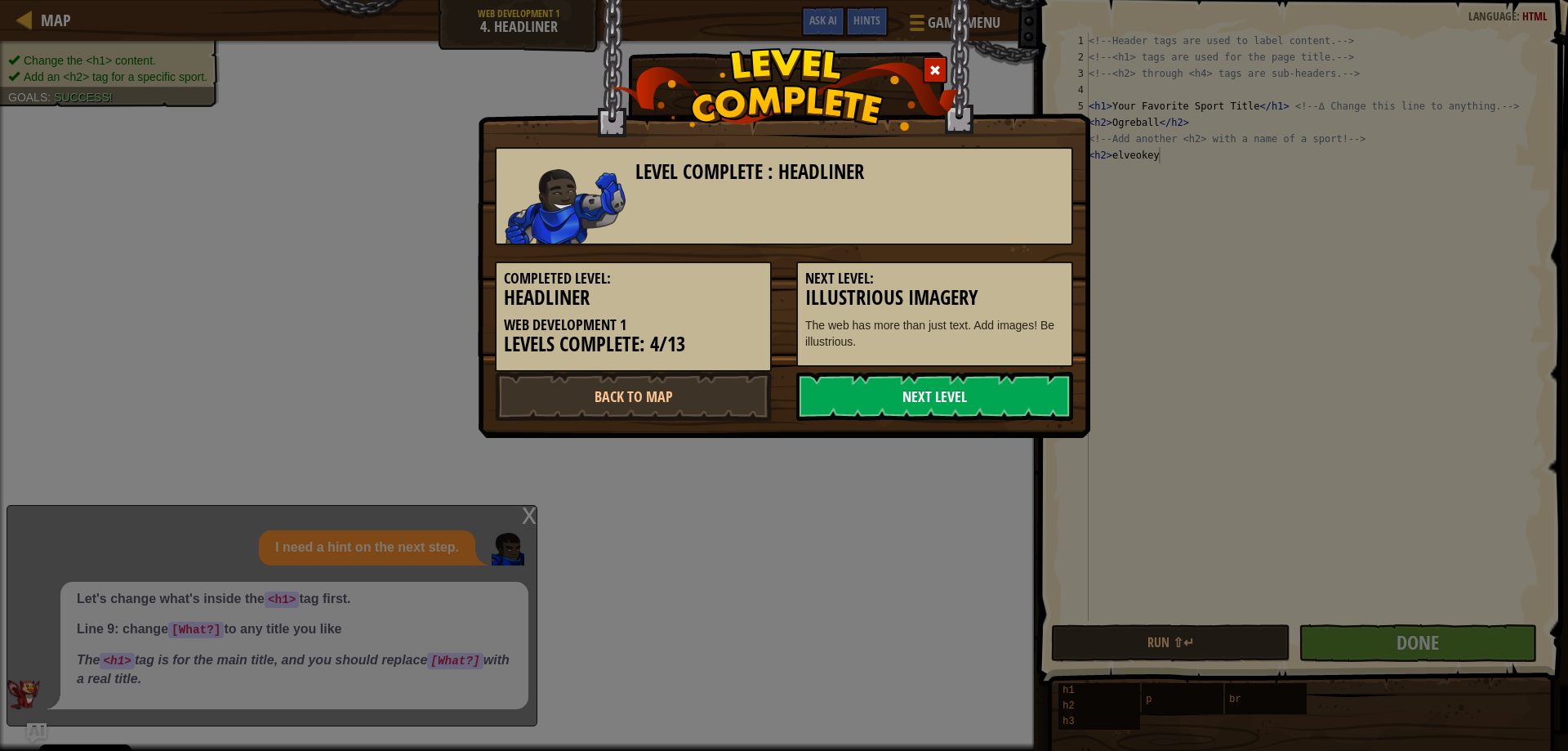
click at [923, 417] on link "Next Level" at bounding box center [935, 396] width 277 height 49
click at [894, 435] on div "Level Complete : Headliner Completed Level: Headliner Web Development 1 Levels …" at bounding box center [783, 219] width 612 height 438
click at [891, 427] on div "Level Complete : Headliner Completed Level: Headliner Web Development 1 Levels …" at bounding box center [783, 219] width 612 height 438
click at [891, 2] on body "Cookie Policy CodeCombat uses a few essential and non-essential cookies. Privac…" at bounding box center [784, 1] width 1568 height 2
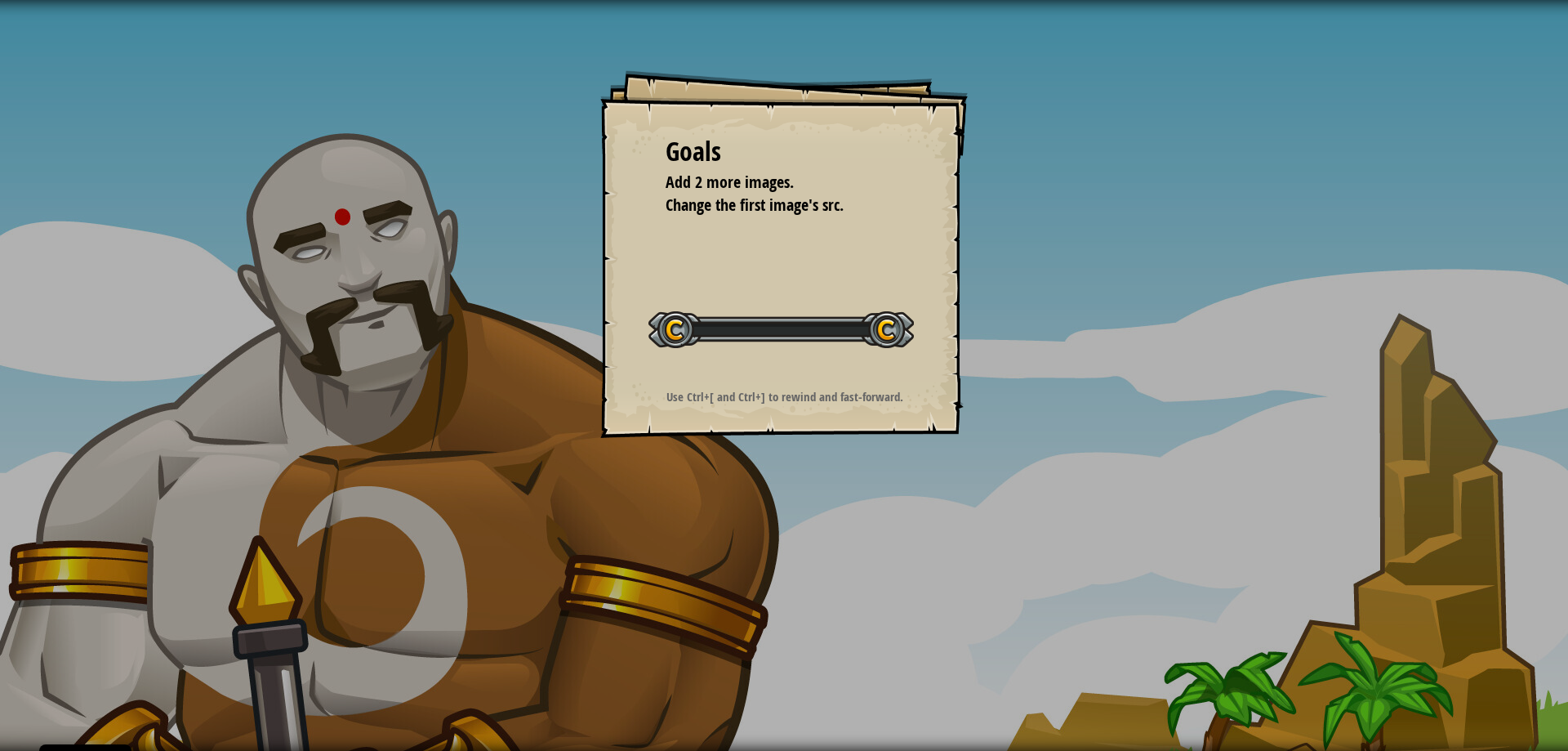
click at [893, 413] on div "Goals Add 2 more images. Change the first image's src. Start Level Error loadin…" at bounding box center [784, 254] width 368 height 368
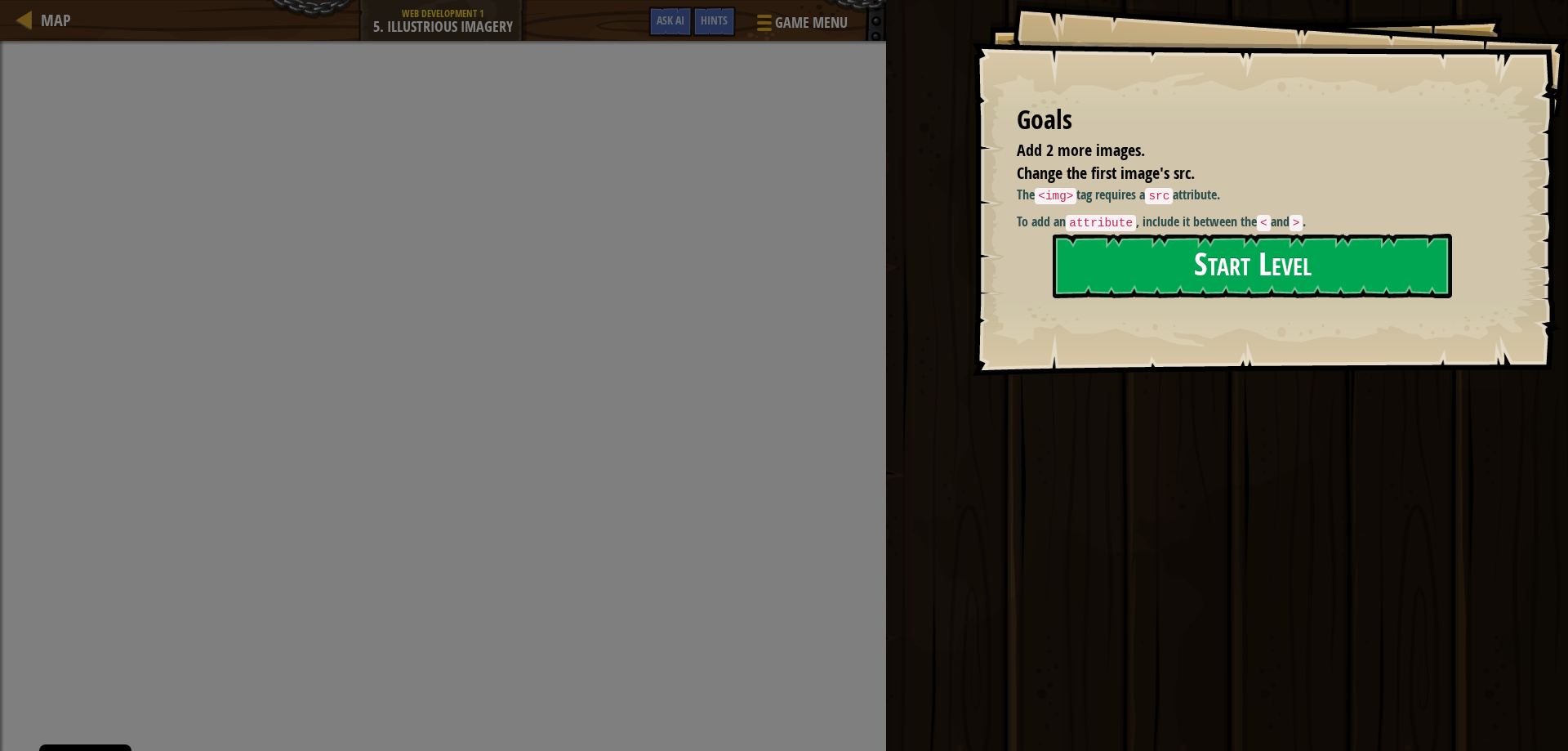
click at [1125, 267] on button "Start Level" at bounding box center [1252, 266] width 399 height 64
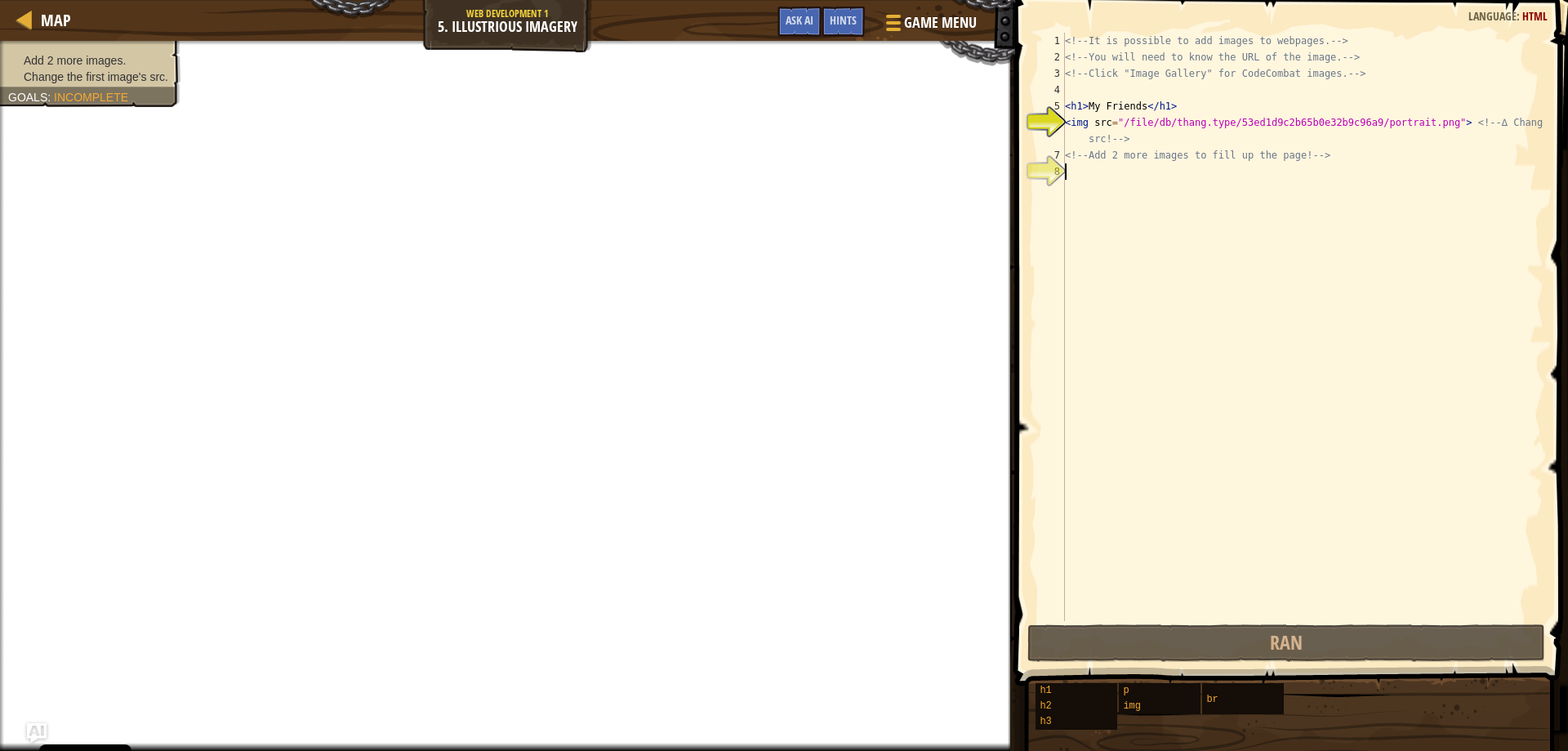
click at [1094, 175] on div "<!-- It is possible to add images to webpages. --> <!-- You will need to know t…" at bounding box center [1302, 343] width 482 height 621
click at [1144, 141] on div "<!-- It is possible to add images to webpages. --> <!-- You will need to know t…" at bounding box center [1302, 343] width 482 height 621
click at [1078, 119] on div "<!-- It is possible to add images to webpages. --> <!-- You will need to know t…" at bounding box center [1302, 343] width 482 height 621
click at [1066, 124] on div "<!-- It is possible to add images to webpages. --> <!-- You will need to know t…" at bounding box center [1302, 343] width 482 height 621
click at [1074, 127] on div "<!-- It is possible to add images to webpages. --> <!-- You will need to know t…" at bounding box center [1302, 343] width 482 height 621
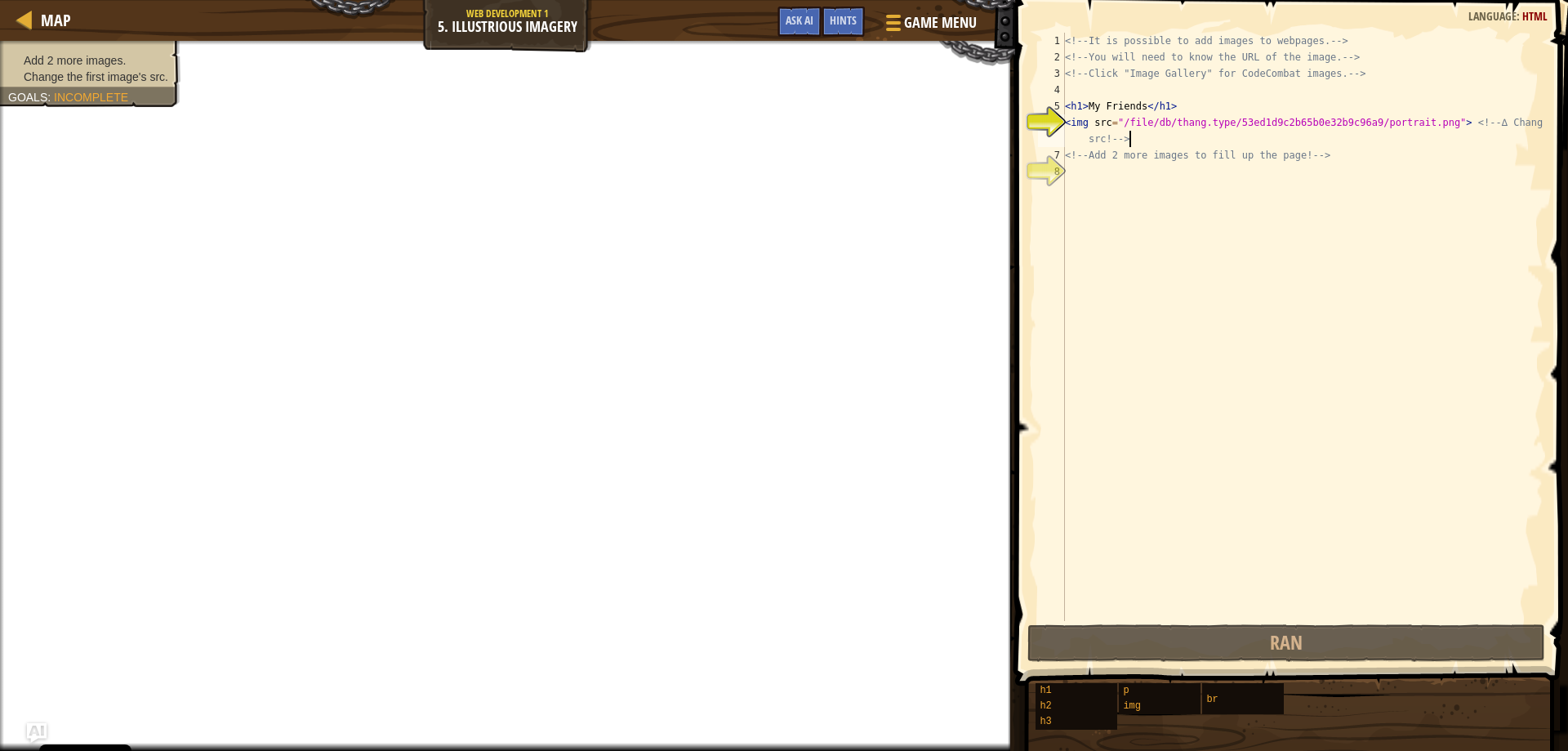
click at [1157, 132] on div "<!-- It is possible to add images to webpages. --> <!-- You will need to know t…" at bounding box center [1302, 343] width 482 height 621
drag, startPoint x: 1431, startPoint y: 122, endPoint x: 1118, endPoint y: 128, distance: 313.1
click at [1118, 128] on div "<!-- It is possible to add images to webpages. --> <!-- You will need to know t…" at bounding box center [1302, 343] width 482 height 621
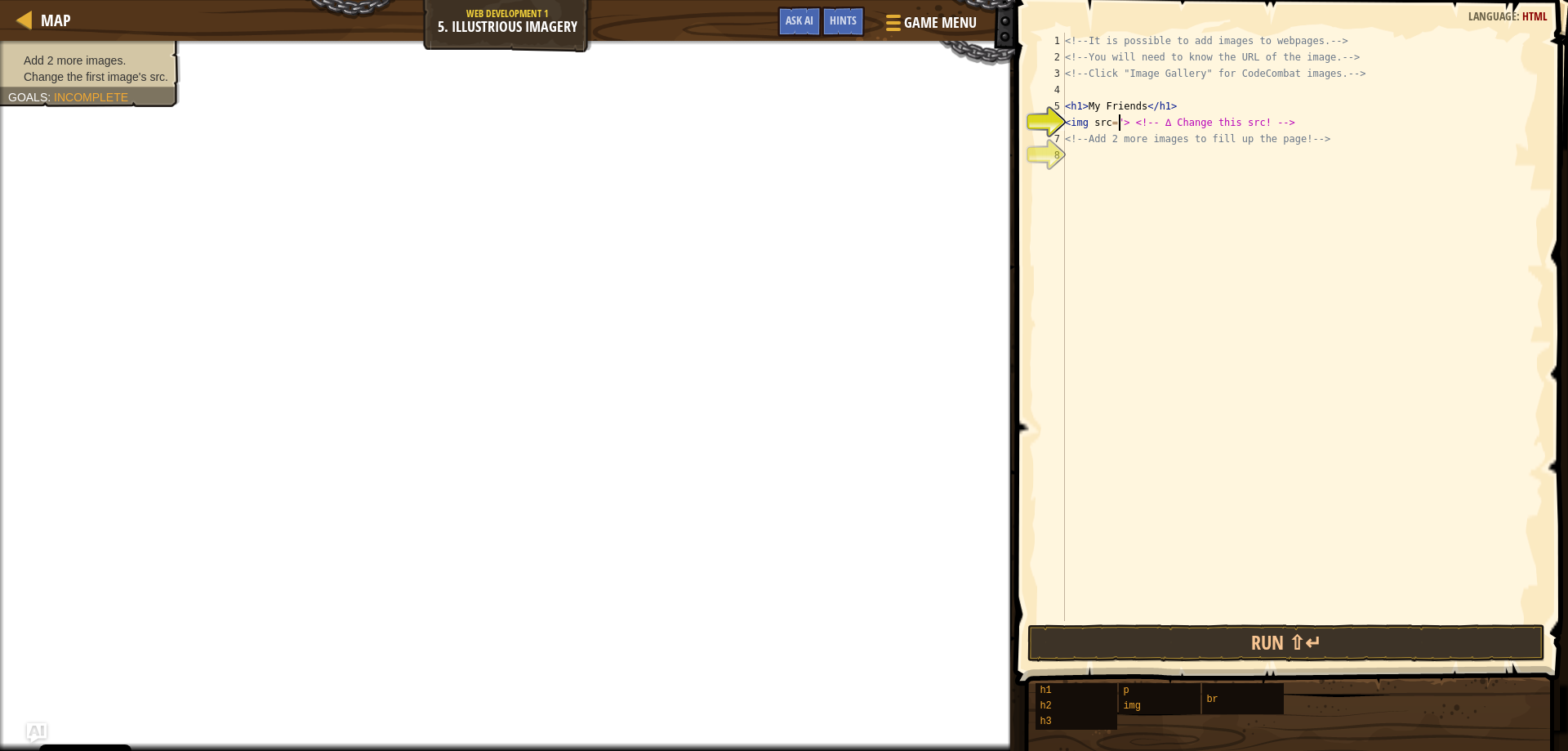
type textarea "<img src=> <!-- ∆ Change this src! -->"
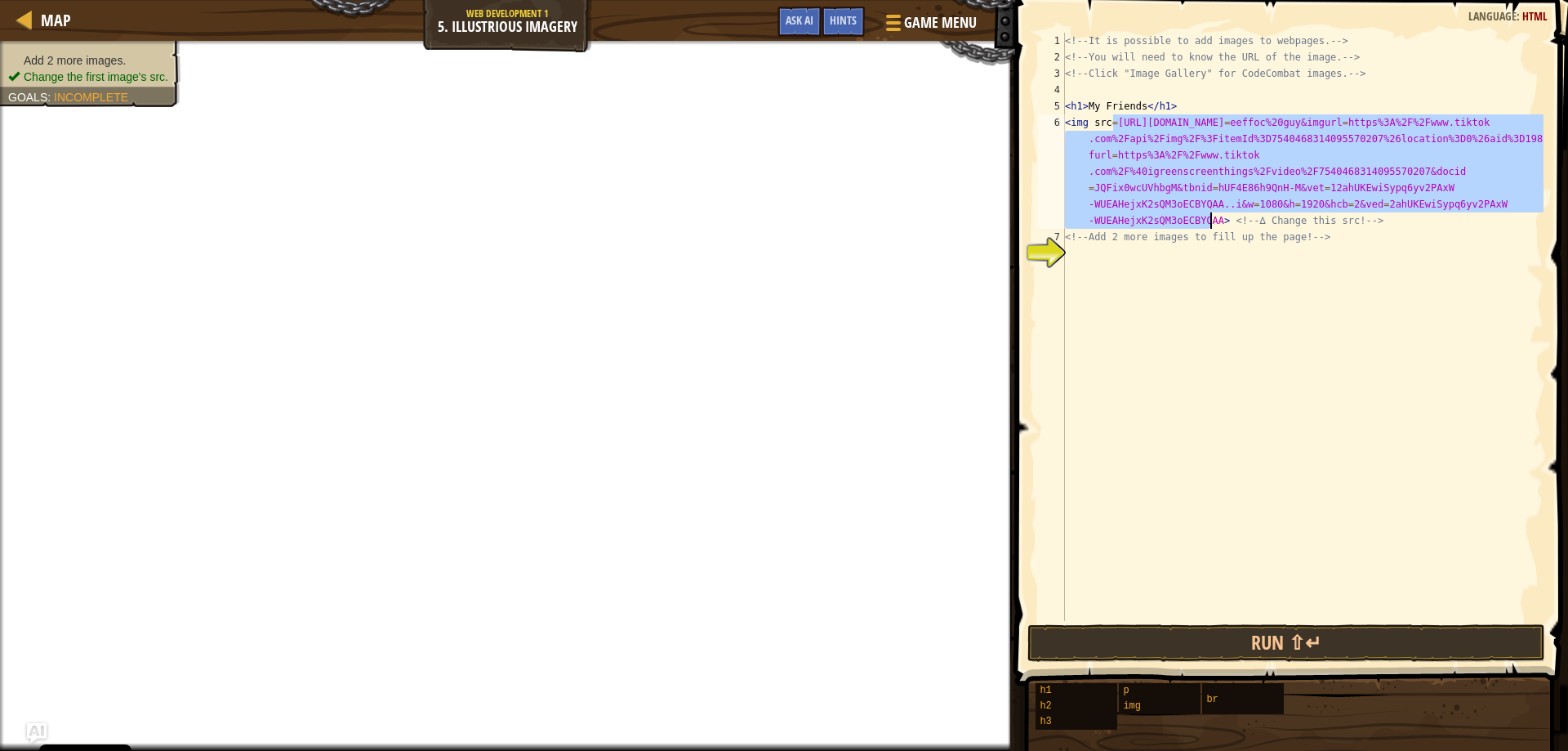
click at [1175, 296] on div "<!-- It is possible to add images to webpages. --> <!-- You will need to know t…" at bounding box center [1302, 343] width 482 height 621
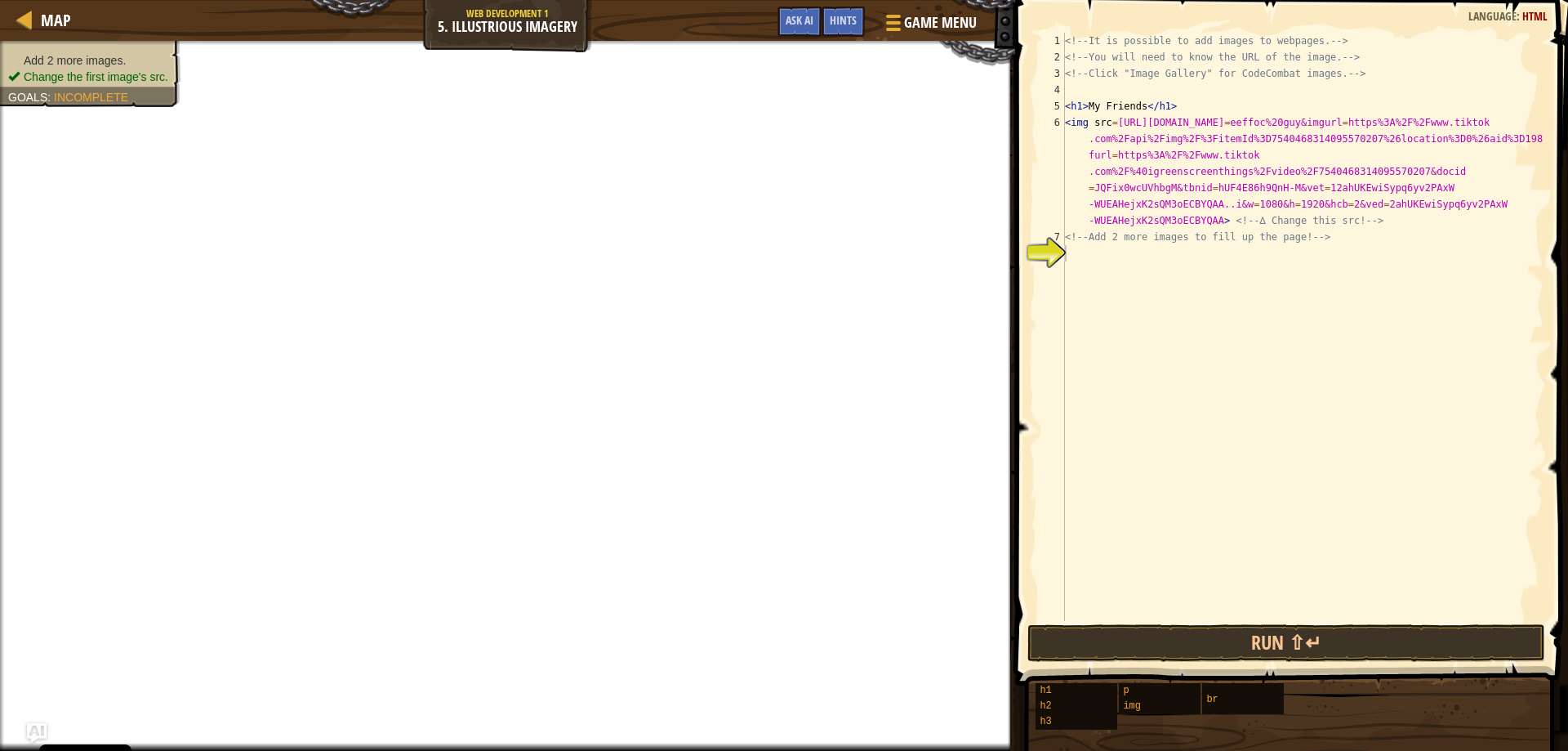
click at [1106, 260] on div "<!-- It is possible to add images to webpages. --> <!-- You will need to know t…" at bounding box center [1302, 343] width 482 height 621
click at [806, 18] on span "Ask AI" at bounding box center [800, 20] width 28 height 16
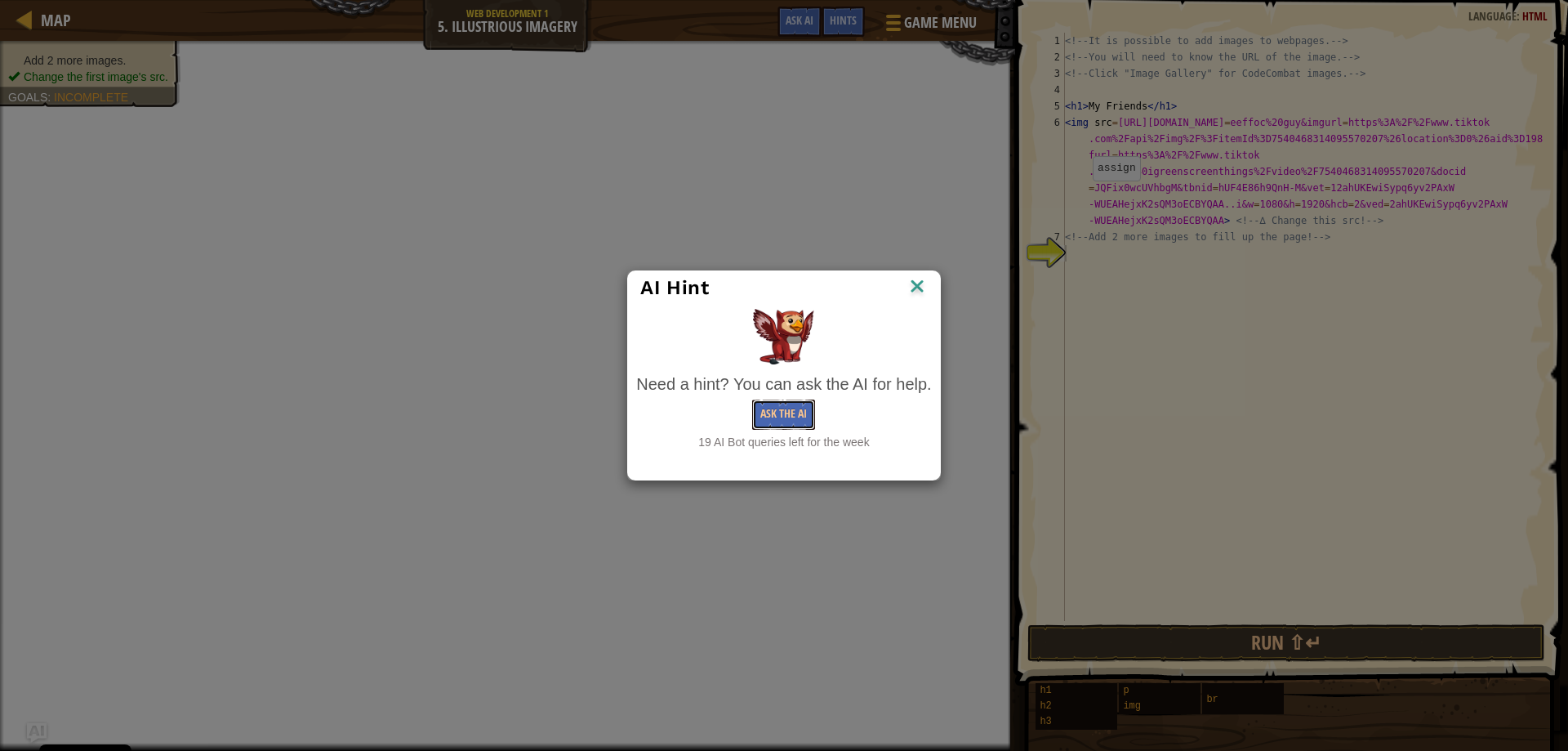
click at [794, 399] on div "Need a hint? You can ask the AI for help. Ask the AI 19 AI Bot queries left for…" at bounding box center [783, 412] width 294 height 78
click at [794, 404] on button "Ask the AI" at bounding box center [783, 414] width 63 height 30
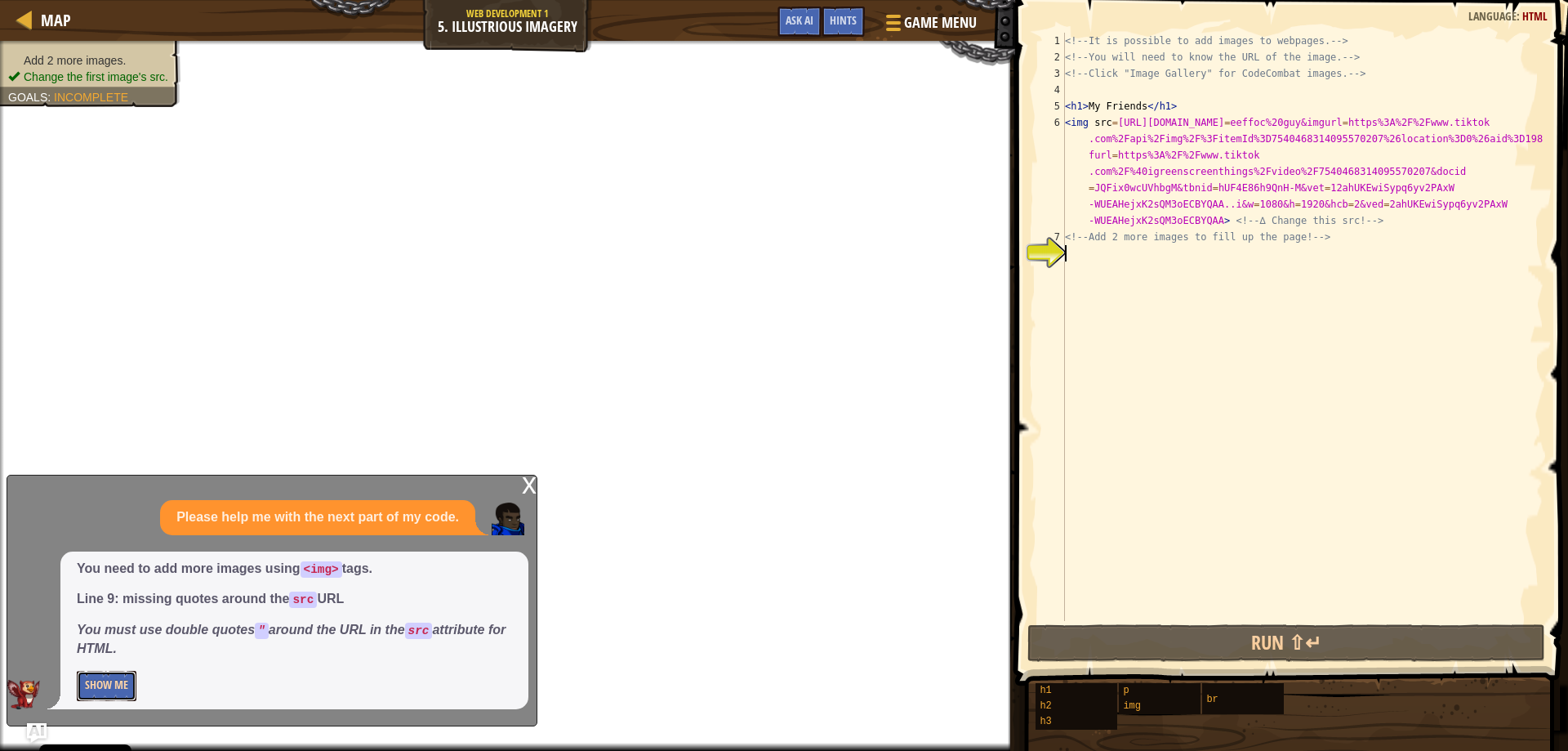
click at [85, 678] on button "Show Me" at bounding box center [106, 686] width 59 height 30
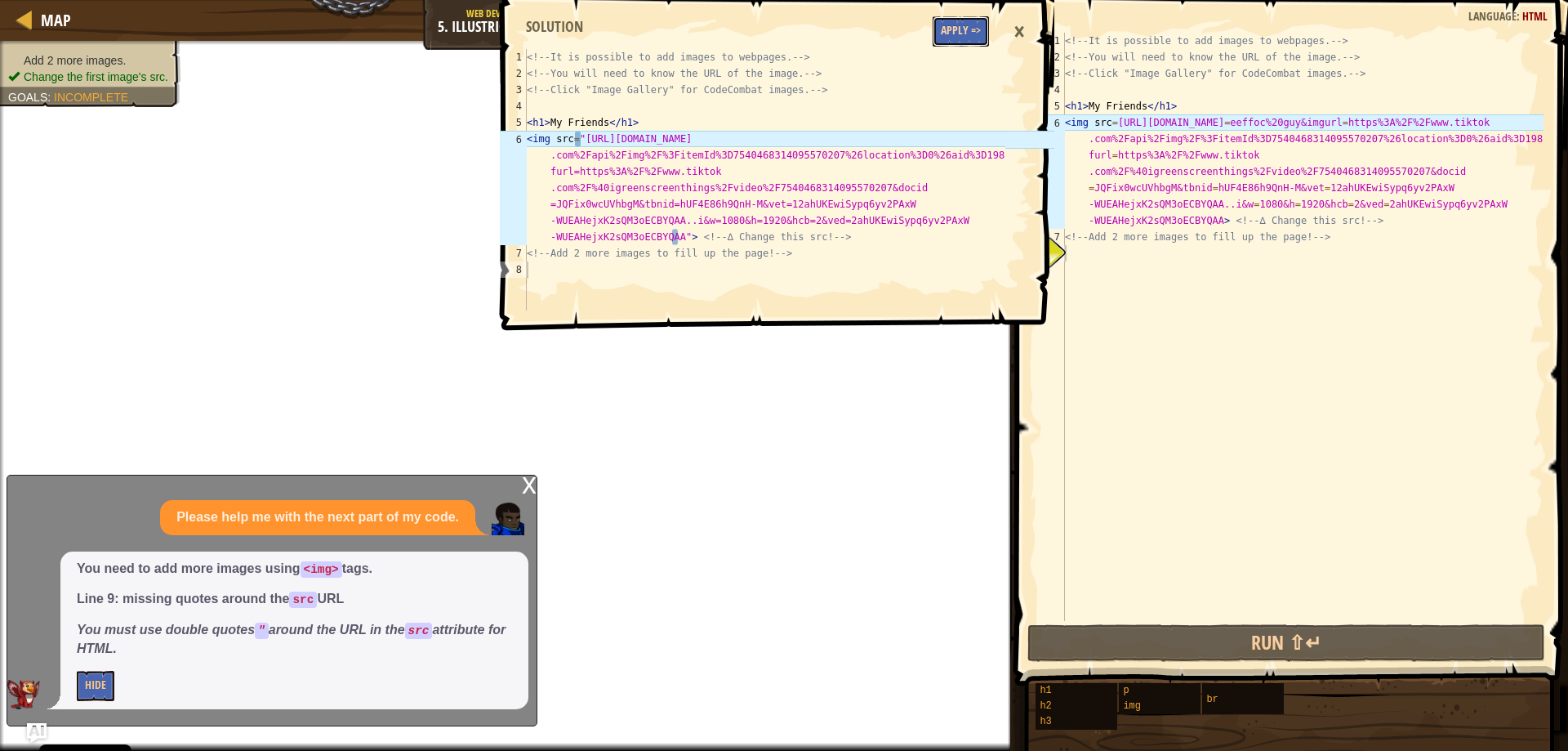
click at [953, 30] on button "Apply =>" at bounding box center [961, 31] width 57 height 30
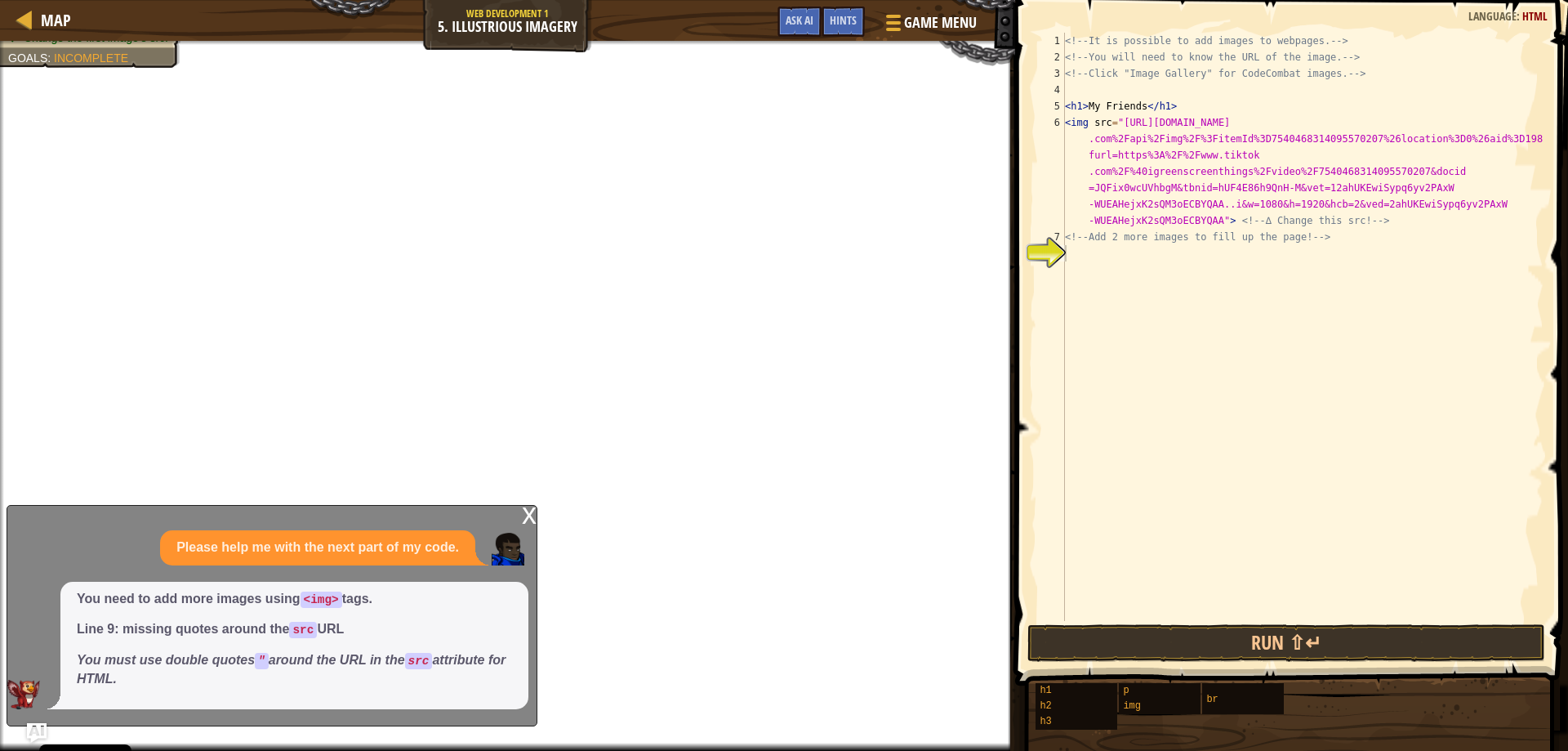
click at [519, 511] on div "x Please help me with the next part of my code. You need to add more images usi…" at bounding box center [272, 615] width 531 height 221
click at [524, 517] on div "x" at bounding box center [529, 513] width 15 height 17
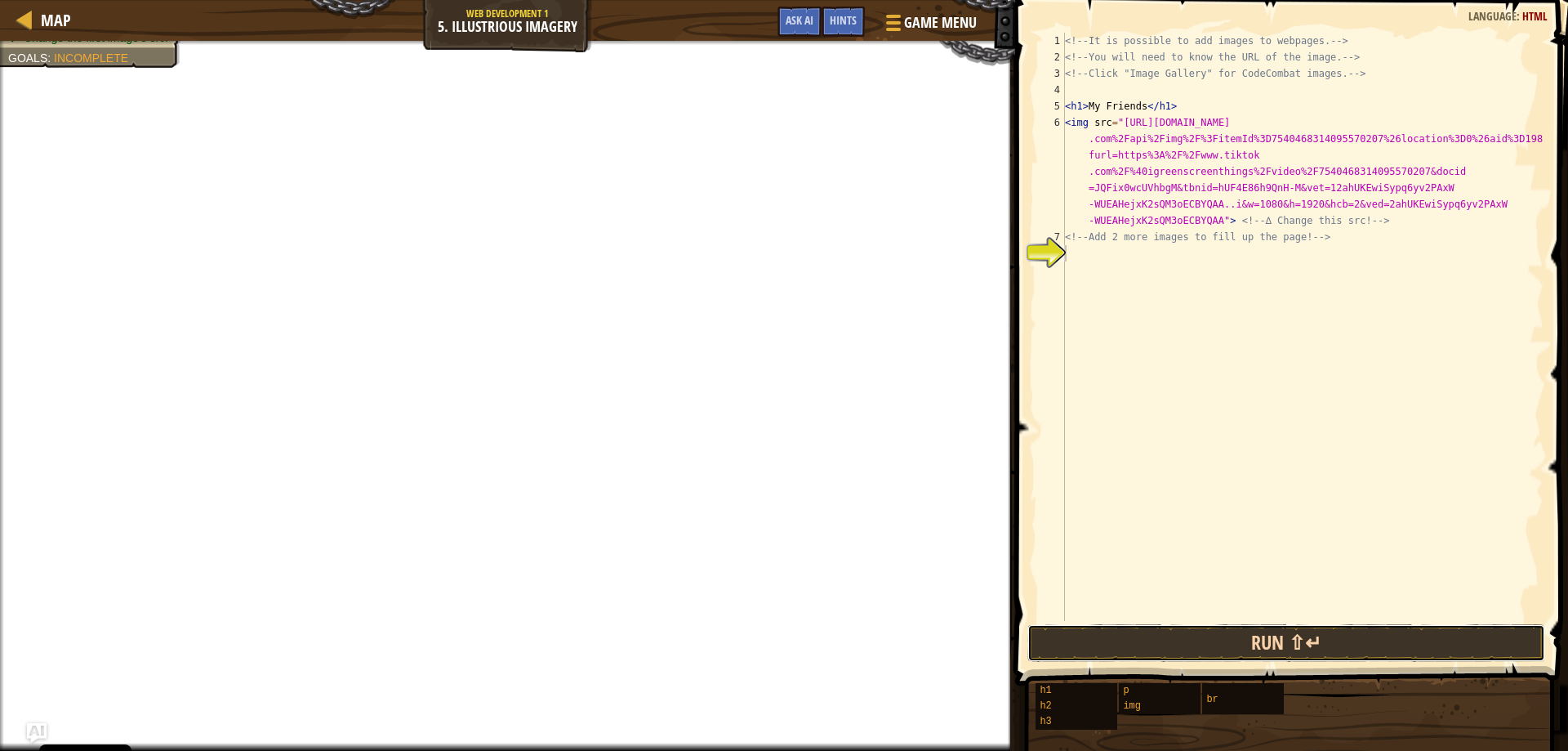
click at [1210, 638] on button "Run ⇧↵" at bounding box center [1286, 642] width 517 height 37
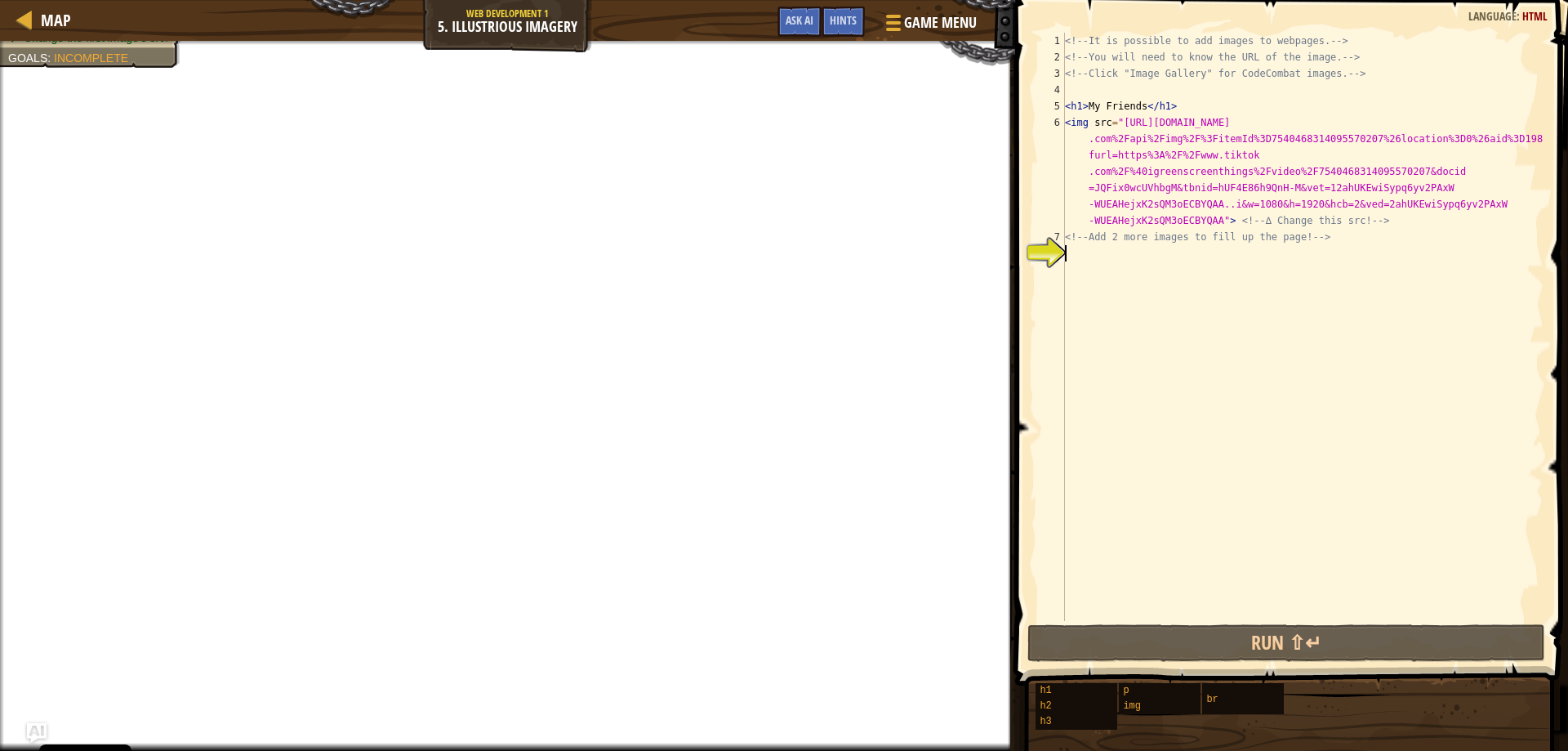
click at [1087, 247] on div "<!-- It is possible to add images to webpages. --> <!-- You will need to know t…" at bounding box center [1302, 343] width 482 height 621
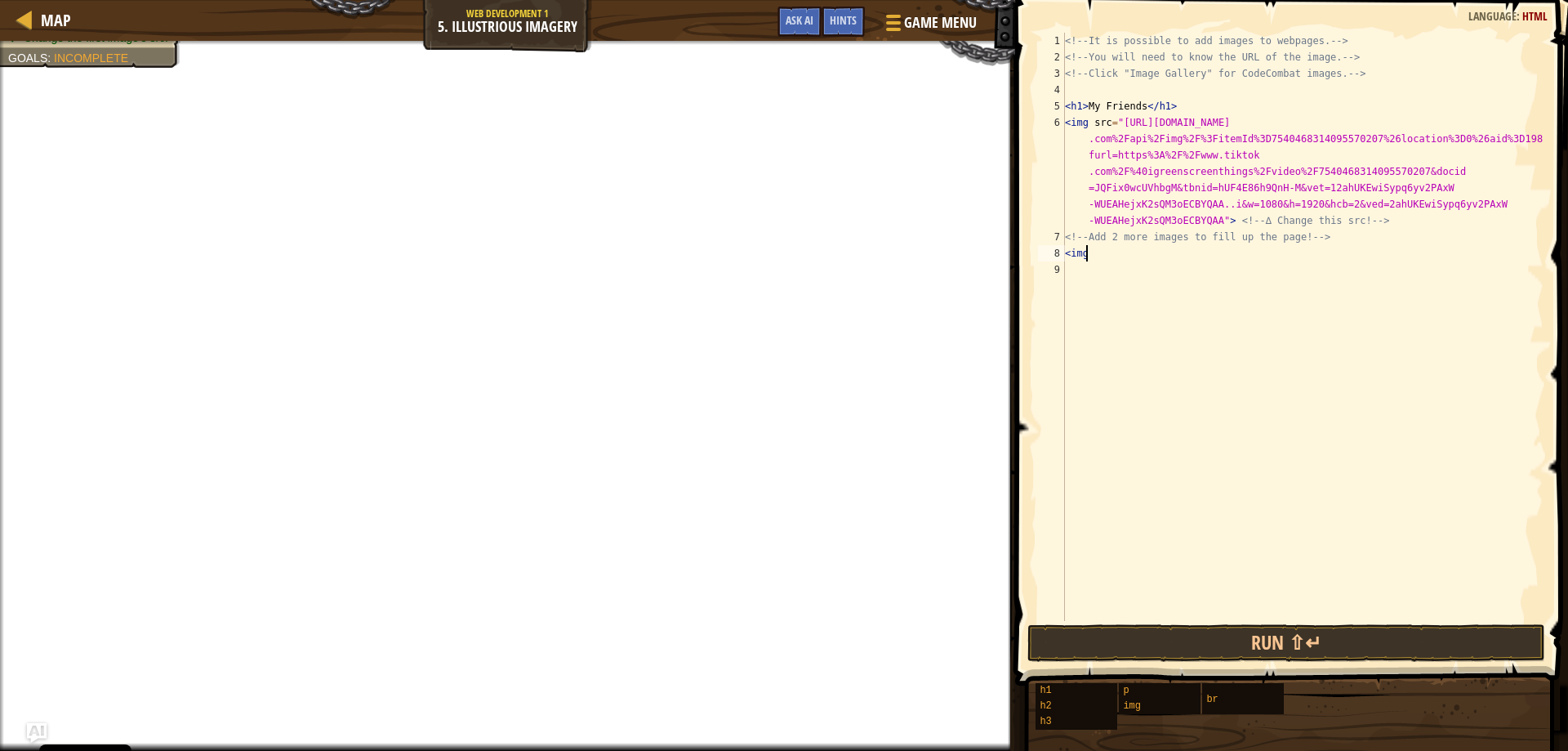
scroll to position [7, 1]
type textarea "<img"
click at [1393, 639] on span "Done" at bounding box center [1412, 642] width 43 height 26
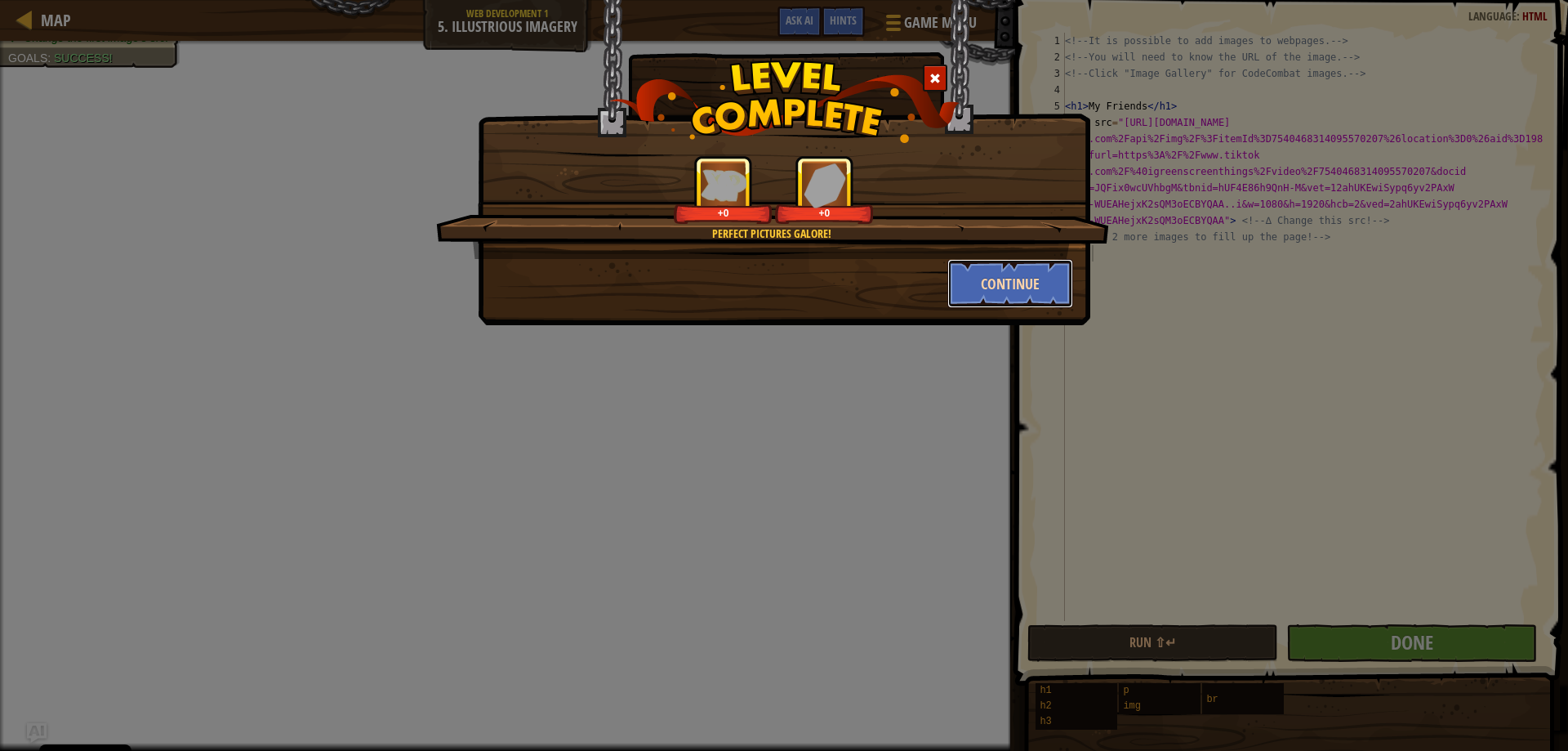
click at [978, 267] on button "Continue" at bounding box center [1010, 283] width 126 height 49
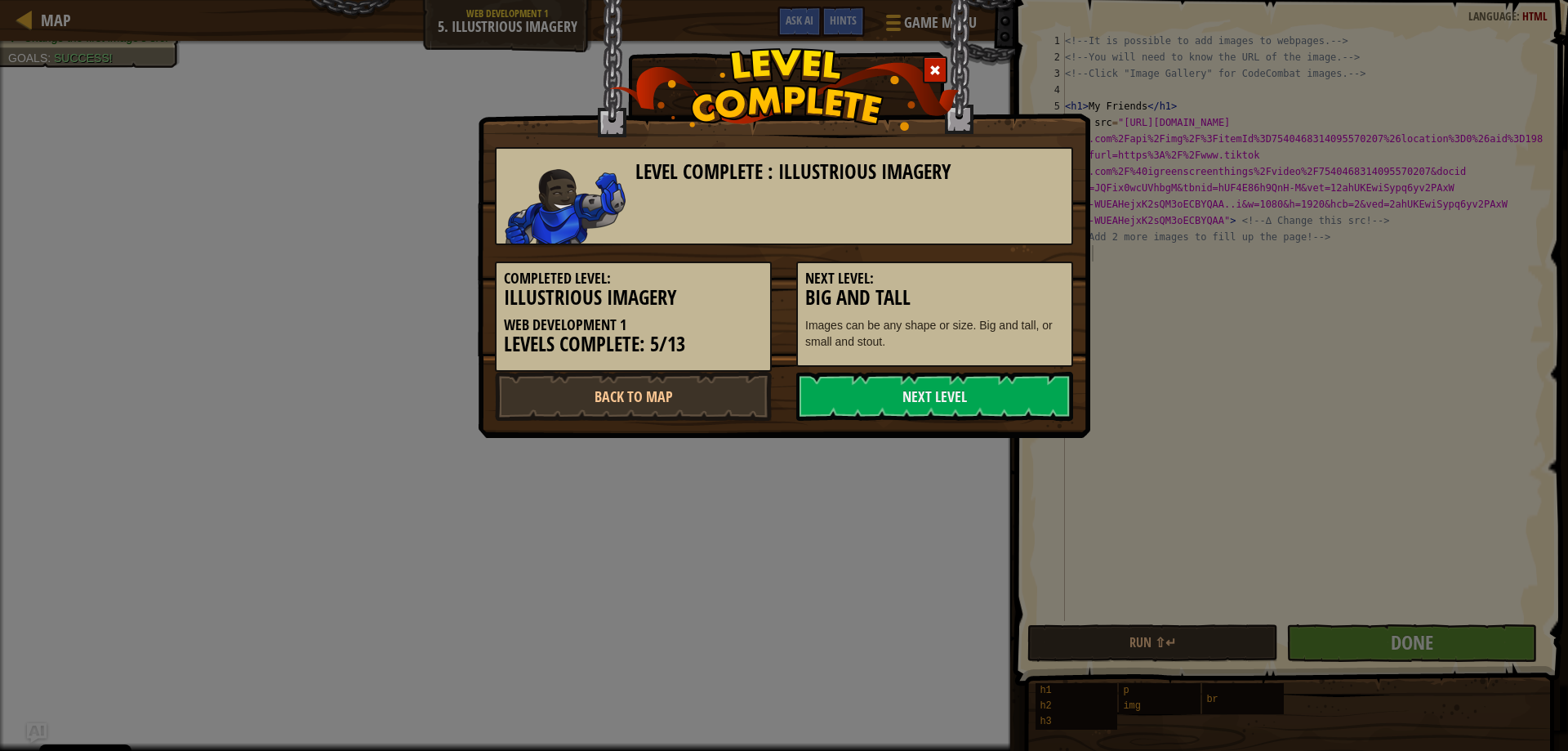
click at [899, 371] on div "Completed Level: Illustrious Imagery Web Development 1 Levels Complete: 5/13 Ne…" at bounding box center [784, 308] width 603 height 126
click at [898, 372] on link "Next Level" at bounding box center [935, 396] width 277 height 49
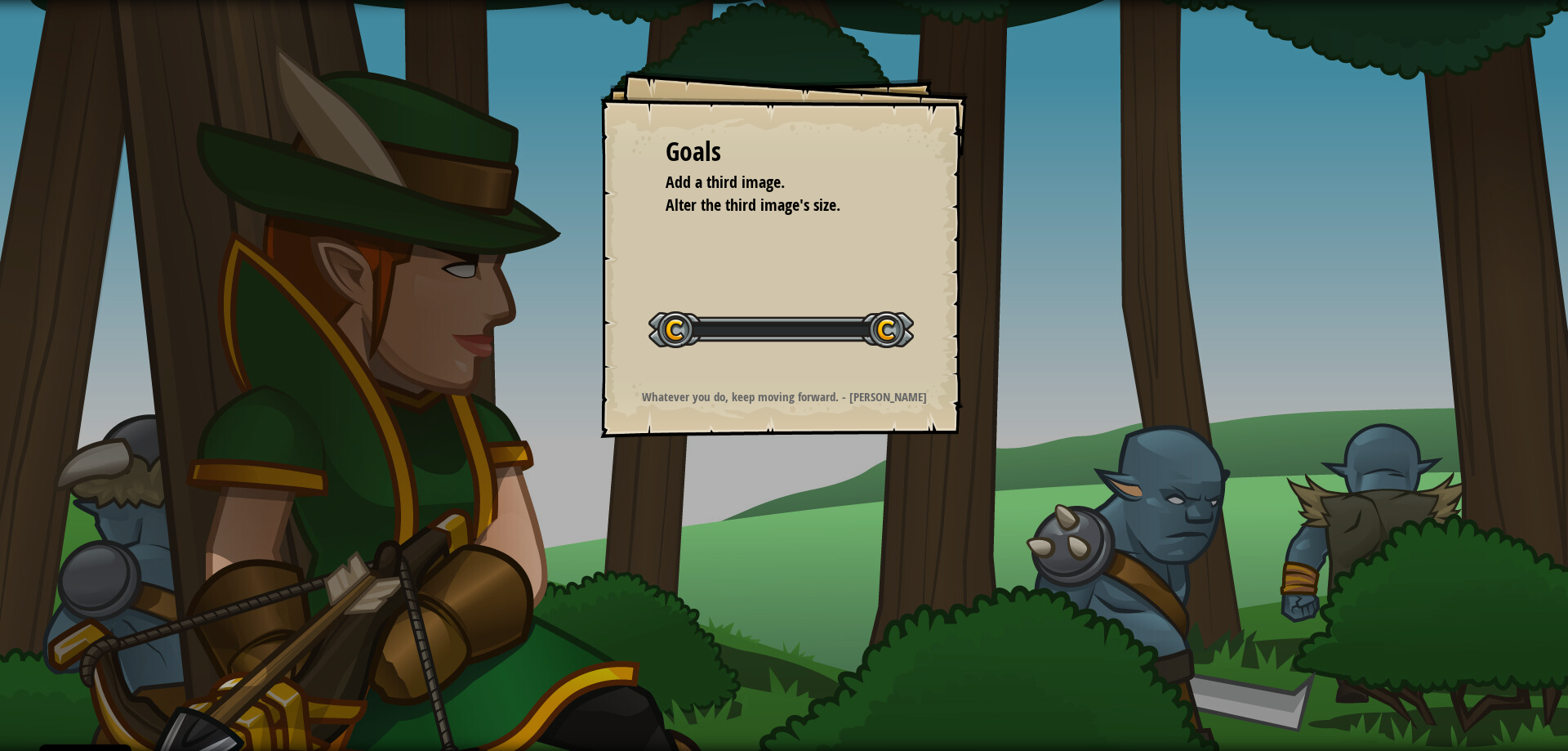
click at [892, 389] on strong "Whatever you do, keep moving forward. - [PERSON_NAME]" at bounding box center [784, 396] width 285 height 17
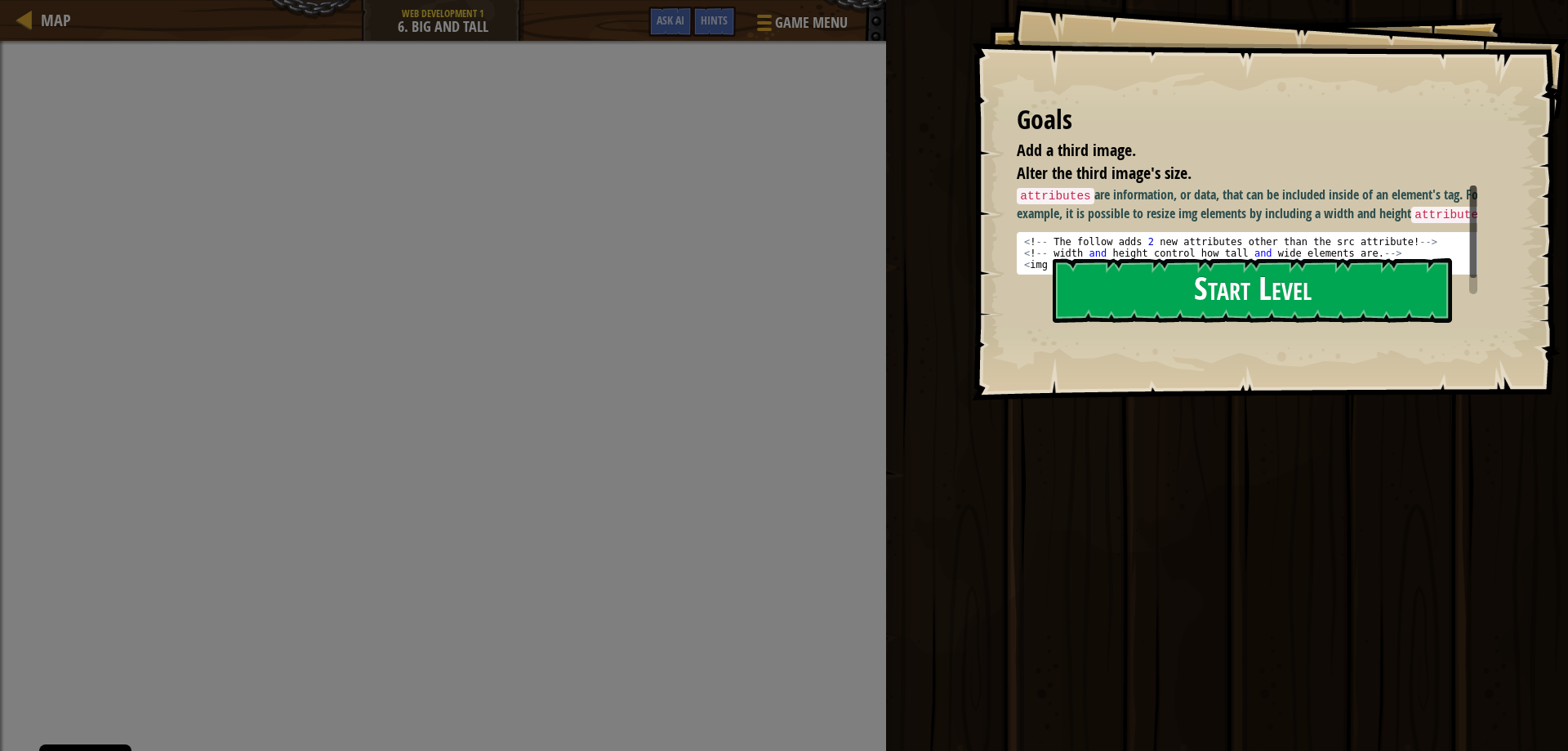
click at [1233, 283] on button "Start Level" at bounding box center [1252, 290] width 399 height 64
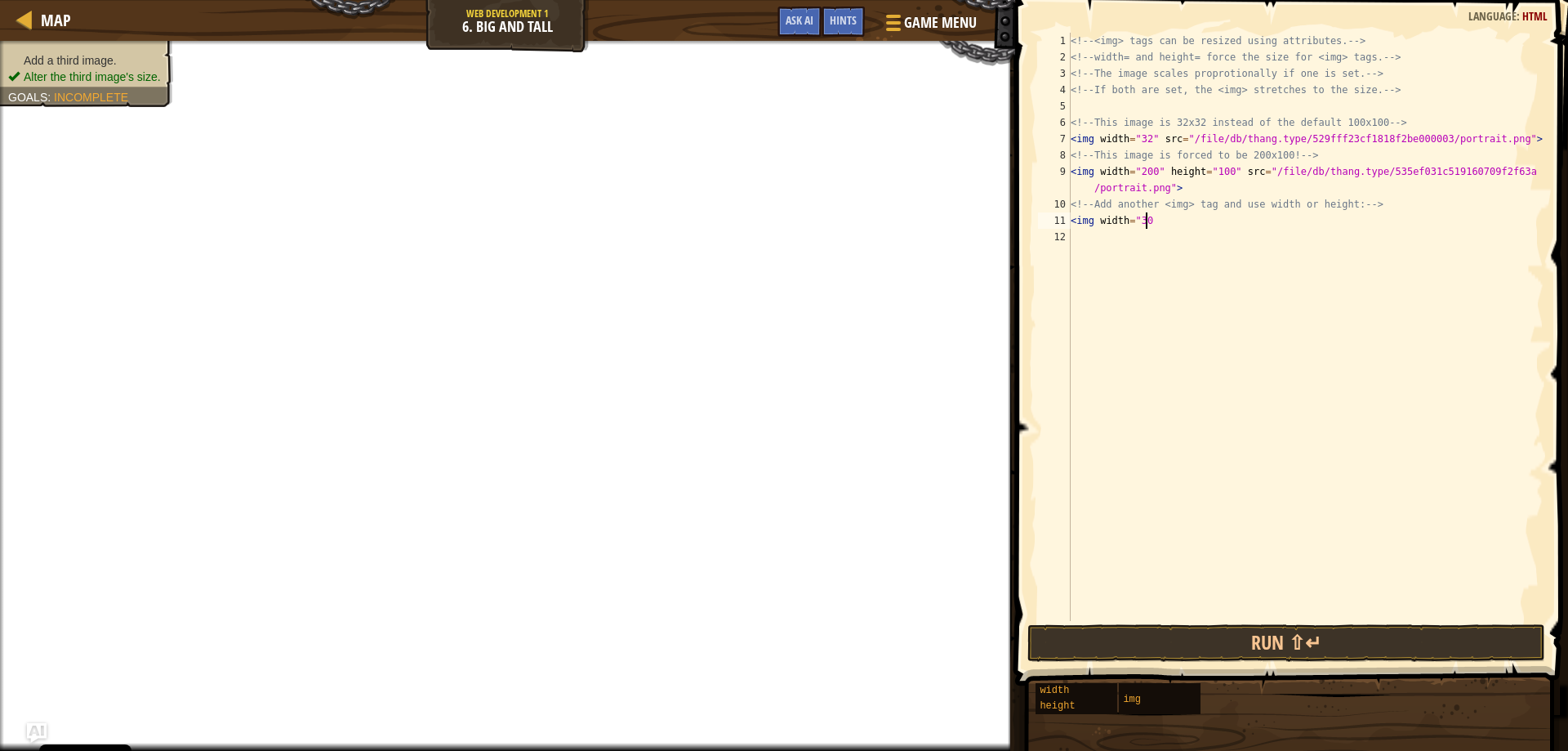
scroll to position [7, 6]
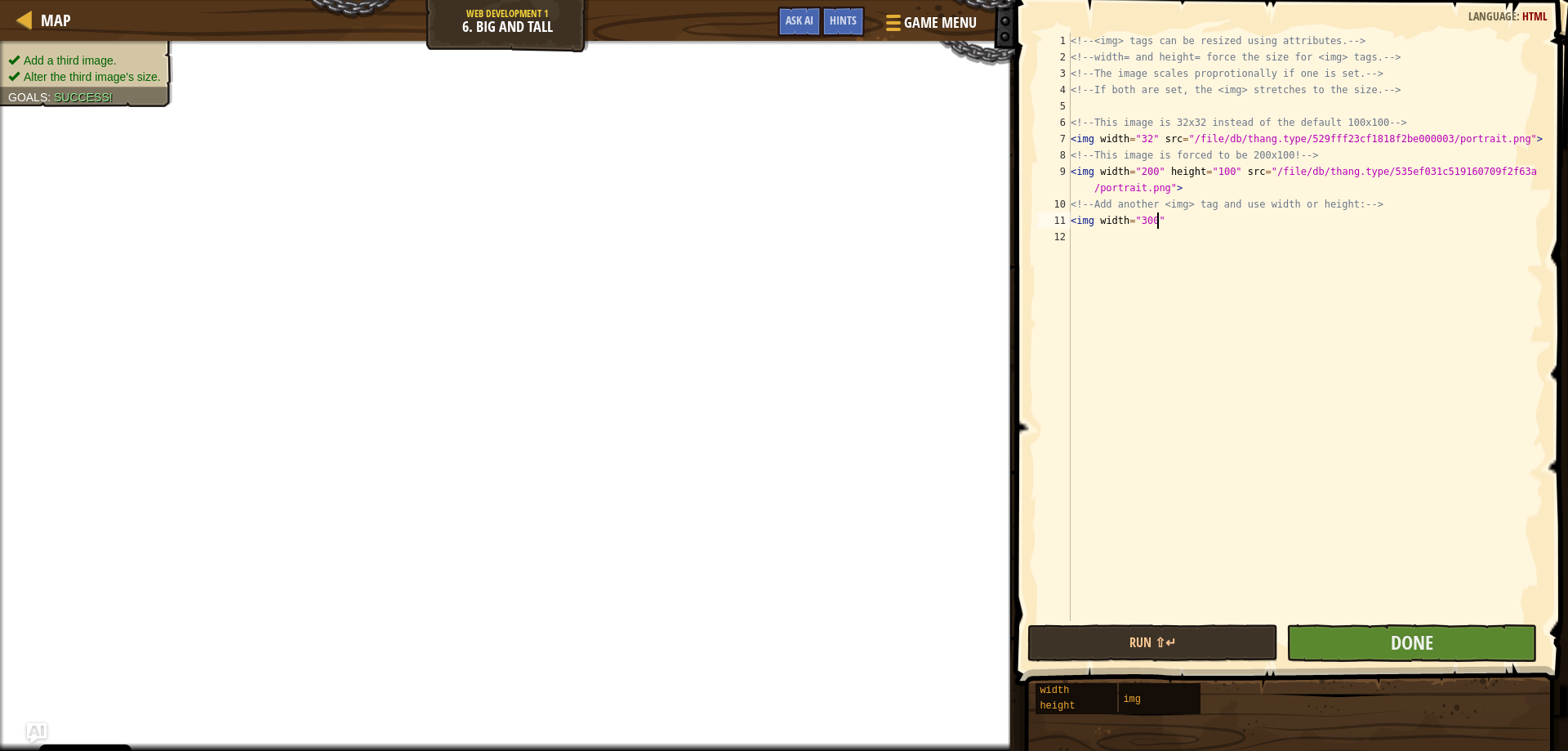
type textarea "<img width="300""
click at [1489, 646] on button "Done" at bounding box center [1412, 642] width 251 height 37
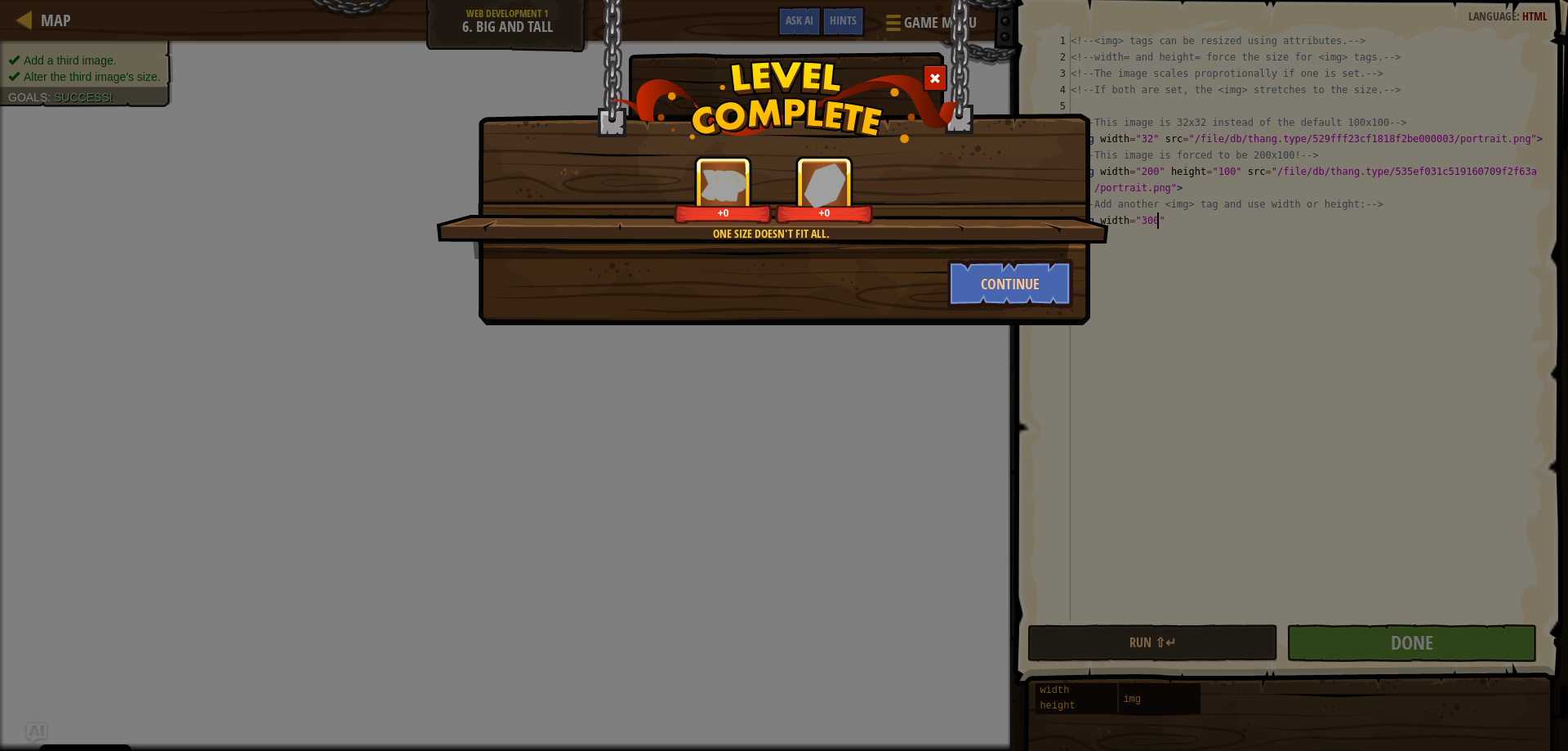
click at [935, 295] on div "Continue" at bounding box center [784, 283] width 603 height 49
click at [983, 274] on button "Continue" at bounding box center [1010, 283] width 126 height 49
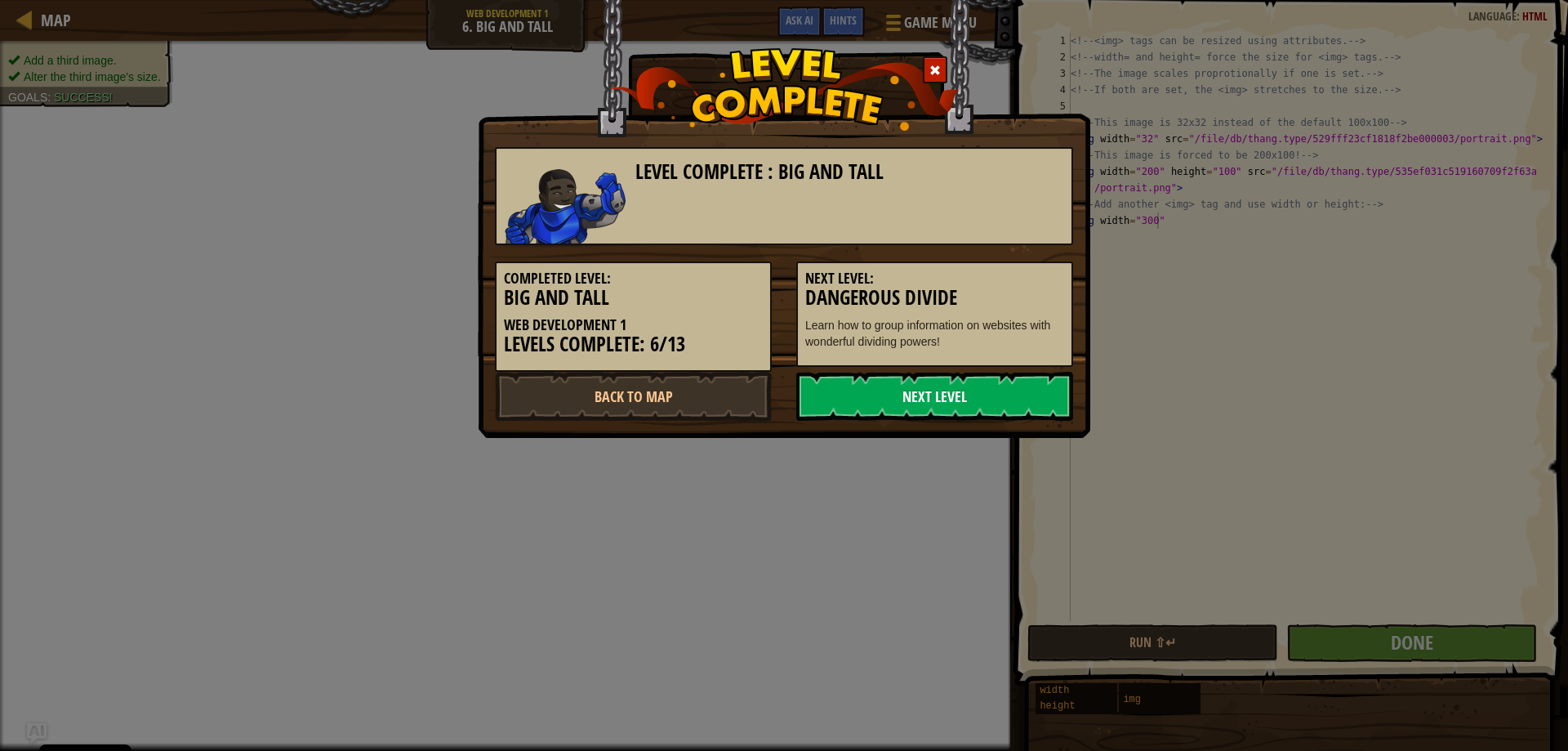
click at [929, 376] on link "Next Level" at bounding box center [935, 396] width 277 height 49
click at [929, 379] on link "Next Level" at bounding box center [935, 396] width 277 height 49
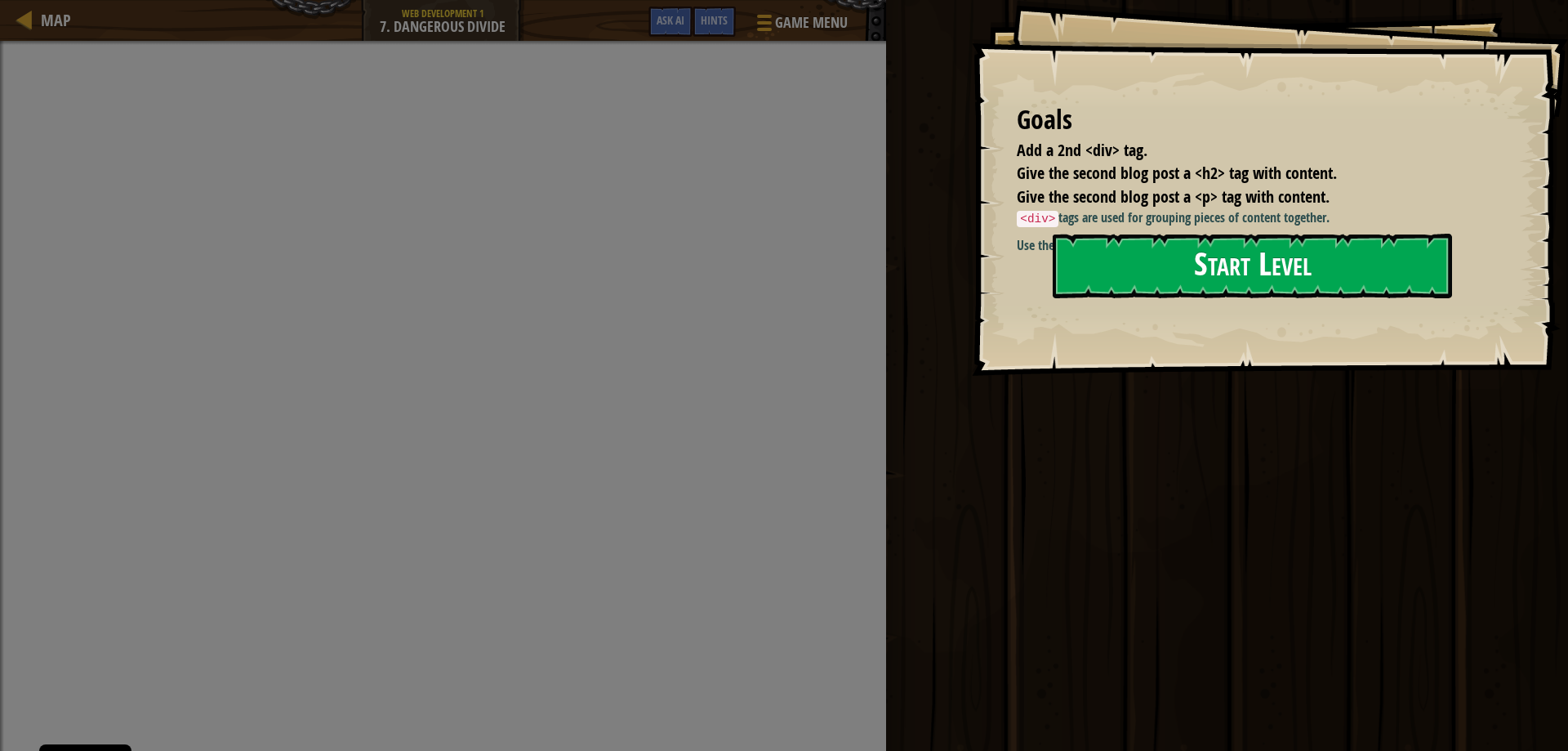
click at [1204, 268] on button "Start Level" at bounding box center [1252, 266] width 399 height 64
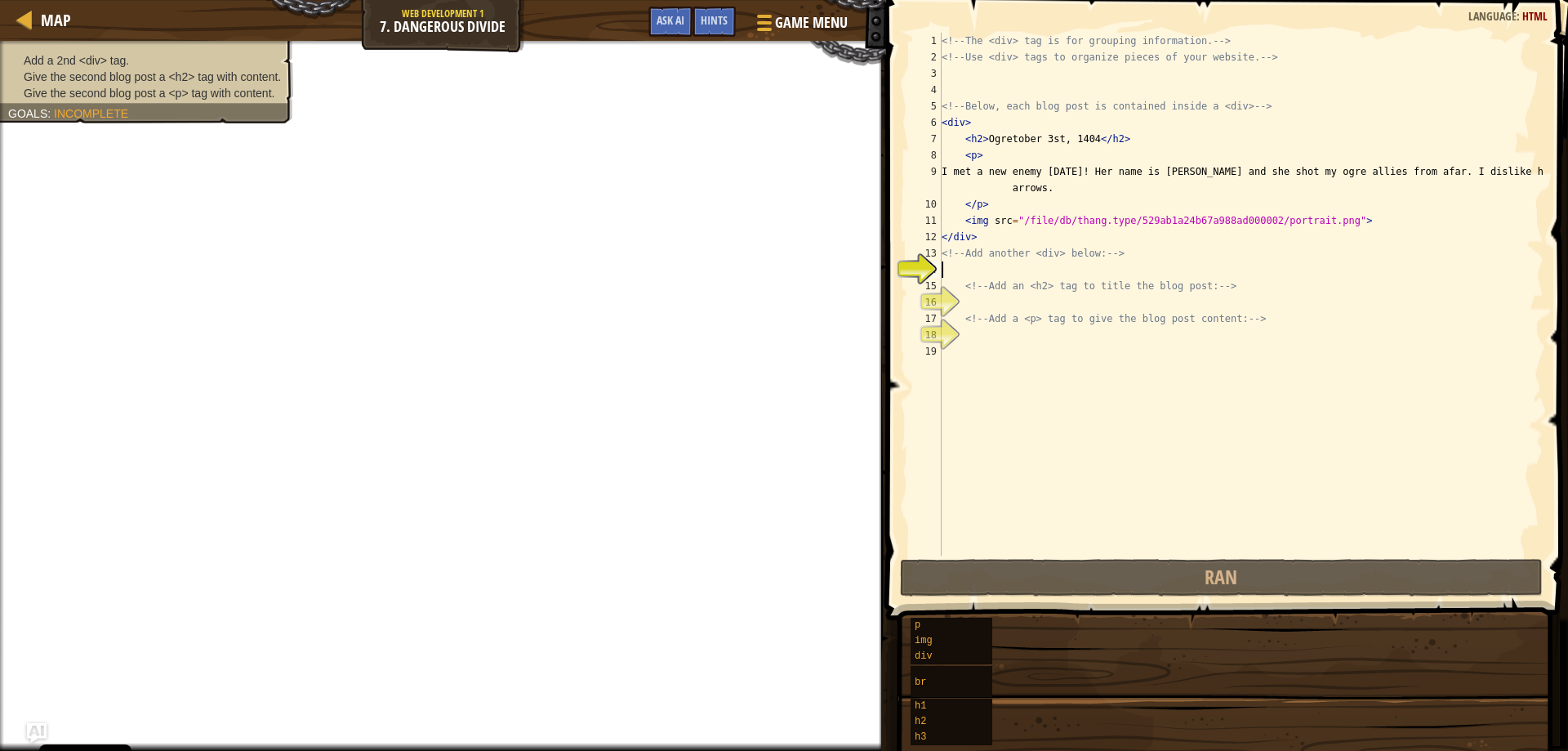
click at [970, 277] on div "<!-- The <div> tag is for grouping information. --> <!-- Use <div> tags to orga…" at bounding box center [1241, 311] width 606 height 556
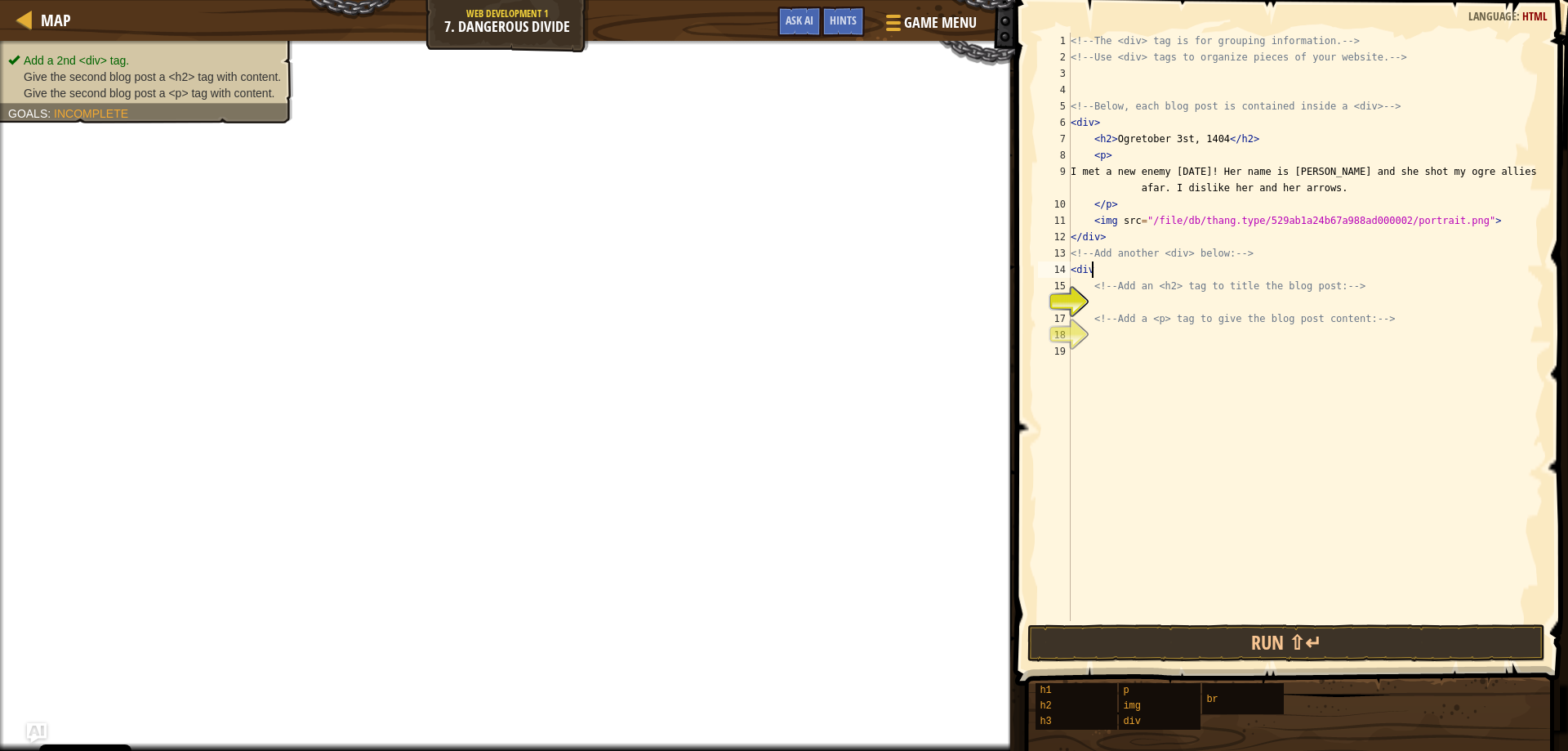
scroll to position [7, 1]
click at [1149, 314] on div "<!-- The <div> tag is for grouping information. --> <!-- Use <div> tags to orga…" at bounding box center [1305, 343] width 476 height 621
type textarea "<!-- Add a <p> tag to give the blog post content: -->"
click at [1125, 308] on div "<!-- The <div> tag is for grouping information. --> <!-- Use <div> tags to orga…" at bounding box center [1305, 343] width 476 height 621
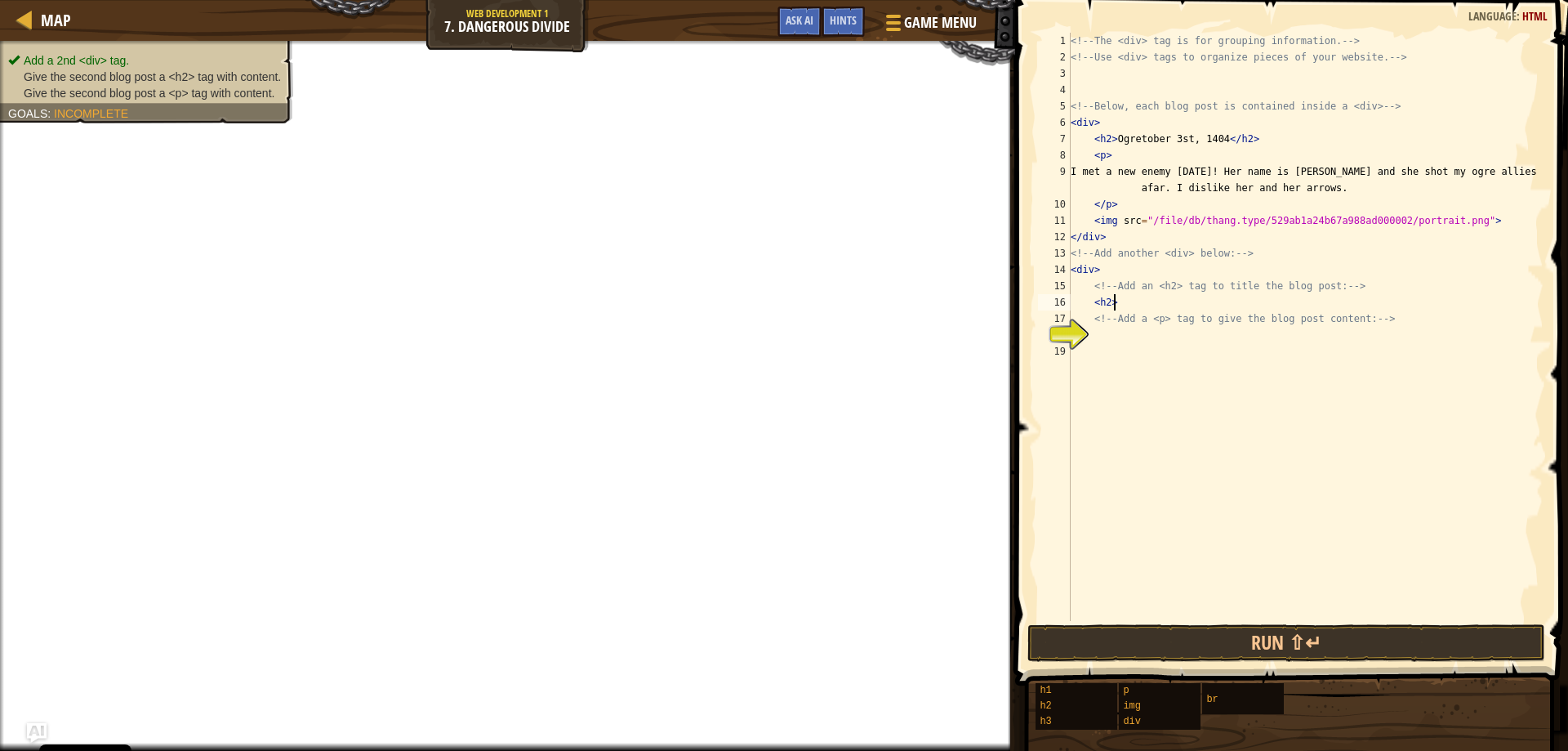
type textarea "<h2>"
click at [1143, 335] on div "<!-- The <div> tag is for grouping information. --> <!-- Use <div> tags to orga…" at bounding box center [1305, 343] width 476 height 621
click at [1257, 630] on button "Run ⇧↵" at bounding box center [1286, 642] width 517 height 37
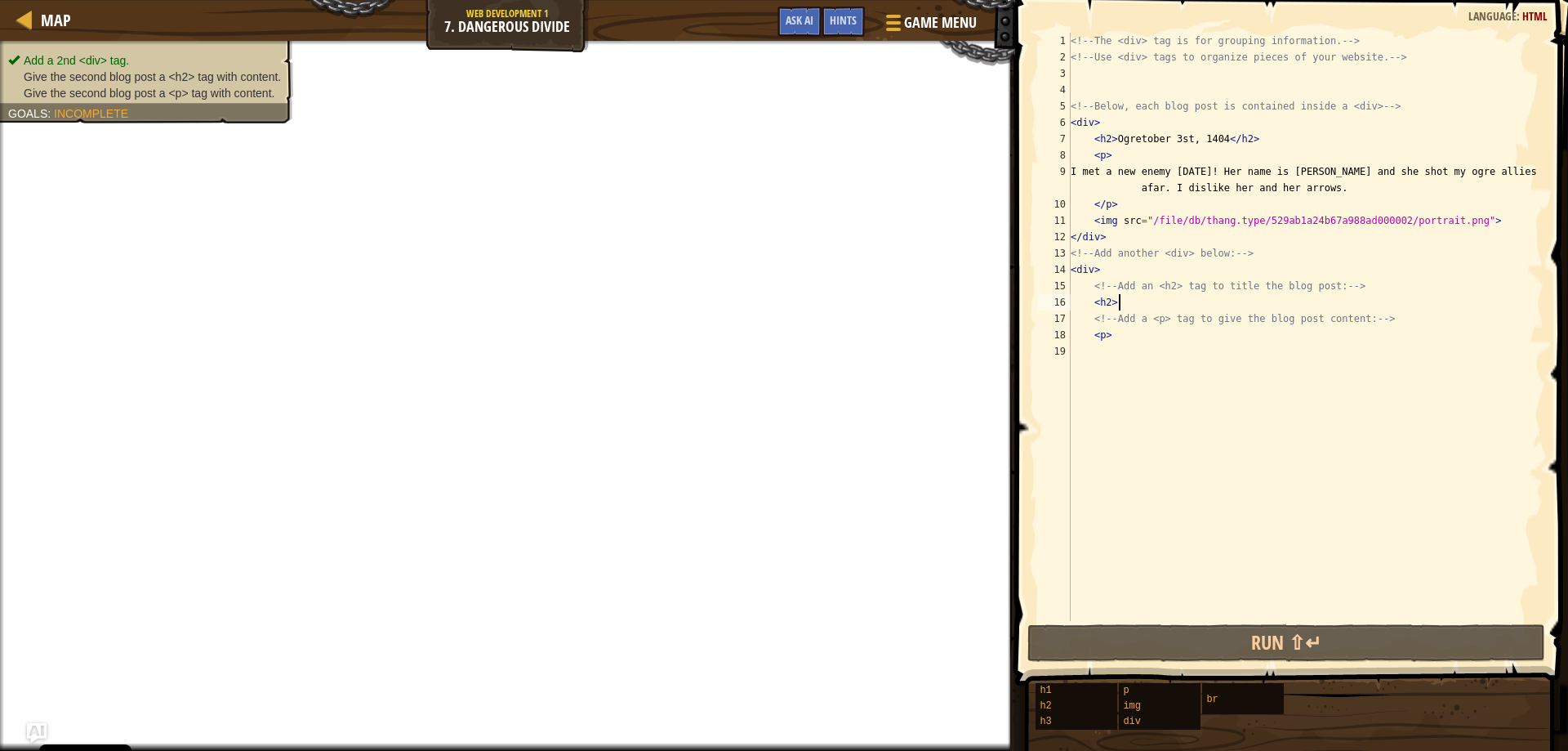
click at [1166, 308] on div "<!-- The <div> tag is for grouping information. --> <!-- Use <div> tags to orga…" at bounding box center [1305, 343] width 476 height 621
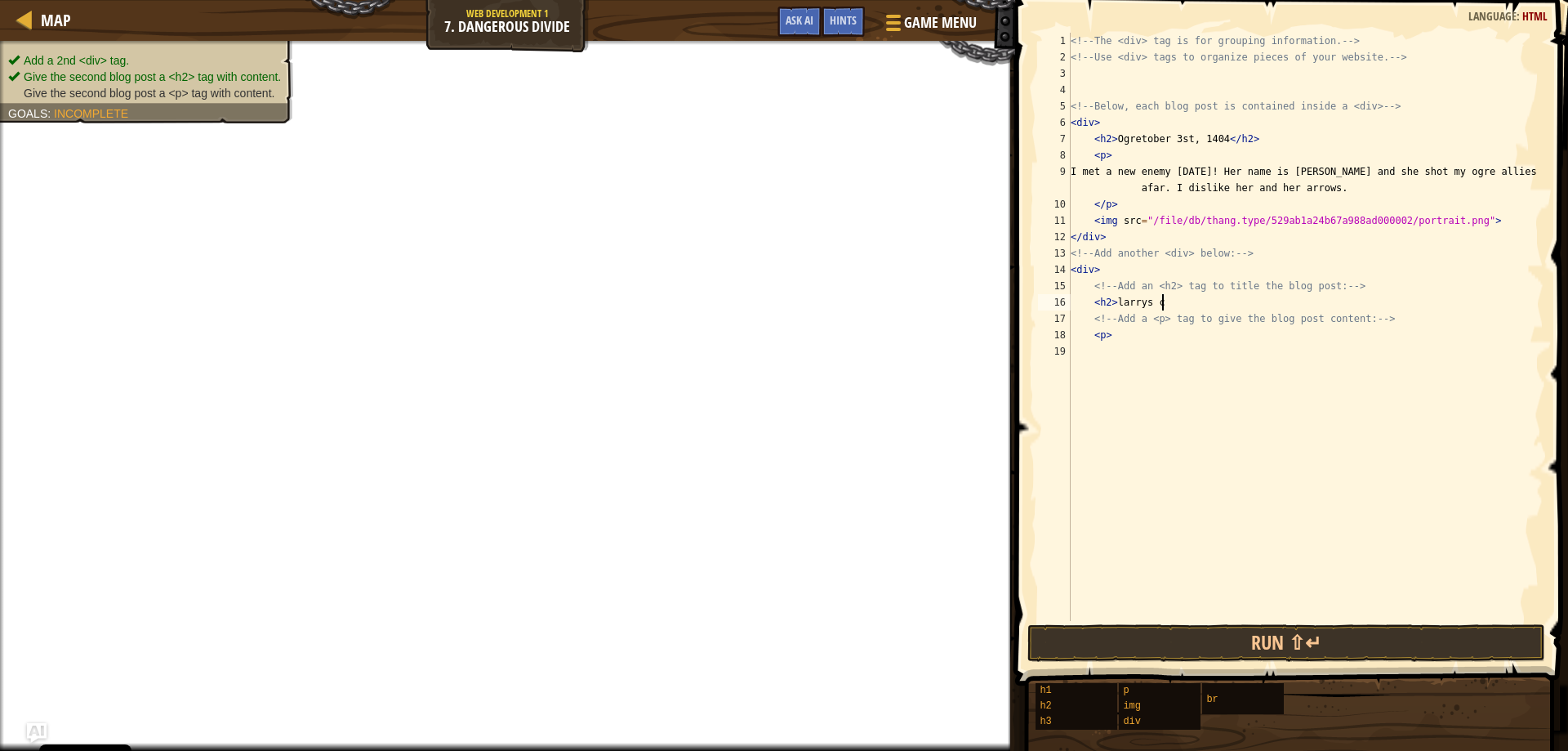
scroll to position [7, 7]
type textarea "<h2> [PERSON_NAME] army"
click at [1171, 354] on div "<!-- The <div> tag is for grouping information. --> <!-- Use <div> tags to orga…" at bounding box center [1305, 343] width 476 height 621
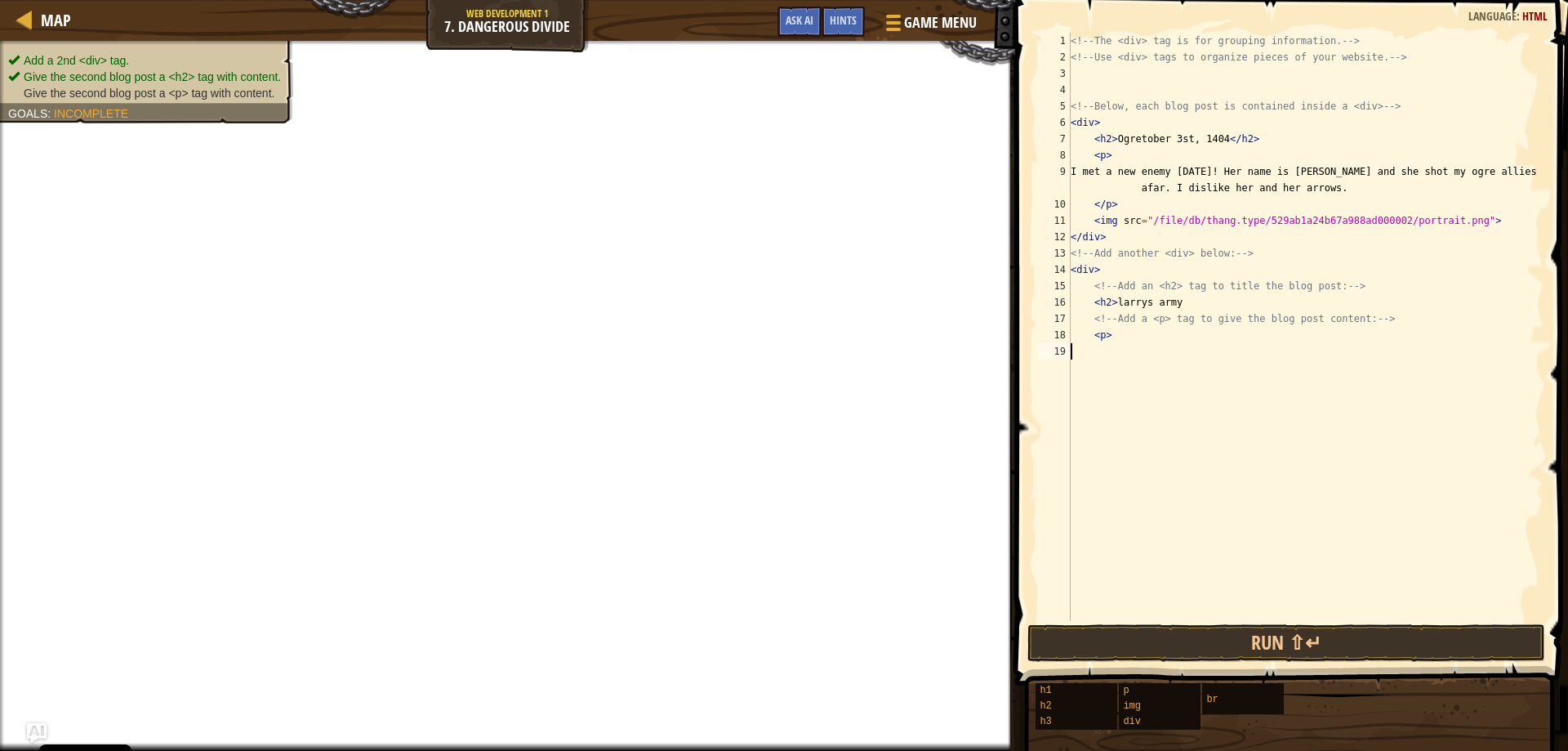
click at [1166, 342] on div "<!-- The <div> tag is for grouping information. --> <!-- Use <div> tags to orga…" at bounding box center [1305, 343] width 476 height 621
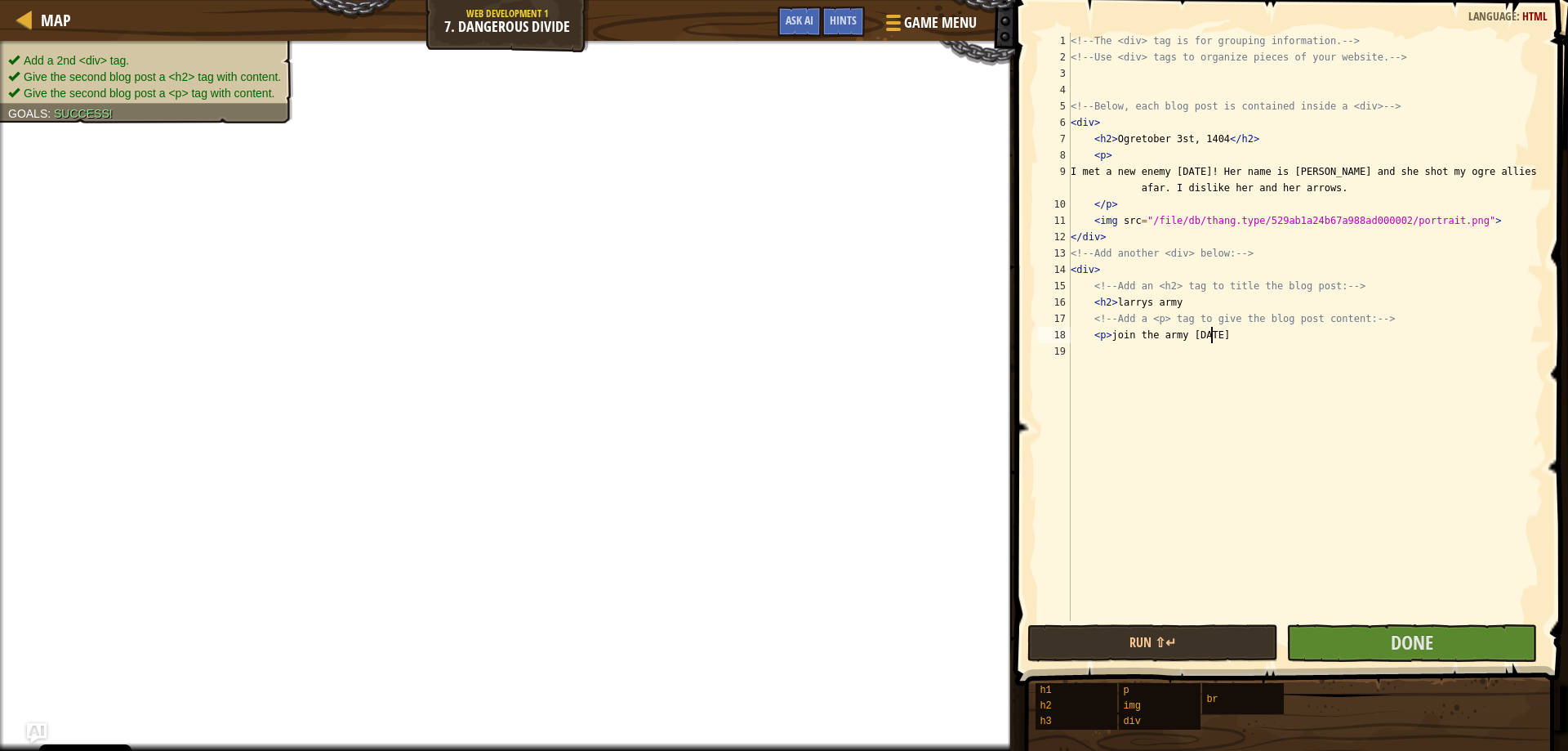
scroll to position [7, 10]
type textarea "<p>join the army [DATE]"
click at [1443, 642] on button "Done" at bounding box center [1412, 642] width 251 height 37
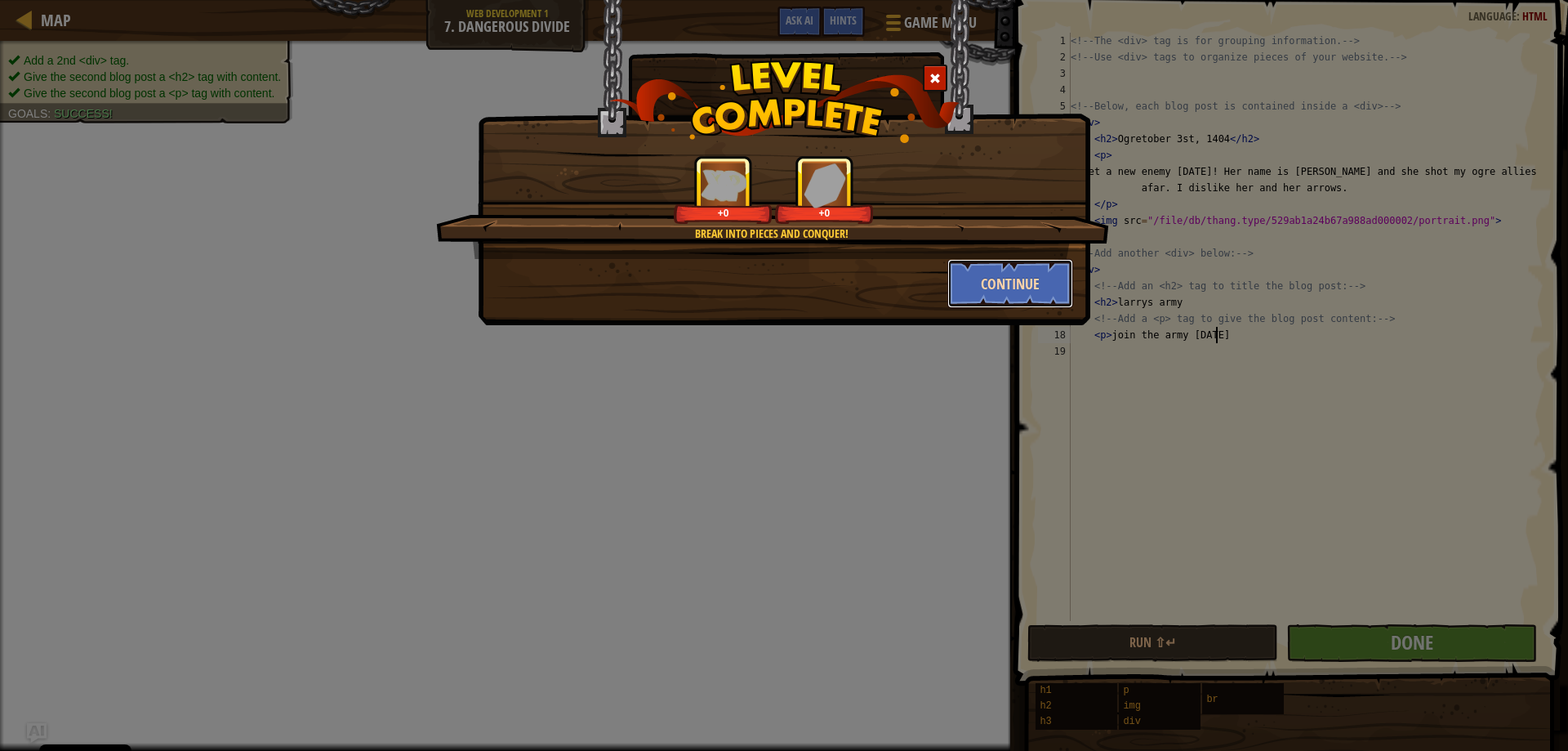
click at [967, 284] on button "Continue" at bounding box center [1010, 283] width 126 height 49
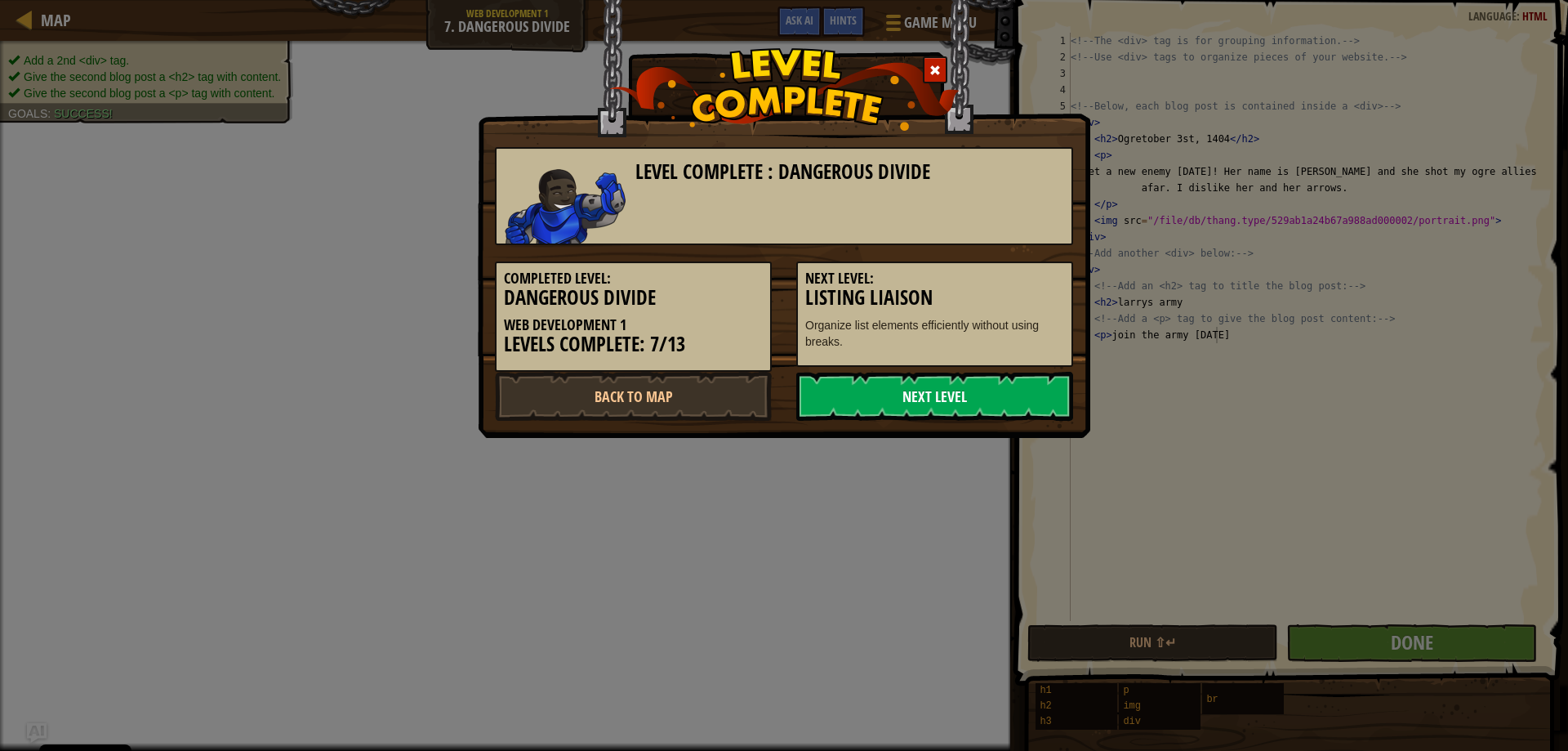
click at [894, 405] on link "Next Level" at bounding box center [935, 396] width 277 height 49
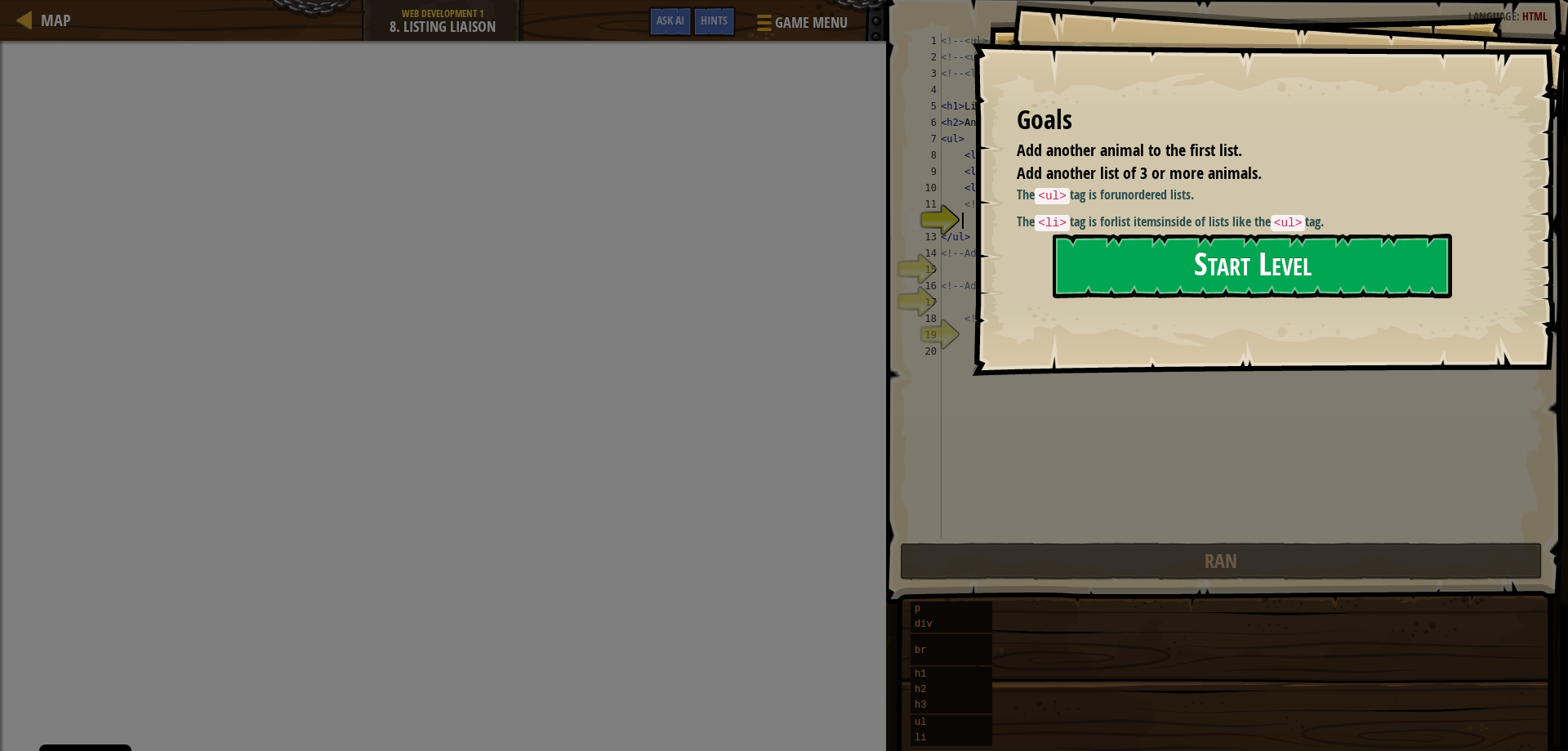
click at [1193, 259] on button "Start Level" at bounding box center [1252, 266] width 399 height 64
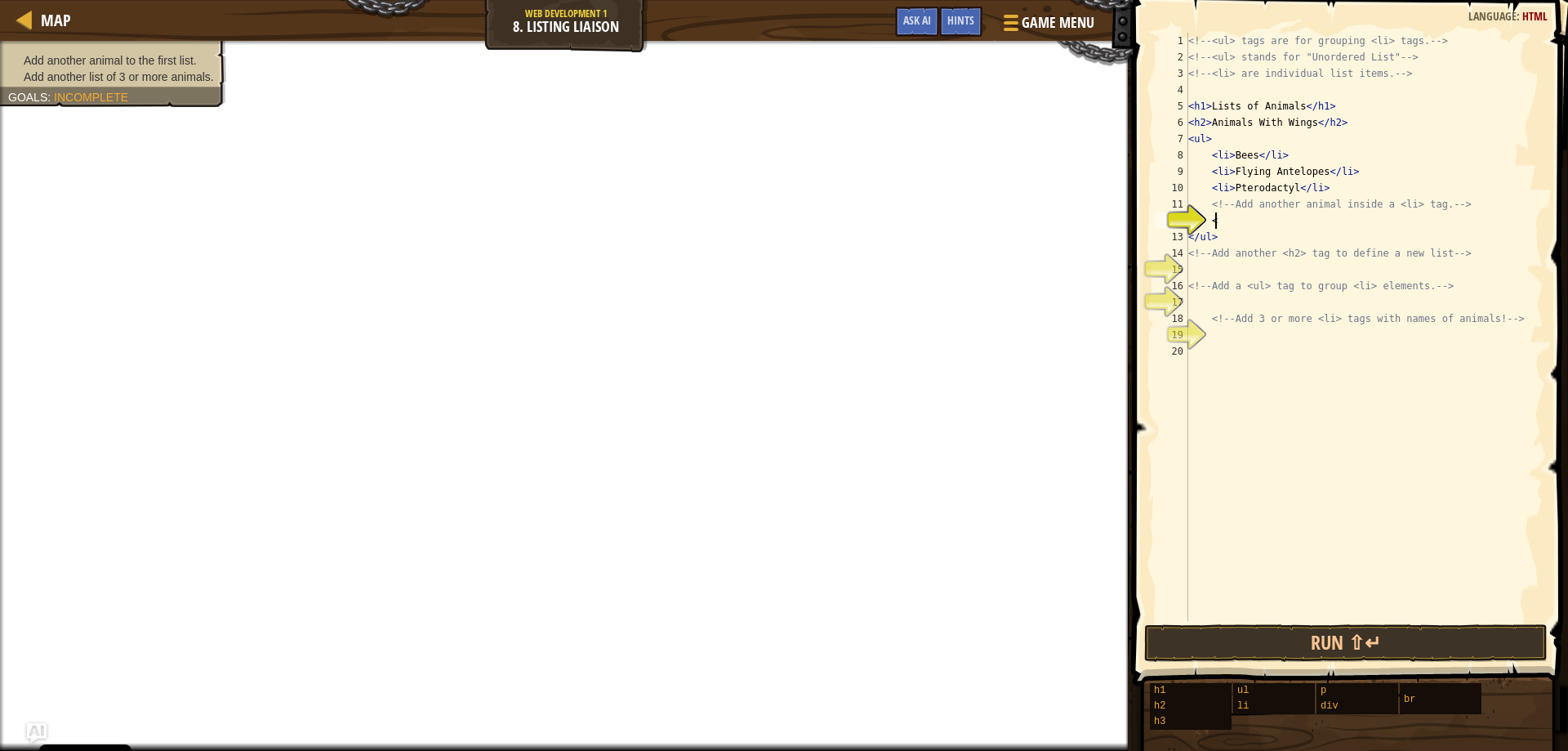
scroll to position [7, 2]
type textarea "<li>"
click at [1223, 268] on div "<!-- <ul> tags are for grouping <li> tags. --> <!-- <ul> stands for "Unordered …" at bounding box center [1364, 343] width 359 height 621
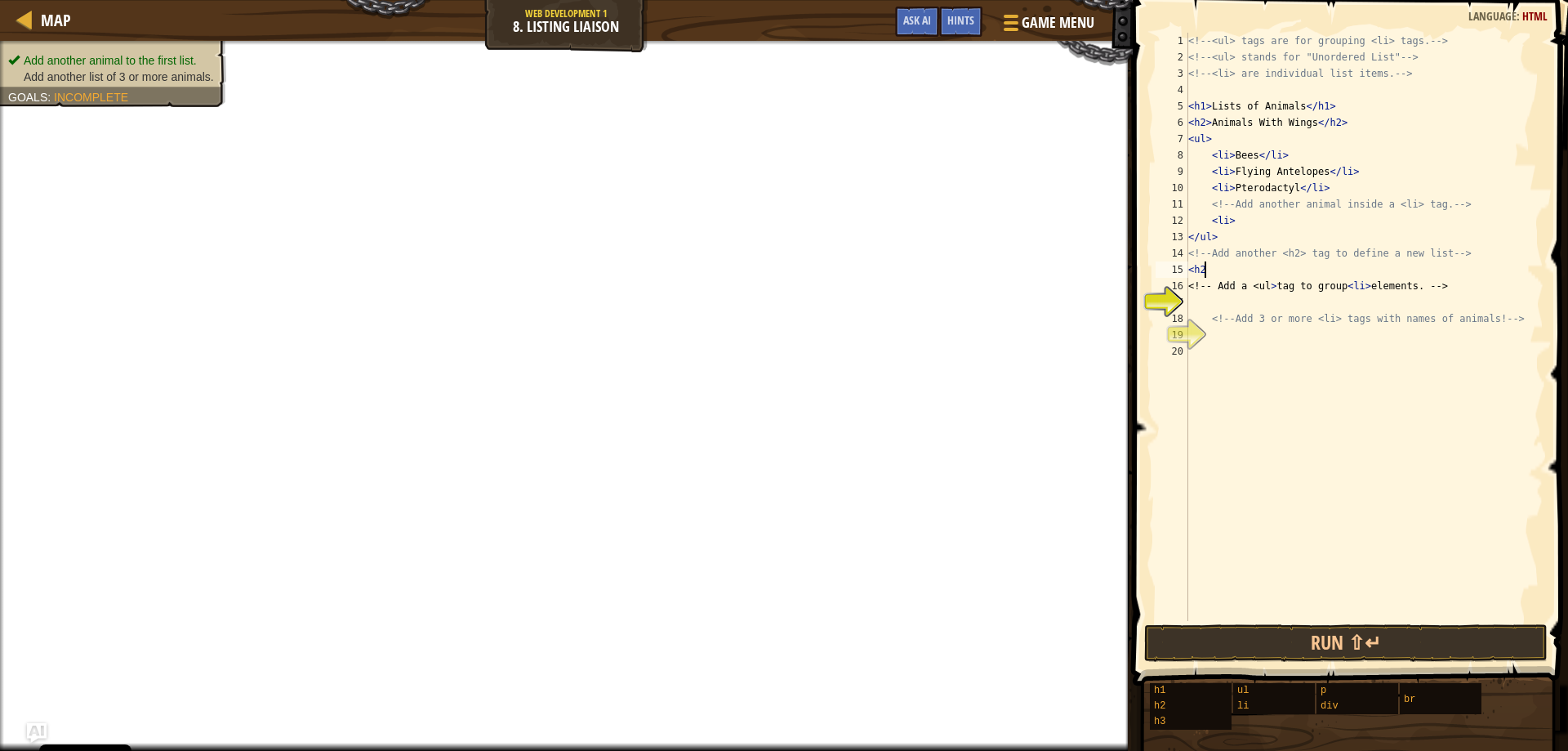
type textarea "<h2>"
click at [1254, 269] on div "<!-- <ul> tags are for grouping <li> tags. --> <!-- <ul> stands for "Unordered …" at bounding box center [1364, 343] width 359 height 621
click at [1240, 306] on div "<!-- <ul> tags are for grouping <li> tags. --> <!-- <ul> stands for "Unordered …" at bounding box center [1364, 343] width 359 height 621
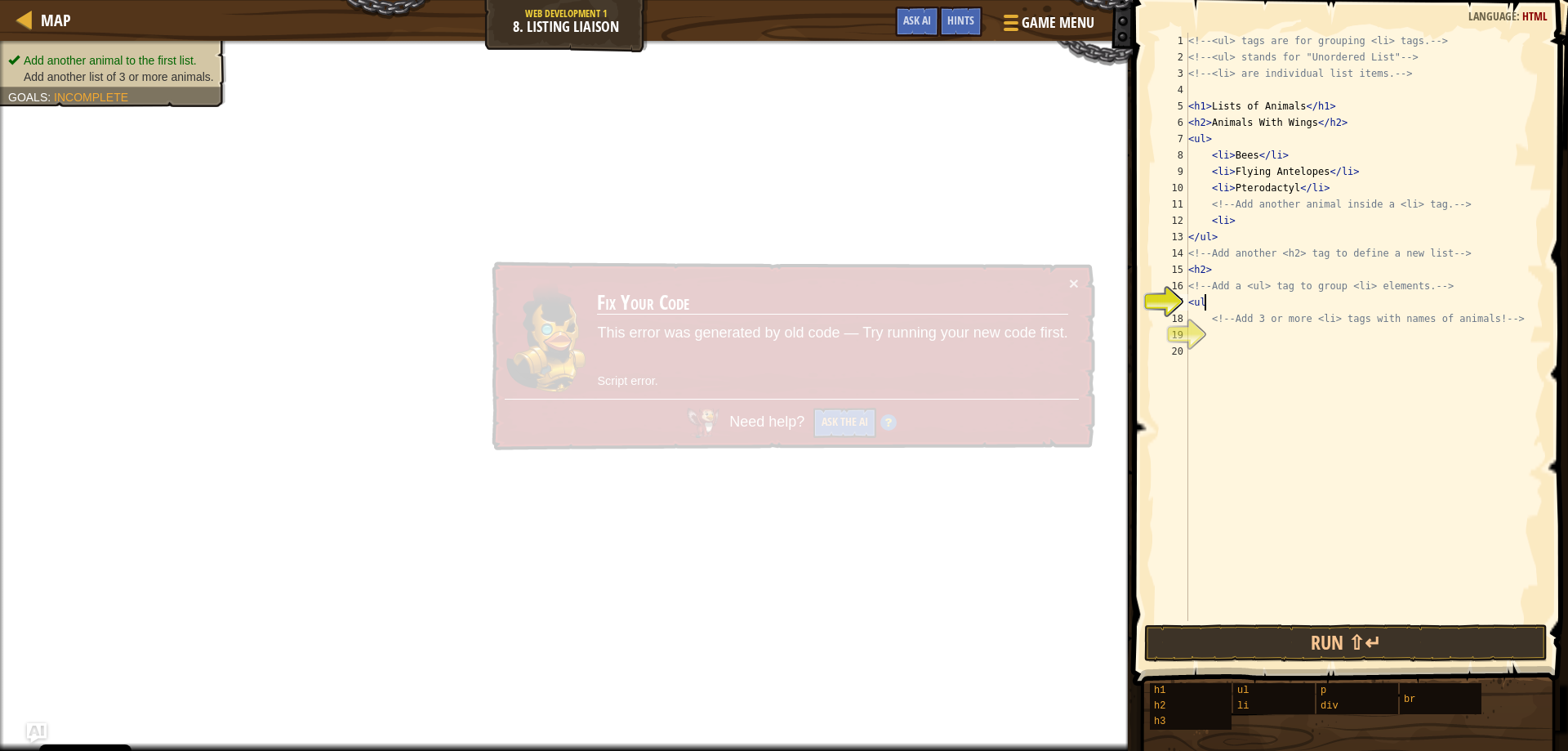
type textarea "<ul>"
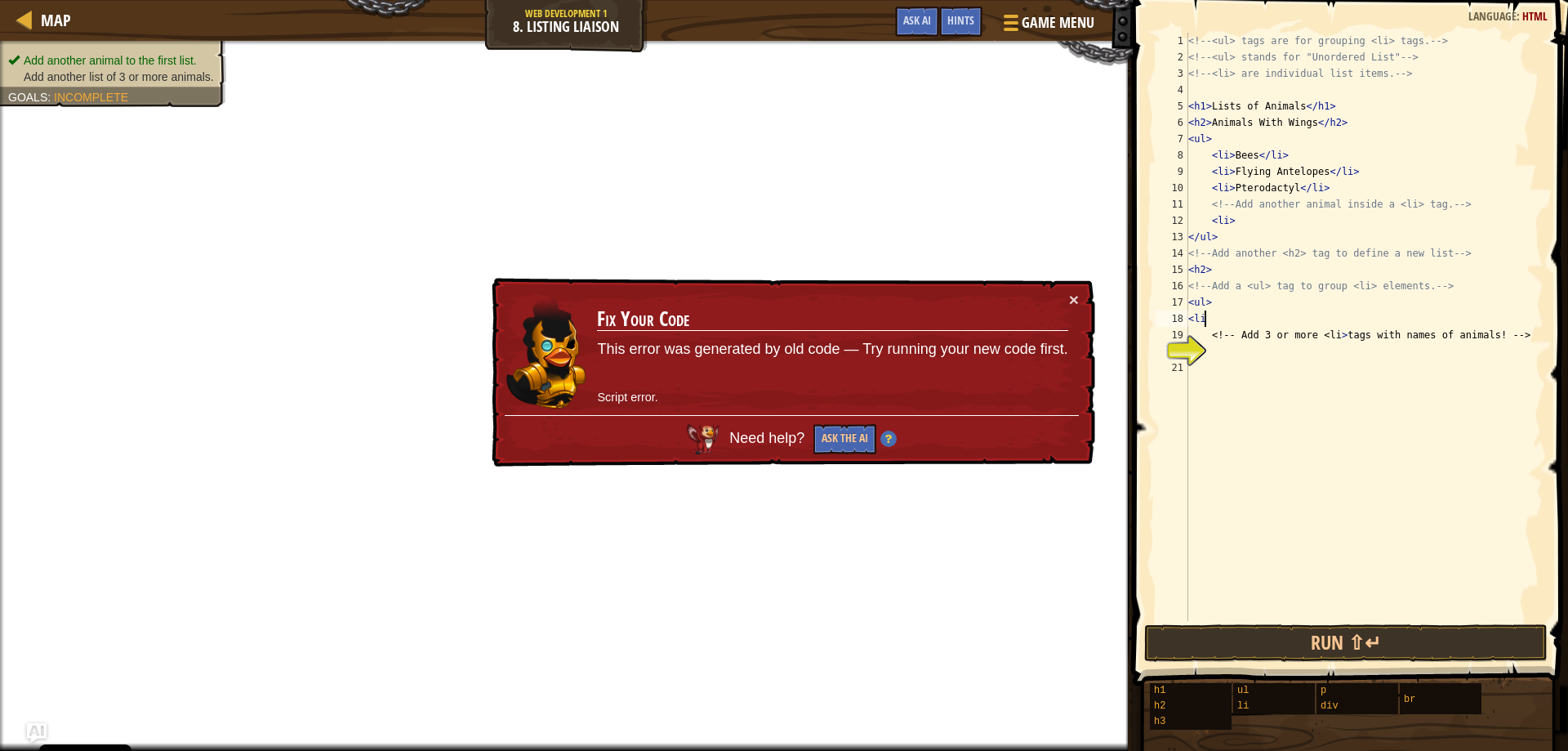
type textarea "<li>"
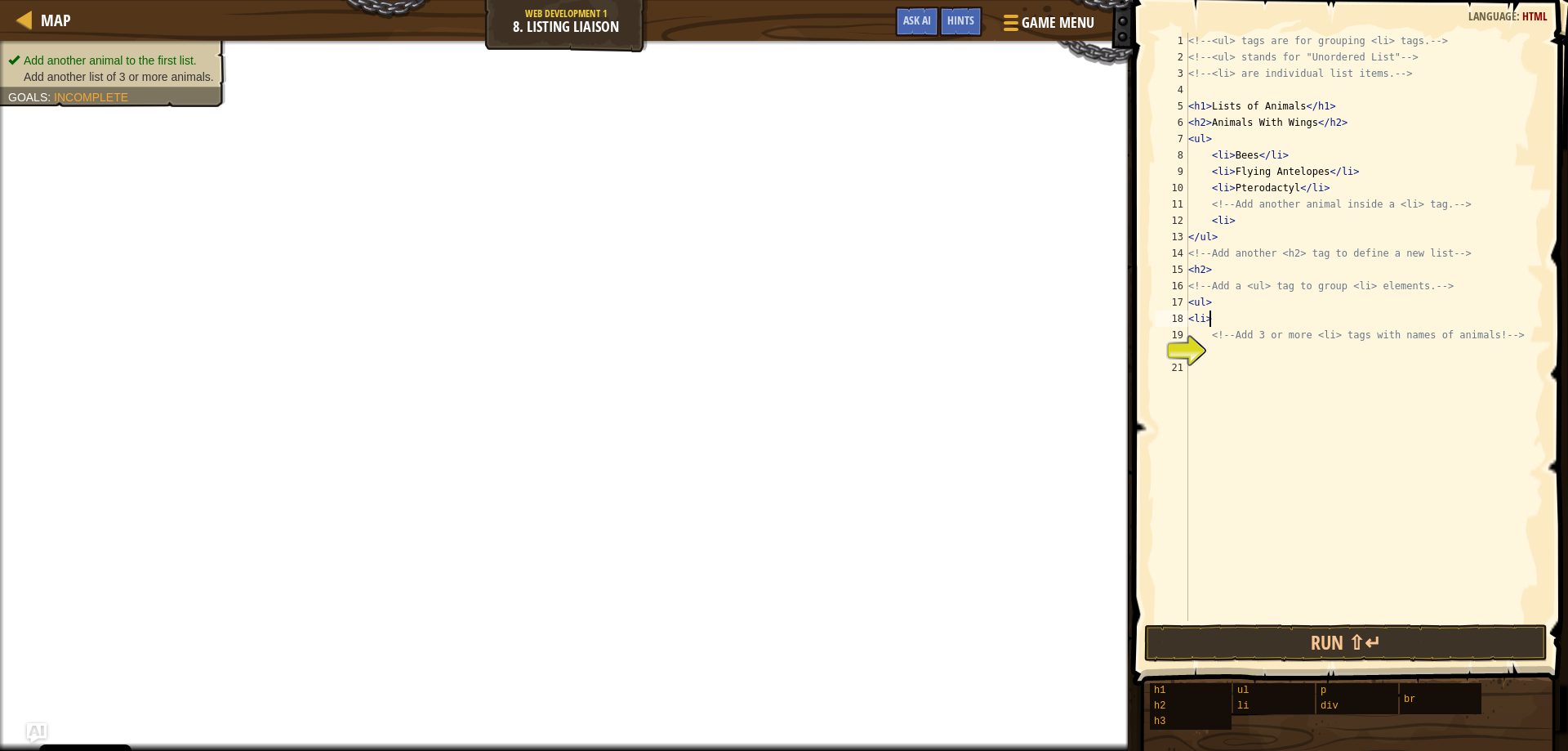
click at [1231, 354] on div "<!-- <ul> tags are for grouping <li> tags. --> <!-- <ul> stands for "Unordered …" at bounding box center [1364, 343] width 359 height 621
type textarea "<li> crocadile"
type textarea ">"
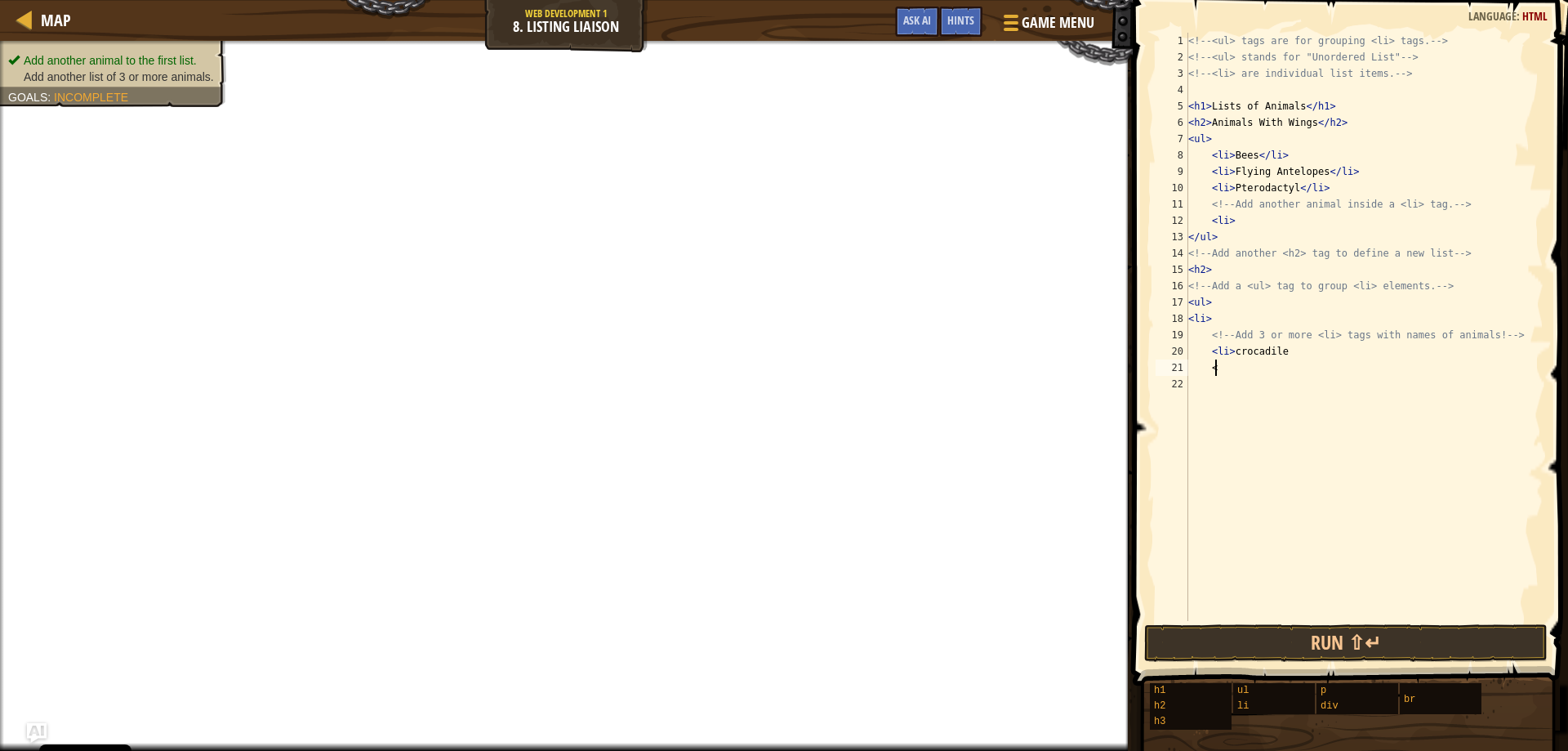
scroll to position [7, 2]
type textarea "<li"
click at [1431, 656] on button "Done" at bounding box center [1443, 642] width 193 height 37
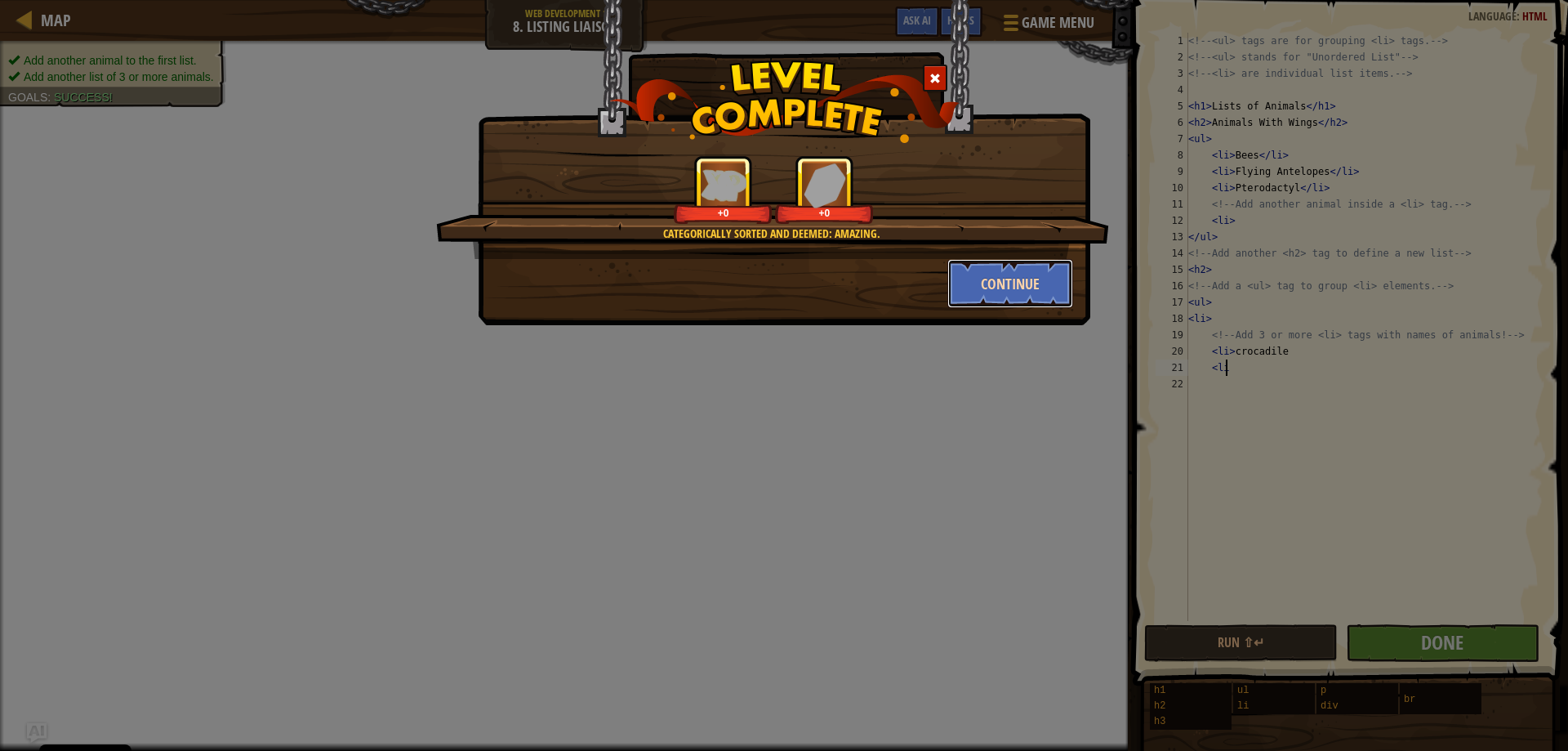
click at [1012, 267] on button "Continue" at bounding box center [1010, 283] width 126 height 49
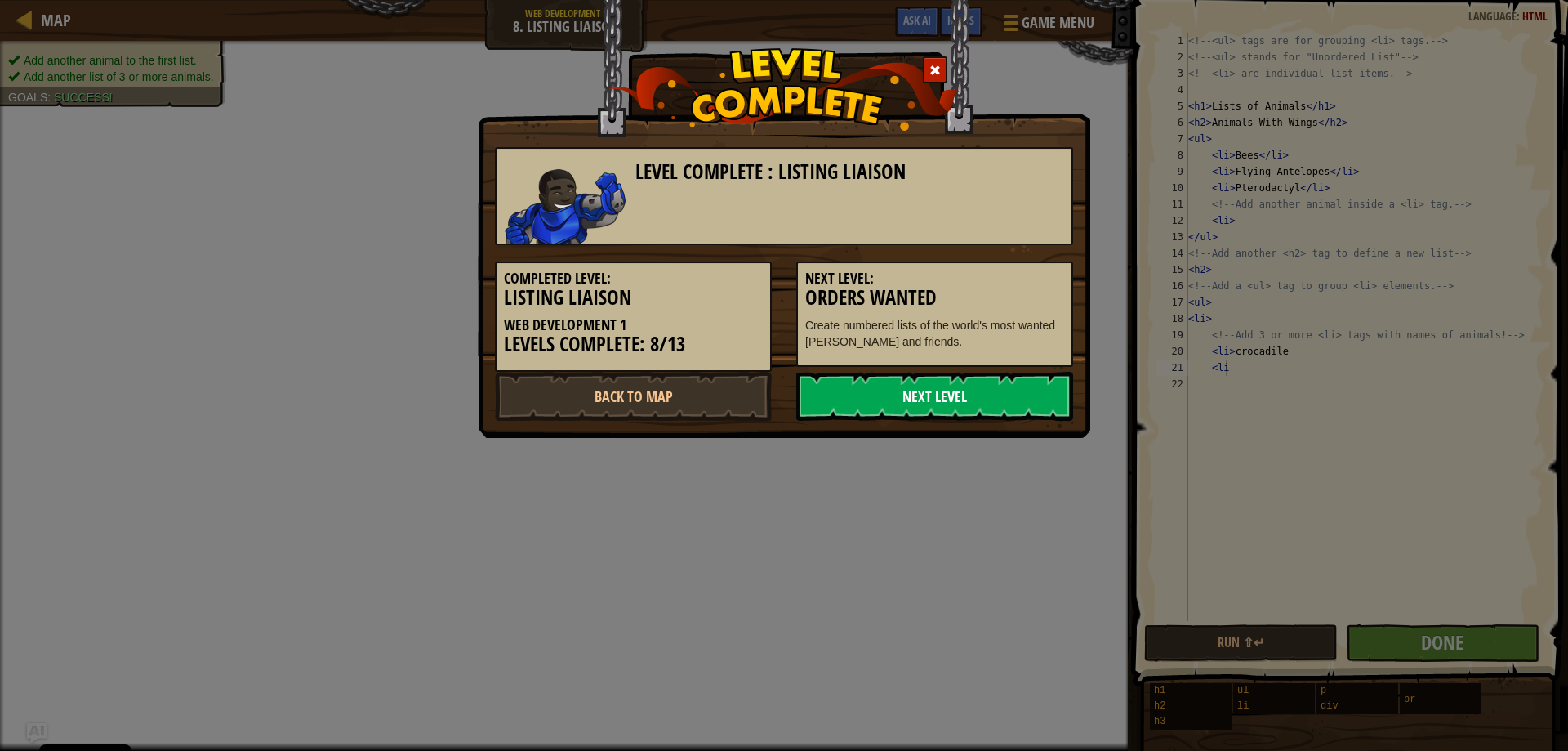
click at [965, 389] on link "Next Level" at bounding box center [935, 396] width 277 height 49
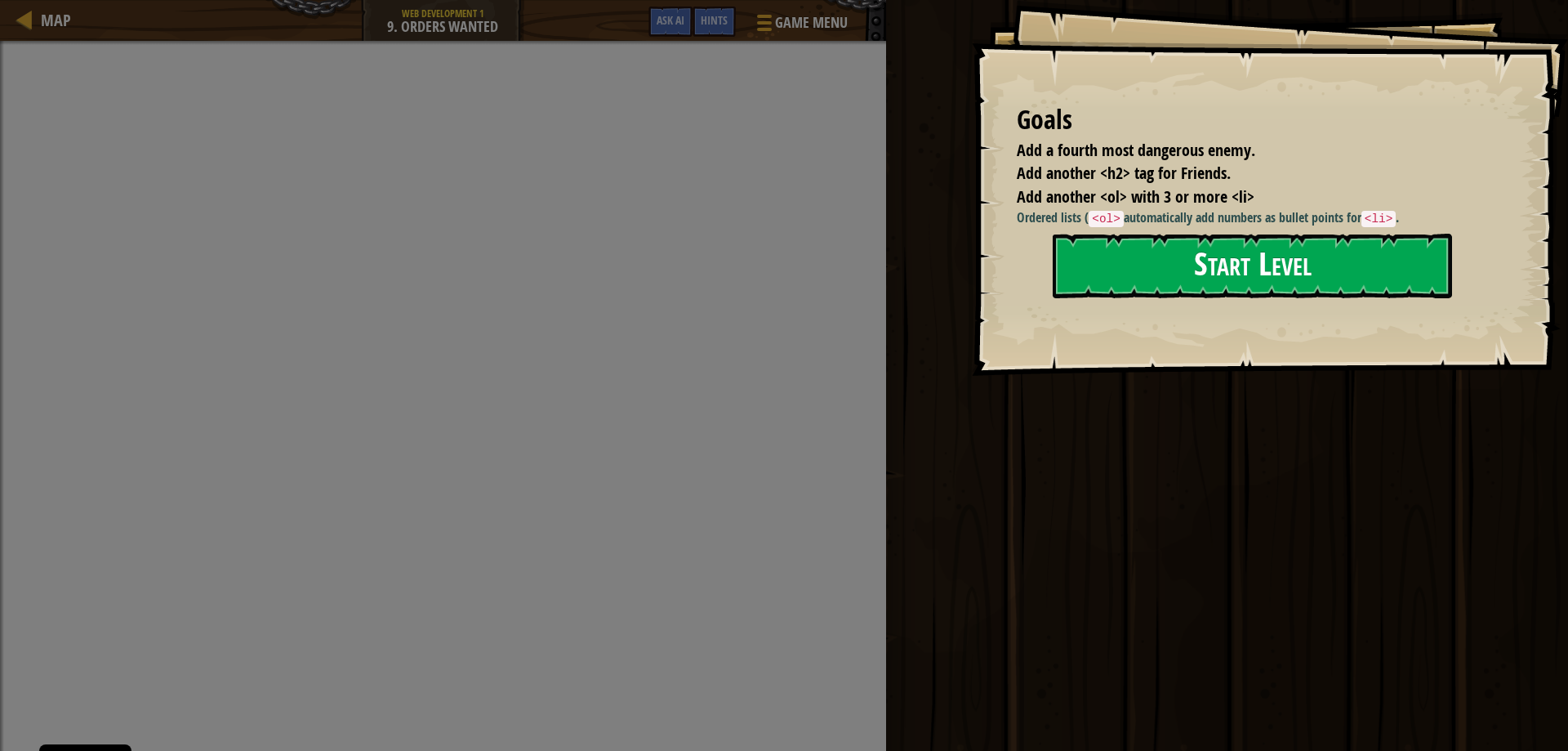
click at [1140, 240] on button "Start Level" at bounding box center [1252, 266] width 399 height 64
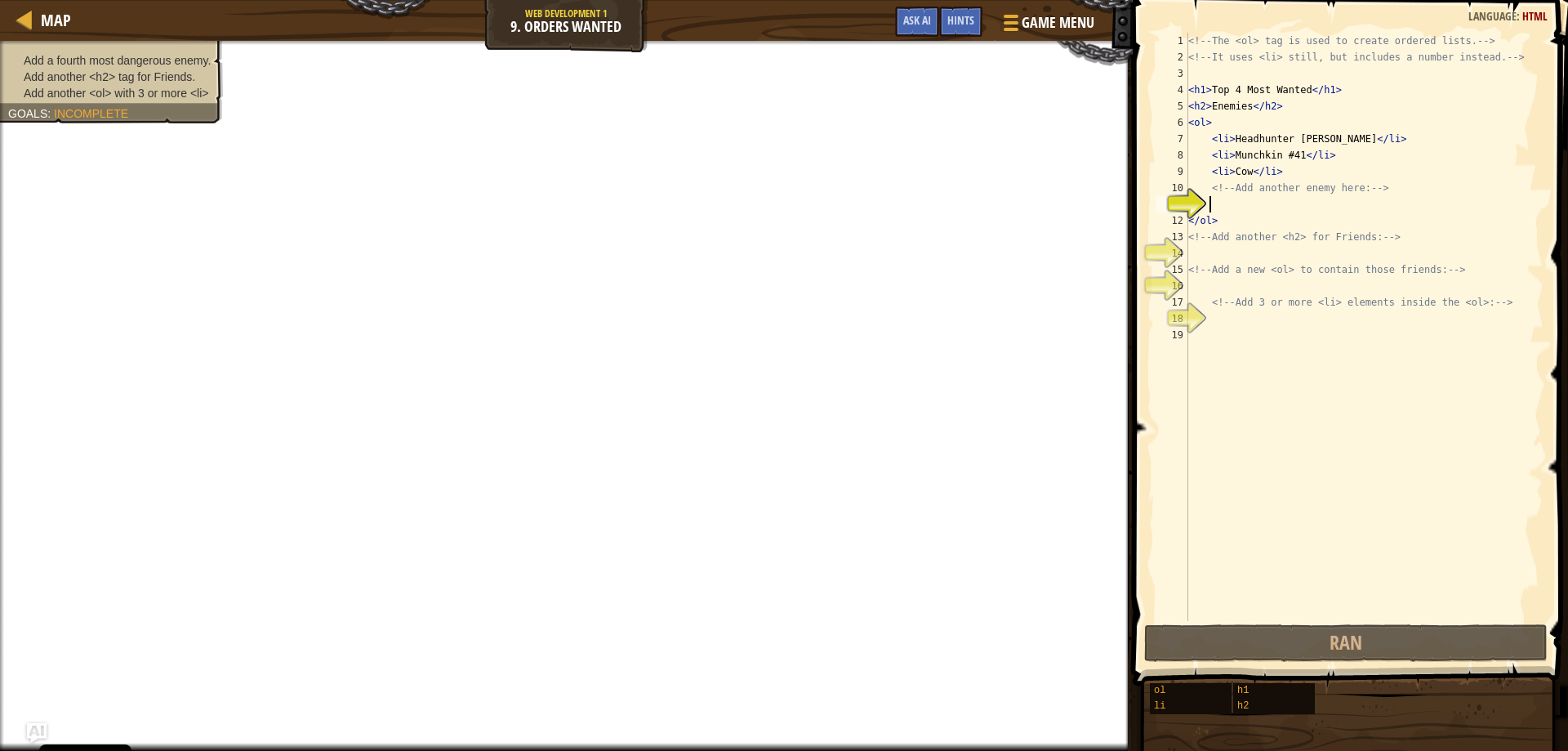
type textarea "d"
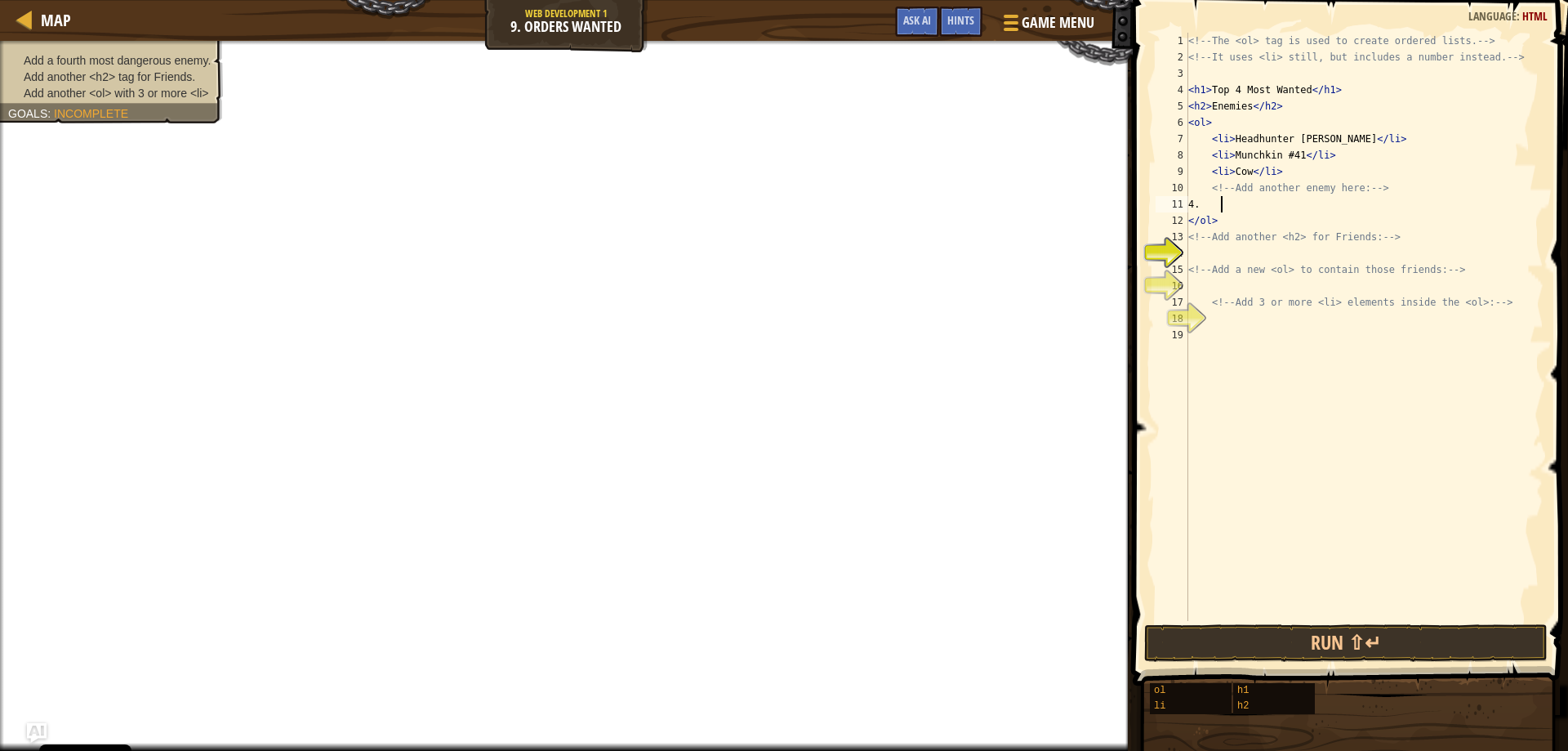
scroll to position [7, 2]
click at [1205, 204] on div "<!-- The <ol> tag is used to create ordered lists. --> <!-- It uses <li> still,…" at bounding box center [1364, 343] width 359 height 621
click at [1261, 204] on div "<!-- The <ol> tag is used to create ordered lists. --> <!-- It uses <li> still,…" at bounding box center [1364, 343] width 359 height 621
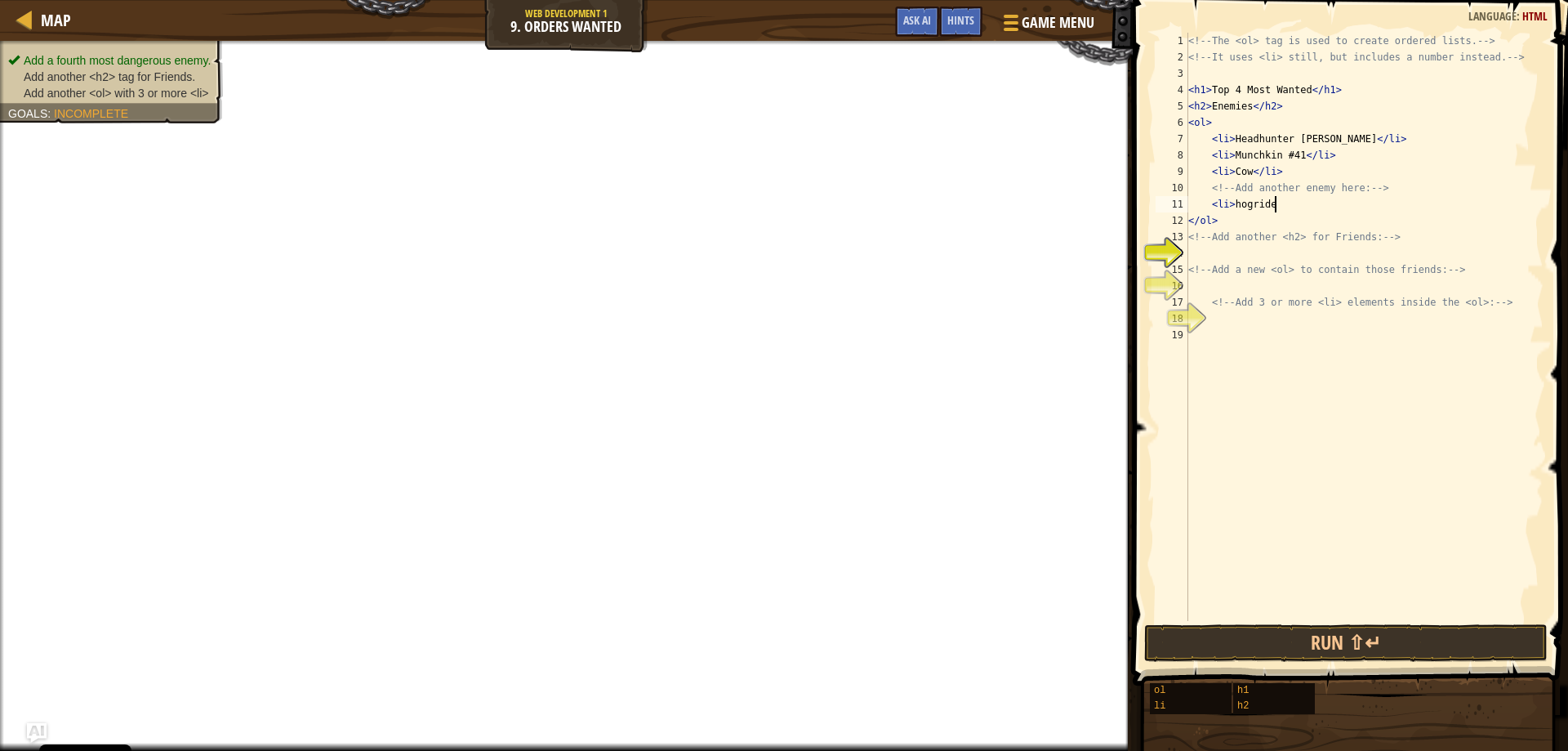
type textarea "<li> hogrider"
click at [1221, 255] on div "<!-- The <ol> tag is used to create ordered lists. --> <!-- It uses <li> still,…" at bounding box center [1364, 343] width 359 height 621
type textarea ">"
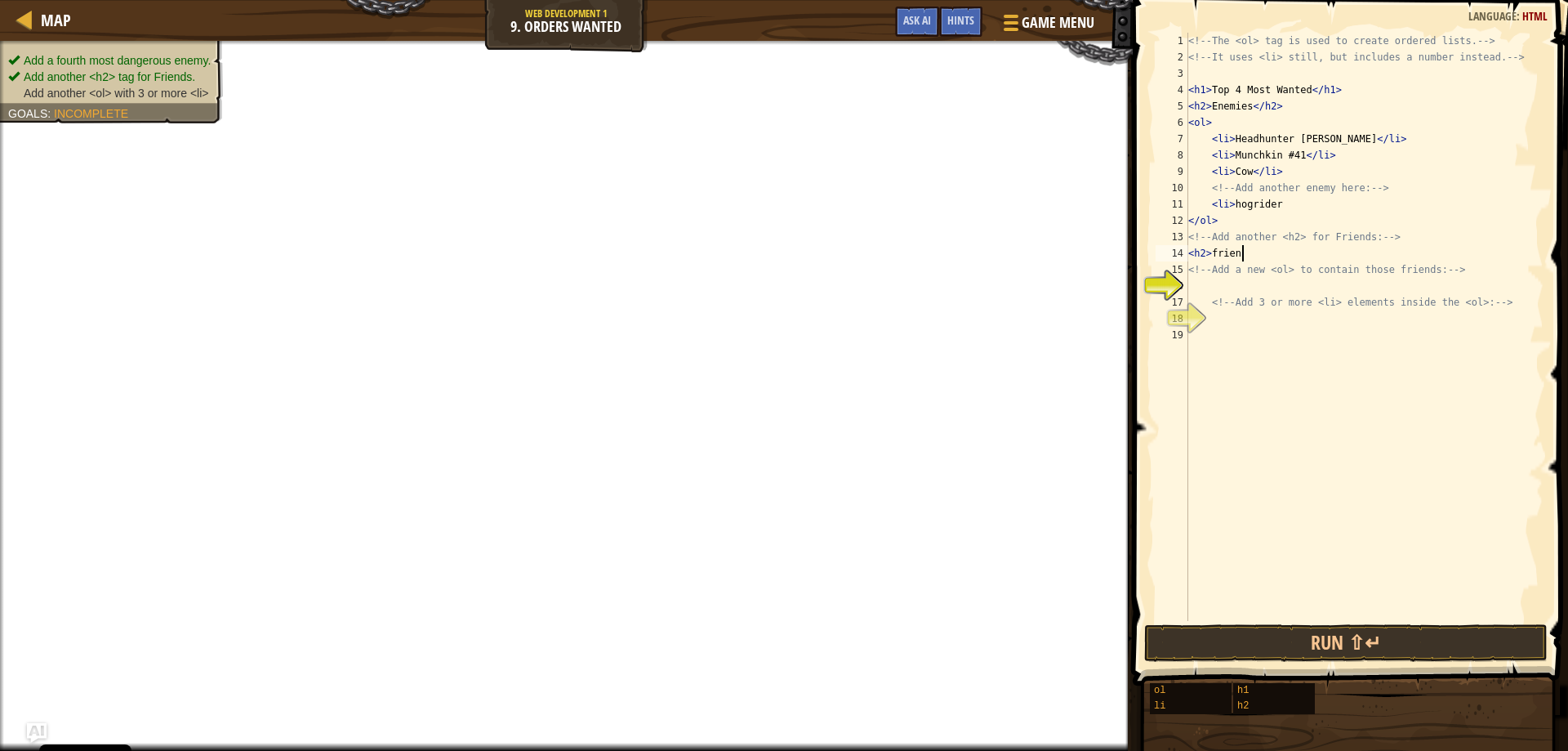
scroll to position [7, 4]
type textarea "<h2> friends"
click at [1240, 292] on div "<!-- The <ol> tag is used to create ordered lists. --> <!-- It uses <li> still,…" at bounding box center [1364, 343] width 359 height 621
type textarea "<ol>"
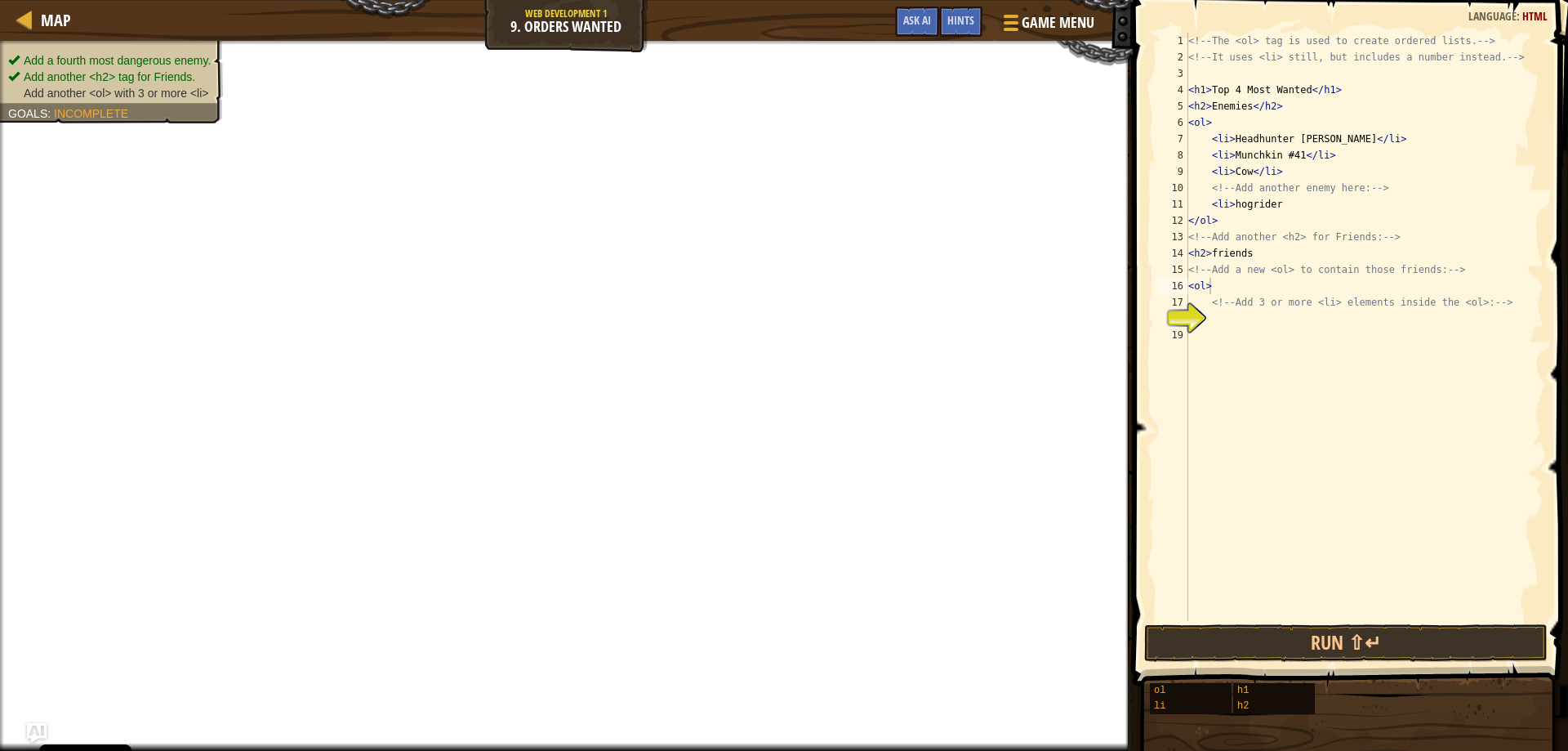
click at [1223, 318] on div "<!-- The <ol> tag is used to create ordered lists. --> <!-- It uses <li> still,…" at bounding box center [1364, 343] width 359 height 621
type textarea "<li>bobble dragon>"
type textarea "<li>[PERSON_NAME]"
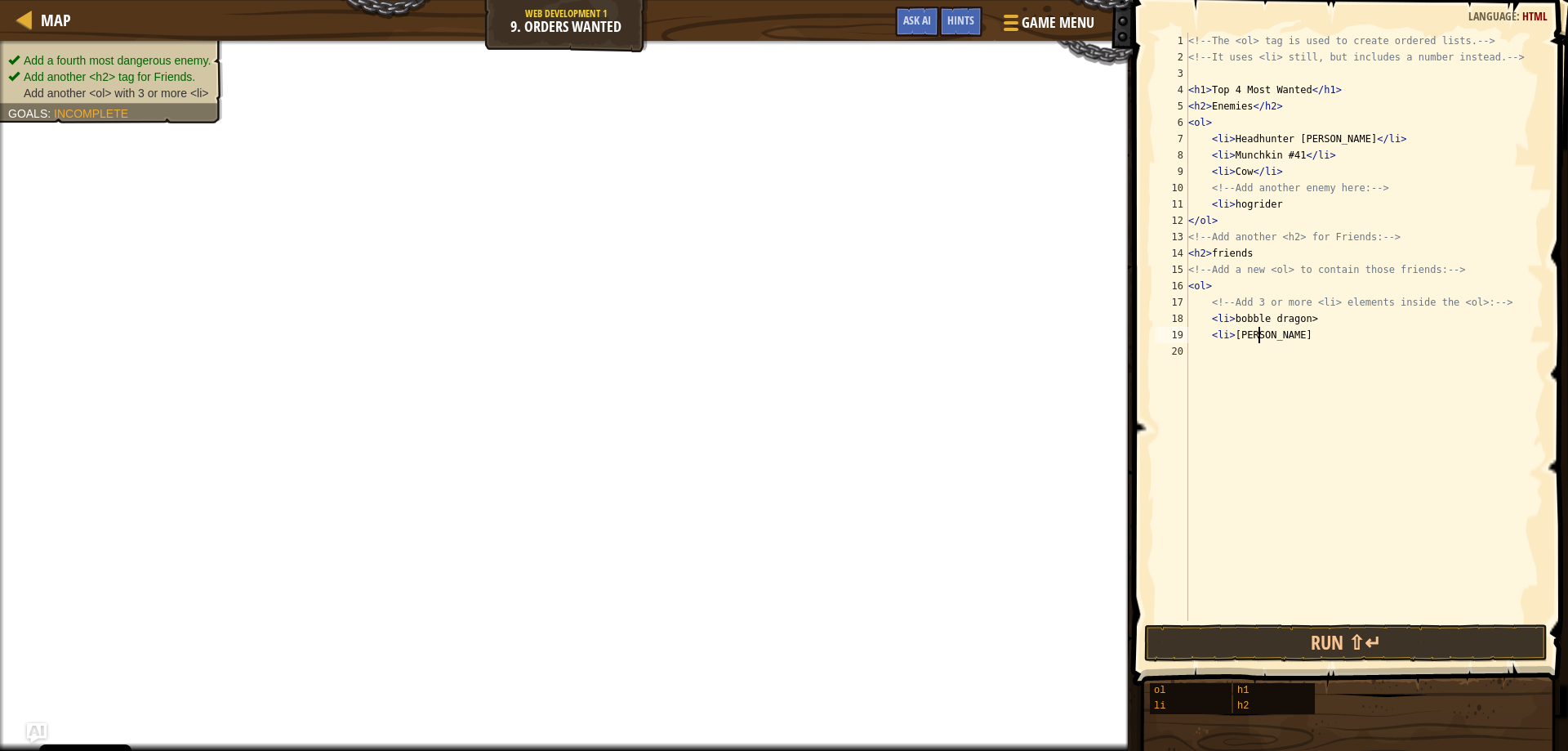
scroll to position [7, 1]
type textarea "<"
type textarea "<li> evo bats"
click at [1452, 646] on span "Done" at bounding box center [1442, 642] width 43 height 26
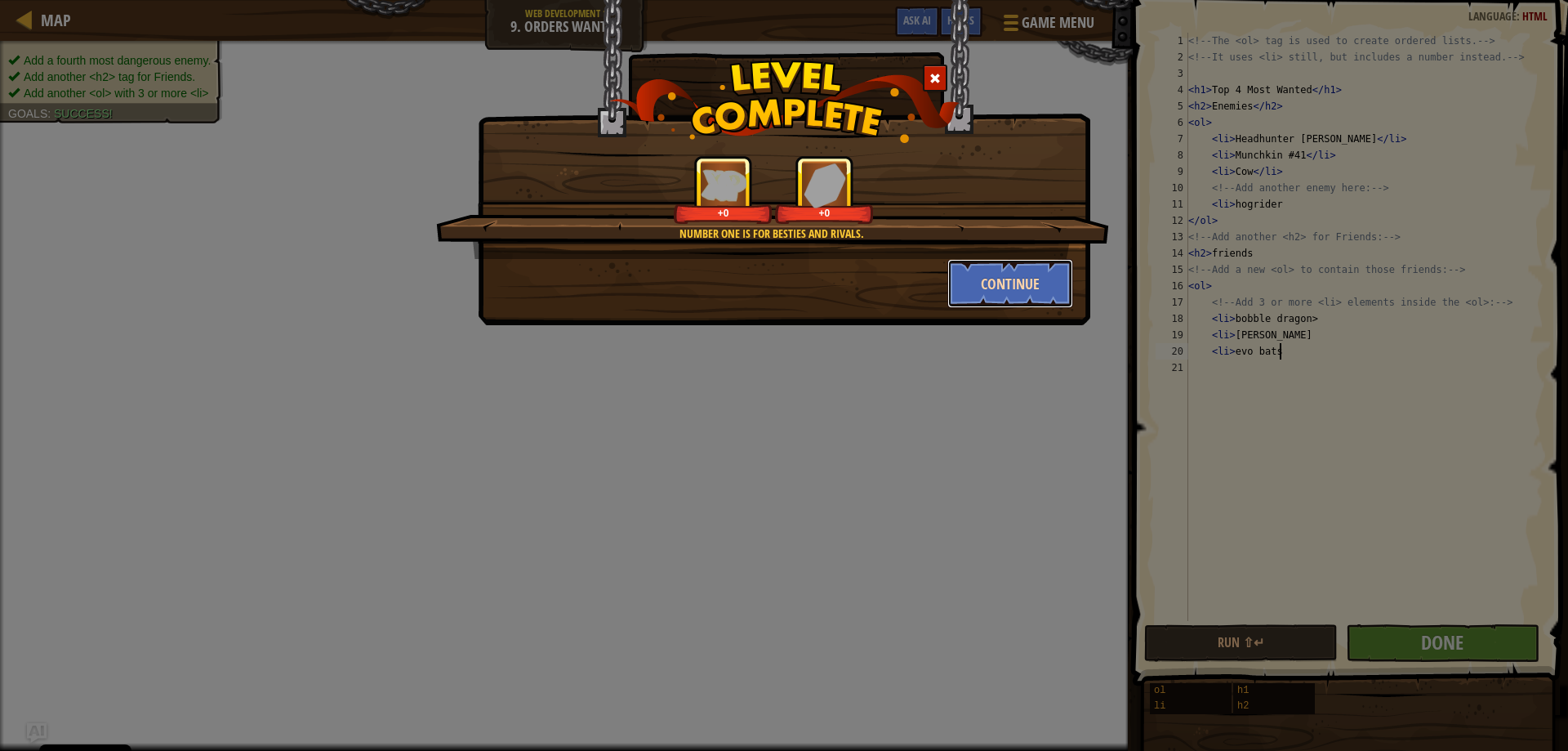
click at [1018, 283] on button "Continue" at bounding box center [1010, 283] width 126 height 49
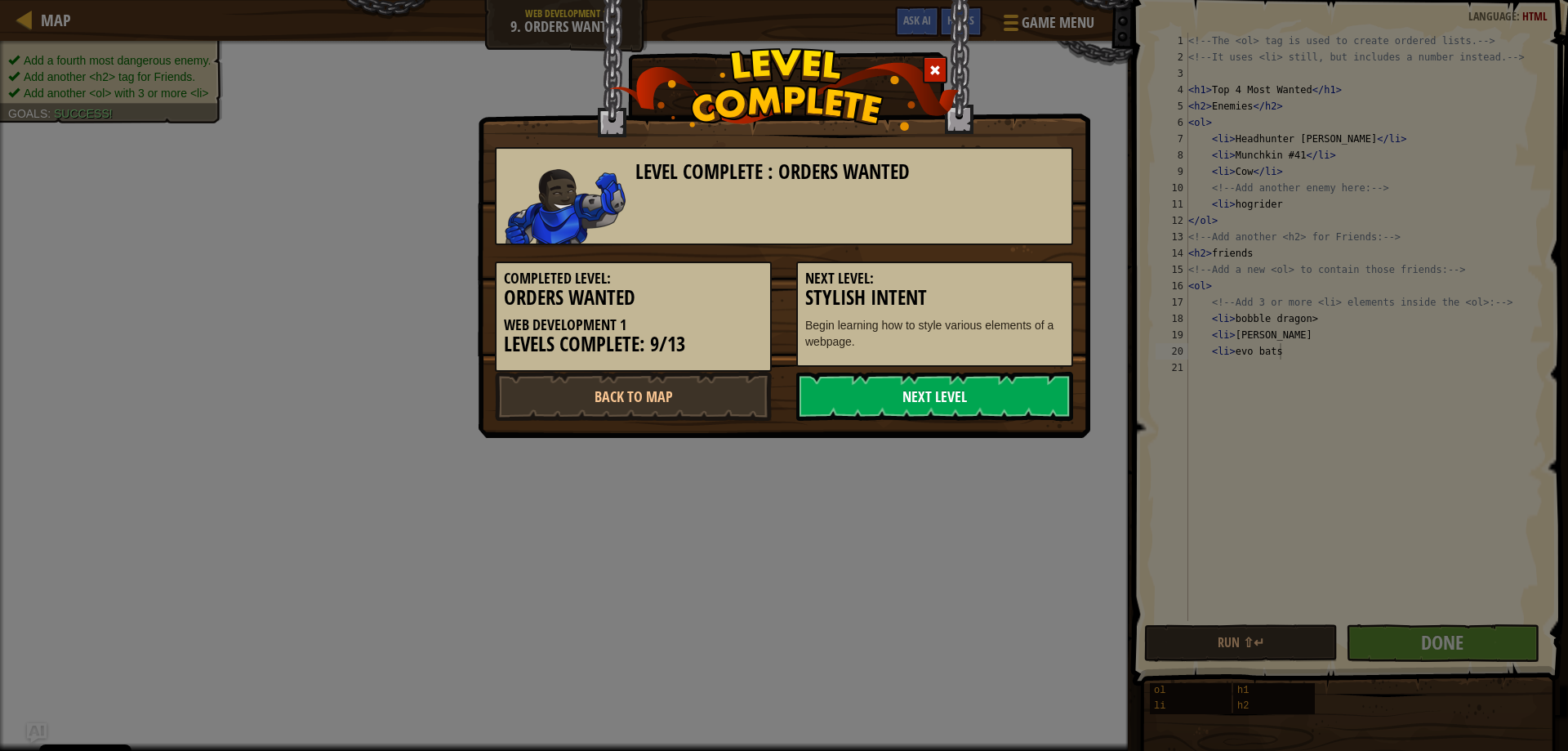
click at [974, 391] on link "Next Level" at bounding box center [935, 396] width 277 height 49
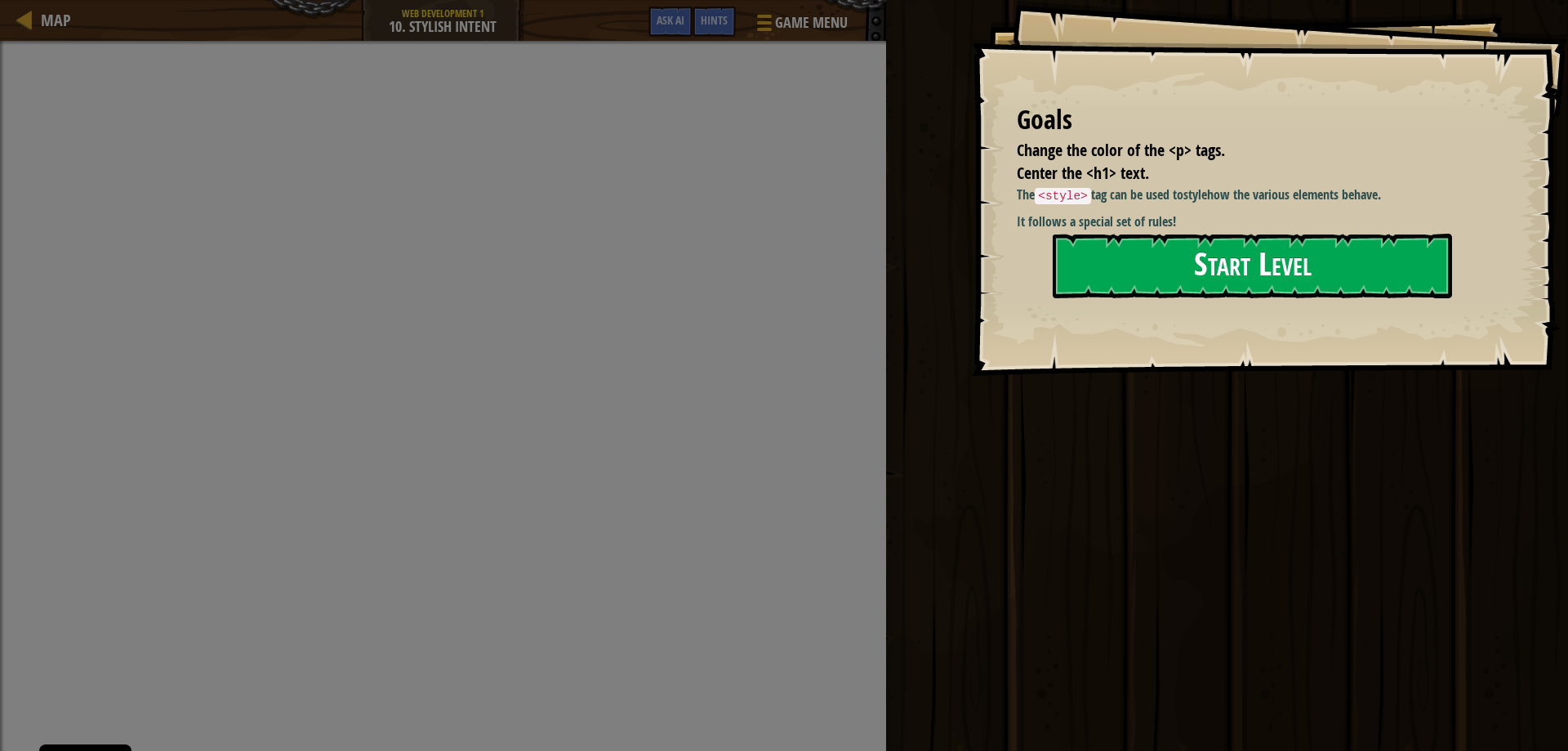
click at [1315, 268] on button "Start Level" at bounding box center [1252, 266] width 399 height 64
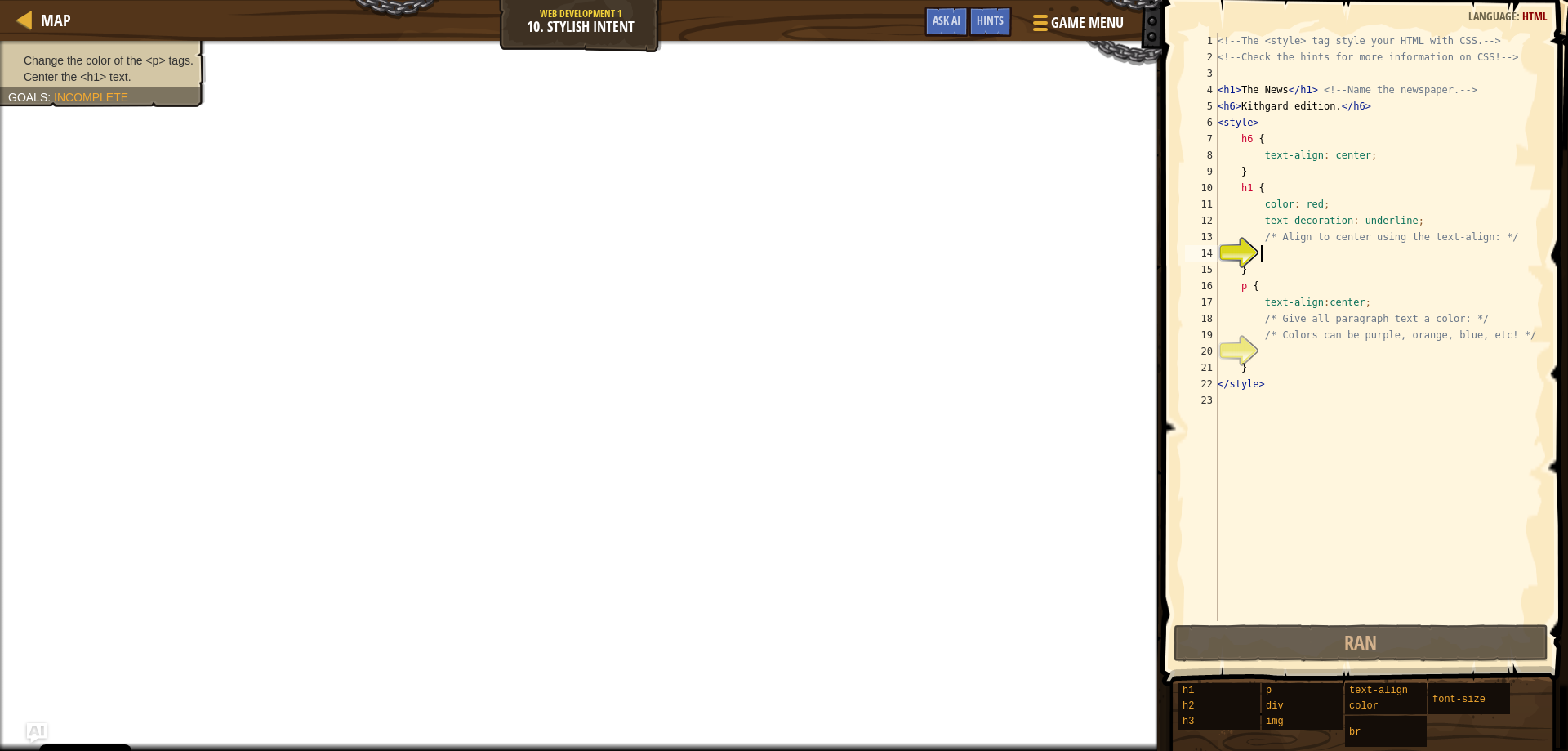
click at [1271, 258] on div "<!-- The <style> tag style your HTML with CSS. --> <!-- Check the hints for mor…" at bounding box center [1379, 343] width 329 height 621
click at [947, 26] on span "Ask AI" at bounding box center [947, 20] width 28 height 16
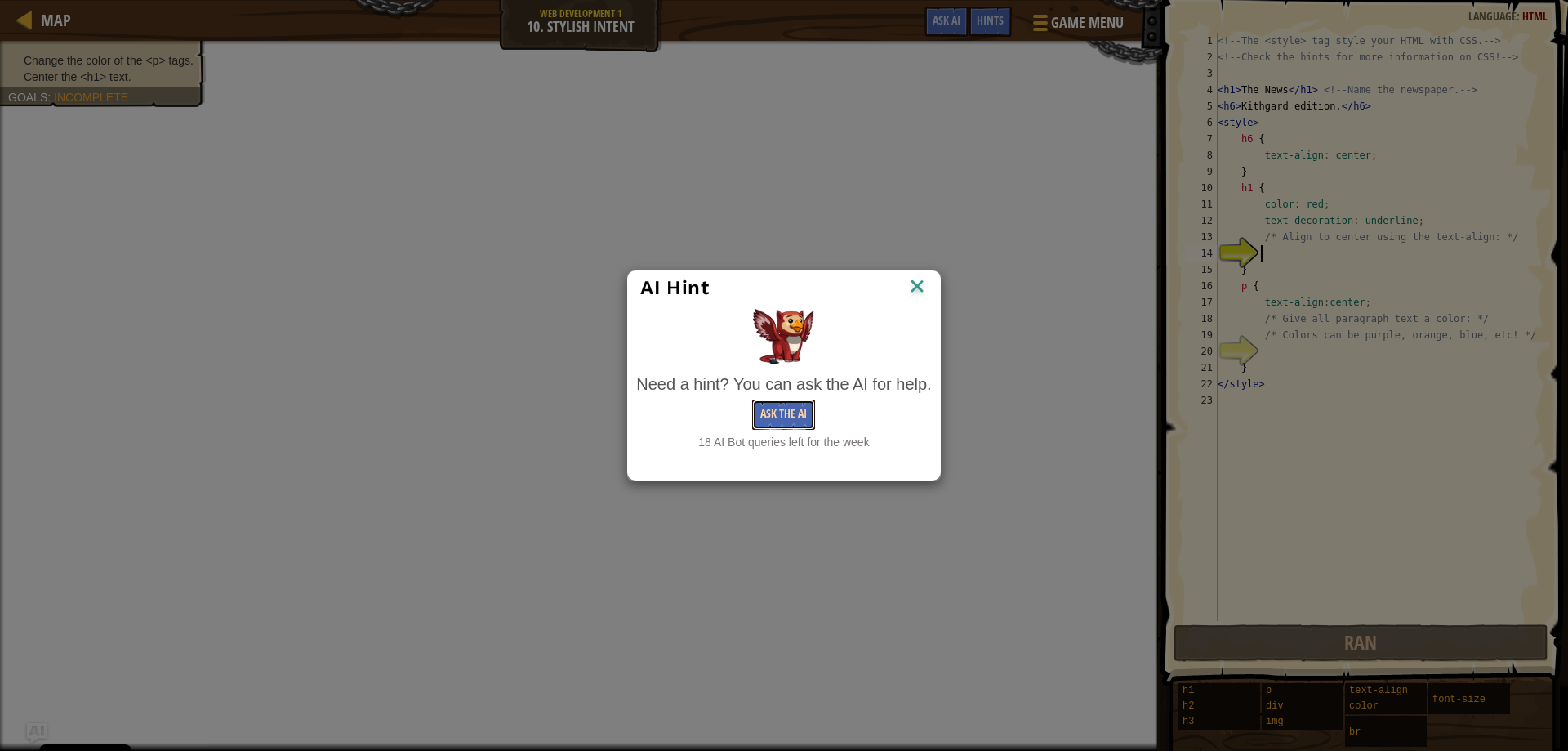
click at [781, 409] on button "Ask the AI" at bounding box center [783, 414] width 63 height 30
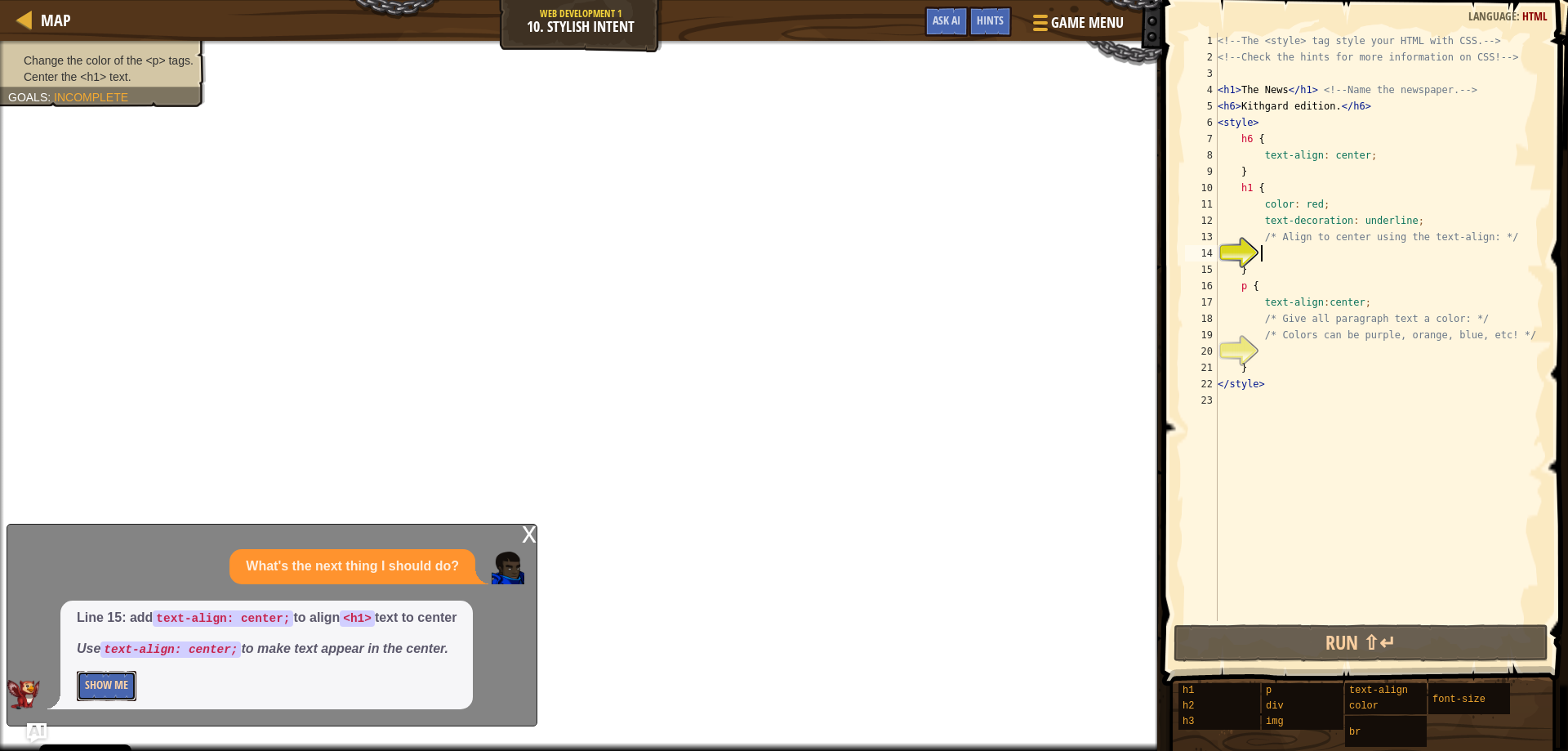
click at [122, 671] on button "Show Me" at bounding box center [106, 686] width 59 height 30
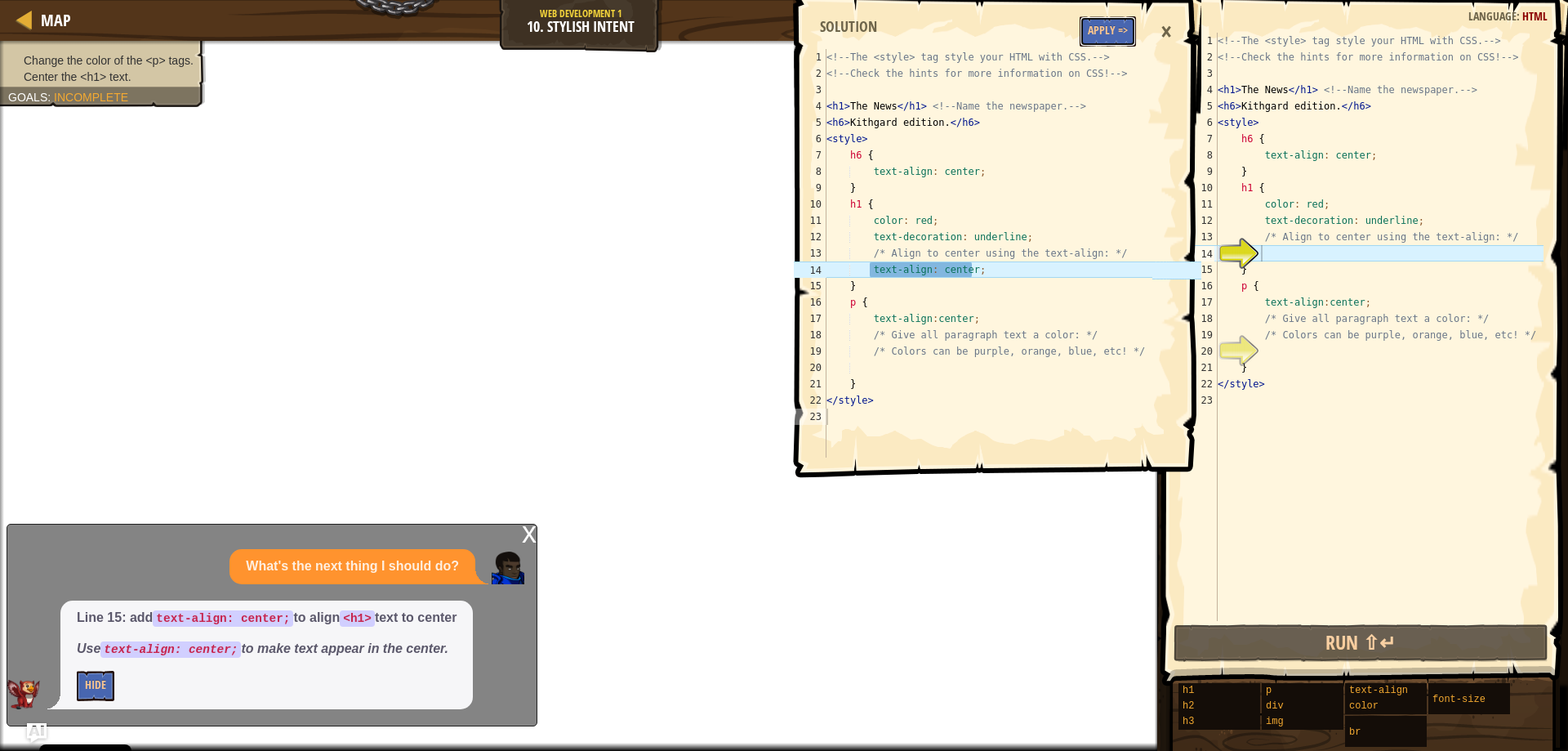
drag, startPoint x: 1101, startPoint y: 26, endPoint x: 1096, endPoint y: 35, distance: 10.3
click at [1096, 35] on button "Apply =>" at bounding box center [1107, 31] width 57 height 30
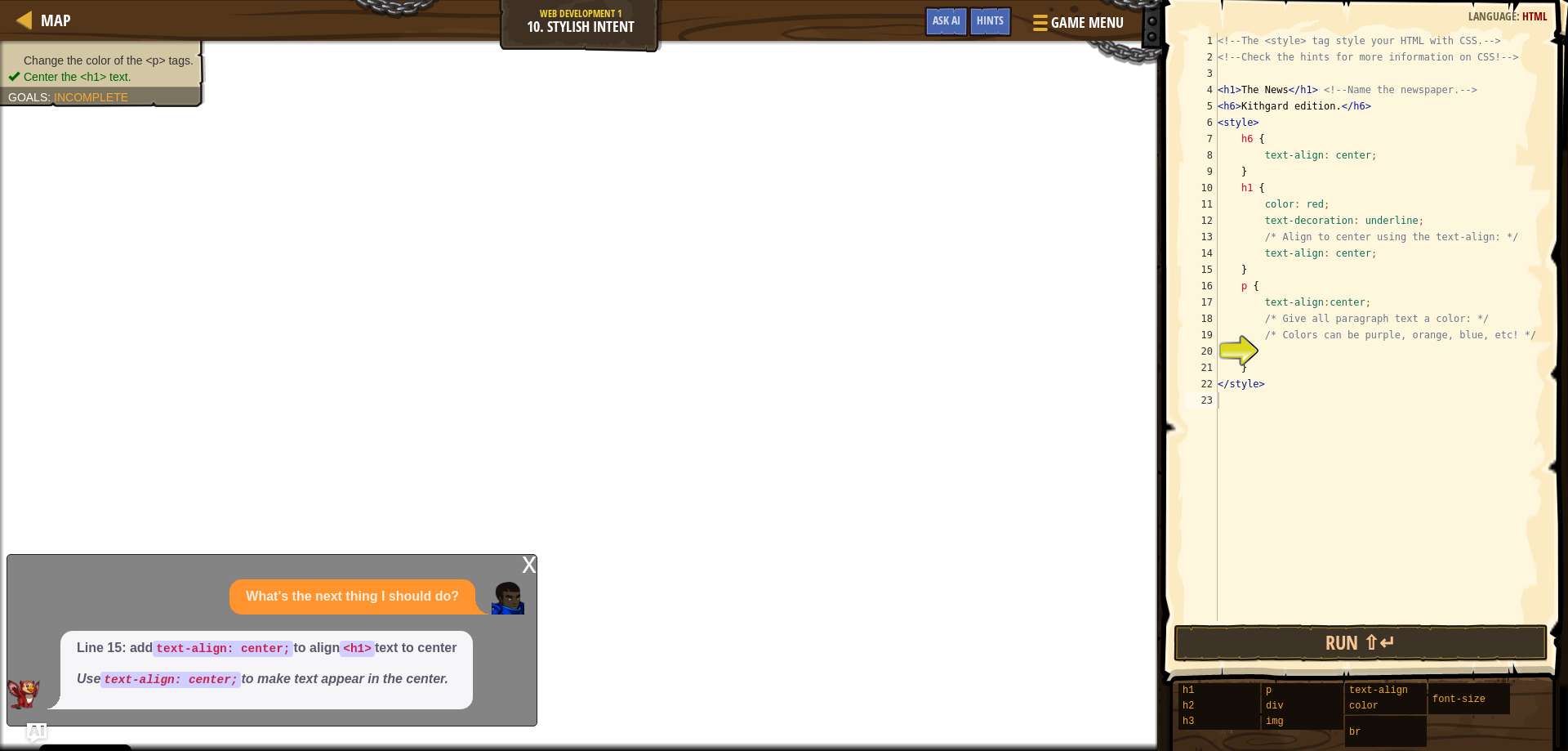
click at [1285, 350] on div "<!-- The <style> tag style your HTML with CSS. --> <!-- Check the hints for mor…" at bounding box center [1379, 343] width 329 height 621
click at [938, 22] on span "Ask AI" at bounding box center [947, 20] width 28 height 16
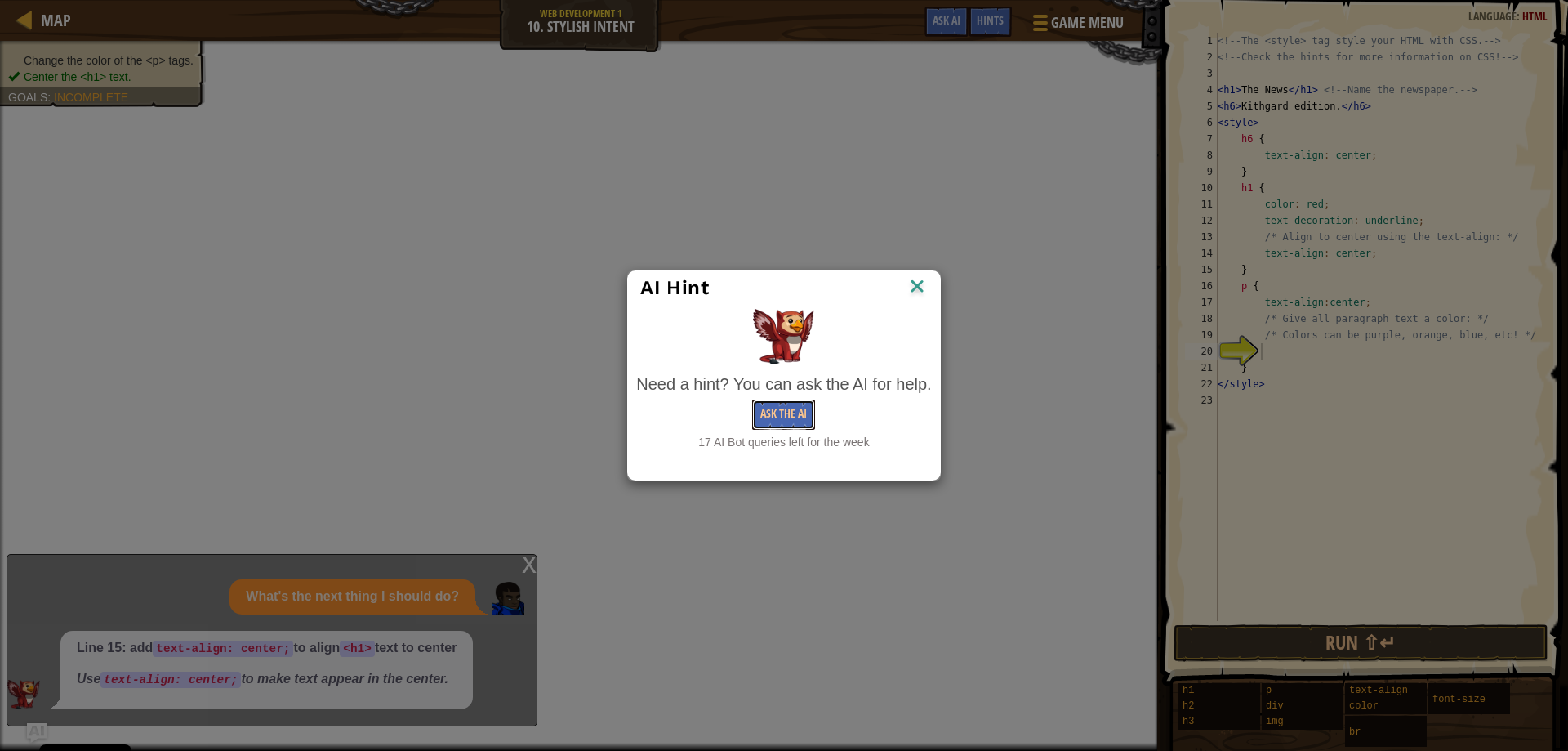
click at [767, 404] on button "Ask the AI" at bounding box center [783, 414] width 63 height 30
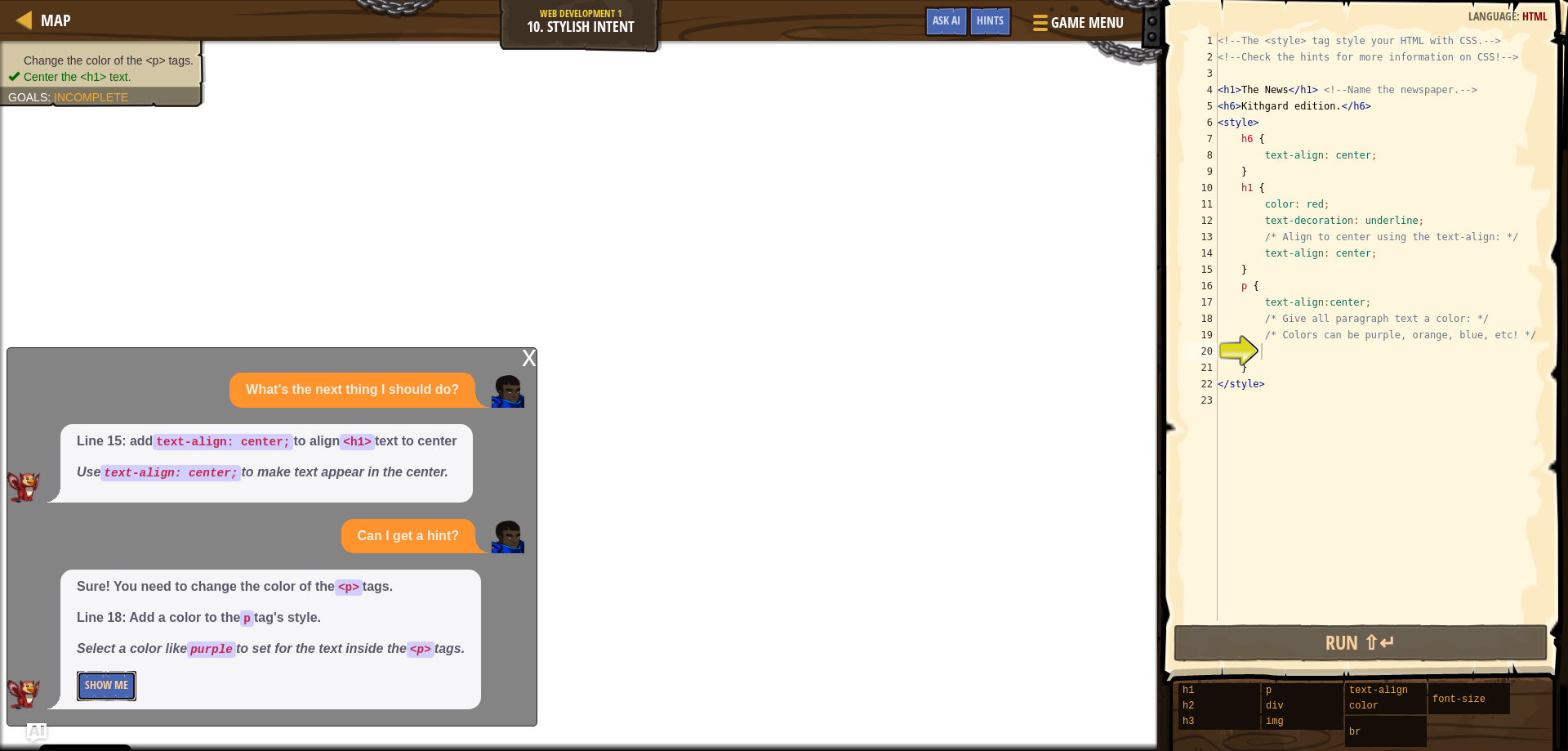
click at [107, 683] on button "Show Me" at bounding box center [106, 686] width 59 height 30
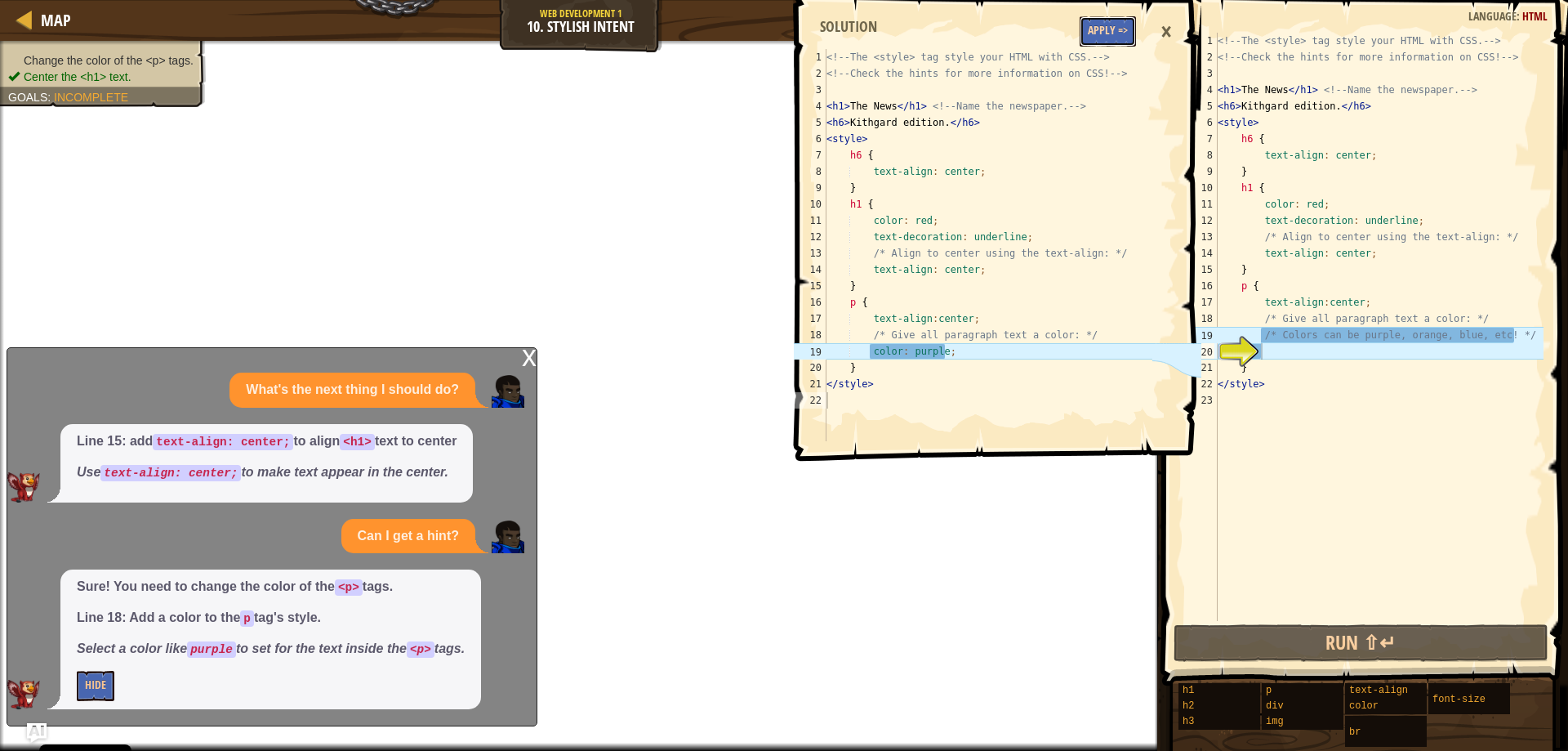
click at [1088, 29] on button "Apply =>" at bounding box center [1107, 31] width 57 height 30
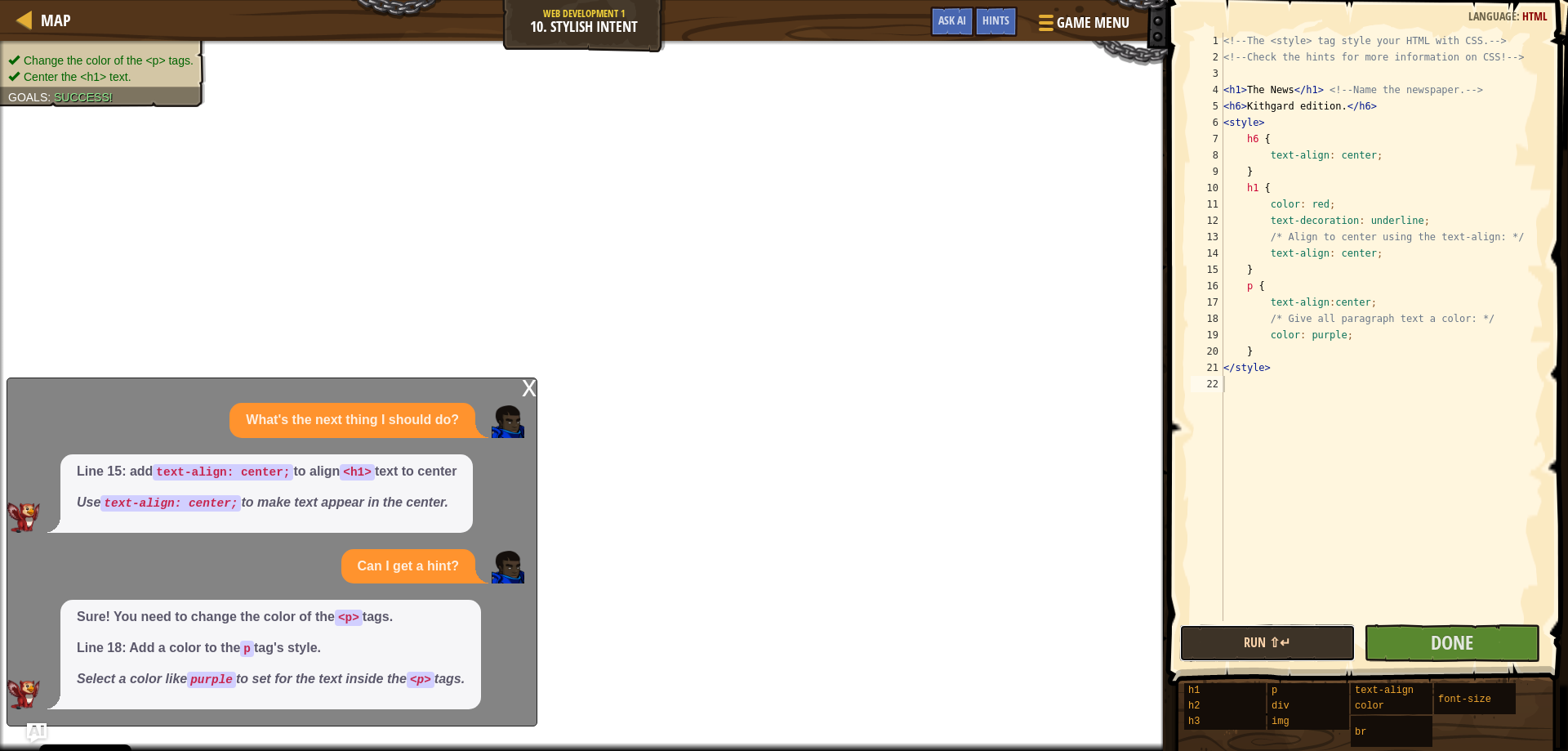
click at [1306, 627] on button "Run ⇧↵" at bounding box center [1267, 642] width 177 height 37
click at [1368, 633] on button "Done" at bounding box center [1452, 642] width 177 height 37
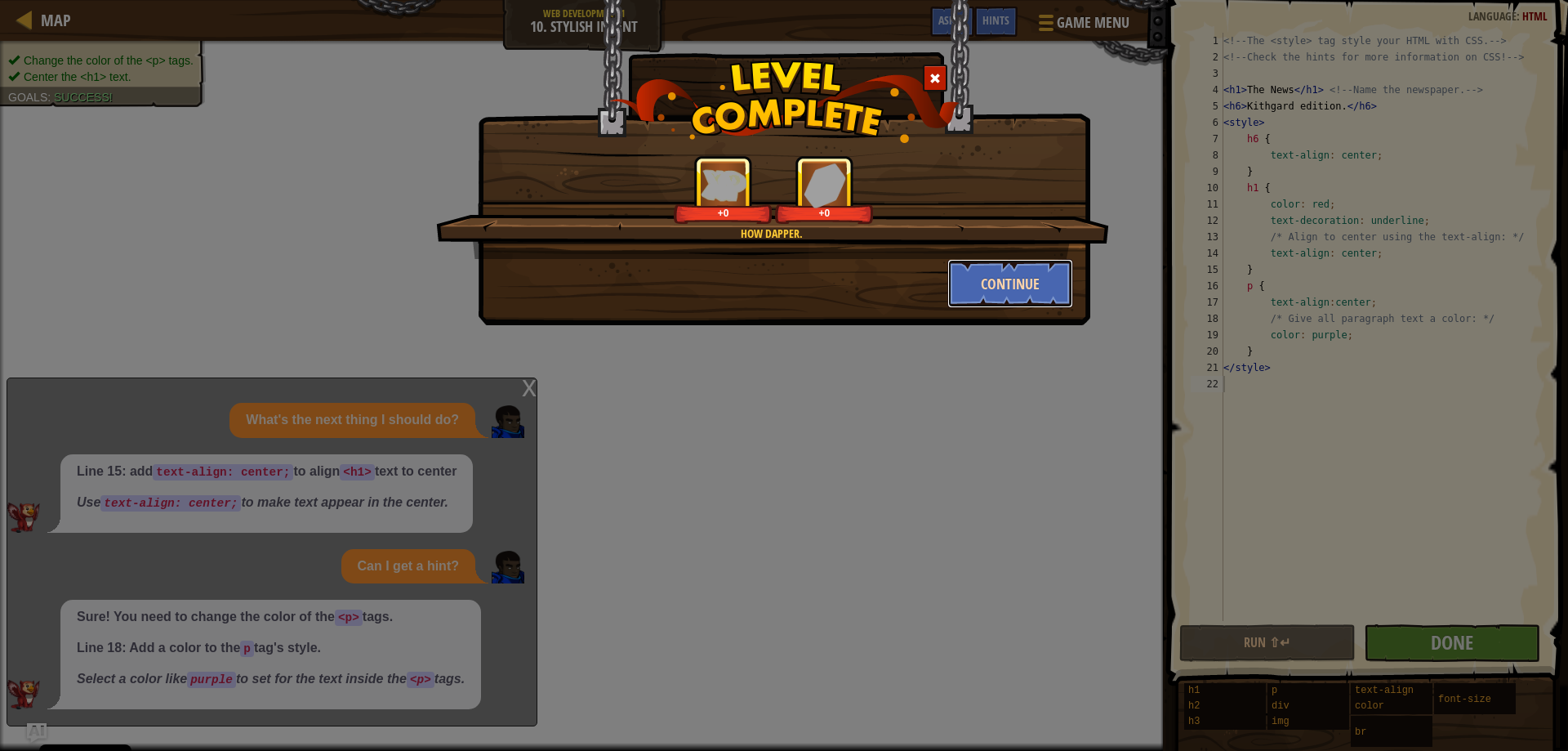
click at [971, 259] on button "Continue" at bounding box center [1010, 283] width 126 height 49
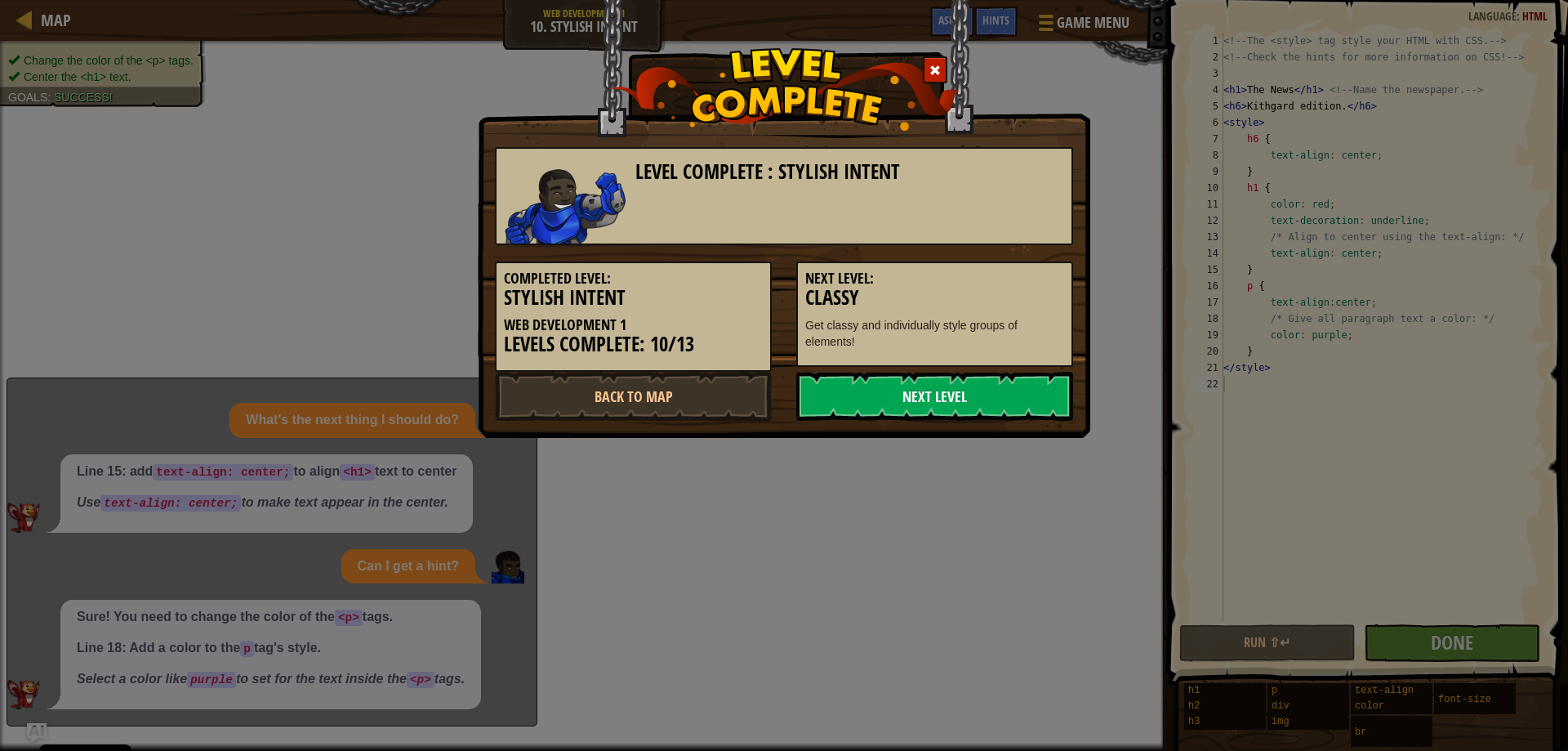
click at [945, 373] on link "Next Level" at bounding box center [935, 396] width 277 height 49
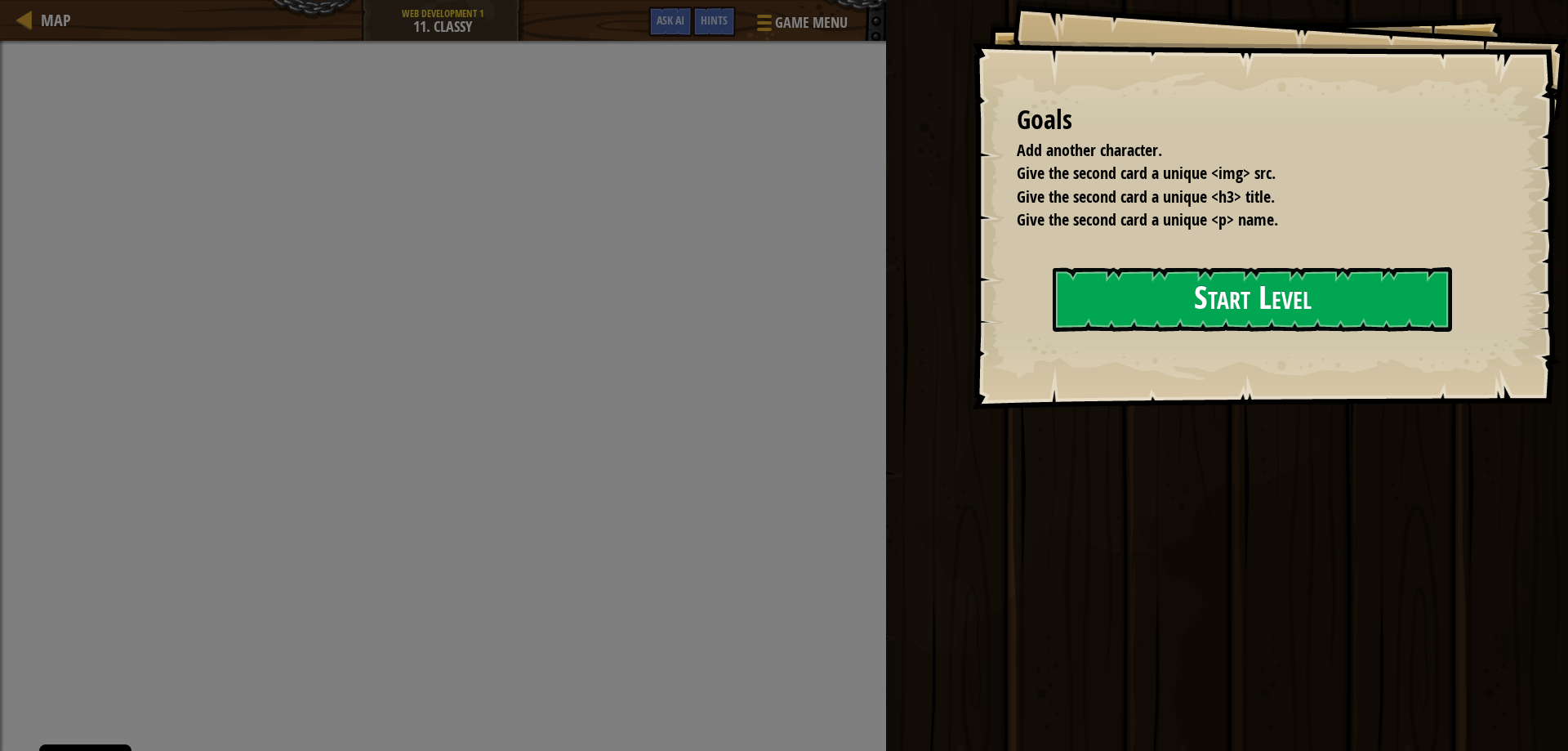
drag, startPoint x: 1082, startPoint y: 349, endPoint x: 1153, endPoint y: 321, distance: 76.3
click at [1089, 347] on div "Goals Add another character. Give the second card a unique <img> src. Give the …" at bounding box center [1270, 205] width 596 height 409
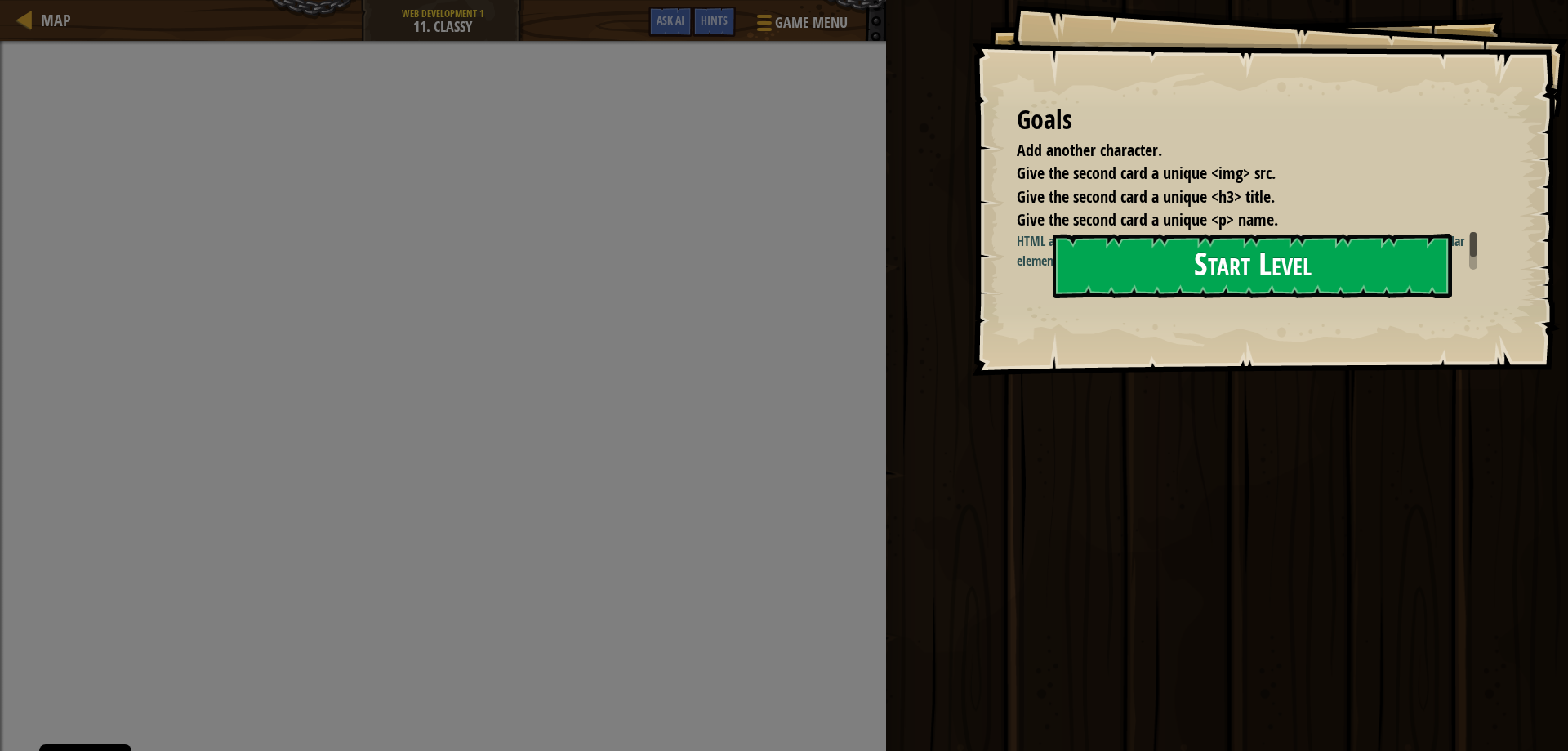
click at [1169, 295] on button "Start Level" at bounding box center [1252, 266] width 399 height 64
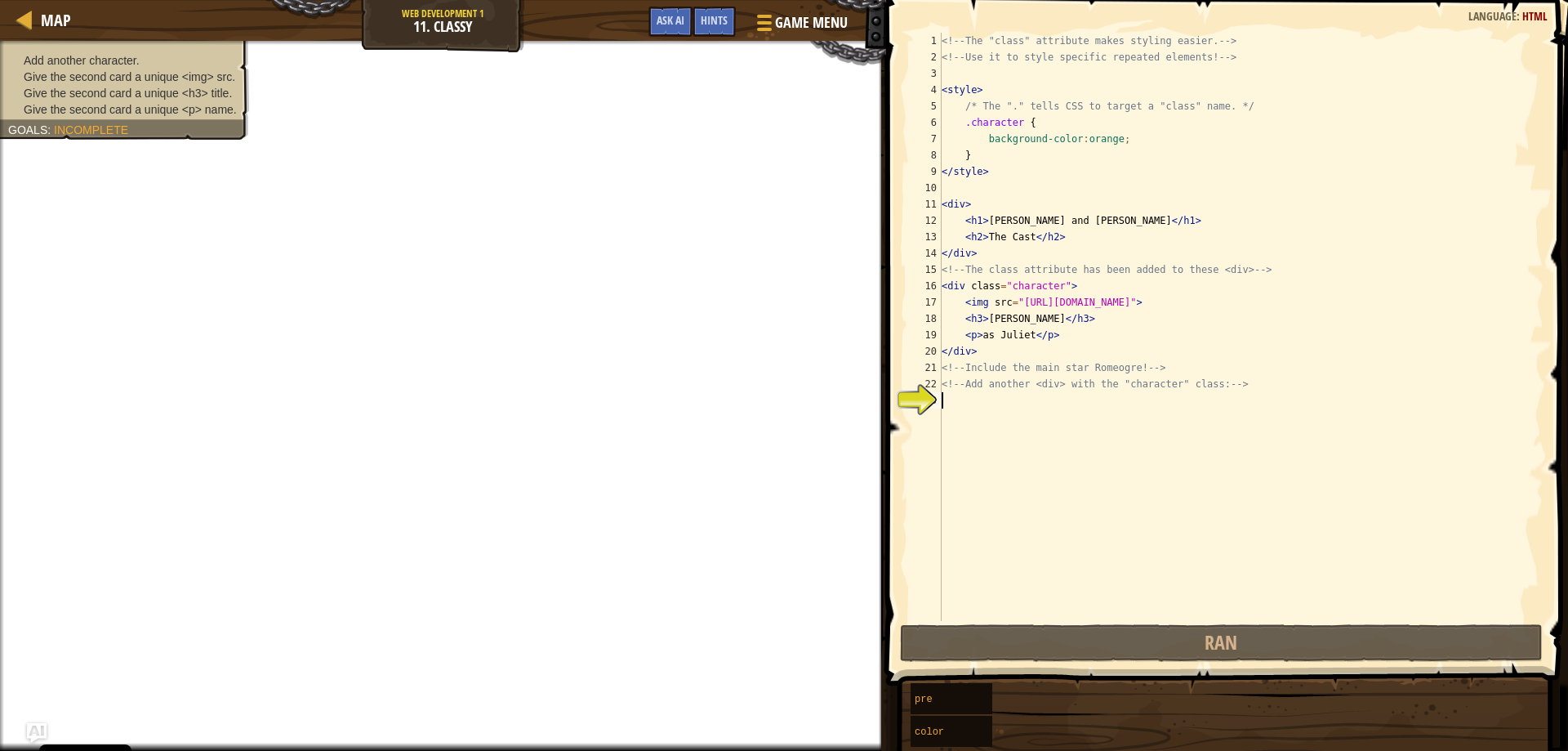
drag, startPoint x: 1024, startPoint y: 347, endPoint x: 931, endPoint y: 336, distance: 93.6
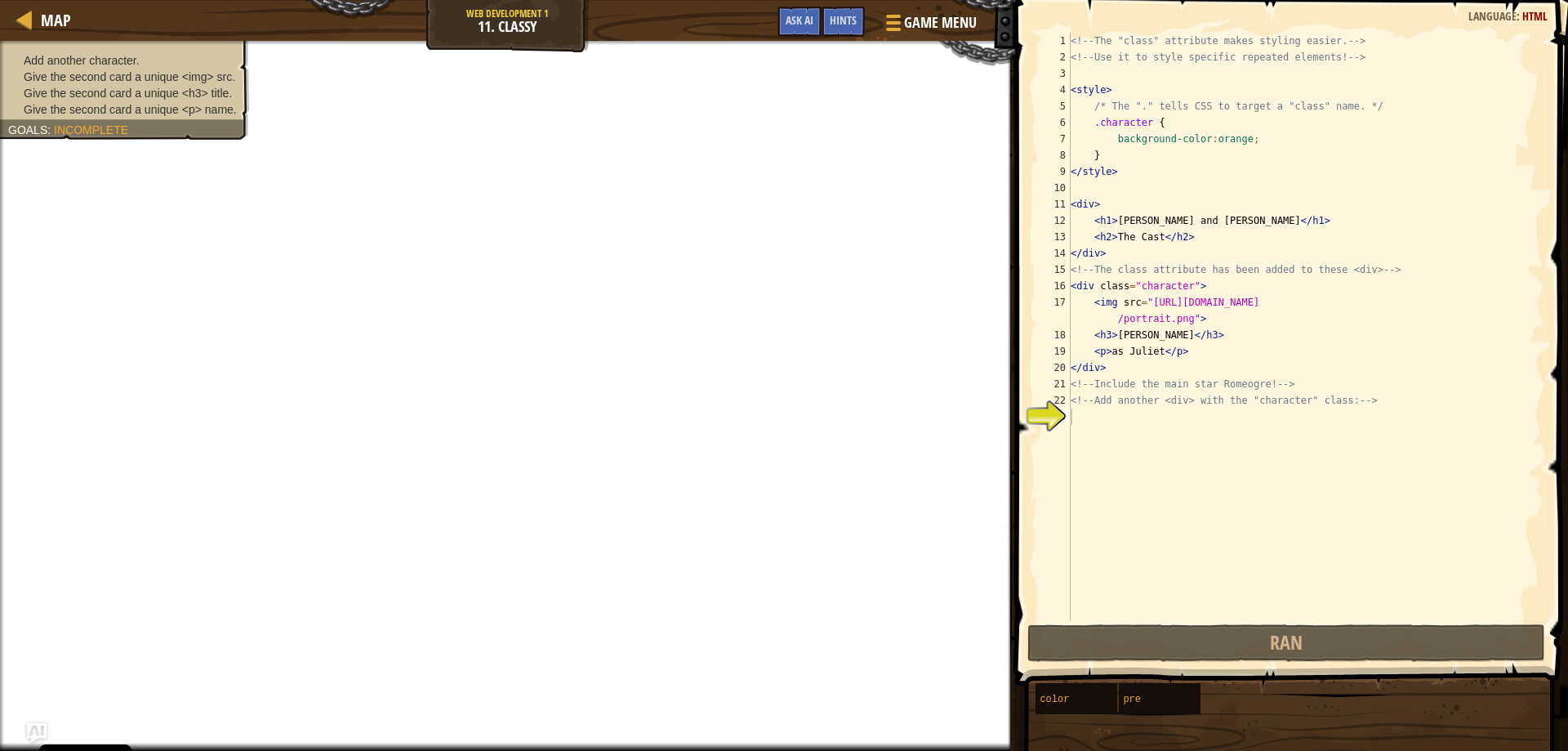
click at [1162, 182] on div "<!-- The "class" attribute makes styling easier. --> <!-- Use it to style speci…" at bounding box center [1305, 343] width 476 height 621
drag, startPoint x: 795, startPoint y: 19, endPoint x: 765, endPoint y: 19, distance: 30.0
click at [796, 17] on span "Ask AI" at bounding box center [800, 20] width 28 height 16
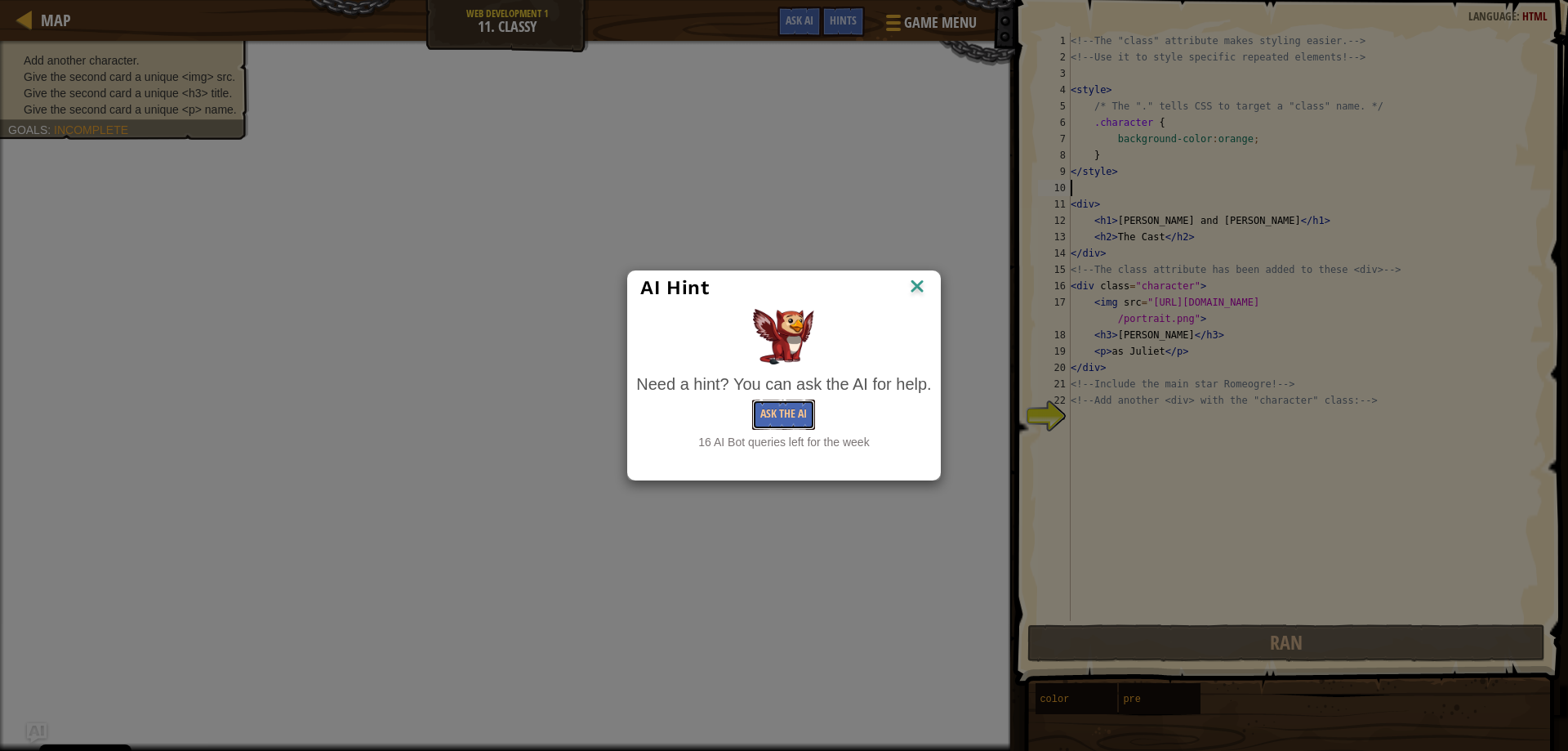
click at [760, 405] on button "Ask the AI" at bounding box center [783, 414] width 63 height 30
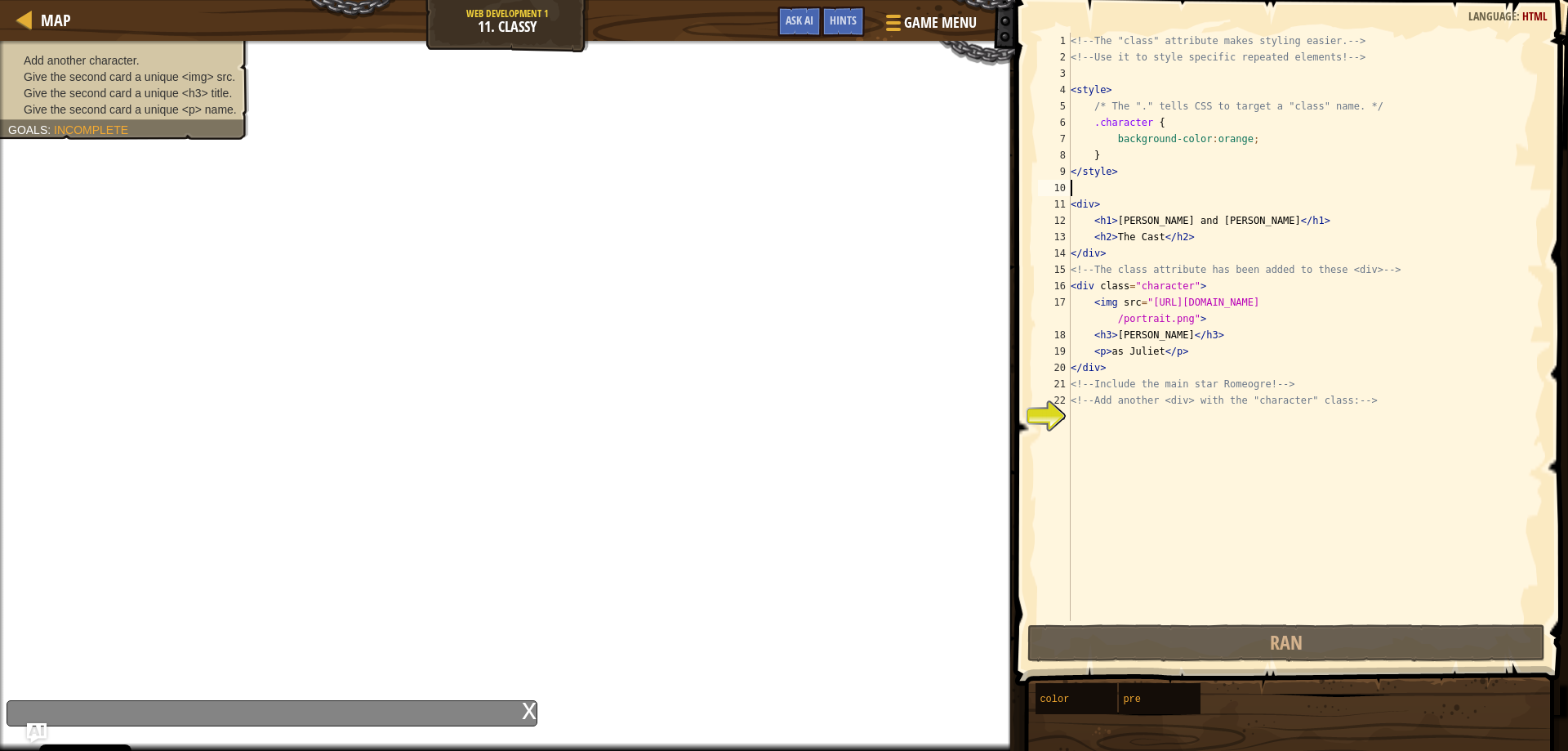
click at [1105, 426] on div "<!-- The "class" attribute makes styling easier. --> <!-- Use it to style speci…" at bounding box center [1305, 343] width 476 height 621
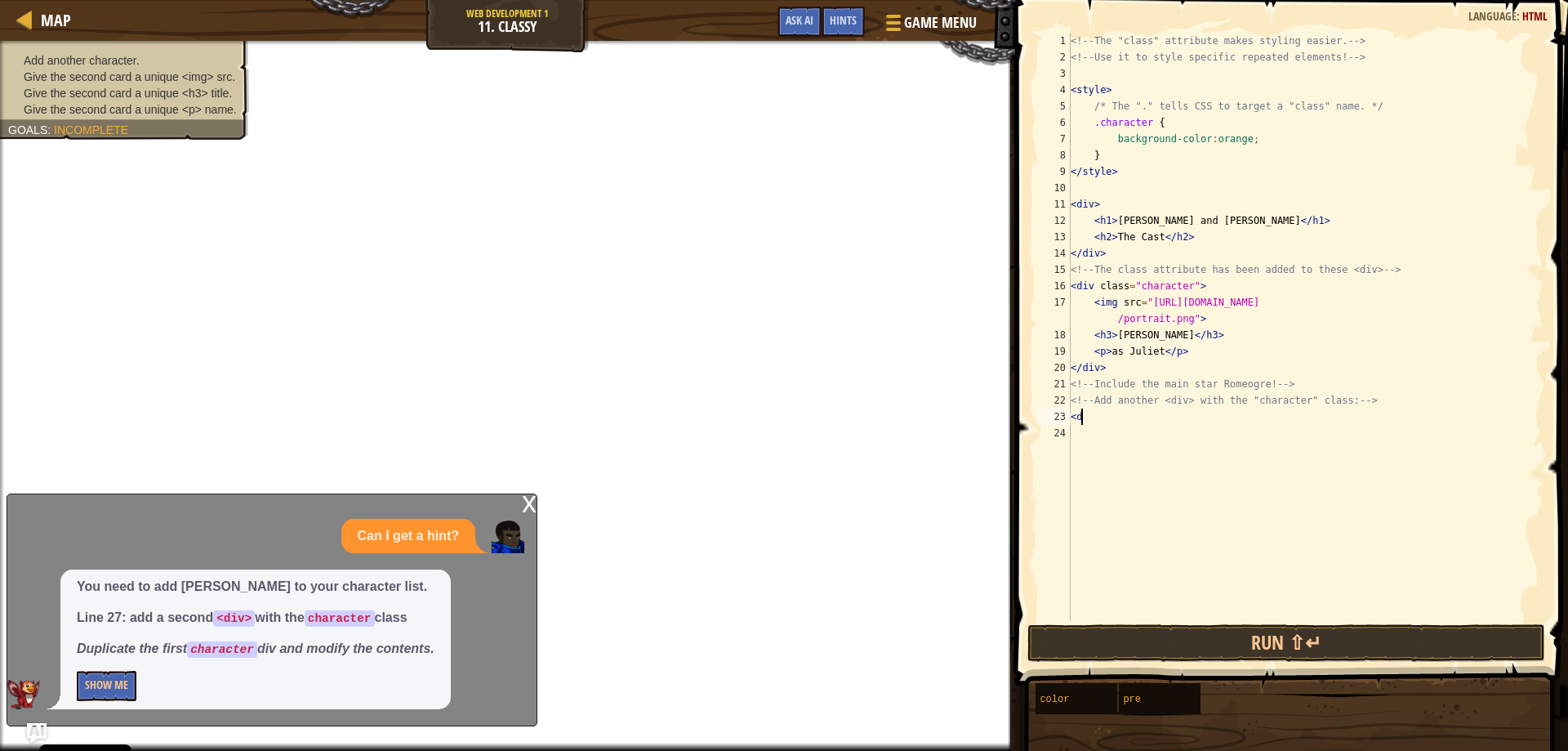
scroll to position [7, 0]
type textarea "<"
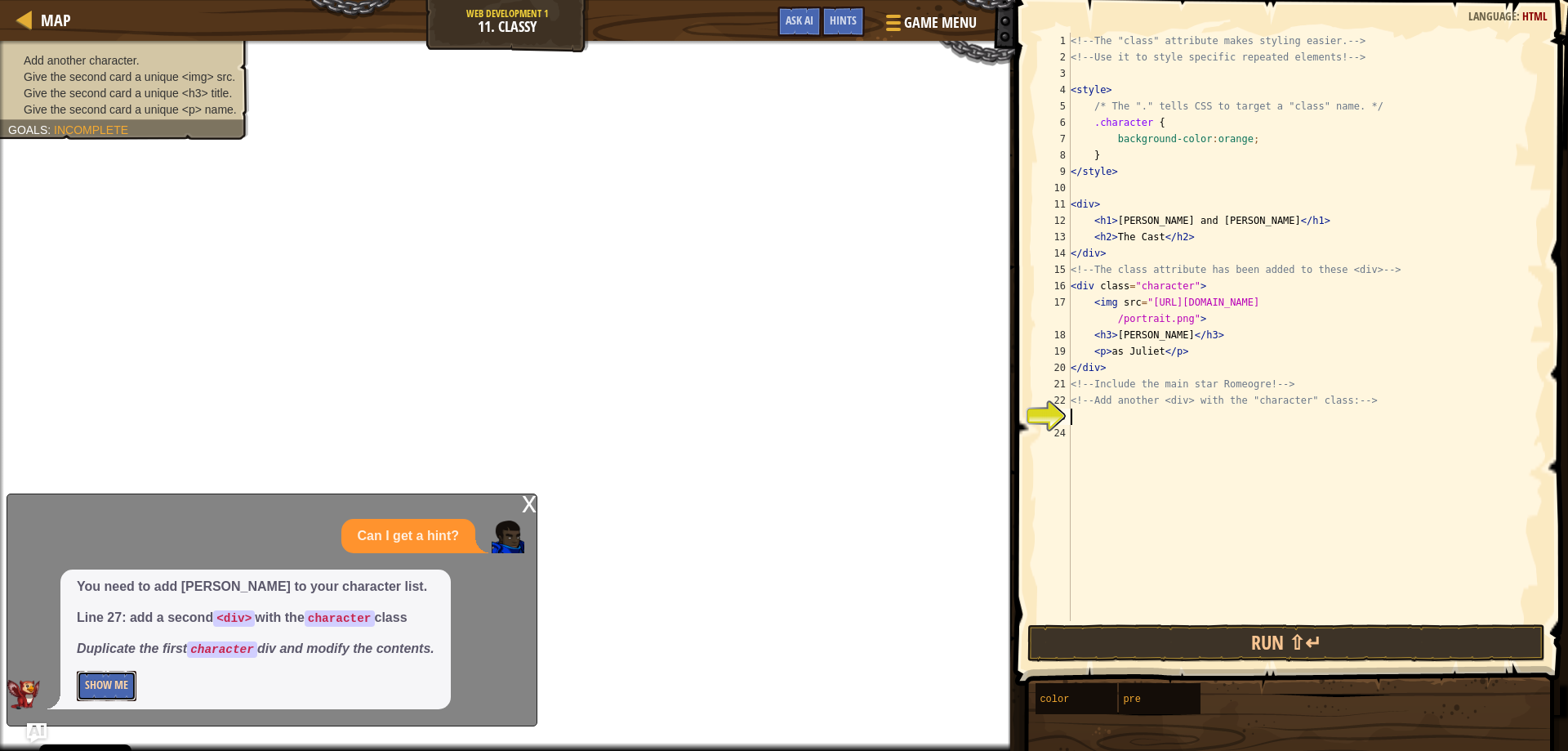
click at [105, 680] on button "Show Me" at bounding box center [106, 686] width 59 height 30
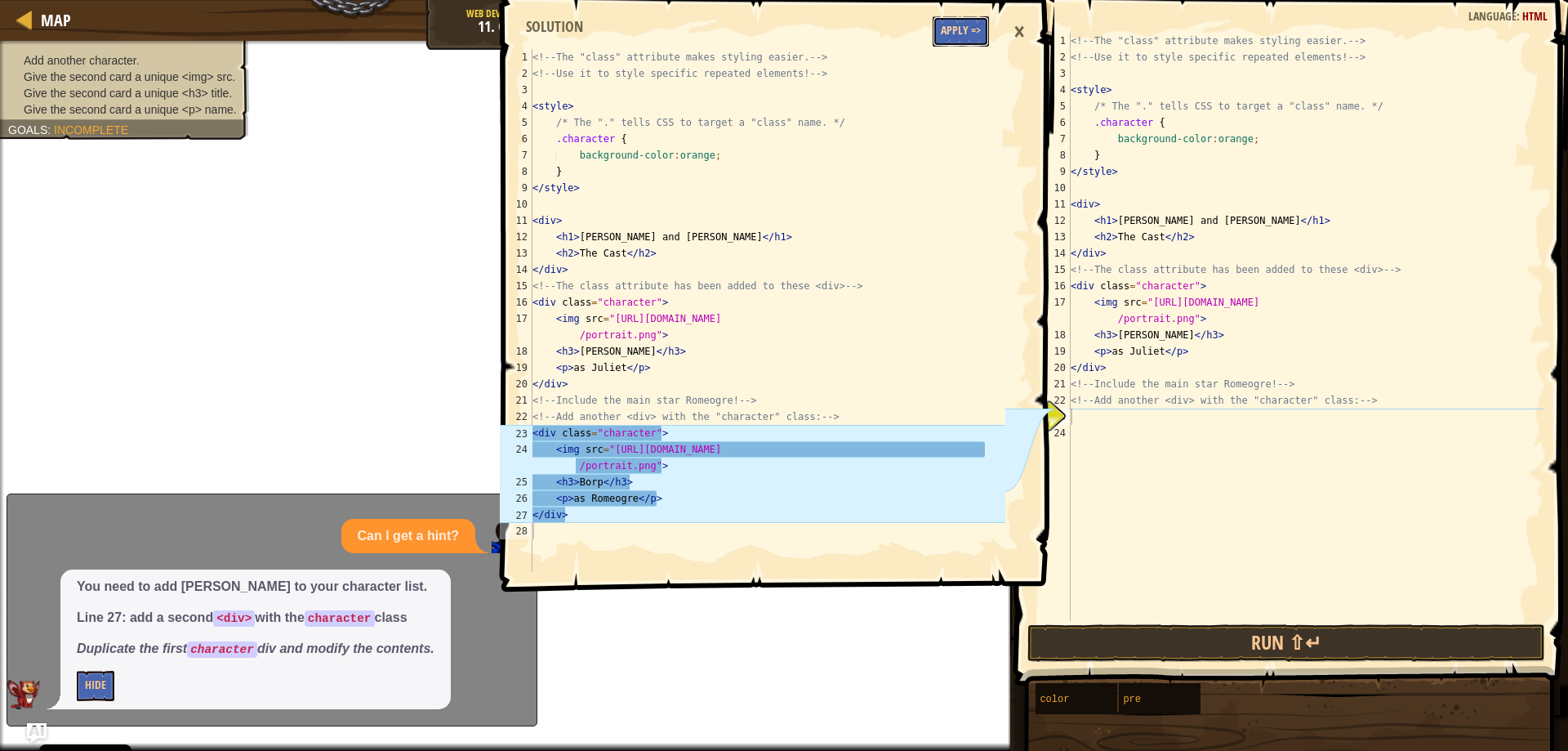
click at [976, 20] on button "Apply =>" at bounding box center [961, 31] width 57 height 30
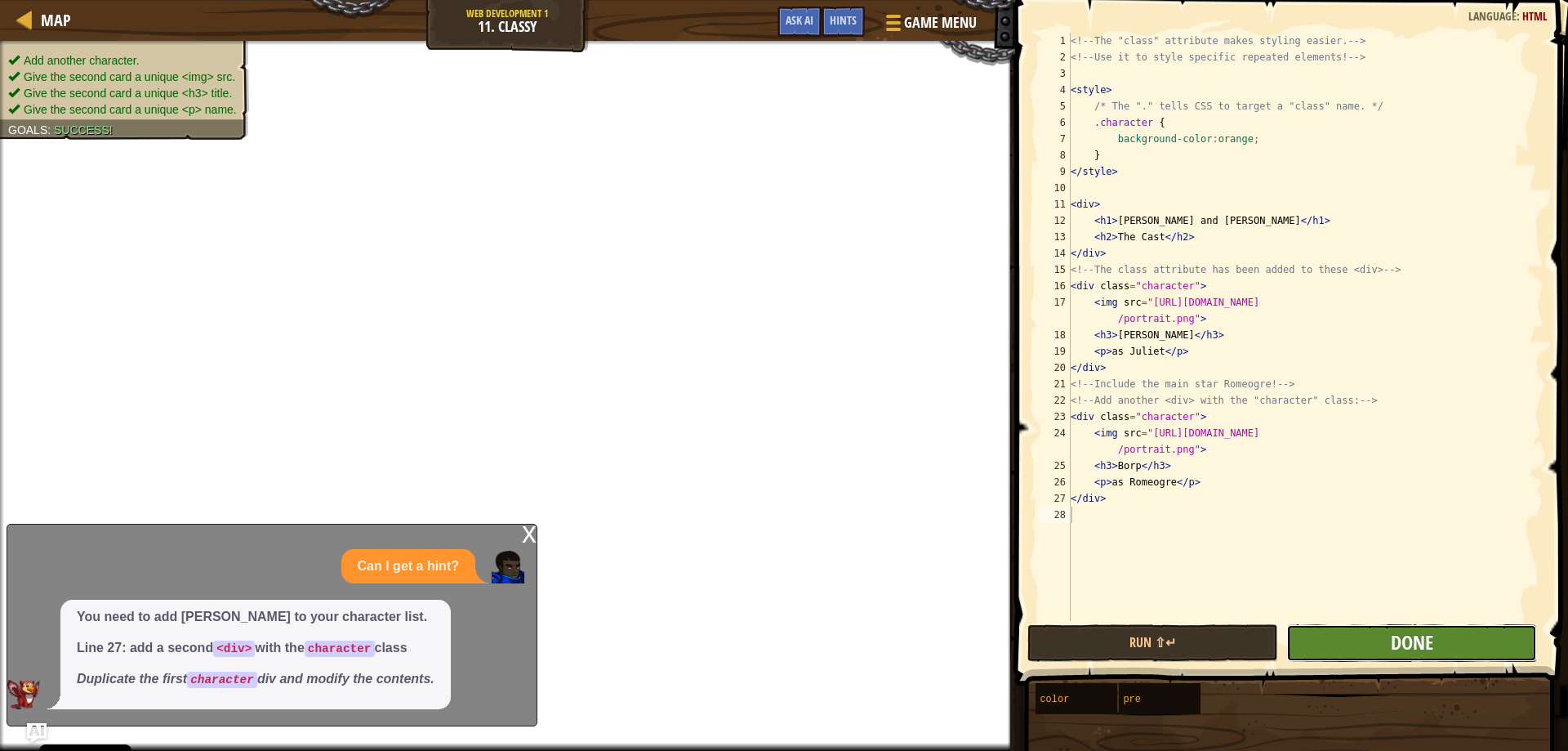
click at [1416, 640] on span "Done" at bounding box center [1412, 642] width 43 height 26
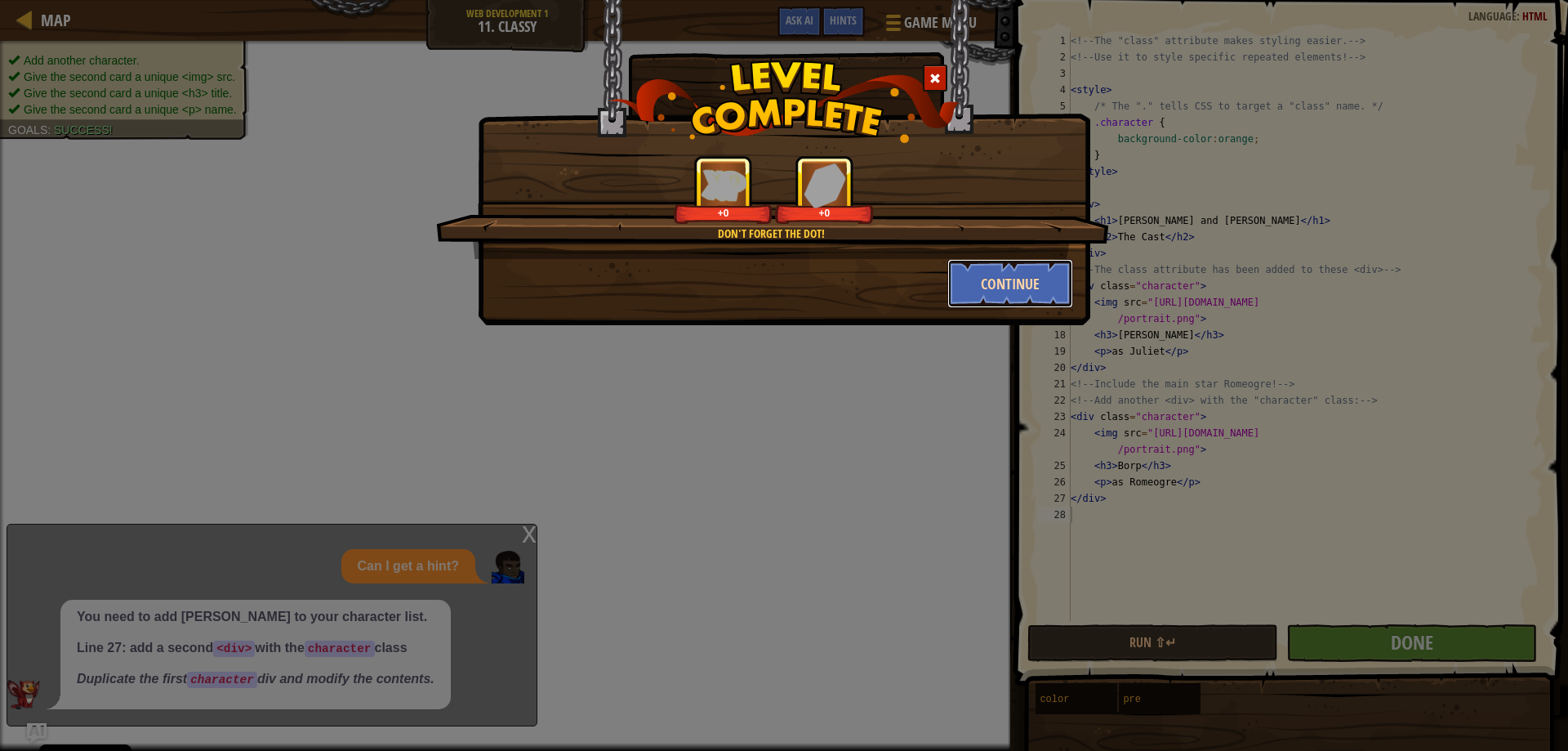
click at [987, 274] on button "Continue" at bounding box center [1010, 283] width 126 height 49
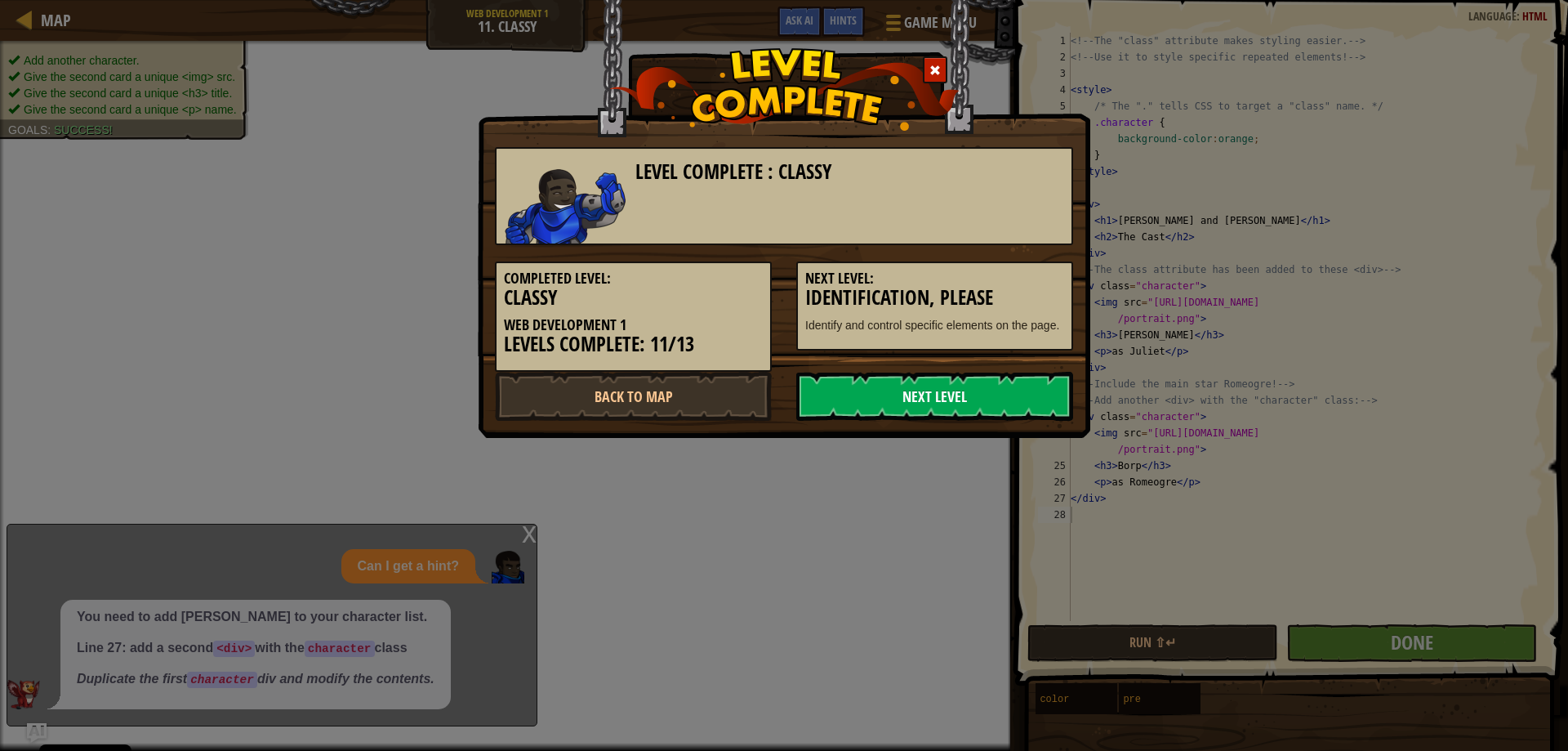
click at [916, 372] on link "Next Level" at bounding box center [935, 396] width 277 height 49
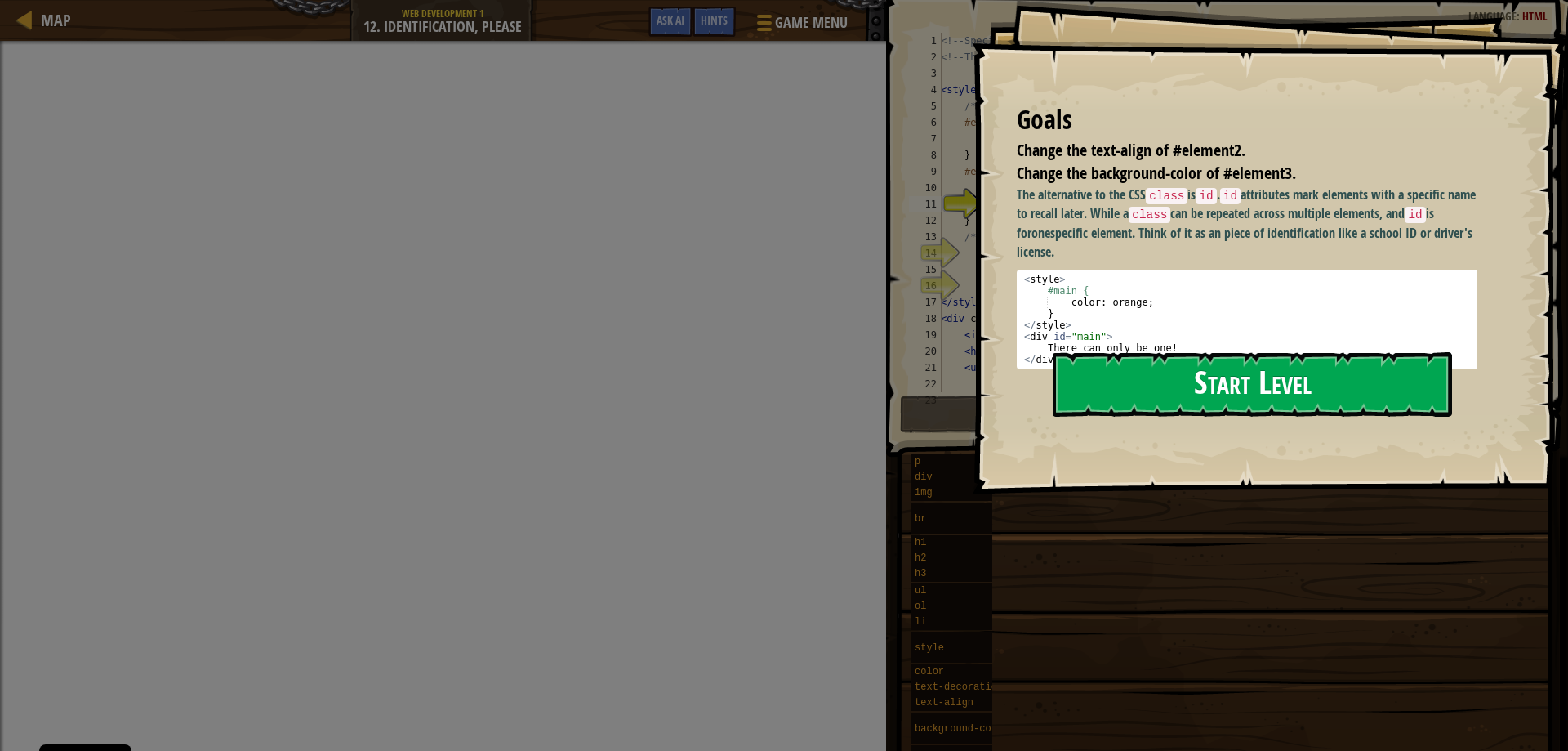
click at [1157, 379] on button "Start Level" at bounding box center [1252, 384] width 399 height 64
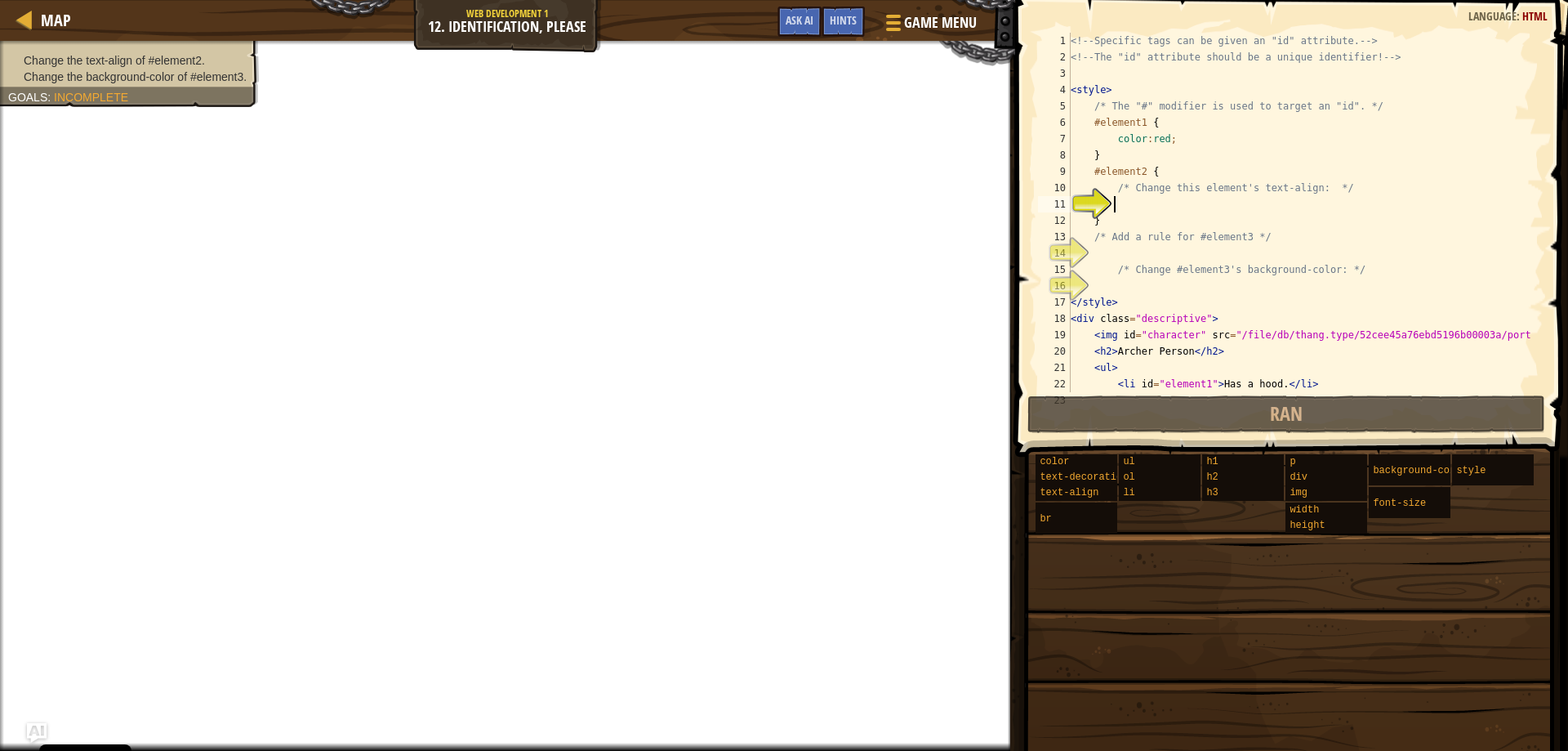
click at [678, 15] on div "Map Web Development 1 12. Identification, Please Game Menu Done Hints Ask AI" at bounding box center [507, 20] width 1015 height 41
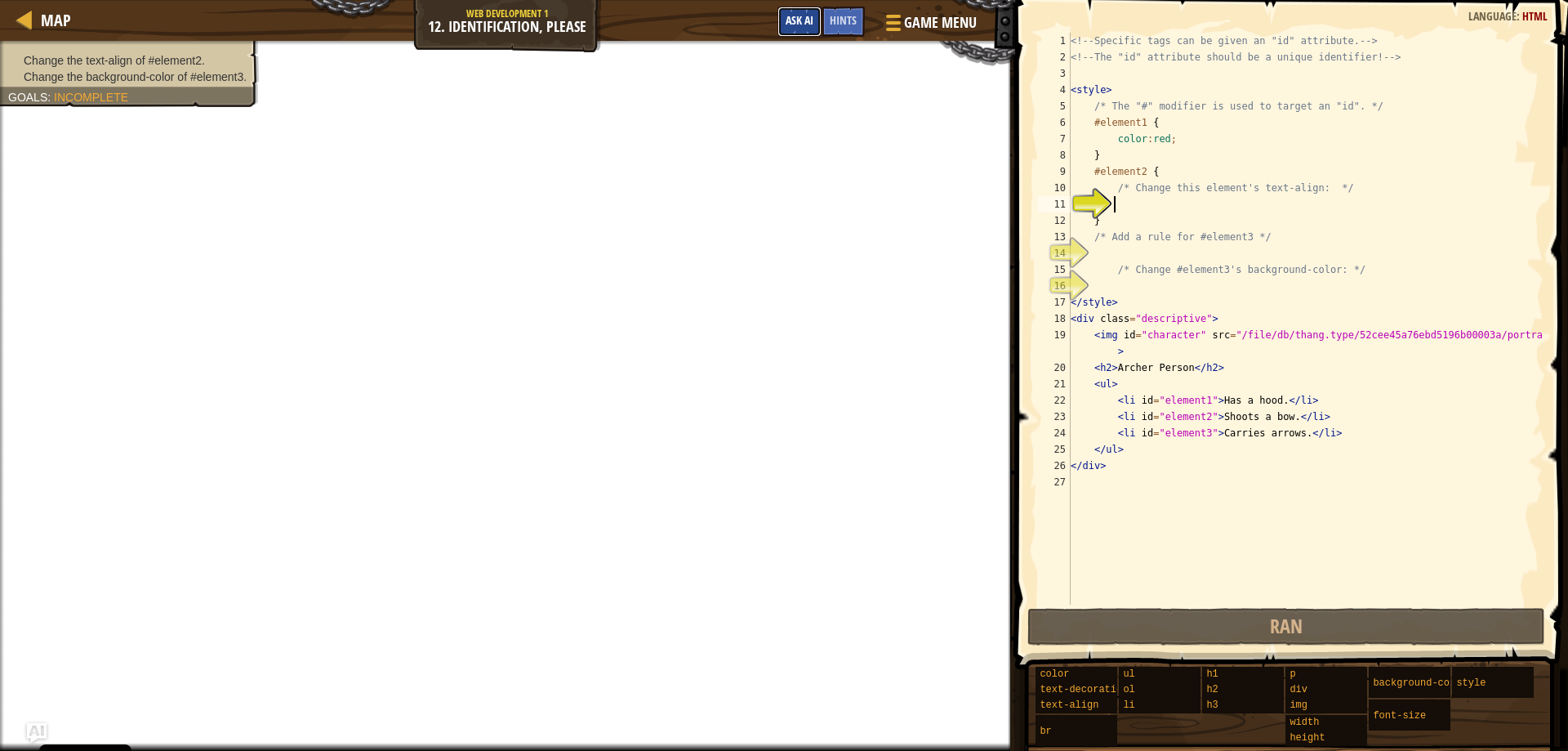
click at [799, 12] on button "Ask AI" at bounding box center [800, 22] width 44 height 30
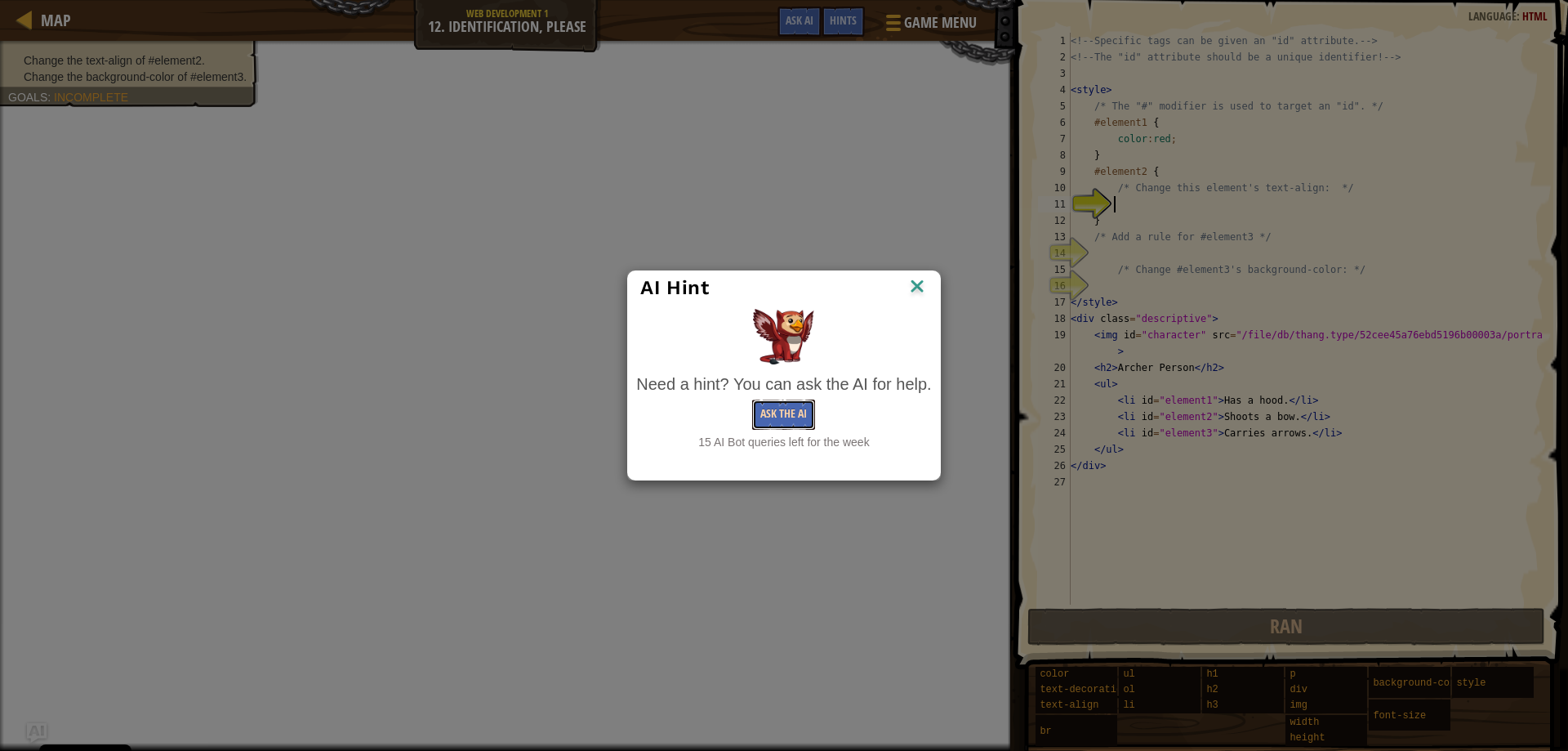
click at [754, 412] on button "Ask the AI" at bounding box center [783, 414] width 63 height 30
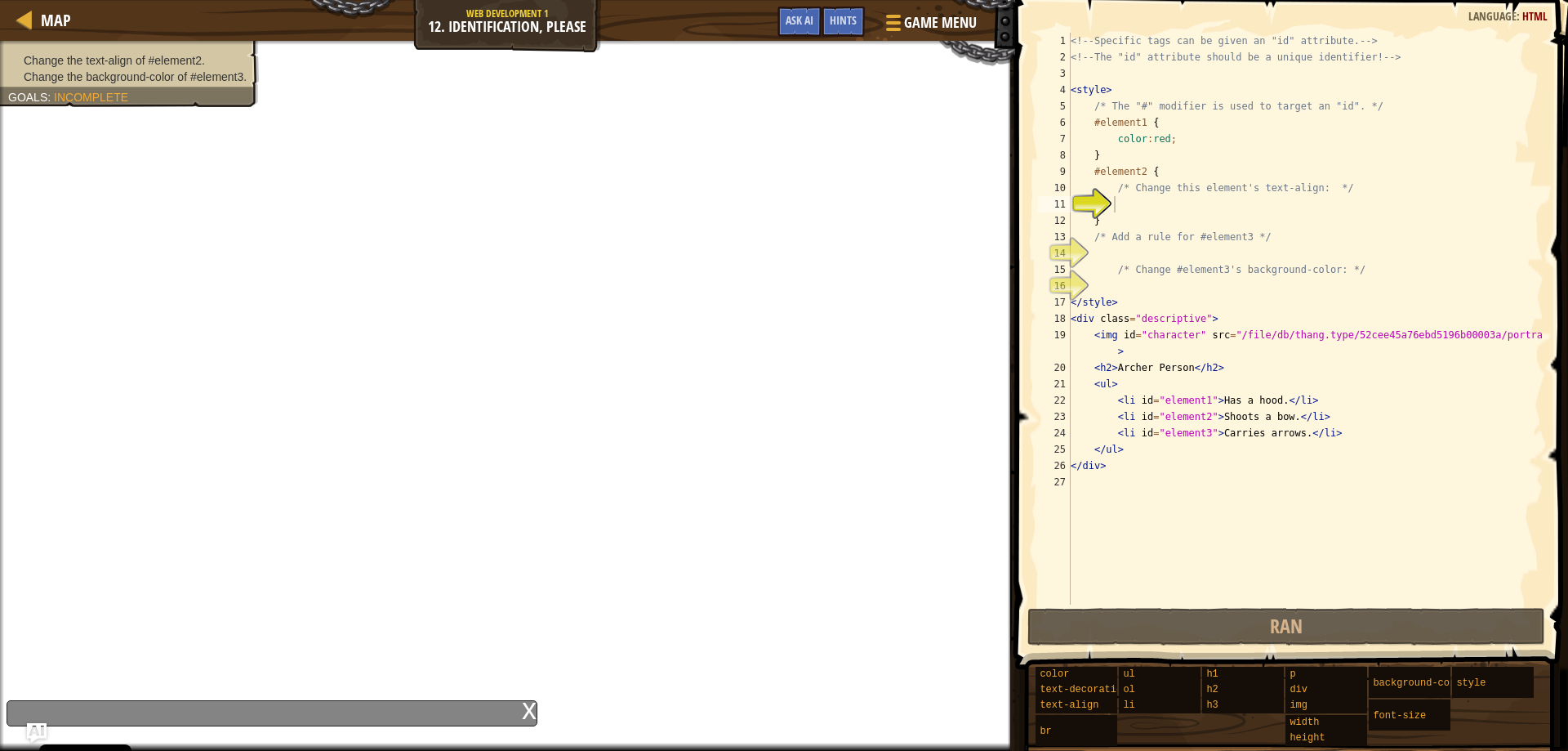
click at [525, 704] on div "x" at bounding box center [529, 708] width 15 height 17
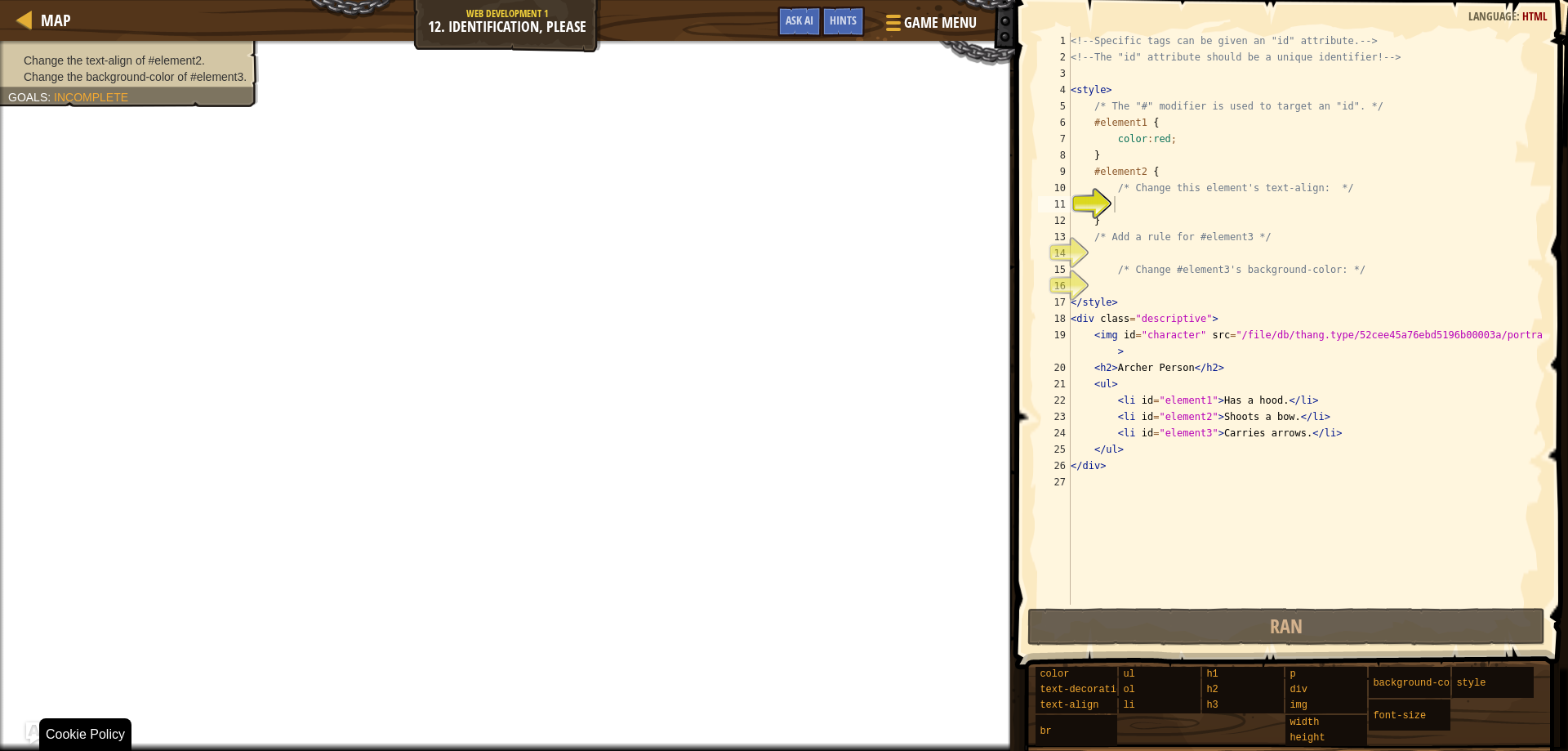
click at [35, 738] on img "Ask AI" at bounding box center [37, 733] width 21 height 21
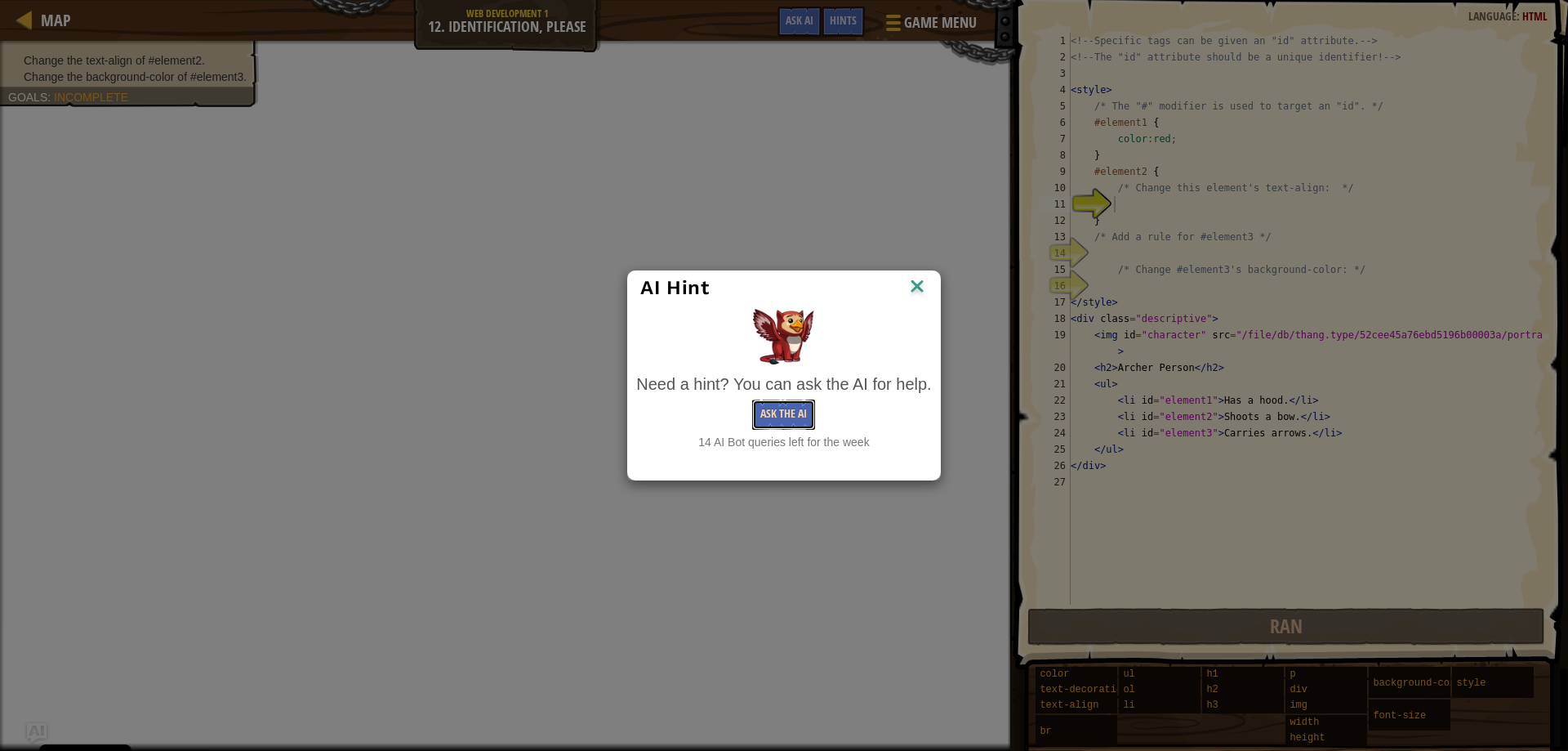
click at [786, 414] on button "Ask the AI" at bounding box center [783, 414] width 63 height 30
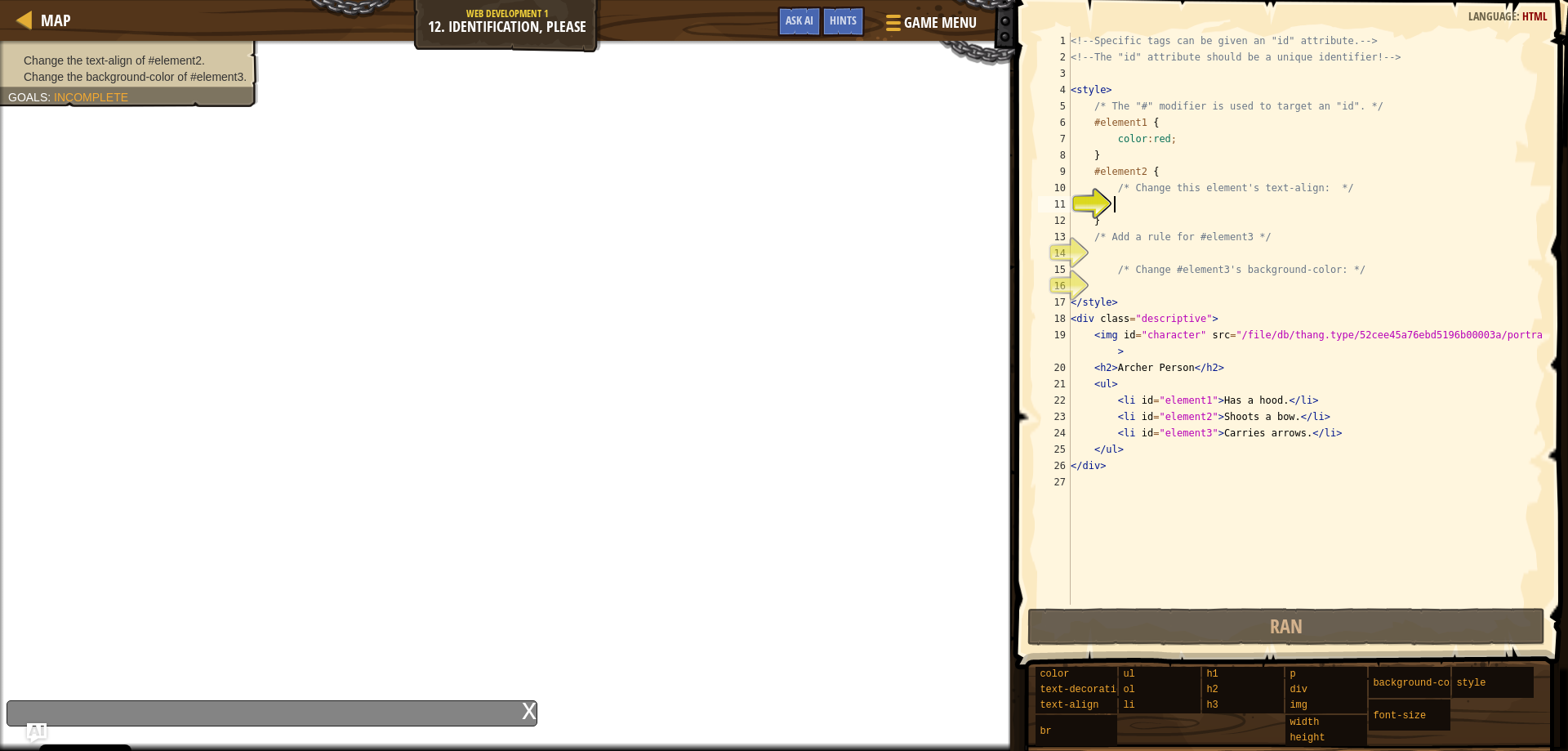
type textarea "/"
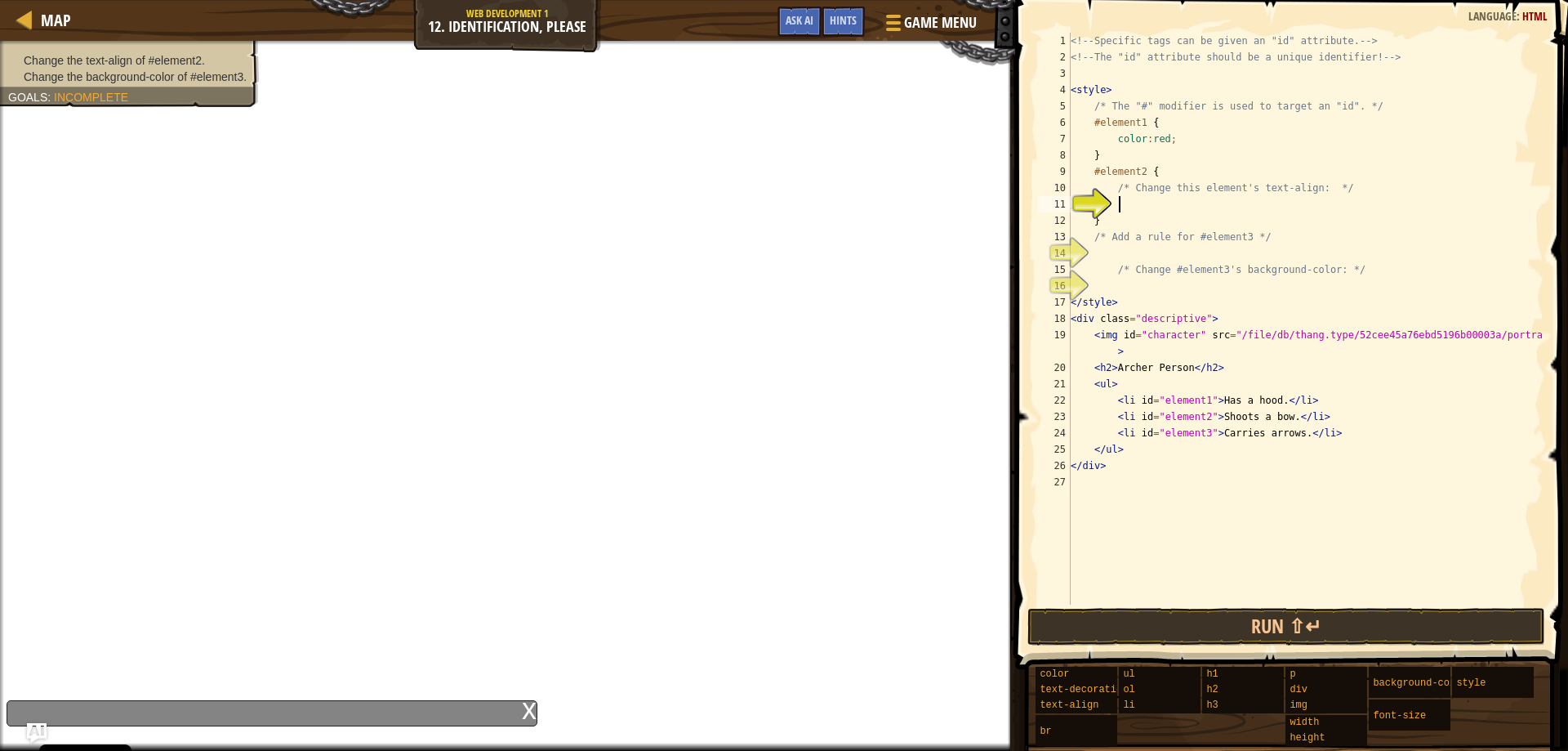
scroll to position [7, 3]
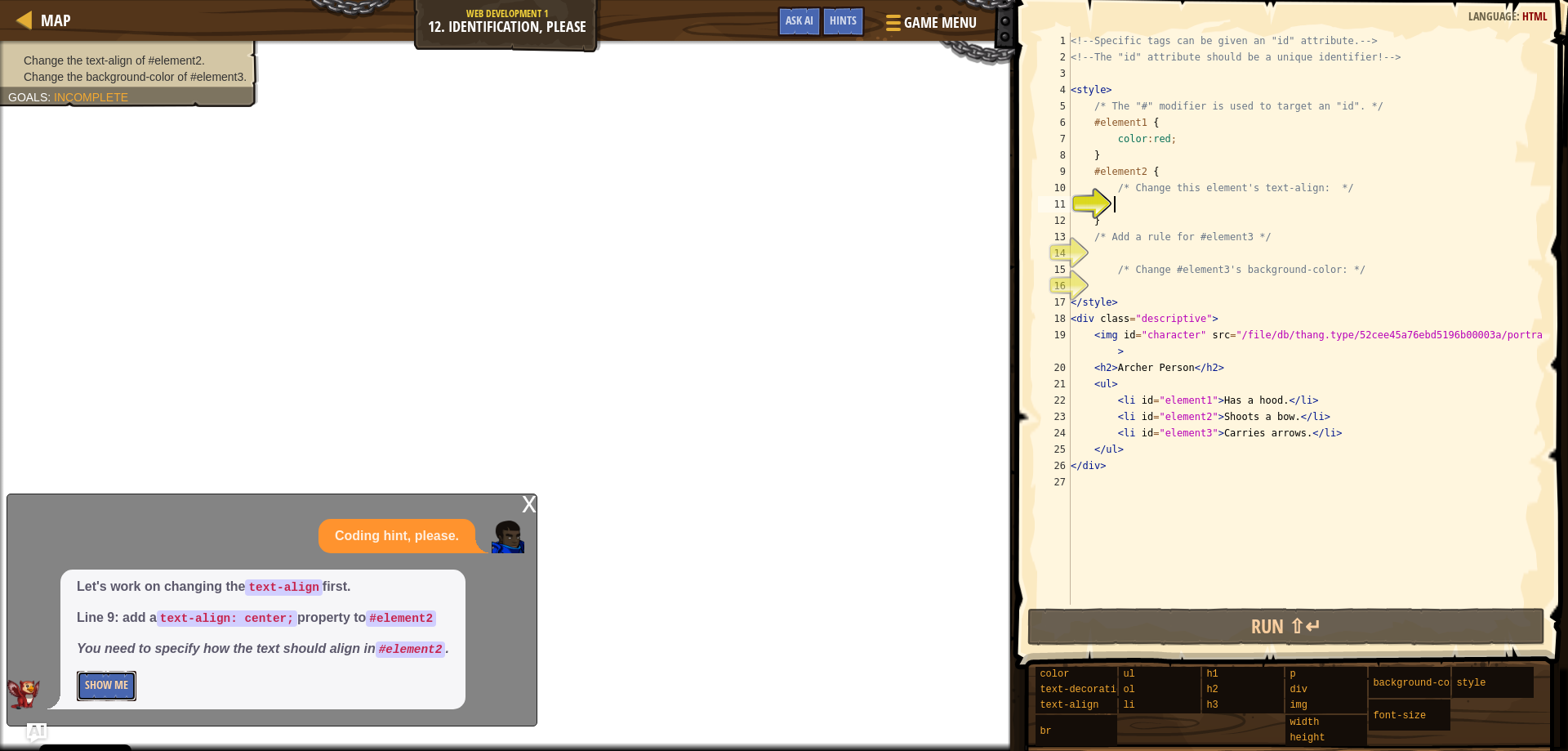
click at [111, 675] on button "Show Me" at bounding box center [106, 686] width 59 height 30
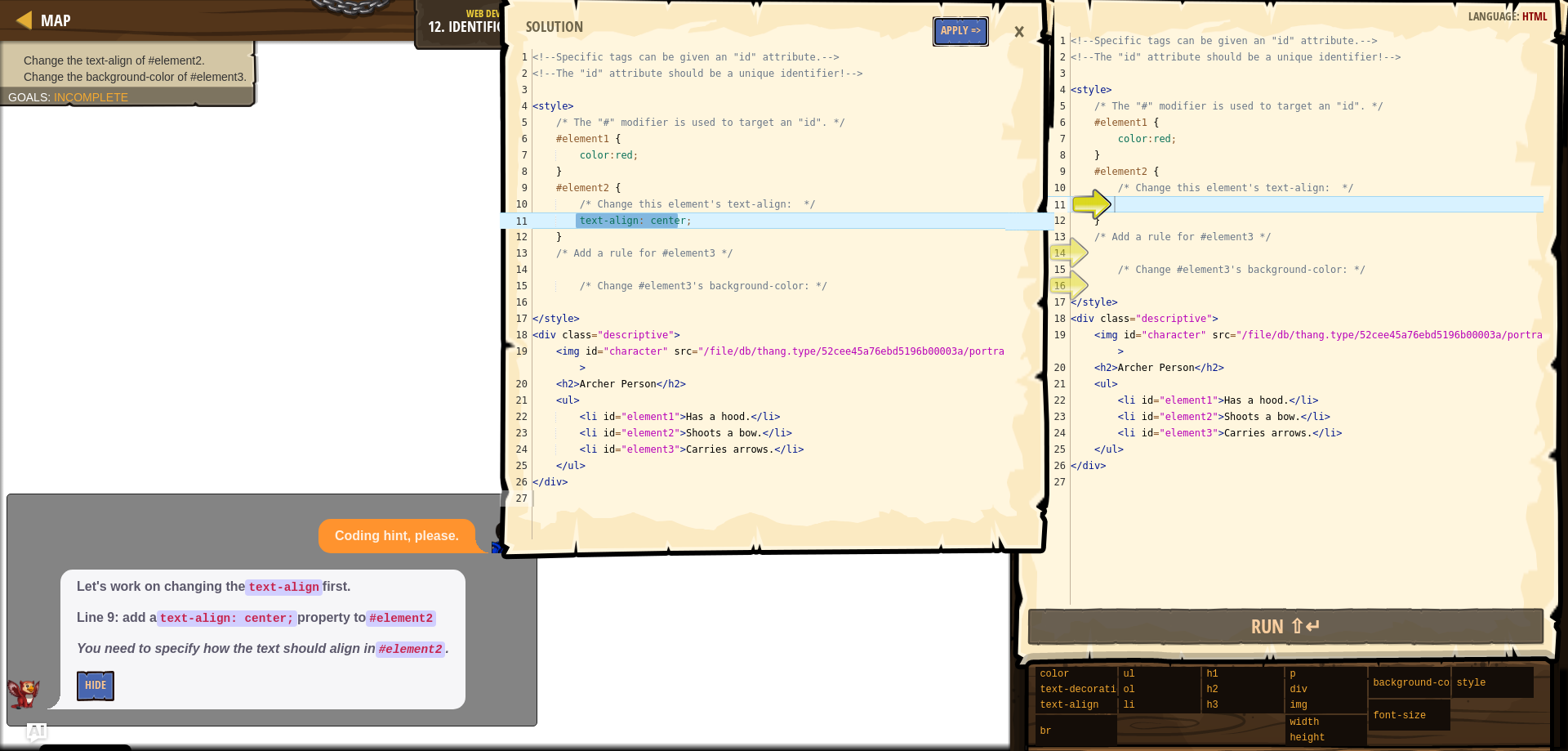
click at [952, 18] on button "Apply =>" at bounding box center [961, 31] width 57 height 30
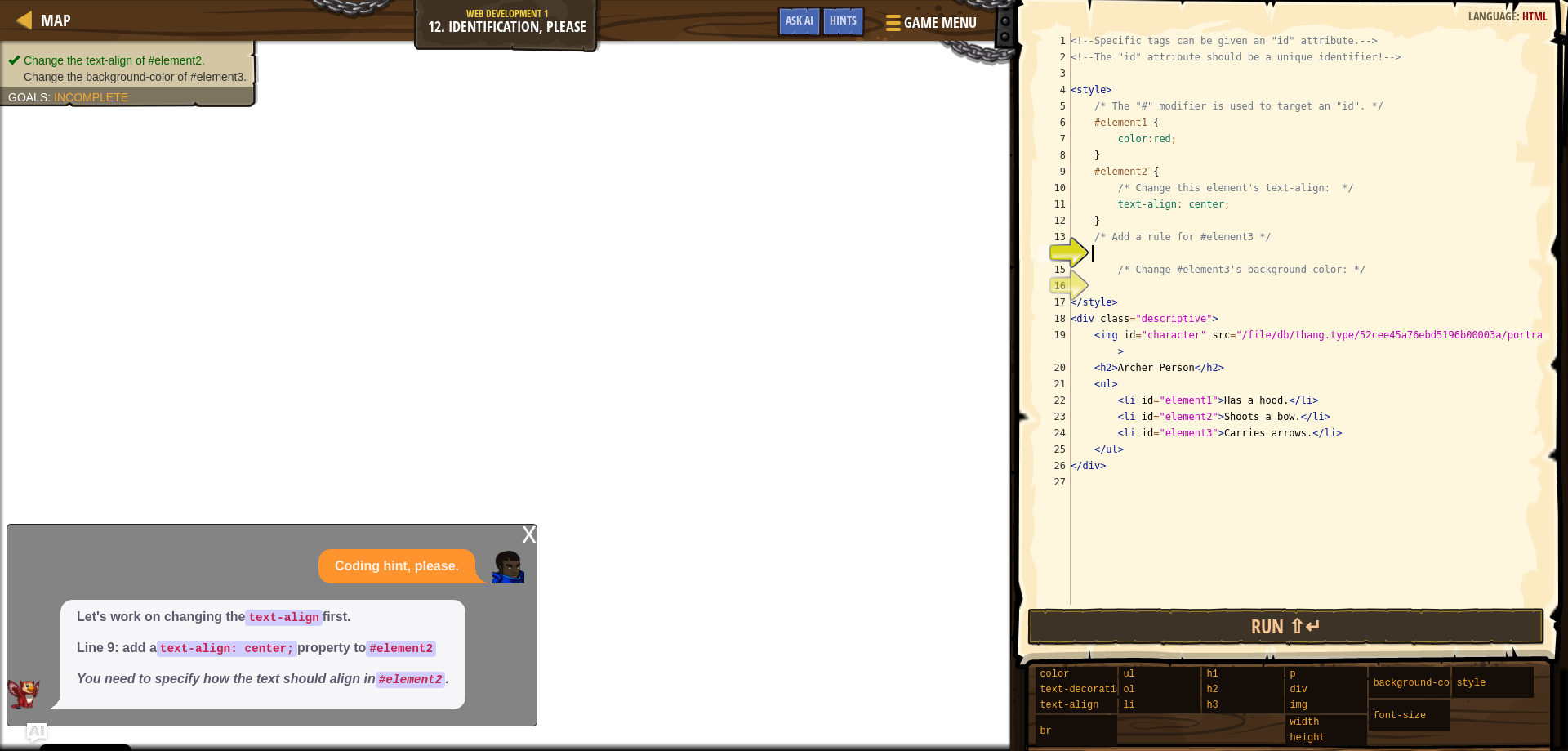
scroll to position [7, 1]
click at [1098, 256] on div "<!-- Specific tags can be given an "id" attribute. --> <!-- The "id" attribute …" at bounding box center [1305, 335] width 476 height 605
click at [33, 724] on img "Ask AI" at bounding box center [37, 733] width 21 height 21
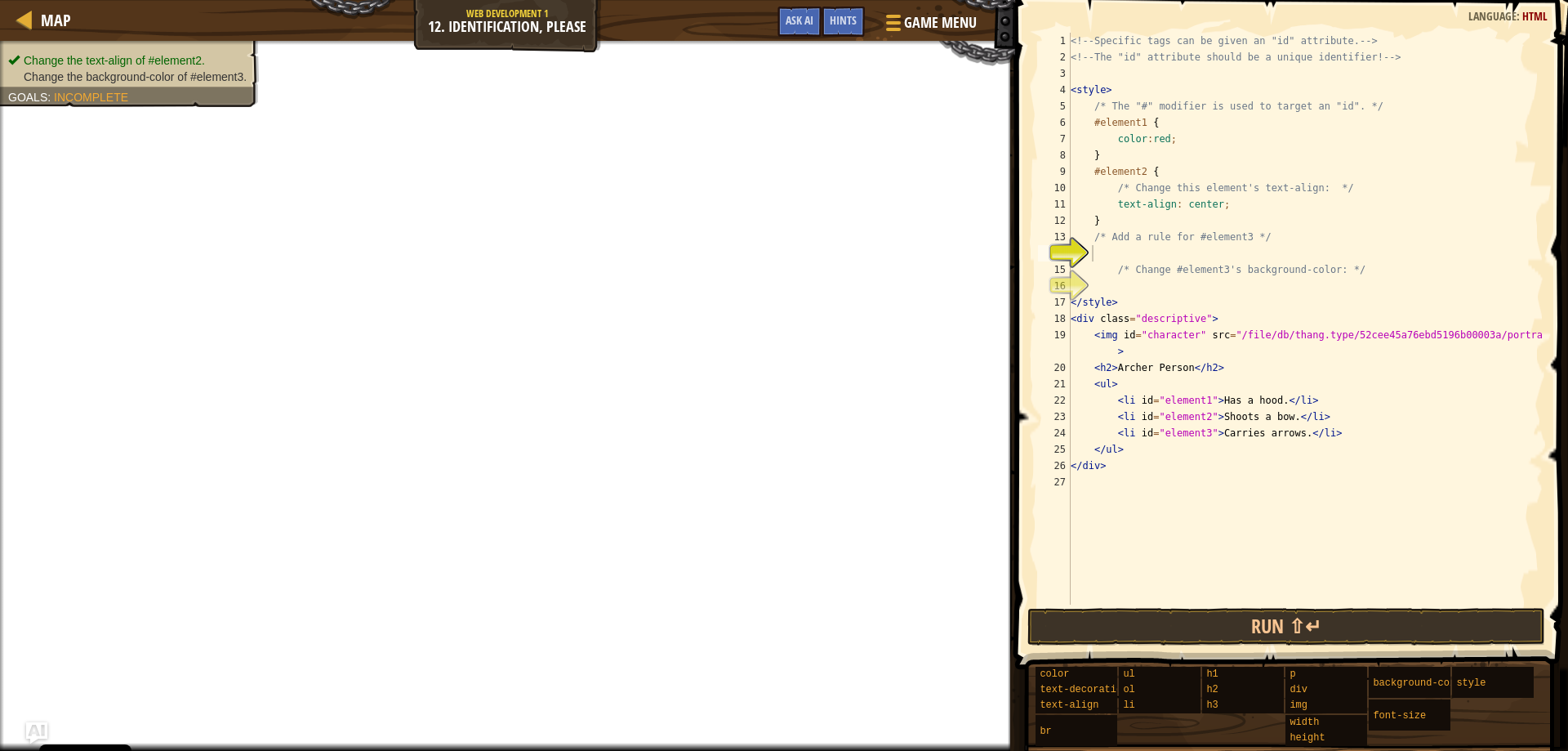
click at [30, 730] on img "Ask AI" at bounding box center [37, 733] width 21 height 21
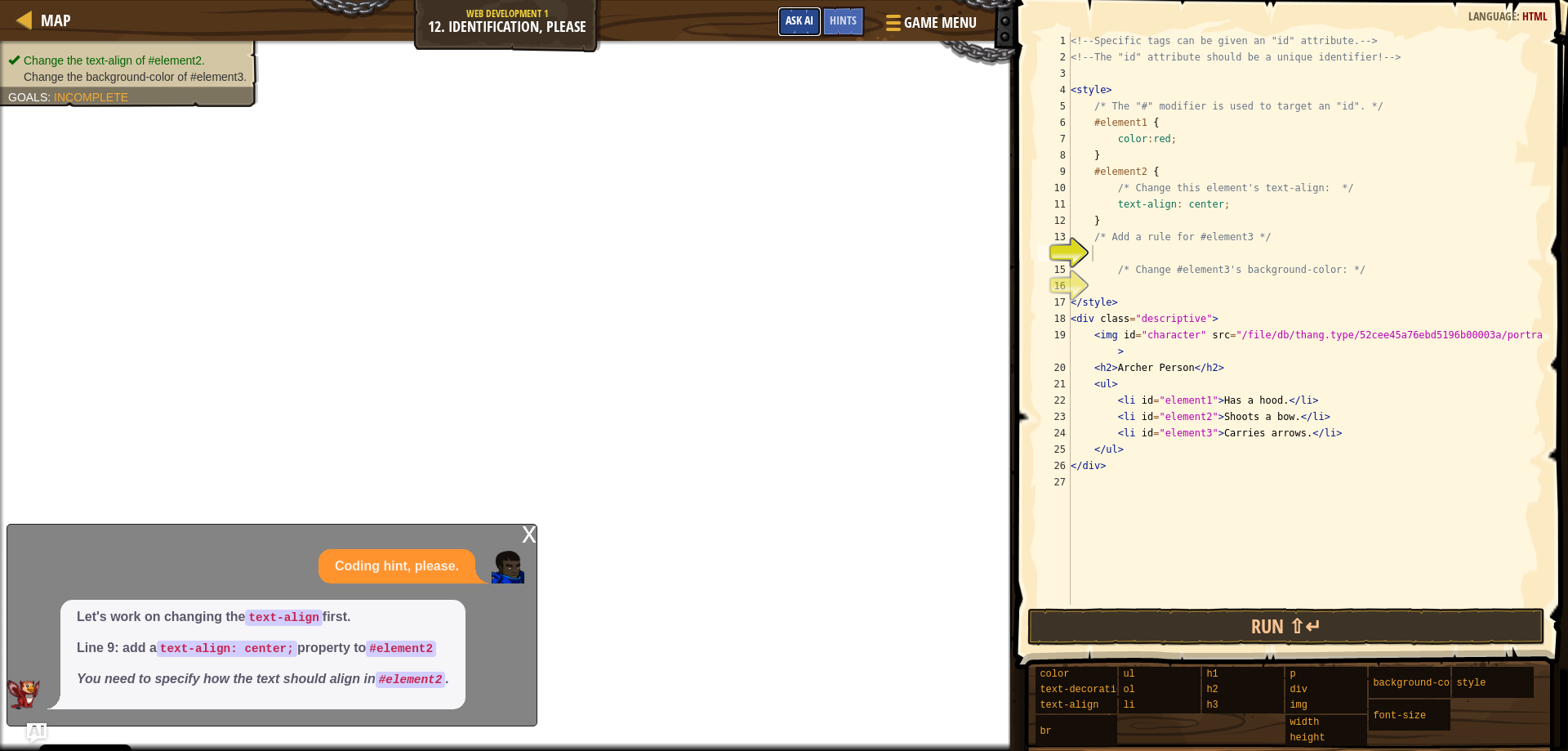
click at [794, 13] on button "Ask AI" at bounding box center [800, 22] width 44 height 30
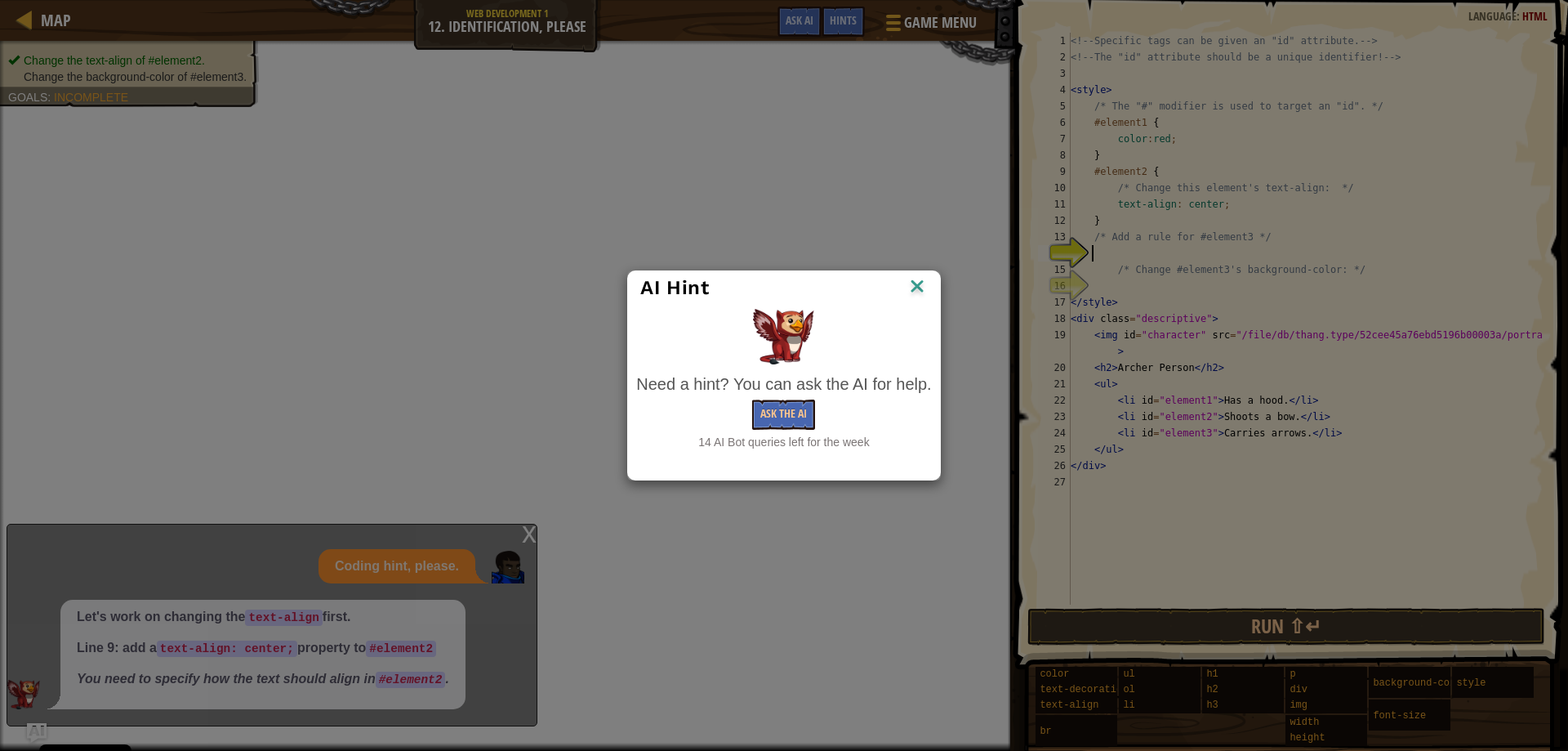
click at [770, 438] on div "14 AI Bot queries left for the week" at bounding box center [783, 442] width 294 height 17
click at [774, 422] on button "Ask the AI" at bounding box center [783, 414] width 63 height 30
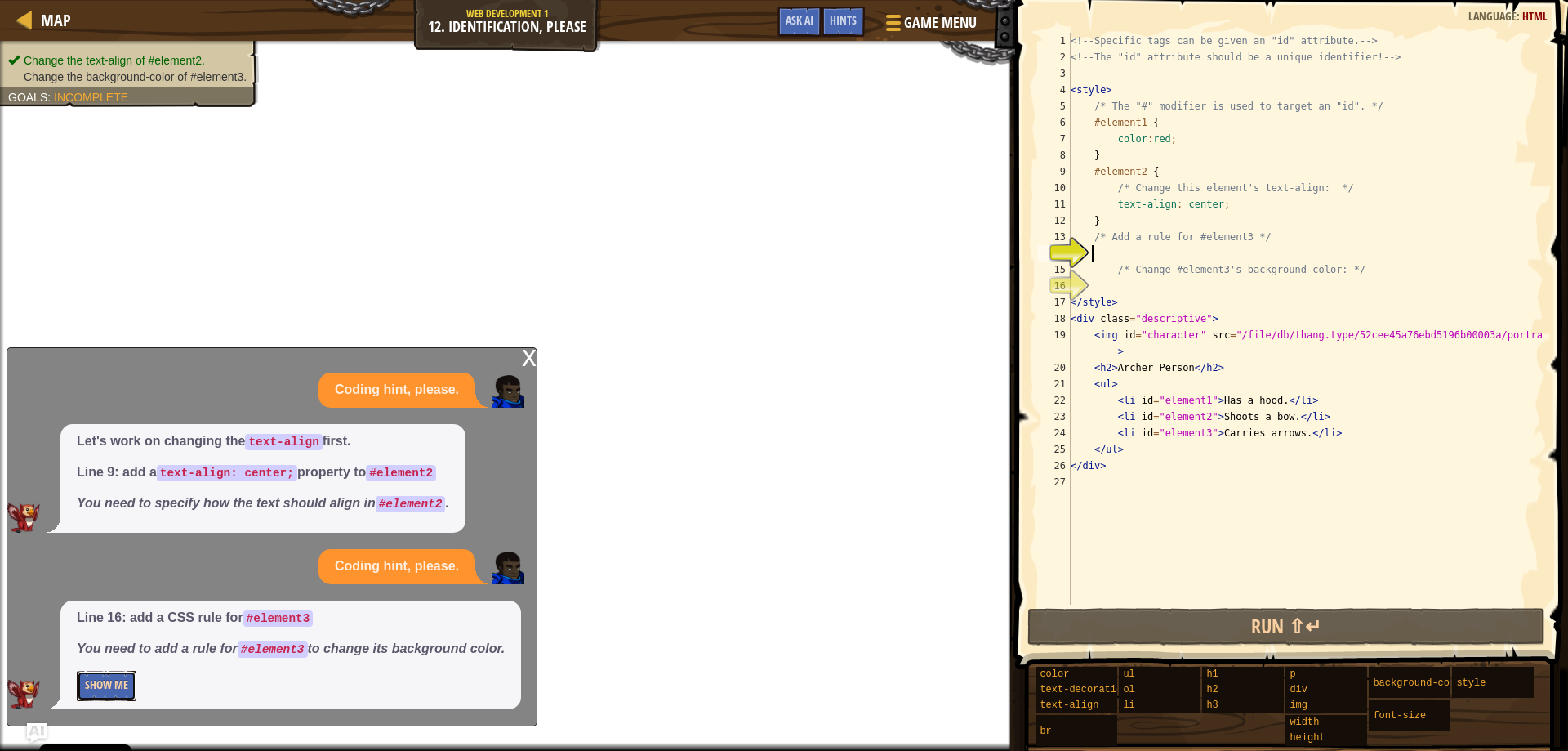
click at [106, 692] on button "Show Me" at bounding box center [106, 686] width 59 height 30
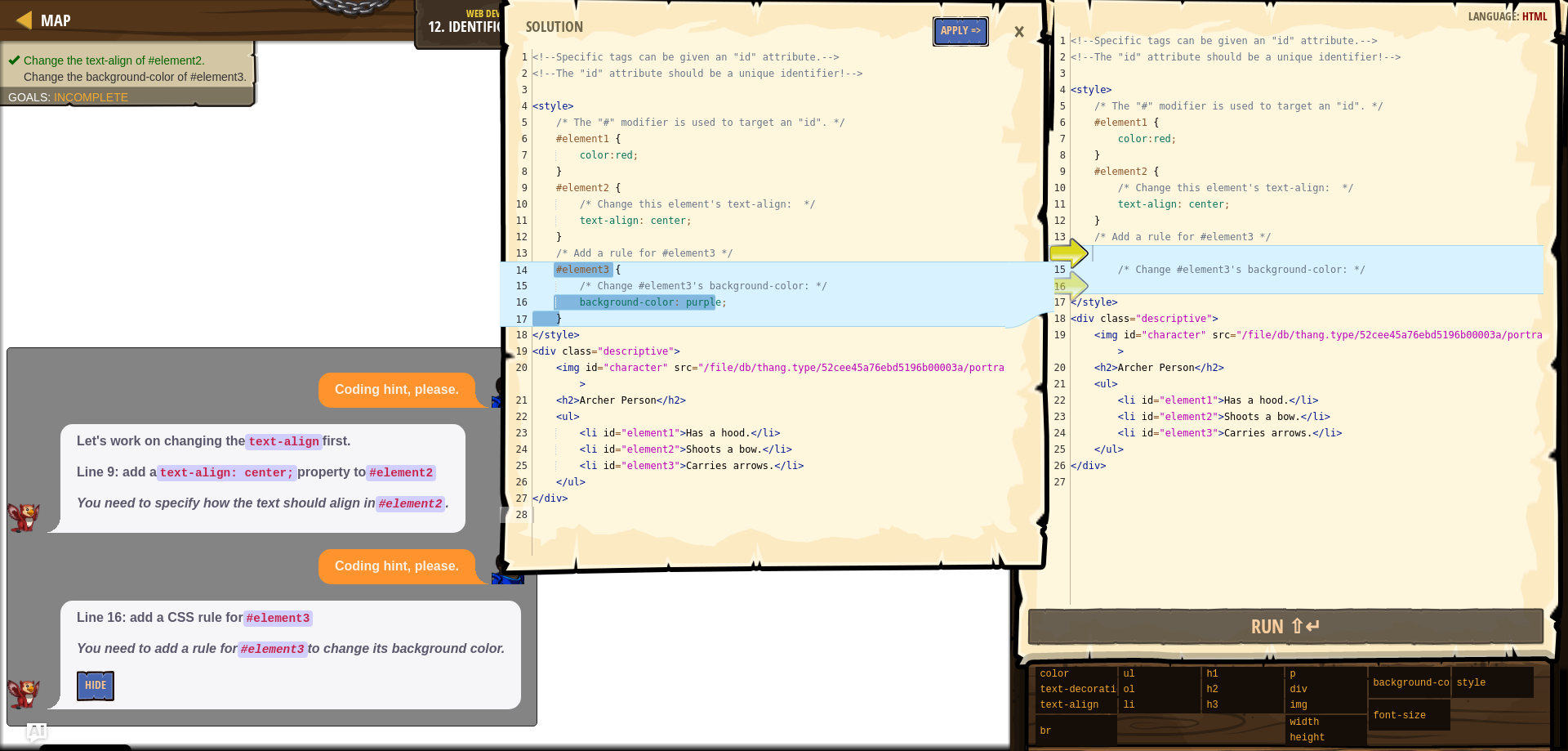
click at [957, 40] on button "Apply =>" at bounding box center [961, 31] width 57 height 30
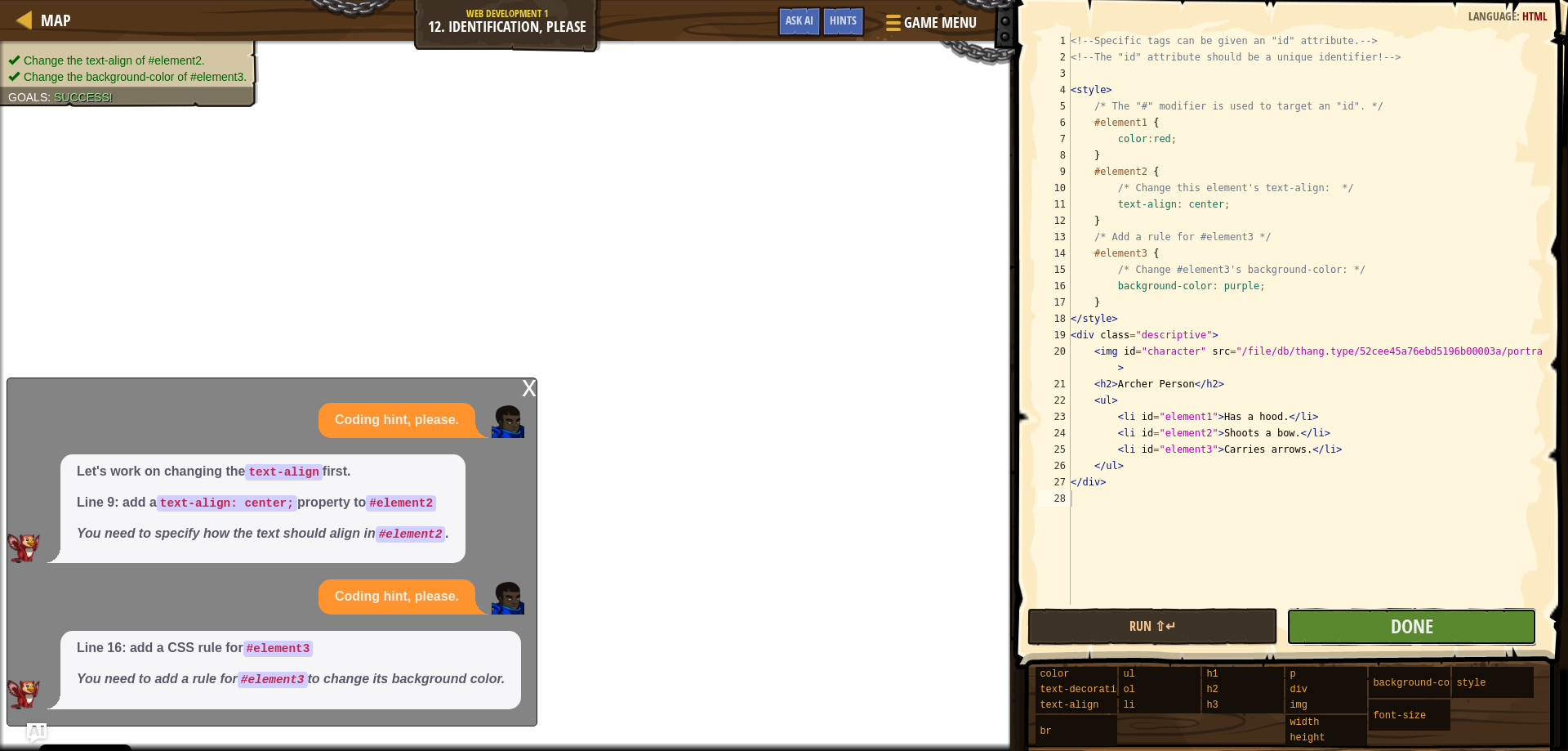
click at [1368, 619] on button "Done" at bounding box center [1412, 626] width 251 height 37
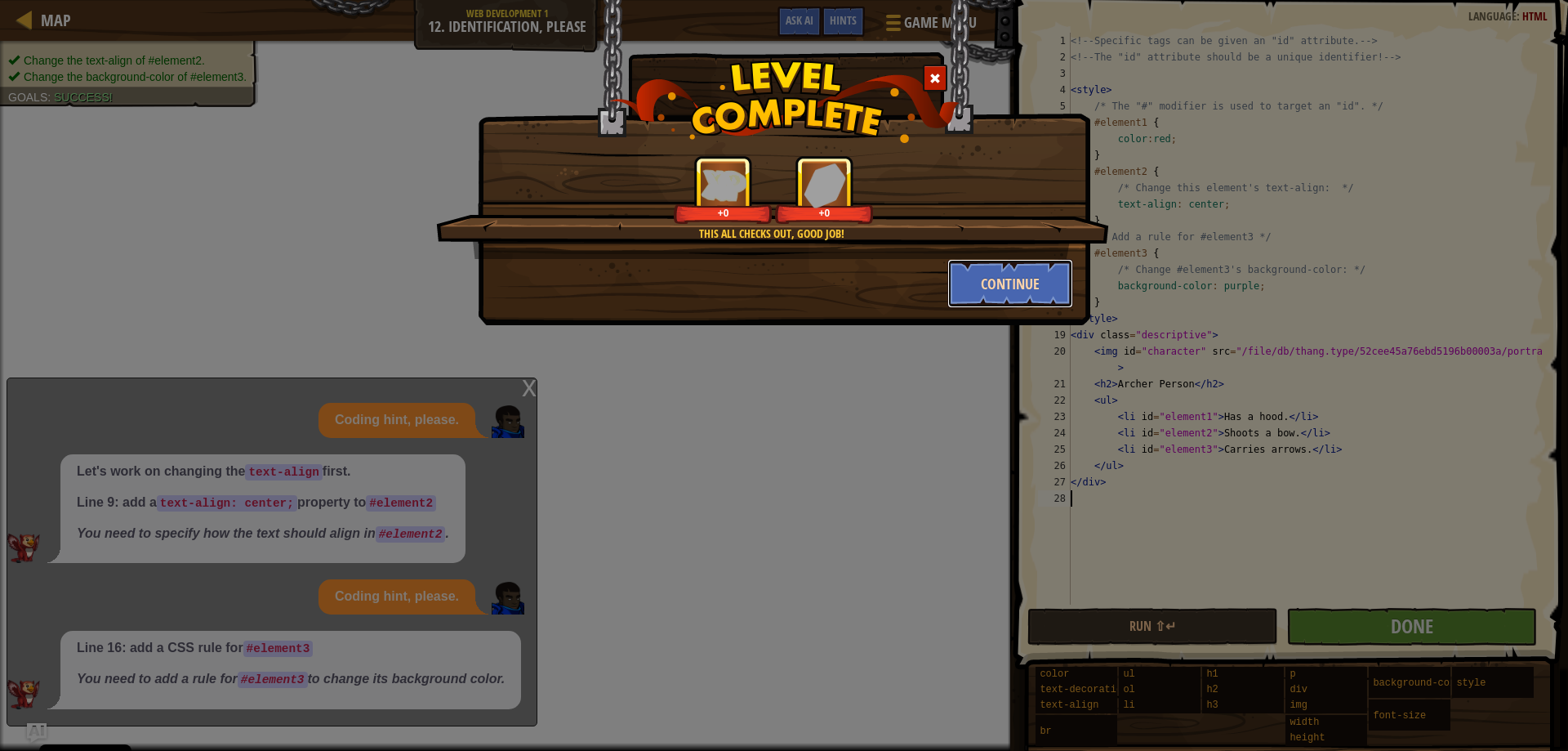
click at [983, 274] on button "Continue" at bounding box center [1010, 283] width 126 height 49
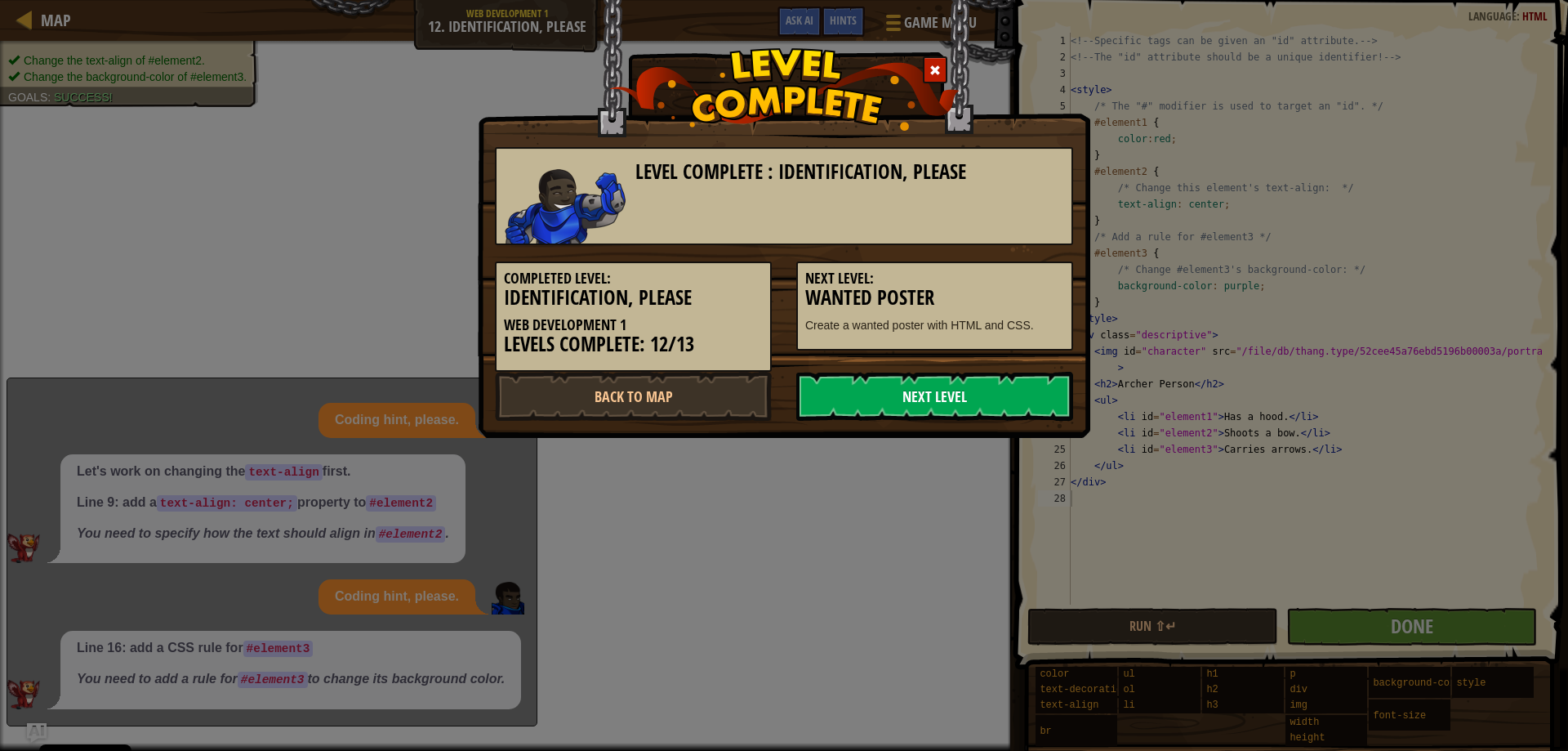
click at [934, 386] on link "Next Level" at bounding box center [935, 396] width 277 height 49
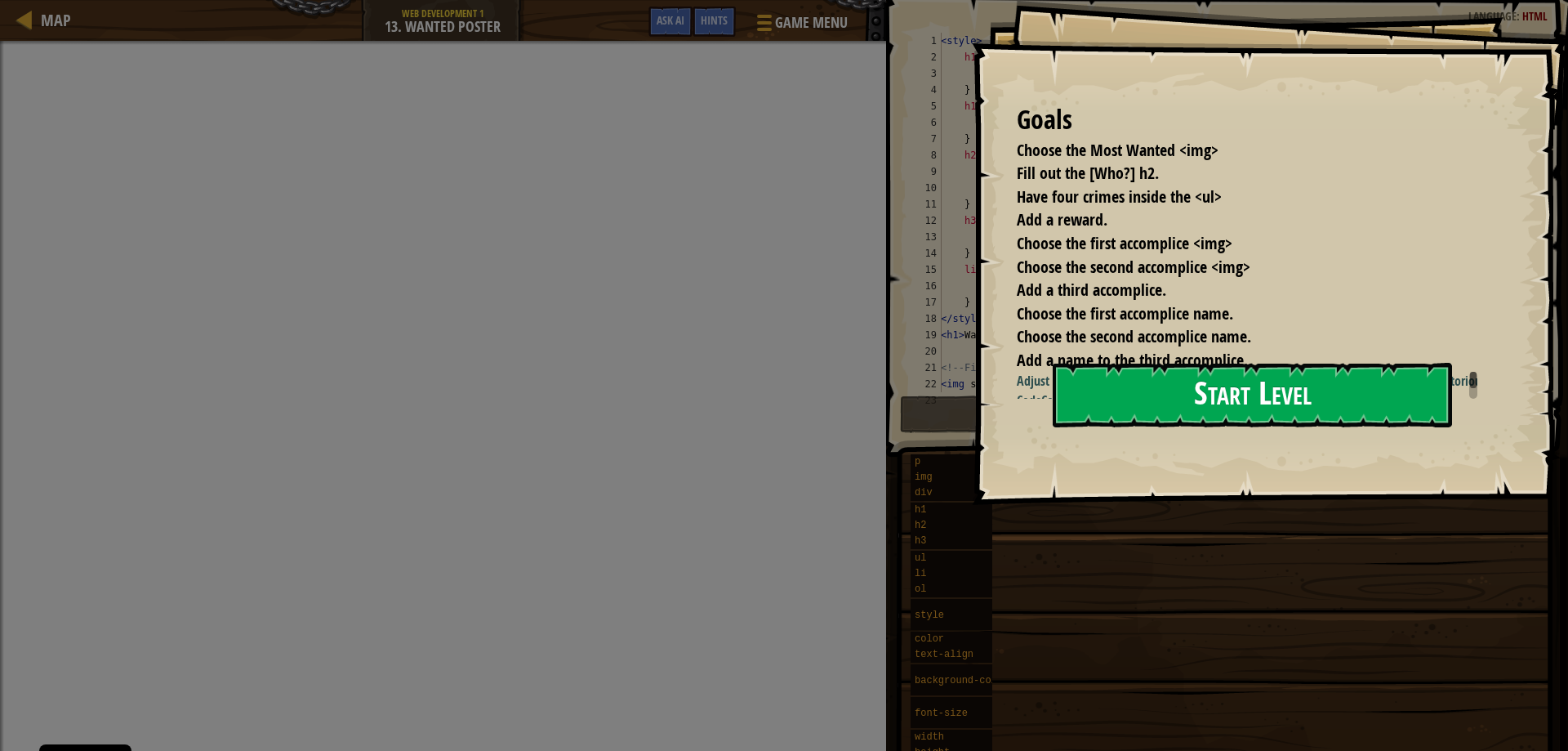
click at [1112, 400] on button "Start Level" at bounding box center [1252, 395] width 399 height 64
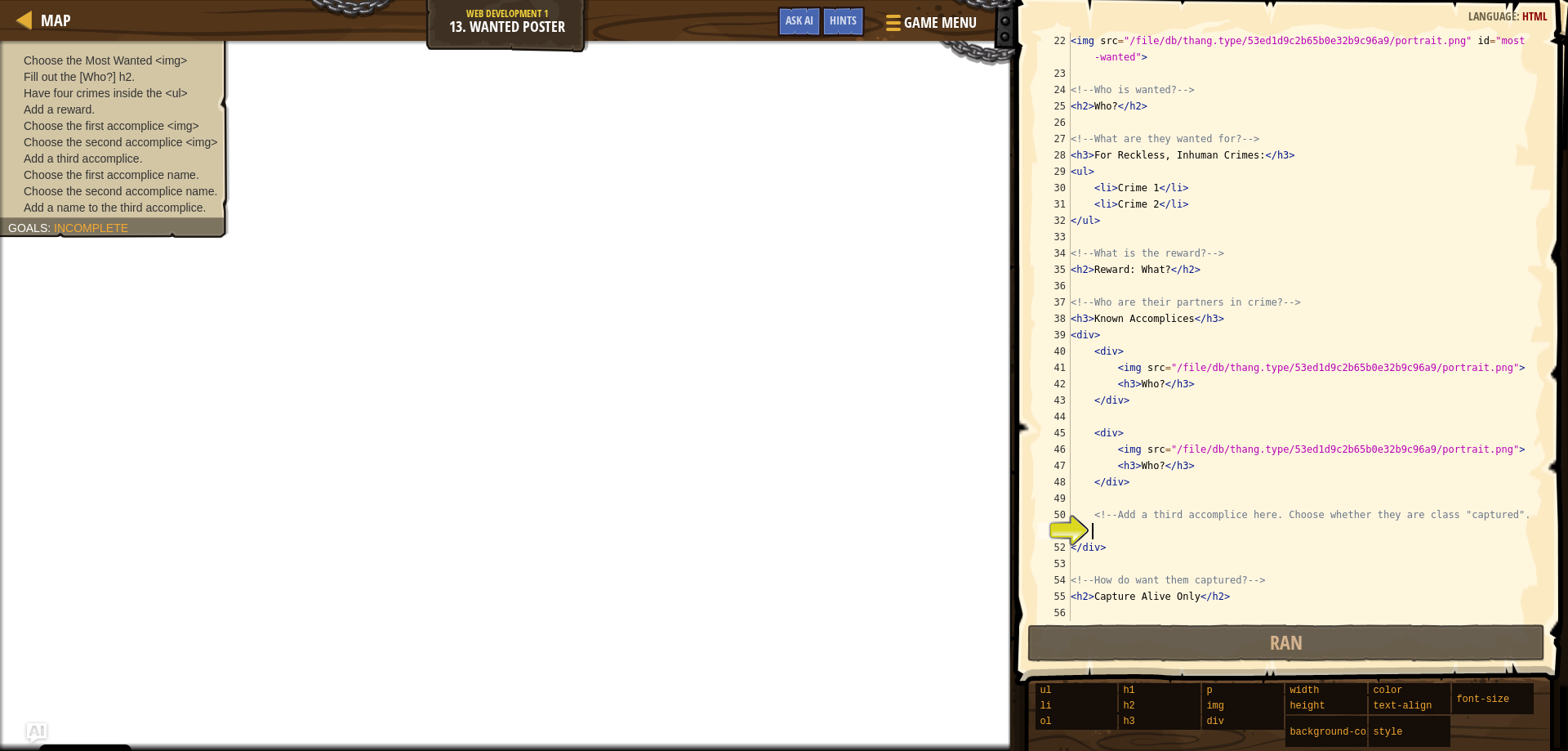
scroll to position [343, 0]
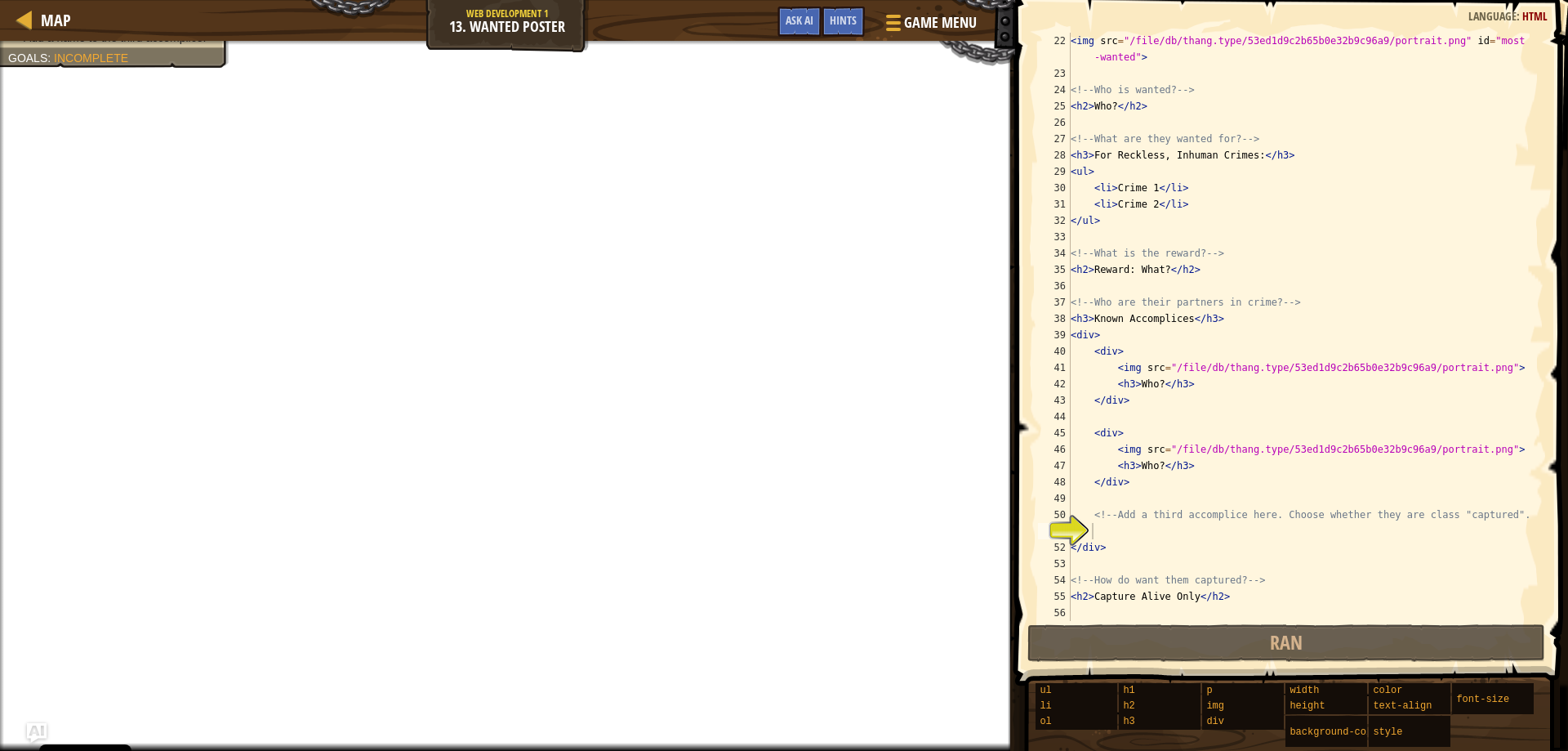
click at [1139, 537] on div "< img src = "/file/db/thang.type/53ed1d9c2b65b0e32b9c96a9/portrait.png" id = "m…" at bounding box center [1299, 351] width 464 height 637
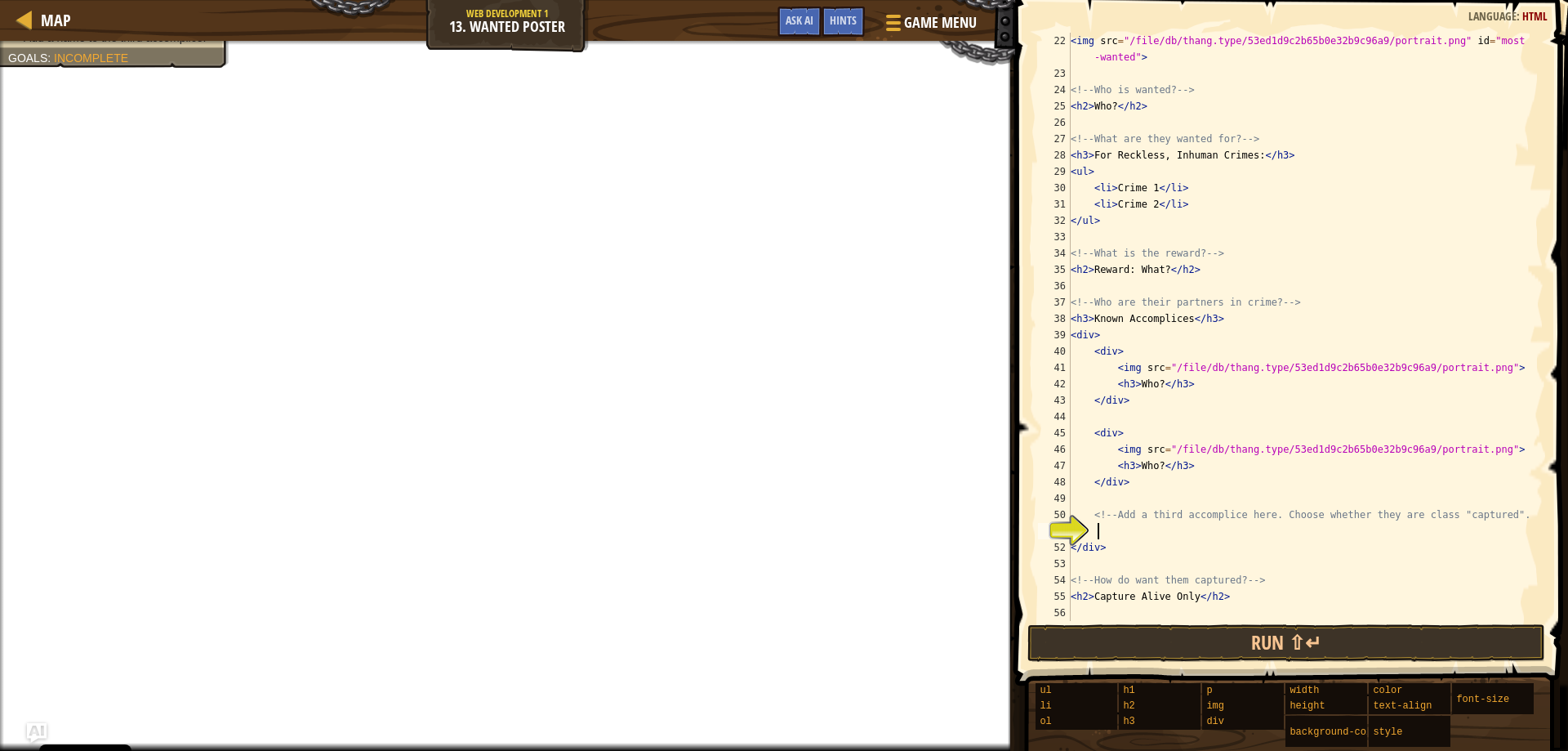
scroll to position [7, 2]
type textarea "c"
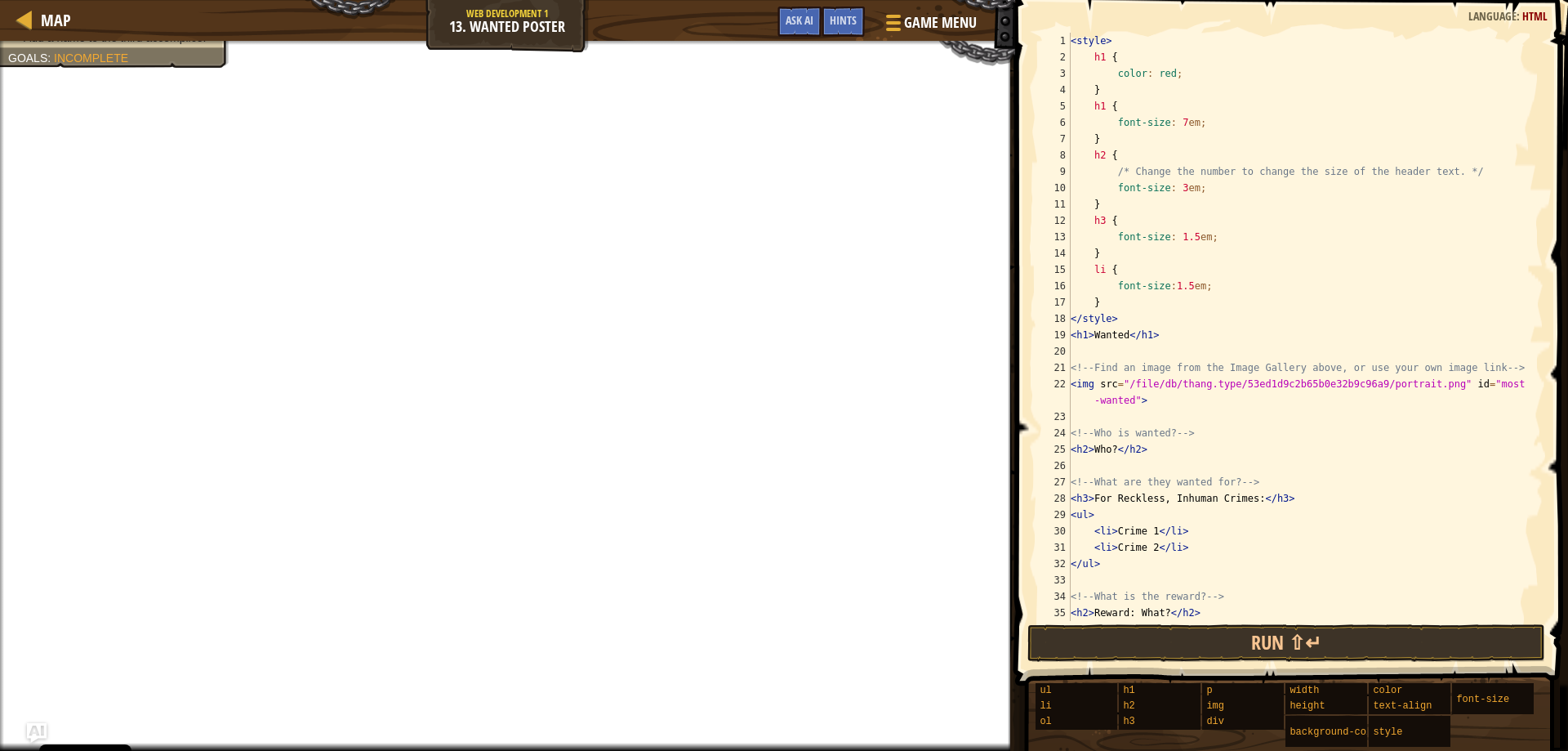
scroll to position [0, 0]
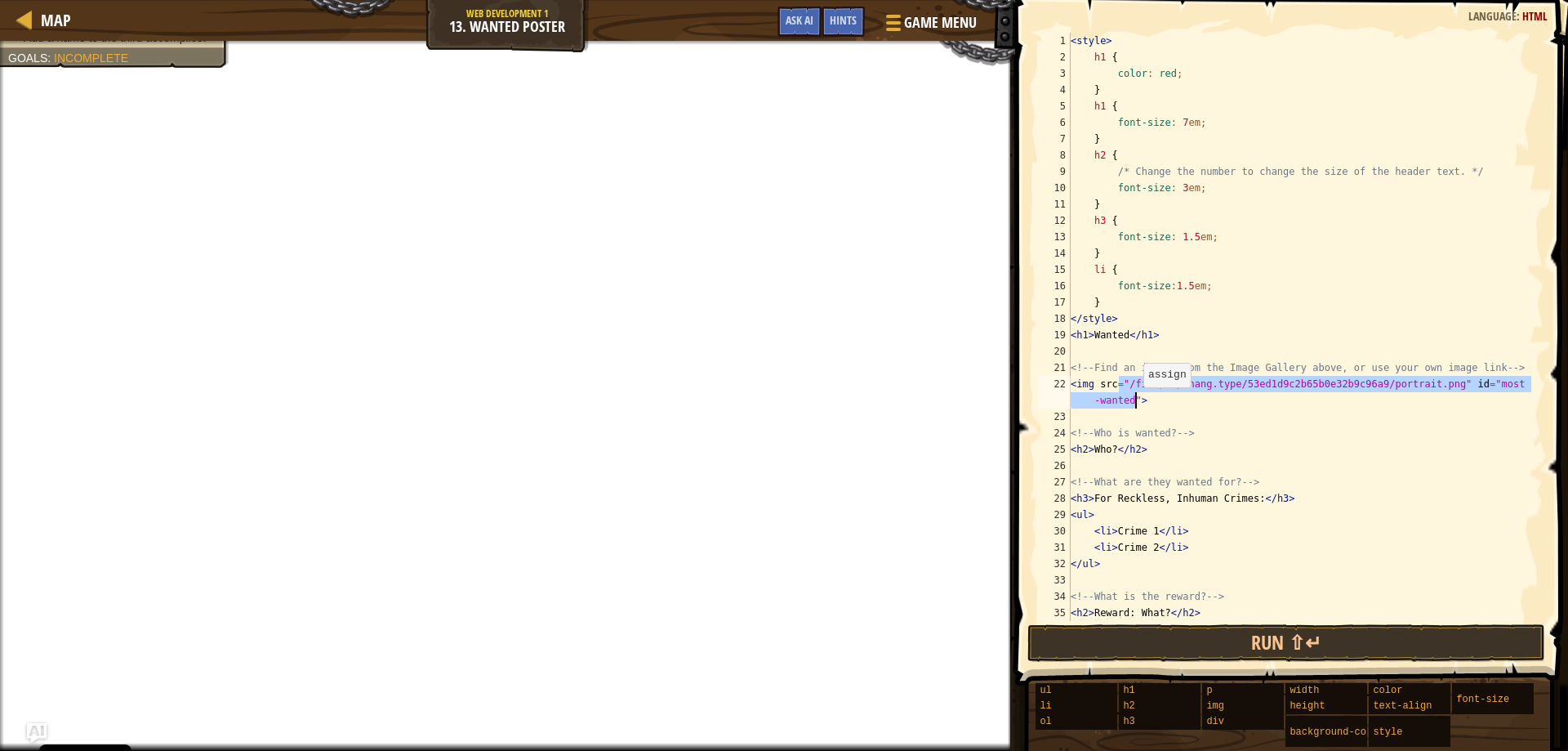
drag, startPoint x: 1119, startPoint y: 385, endPoint x: 1135, endPoint y: 403, distance: 24.1
click at [1135, 403] on div "< style > h1 { color : red ; } h1 { font-size : 7 em ; } h2 { /* Change the num…" at bounding box center [1299, 343] width 464 height 621
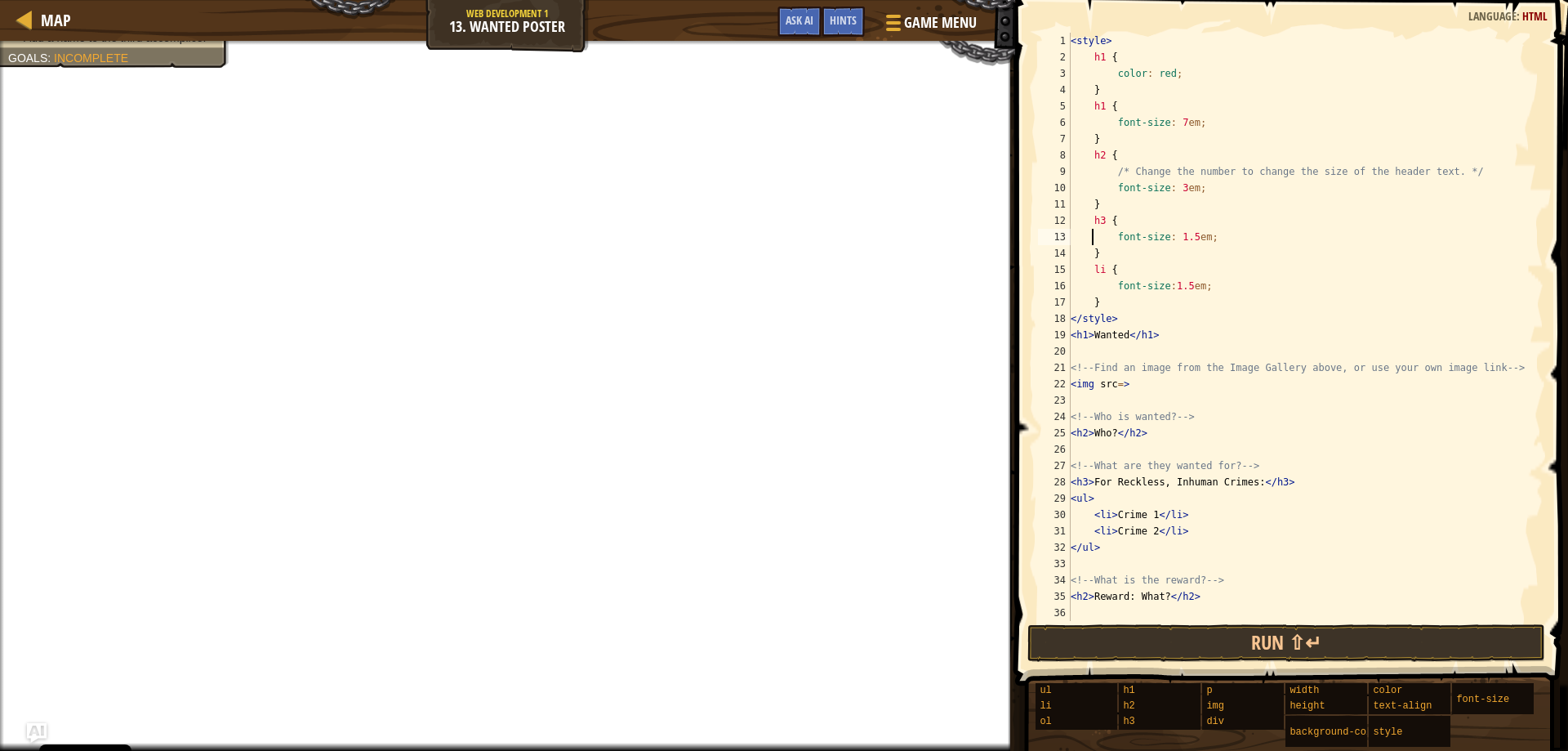
type textarea "<h1>Wanted</h1>"
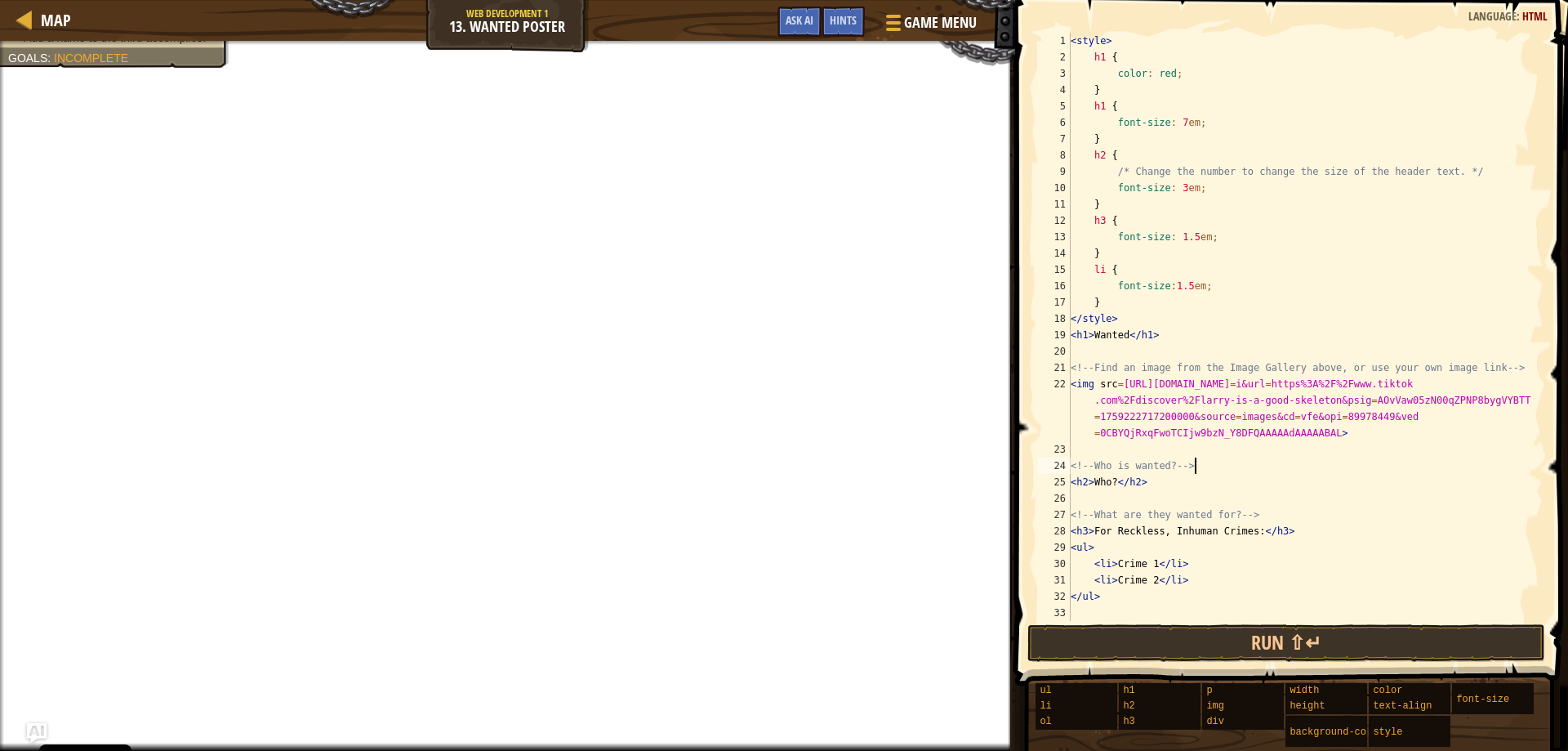
click at [1285, 463] on div "< style > h1 { color : red ; } h1 { font-size : 7 em ; } h2 { /* Change the num…" at bounding box center [1299, 343] width 464 height 621
click at [1315, 431] on div "< style > h1 { color : red ; } h1 { font-size : 7 em ; } h2 { /* Change the num…" at bounding box center [1299, 343] width 464 height 621
click at [1319, 434] on div "< style > h1 { color : red ; } h1 { font-size : 7 em ; } h2 { /* Change the num…" at bounding box center [1299, 343] width 464 height 621
click at [1317, 435] on div "< style > h1 { color : red ; } h1 { font-size : 7 em ; } h2 { /* Change the num…" at bounding box center [1299, 343] width 464 height 621
type textarea "<h1>Wanted</h1>"
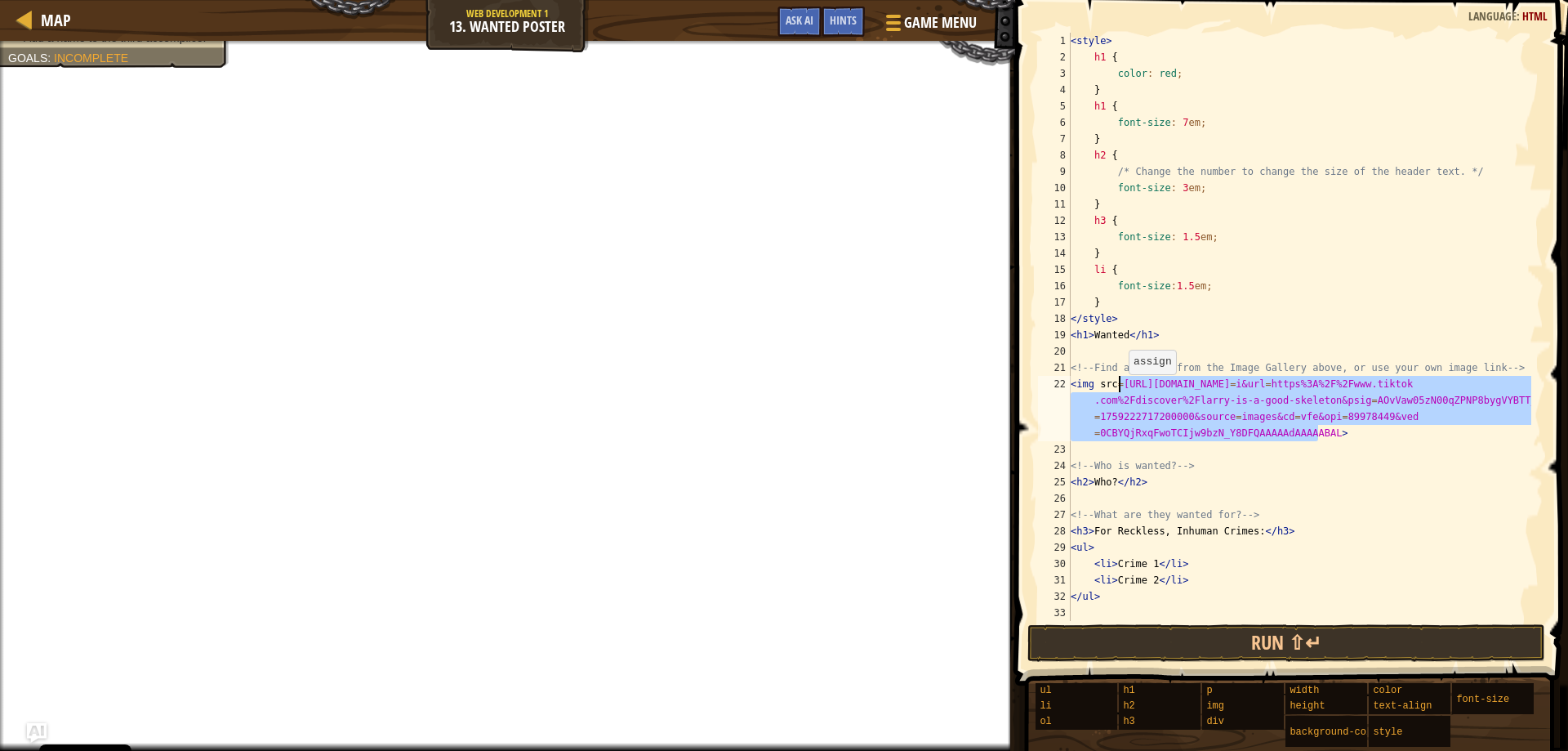
drag, startPoint x: 1317, startPoint y: 432, endPoint x: 1120, endPoint y: 390, distance: 201.4
click at [1120, 390] on div "< style > h1 { color : red ; } h1 { font-size : 7 em ; } h2 { /* Change the num…" at bounding box center [1299, 343] width 464 height 621
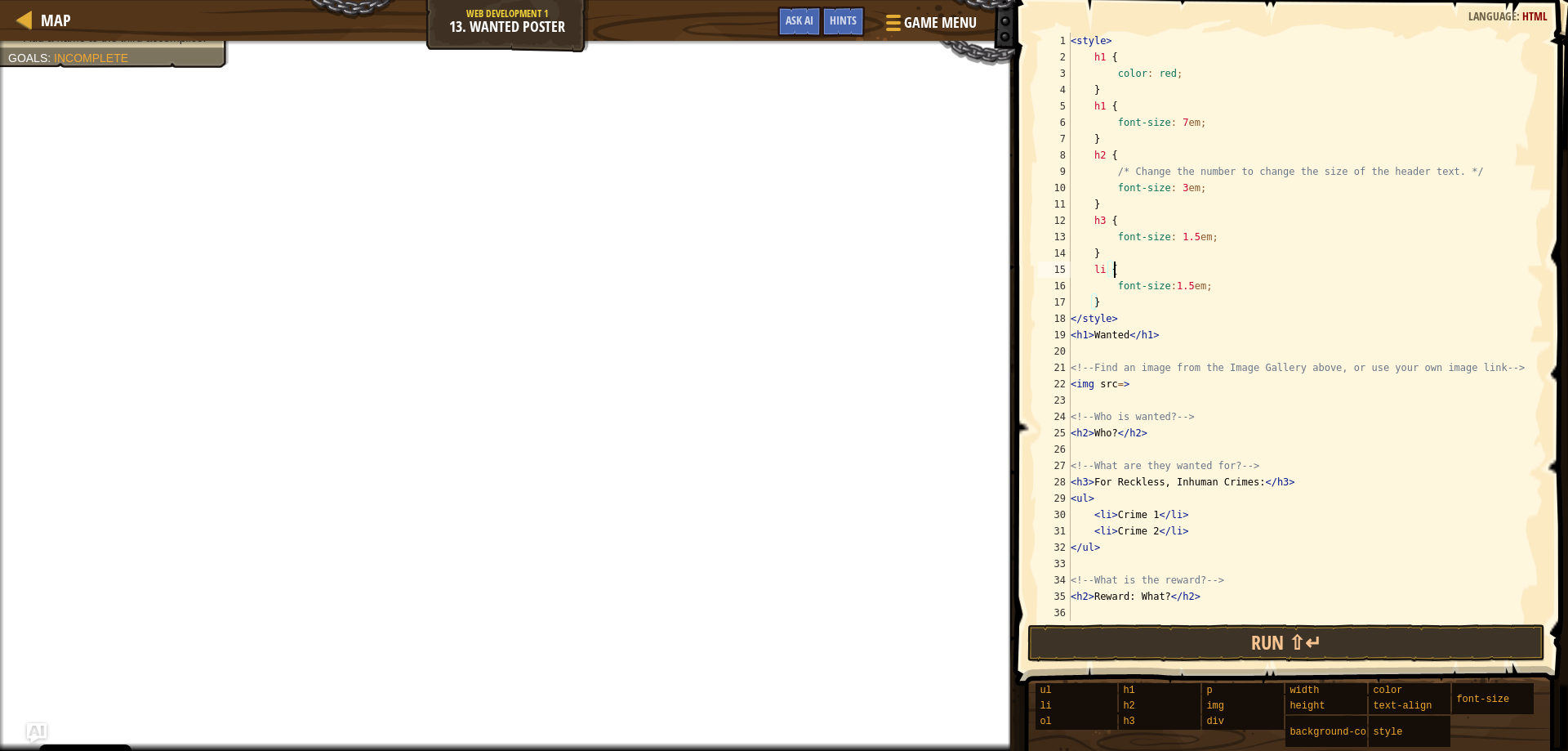
type textarea "<h1>Wanted</h1>"
type textarea "<img src=>"
type textarea "<!-- Who is wanted? -->"
type textarea "<img src=>"
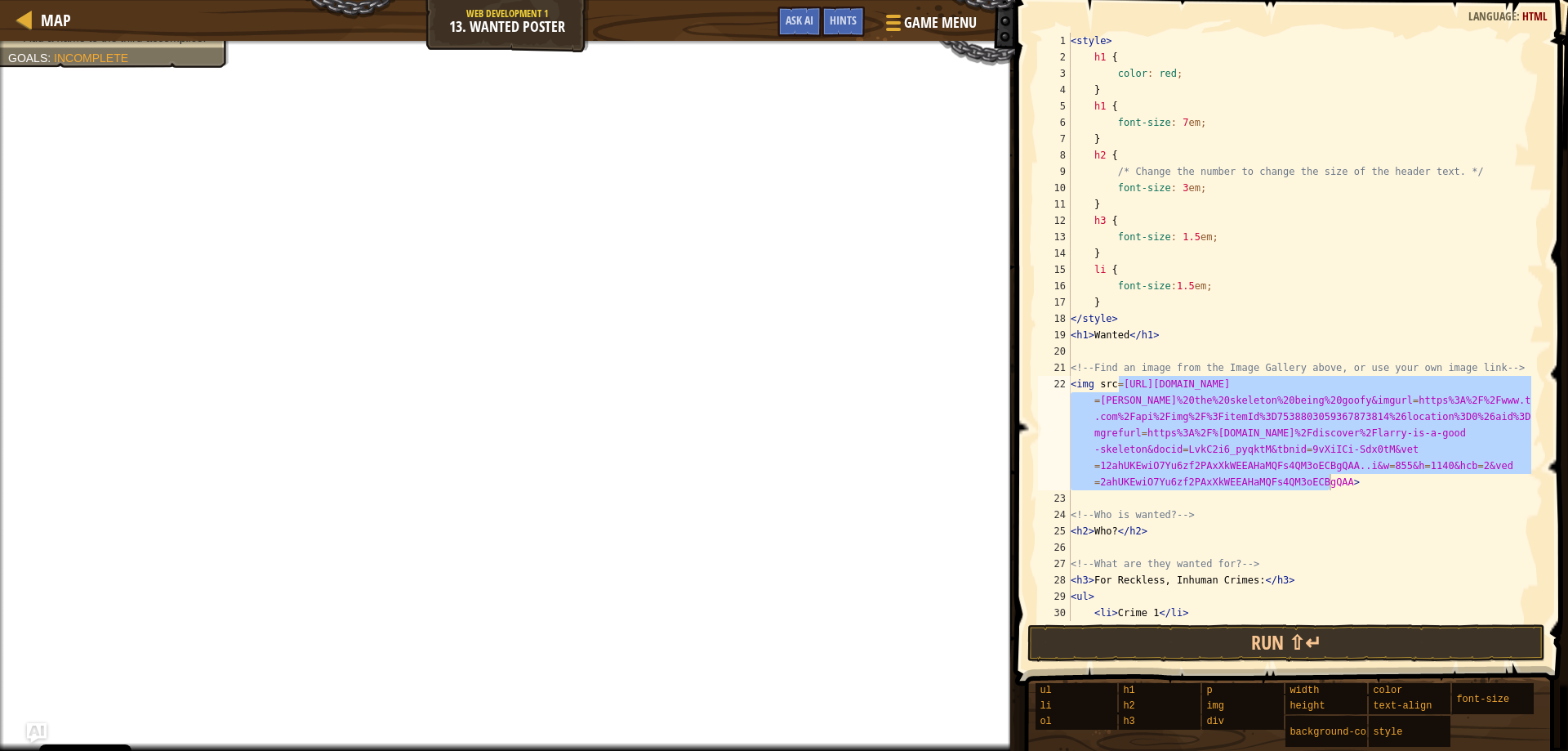
click at [1009, 467] on div at bounding box center [1009, 376] width 3 height 751
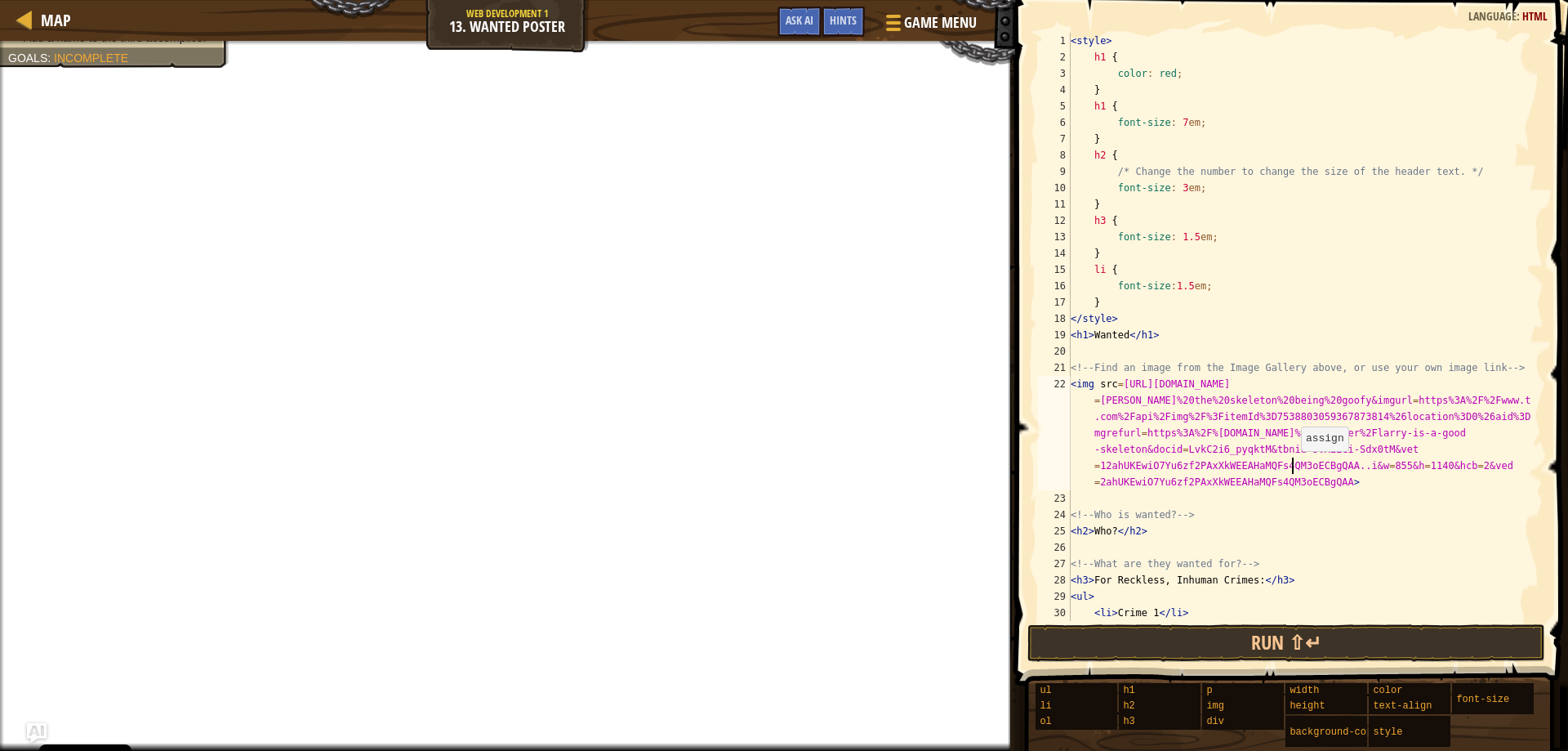
type textarea "<img src=[URL][DOMAIN_NAME][PERSON_NAME][DOMAIN_NAME][DOMAIN_NAME]"
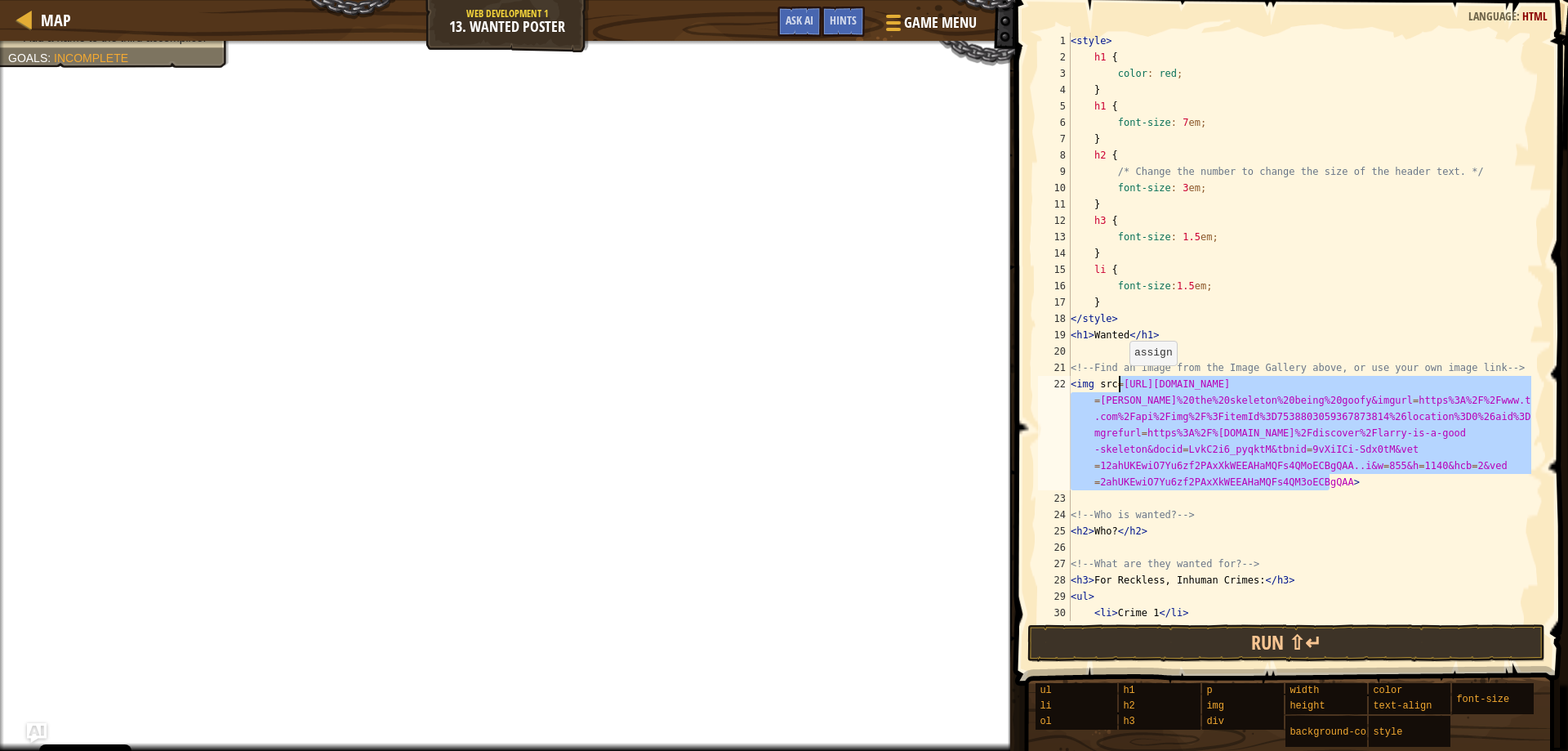
drag, startPoint x: 1330, startPoint y: 484, endPoint x: 1121, endPoint y: 382, distance: 232.6
click at [1121, 382] on div "< style > h1 { color : red ; } h1 { font-size : 7 em ; } h2 { /* Change the num…" at bounding box center [1299, 343] width 464 height 621
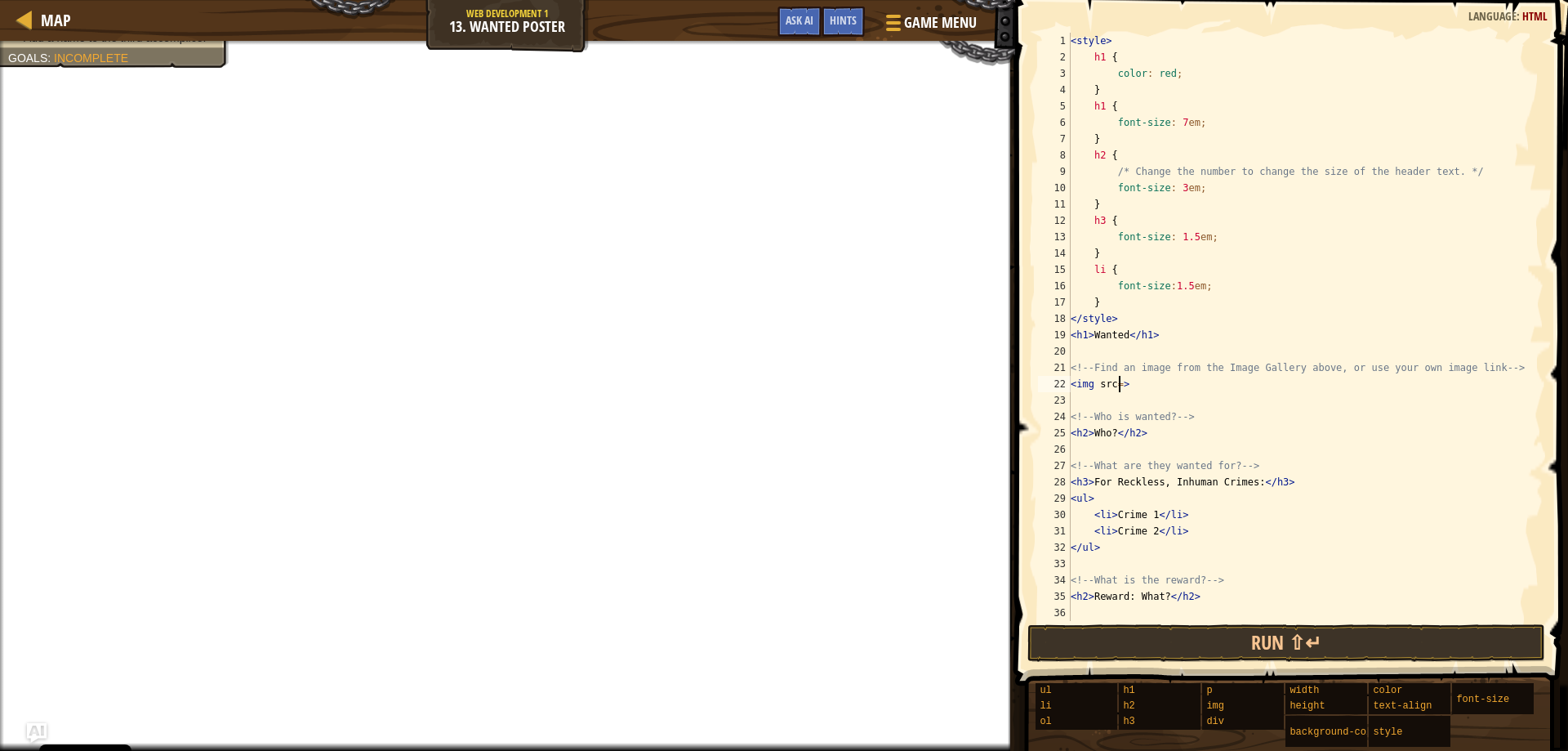
type textarea "<h1>Wanted</h1>"
type textarea "<img src=>"
type textarea "<h1>Wanted</h1>"
type textarea "<img src=>"
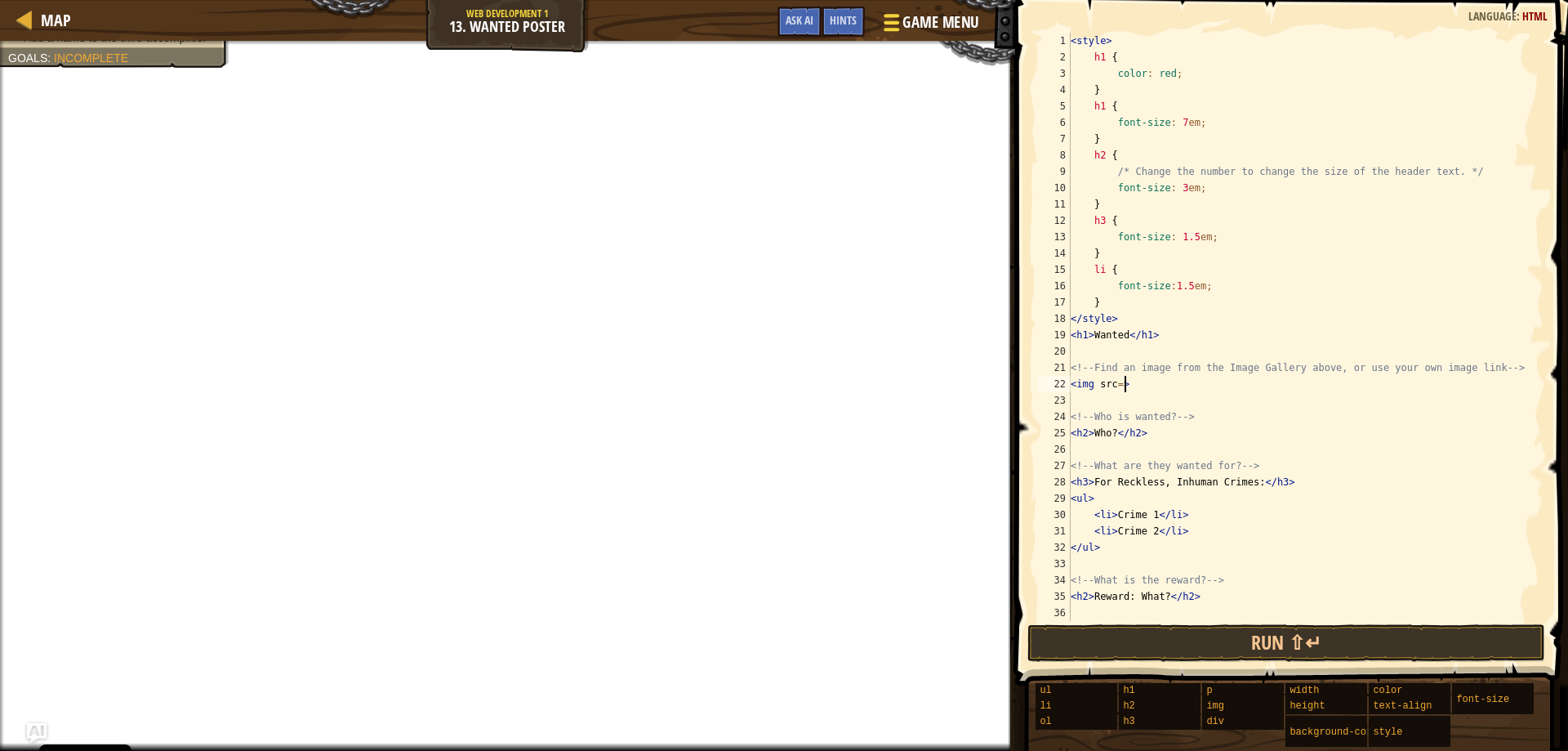
type textarea "<!-- Who is wanted? -->"
type textarea "<img src=>"
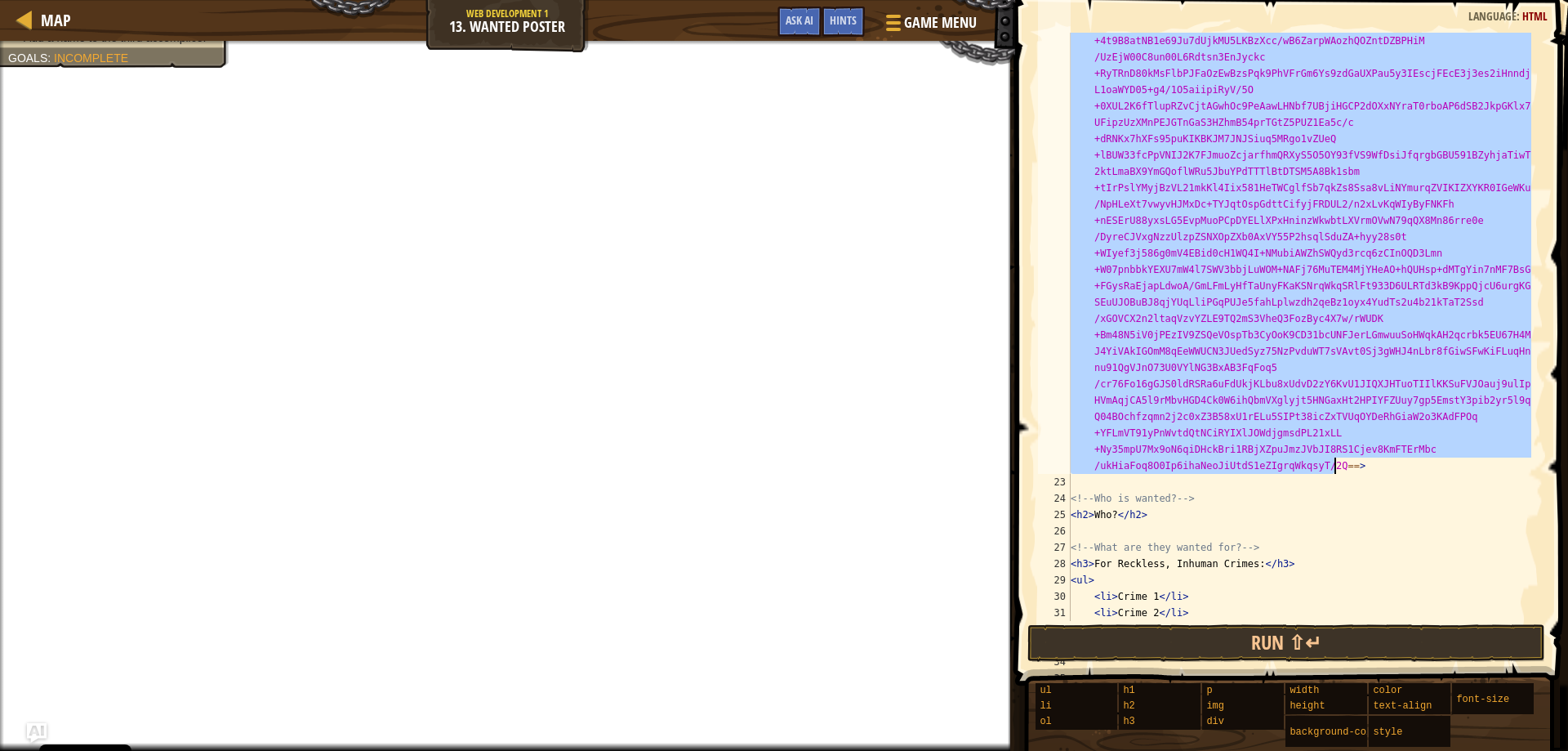
scroll to position [1617, 0]
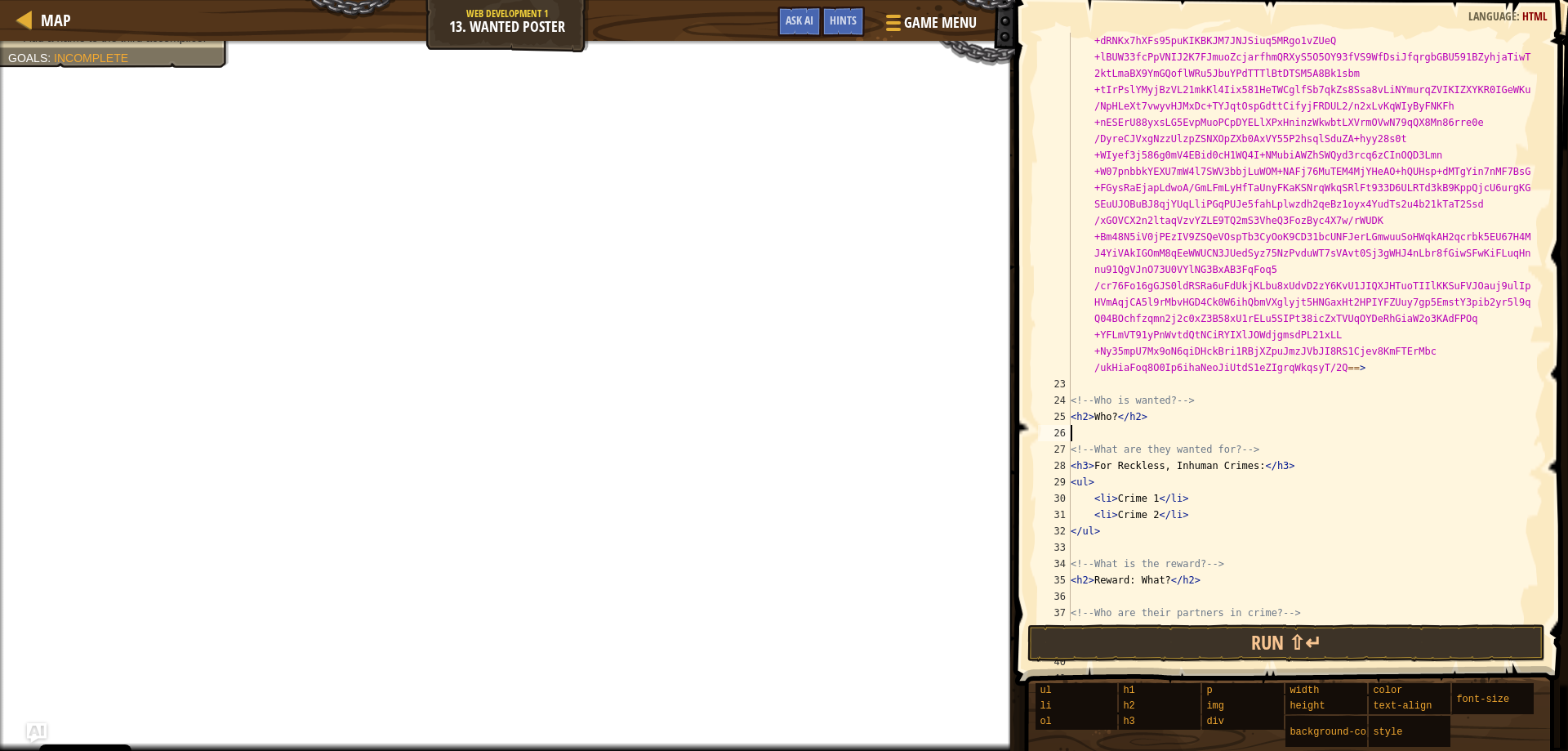
type textarea "<h2>[PERSON_NAME]</h2>"
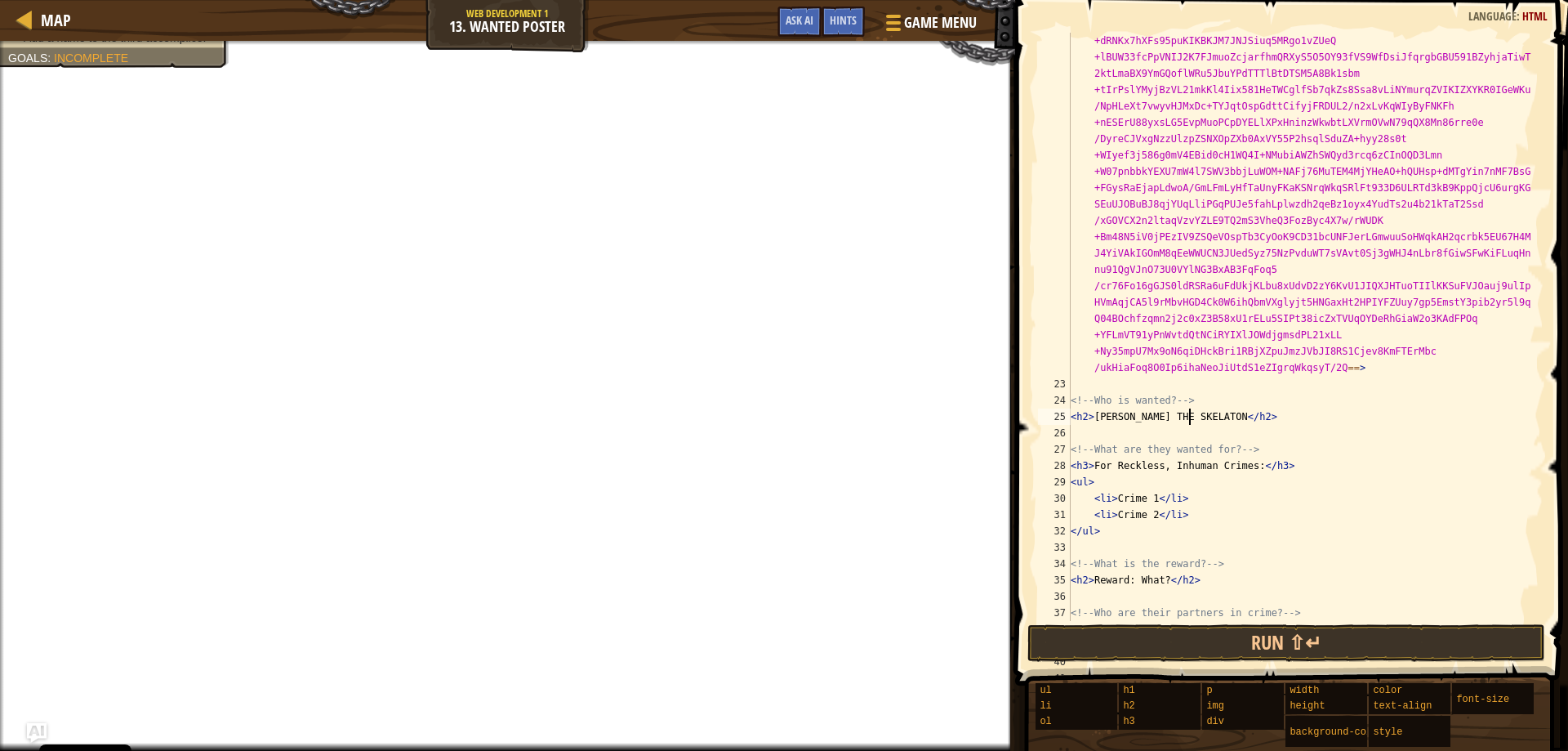
scroll to position [7, 10]
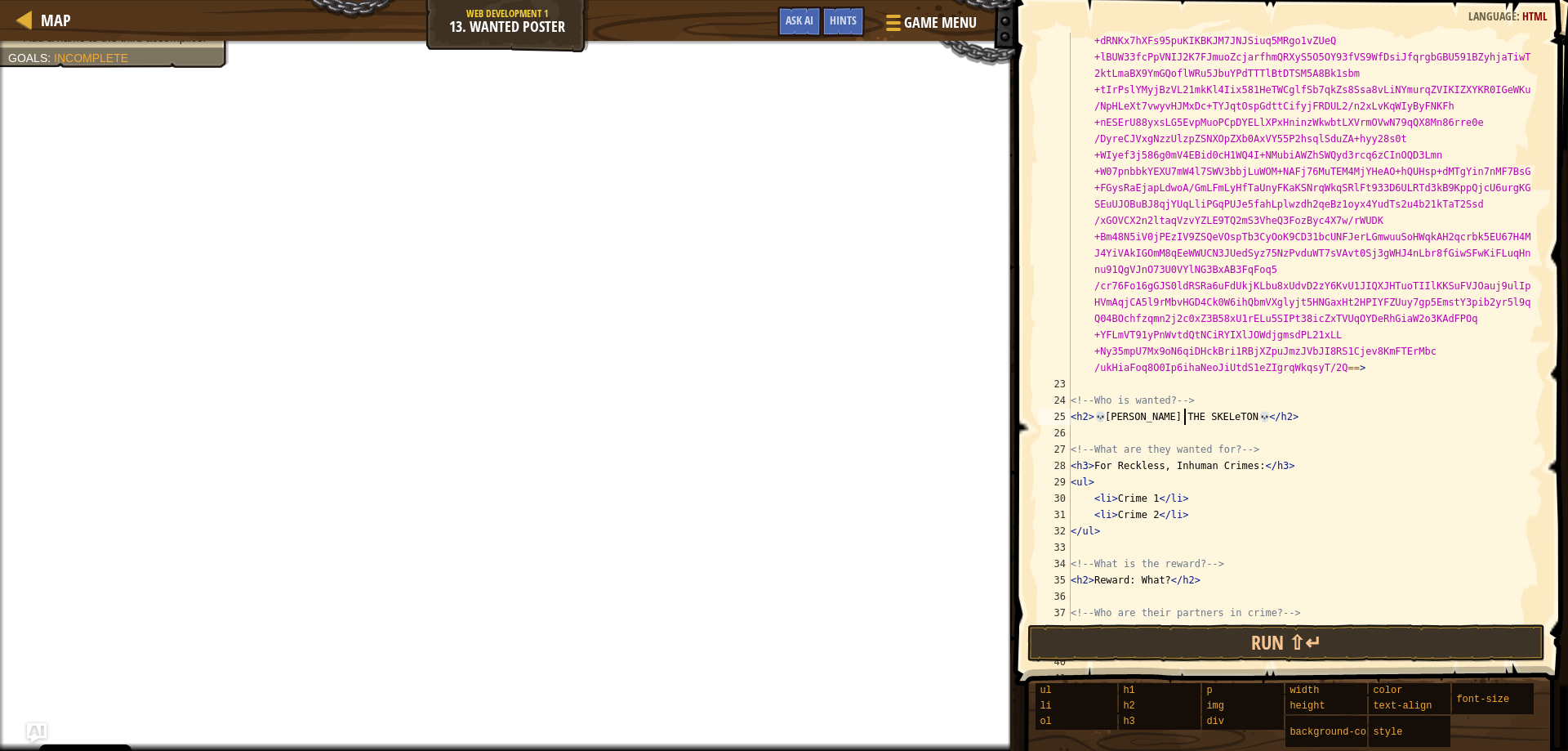
scroll to position [7, 9]
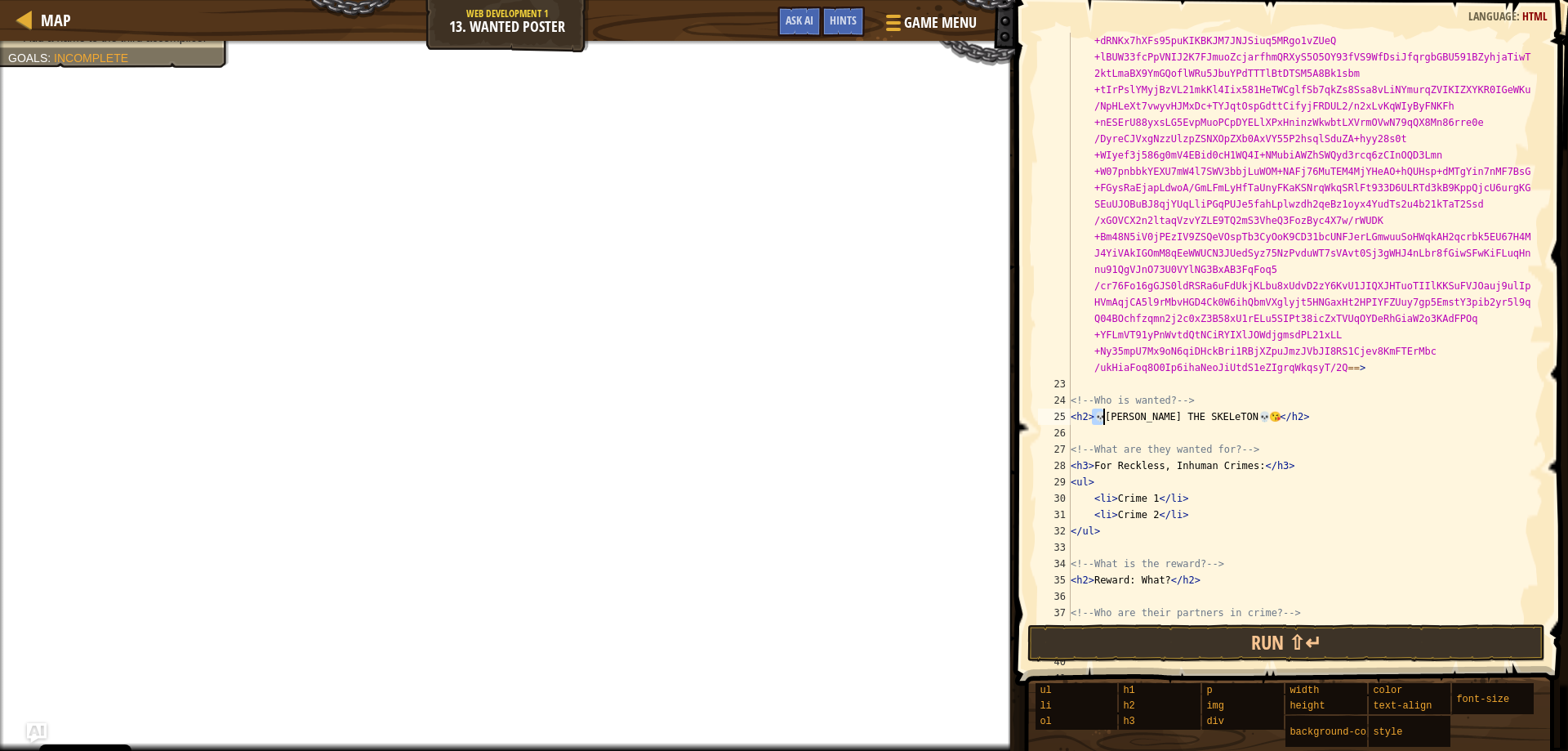
type textarea "<h2>💀[PERSON_NAME] THE SKELeTON💀😘</h2>"
click at [1095, 416] on div "< img src = data:image/jpeg;base64,/9j/4AAQSkZJRgABAQAAAQABAAD /2wCEAAkGBwgHBgk…" at bounding box center [1299, 327] width 464 height 588
click at [1095, 415] on div "< img src = data:image/jpeg;base64,/9j/4AAQSkZJRgABAQAAAQABAAD /2wCEAAkGBwgHBgk…" at bounding box center [1299, 327] width 464 height 588
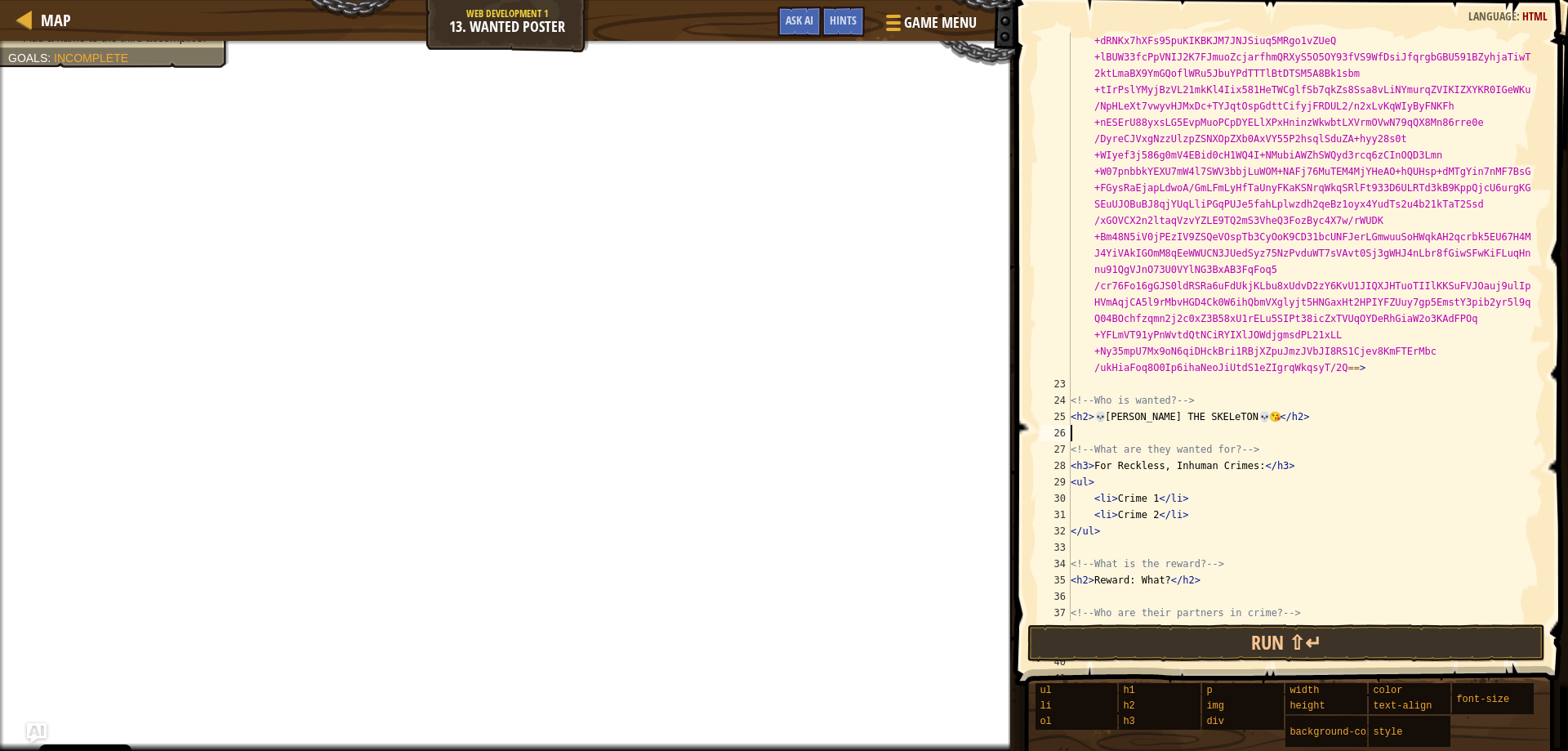
type textarea "😘"
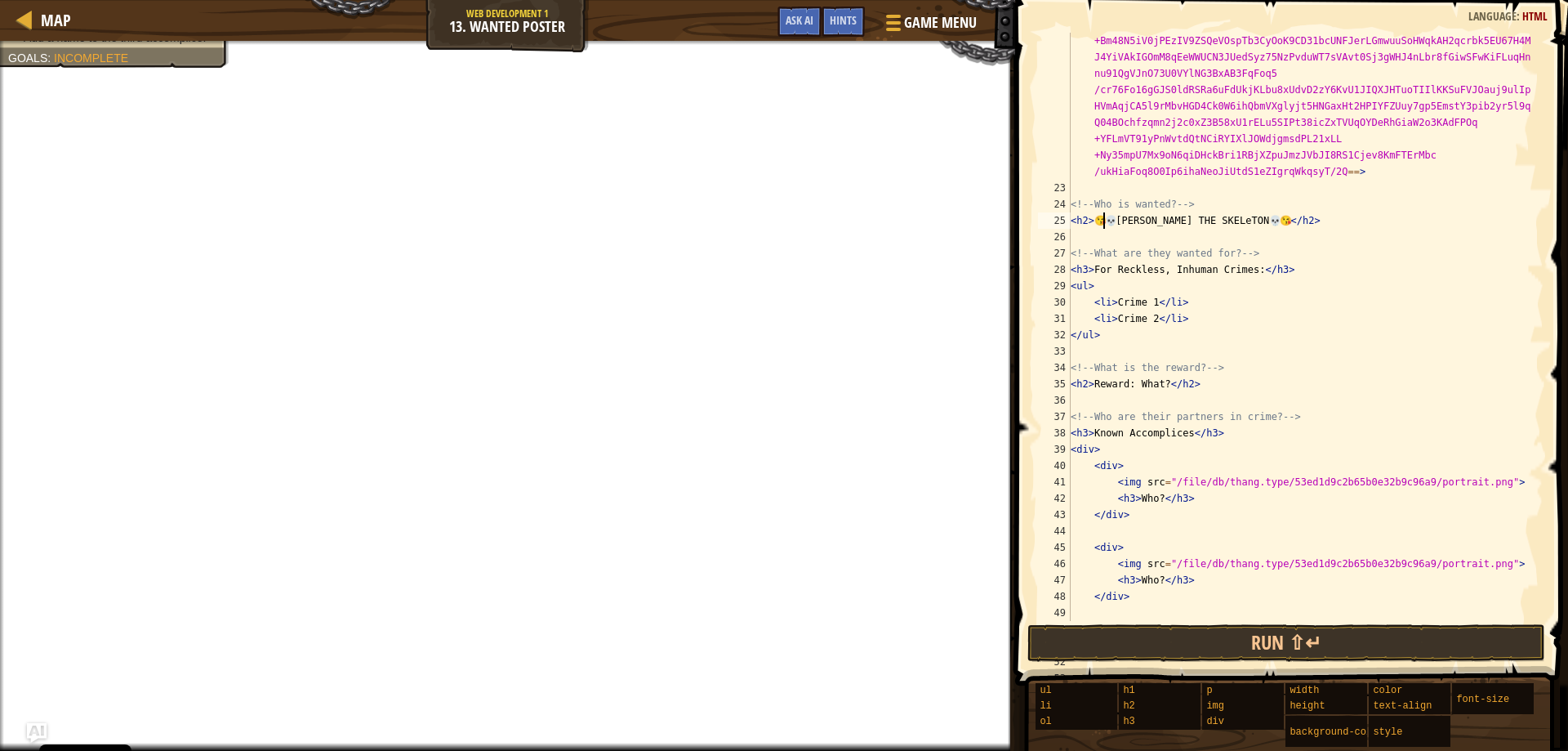
scroll to position [1928, 0]
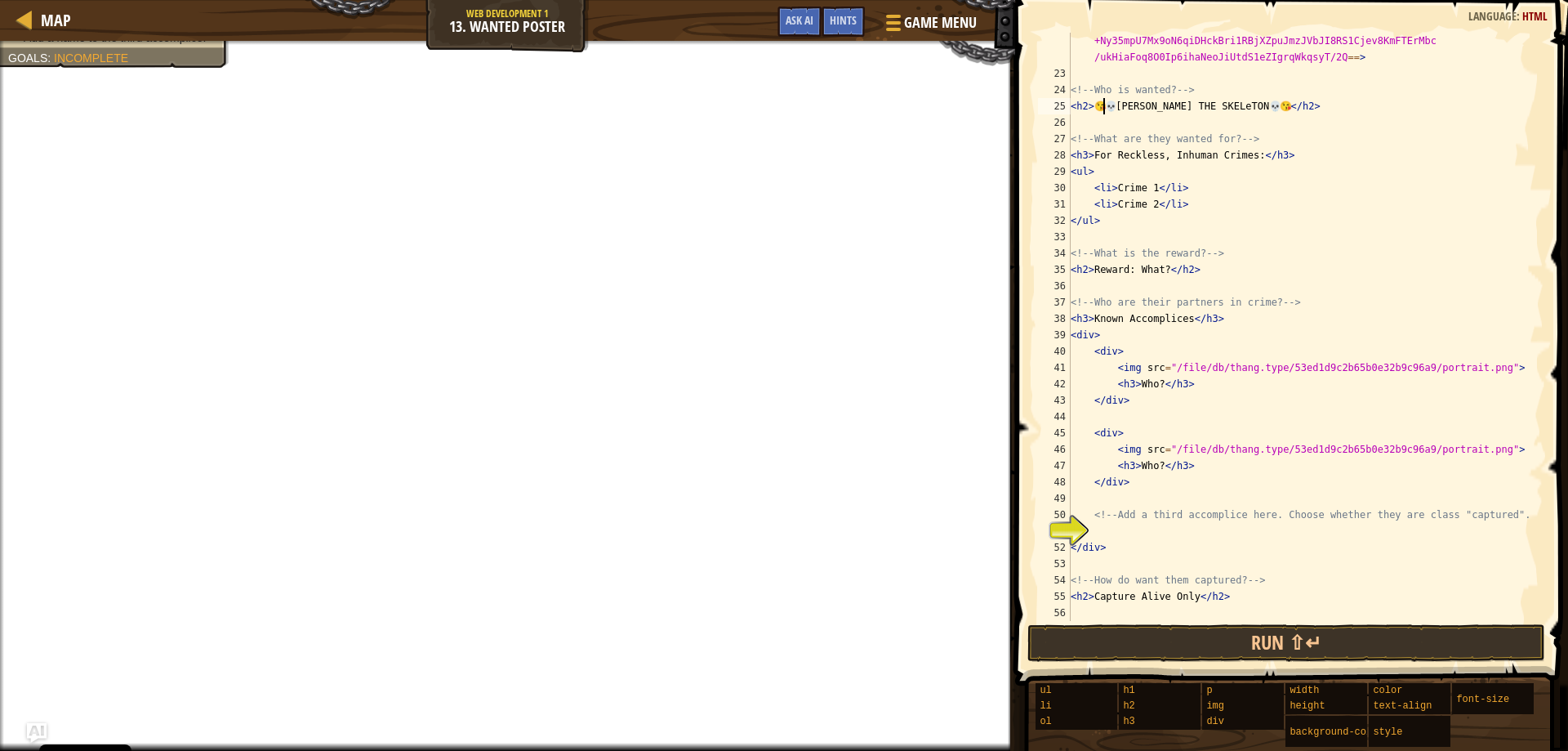
type textarea "</ul>"
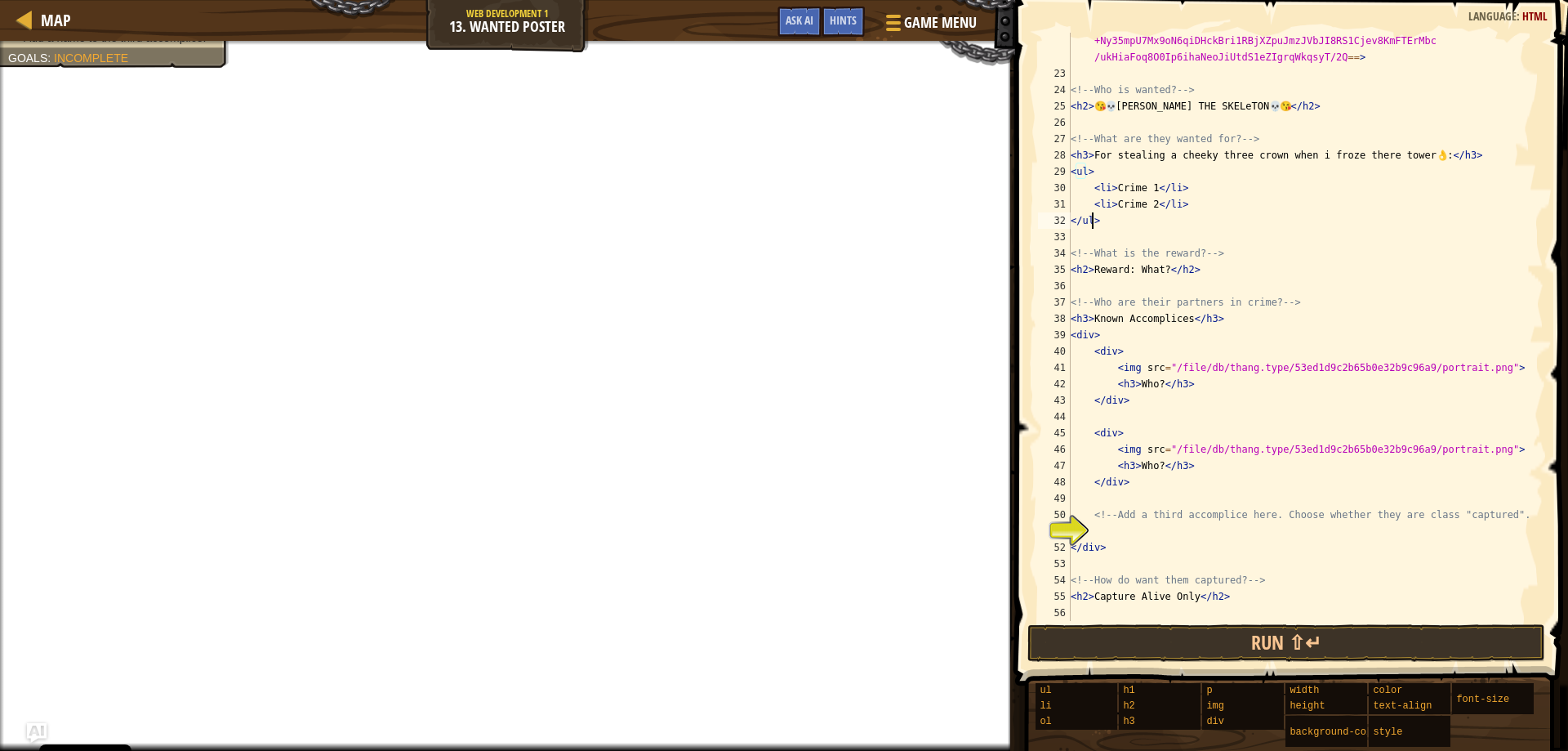
drag, startPoint x: 1121, startPoint y: 279, endPoint x: 1107, endPoint y: 279, distance: 14.0
type textarea "<!-- Who are their partners in crime? -->"
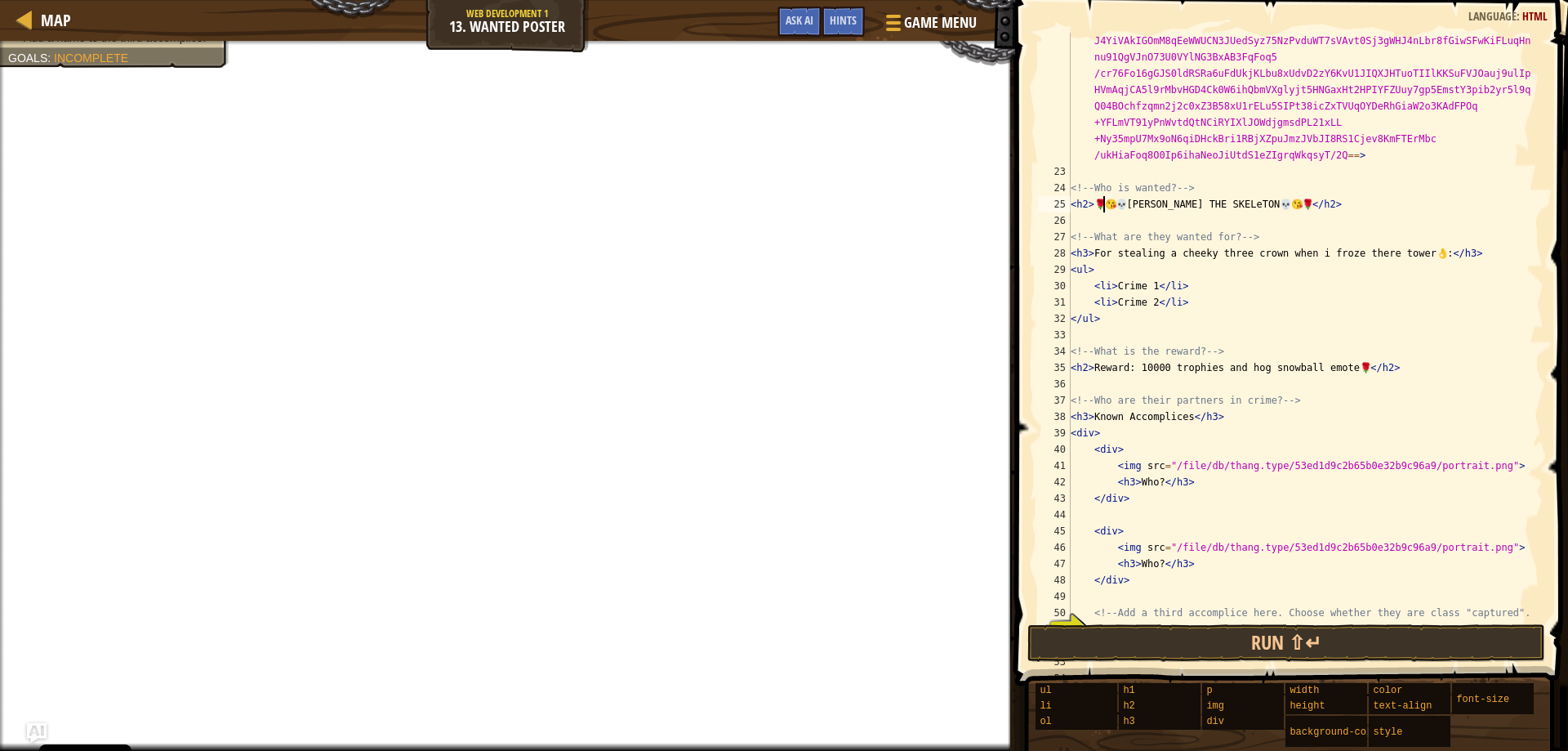
scroll to position [1878, 0]
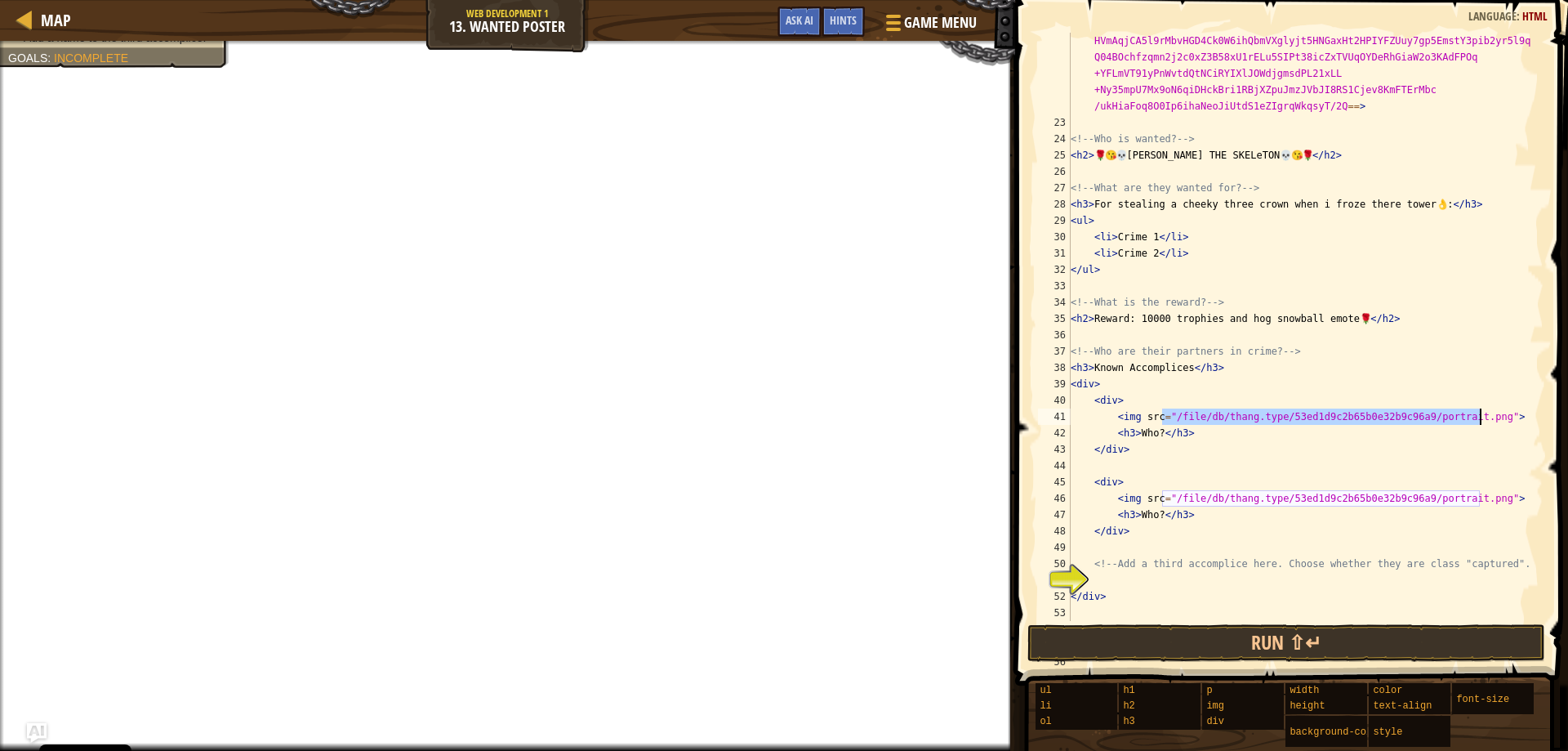
drag, startPoint x: 1162, startPoint y: 420, endPoint x: 1481, endPoint y: 416, distance: 319.0
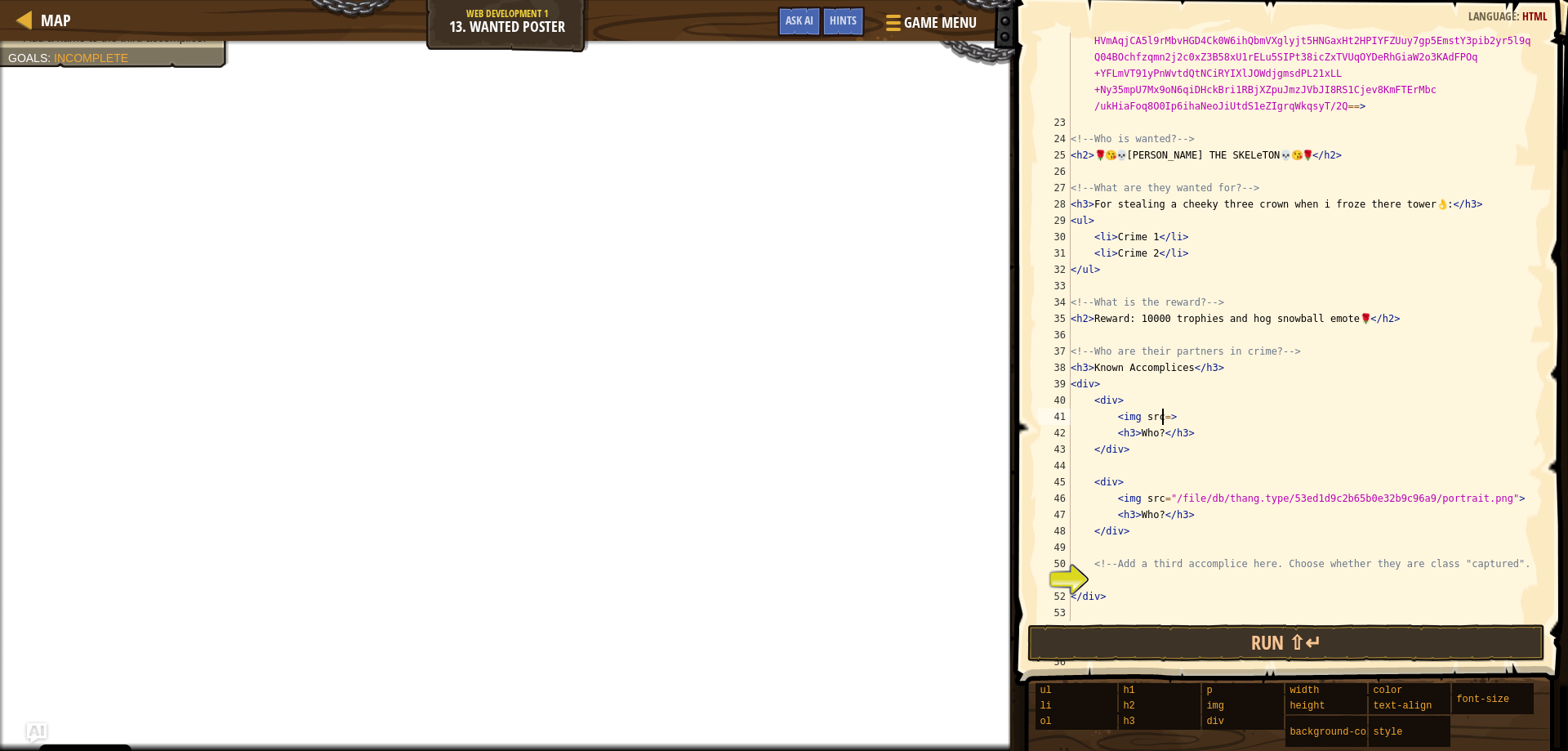
type textarea "<img src=>"
type textarea "<h2>Reward: 10000 trophies and hog snowball emote🌹</h2>"
type textarea "<img src=>"
type textarea "<h3>Who?</h3>"
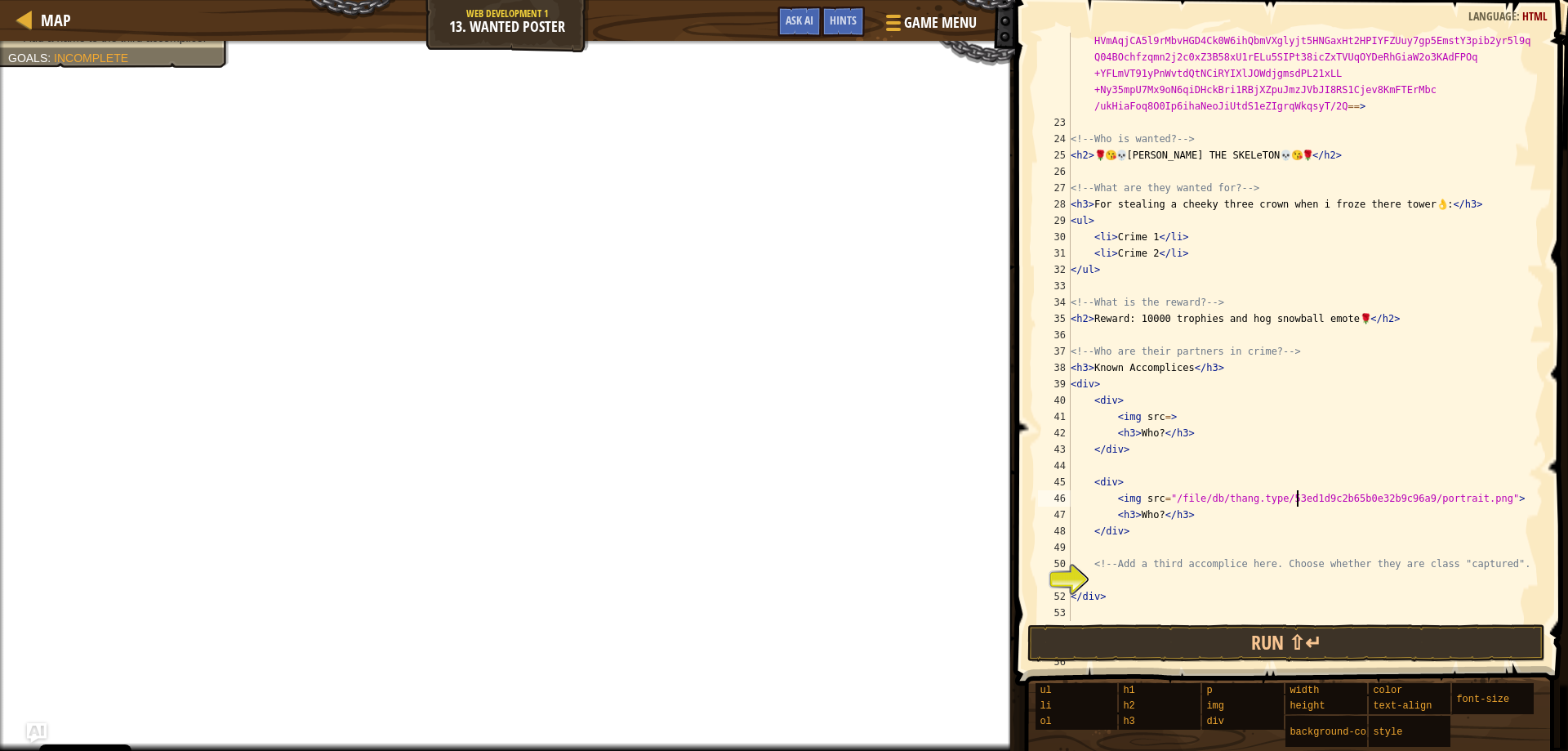
type textarea "<div>"
type textarea "</div>"
type textarea "<div>"
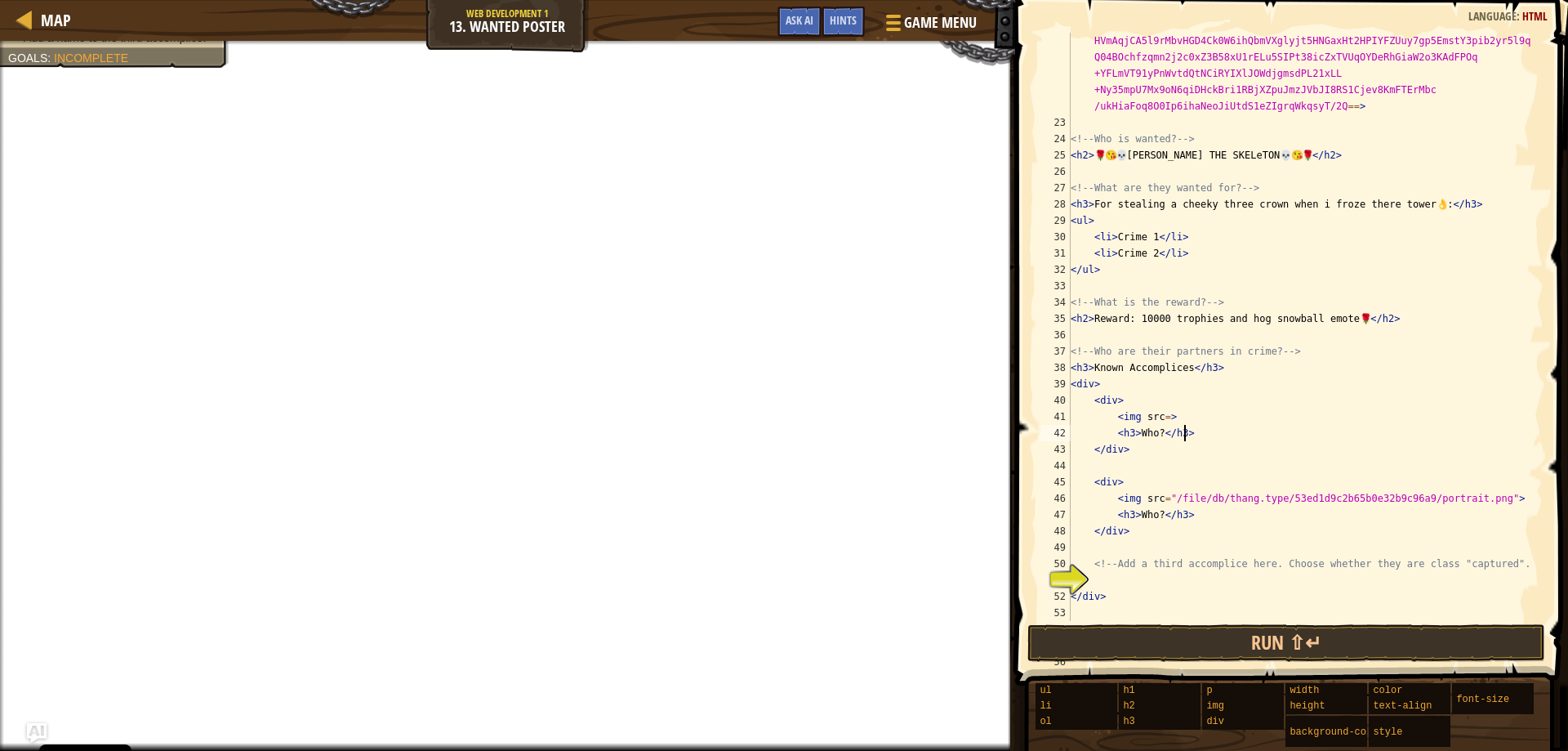
type textarea "<img src=>"
type textarea "</ul>"
type textarea "</div>"
type textarea "<div>"
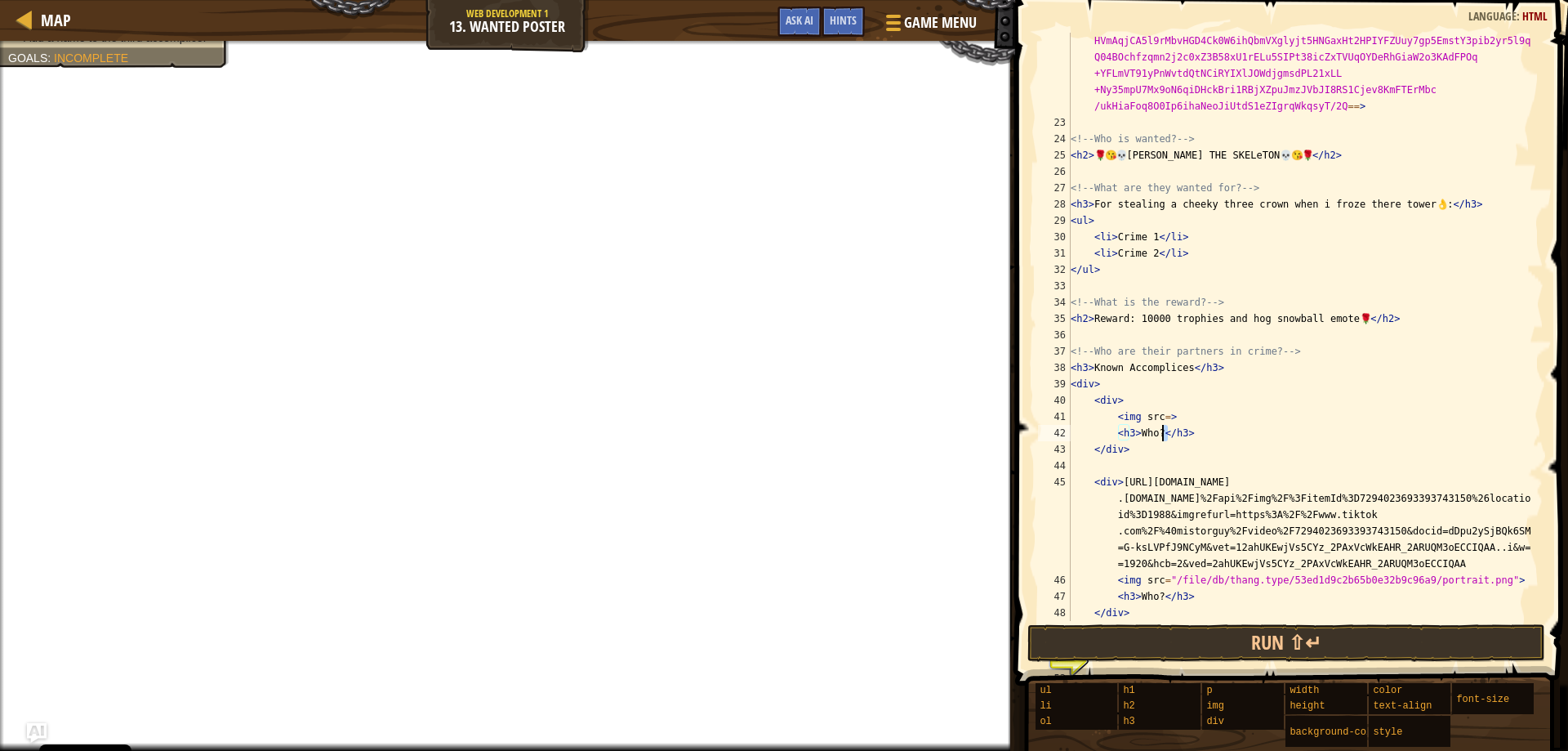
type textarea "<h3>Who?</h3>"
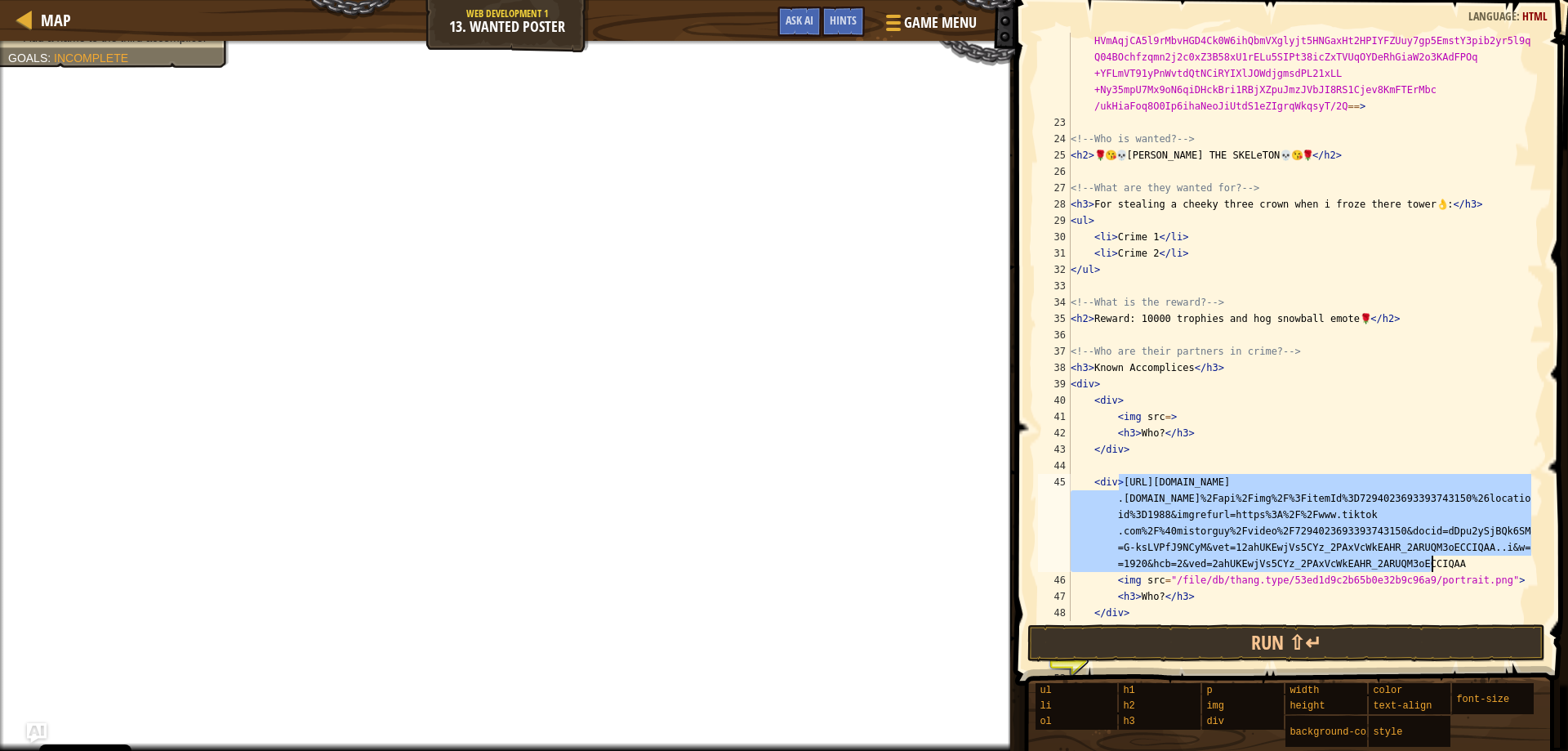
drag, startPoint x: 1119, startPoint y: 483, endPoint x: 1469, endPoint y: 565, distance: 359.5
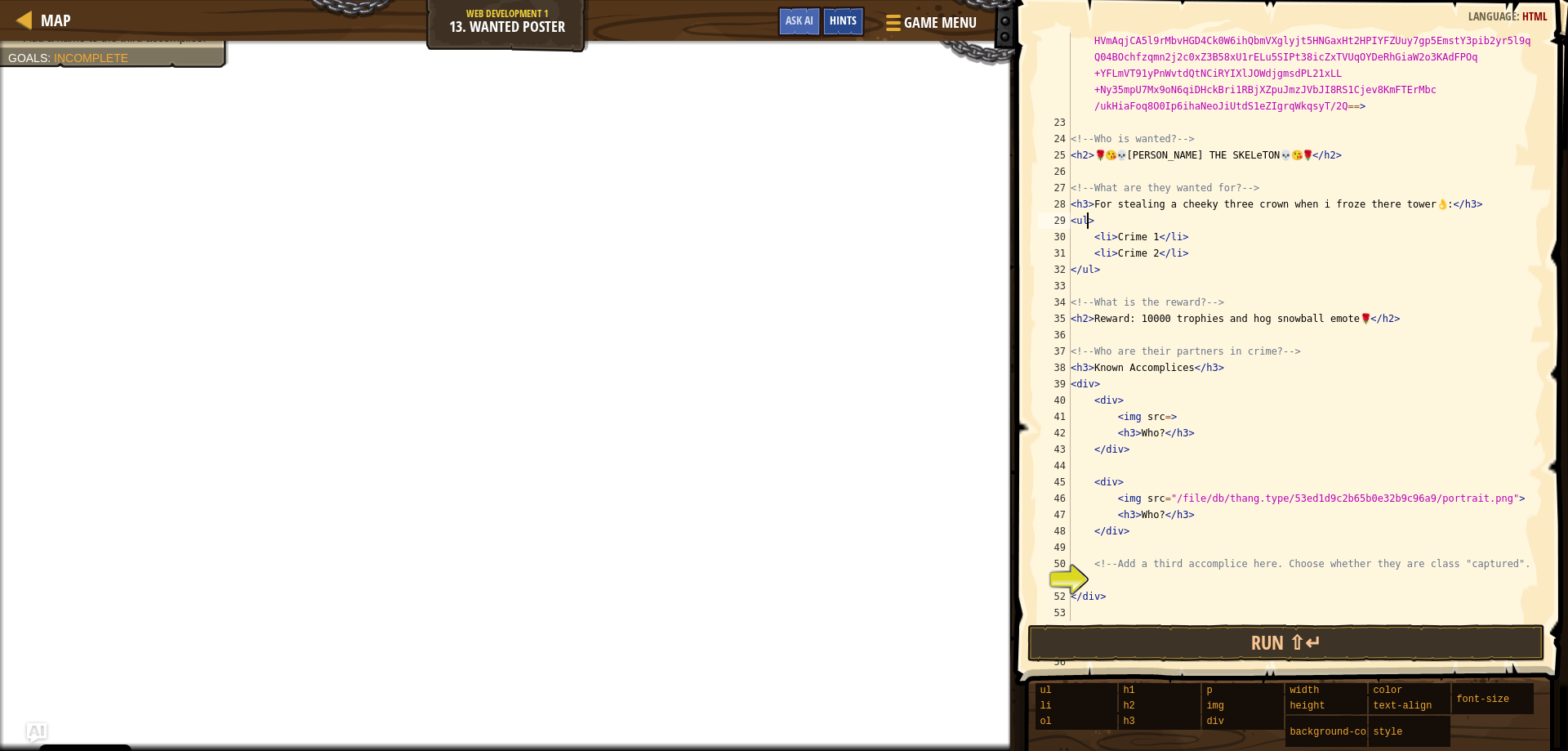
type textarea "</ul>"
type textarea "<h2>Reward: 10000 trophies and hog snowball emote🌹</h2>"
type textarea "<img src=>"
type textarea "</div>"
type textarea "<img src=>"
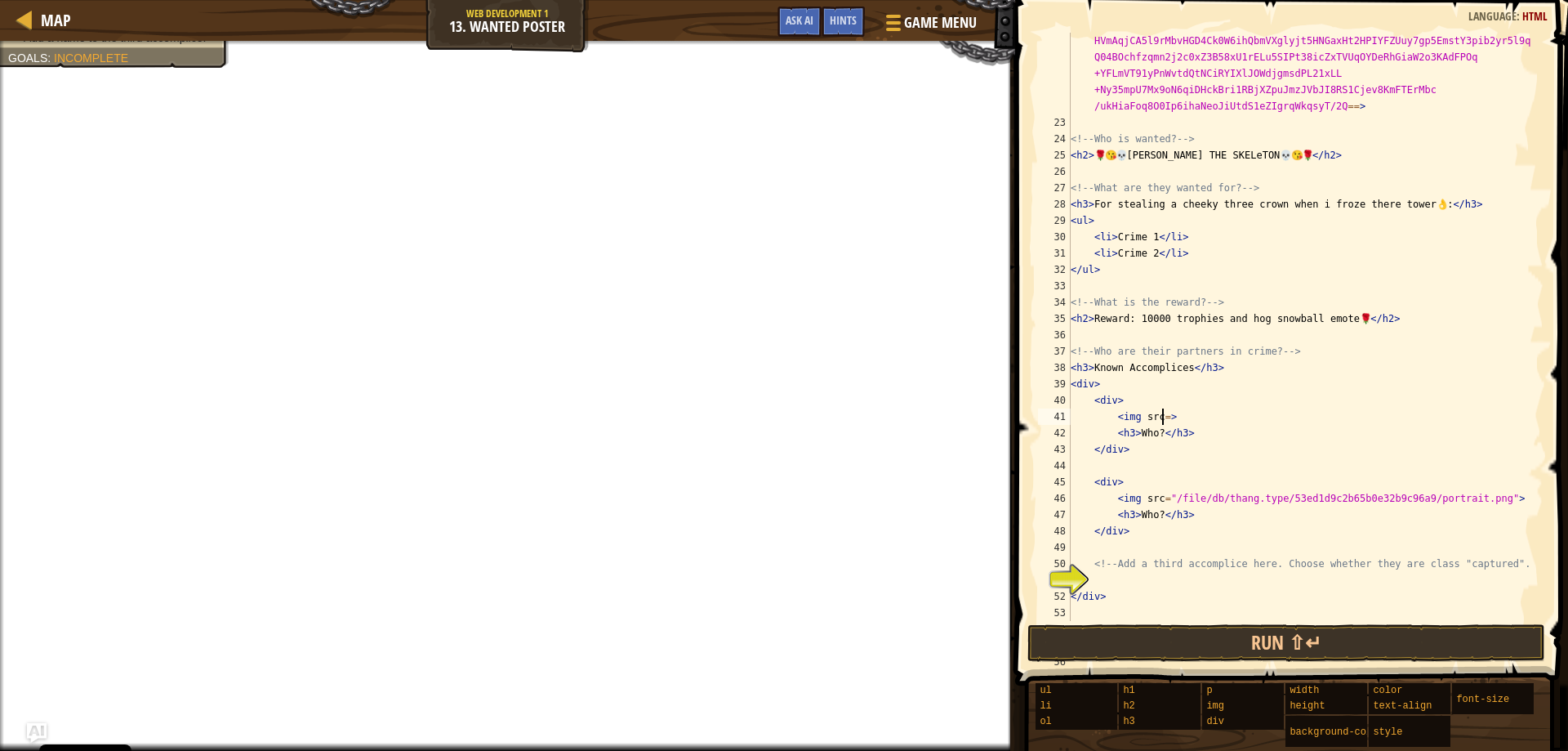
type textarea "<!-- What is the reward? -->"
type textarea "<img src=>"
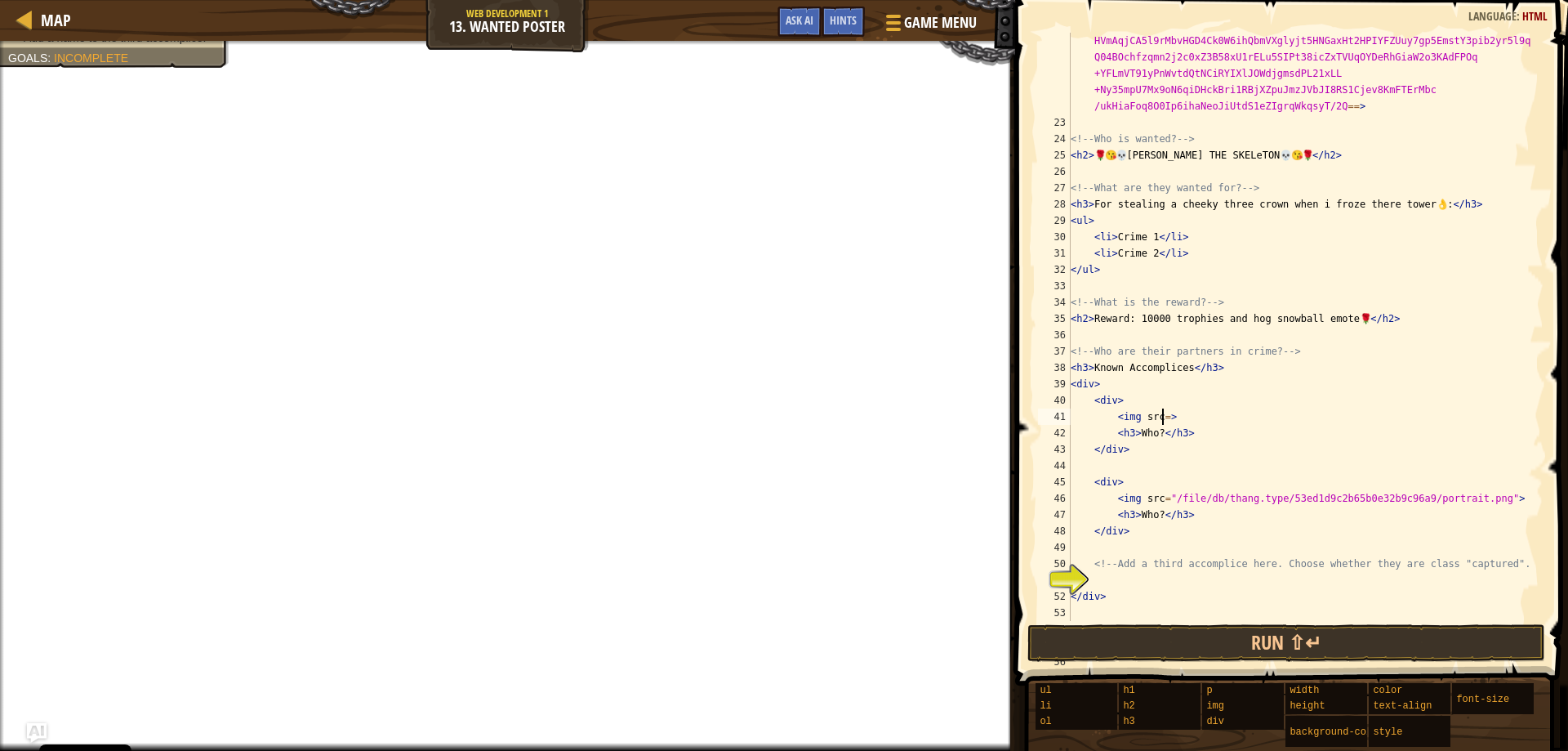
type textarea "</ul>"
type textarea "<h2>Reward: 10000 trophies and hog snowball emote🌹</h2>"
type textarea "<img src=>"
type textarea "</ul>"
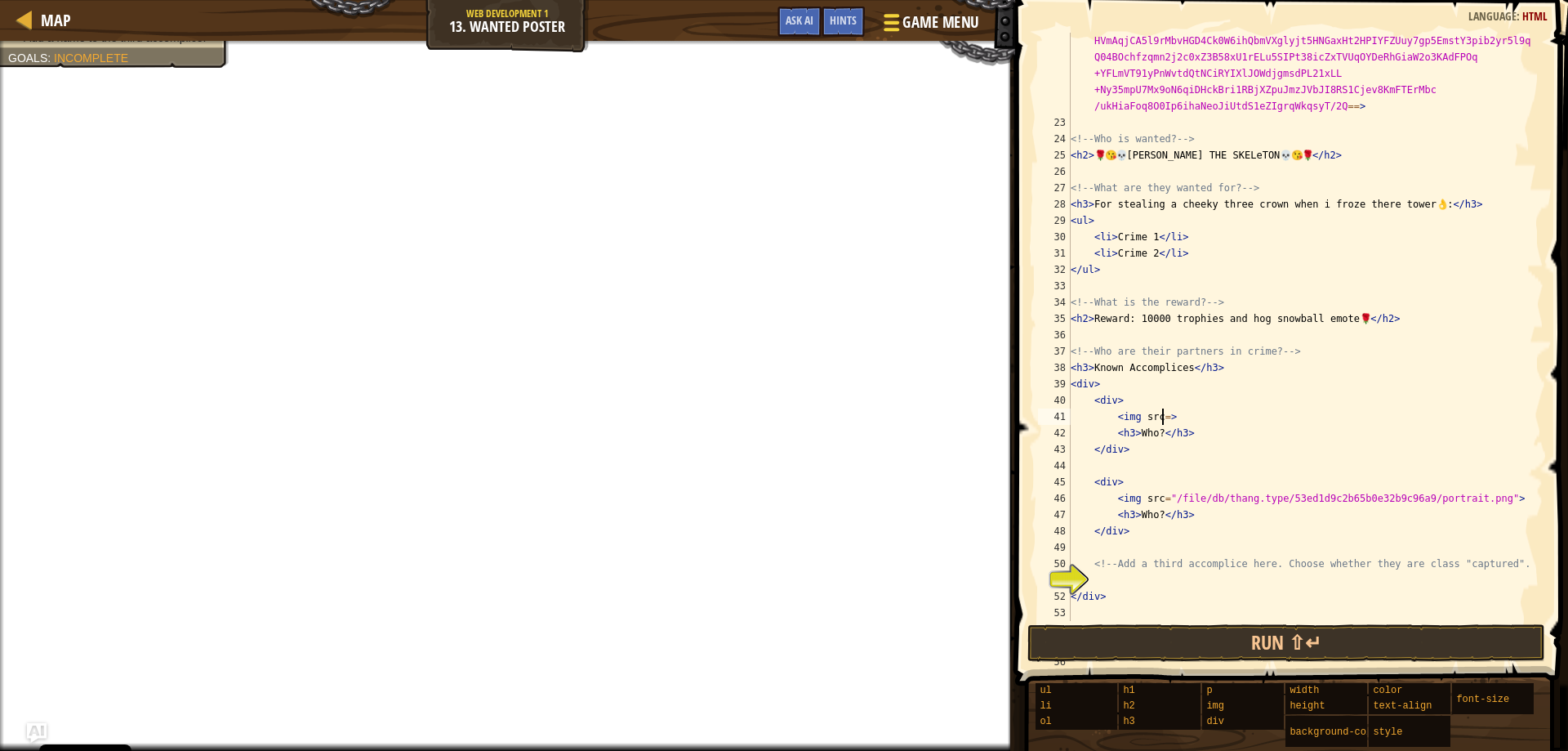
type textarea "<h2>Reward: 10000 trophies and hog snowball emote🌹</h2>"
type textarea "<img src=>"
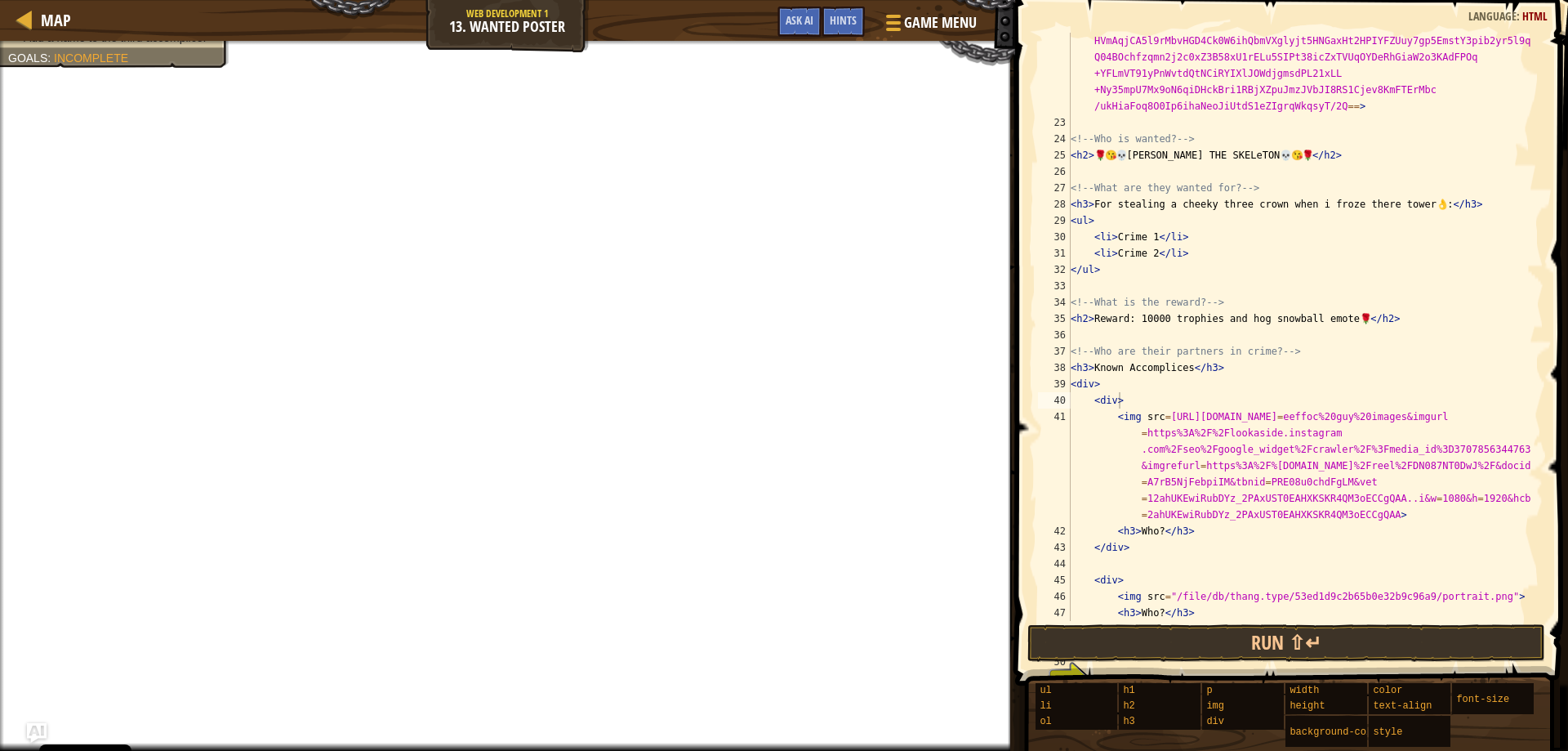
type textarea "<img src=[URL][DOMAIN_NAME][DOMAIN_NAME][DOMAIN_NAME]"
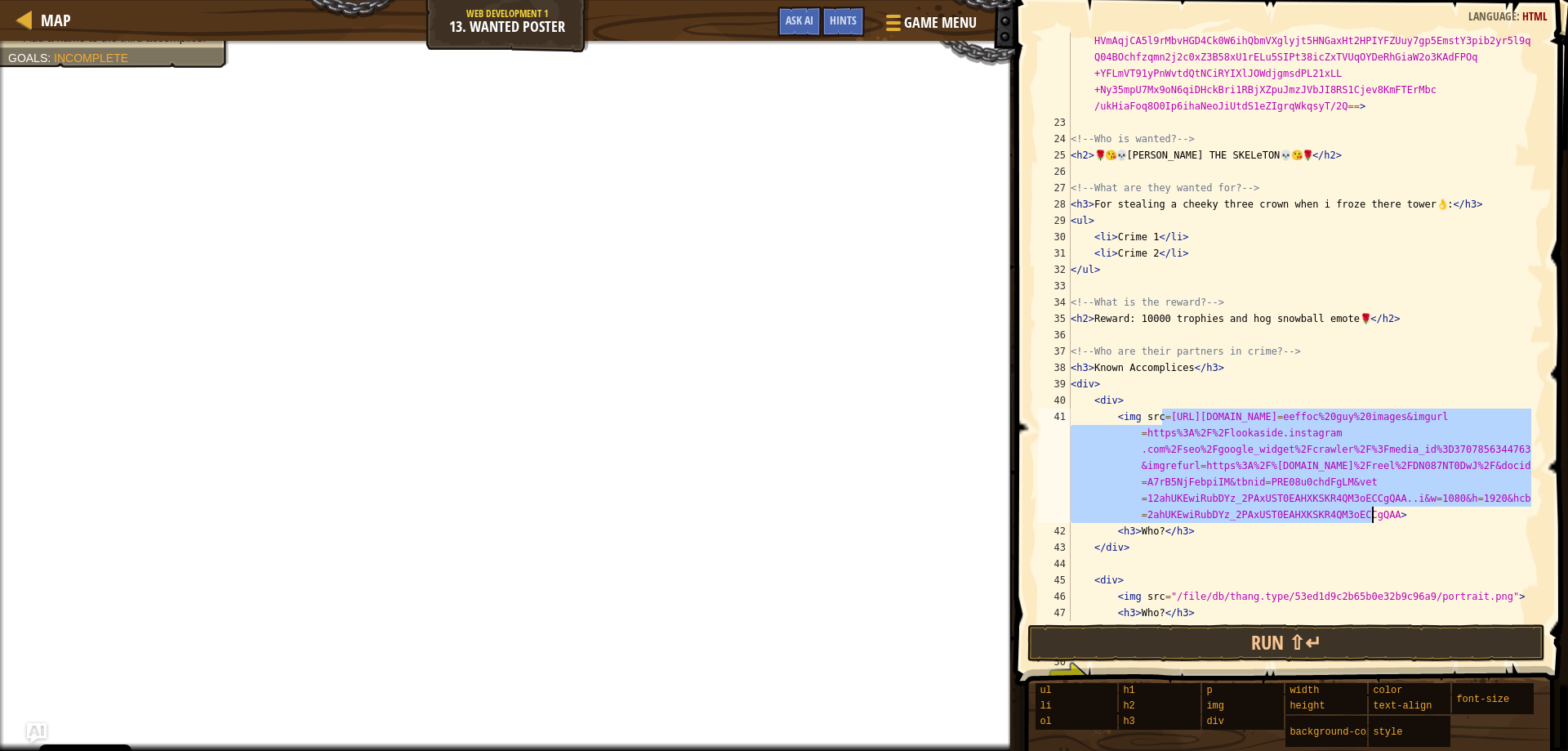
drag, startPoint x: 1165, startPoint y: 417, endPoint x: 1376, endPoint y: 521, distance: 235.2
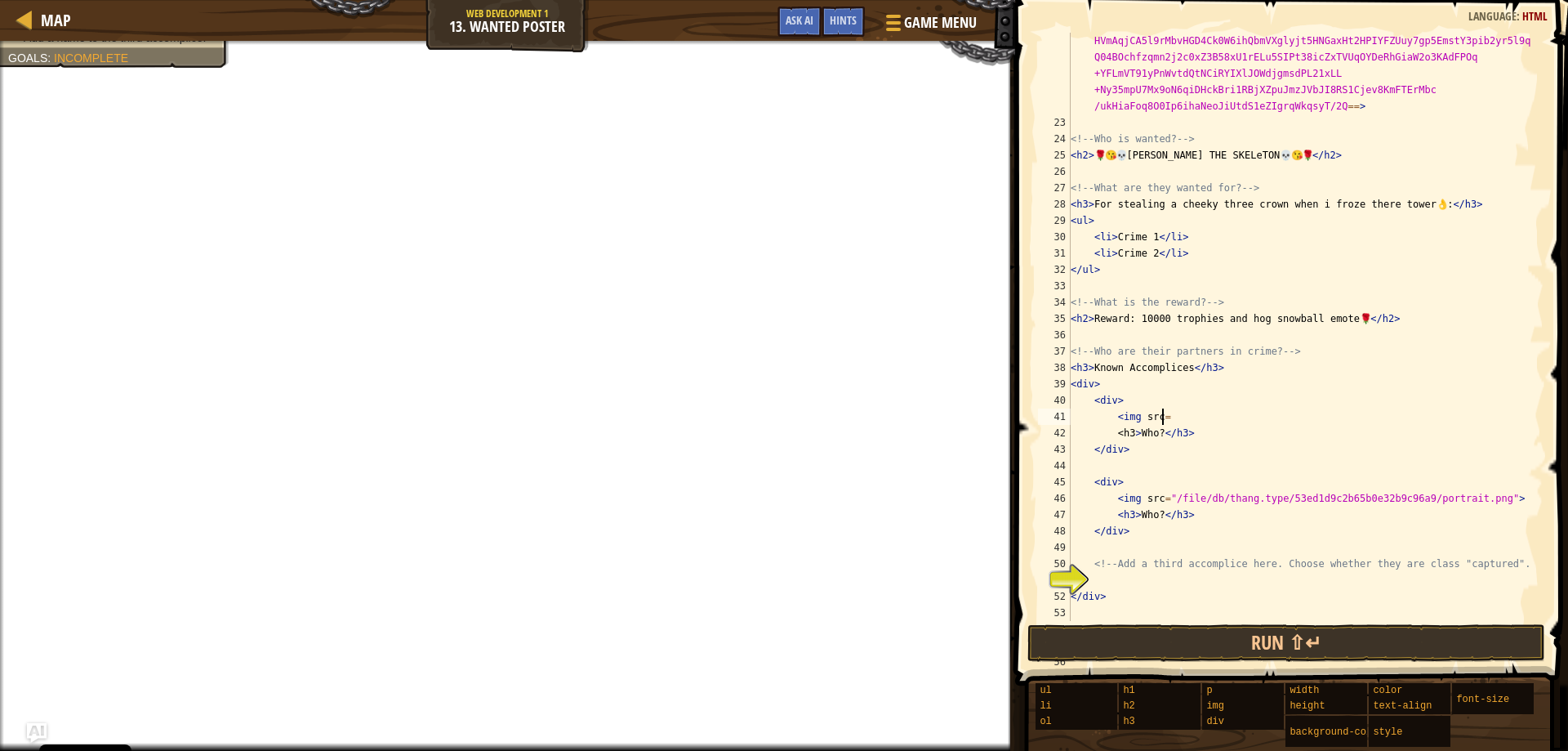
scroll to position [7, 7]
type textarea "<img src=>"
type textarea "<h2>🌹😘💀[PERSON_NAME] THE SKELeTON💀😘🌹</h2>"
type textarea "</div>"
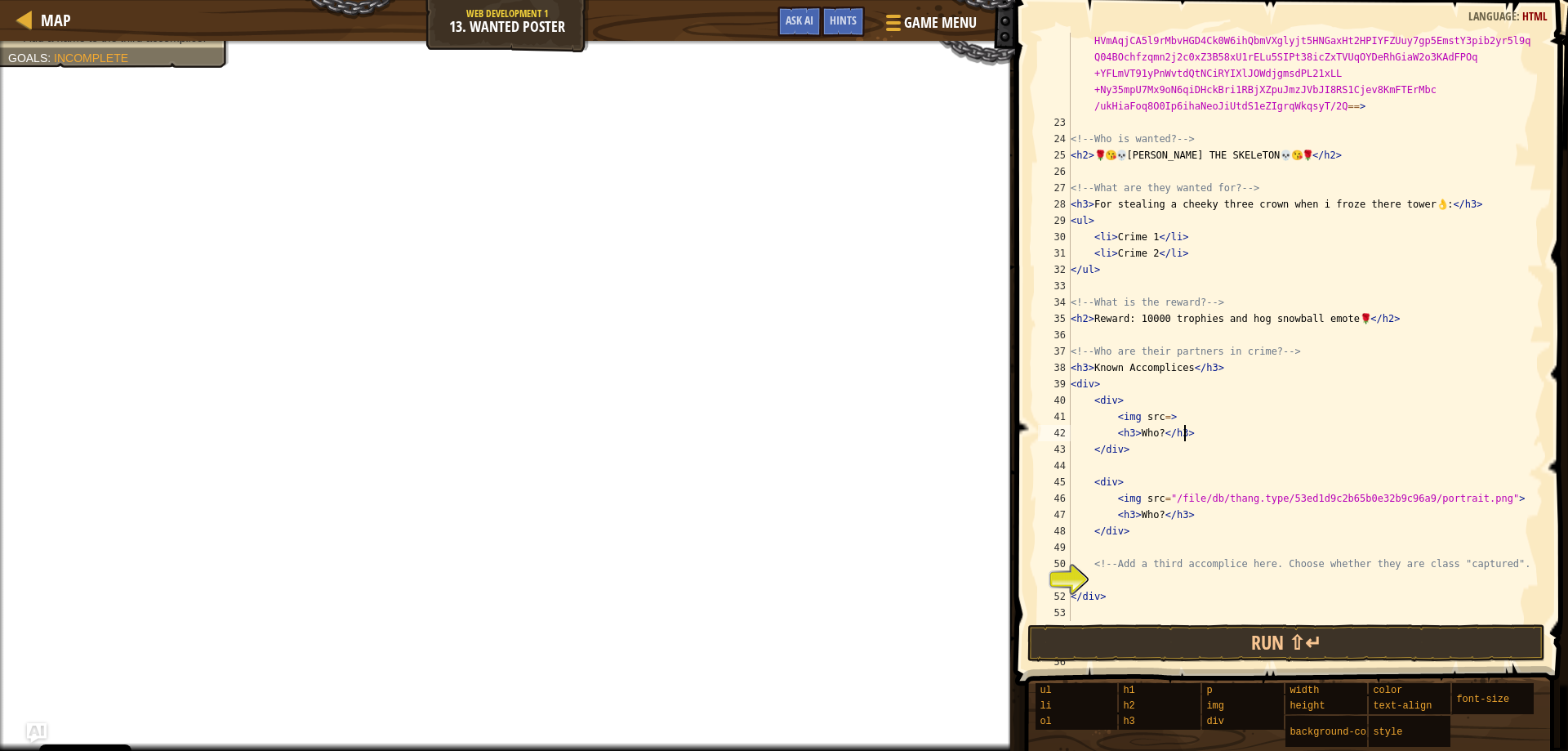
type textarea "</div>"
type textarea "<div>"
type textarea "<img src=>"
type textarea "<!-- What is the reward? -->"
type textarea "</div>"
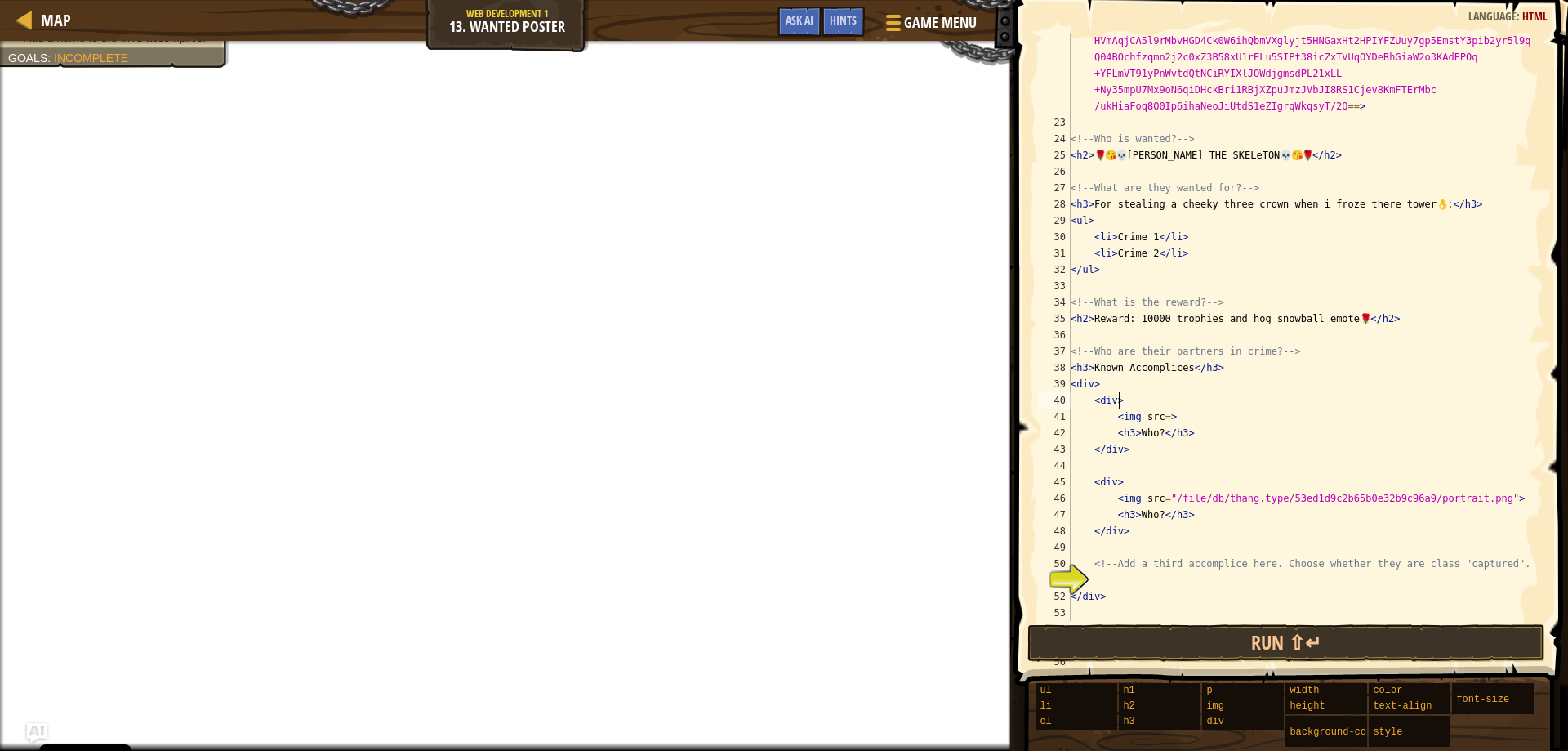
type textarea "<img src=>"
type textarea "</div>"
type textarea "<img src=>"
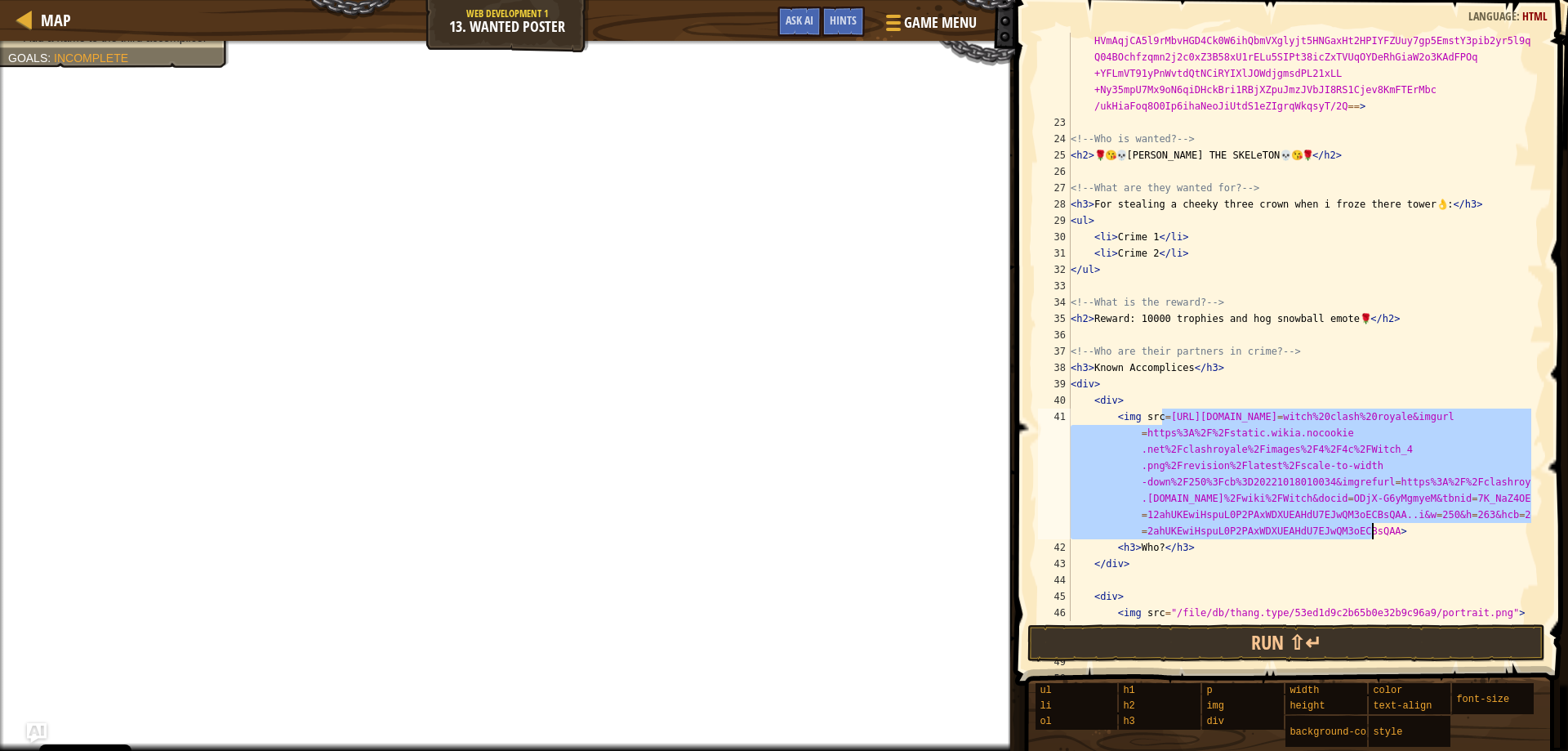
type textarea "<img src=>"
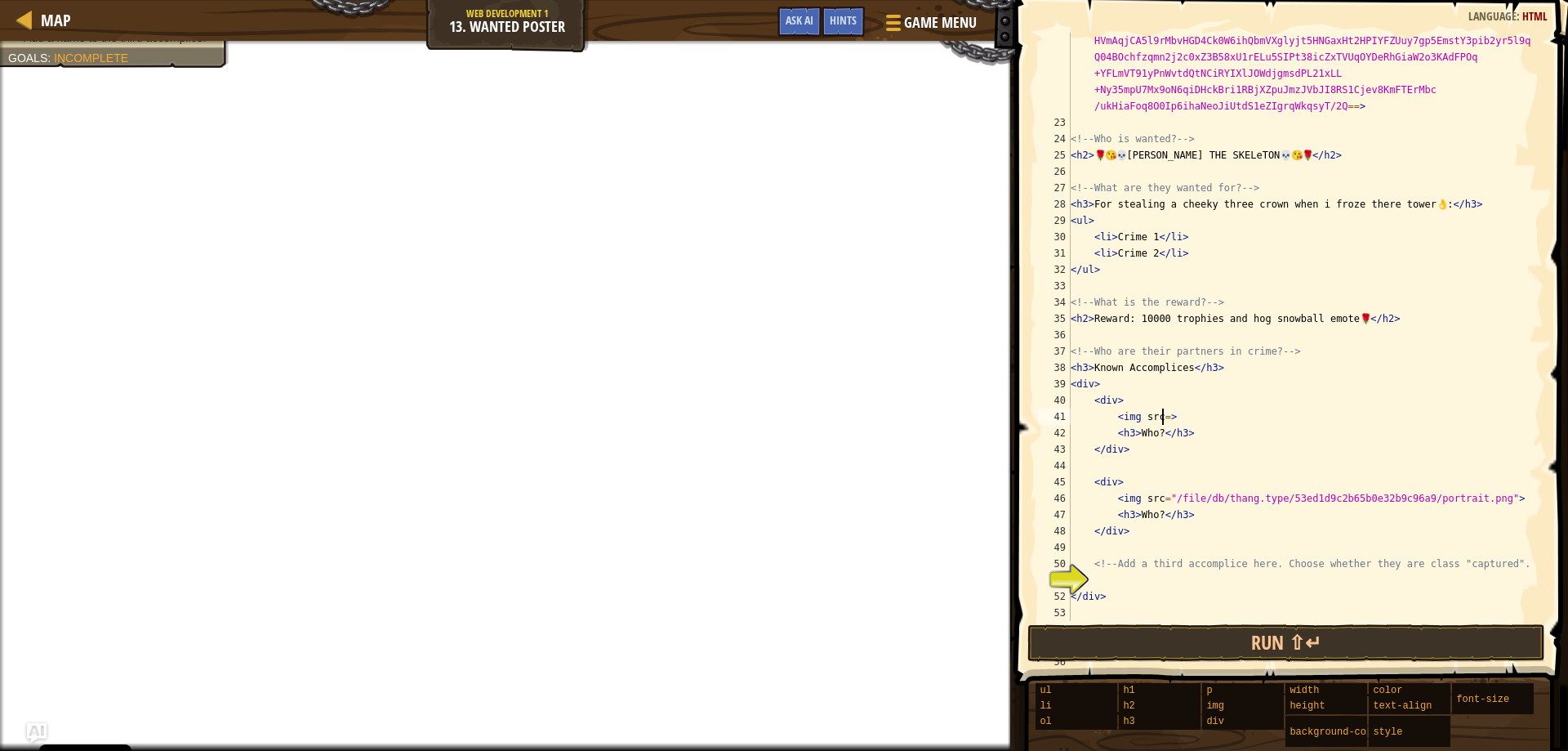
type textarea "<h2>Reward: 10000 trophies and hog snowball emote🌹</h2>"
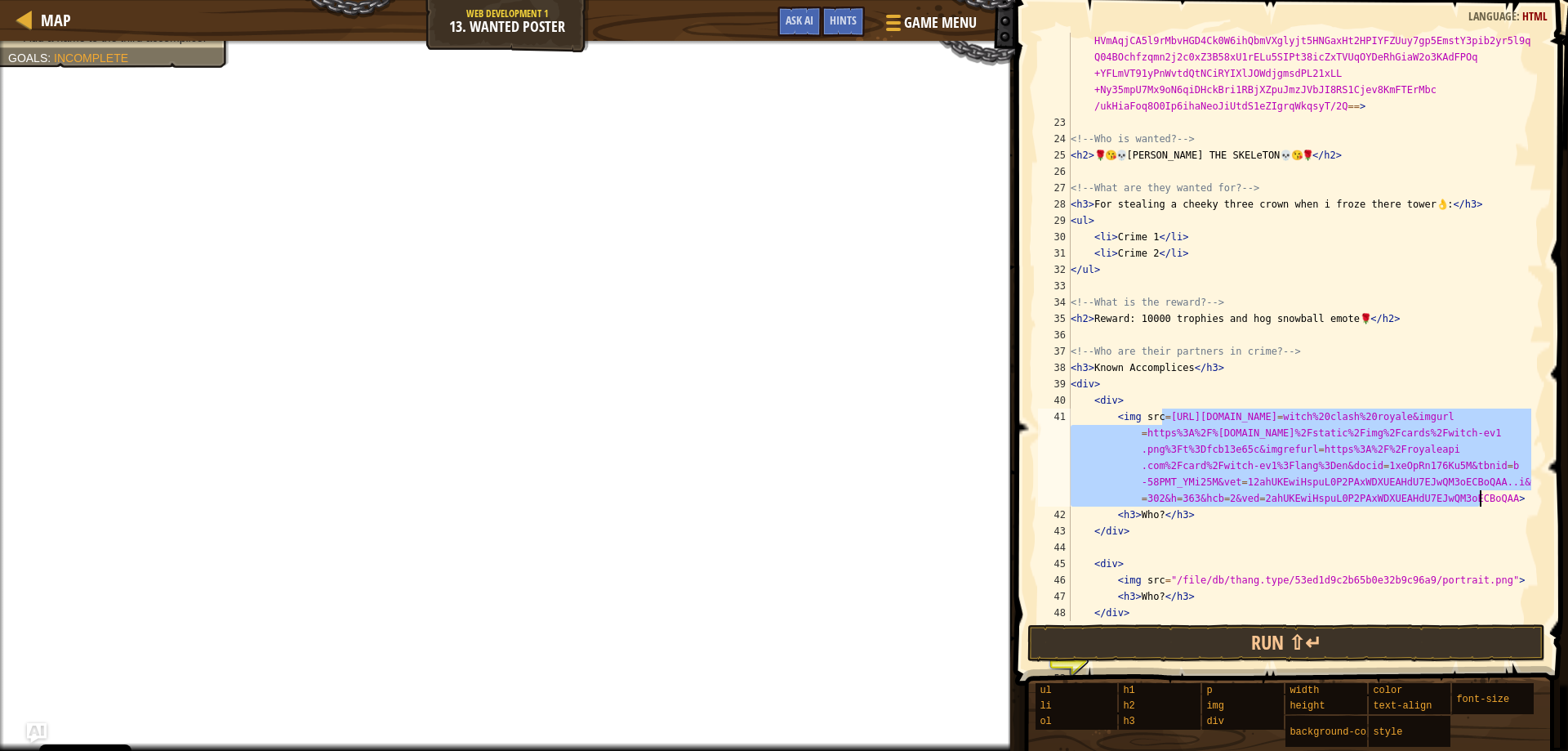
type textarea "<img src=>"
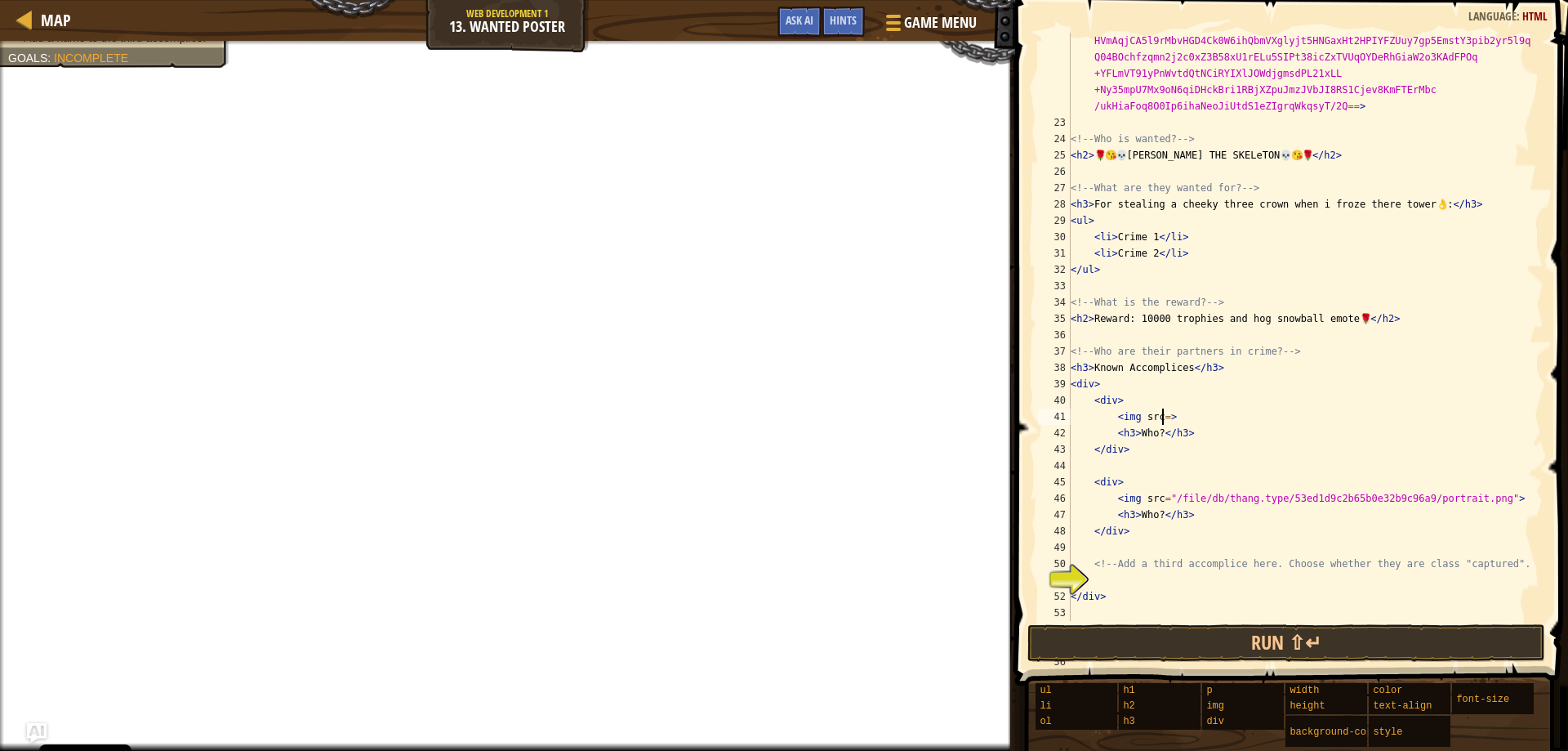
type textarea "<h2>Reward: 10000 trophies and hog snowball emote🌹</h2>"
type textarea "<img src=>"
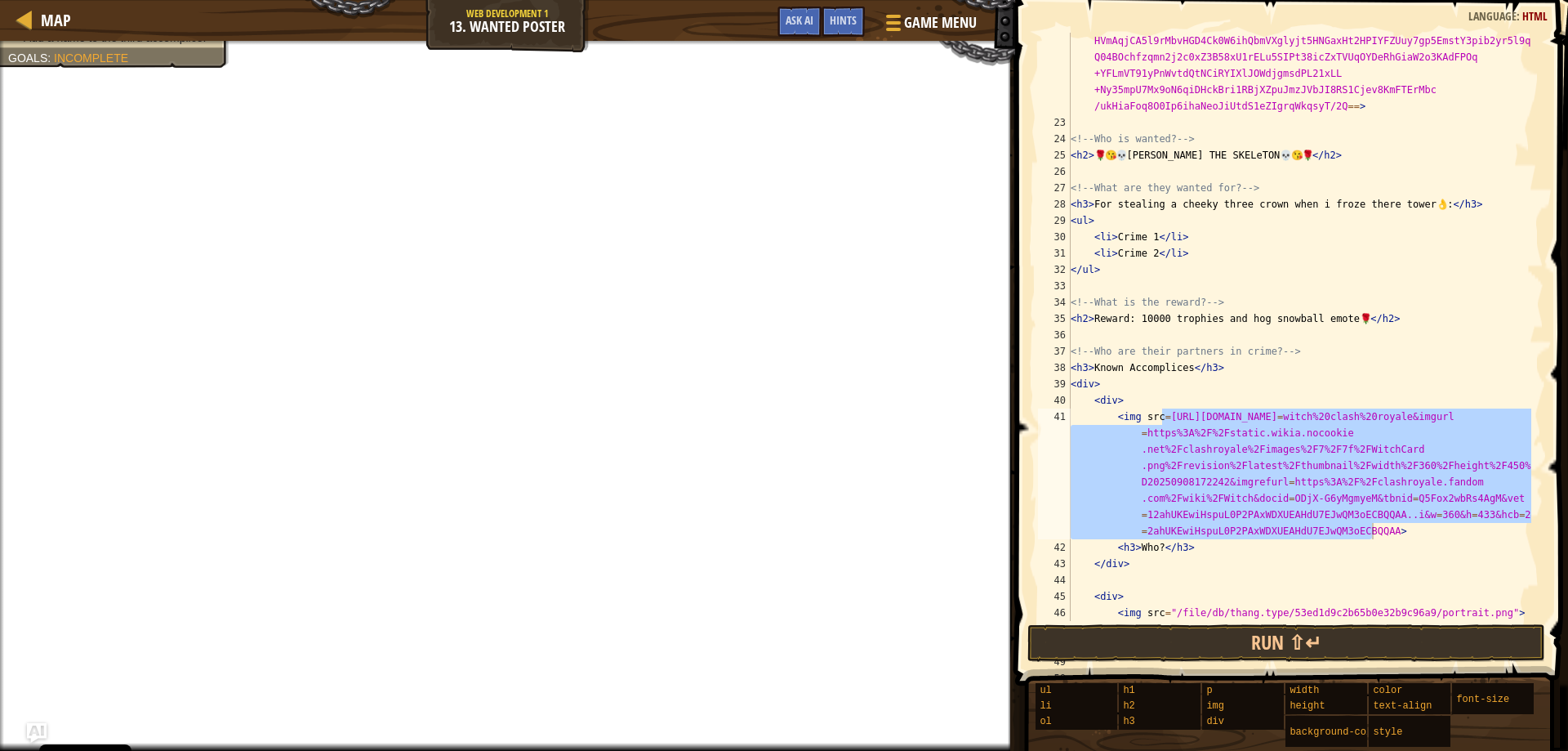
drag, startPoint x: 1371, startPoint y: 530, endPoint x: 1163, endPoint y: 415, distance: 237.7
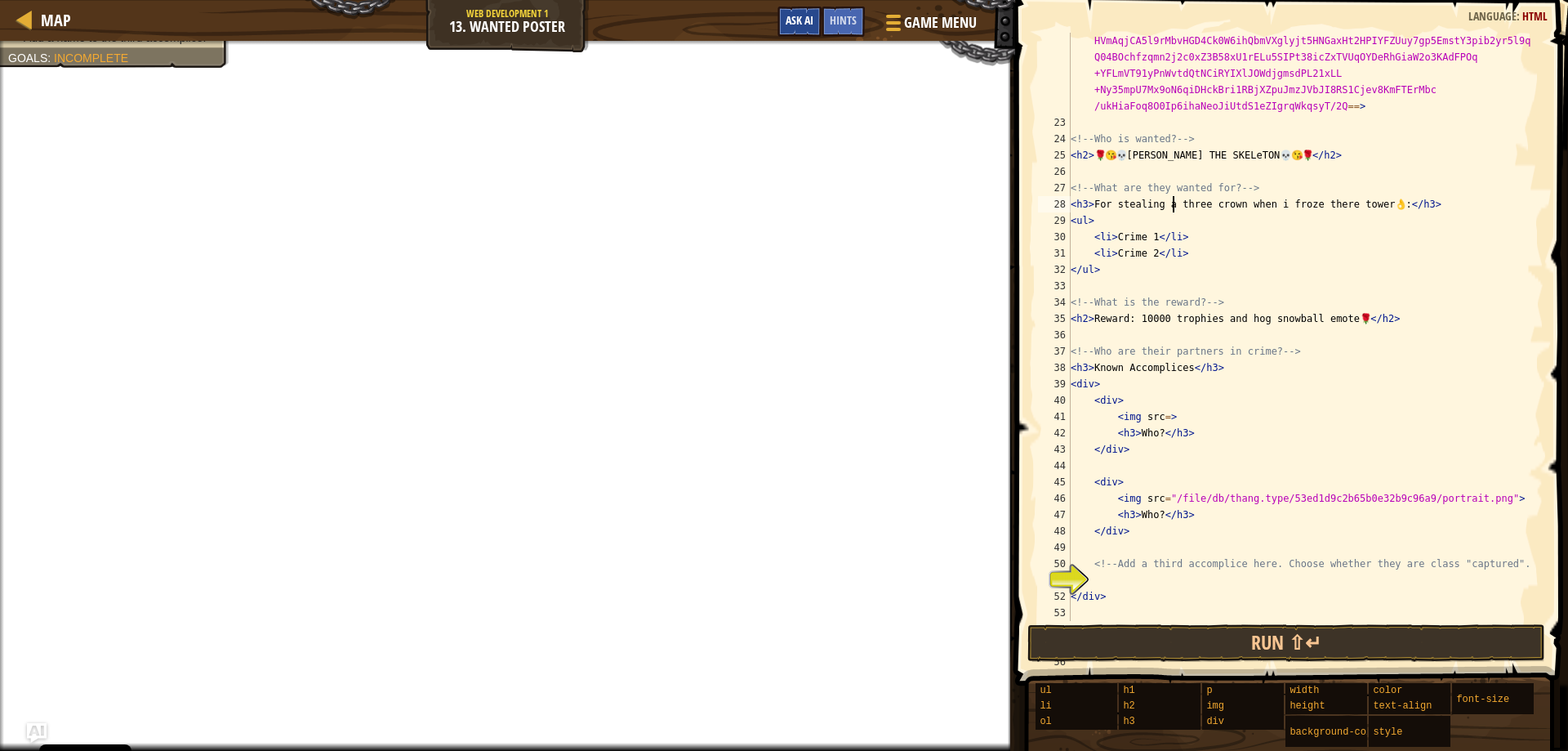
type textarea "<h3>For stealing a three crown when i froze there tower👌:</h3>"
click at [800, 17] on span "Ask AI" at bounding box center [800, 20] width 28 height 16
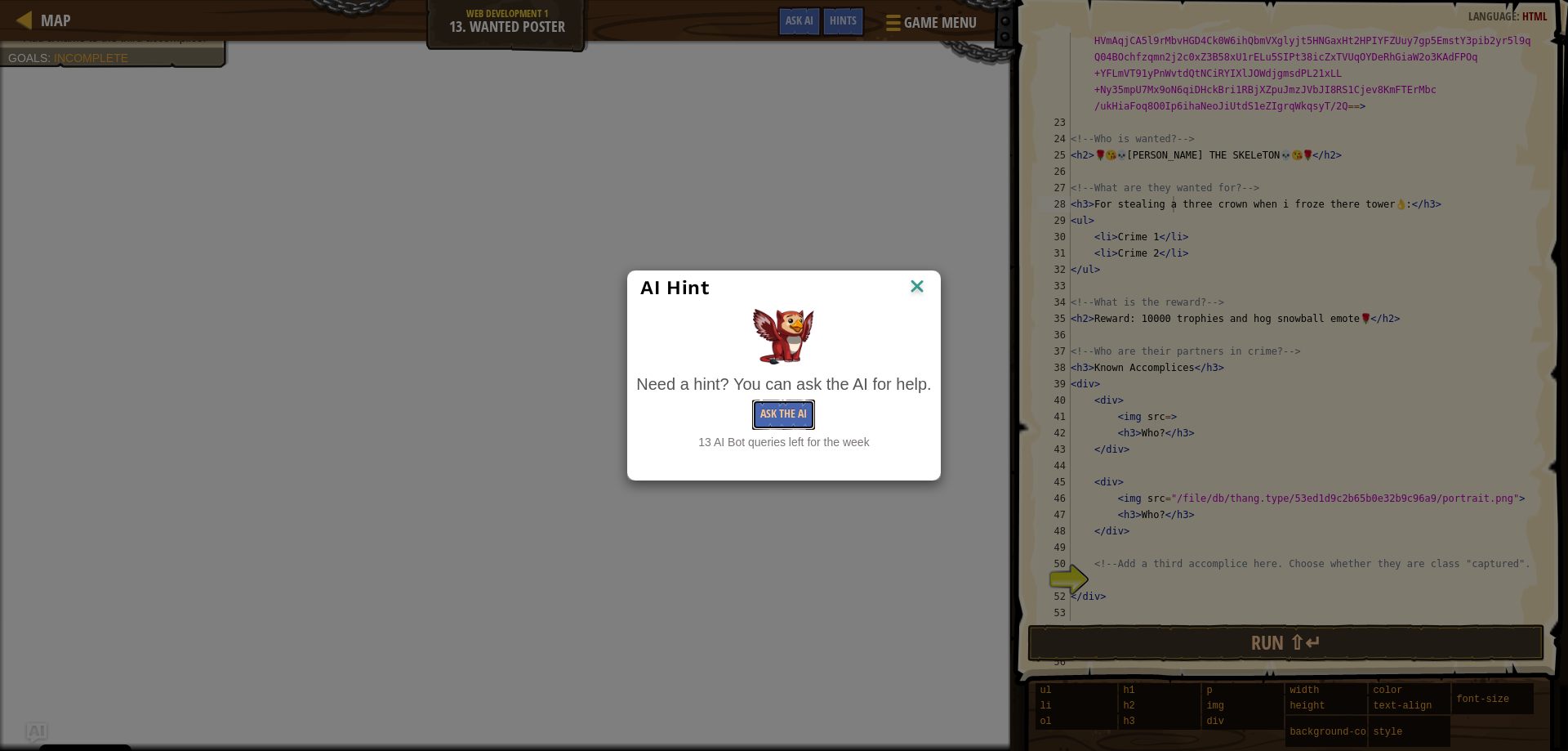
click at [766, 418] on button "Ask the AI" at bounding box center [783, 414] width 63 height 30
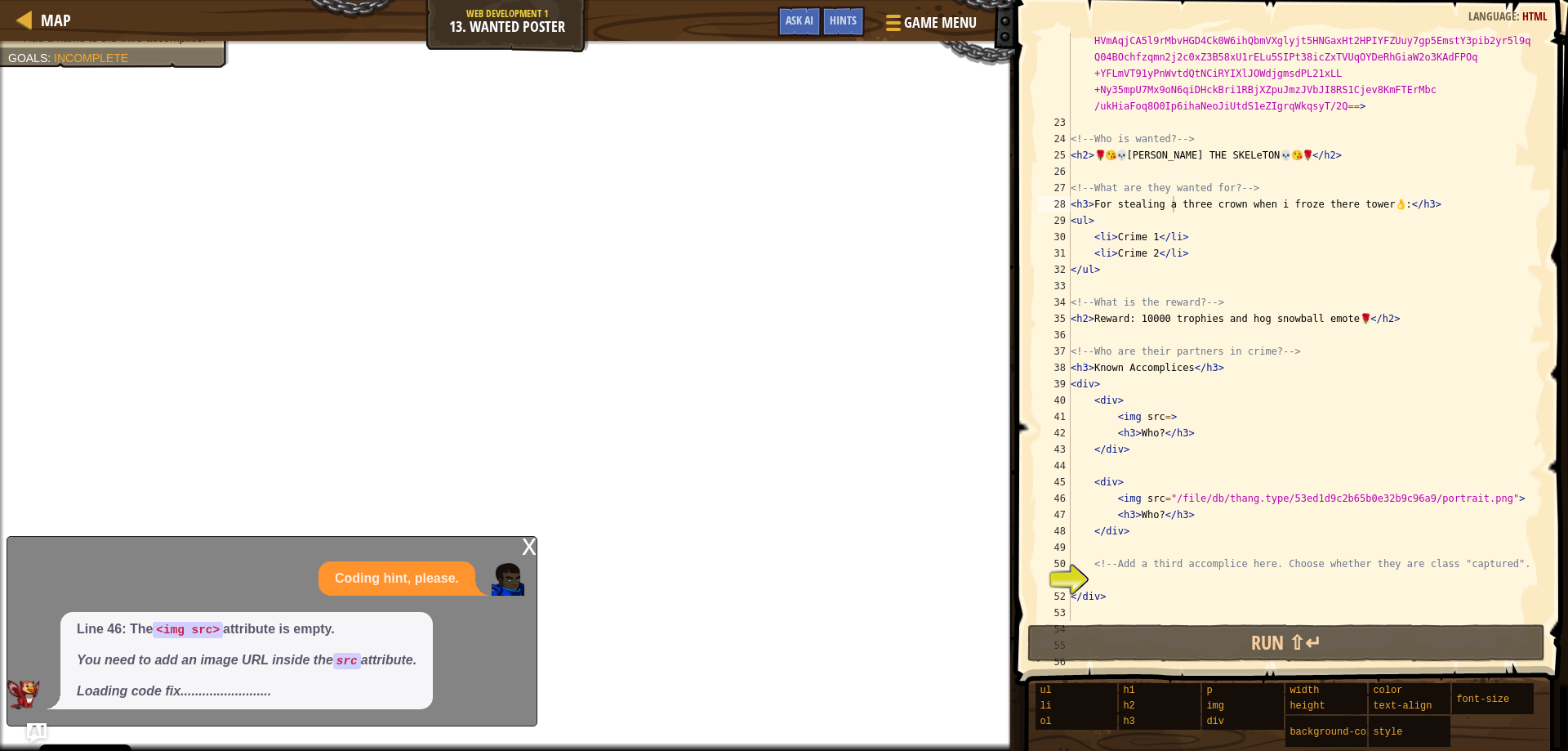
drag, startPoint x: 237, startPoint y: 712, endPoint x: 179, endPoint y: 603, distance: 123.5
click at [183, 601] on div "Coding hint, please. Line 46: The <img src> attribute is empty. You need to add…" at bounding box center [267, 635] width 521 height 148
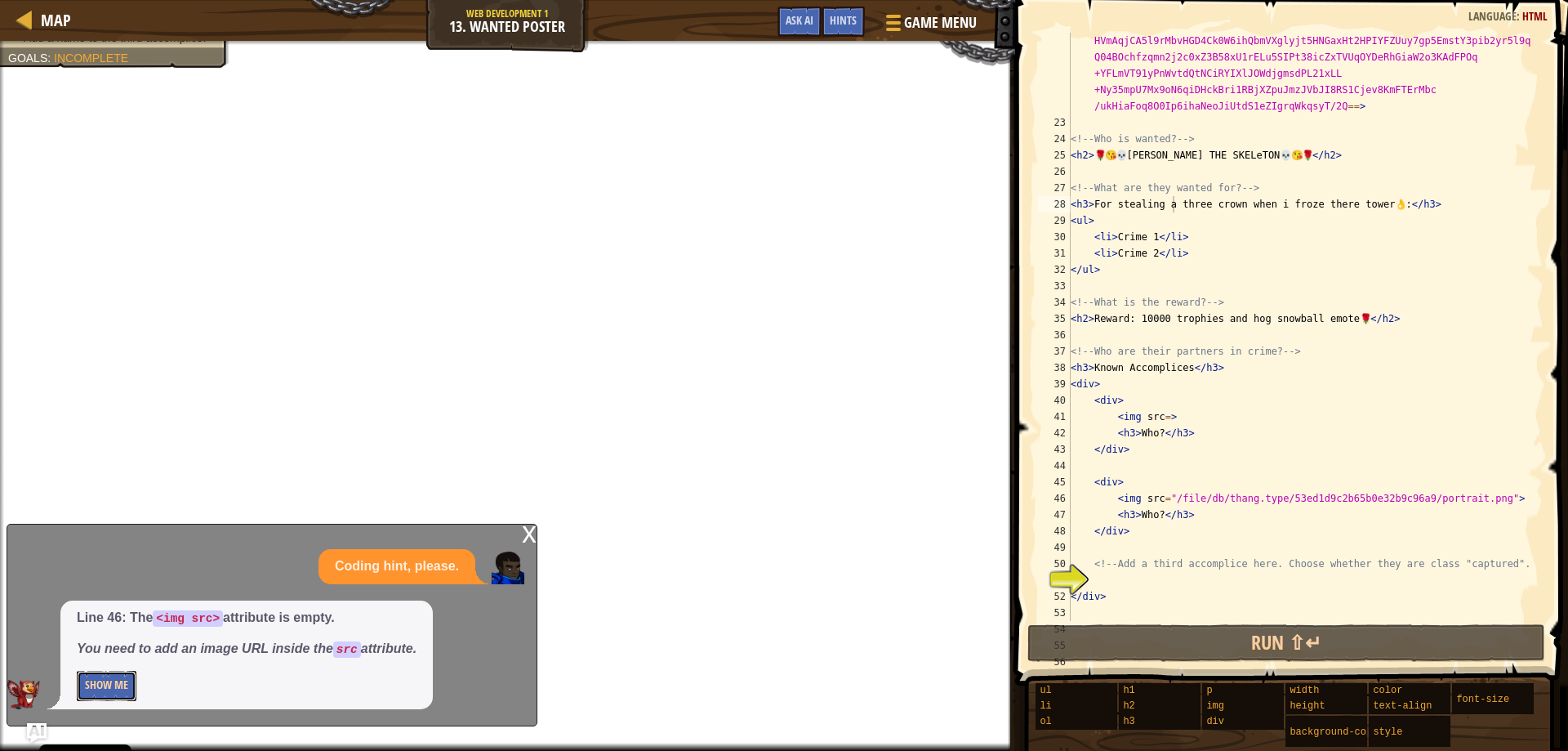
click at [110, 687] on button "Show Me" at bounding box center [106, 686] width 59 height 30
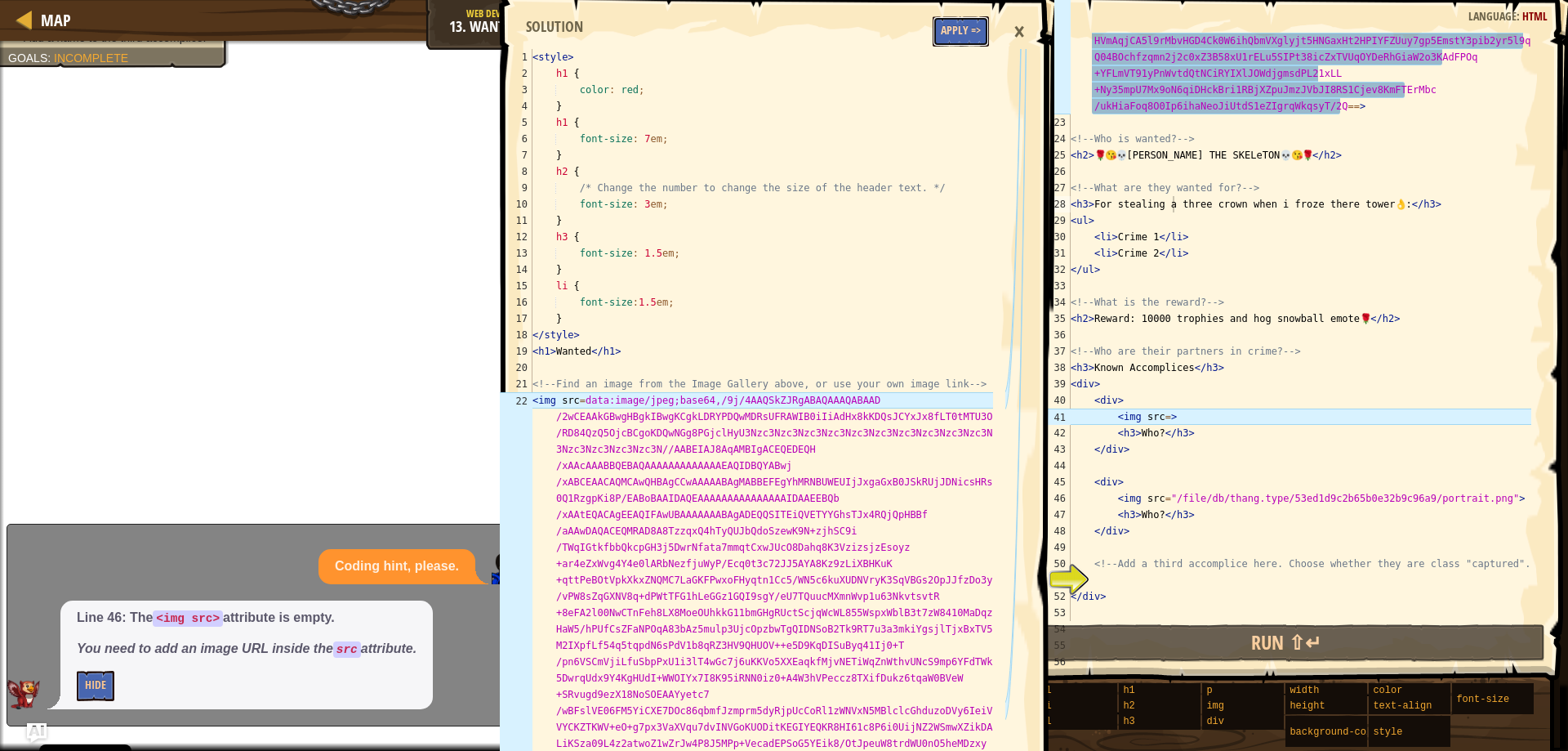
click at [941, 30] on button "Apply =>" at bounding box center [961, 31] width 57 height 30
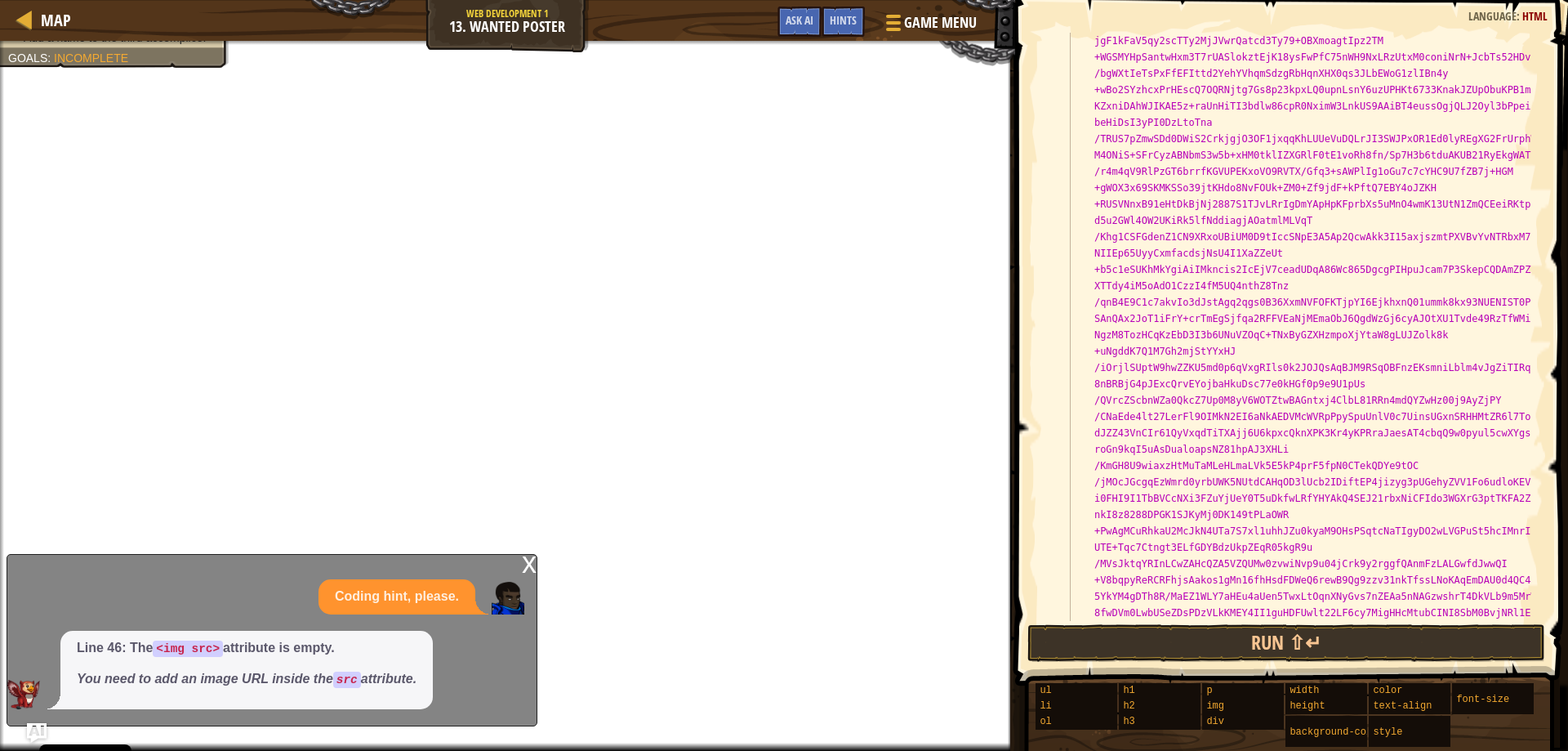
scroll to position [7, 0]
click at [529, 566] on div "x" at bounding box center [529, 563] width 15 height 17
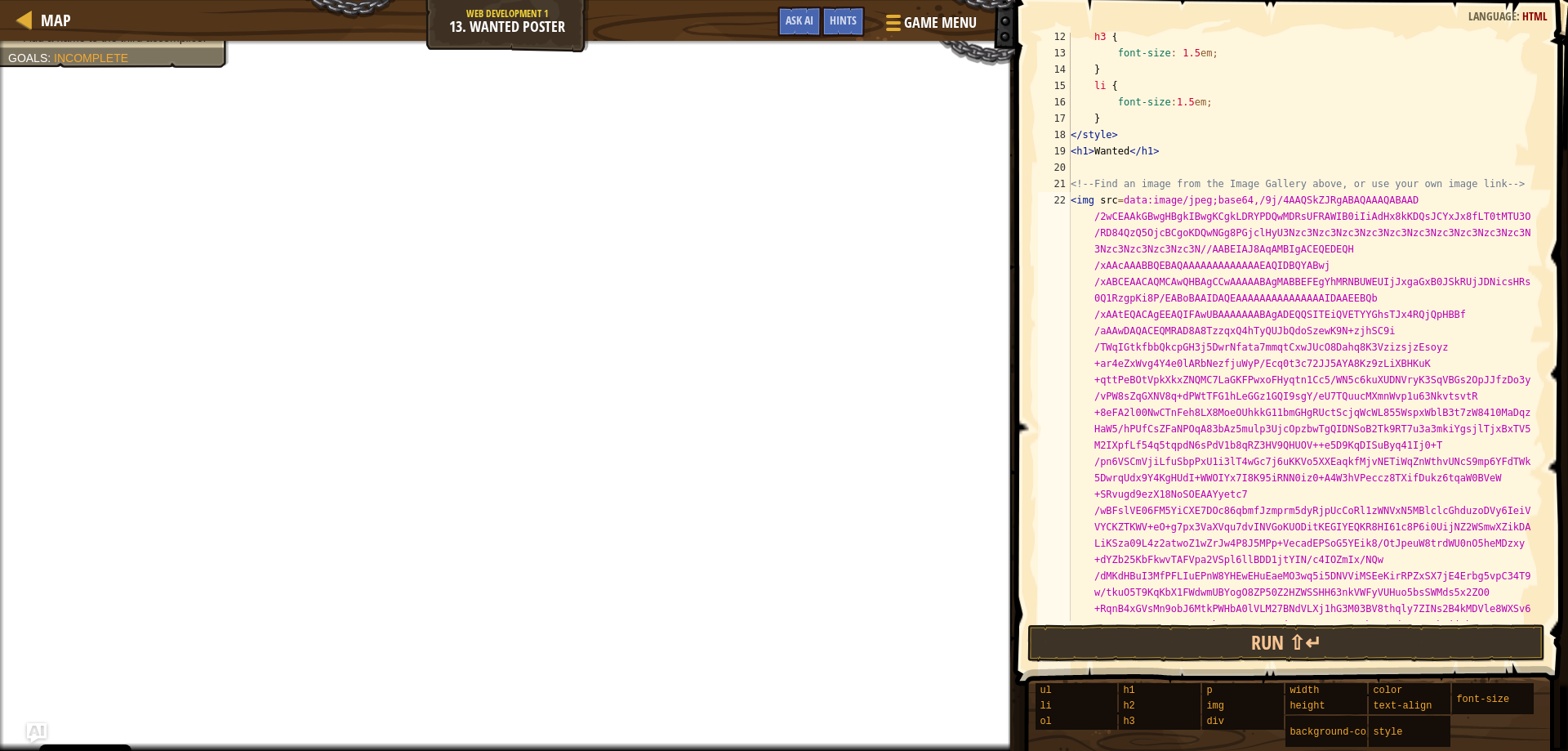
scroll to position [192, 0]
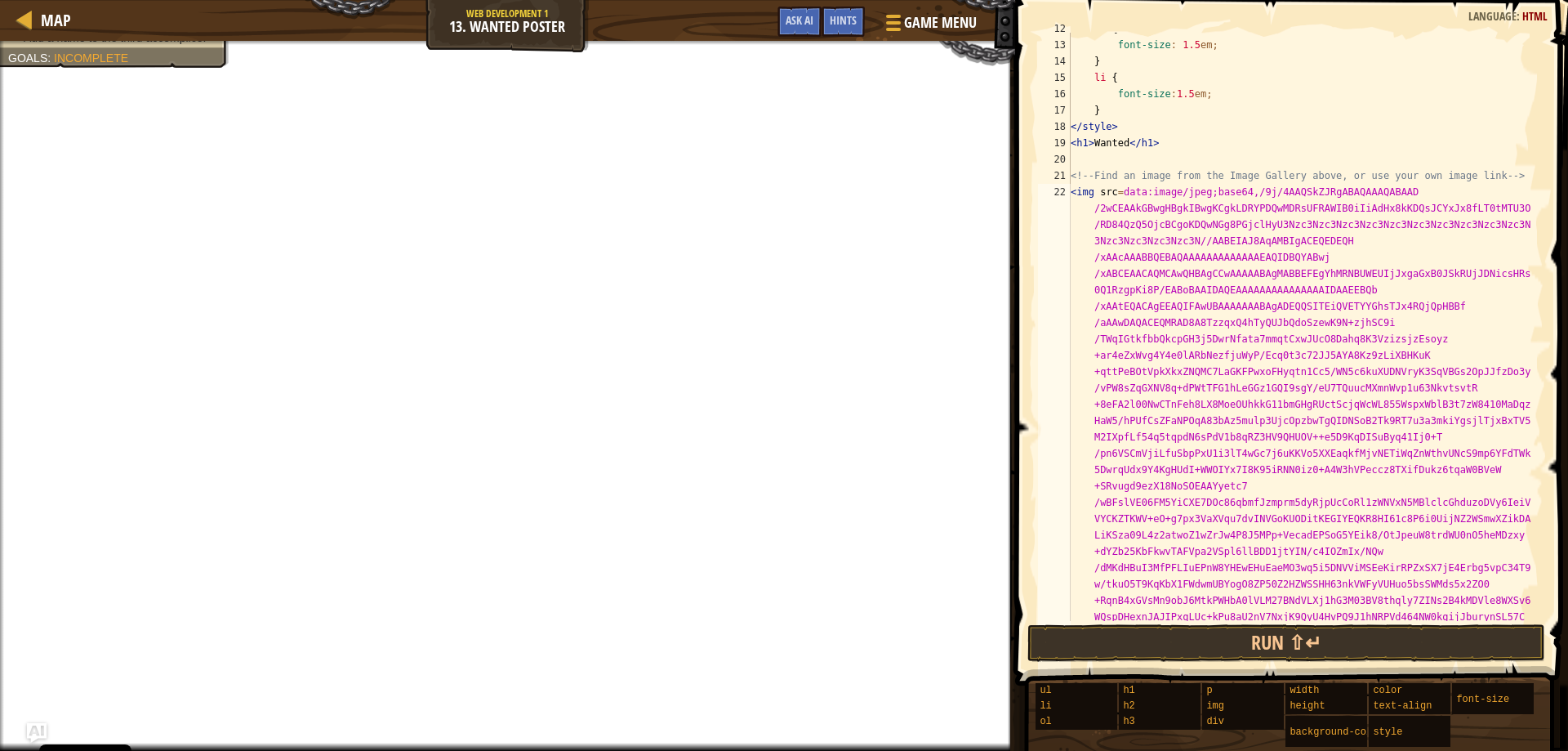
type textarea "}"
drag, startPoint x: 1428, startPoint y: 130, endPoint x: 1355, endPoint y: 161, distance: 79.3
drag, startPoint x: 1355, startPoint y: 161, endPoint x: 1014, endPoint y: 183, distance: 341.7
click at [1014, 183] on span at bounding box center [1294, 320] width 566 height 734
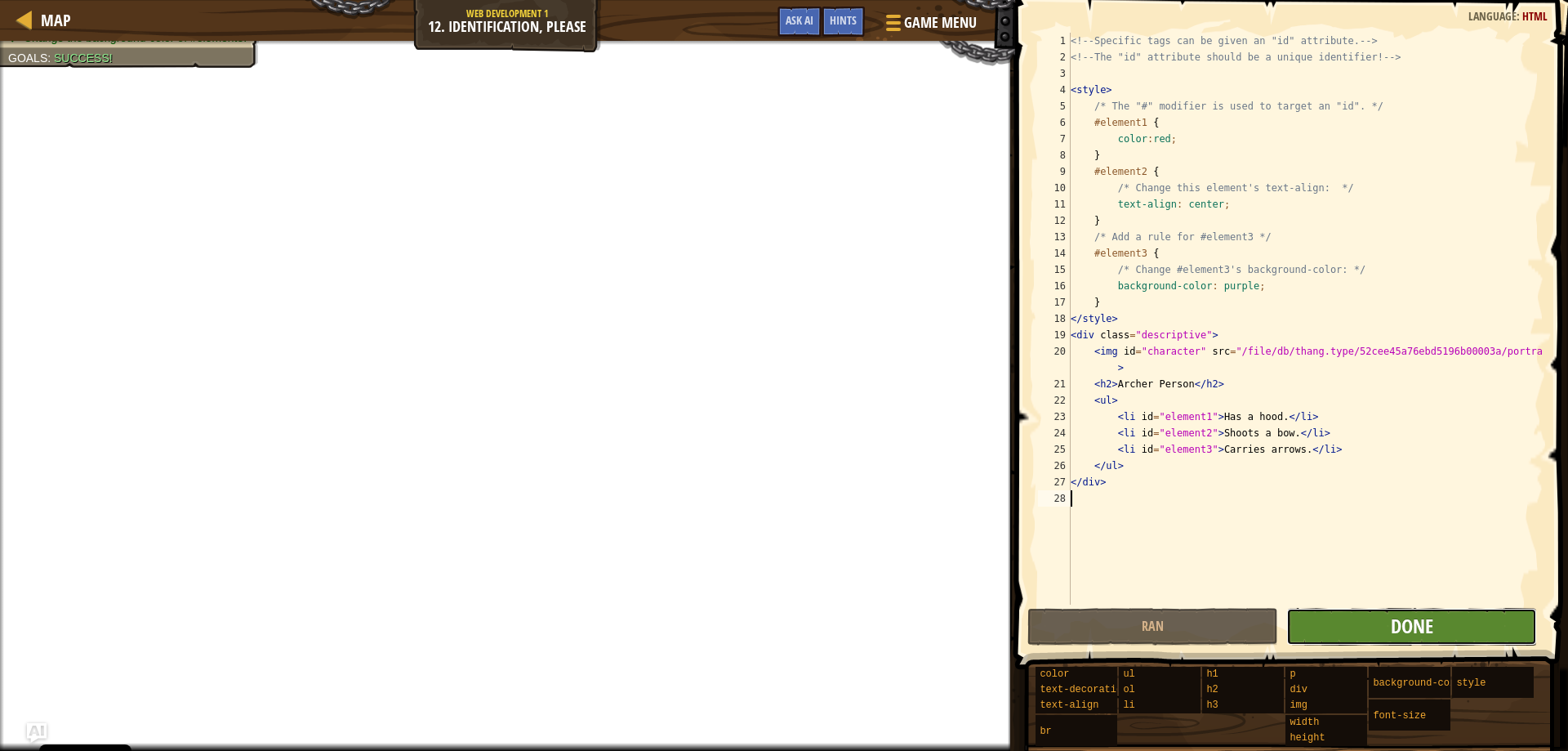
click at [1394, 625] on span "Done" at bounding box center [1412, 626] width 43 height 26
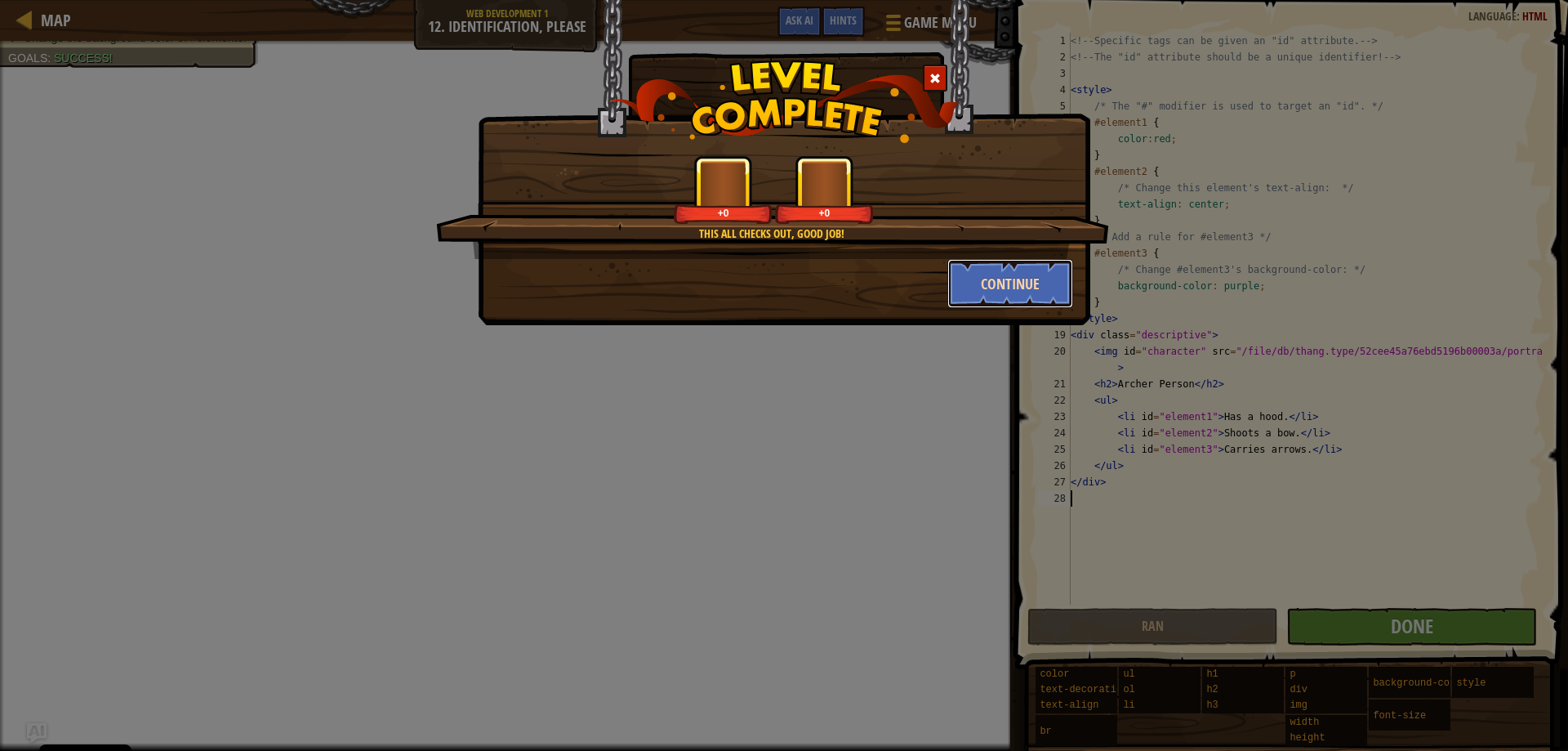
click at [995, 281] on button "Continue" at bounding box center [1010, 283] width 126 height 49
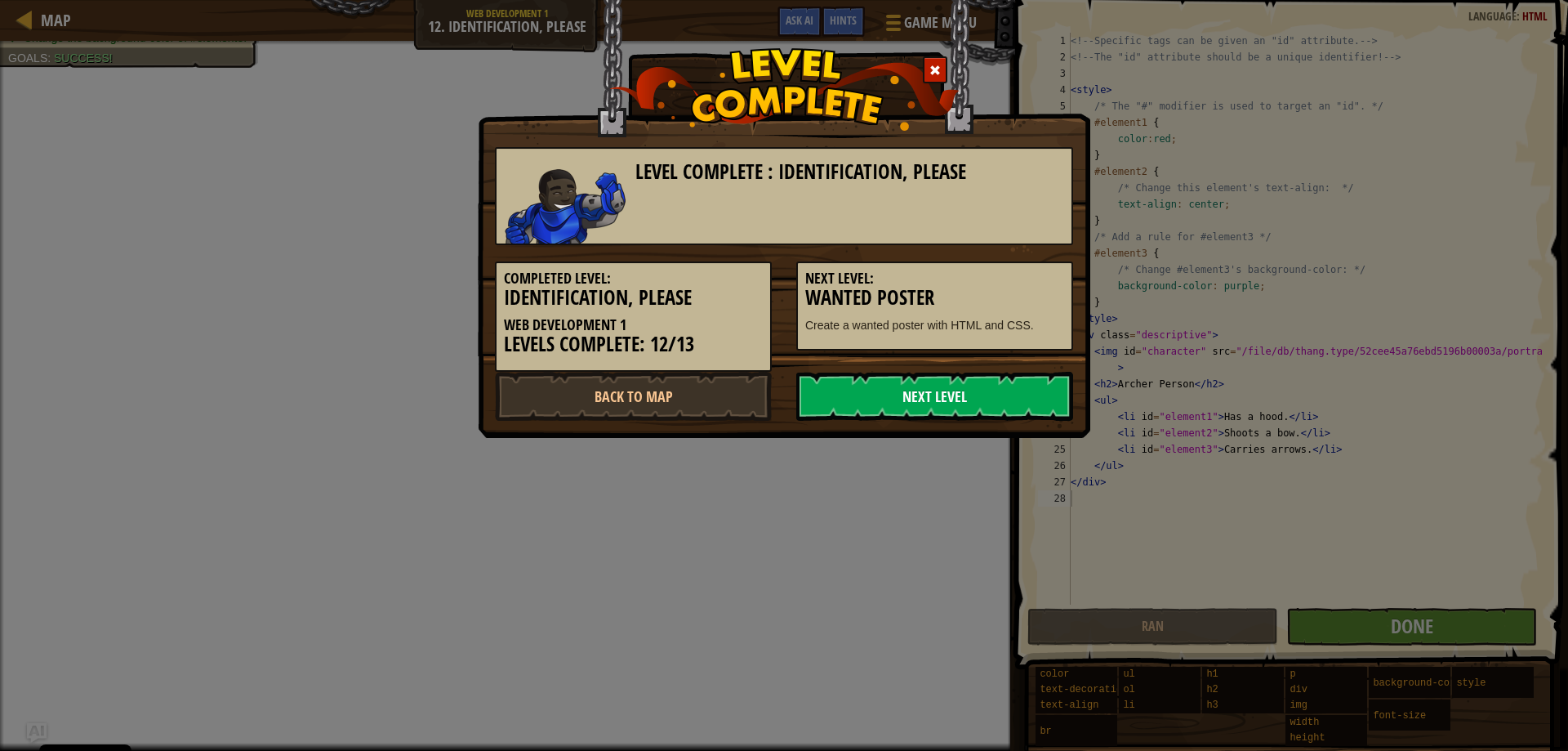
click at [867, 399] on link "Next Level" at bounding box center [935, 396] width 277 height 49
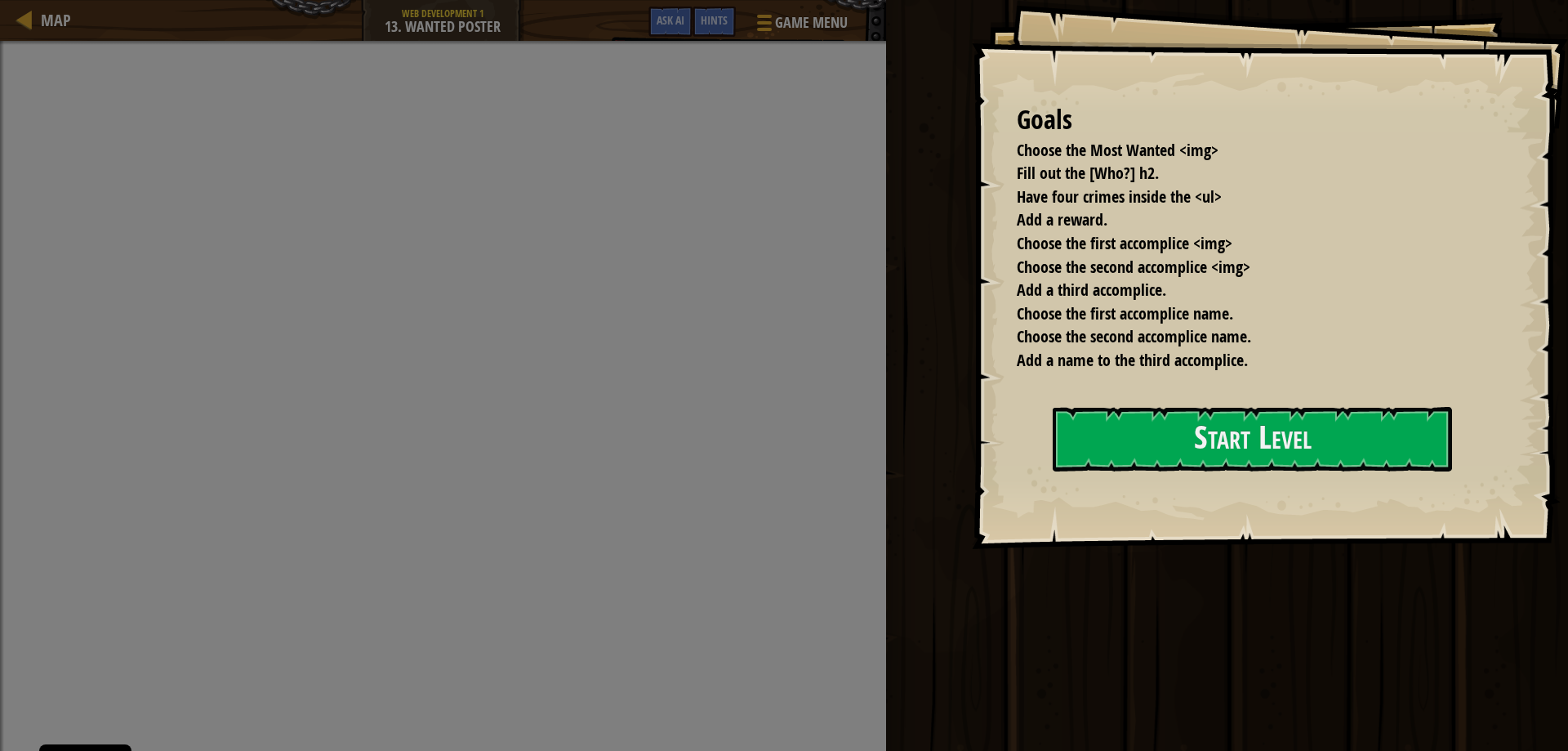
drag, startPoint x: 1380, startPoint y: 563, endPoint x: 1371, endPoint y: 538, distance: 26.6
click at [1380, 549] on div "Goals Choose the Most Wanted <img> Fill out the [Who?] h2. Have four crimes ins…" at bounding box center [1270, 274] width 596 height 549
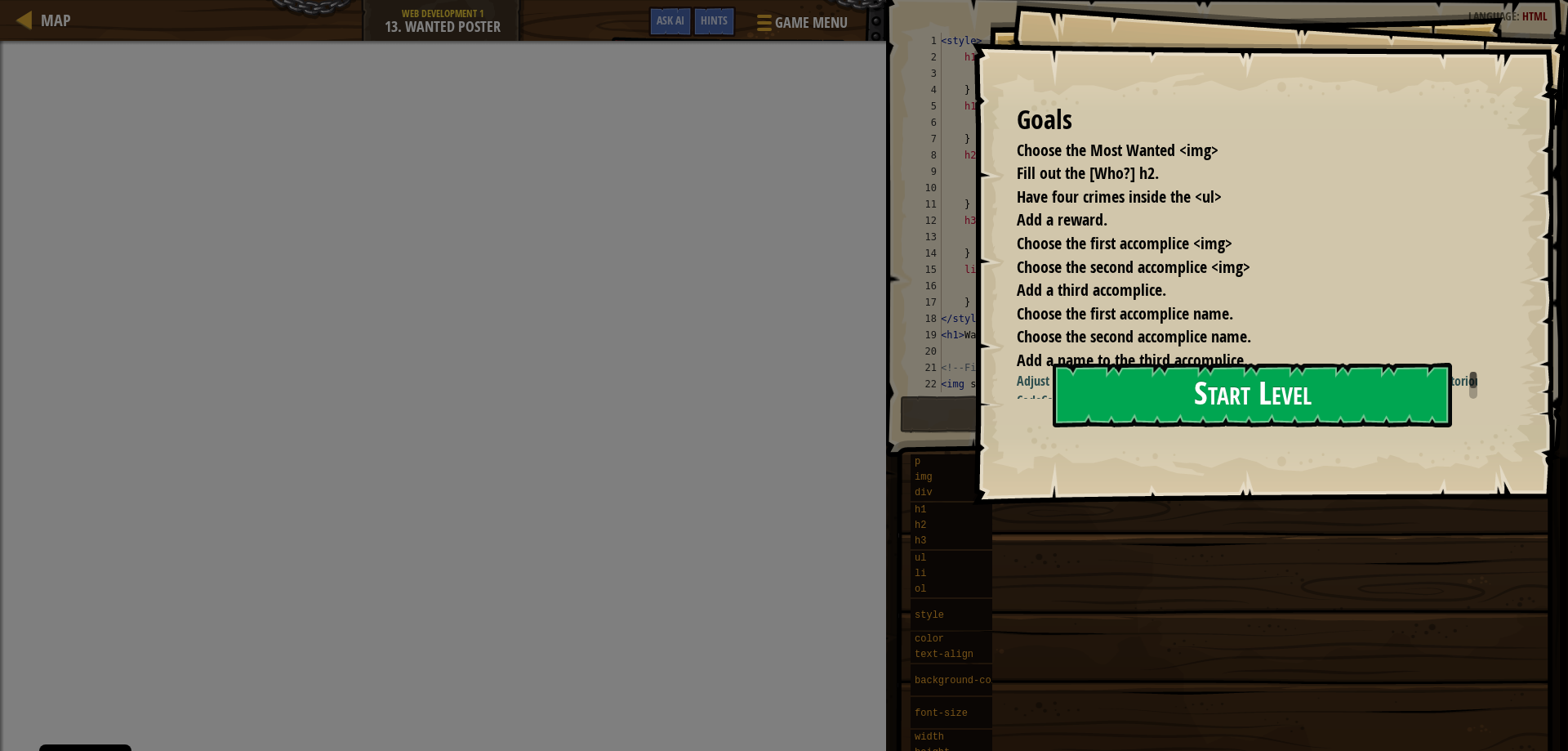
click at [1333, 427] on button "Start Level" at bounding box center [1252, 395] width 399 height 64
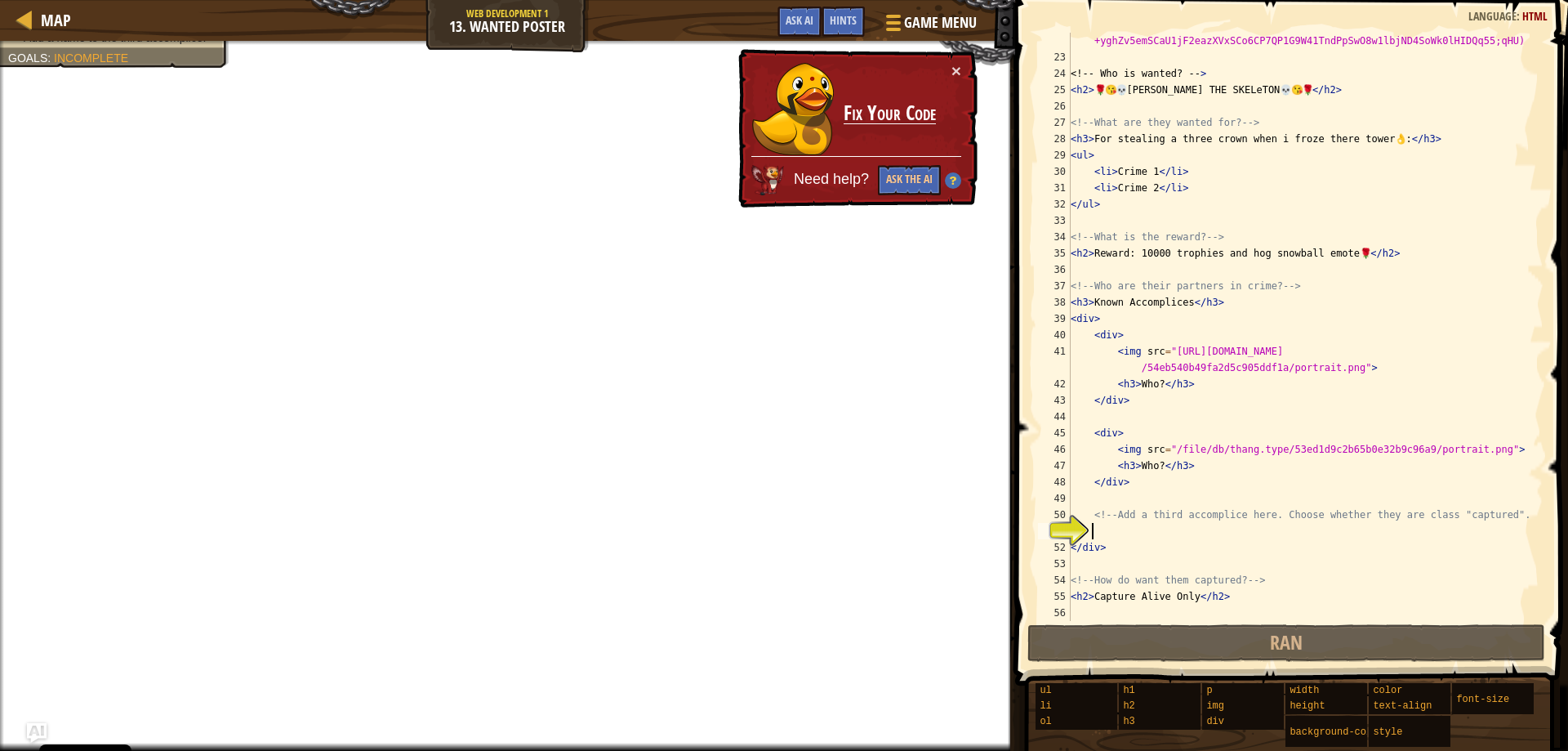
scroll to position [4852, 0]
click at [933, 55] on div "× Fix Your Code Need help? Ask the AI" at bounding box center [856, 128] width 242 height 159
click at [956, 69] on button "×" at bounding box center [956, 71] width 10 height 17
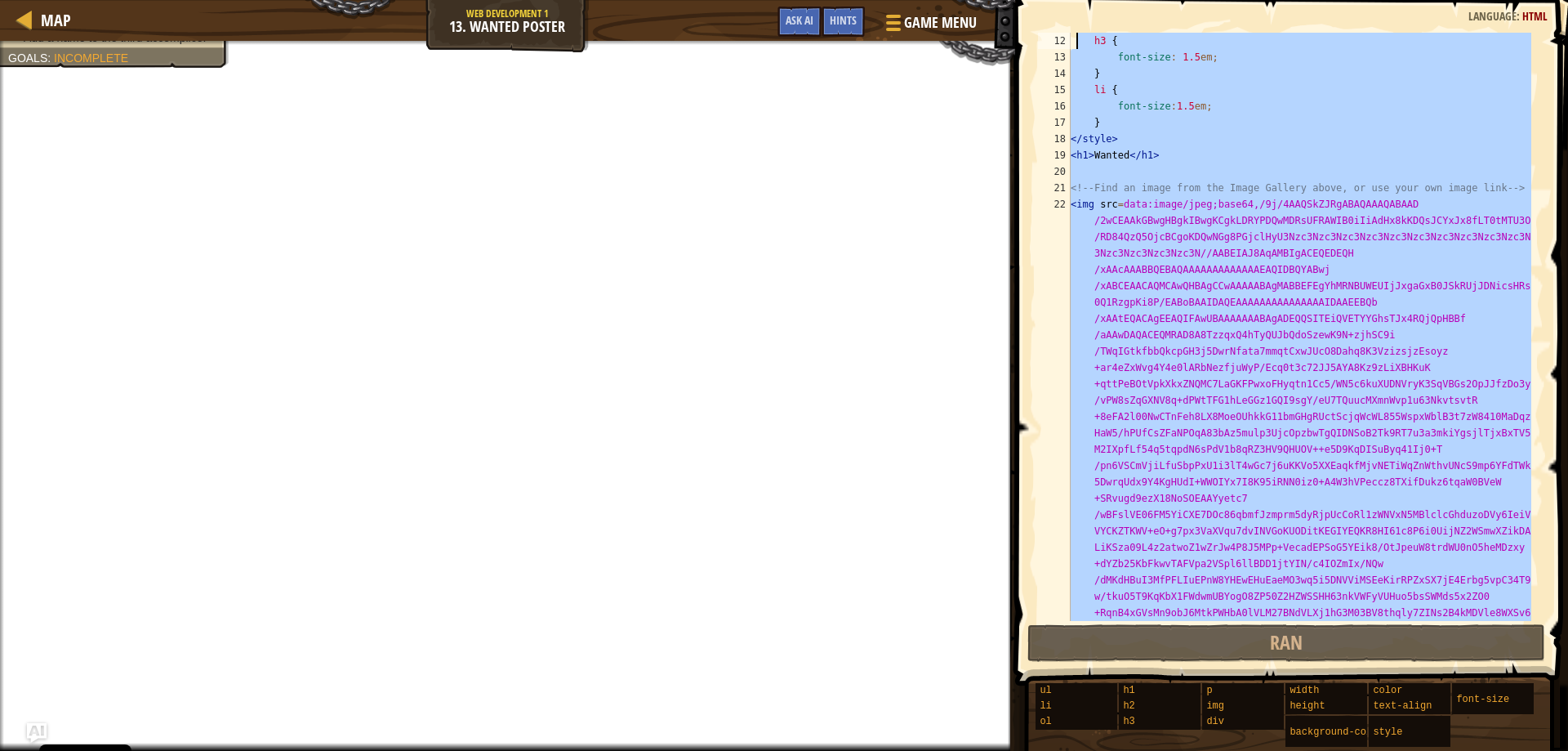
scroll to position [0, 0]
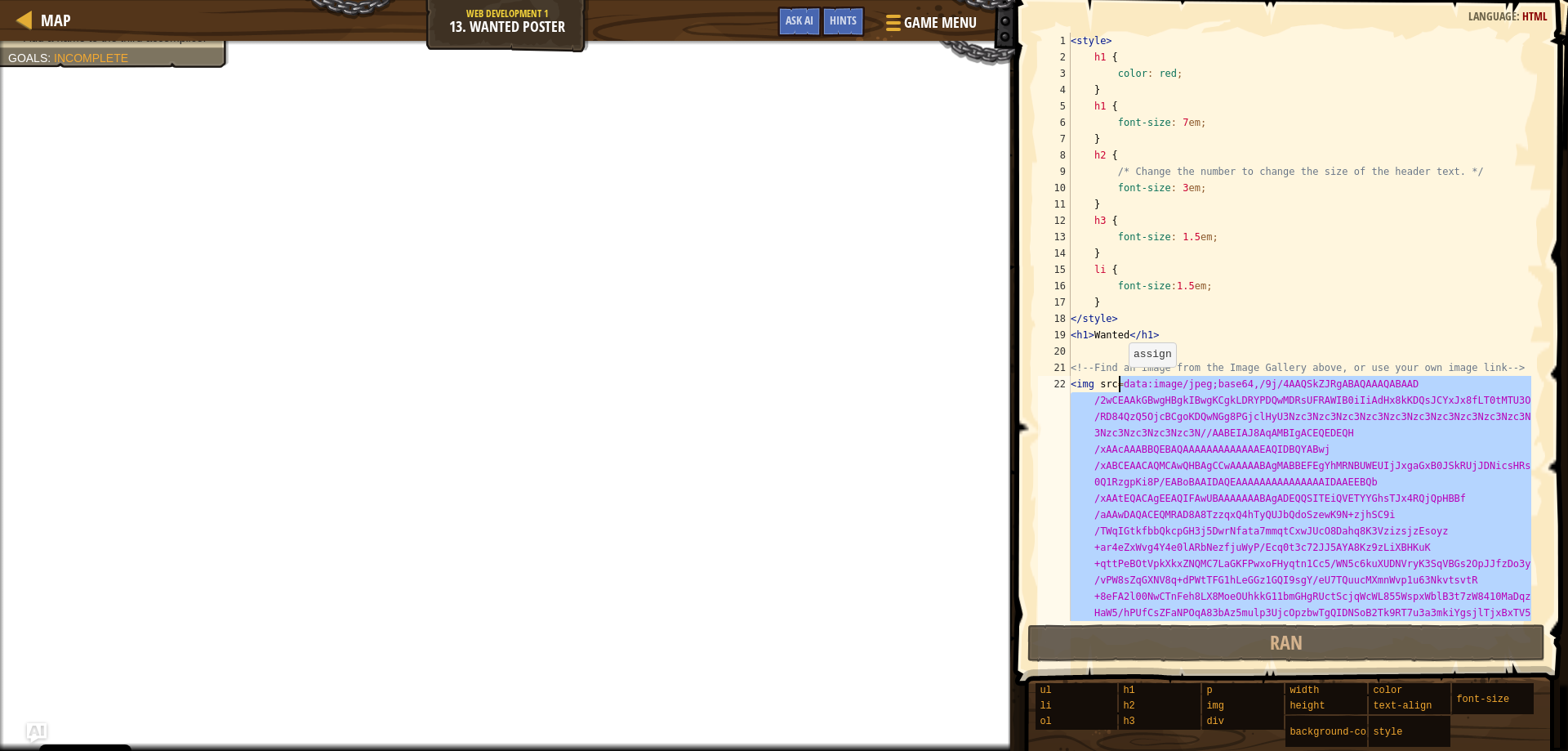
drag, startPoint x: 1484, startPoint y: 289, endPoint x: 1120, endPoint y: 383, distance: 375.9
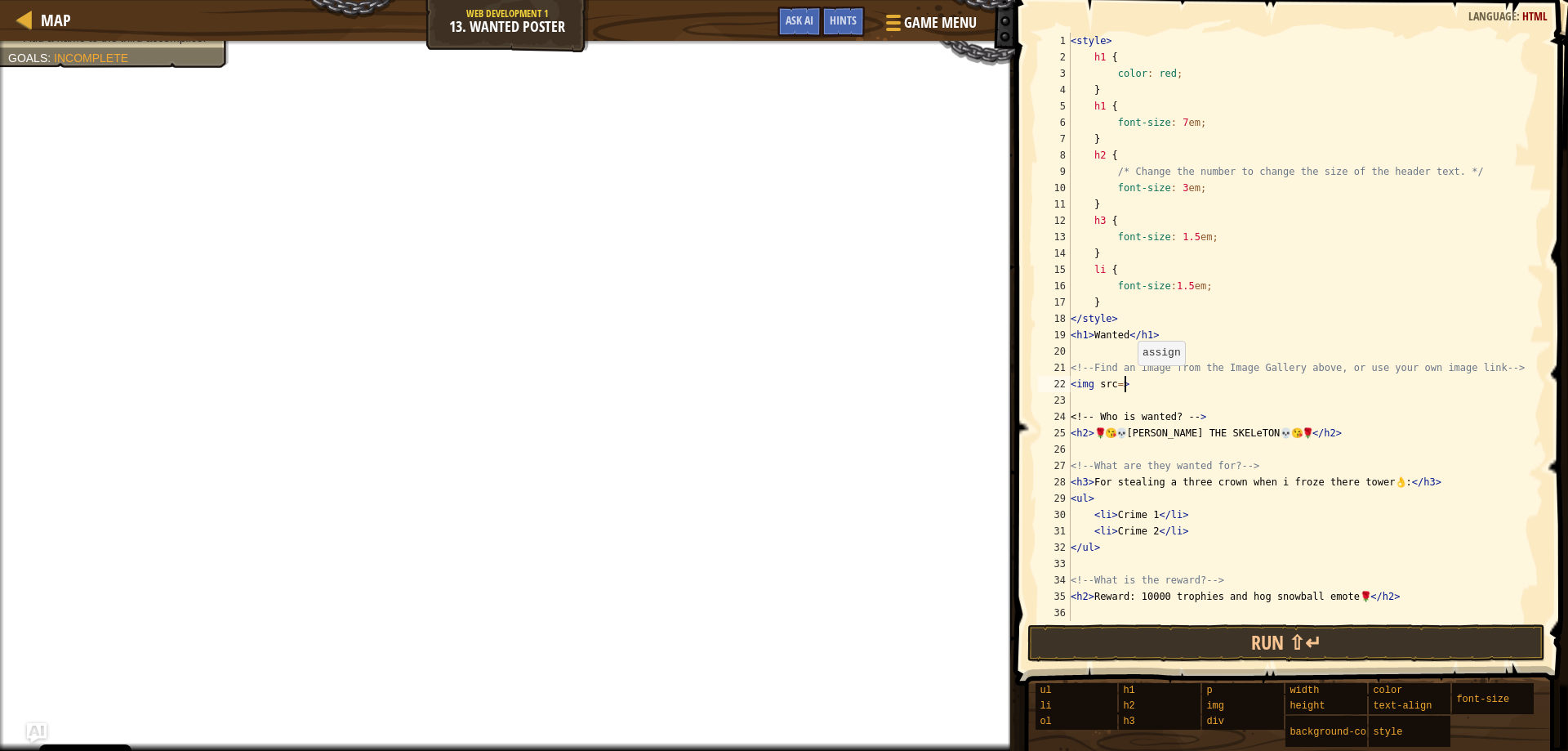
scroll to position [7, 3]
type textarea "<img src=>"
